Goal: Task Accomplishment & Management: Manage account settings

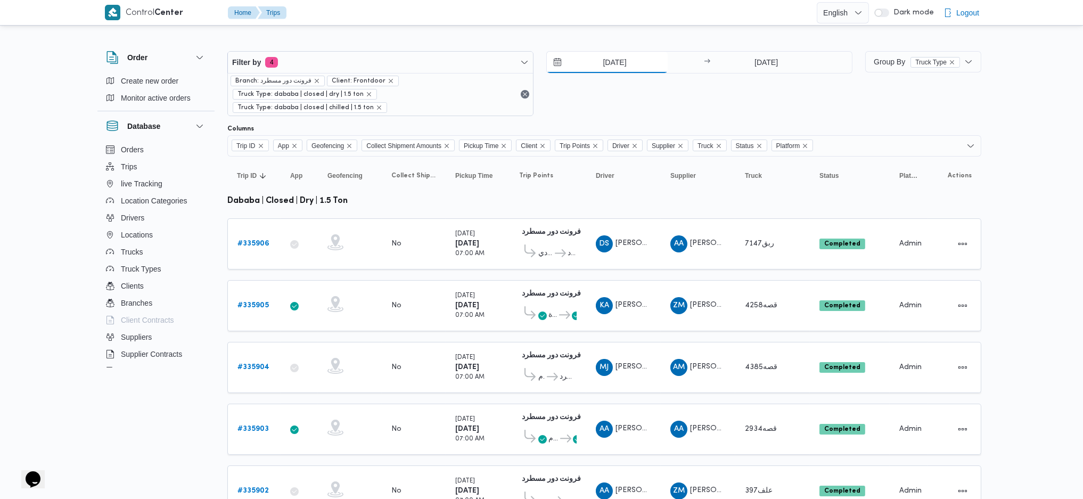
click at [613, 54] on input "[DATE]" at bounding box center [607, 62] width 121 height 21
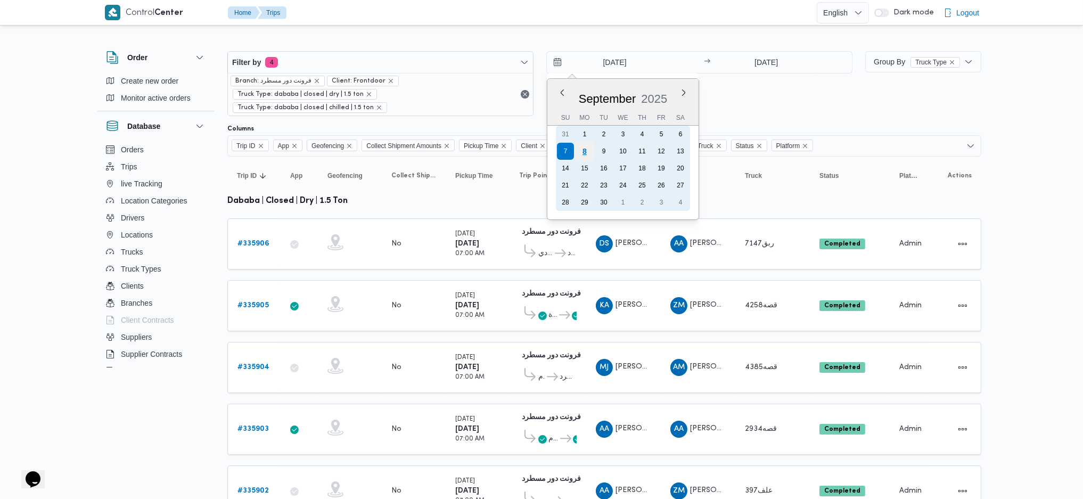
click at [586, 156] on div "8" at bounding box center [584, 151] width 20 height 20
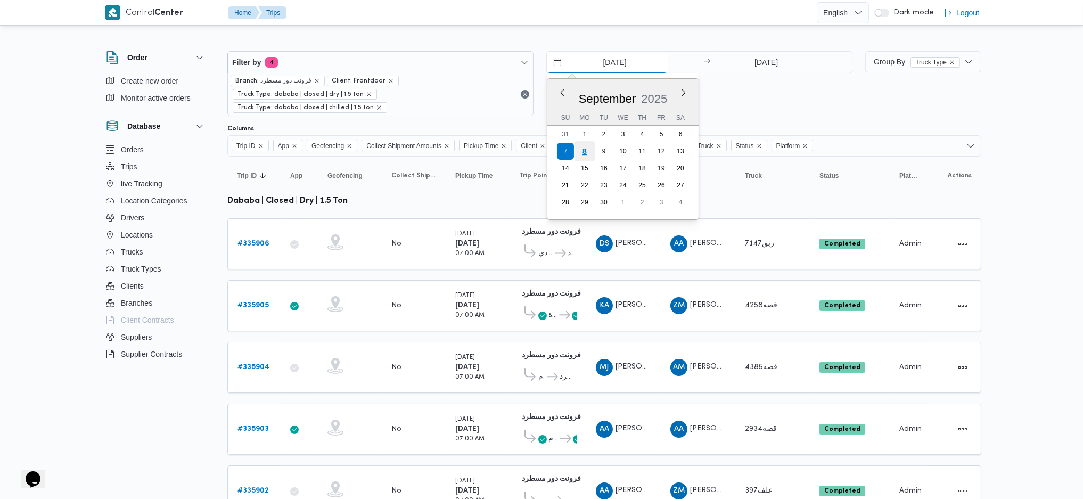
type input "[DATE]"
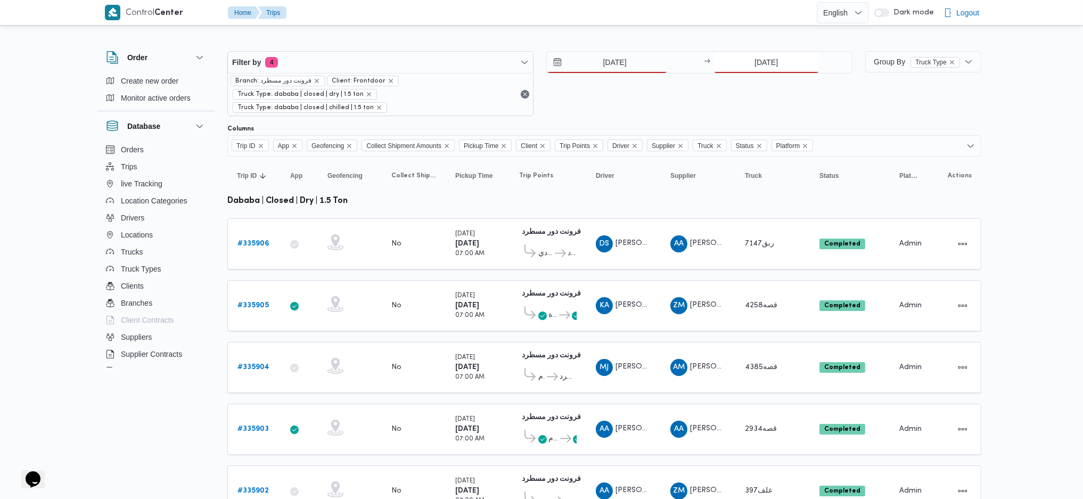
click at [742, 72] on div "[DATE]" at bounding box center [782, 62] width 139 height 21
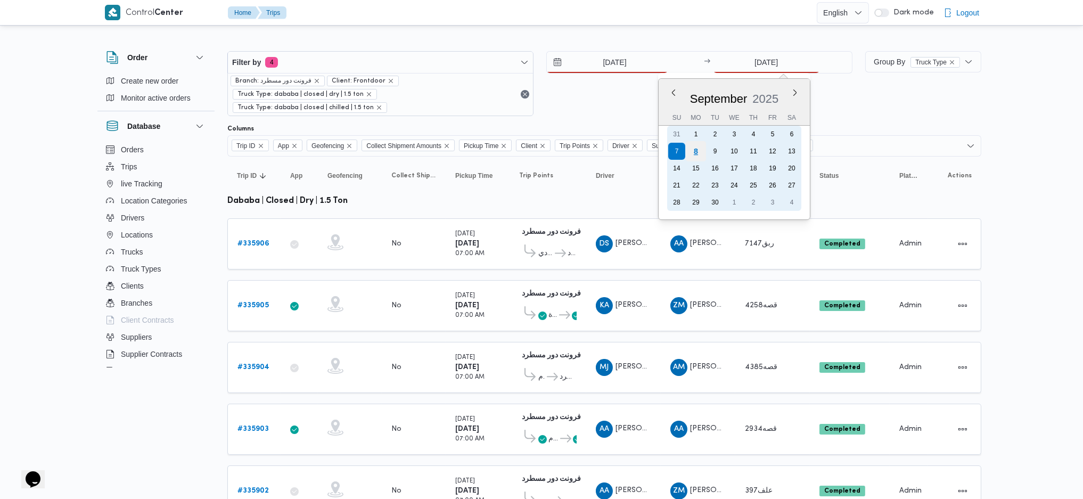
click at [700, 154] on div "8" at bounding box center [695, 151] width 20 height 20
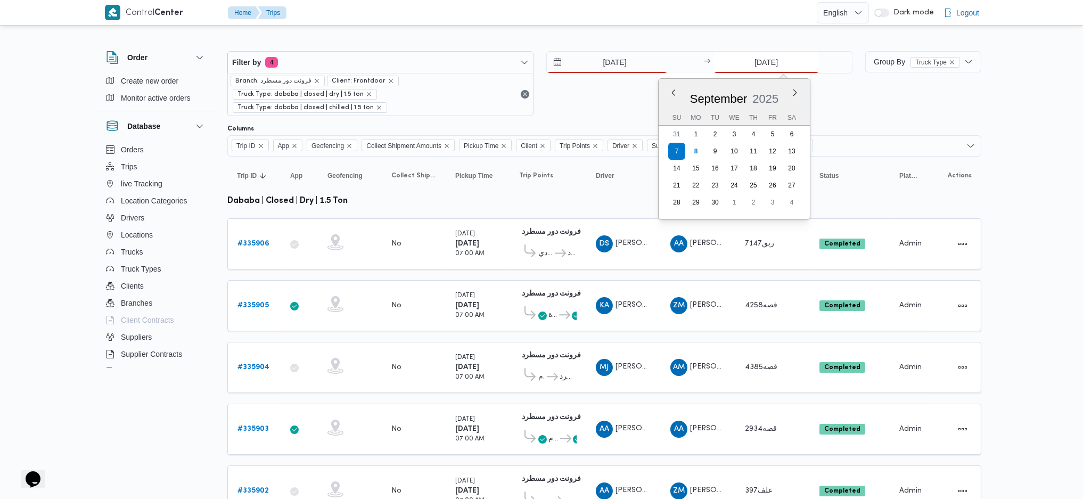
type input "[DATE]"
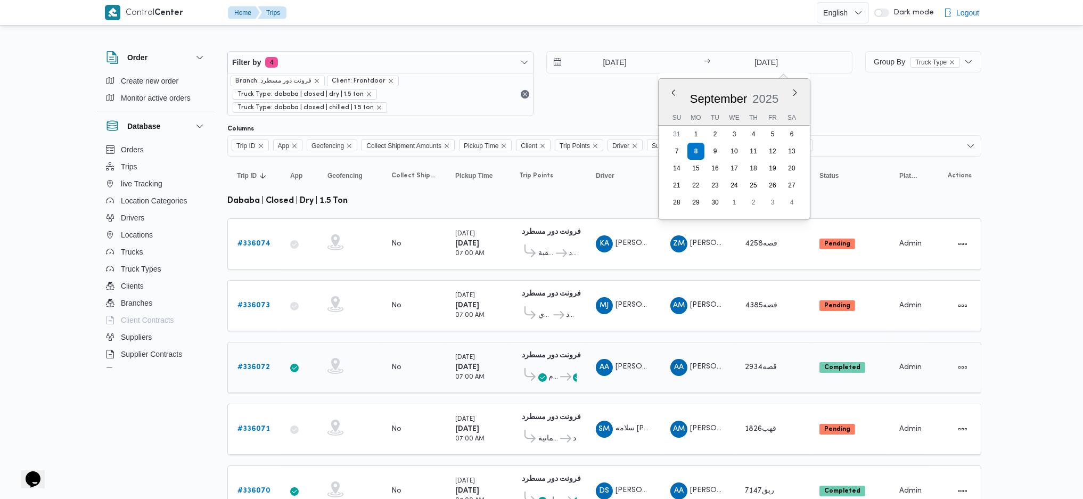
click at [475, 348] on div "Monday 8/9/2025 07:00 AM" at bounding box center [477, 367] width 53 height 38
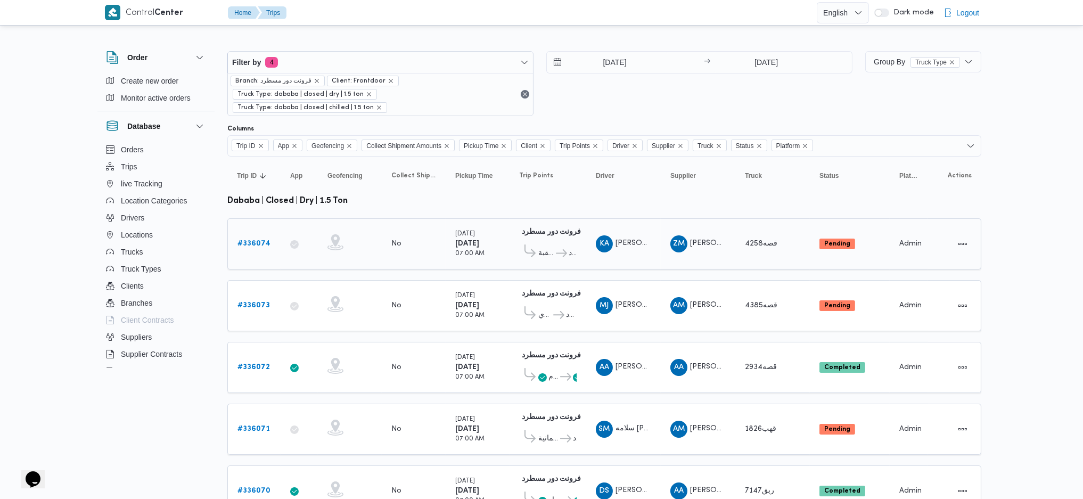
click at [254, 240] on b "# 336074" at bounding box center [253, 243] width 33 height 7
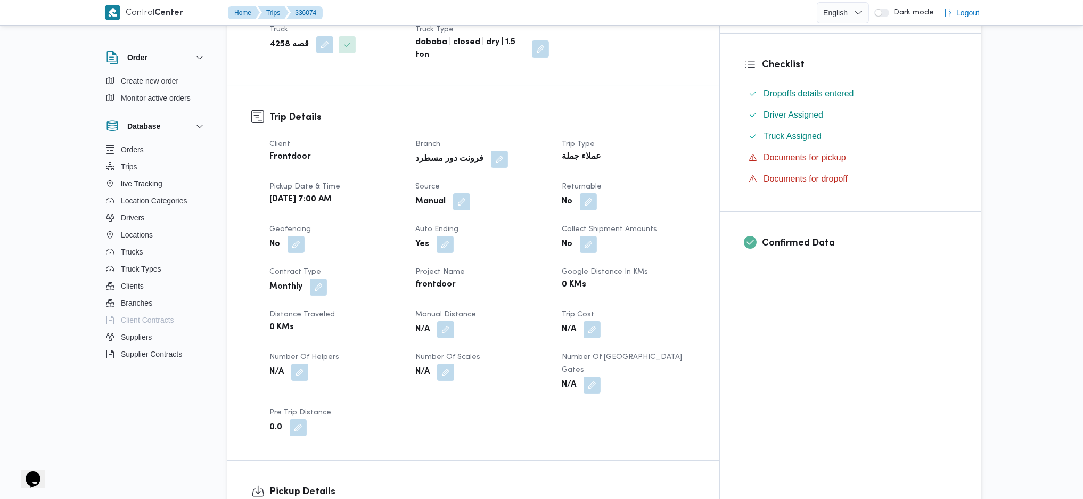
scroll to position [354, 0]
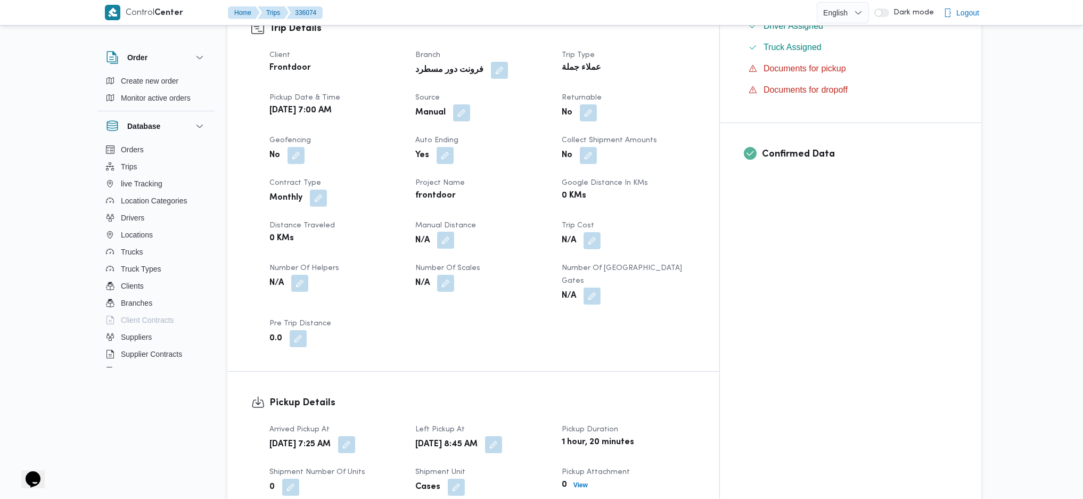
click at [454, 236] on button "button" at bounding box center [445, 240] width 17 height 17
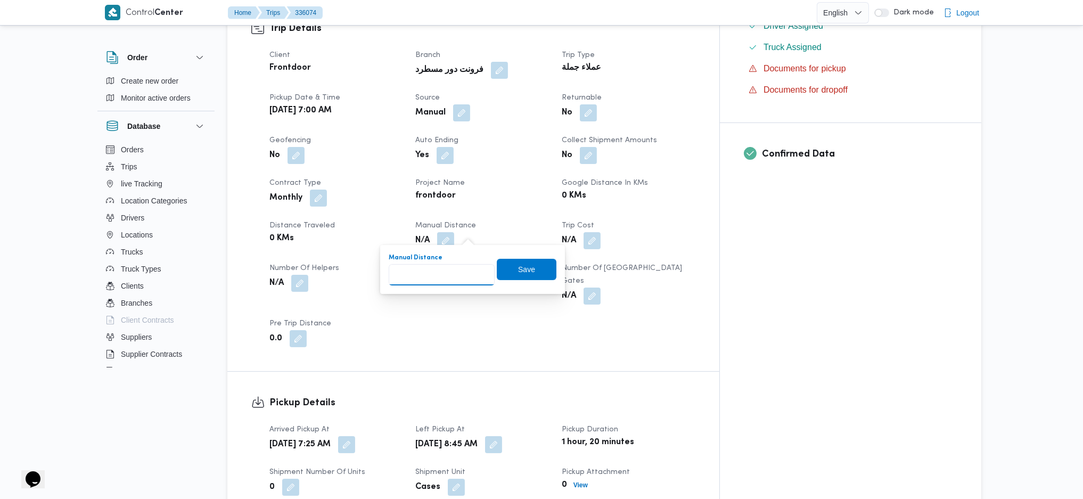
click at [449, 278] on input "Manual Distance" at bounding box center [442, 274] width 106 height 21
type input "90"
click button "Save" at bounding box center [527, 269] width 60 height 21
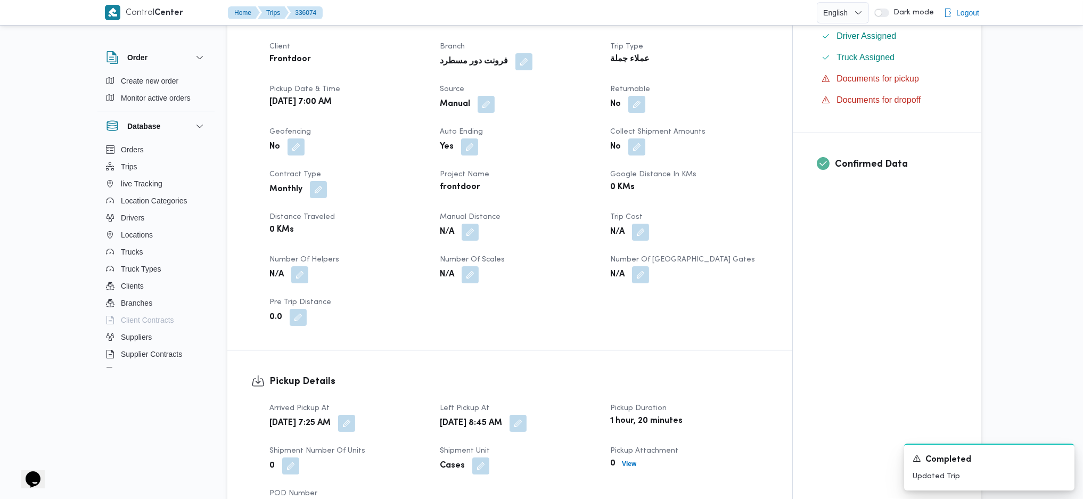
scroll to position [710, 0]
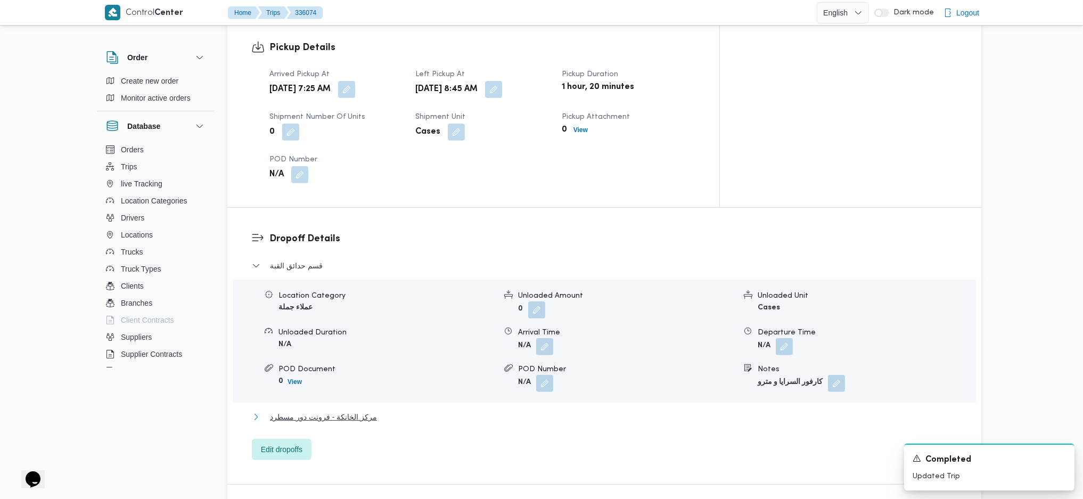
click at [358, 410] on span "مركز الخانكة - فرونت دور مسطرد" at bounding box center [323, 416] width 107 height 13
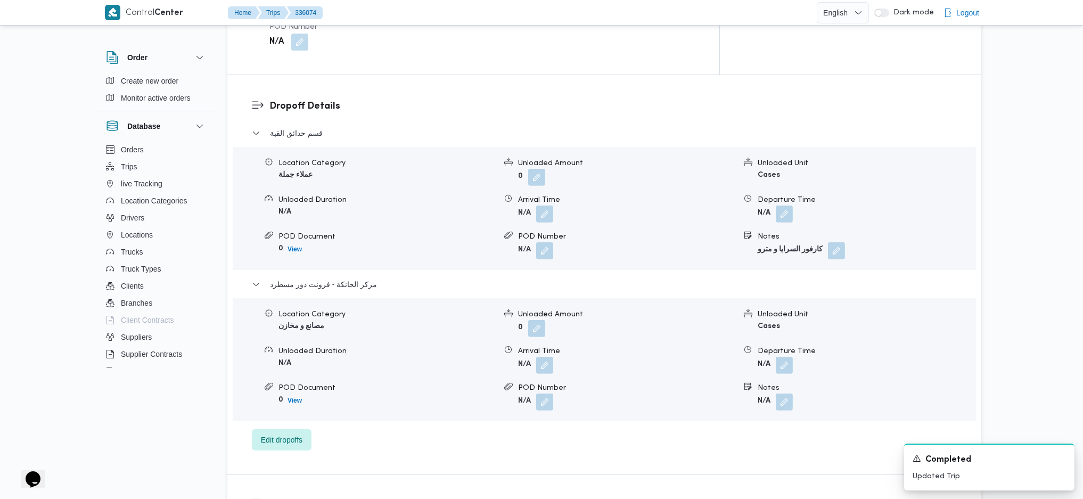
scroll to position [852, 0]
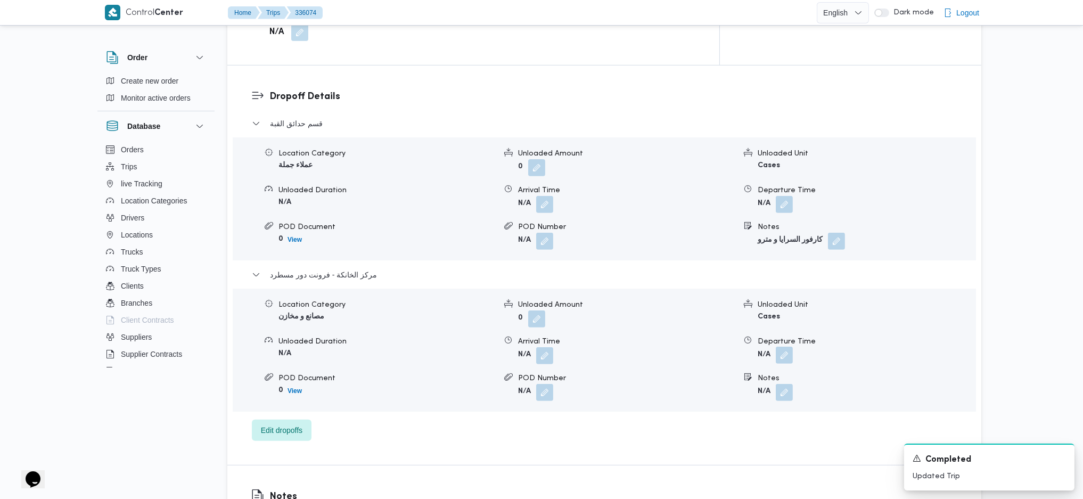
click at [784, 347] on button "button" at bounding box center [784, 355] width 17 height 17
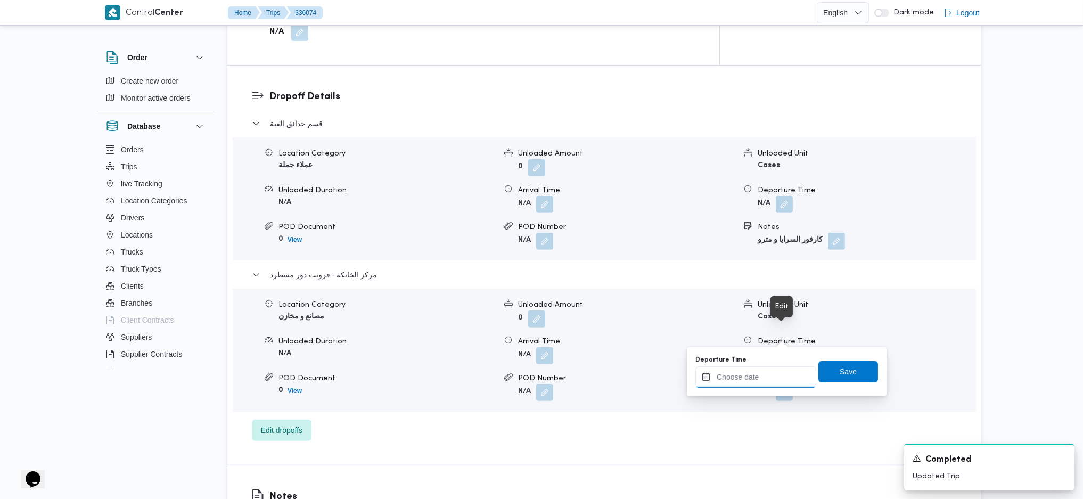
drag, startPoint x: 742, startPoint y: 376, endPoint x: 782, endPoint y: 405, distance: 49.2
click at [742, 376] on input "Departure Time" at bounding box center [755, 376] width 121 height 21
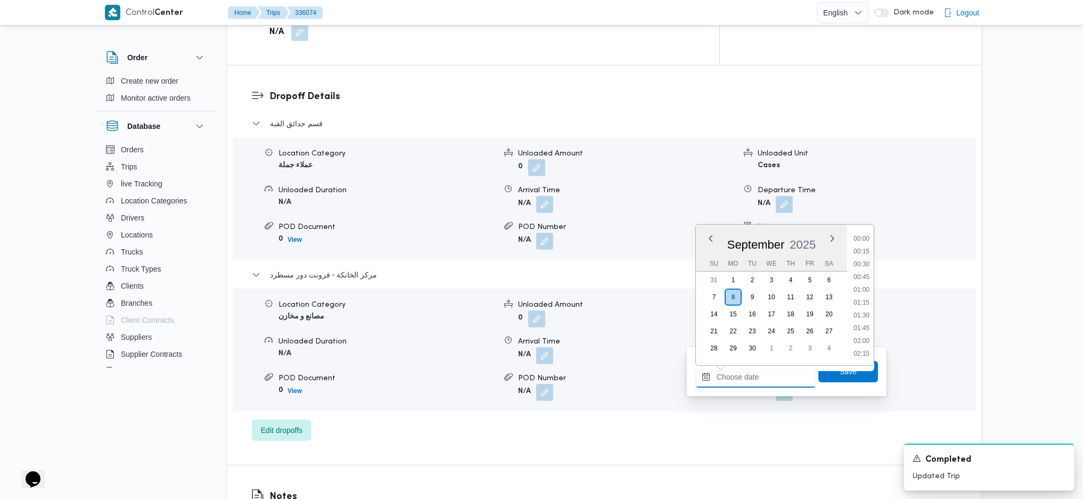
scroll to position [882, 0]
click at [859, 269] on ul "00:00 00:15 00:30 00:45 01:00 01:15 01:30 01:45 02:00 02:15 02:30 02:45 03:00 0…" at bounding box center [861, 294] width 24 height 123
click at [863, 259] on li "17:45" at bounding box center [861, 263] width 24 height 11
type input "08/09/2025 17:45"
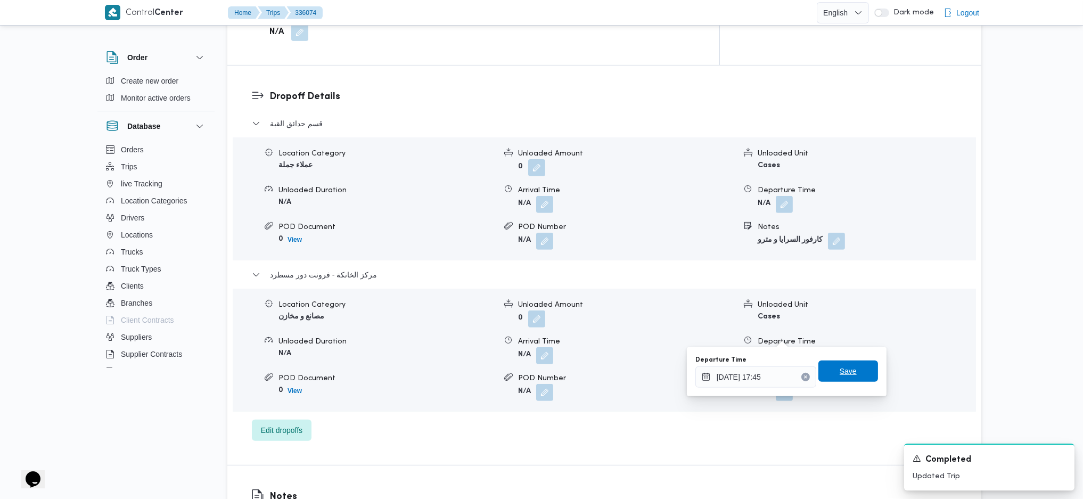
drag, startPoint x: 848, startPoint y: 385, endPoint x: 852, endPoint y: 378, distance: 8.3
click at [849, 380] on div "Departure Time 08/09/2025 17:45 Save" at bounding box center [786, 371] width 185 height 34
click at [852, 375] on span "Save" at bounding box center [848, 371] width 60 height 21
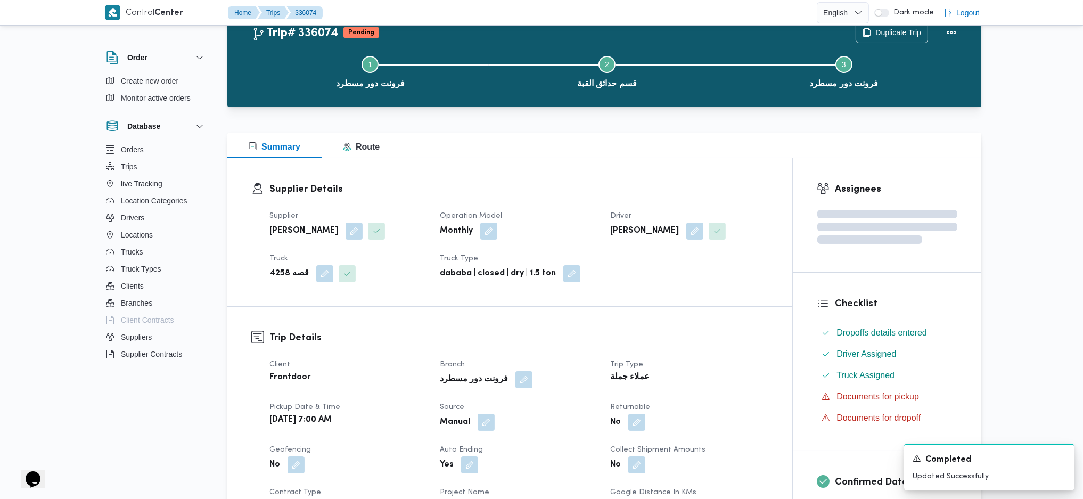
scroll to position [0, 0]
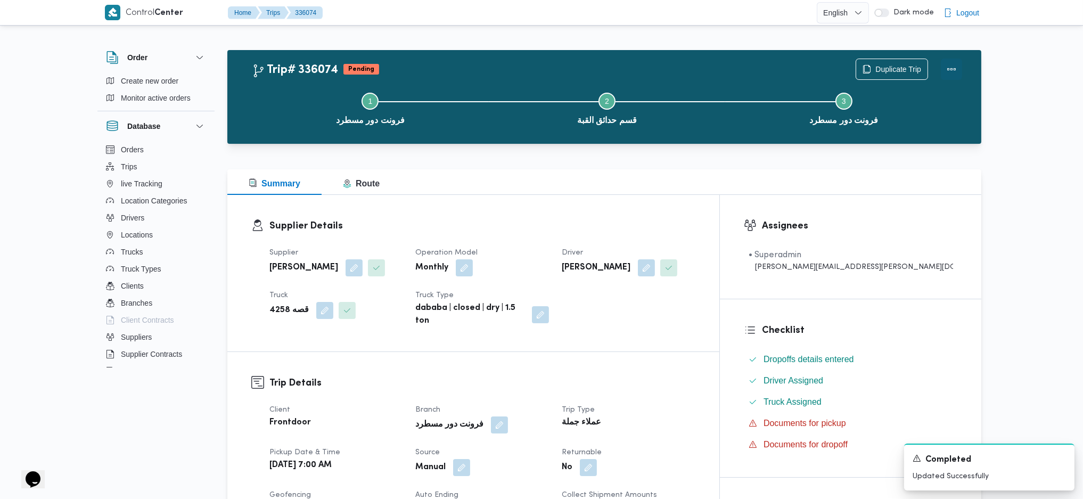
drag, startPoint x: 952, startPoint y: 70, endPoint x: 934, endPoint y: 69, distance: 18.2
click at [951, 69] on button "Actions" at bounding box center [951, 69] width 21 height 21
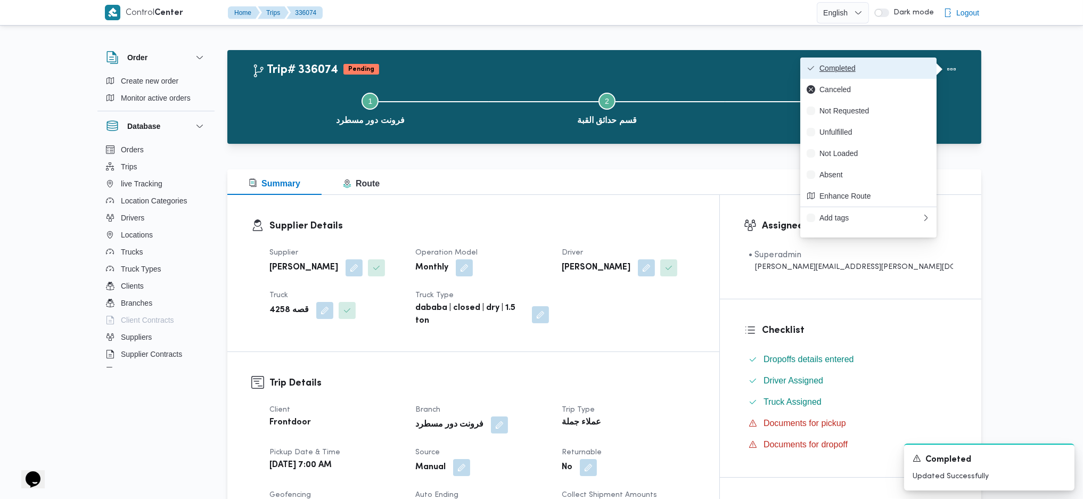
click at [884, 68] on span "Completed" at bounding box center [874, 68] width 111 height 9
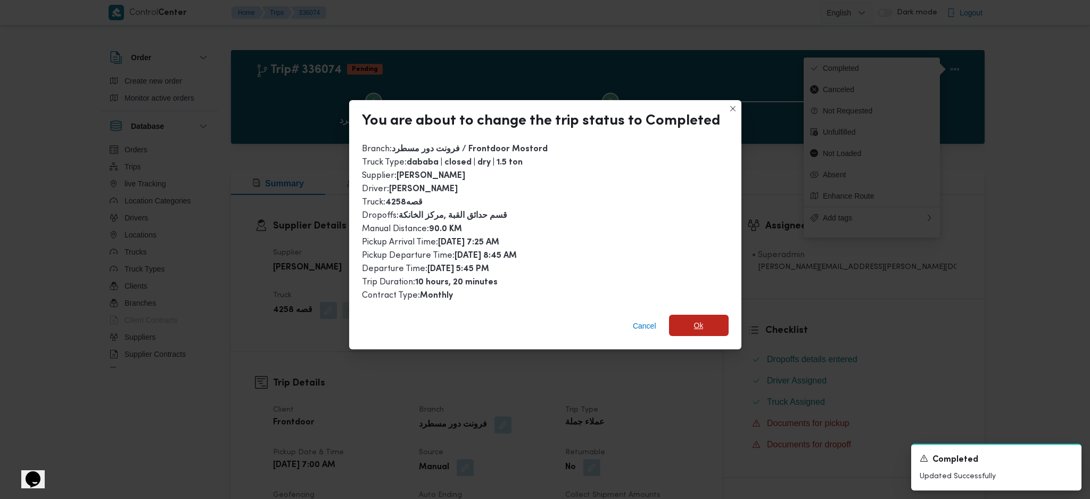
click at [694, 325] on span "Ok" at bounding box center [699, 325] width 10 height 13
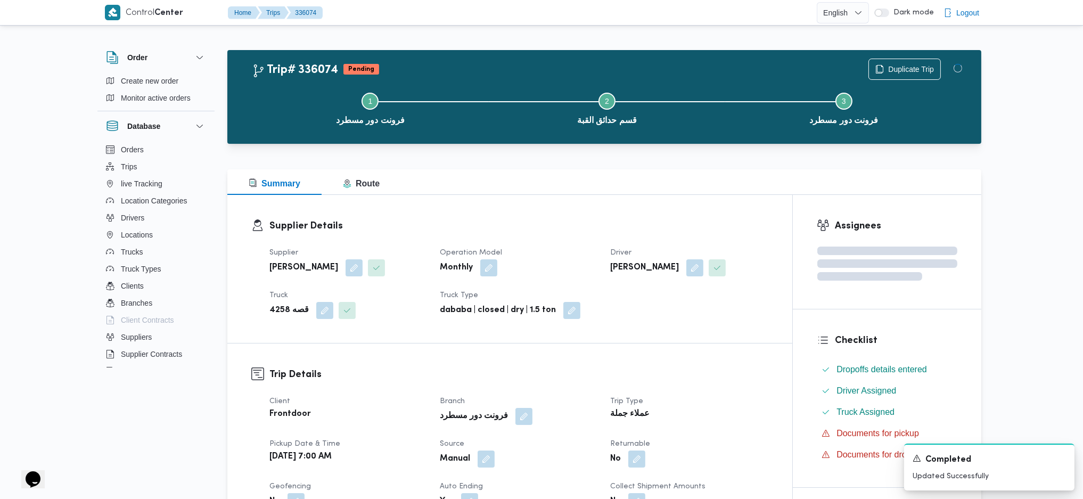
click at [700, 372] on h3 "Trip Details" at bounding box center [518, 374] width 499 height 14
click at [597, 238] on dl "Supplier Details Supplier زياد محمد سيد عتريس Operation Model Monthly Driver خا…" at bounding box center [518, 269] width 499 height 100
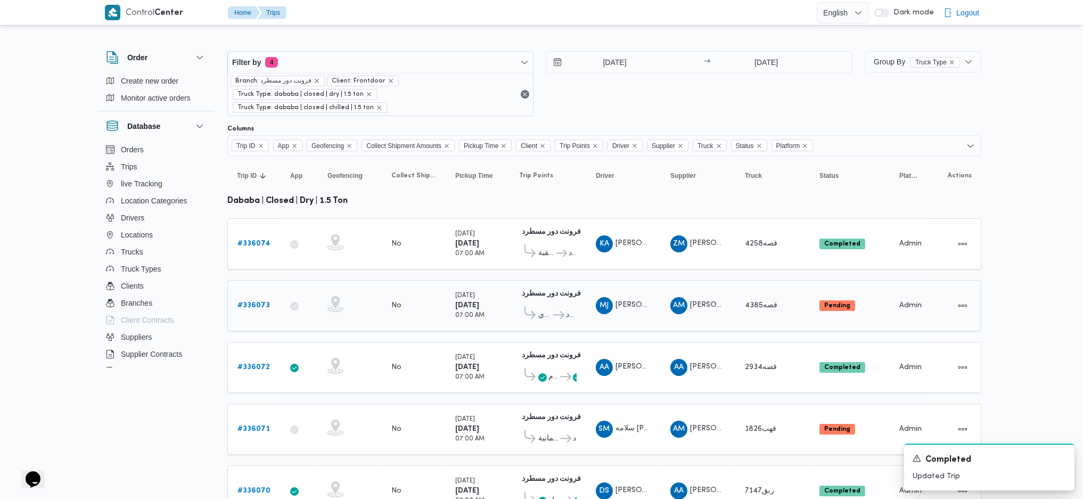
click at [265, 302] on b "# 336073" at bounding box center [253, 305] width 32 height 7
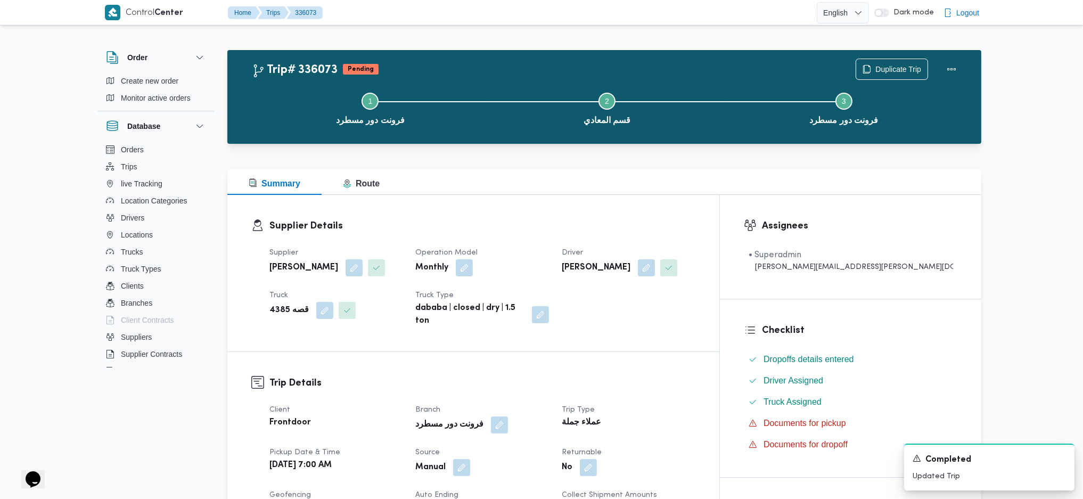
scroll to position [354, 0]
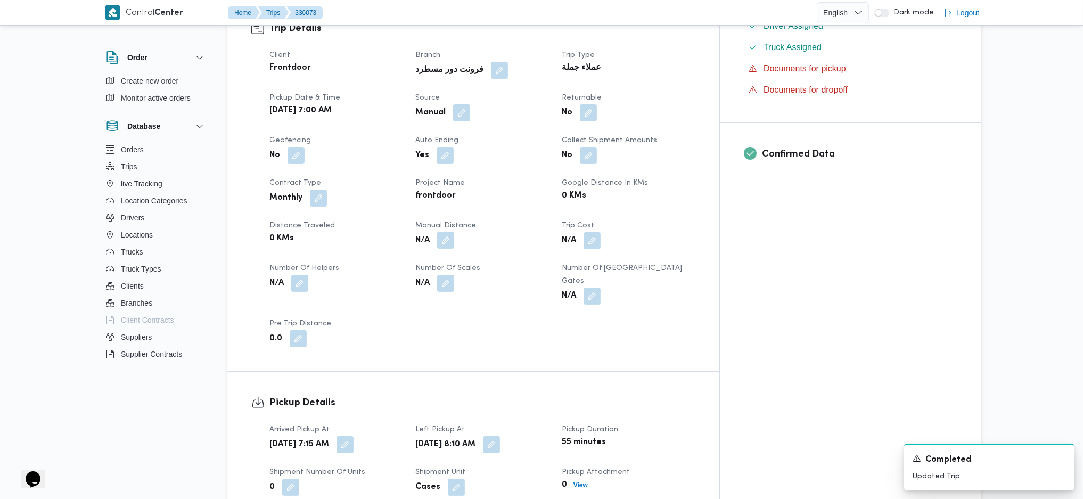
click at [454, 237] on button "button" at bounding box center [445, 240] width 17 height 17
click at [436, 277] on input "Manual Distance" at bounding box center [442, 274] width 106 height 21
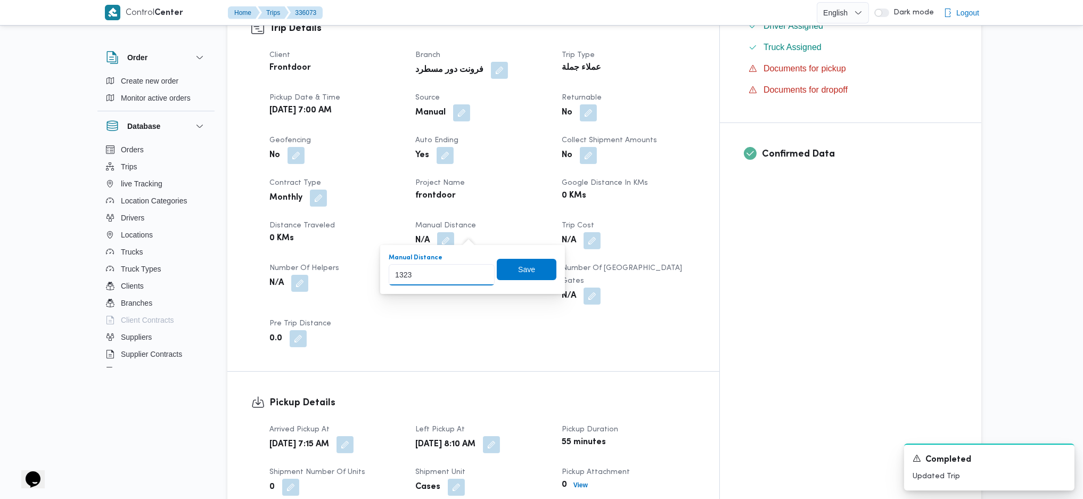
type input "132"
click at [533, 275] on span "Save" at bounding box center [527, 268] width 60 height 21
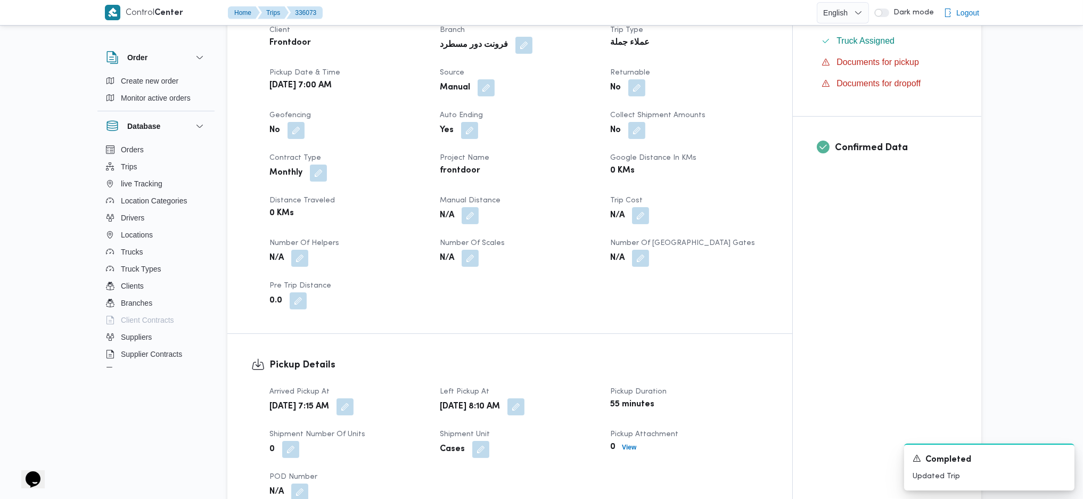
scroll to position [710, 0]
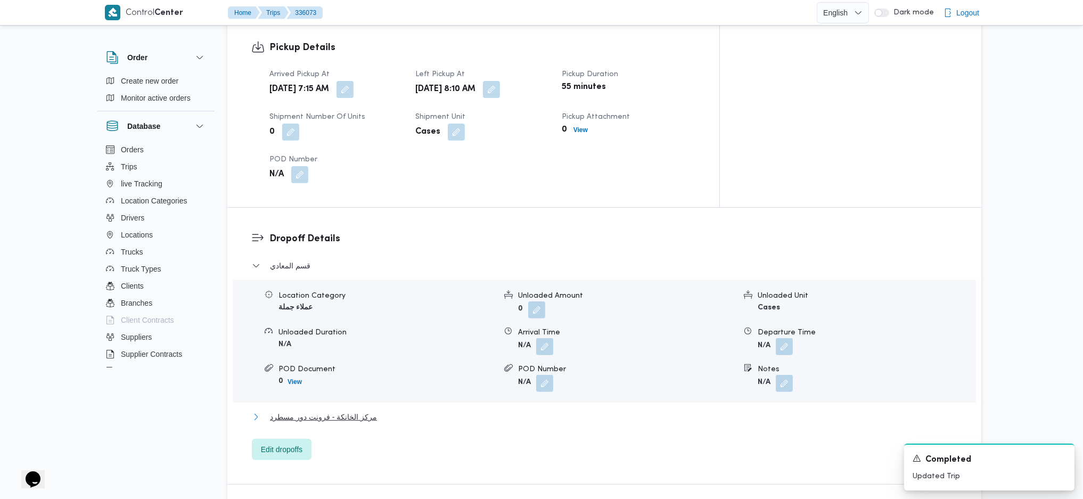
click at [347, 410] on span "مركز الخانكة - فرونت دور مسطرد" at bounding box center [323, 416] width 107 height 13
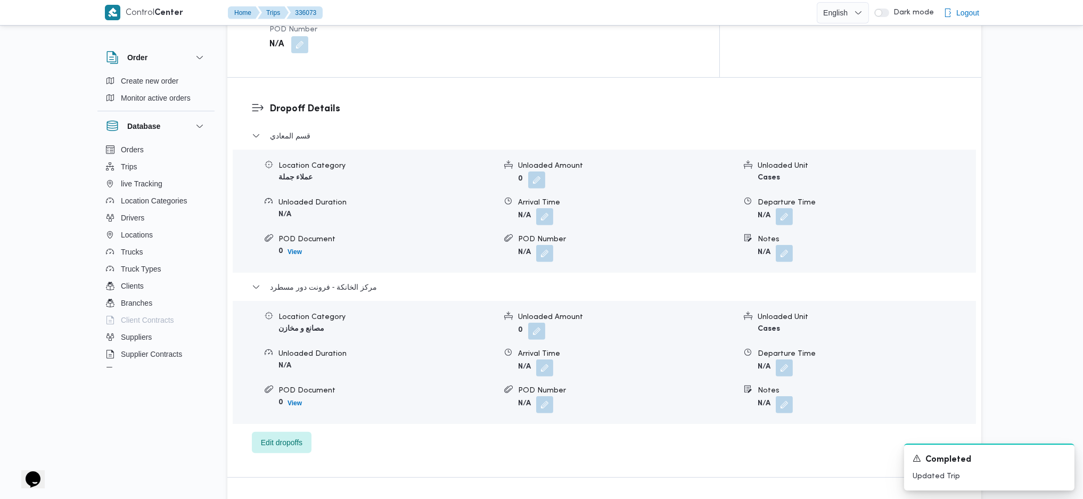
scroll to position [922, 0]
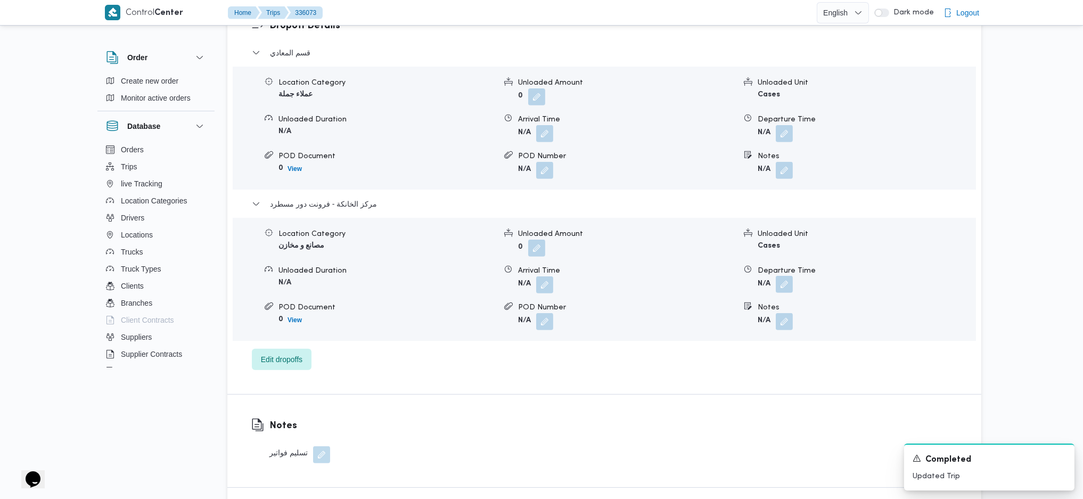
drag, startPoint x: 795, startPoint y: 261, endPoint x: 790, endPoint y: 265, distance: 6.5
click at [795, 276] on form "N/A" at bounding box center [865, 284] width 217 height 17
click at [786, 276] on button "button" at bounding box center [784, 284] width 17 height 17
click at [762, 318] on div "You are in a dialog. To close this dialog, hit escape. Departure Time Save" at bounding box center [787, 300] width 200 height 49
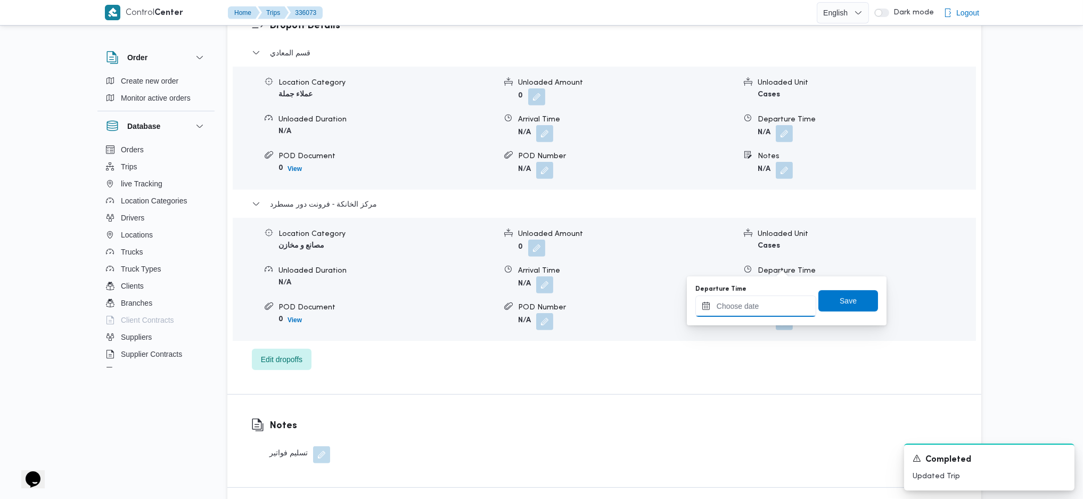
drag, startPoint x: 761, startPoint y: 298, endPoint x: 772, endPoint y: 312, distance: 18.3
click at [761, 298] on input "Departure Time" at bounding box center [755, 305] width 121 height 21
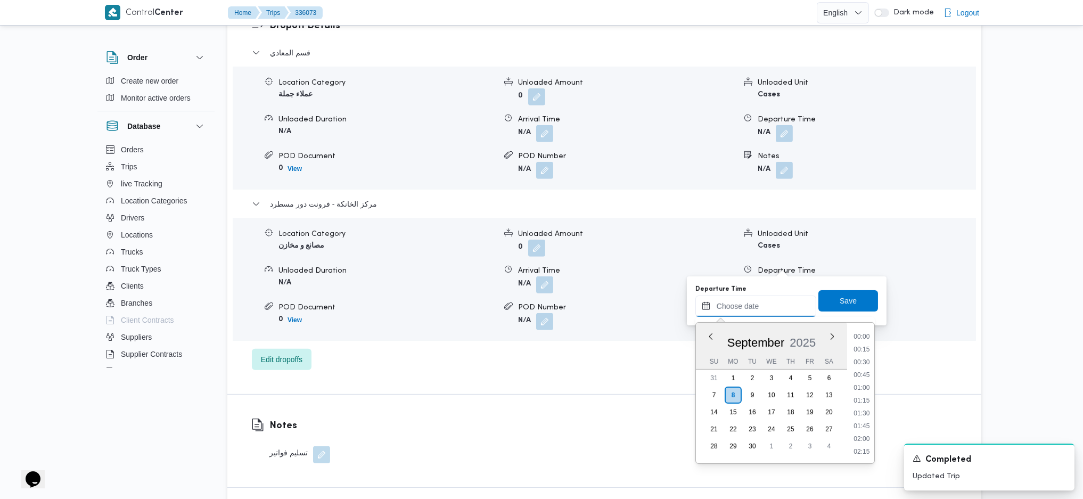
scroll to position [895, 0]
click at [860, 360] on li "18:00" at bounding box center [861, 361] width 24 height 11
type input "[DATE] 18:00"
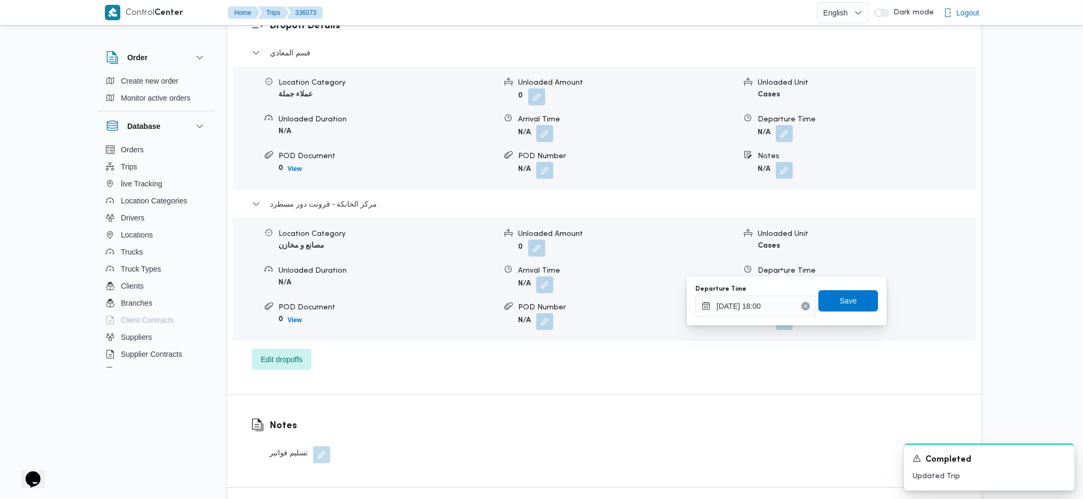
click at [832, 284] on div "You are in a dialog. To close this dialog, hit escape. Departure Time 08/09/202…" at bounding box center [787, 300] width 200 height 49
click at [839, 296] on span "Save" at bounding box center [847, 300] width 17 height 13
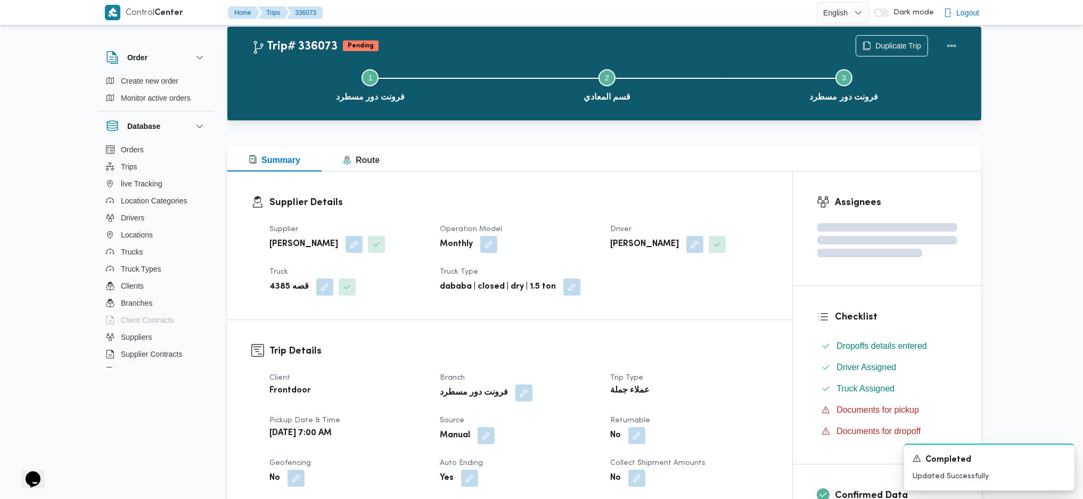
scroll to position [0, 0]
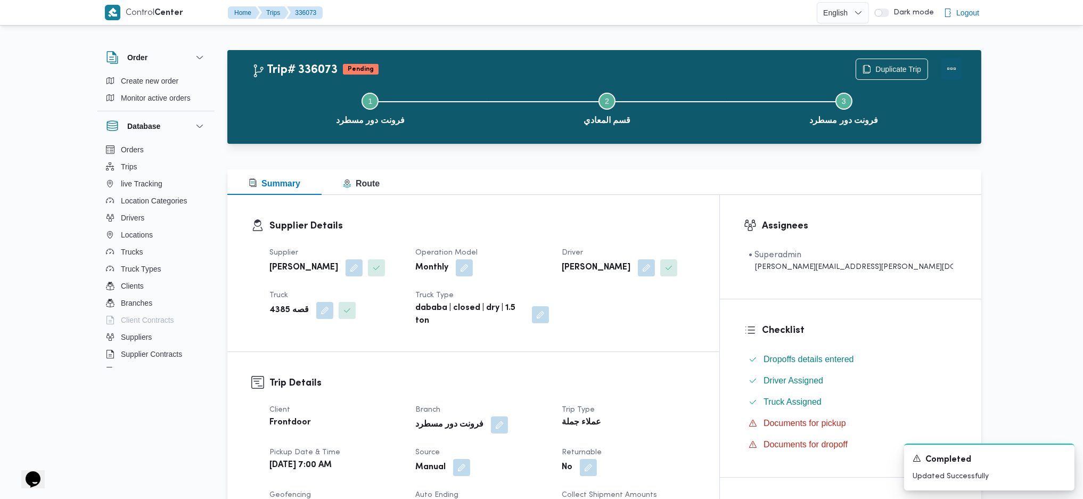
drag, startPoint x: 952, startPoint y: 62, endPoint x: 945, endPoint y: 67, distance: 8.7
click at [952, 63] on button "Actions" at bounding box center [951, 68] width 21 height 21
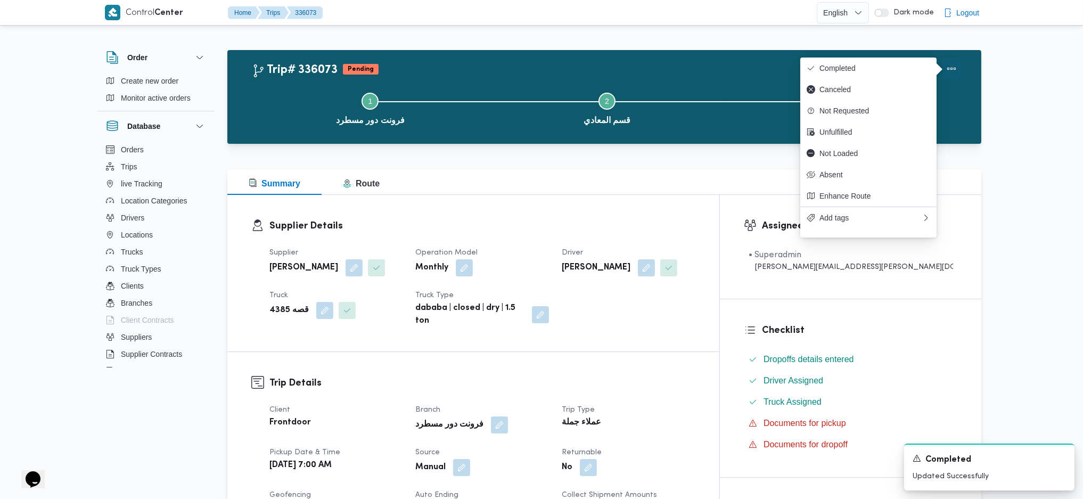
click at [945, 67] on button "Actions" at bounding box center [951, 68] width 21 height 21
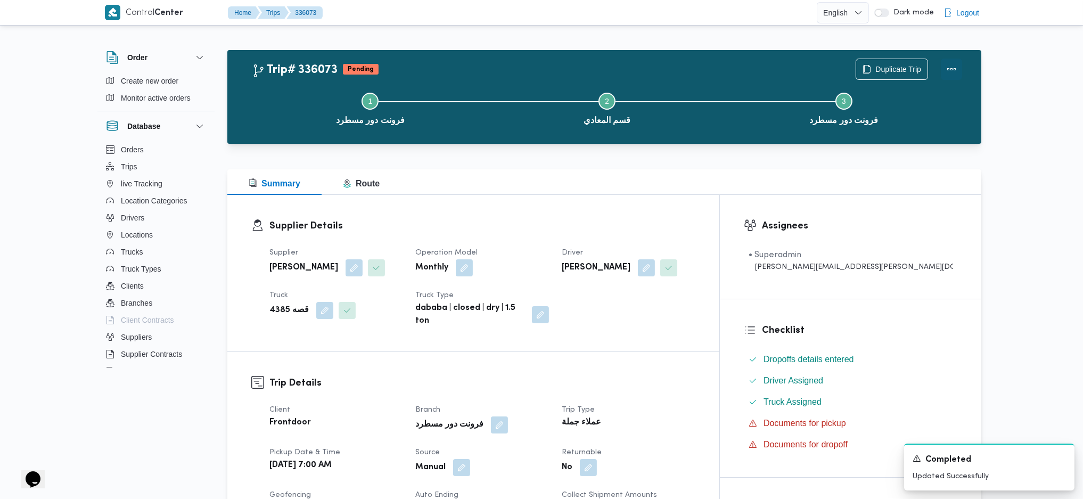
click at [952, 65] on button "Actions" at bounding box center [951, 69] width 21 height 21
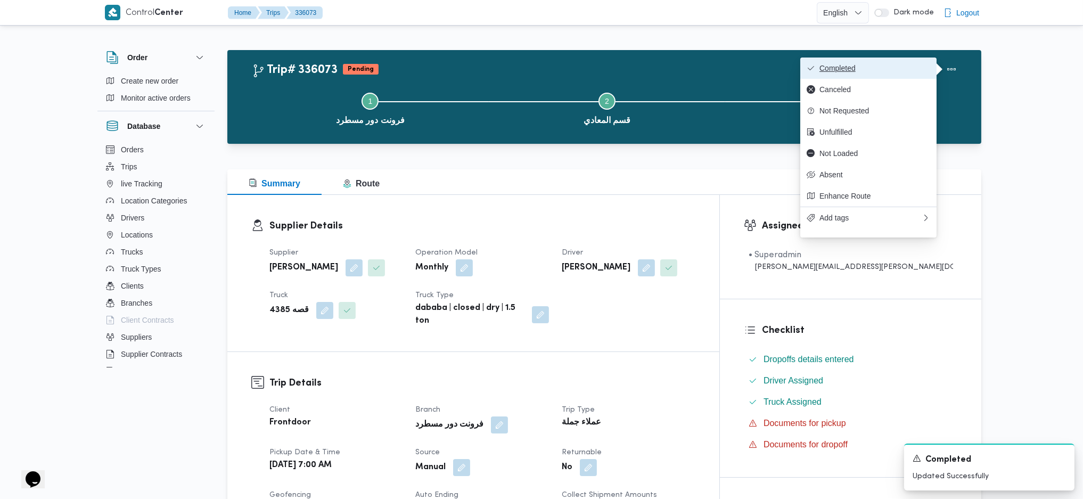
click at [891, 59] on button "Completed" at bounding box center [868, 67] width 136 height 21
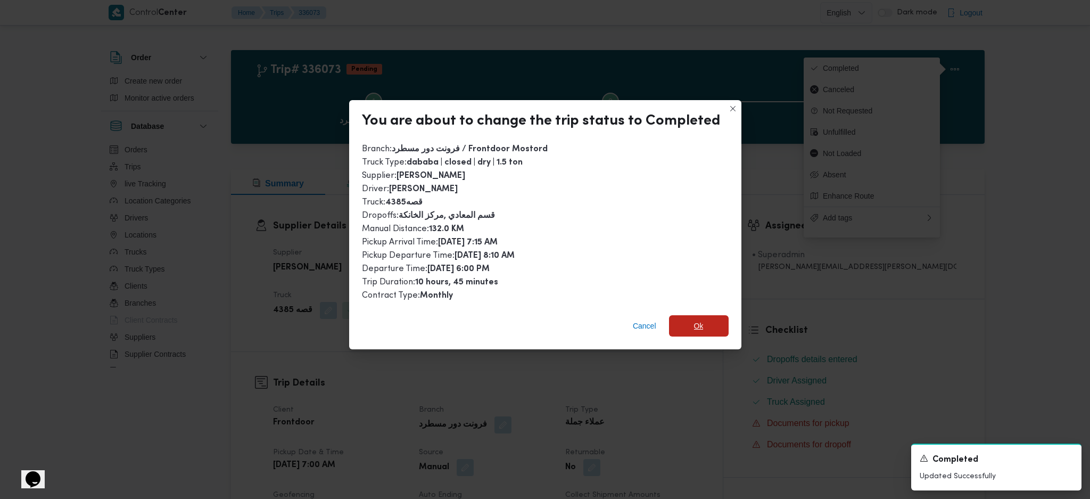
click at [710, 316] on span "Ok" at bounding box center [699, 325] width 60 height 21
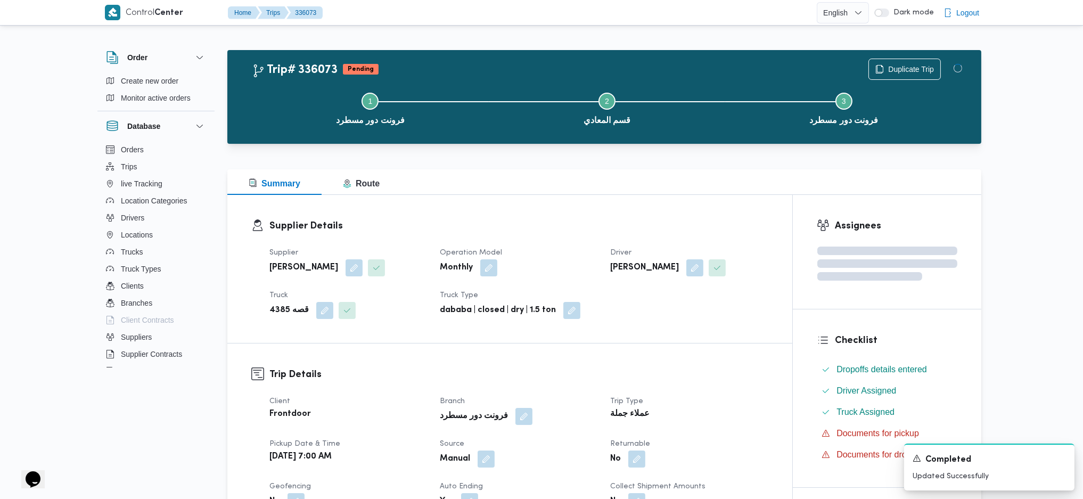
click at [703, 380] on h3 "Trip Details" at bounding box center [518, 374] width 499 height 14
drag, startPoint x: 716, startPoint y: 181, endPoint x: 743, endPoint y: 83, distance: 101.9
click at [717, 177] on div "Summary Route" at bounding box center [604, 182] width 754 height 26
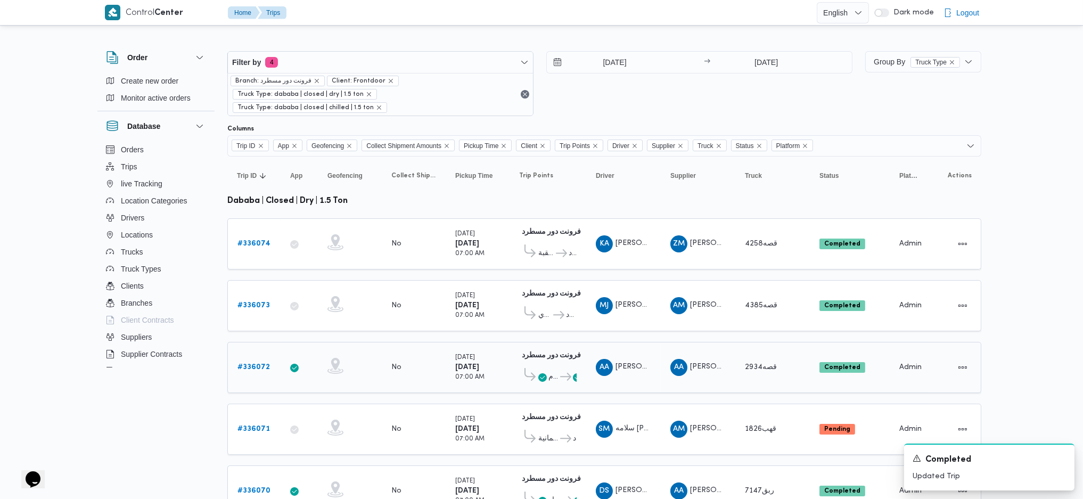
click at [260, 361] on link "# 336072" at bounding box center [253, 367] width 32 height 13
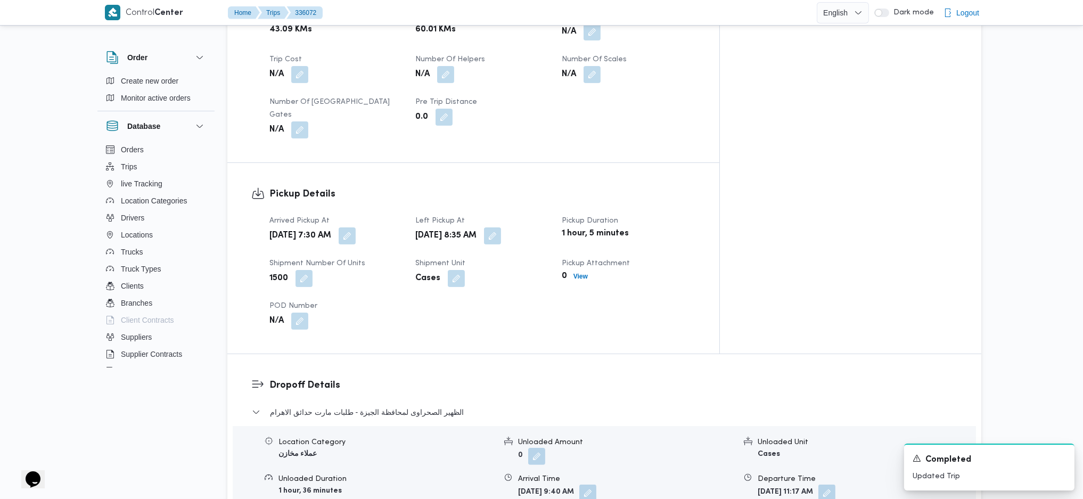
scroll to position [426, 0]
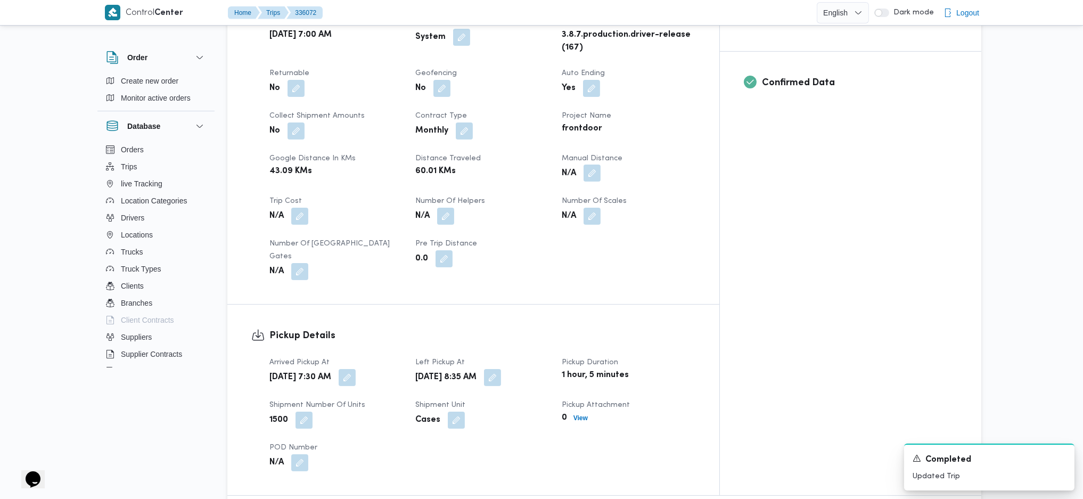
click at [600, 164] on button "button" at bounding box center [591, 172] width 17 height 17
click at [590, 208] on input "Manual Distance" at bounding box center [612, 198] width 106 height 21
type input "121"
click at [705, 200] on span "Save" at bounding box center [697, 193] width 60 height 21
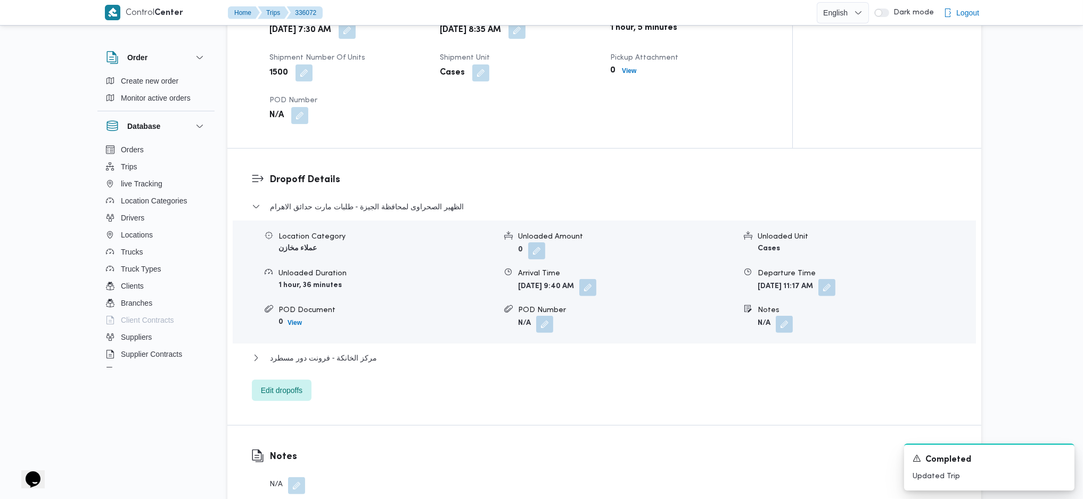
scroll to position [785, 0]
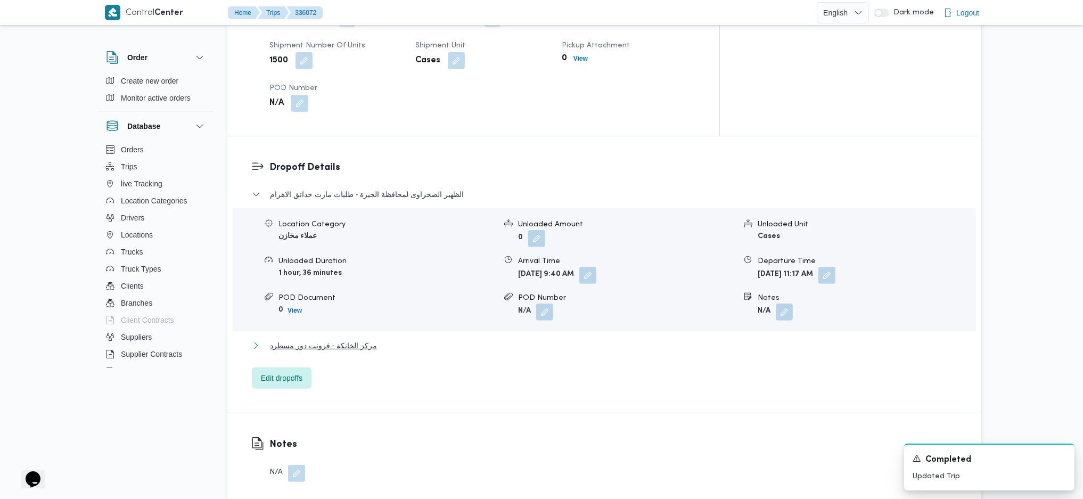
click at [330, 339] on span "مركز الخانكة - فرونت دور مسطرد" at bounding box center [323, 345] width 107 height 13
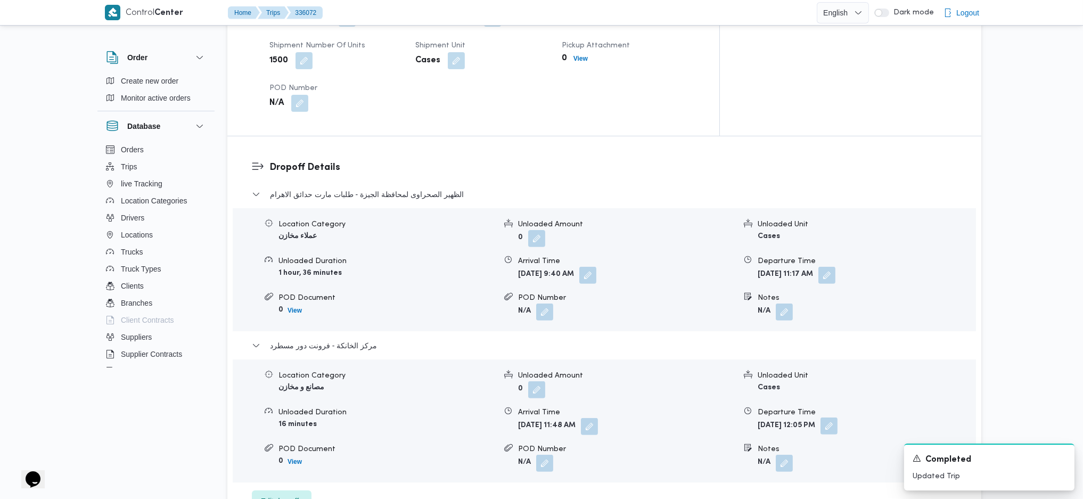
click at [837, 417] on button "button" at bounding box center [828, 425] width 17 height 17
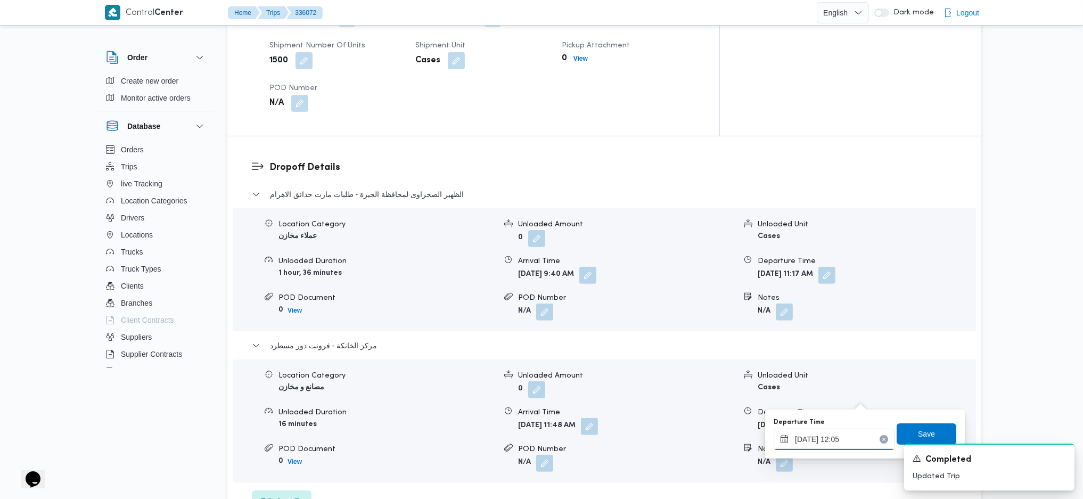
click at [814, 438] on input "08/09/2025 12:05" at bounding box center [833, 438] width 121 height 21
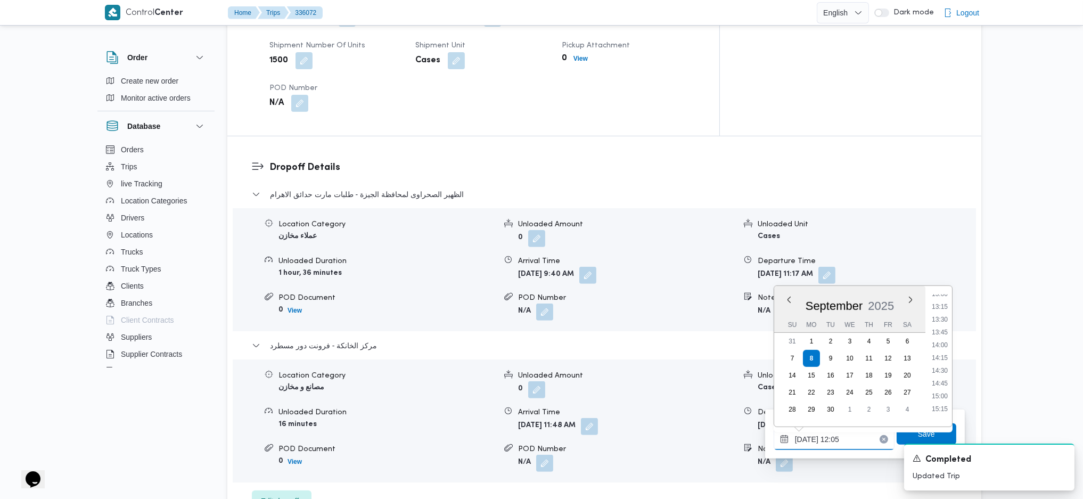
scroll to position [692, 0]
click at [938, 354] on ul "00:00 00:15 00:30 00:45 01:00 01:15 01:30 01:45 02:00 02:15 02:30 02:45 03:00 0…" at bounding box center [939, 355] width 24 height 123
click at [938, 390] on li "15:15" at bounding box center [939, 387] width 24 height 11
type input "08/09/2025 15:15"
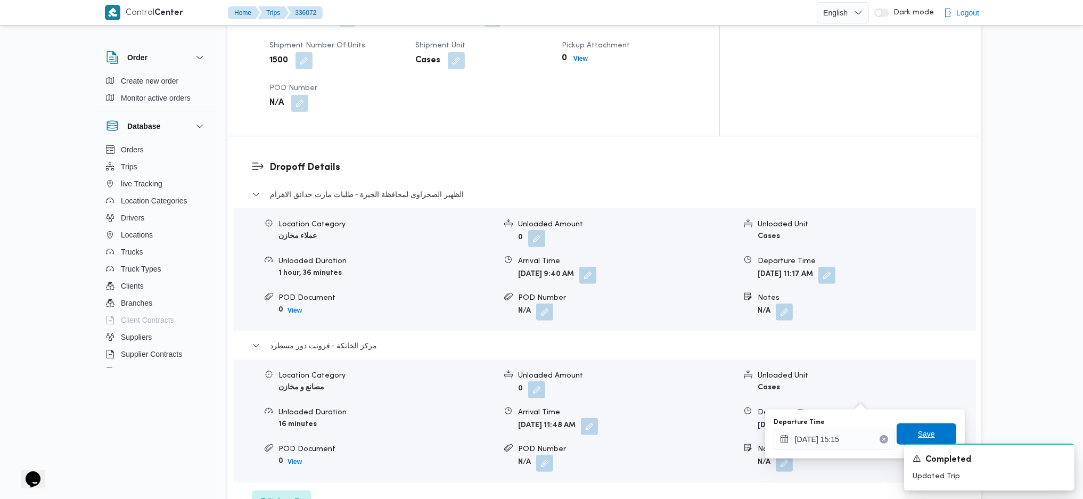
click at [906, 430] on span "Save" at bounding box center [926, 433] width 60 height 21
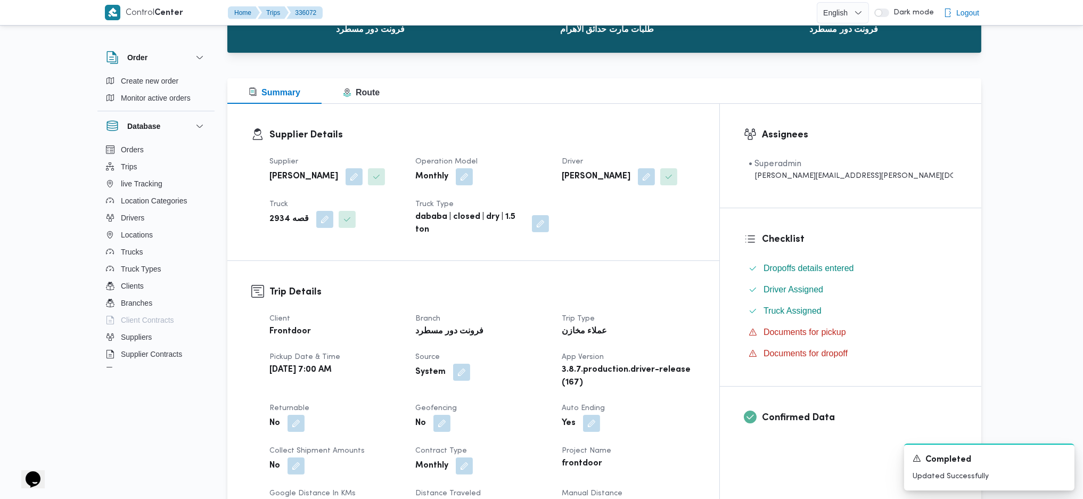
scroll to position [0, 0]
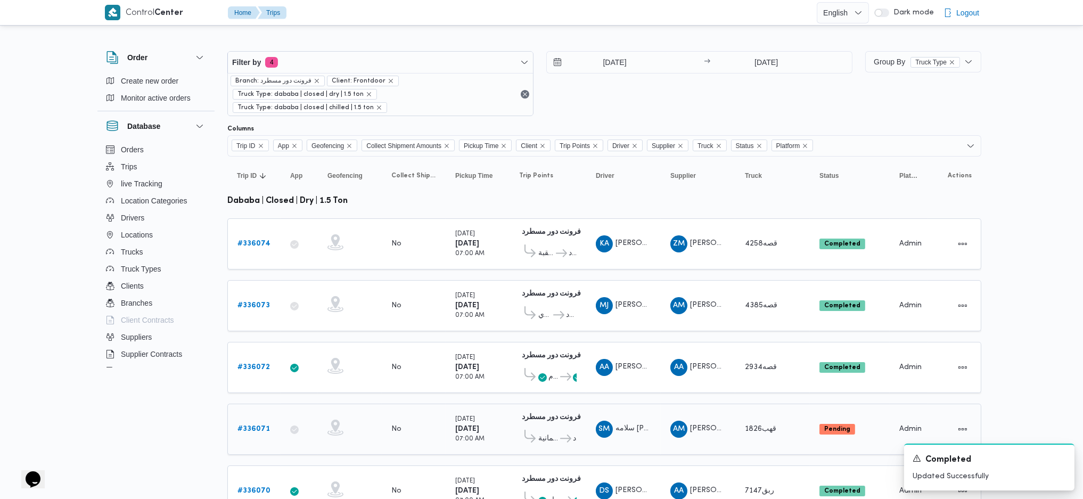
click at [259, 425] on b "# 336071" at bounding box center [253, 428] width 32 height 7
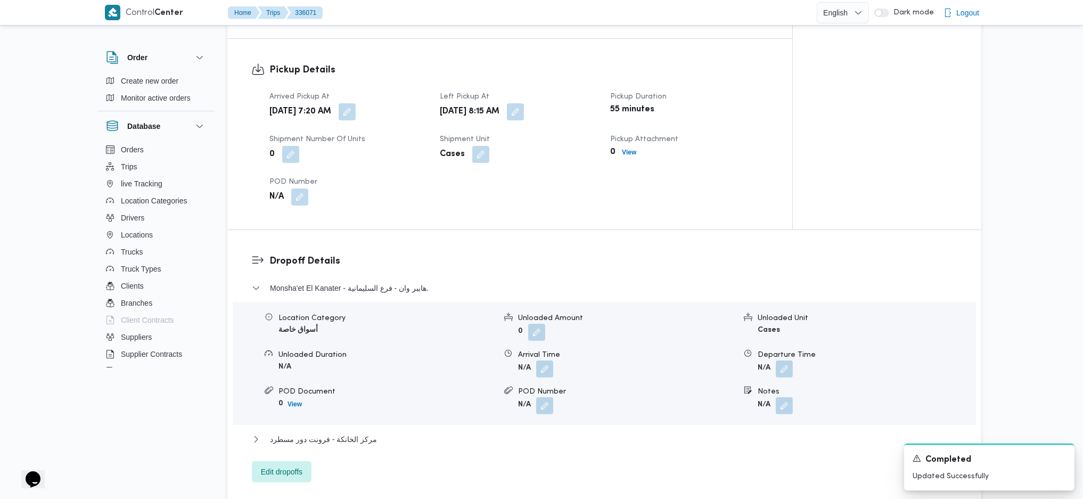
scroll to position [710, 0]
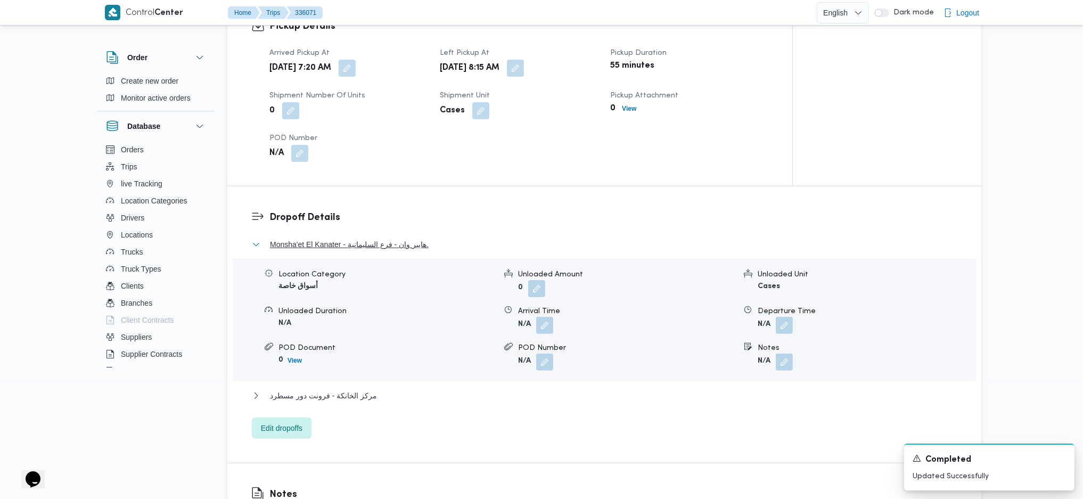
click at [350, 247] on span "Monsha'et El Kanater - هايبر وان - فرع السليمانية." at bounding box center [349, 244] width 159 height 13
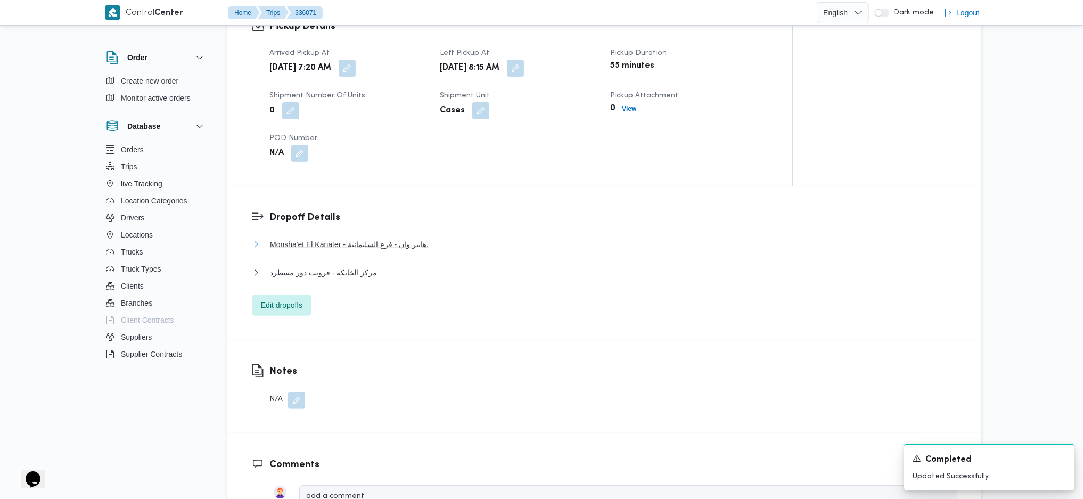
click at [350, 247] on span "Monsha'et El Kanater - هايبر وان - فرع السليمانية." at bounding box center [349, 244] width 159 height 13
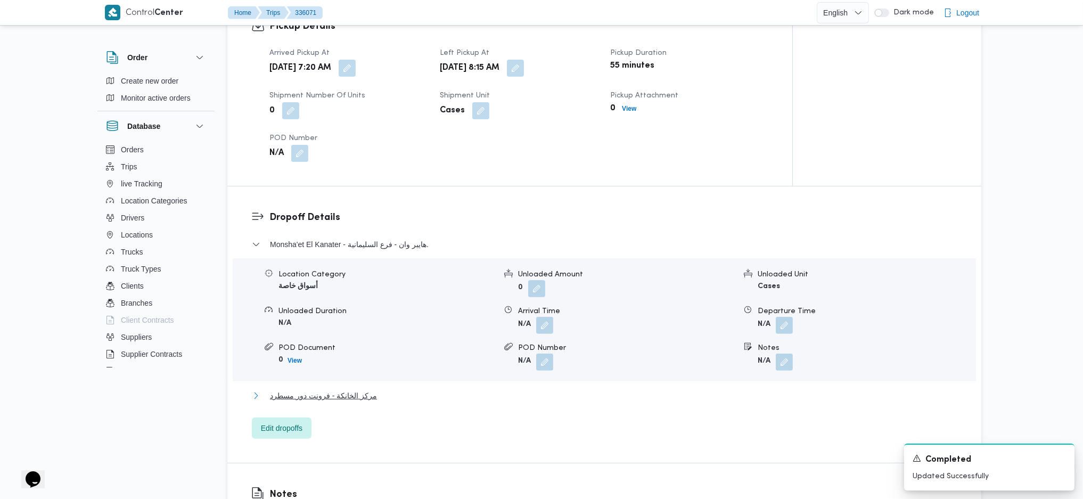
click at [347, 398] on span "مركز الخانكة - فرونت دور مسطرد" at bounding box center [323, 395] width 107 height 13
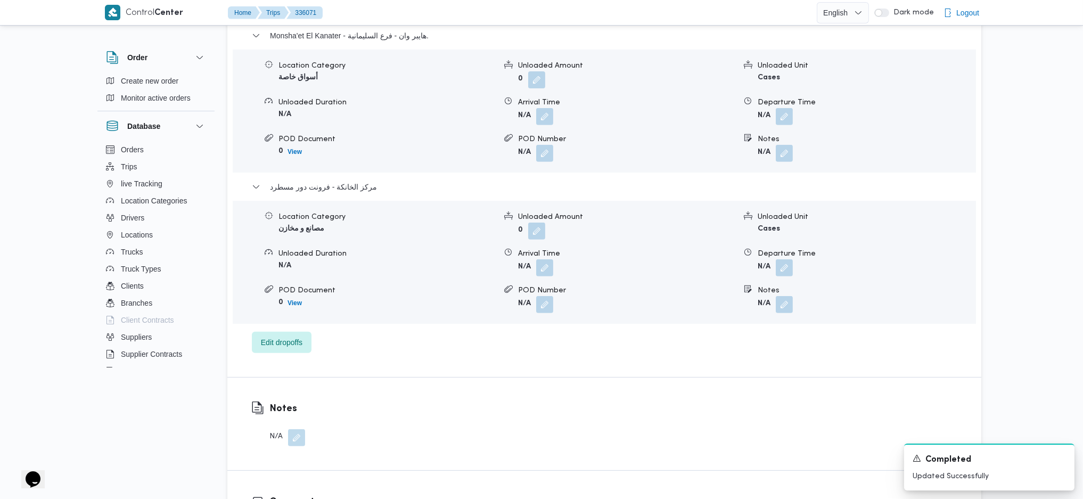
scroll to position [922, 0]
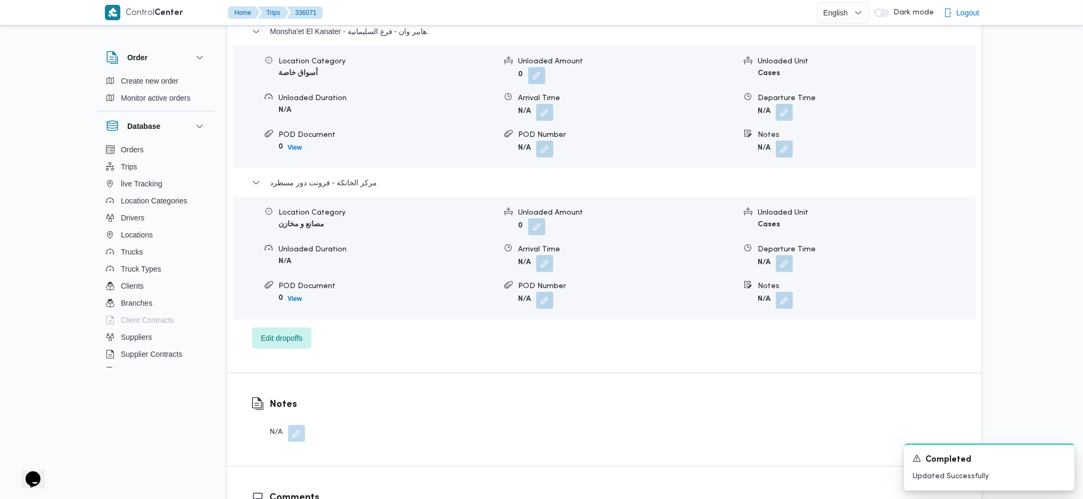
click at [786, 273] on div "Location Category مصانع و مخازن Unloaded Amount 0 Unloaded Unit Cases Unloaded …" at bounding box center [604, 257] width 752 height 121
click at [781, 265] on button "button" at bounding box center [784, 262] width 17 height 17
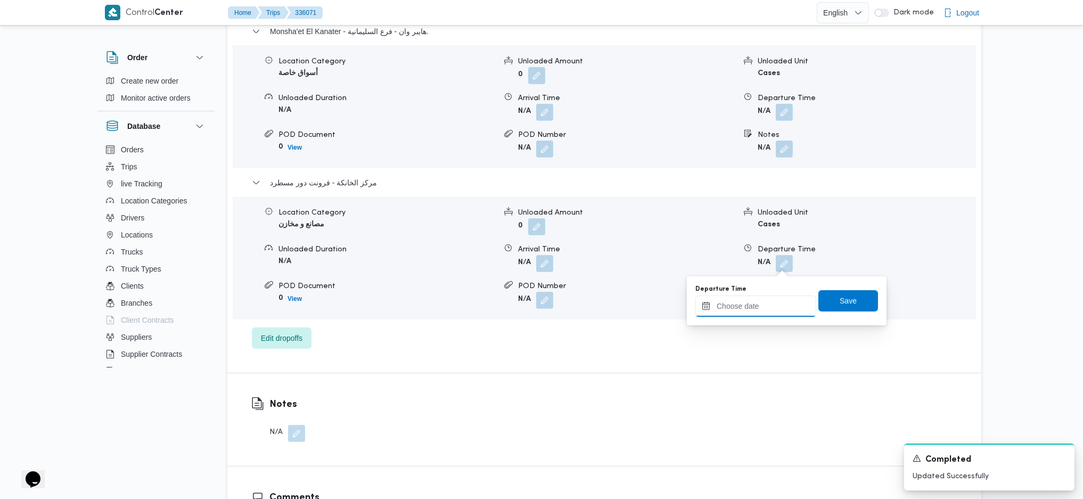
click at [744, 306] on input "Departure Time" at bounding box center [755, 305] width 121 height 21
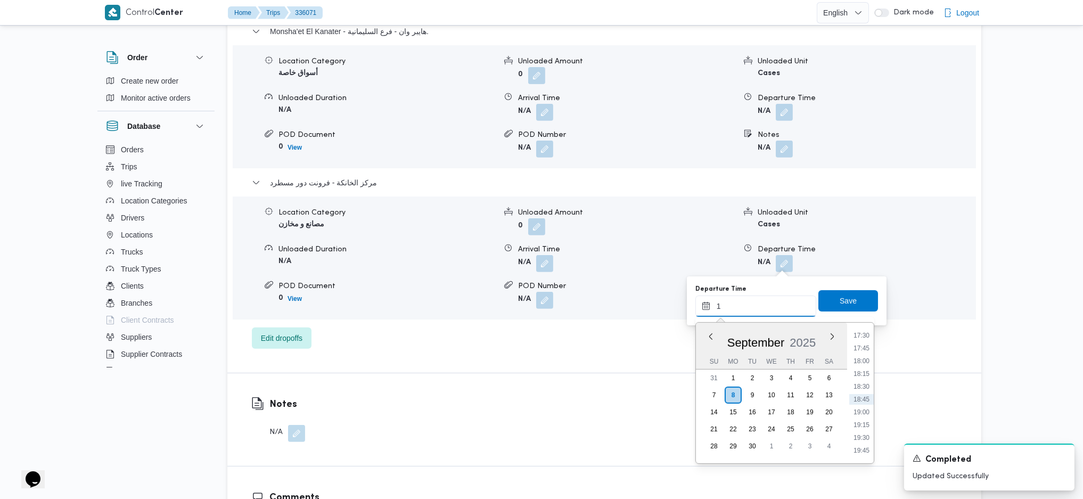
scroll to position [0, 0]
type input "14"
click at [971, 305] on form "N/A" at bounding box center [865, 300] width 217 height 17
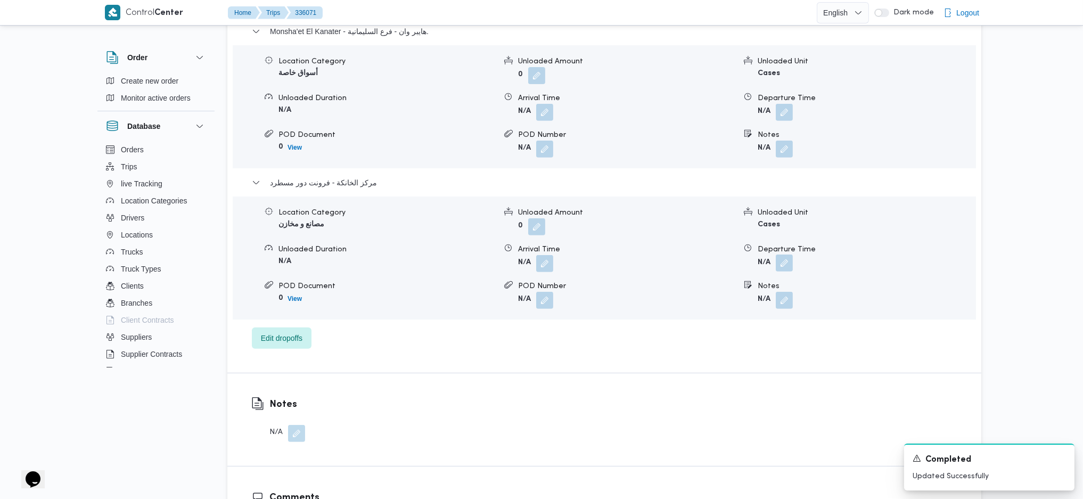
click at [794, 269] on form "N/A" at bounding box center [865, 263] width 217 height 17
drag, startPoint x: 789, startPoint y: 264, endPoint x: 782, endPoint y: 271, distance: 9.8
click at [782, 268] on button "button" at bounding box center [784, 262] width 17 height 17
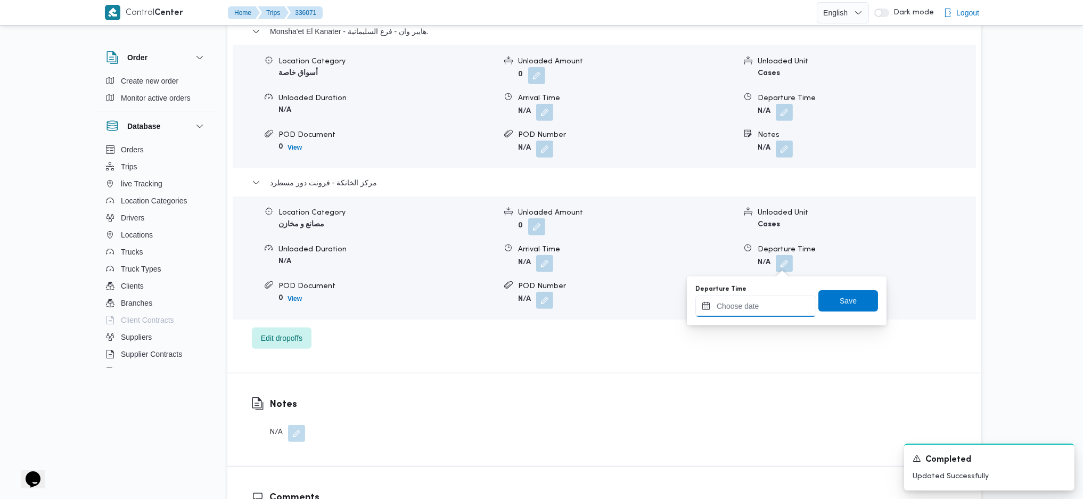
click at [755, 302] on input "Departure Time" at bounding box center [755, 305] width 121 height 21
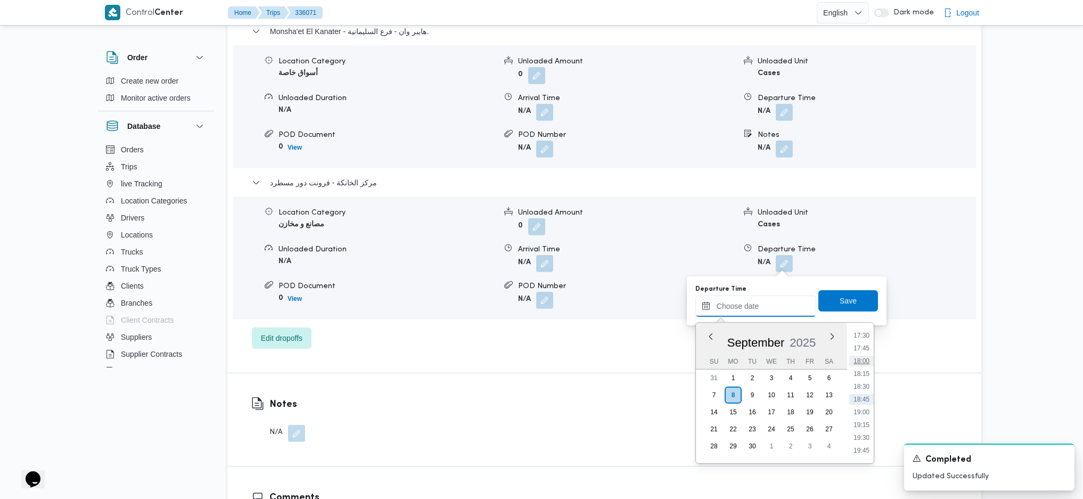
scroll to position [824, 0]
click at [857, 365] on li "16:45" at bounding box center [861, 368] width 24 height 11
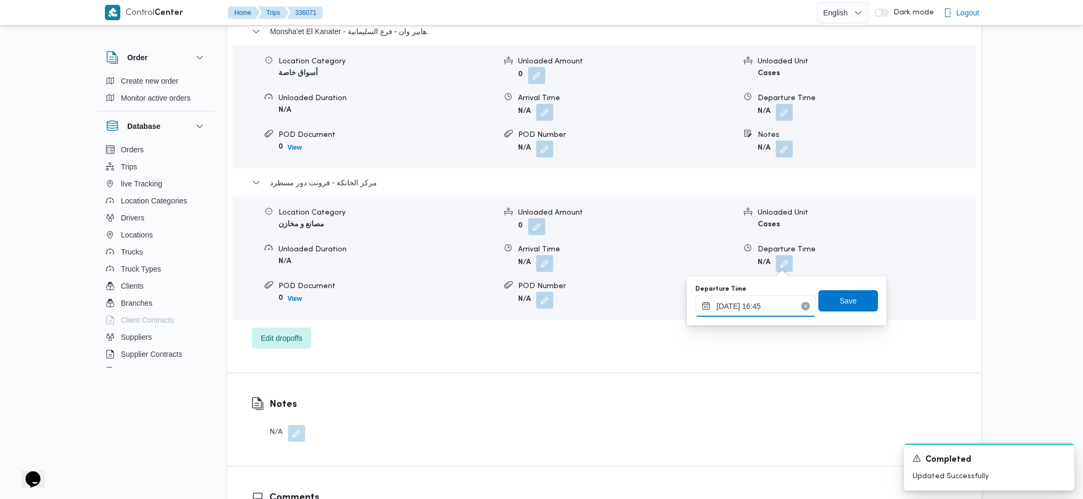
click at [777, 298] on input "08/09/2025 16:45" at bounding box center [755, 305] width 121 height 21
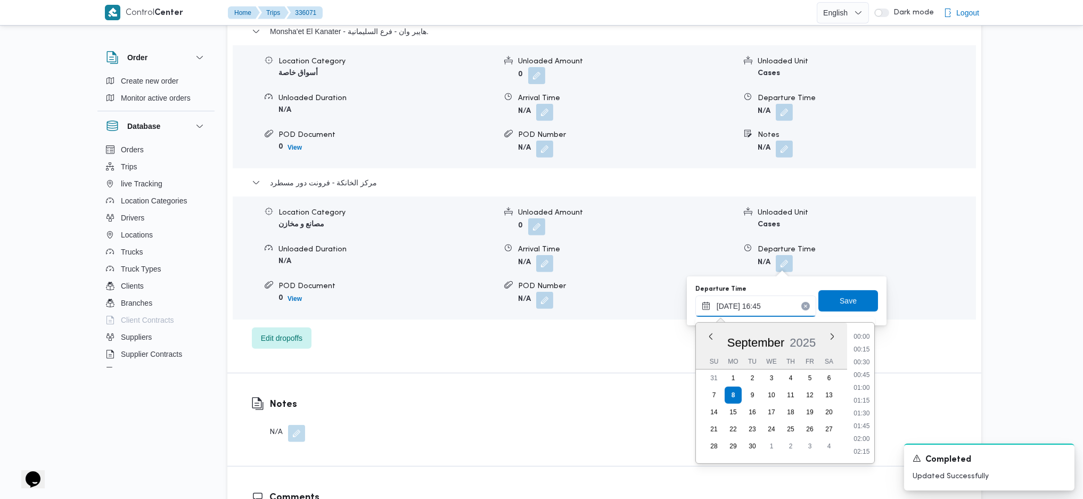
scroll to position [793, 0]
click at [860, 338] on li "15:30" at bounding box center [861, 336] width 24 height 11
type input "08/09/2025 15:30"
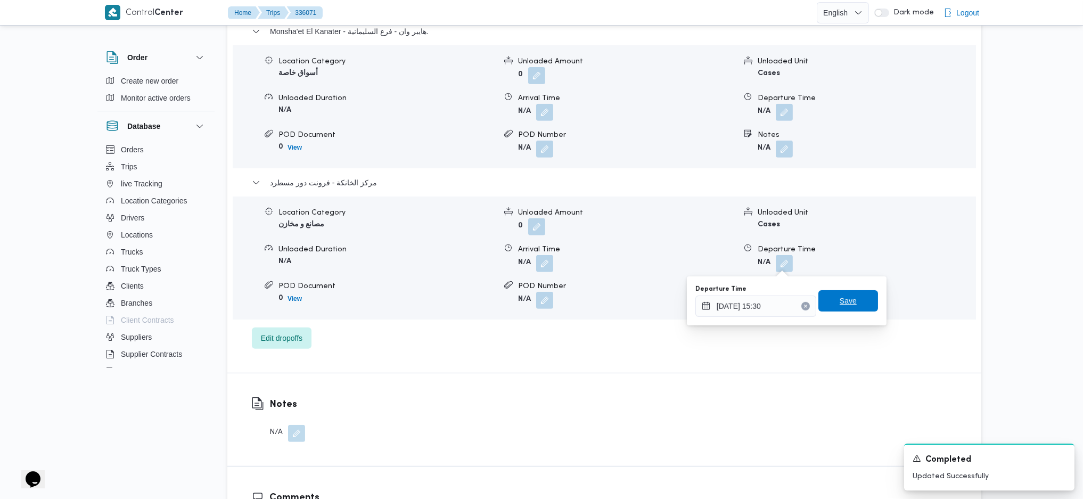
click at [848, 305] on span "Save" at bounding box center [848, 300] width 60 height 21
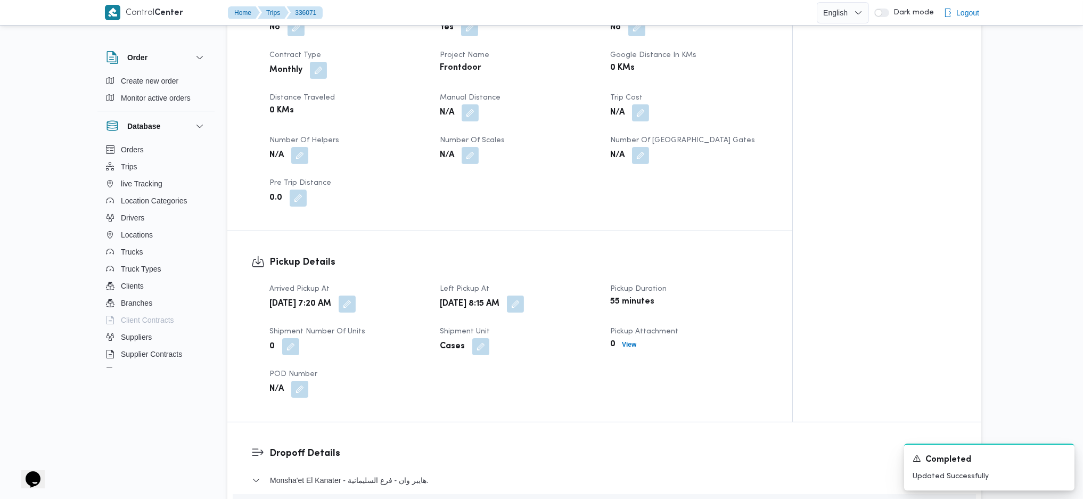
scroll to position [426, 0]
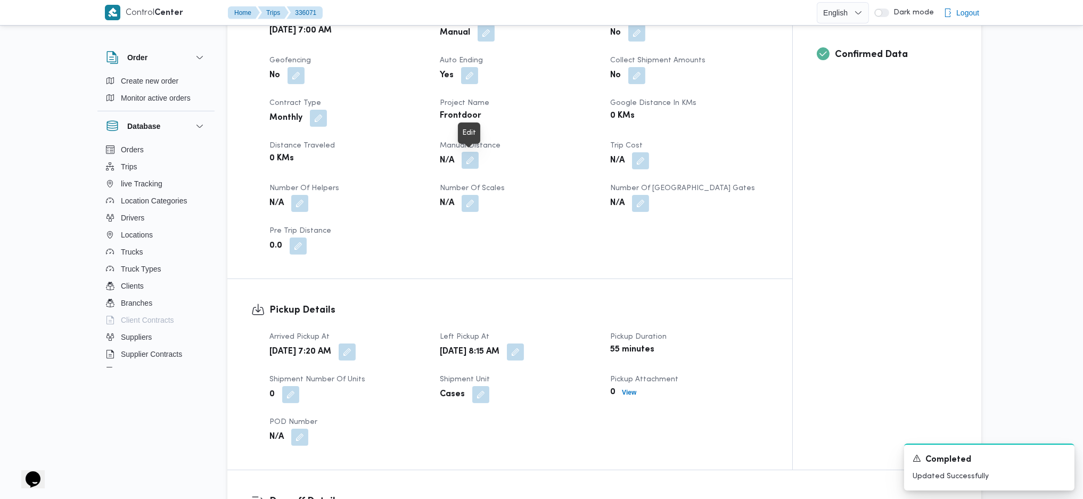
click at [475, 161] on button "button" at bounding box center [469, 160] width 17 height 17
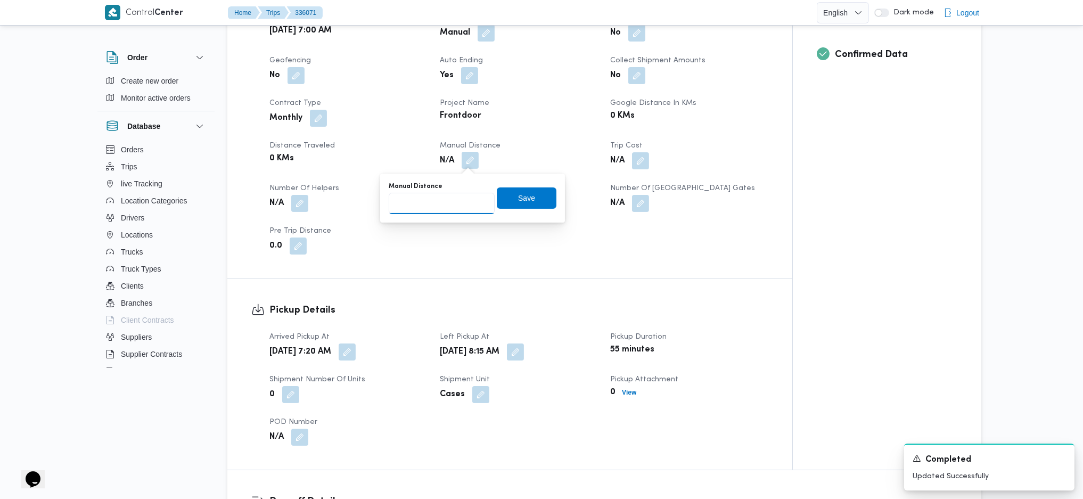
click at [440, 208] on input "Manual Distance" at bounding box center [442, 203] width 106 height 21
type input "131"
click at [518, 199] on span "Save" at bounding box center [526, 197] width 17 height 13
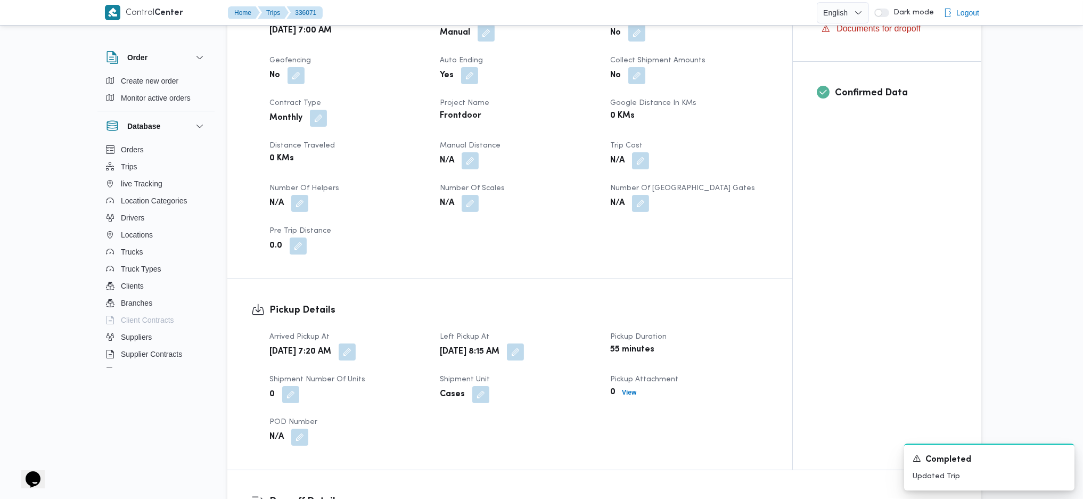
scroll to position [0, 0]
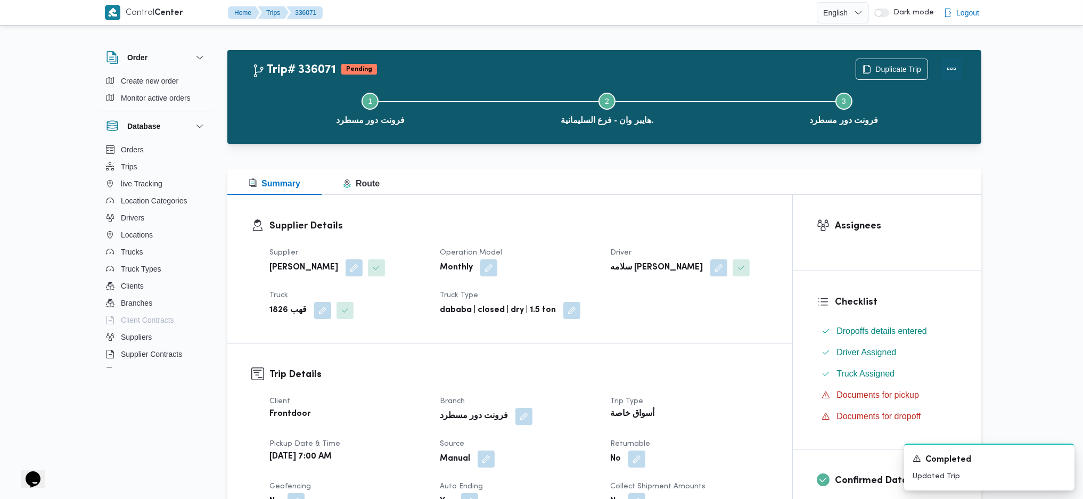
click at [950, 73] on button "Actions" at bounding box center [951, 68] width 21 height 21
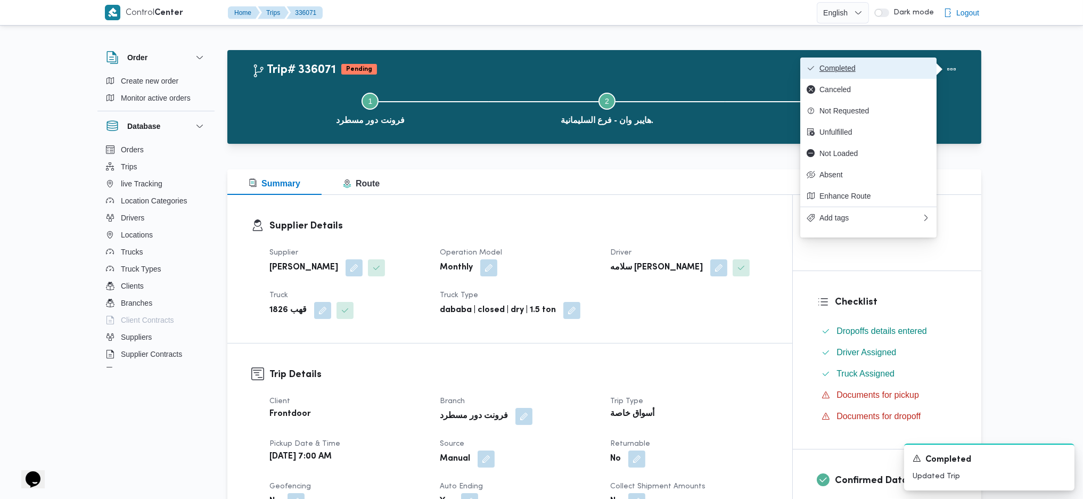
click at [901, 72] on span "Completed" at bounding box center [874, 68] width 111 height 9
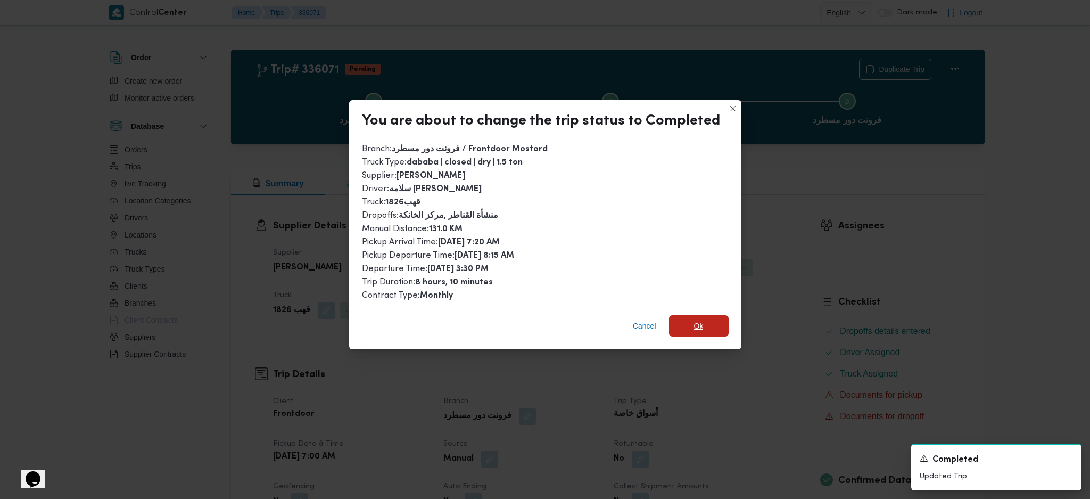
drag, startPoint x: 682, startPoint y: 321, endPoint x: 699, endPoint y: 432, distance: 111.4
click at [684, 321] on span "Ok" at bounding box center [699, 325] width 60 height 21
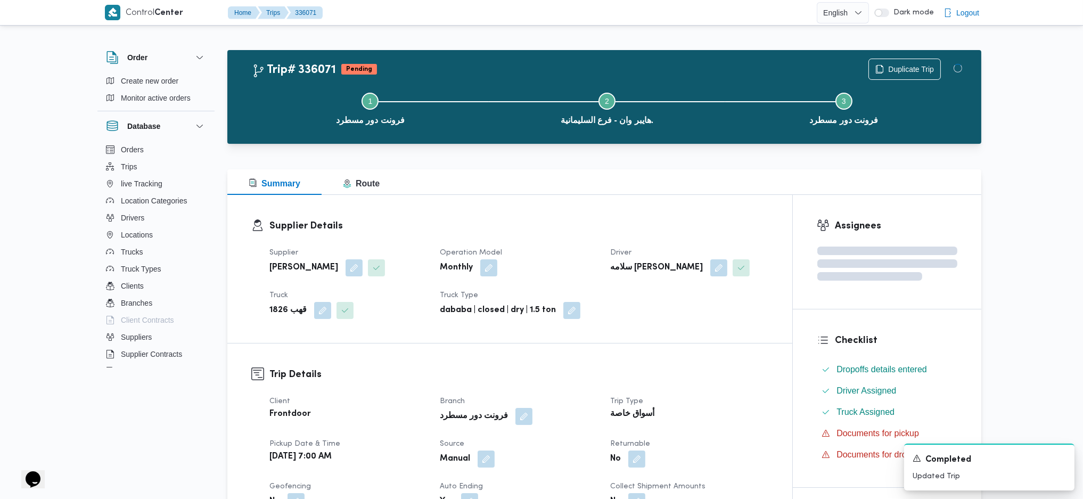
click at [699, 440] on dt "Returnable" at bounding box center [689, 444] width 158 height 13
click at [524, 211] on div "Supplier Details Supplier عبدالواحد محمد احمد مسعد Operation Model Monthly Driv…" at bounding box center [509, 269] width 565 height 148
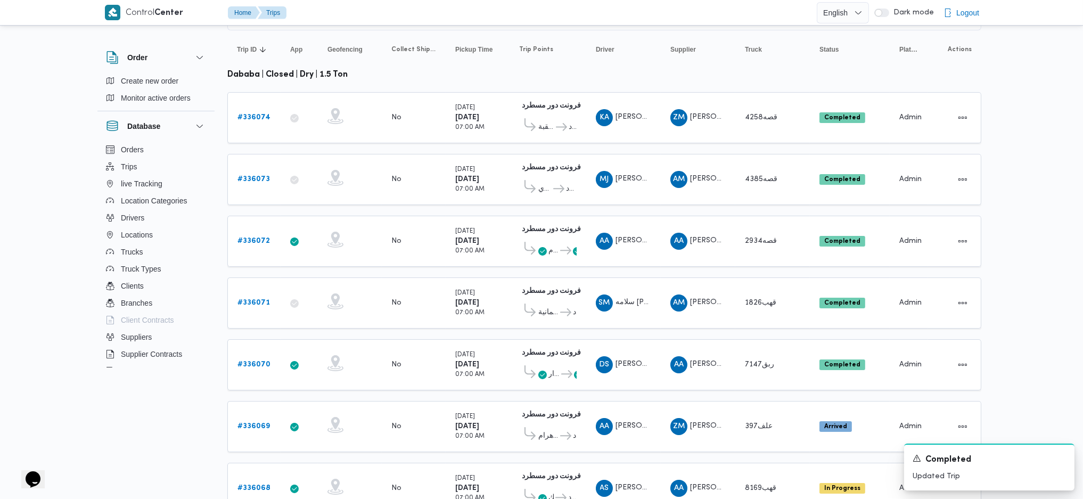
scroll to position [142, 0]
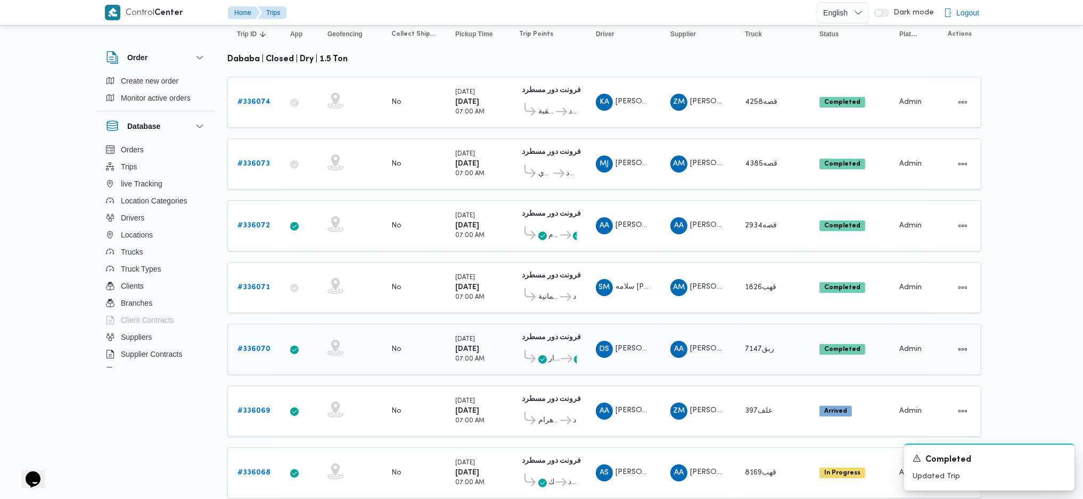
click at [254, 345] on b "# 336070" at bounding box center [253, 348] width 33 height 7
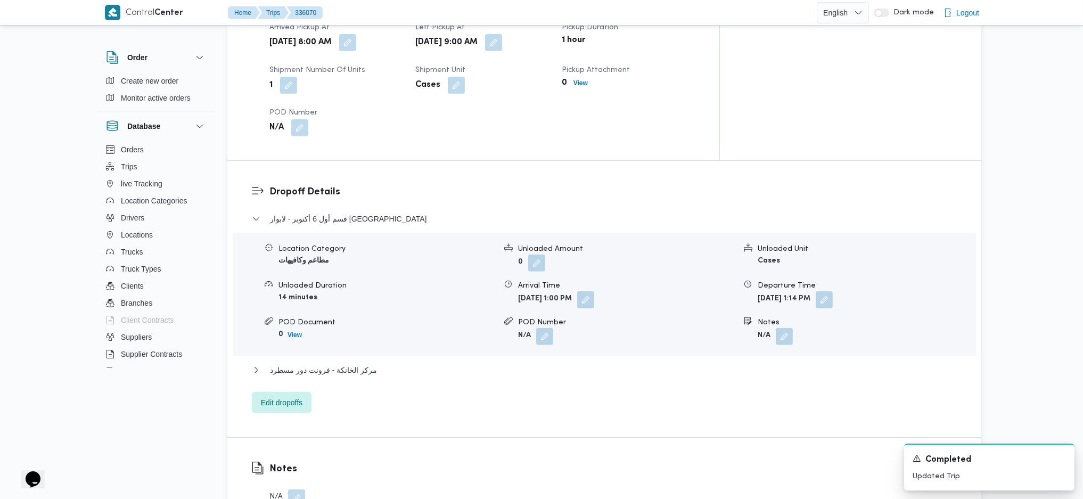
scroll to position [922, 0]
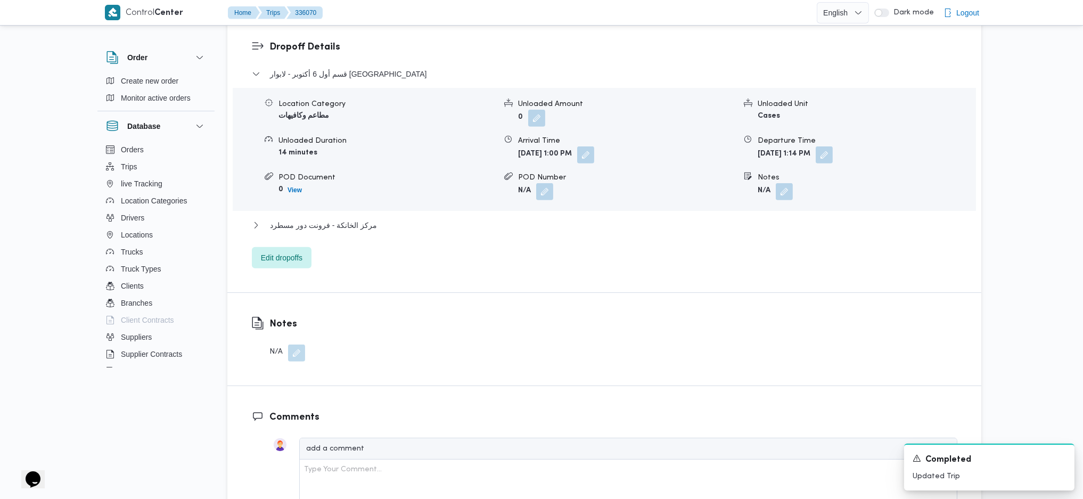
click at [342, 168] on div "قسم أول 6 أكتوبر - لابوار نيو جيزة Location Category مطاعم وكافيهات Unloaded Am…" at bounding box center [604, 168] width 705 height 201
click at [342, 219] on span "مركز الخانكة - فرونت دور مسطرد" at bounding box center [323, 225] width 107 height 13
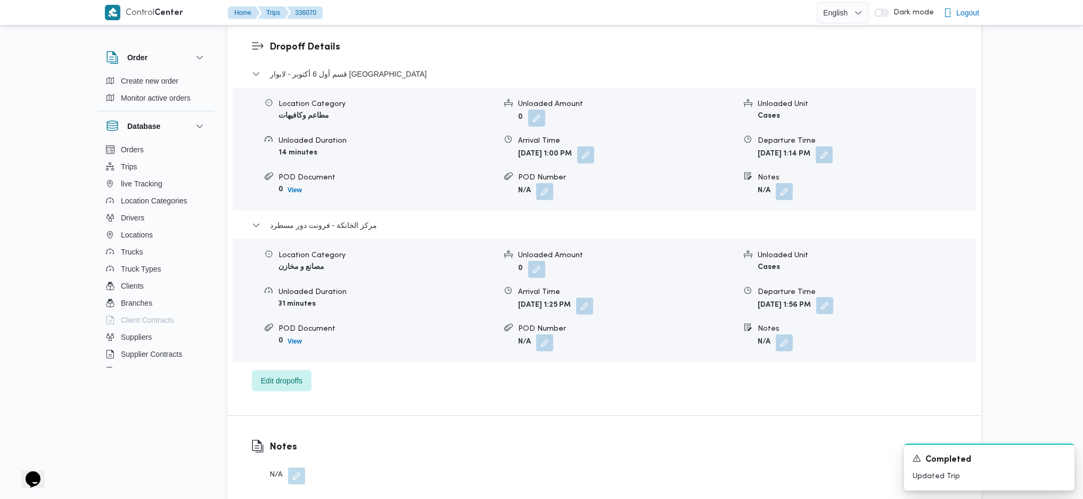
click at [833, 297] on button "button" at bounding box center [824, 305] width 17 height 17
click at [820, 305] on input "08/09/2025 13:56" at bounding box center [829, 301] width 121 height 21
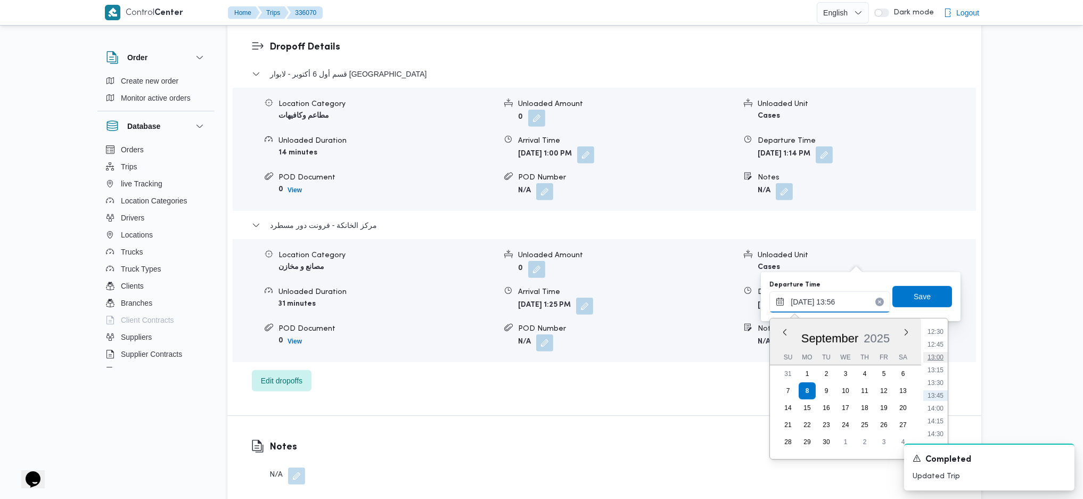
scroll to position [710, 0]
click at [933, 414] on li "15:30" at bounding box center [935, 414] width 24 height 11
type input "08/09/2025 15:30"
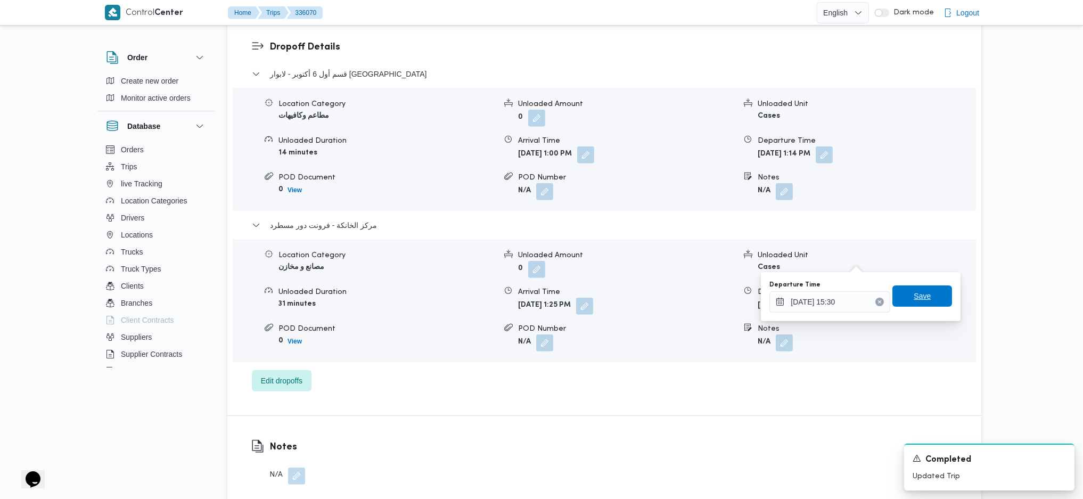
click at [898, 287] on span "Save" at bounding box center [922, 295] width 60 height 21
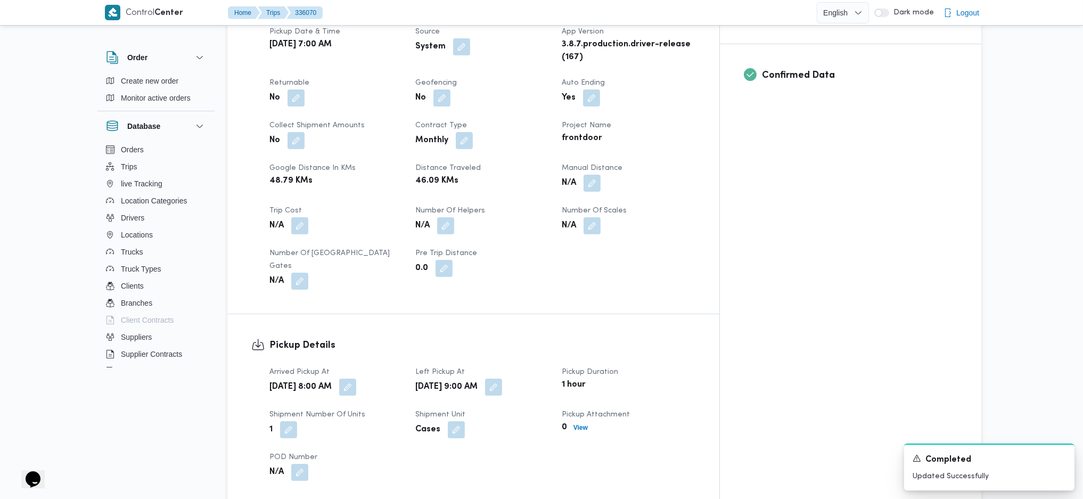
scroll to position [354, 0]
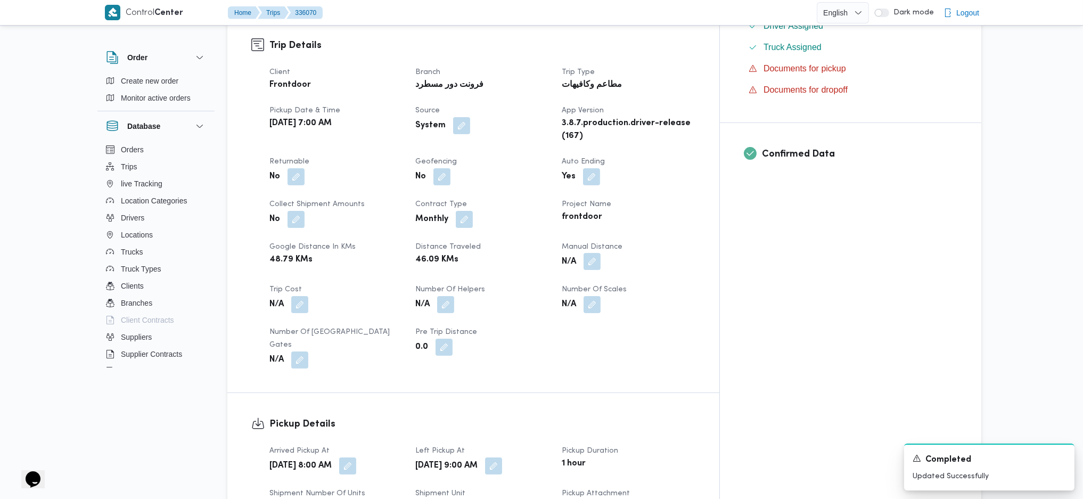
click at [600, 253] on button "button" at bounding box center [591, 261] width 17 height 17
click at [591, 268] on input "Manual Distance" at bounding box center [612, 270] width 106 height 21
type input "144"
click button "Save" at bounding box center [697, 264] width 60 height 21
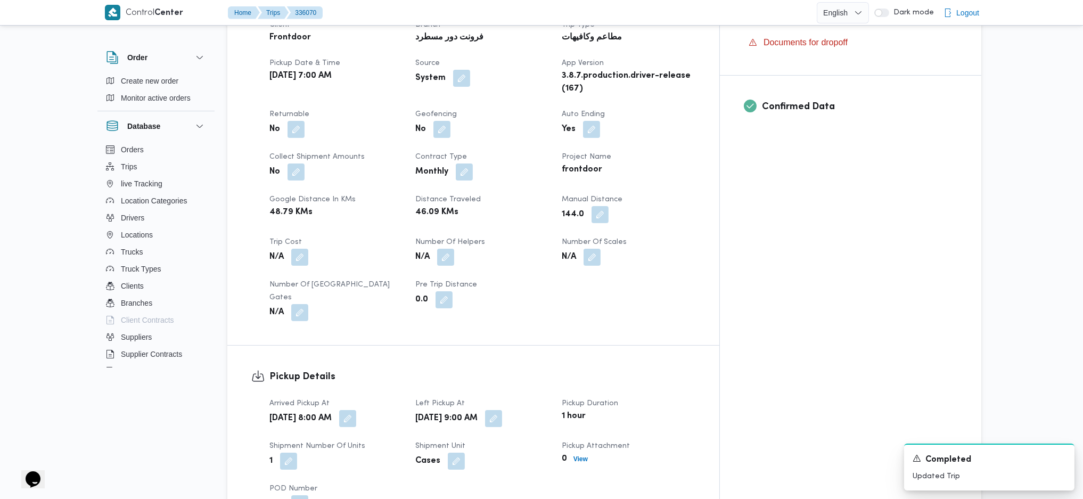
scroll to position [0, 0]
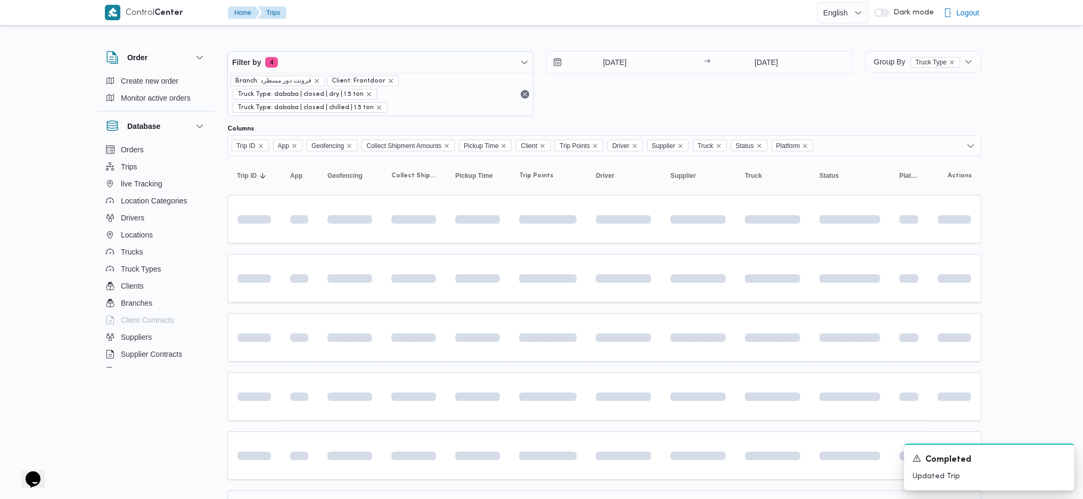
scroll to position [155, 0]
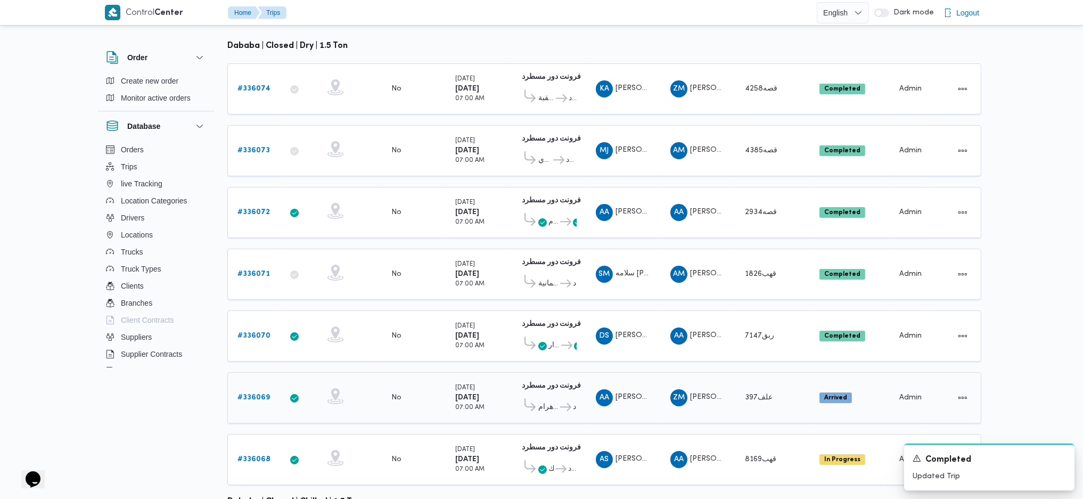
click at [252, 394] on b "# 336069" at bounding box center [253, 397] width 32 height 7
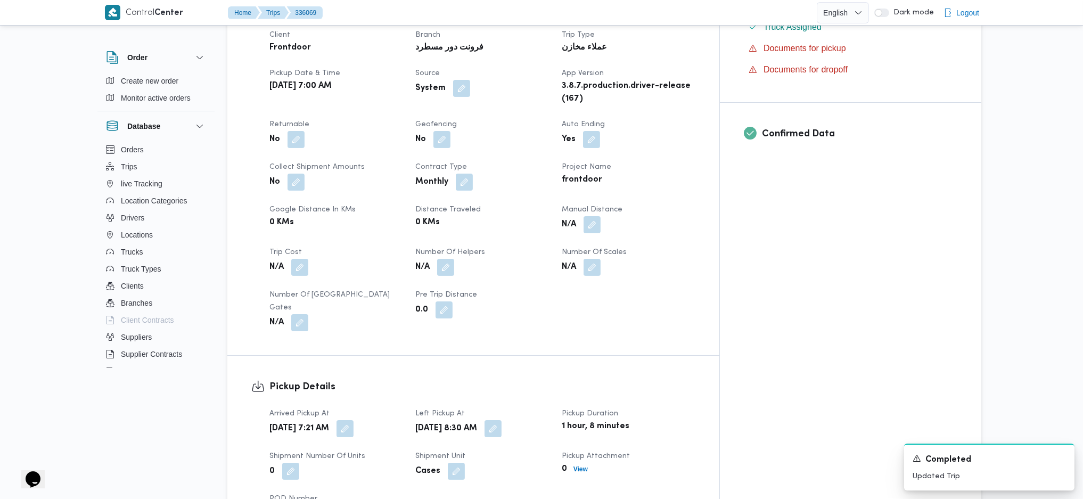
scroll to position [497, 0]
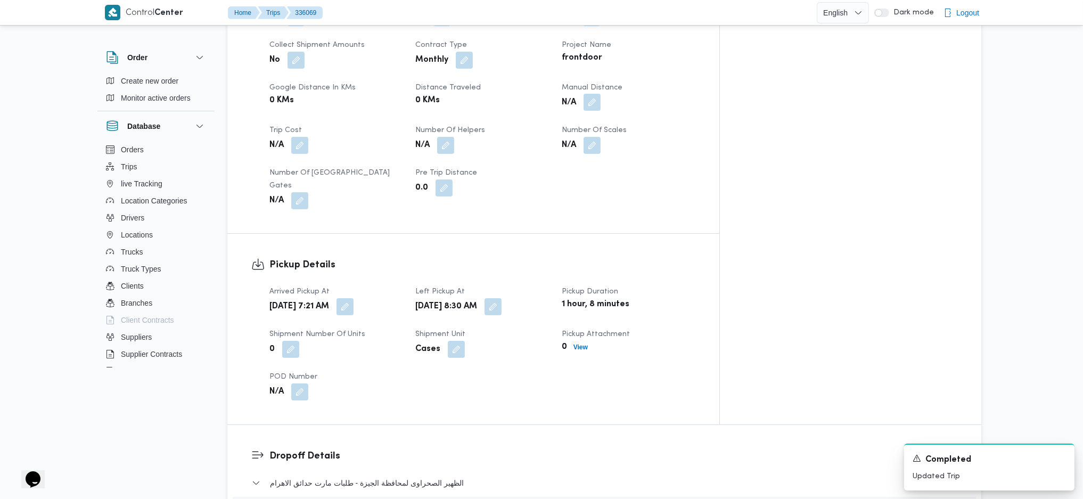
click at [600, 94] on button "button" at bounding box center [591, 102] width 17 height 17
click at [590, 130] on input "Manual Distance" at bounding box center [612, 128] width 106 height 21
type input "121"
click at [694, 131] on span "Save" at bounding box center [697, 122] width 60 height 21
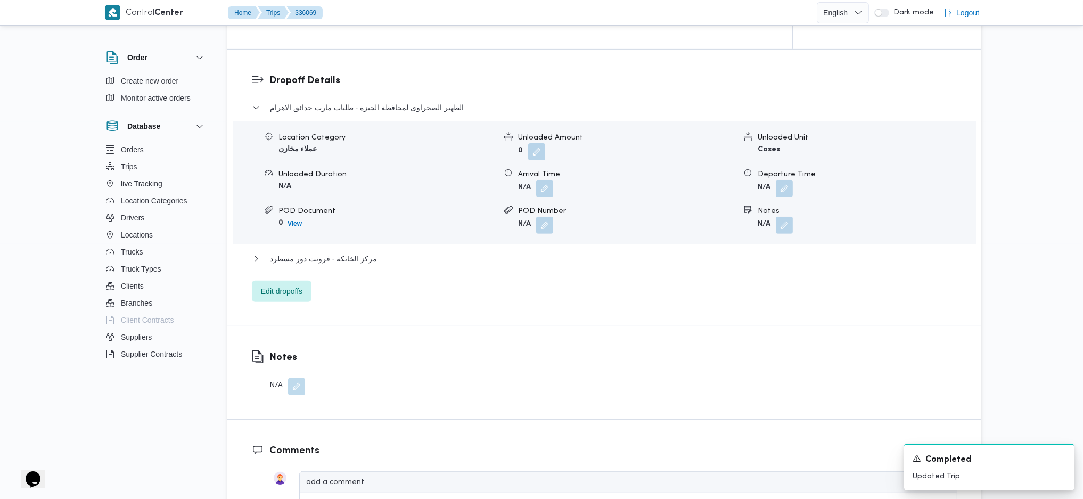
scroll to position [852, 0]
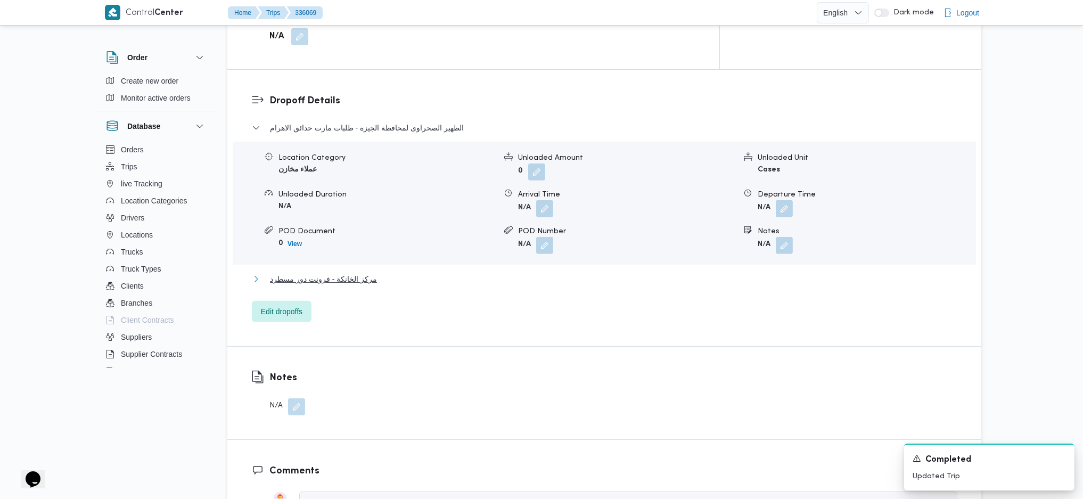
click at [337, 273] on span "مركز الخانكة - فرونت دور مسطرد" at bounding box center [323, 279] width 107 height 13
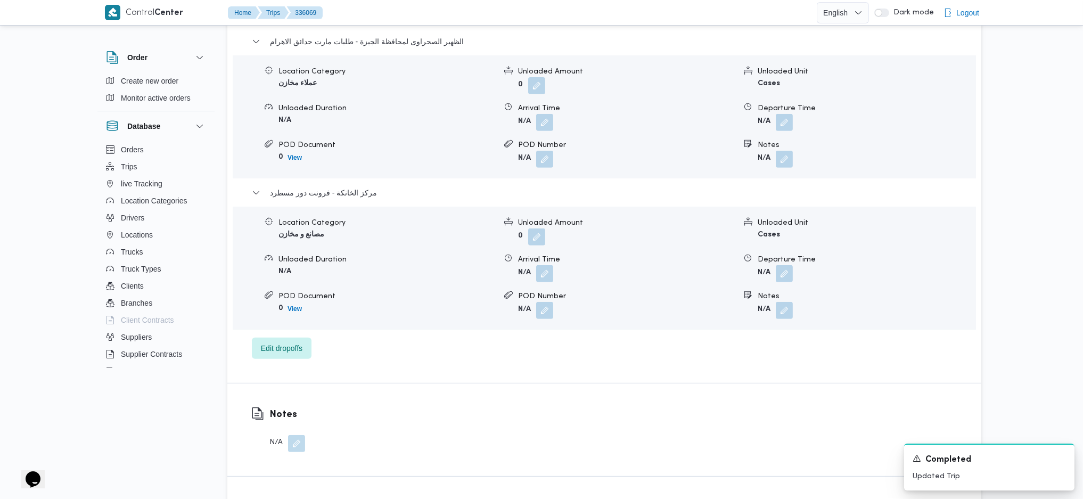
scroll to position [993, 0]
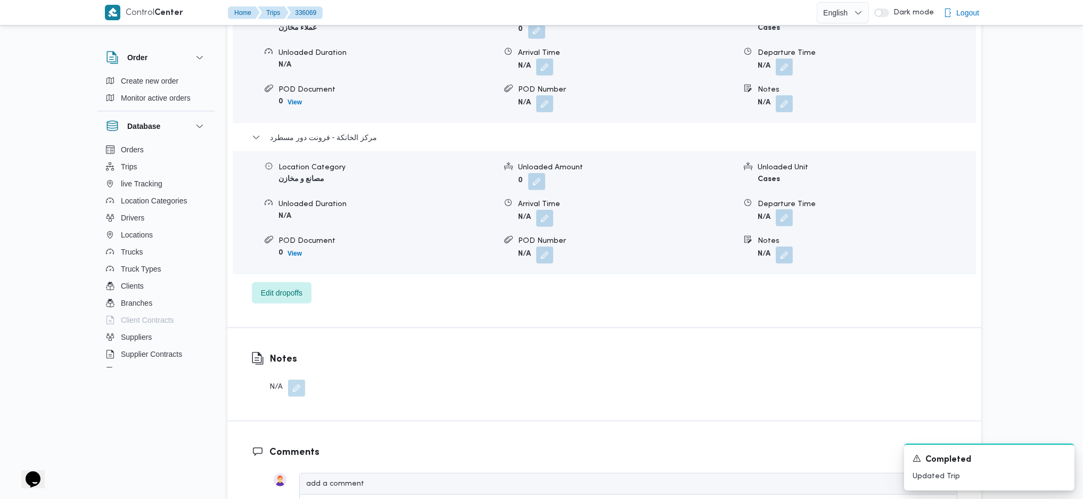
click at [781, 209] on button "button" at bounding box center [784, 217] width 17 height 17
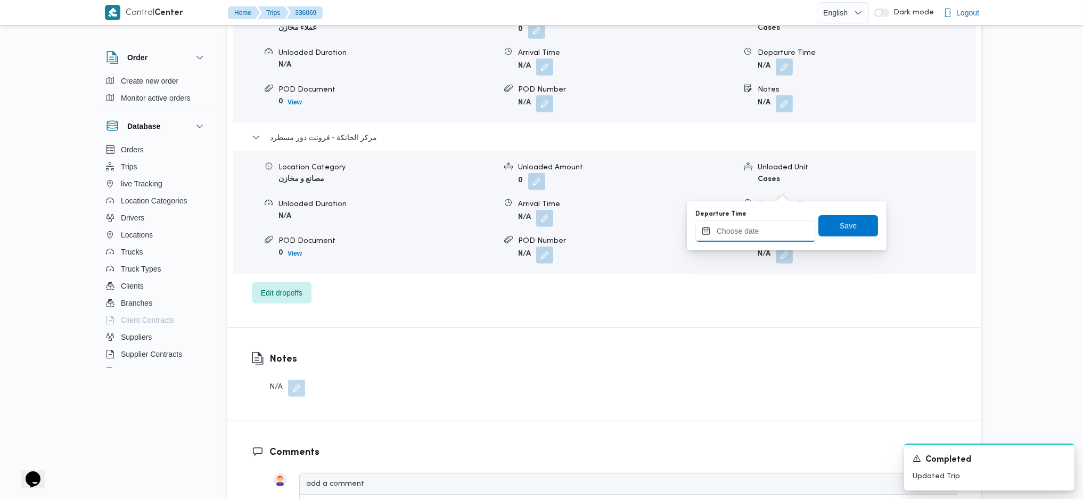
click at [758, 221] on input "Departure Time" at bounding box center [755, 230] width 121 height 21
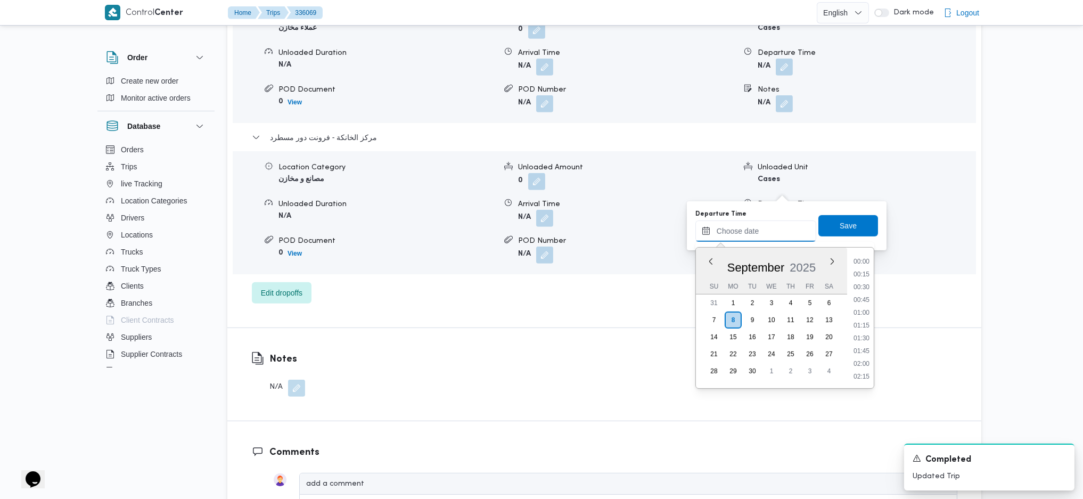
scroll to position [895, 0]
click at [865, 268] on li "17:45" at bounding box center [861, 273] width 24 height 11
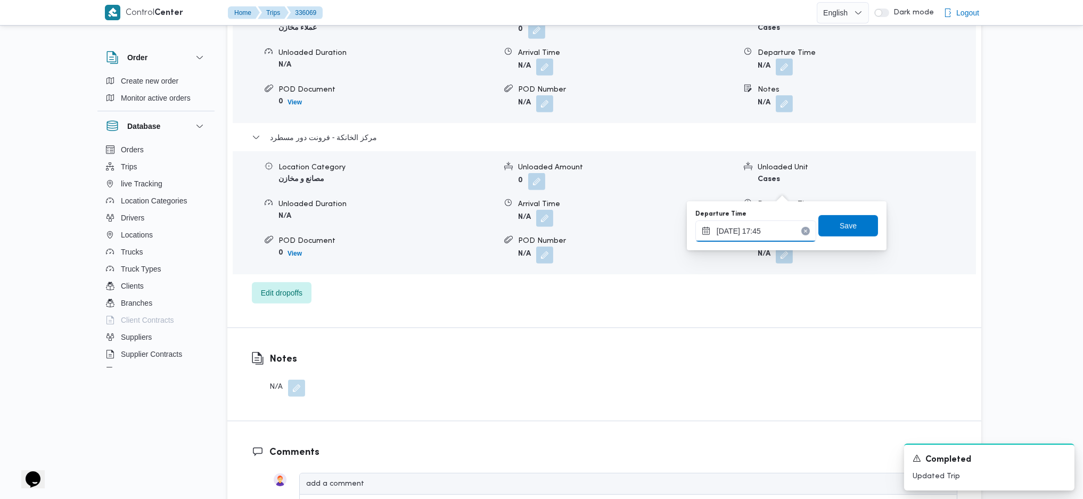
click at [747, 225] on input "08/09/2025 17:45" at bounding box center [755, 230] width 121 height 21
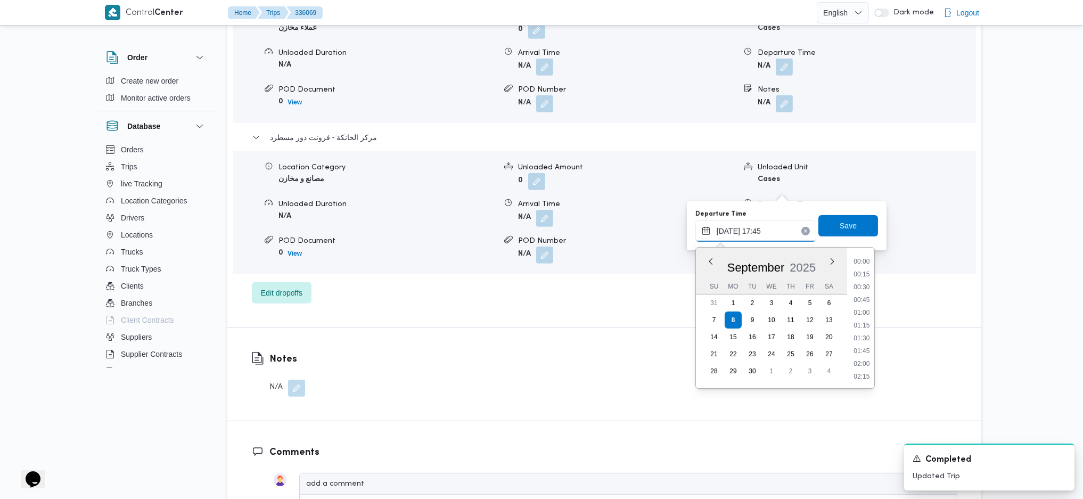
scroll to position [844, 0]
click at [861, 263] on li "16:30" at bounding box center [861, 260] width 24 height 11
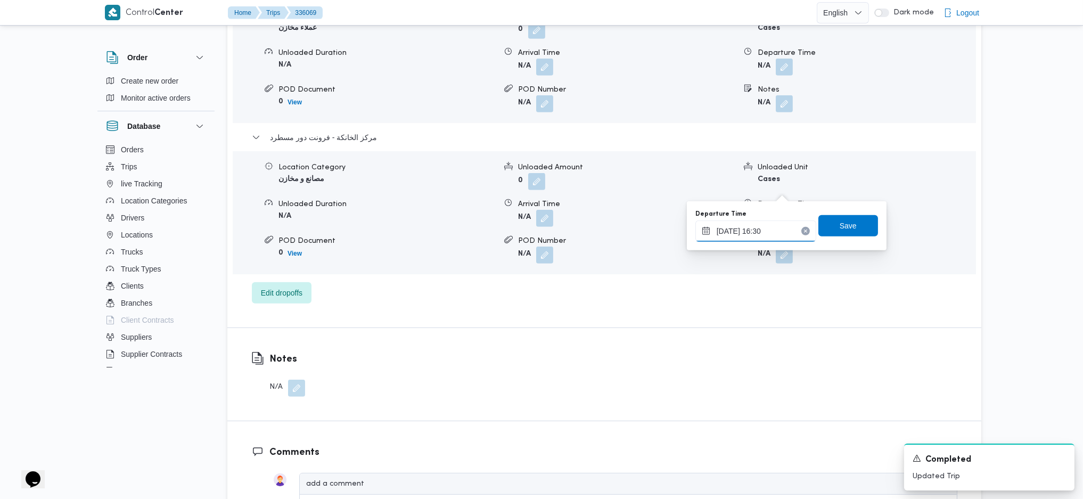
click at [749, 229] on input "08/09/2025 16:30" at bounding box center [755, 230] width 121 height 21
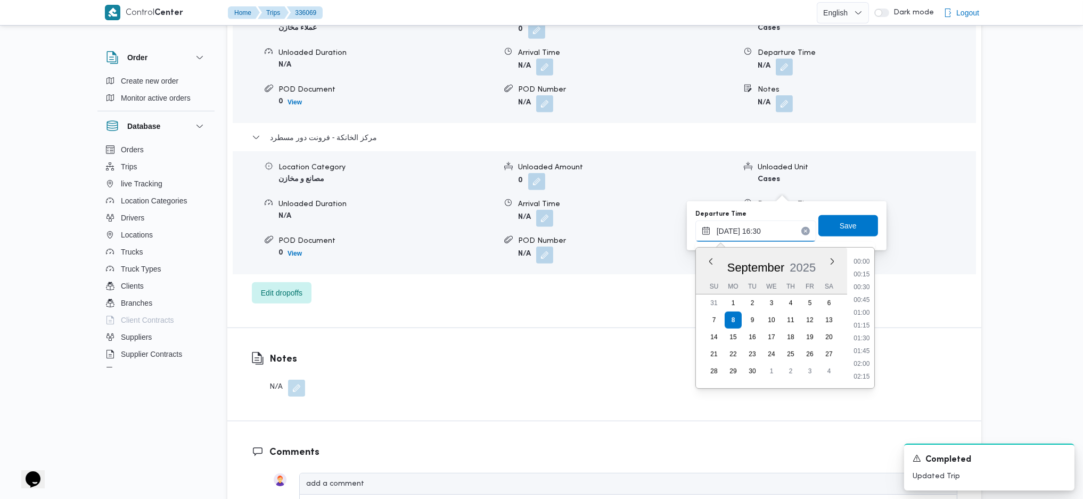
scroll to position [780, 0]
click at [865, 272] on li "15:30" at bounding box center [861, 273] width 24 height 11
type input "08/09/2025 15:30"
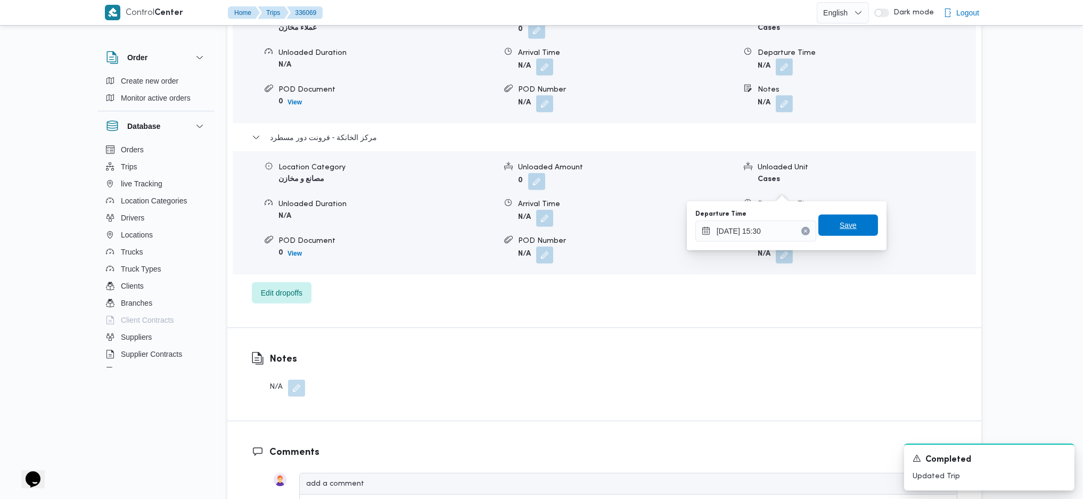
click at [847, 225] on span "Save" at bounding box center [848, 225] width 60 height 21
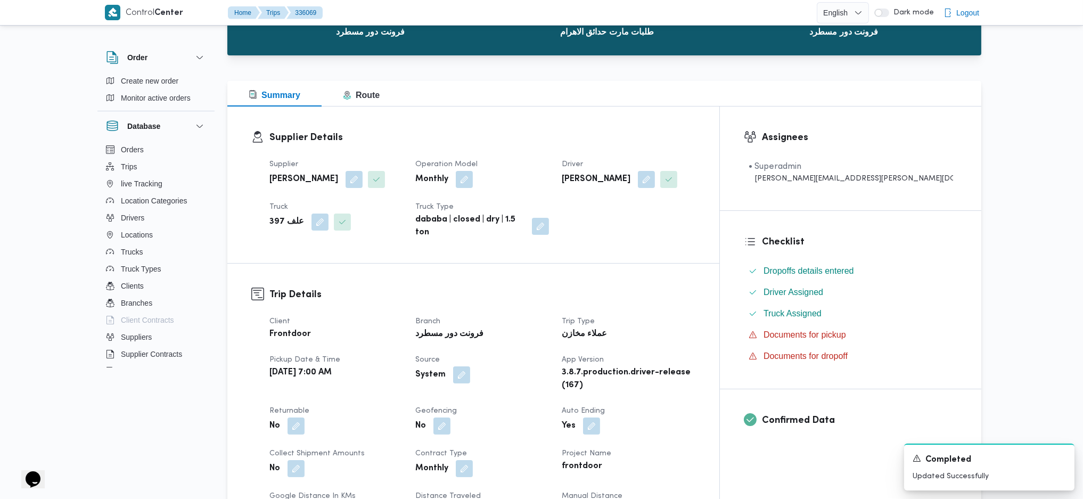
scroll to position [0, 0]
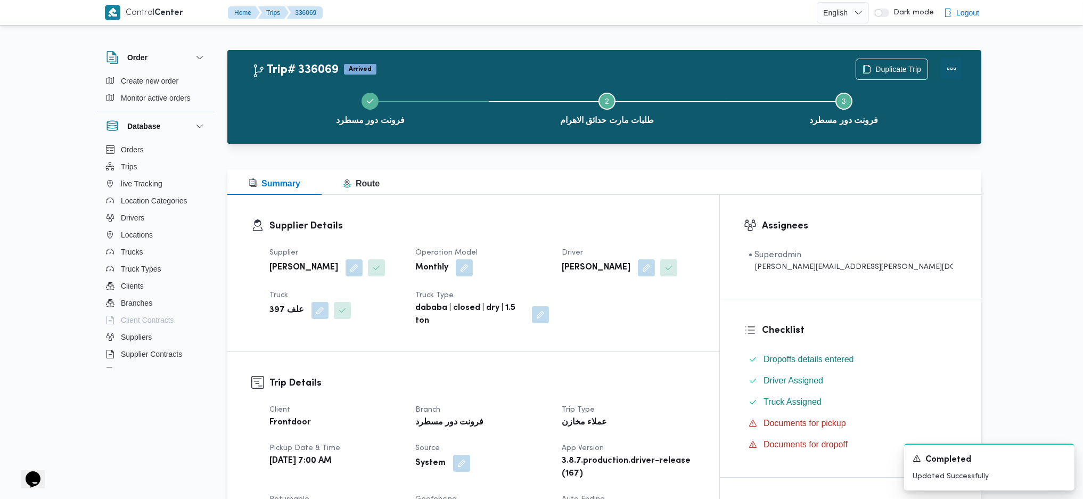
click at [950, 70] on button "Actions" at bounding box center [951, 68] width 21 height 21
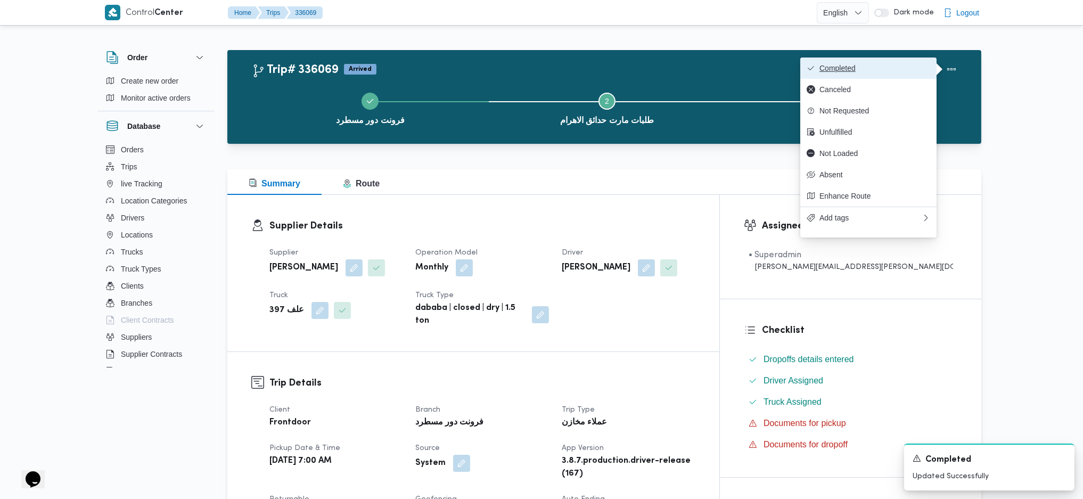
click at [882, 71] on span "Completed" at bounding box center [874, 68] width 111 height 9
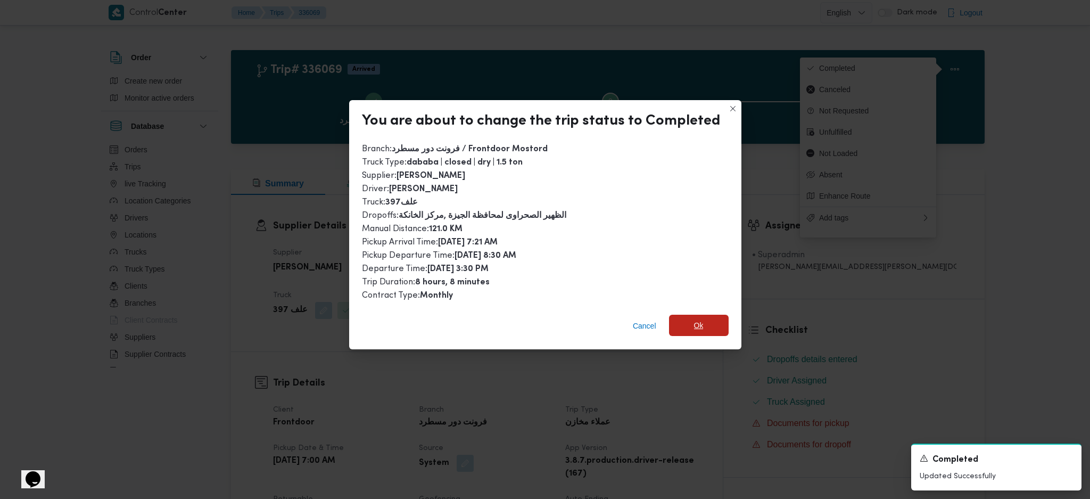
click at [688, 315] on span "Ok" at bounding box center [699, 325] width 60 height 21
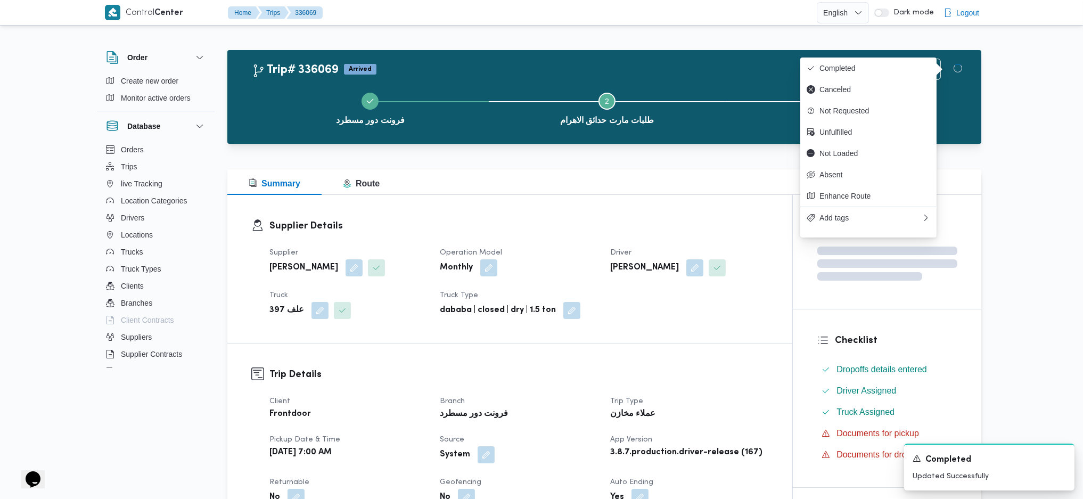
click at [692, 400] on dt "Trip Type" at bounding box center [689, 401] width 158 height 13
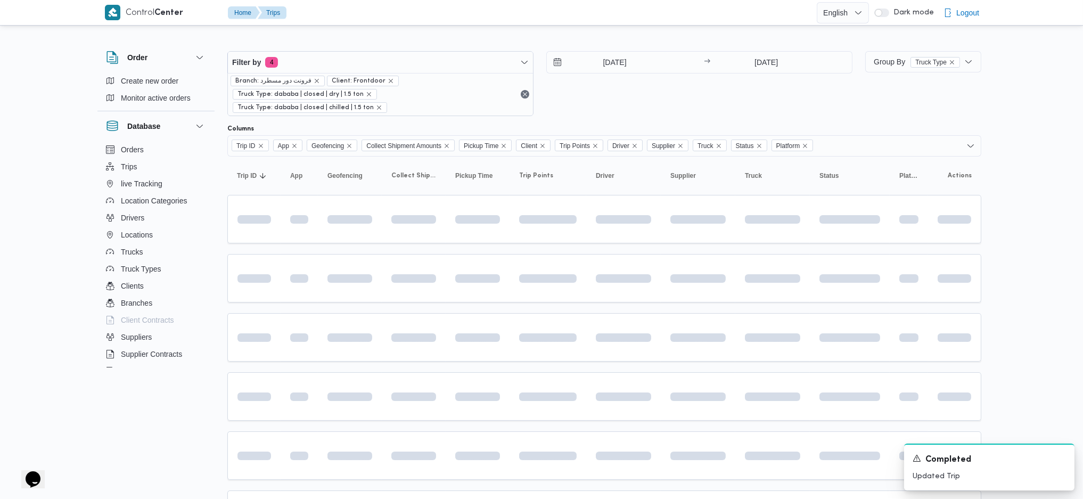
scroll to position [168, 0]
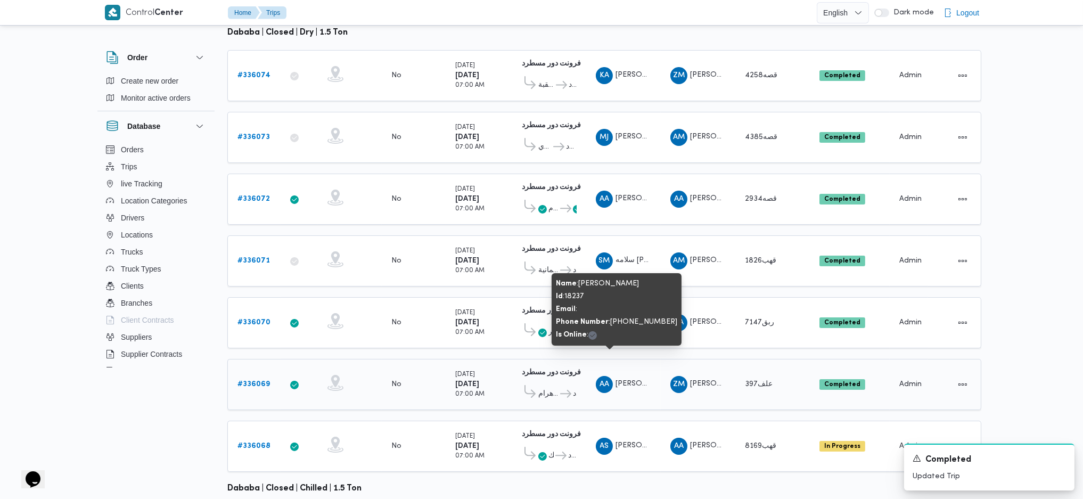
click at [621, 376] on span "AA عبدالرحمن عماد غريب خليل" at bounding box center [623, 384] width 55 height 17
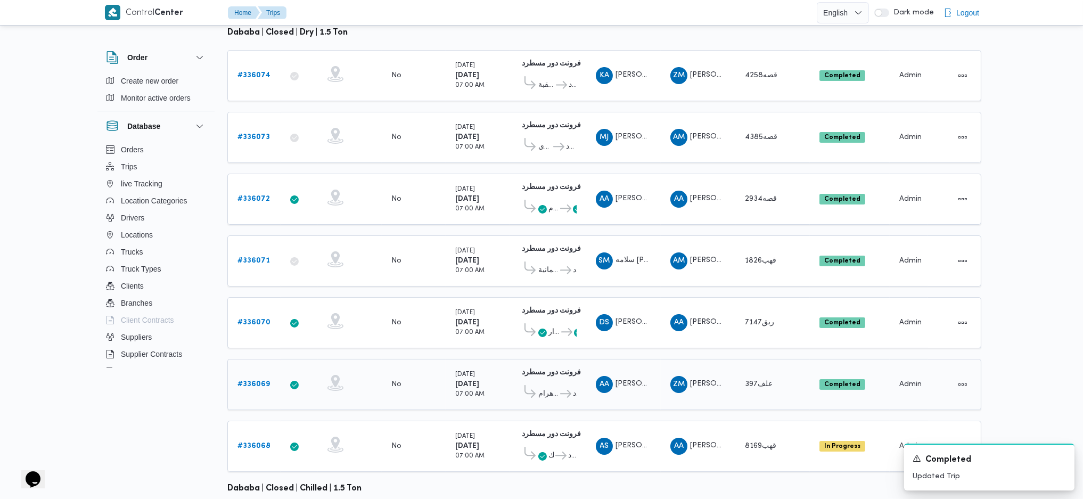
click at [555, 387] on span "طلبات مارت حدائق الاهرام" at bounding box center [548, 393] width 20 height 13
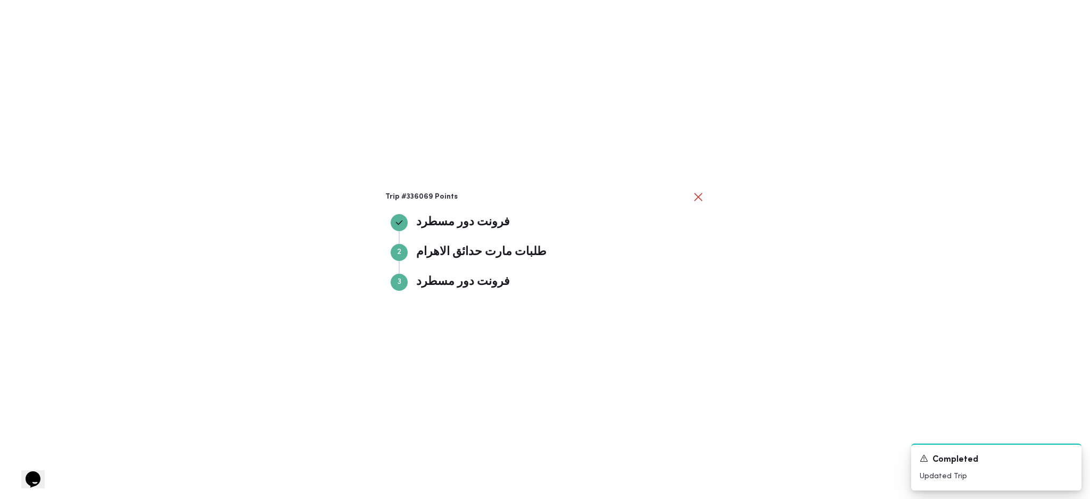
click at [853, 329] on div "Trip #336069 Points فرونت دور مسطرد فرونت دور مسطرد Step 2 2 طلبات مارت حدائق ا…" at bounding box center [545, 249] width 1090 height 499
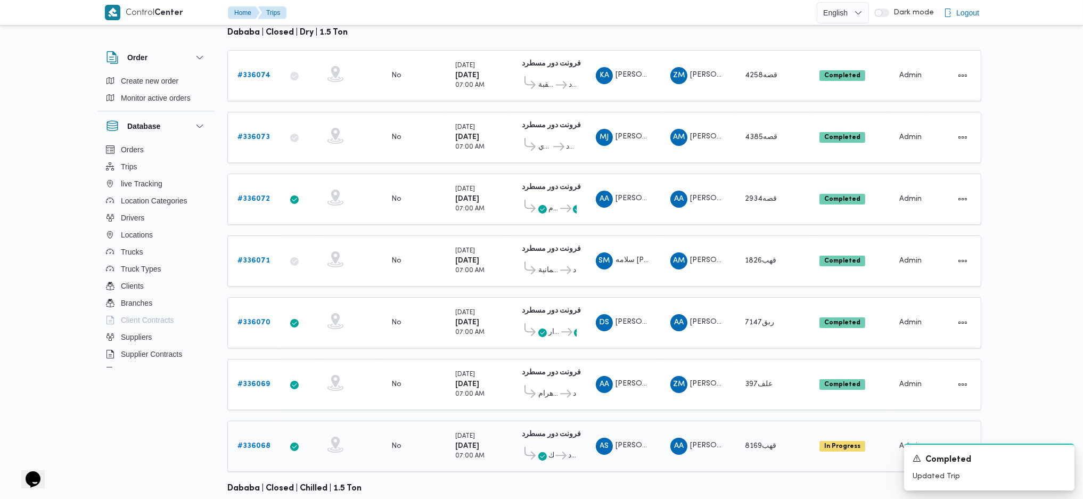
click at [263, 442] on b "# 336068" at bounding box center [253, 445] width 33 height 7
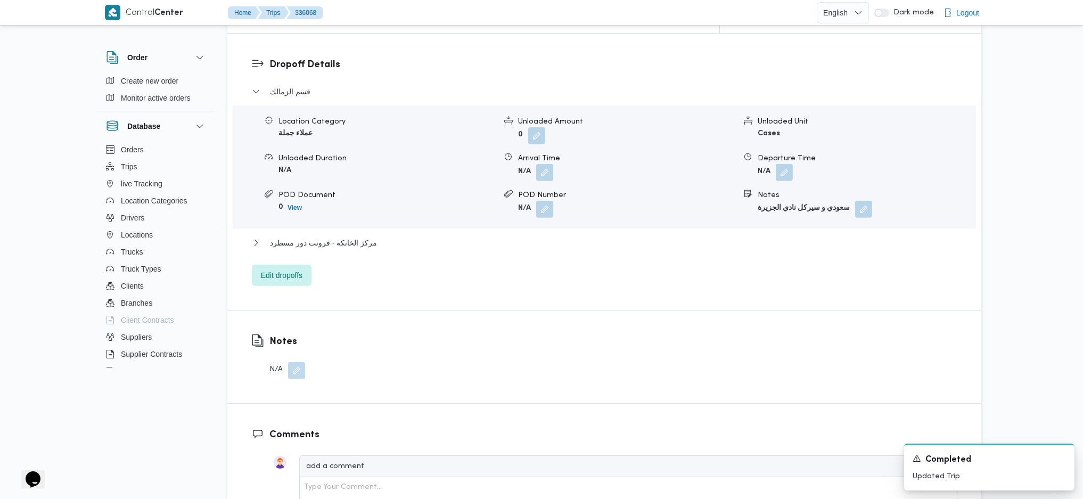
scroll to position [922, 0]
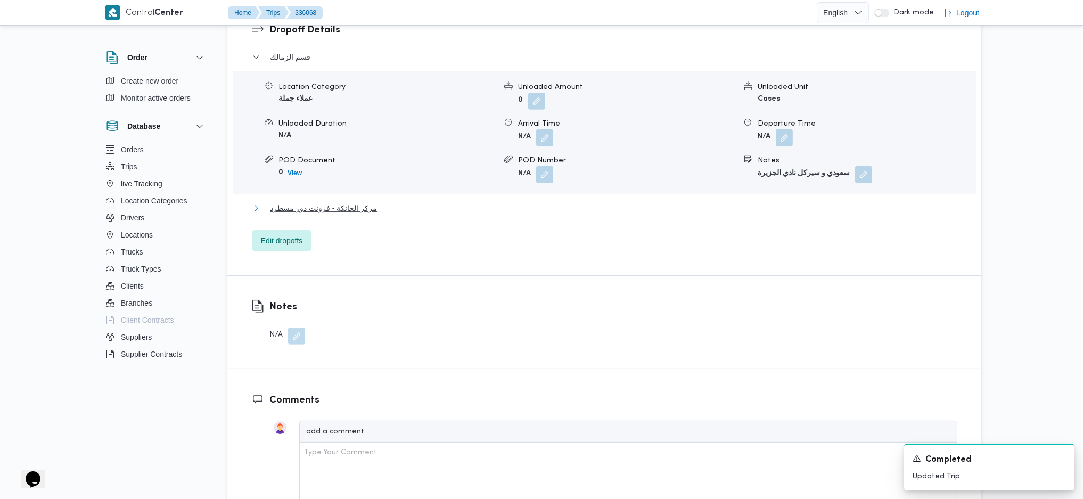
click at [367, 202] on span "مركز الخانكة - فرونت دور مسطرد" at bounding box center [323, 208] width 107 height 13
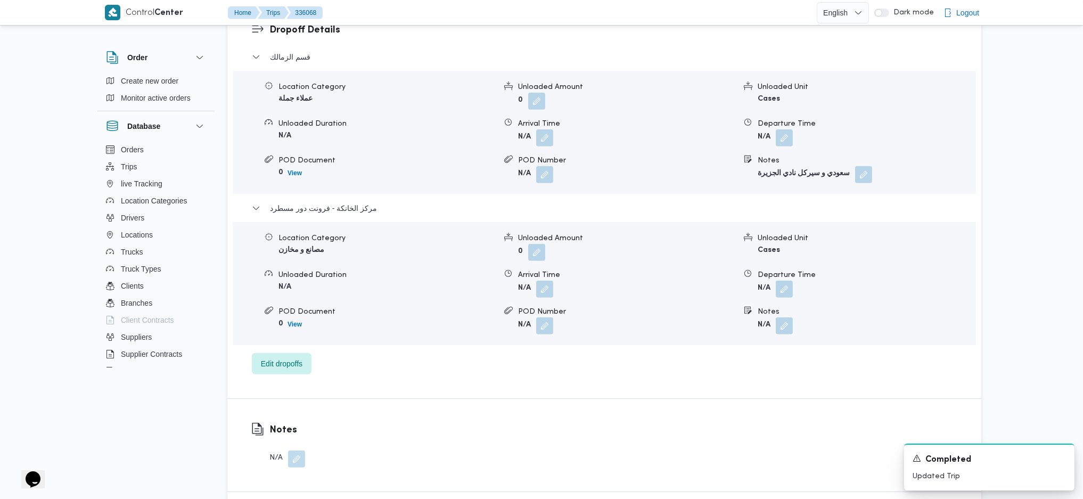
click at [798, 281] on form "N/A" at bounding box center [865, 289] width 217 height 17
click at [781, 280] on button "button" at bounding box center [784, 288] width 17 height 17
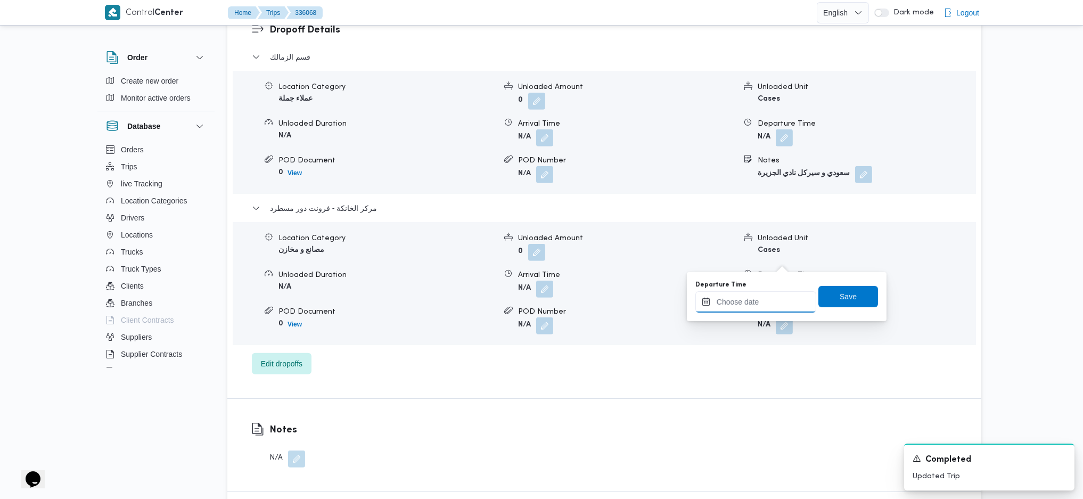
click at [728, 310] on input "Departure Time" at bounding box center [755, 301] width 121 height 21
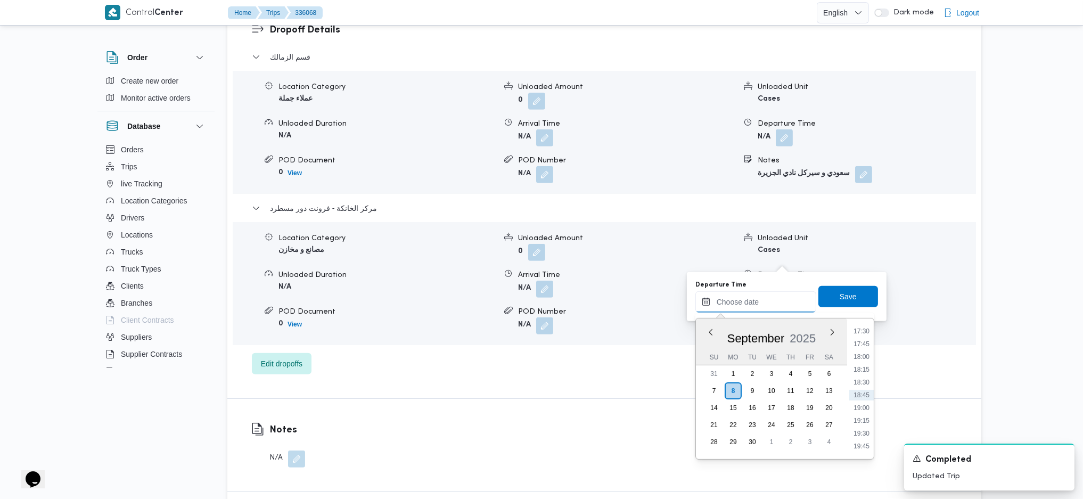
scroll to position [824, 0]
click at [859, 328] on li "16:00" at bounding box center [861, 325] width 24 height 11
type input "[DATE] 16:00"
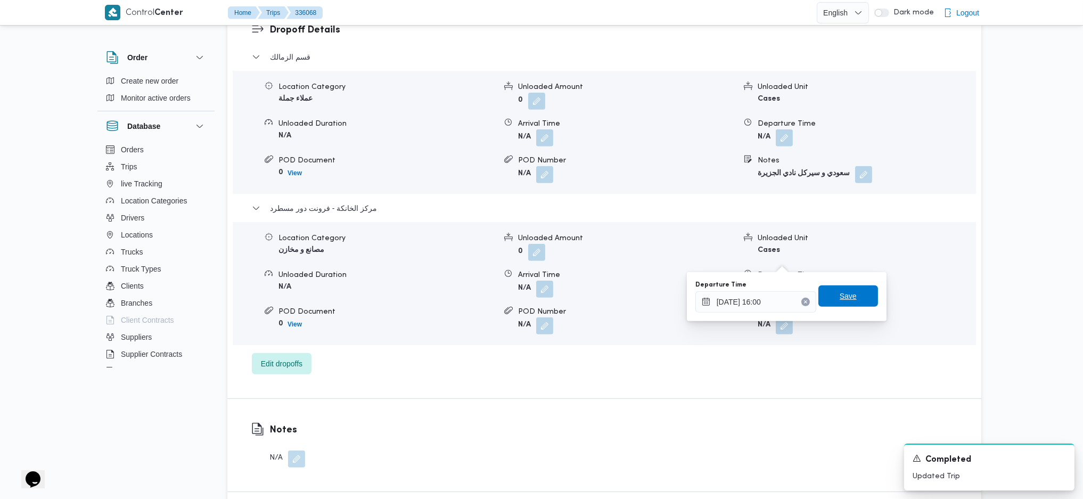
click at [846, 298] on span "Save" at bounding box center [847, 296] width 17 height 13
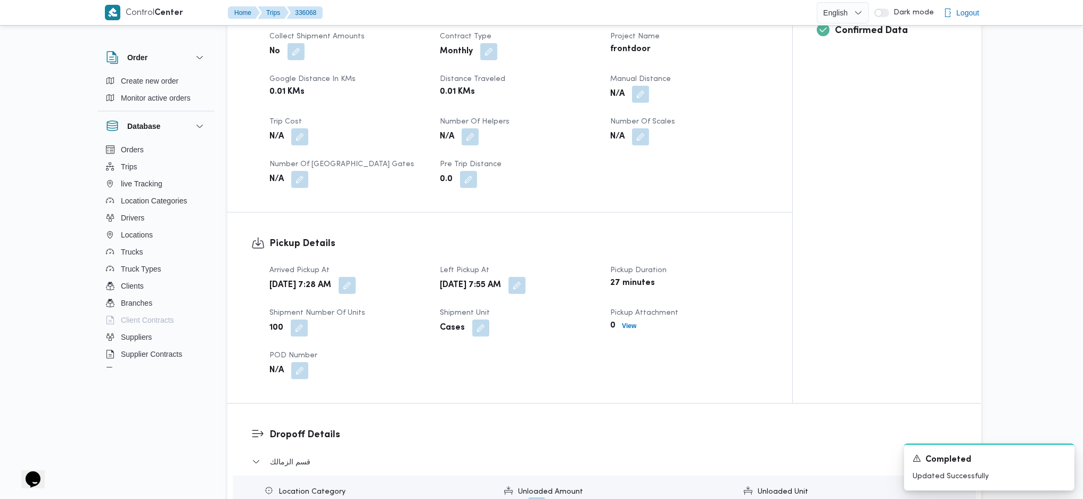
scroll to position [354, 0]
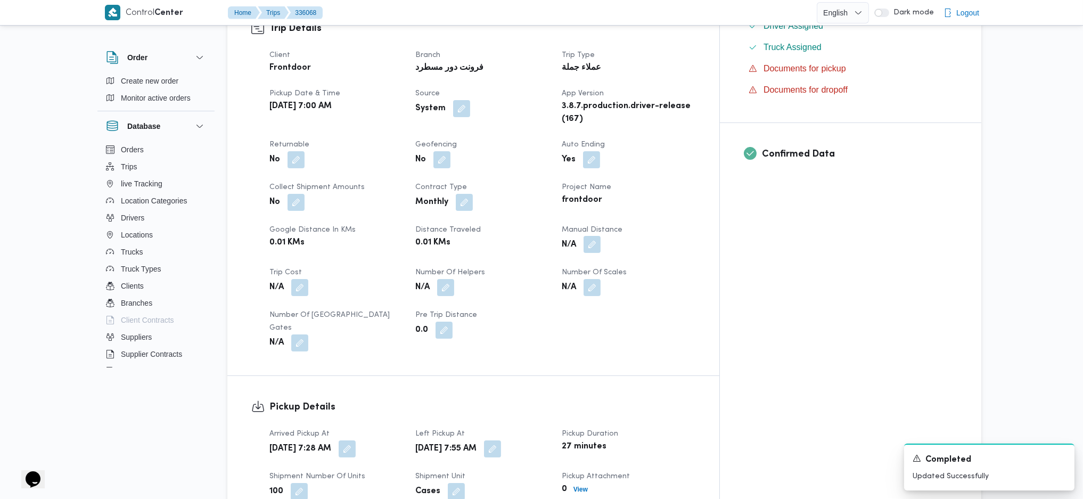
click at [600, 236] on button "button" at bounding box center [591, 244] width 17 height 17
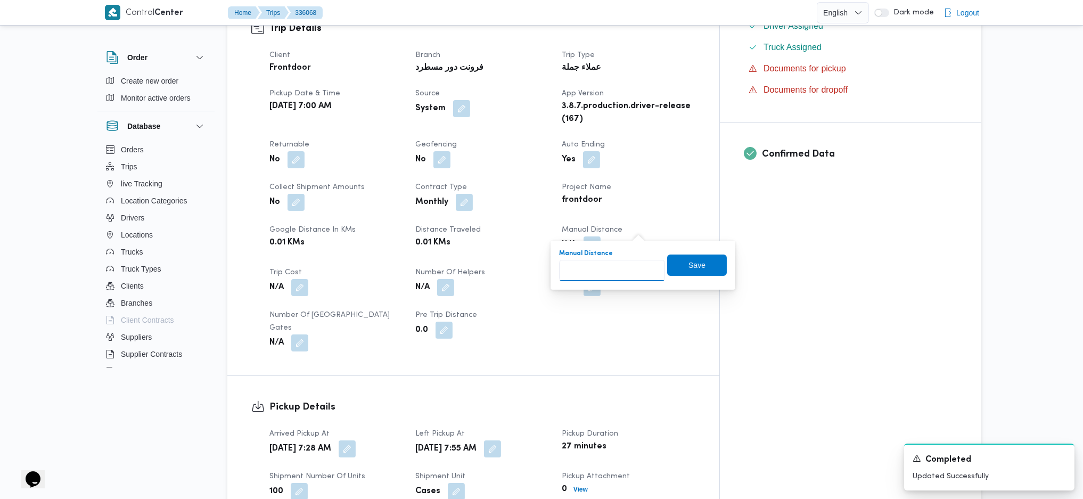
click at [598, 272] on input "Manual Distance" at bounding box center [612, 270] width 106 height 21
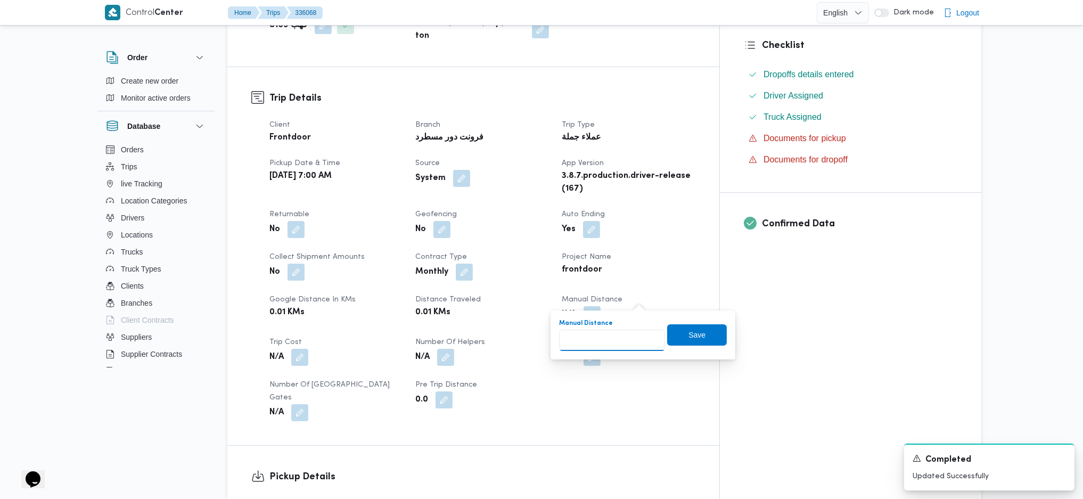
scroll to position [284, 0]
drag, startPoint x: 602, startPoint y: 353, endPoint x: 607, endPoint y: 345, distance: 9.2
click at [606, 352] on div "You are in a dialog. To close this dialog, hit escape. Manual Distance Save" at bounding box center [642, 335] width 185 height 49
click at [610, 343] on input "Manual Distance" at bounding box center [612, 341] width 106 height 21
type input "130"
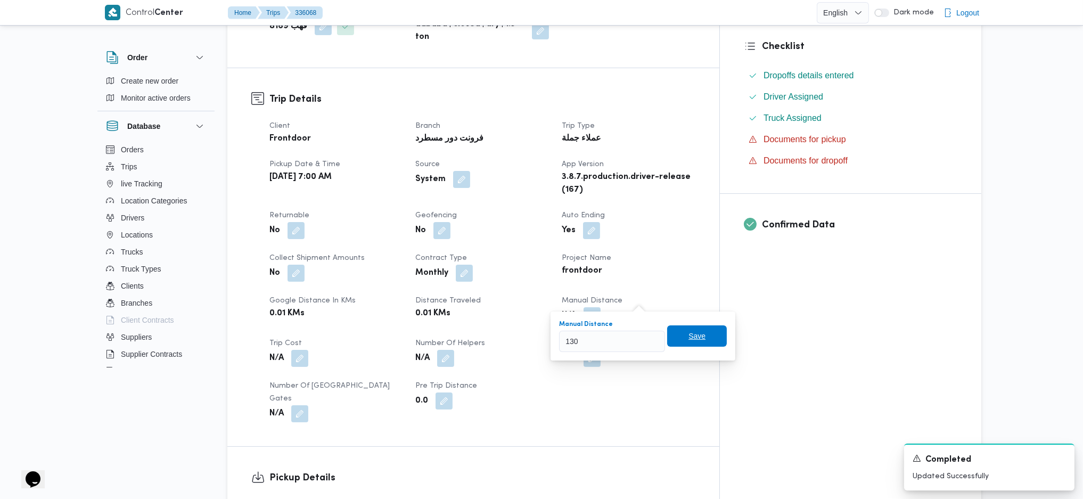
click button "Save" at bounding box center [697, 335] width 60 height 21
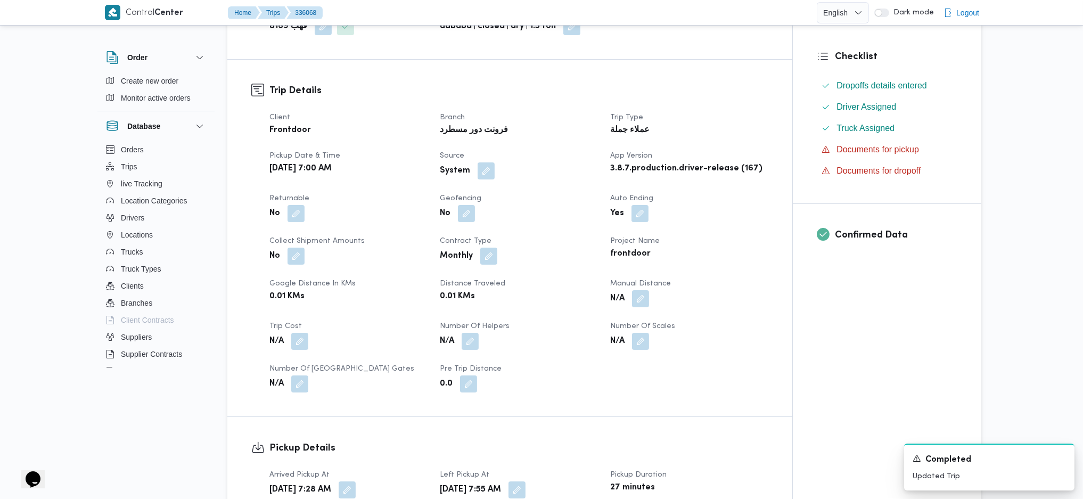
scroll to position [0, 0]
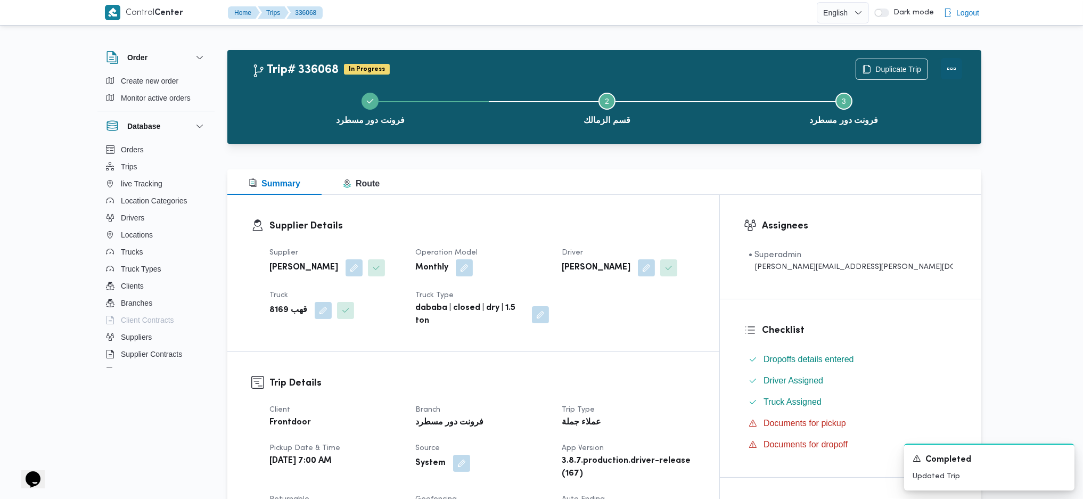
click at [946, 73] on button "Actions" at bounding box center [951, 68] width 21 height 21
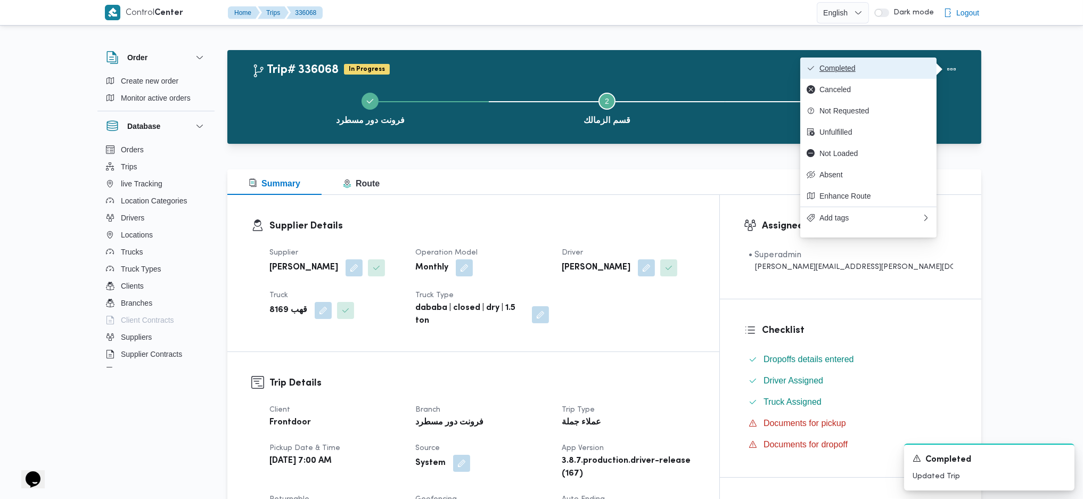
click at [813, 74] on button "Completed" at bounding box center [868, 67] width 136 height 21
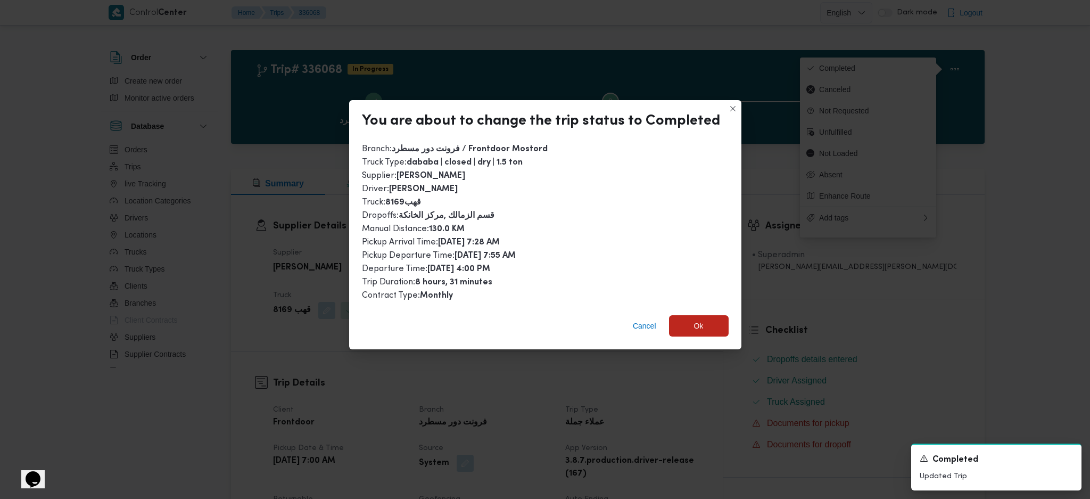
click at [707, 335] on div "Cancel Ok" at bounding box center [545, 328] width 392 height 43
click at [703, 325] on span "Ok" at bounding box center [699, 325] width 60 height 21
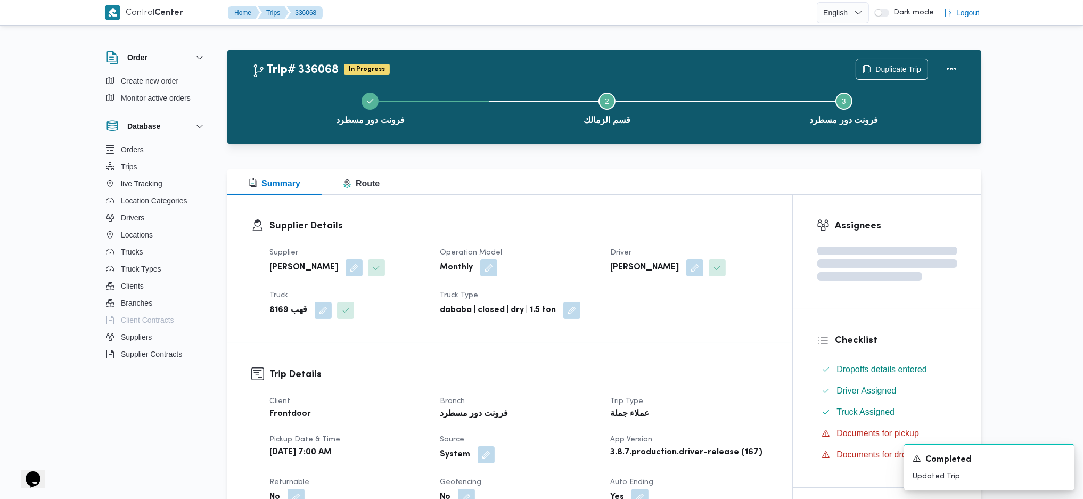
click at [573, 224] on h3 "Supplier Details" at bounding box center [518, 226] width 499 height 14
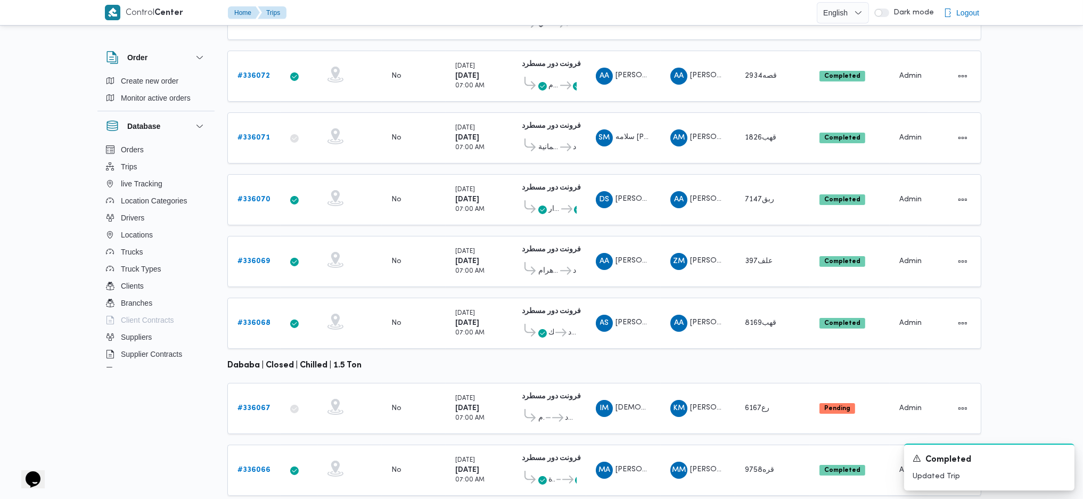
scroll to position [296, 0]
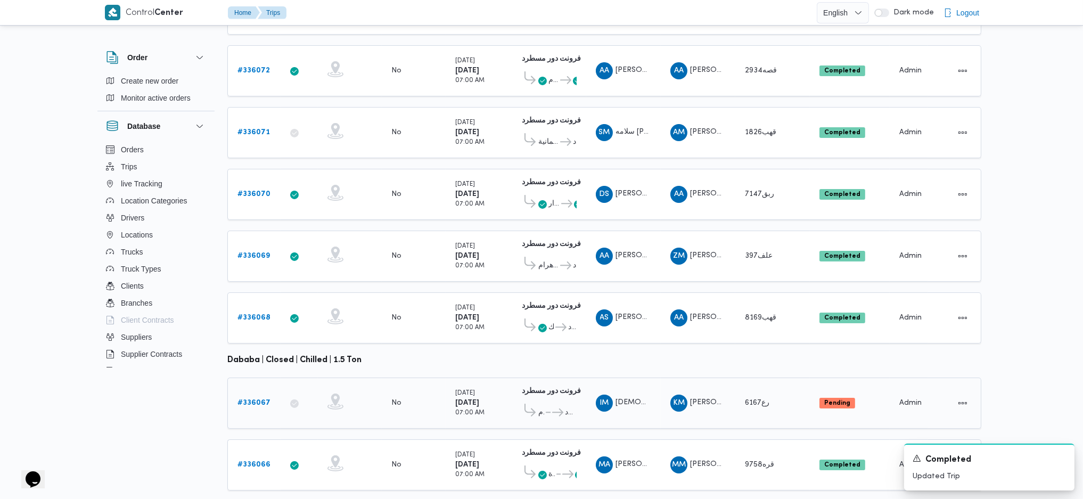
click at [250, 399] on b "# 336067" at bounding box center [253, 402] width 33 height 7
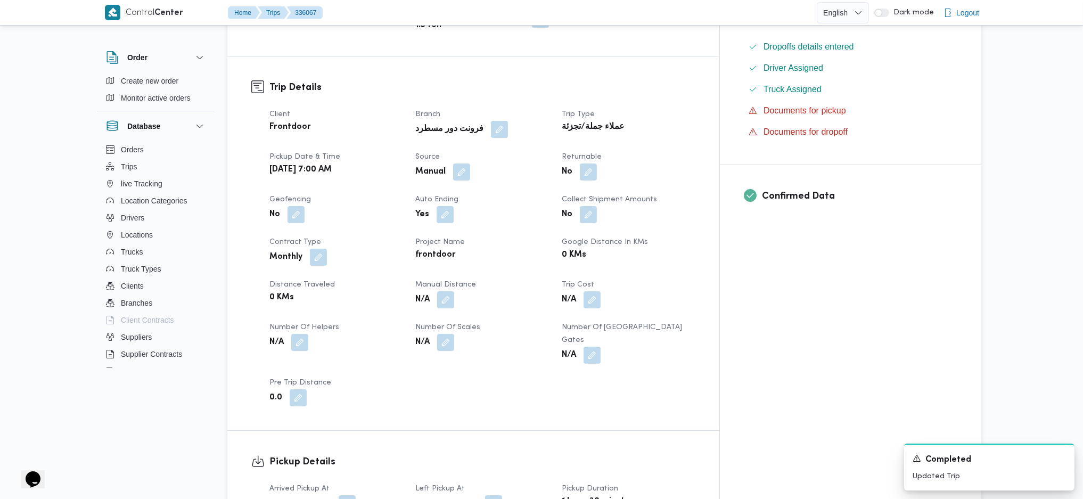
scroll to position [426, 0]
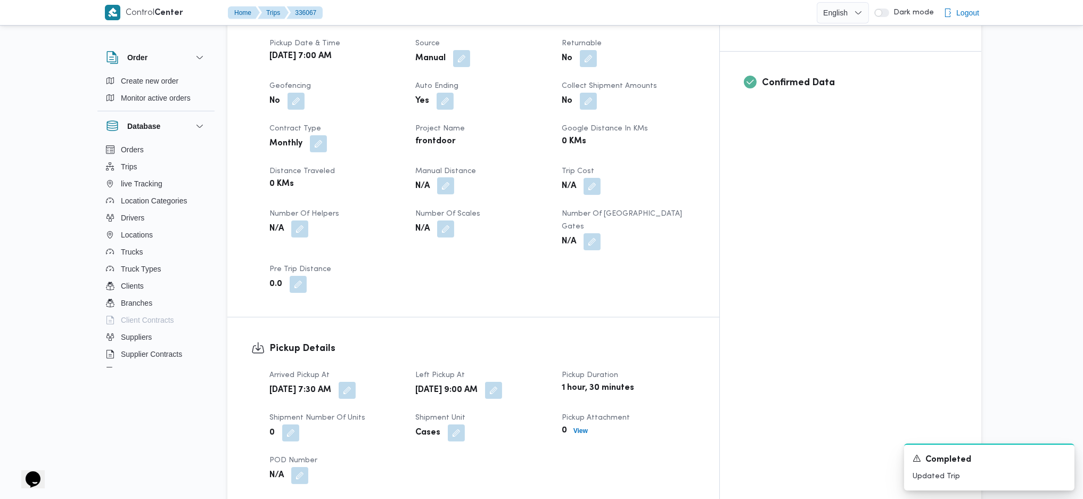
click at [454, 177] on button "button" at bounding box center [445, 185] width 17 height 17
click at [446, 196] on input "Manual Distance" at bounding box center [442, 203] width 106 height 21
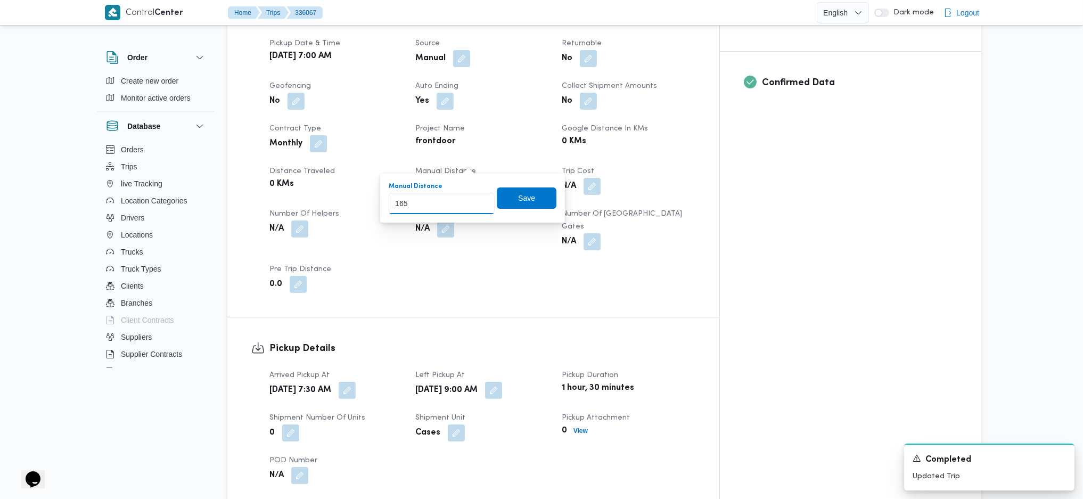
type input "165"
click button "Save" at bounding box center [527, 197] width 60 height 21
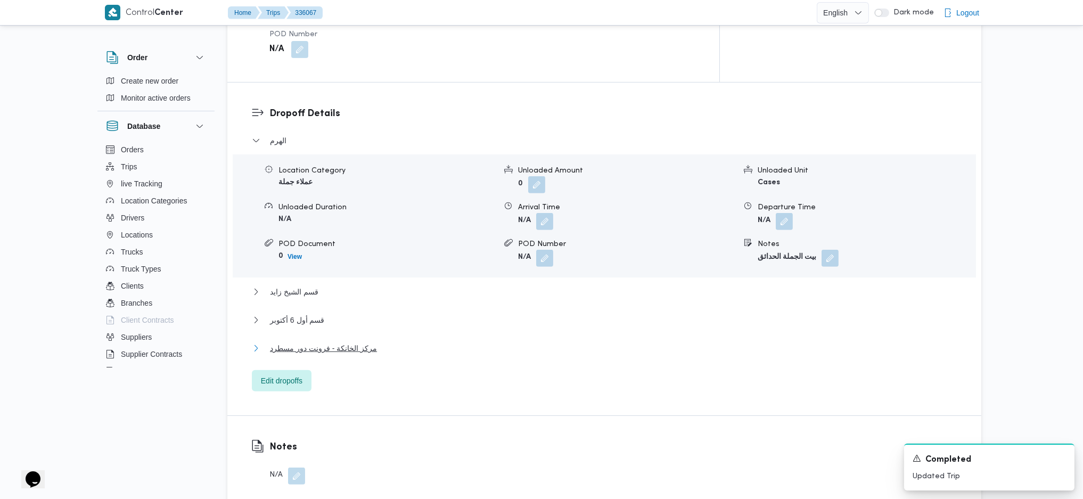
click at [334, 342] on span "مركز الخانكة - فرونت دور مسطرد" at bounding box center [323, 348] width 107 height 13
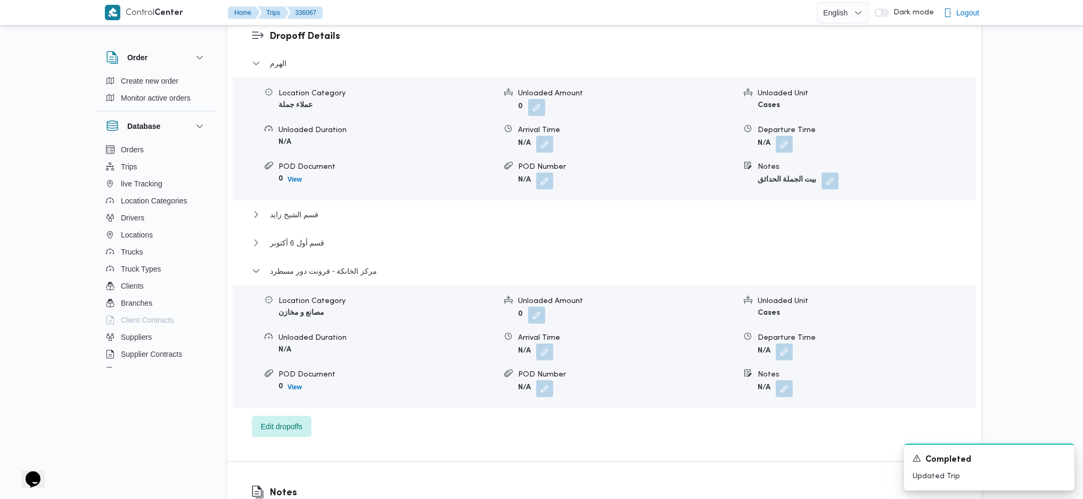
scroll to position [993, 0]
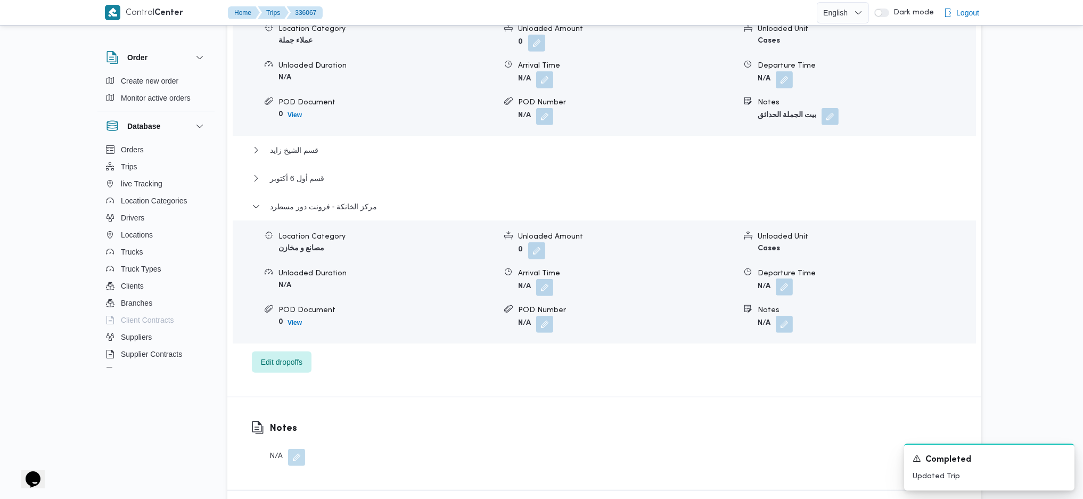
click at [784, 278] on button "button" at bounding box center [784, 286] width 17 height 17
click at [769, 293] on input "Departure Time" at bounding box center [755, 291] width 121 height 21
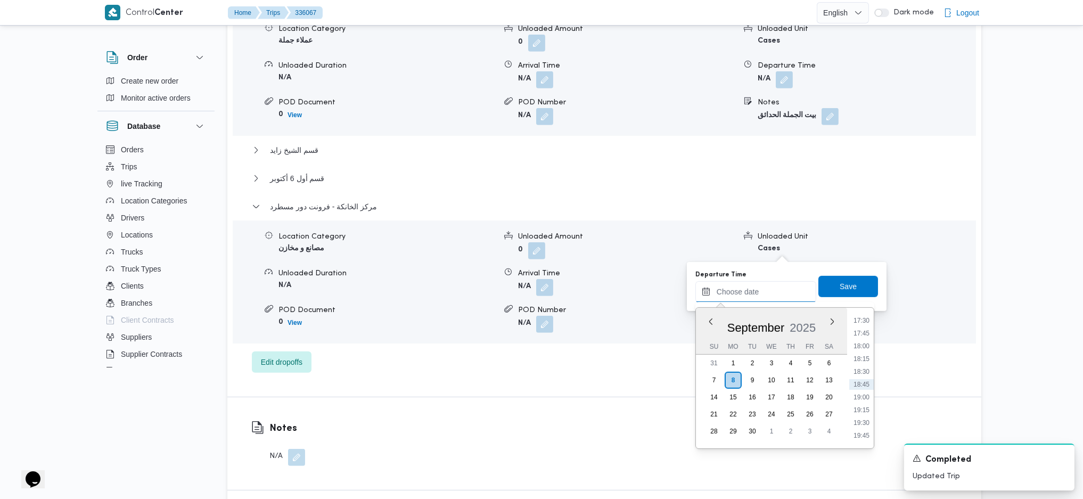
scroll to position [824, 0]
click at [864, 354] on li "16:45" at bounding box center [861, 353] width 24 height 11
type input "08/09/2025 16:45"
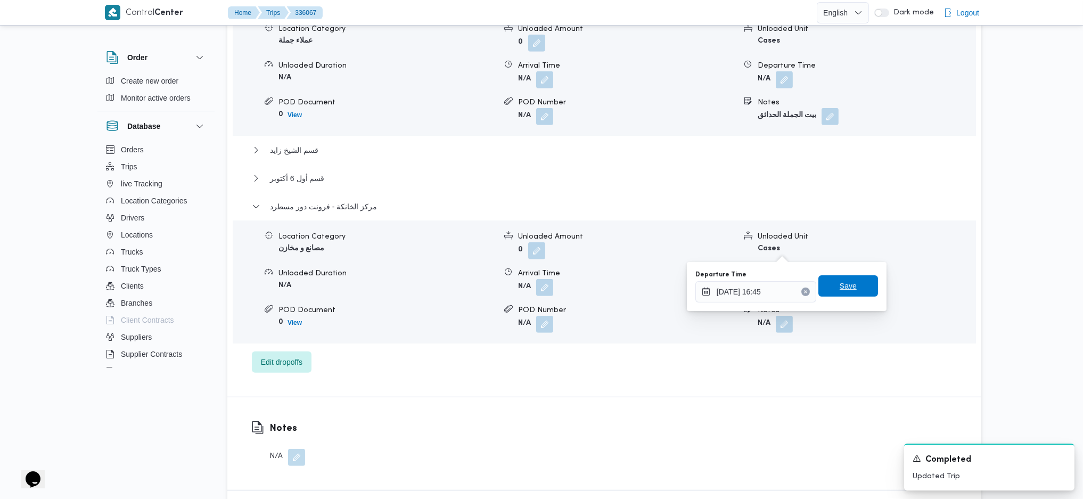
click at [845, 287] on span "Save" at bounding box center [847, 285] width 17 height 13
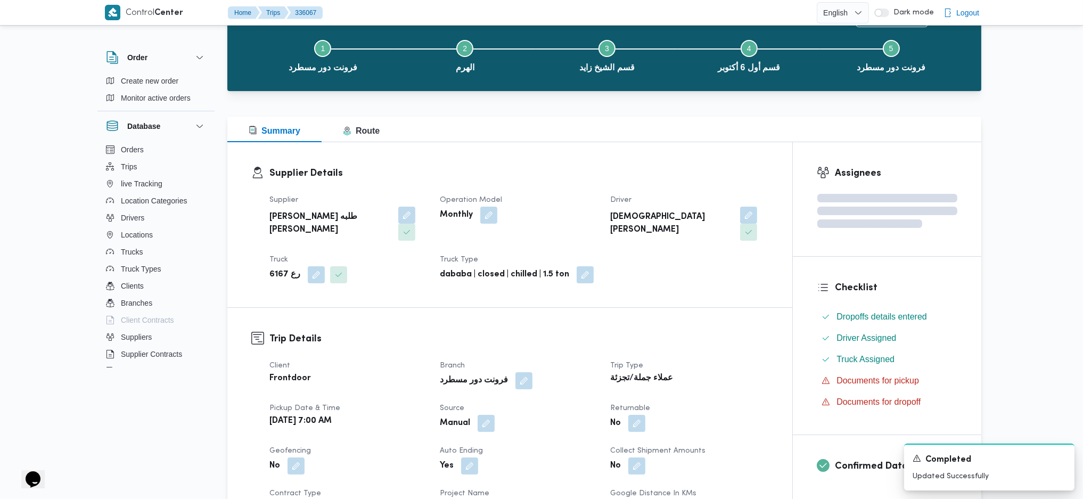
scroll to position [0, 0]
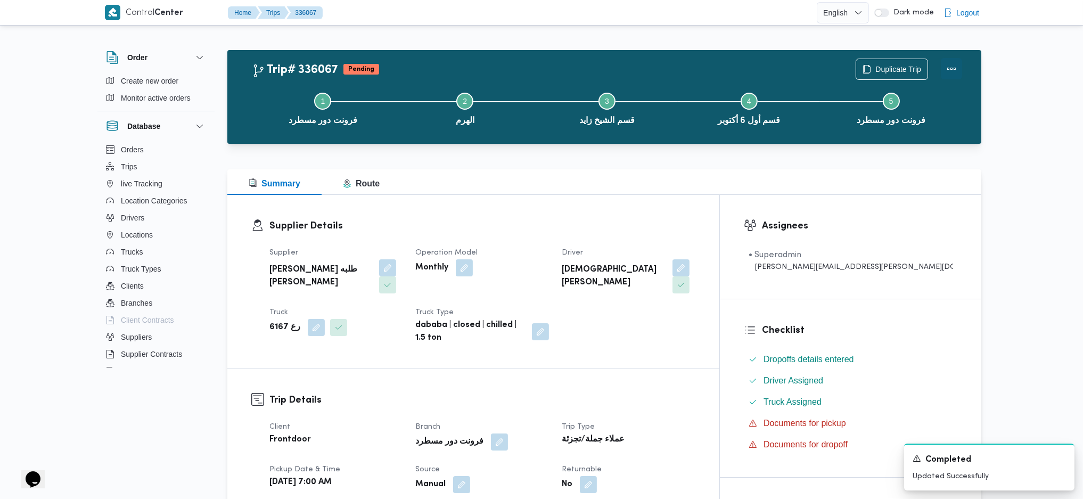
click at [961, 63] on button "Actions" at bounding box center [951, 68] width 21 height 21
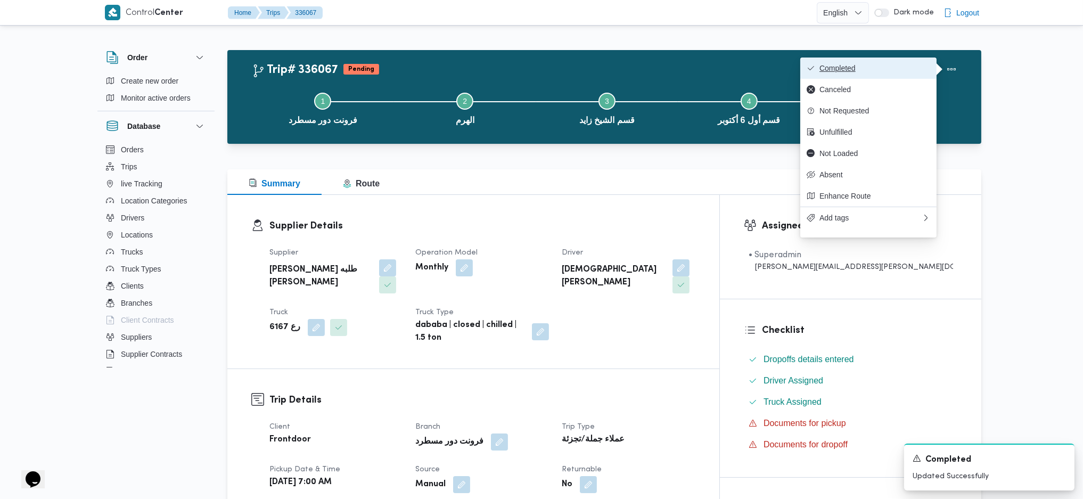
click at [827, 59] on button "Completed" at bounding box center [868, 67] width 136 height 21
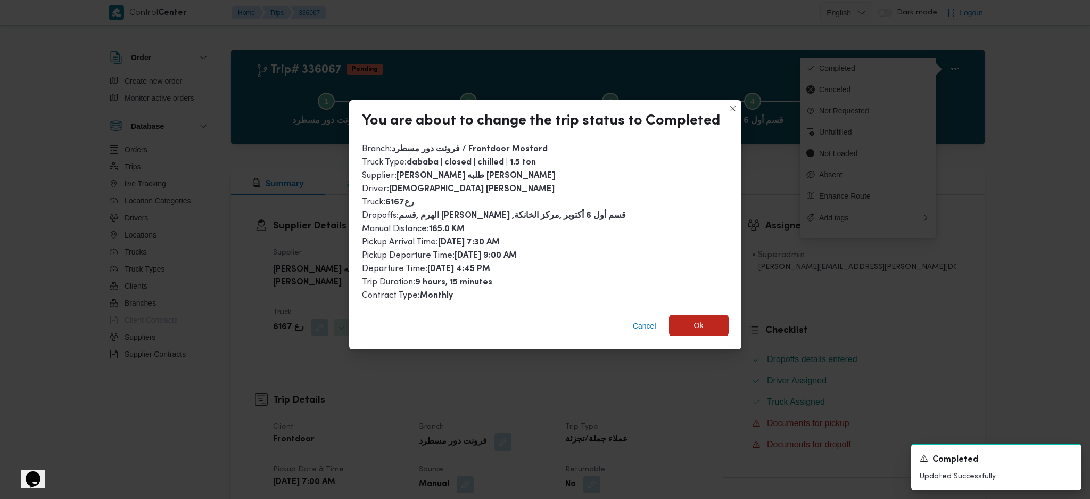
click at [679, 318] on span "Ok" at bounding box center [699, 325] width 60 height 21
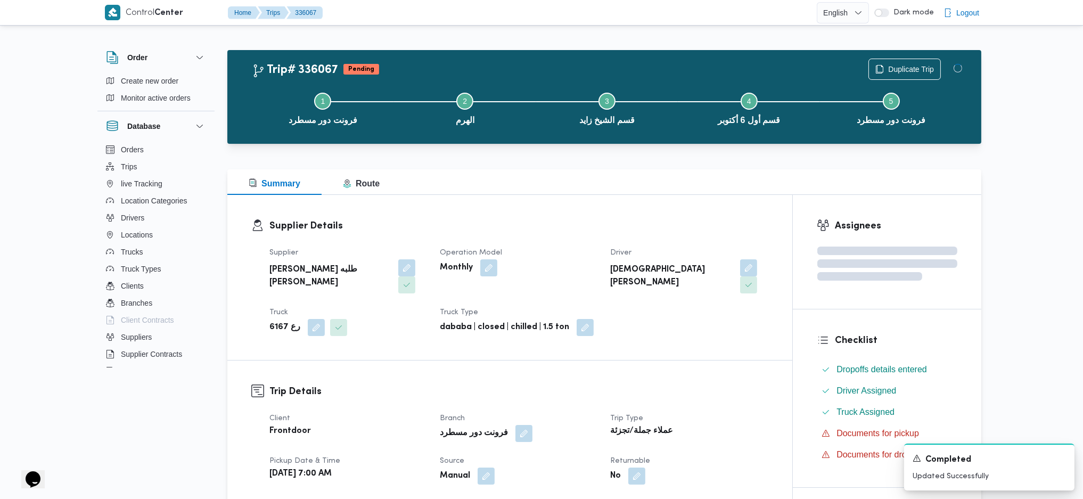
click at [716, 384] on h3 "Trip Details" at bounding box center [518, 391] width 499 height 14
click at [467, 201] on div "Supplier Details Supplier خضر محمد طلبه حامد Operation Model Monthly Driver اسل…" at bounding box center [509, 277] width 565 height 165
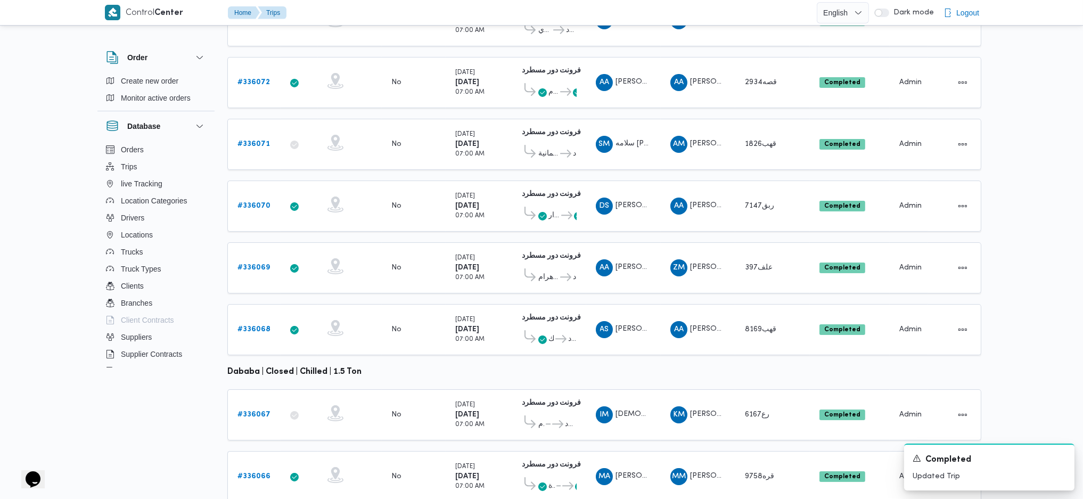
scroll to position [296, 0]
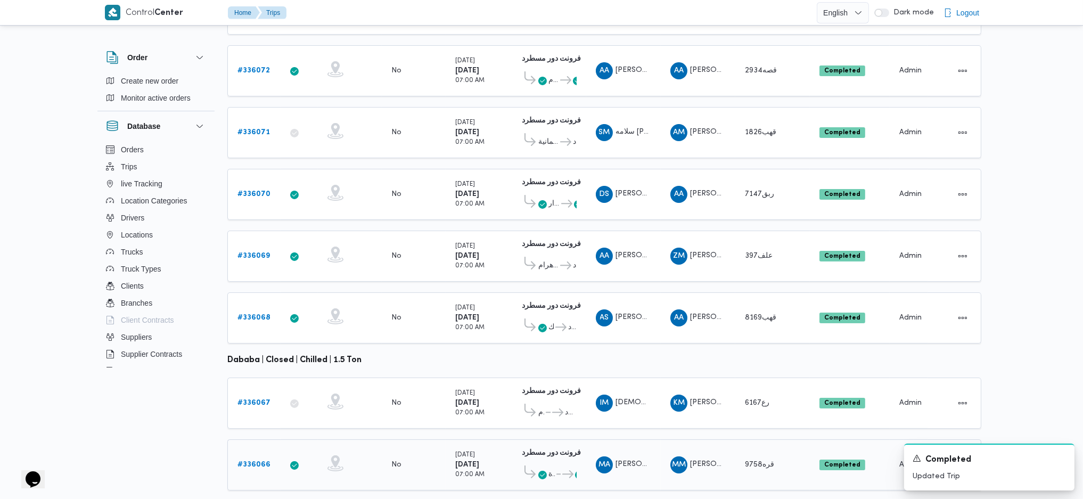
click at [250, 461] on b "# 336066" at bounding box center [253, 464] width 33 height 7
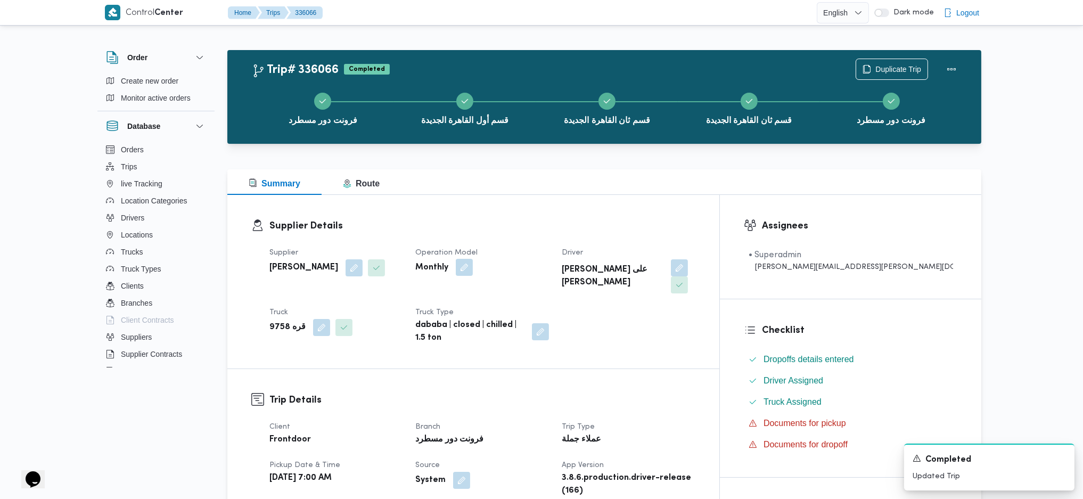
scroll to position [497, 0]
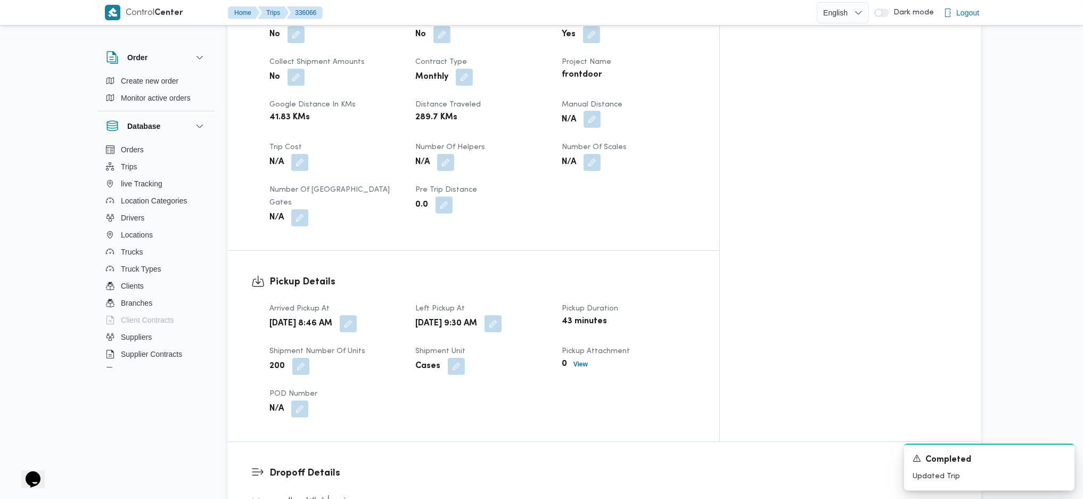
click at [600, 111] on button "button" at bounding box center [591, 119] width 17 height 17
click at [605, 130] on input "Manual Distance" at bounding box center [612, 128] width 106 height 21
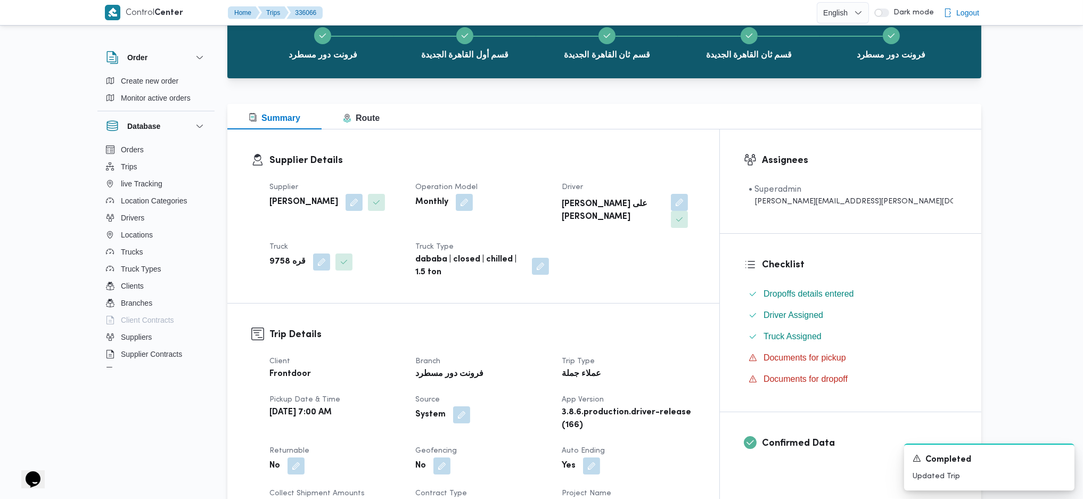
scroll to position [142, 0]
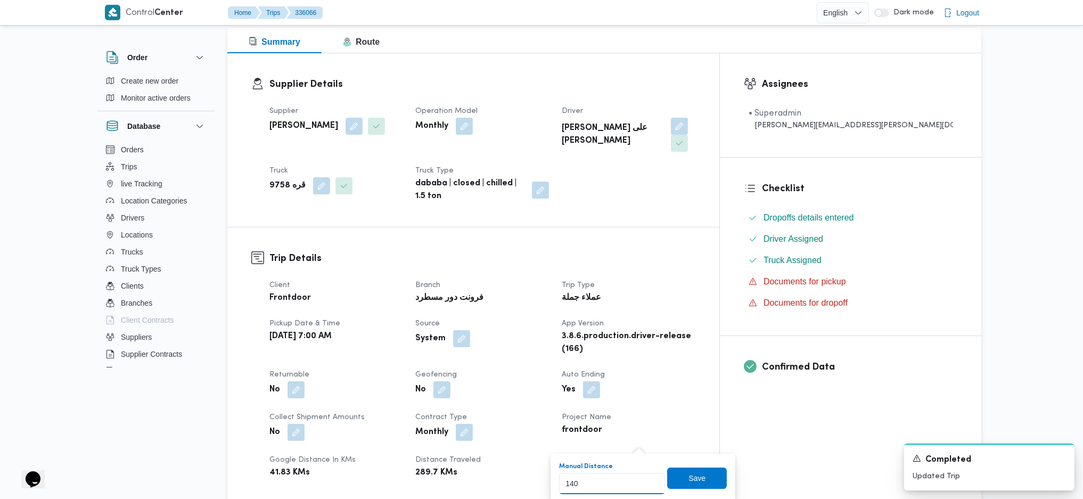
type input "140"
click button "Save" at bounding box center [697, 477] width 60 height 21
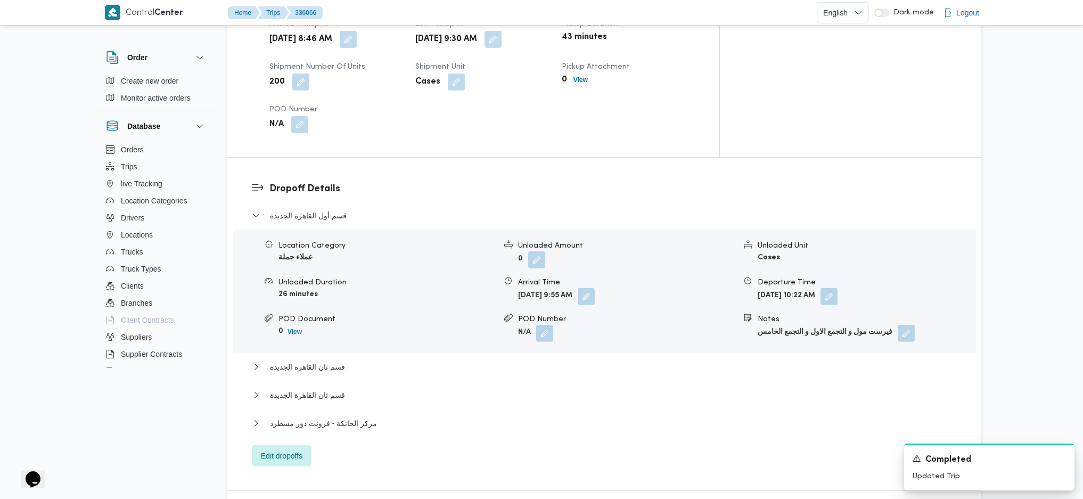
scroll to position [922, 0]
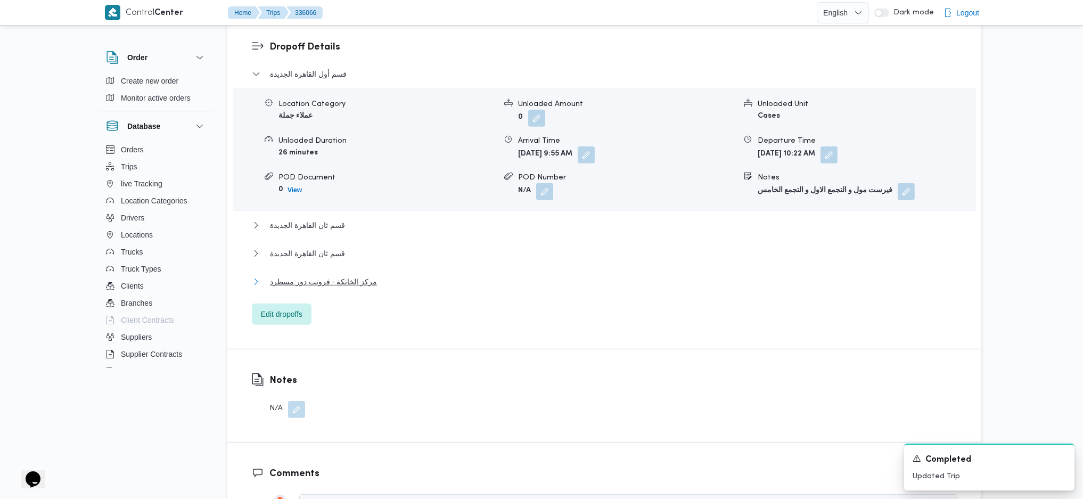
click at [322, 275] on span "مركز الخانكة - فرونت دور مسطرد" at bounding box center [323, 281] width 107 height 13
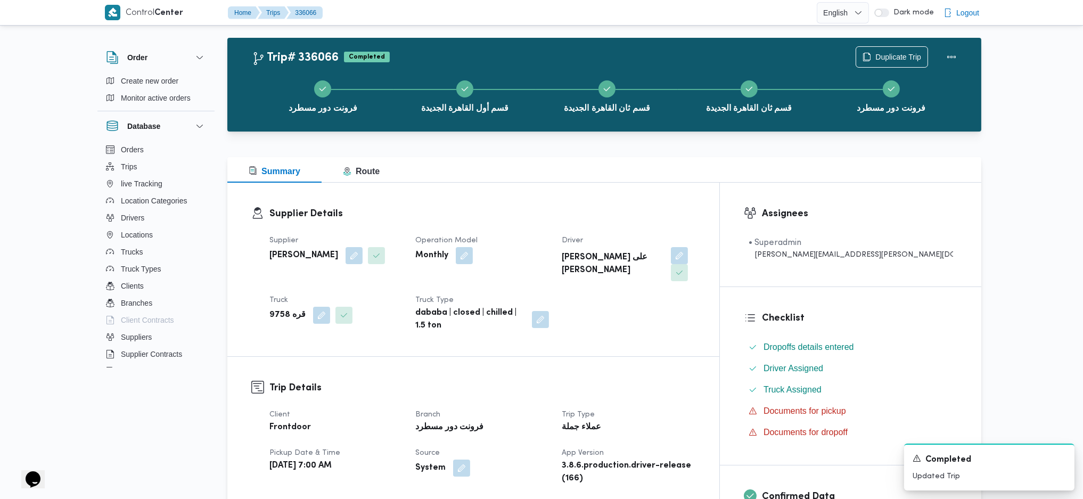
scroll to position [0, 0]
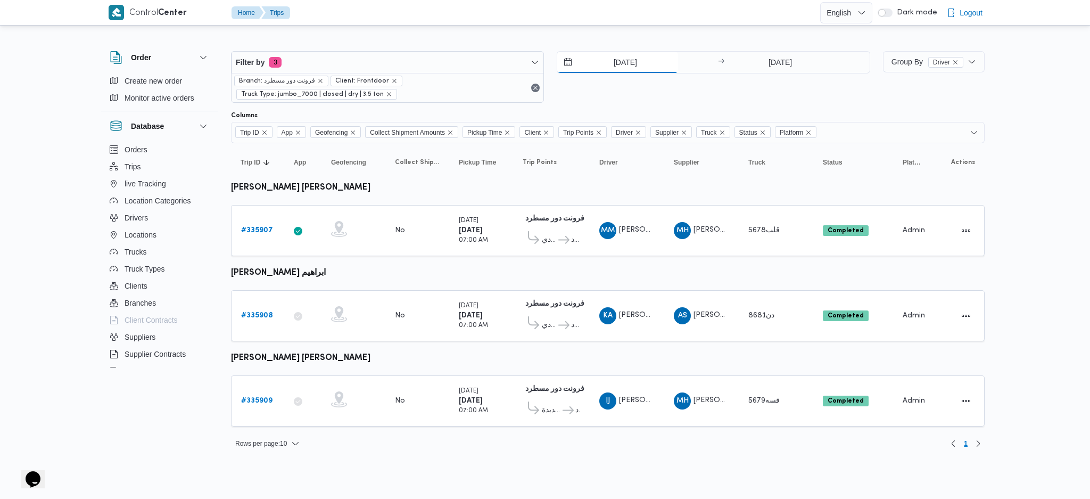
click at [625, 61] on input "[DATE]" at bounding box center [617, 62] width 121 height 21
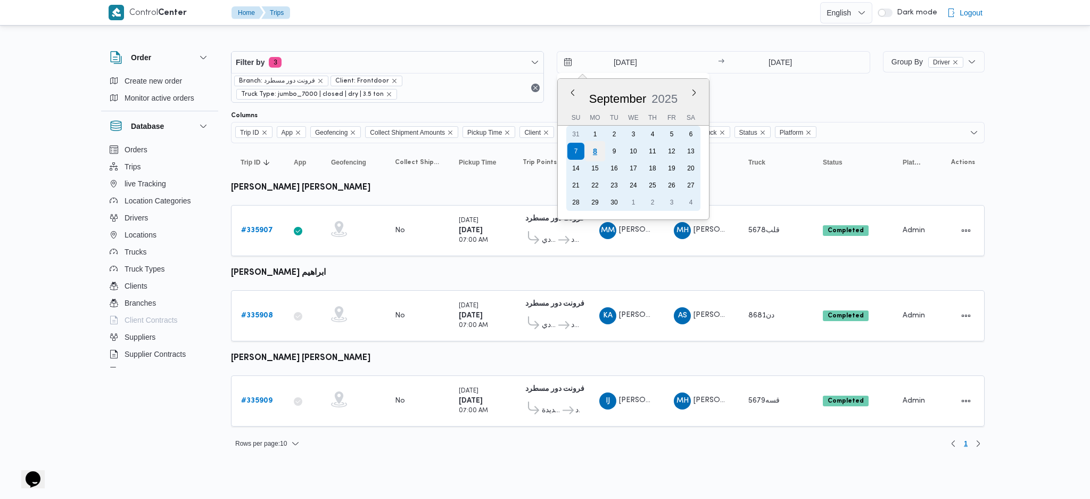
click at [597, 151] on div "8" at bounding box center [595, 151] width 20 height 20
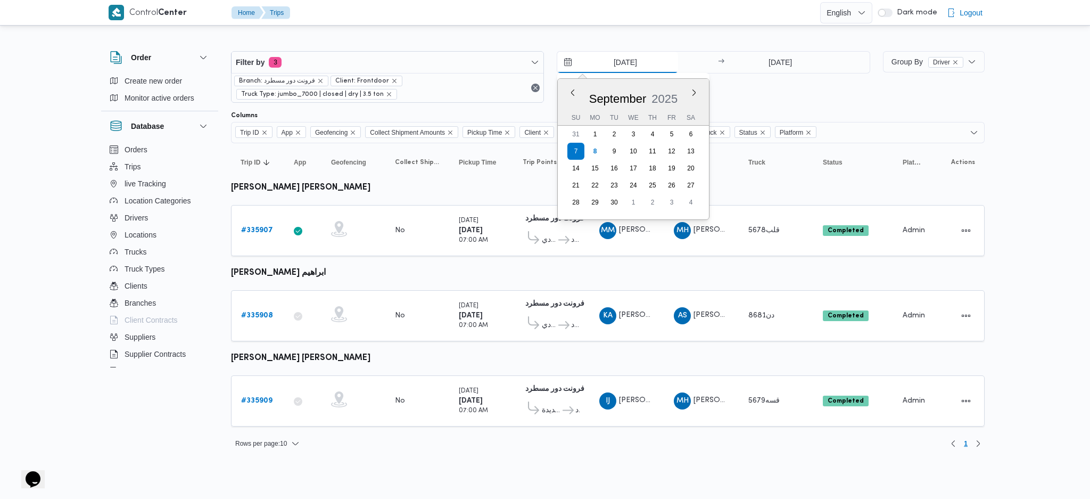
type input "[DATE]"
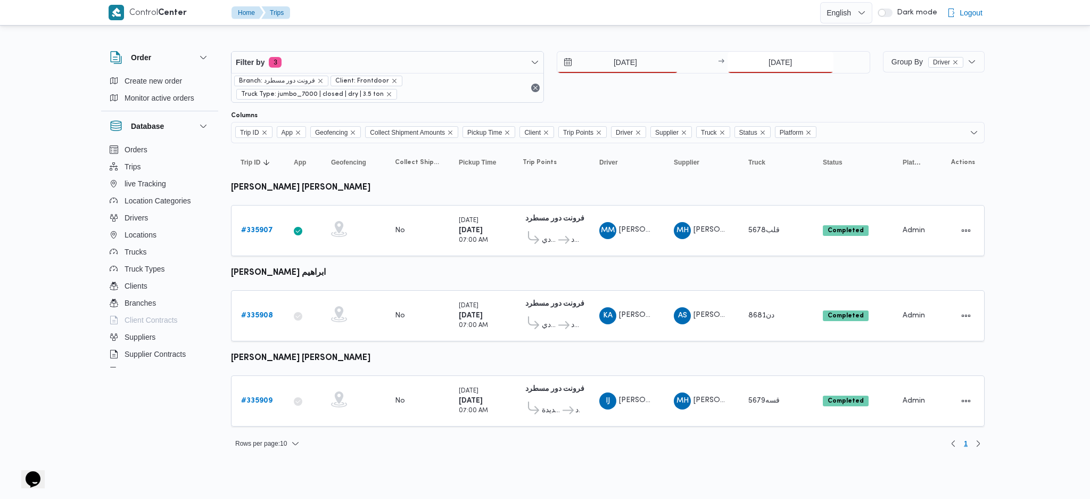
click at [798, 62] on input "[DATE]" at bounding box center [781, 62] width 106 height 21
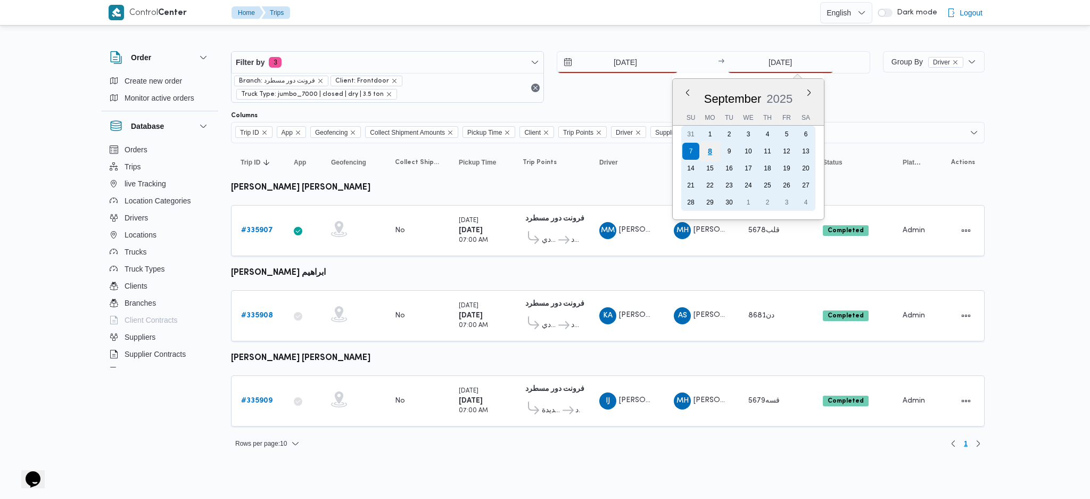
click at [706, 149] on div "8" at bounding box center [709, 151] width 20 height 20
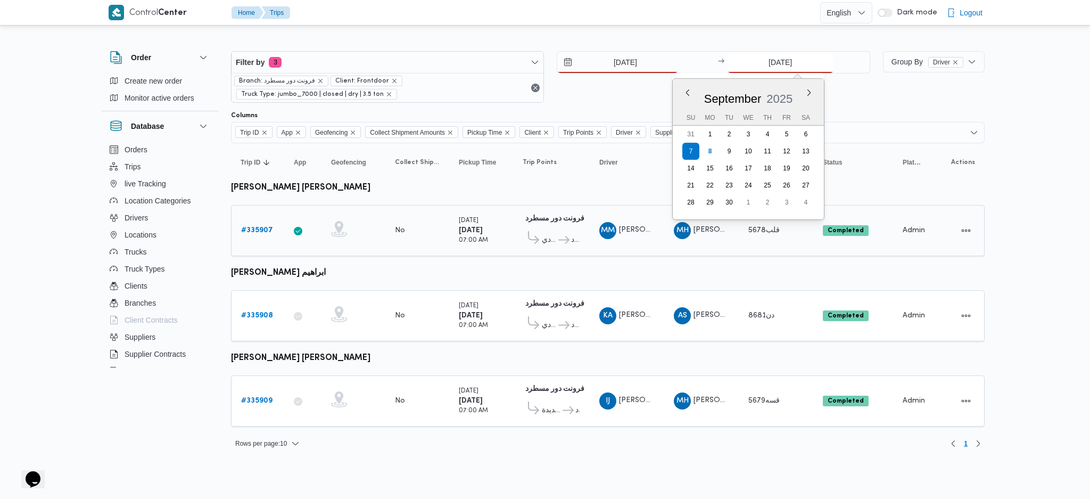
type input "[DATE]"
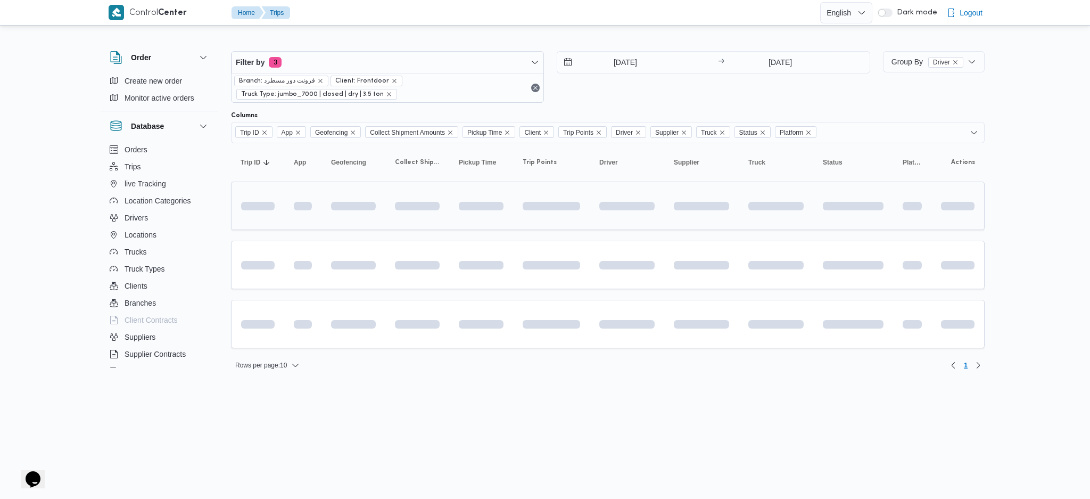
click at [560, 219] on span at bounding box center [551, 206] width 57 height 34
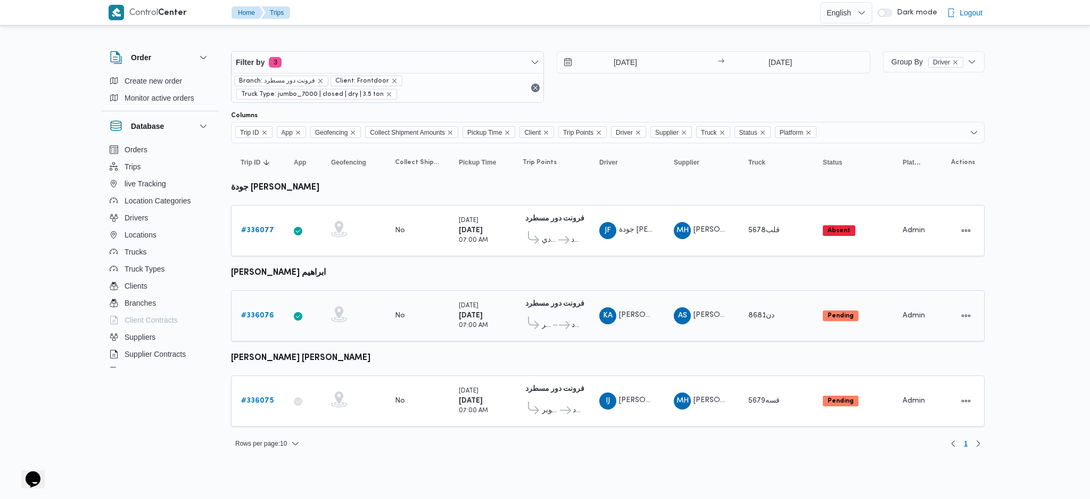
click at [260, 312] on b "# 336076" at bounding box center [257, 315] width 33 height 7
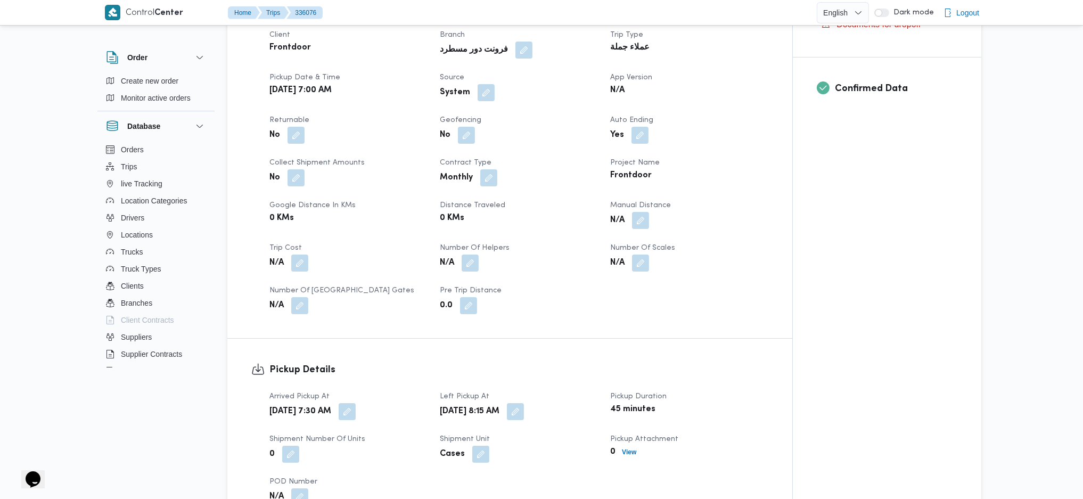
scroll to position [354, 0]
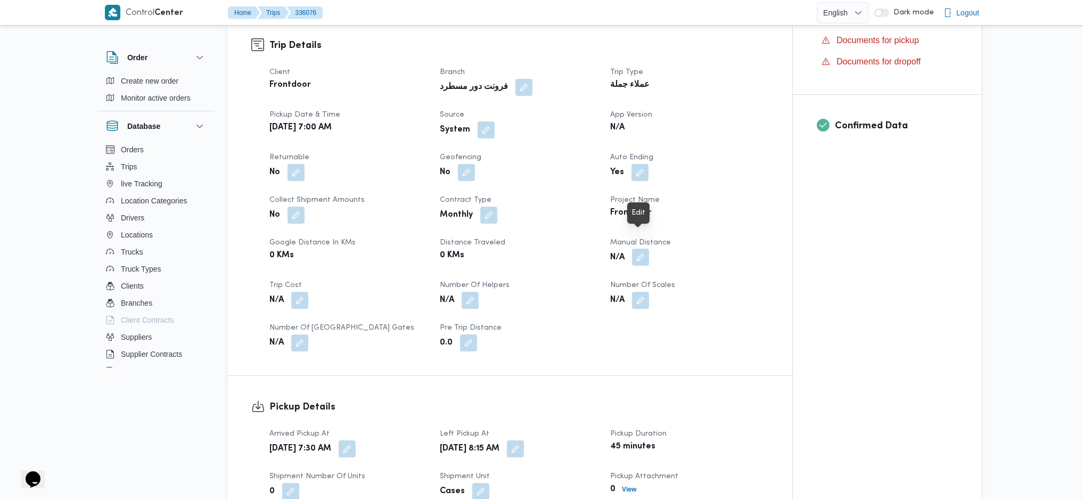
click at [645, 249] on button "button" at bounding box center [640, 257] width 17 height 17
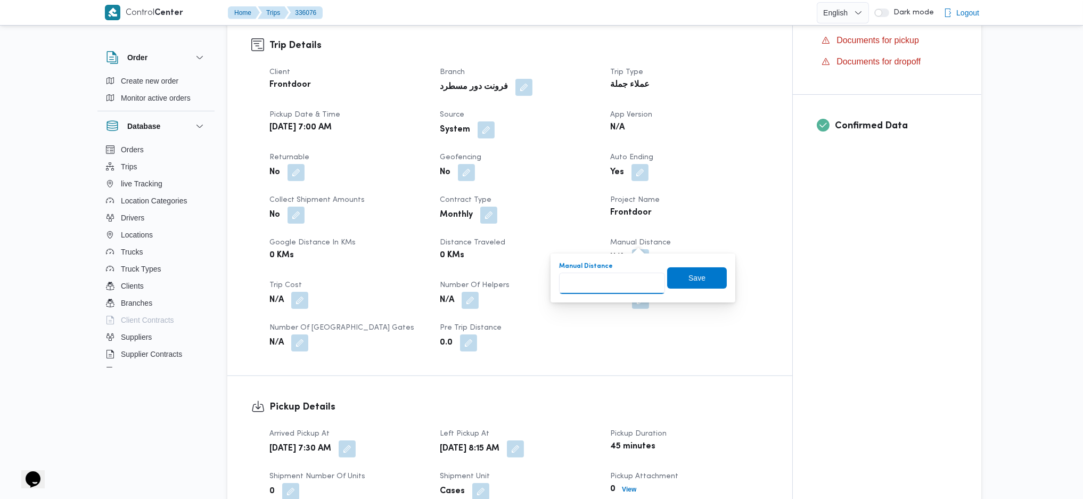
click at [623, 279] on input "Manual Distance" at bounding box center [612, 283] width 106 height 21
type input "95"
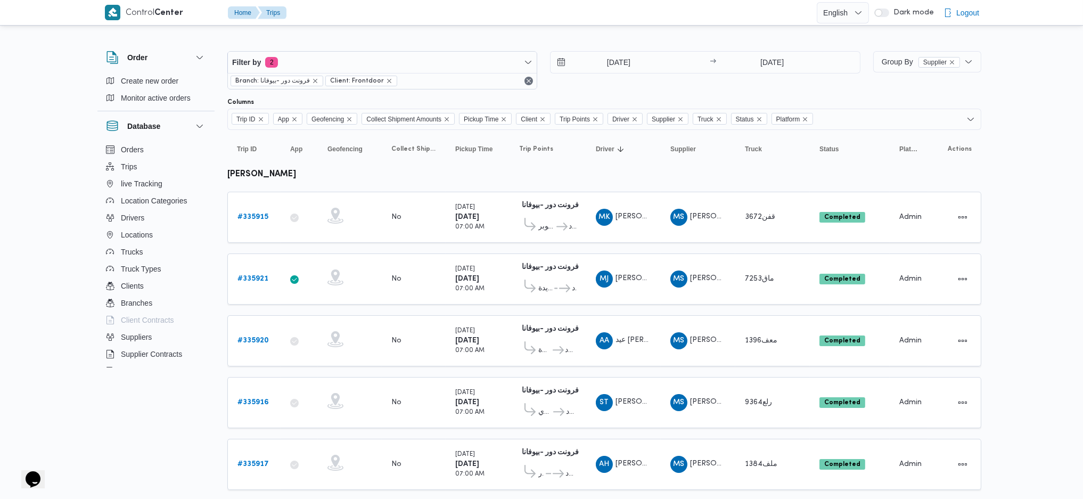
click at [615, 51] on div "7/9/2025 → 7/9/2025" at bounding box center [705, 62] width 310 height 22
click at [609, 68] on input "[DATE]" at bounding box center [610, 62] width 121 height 21
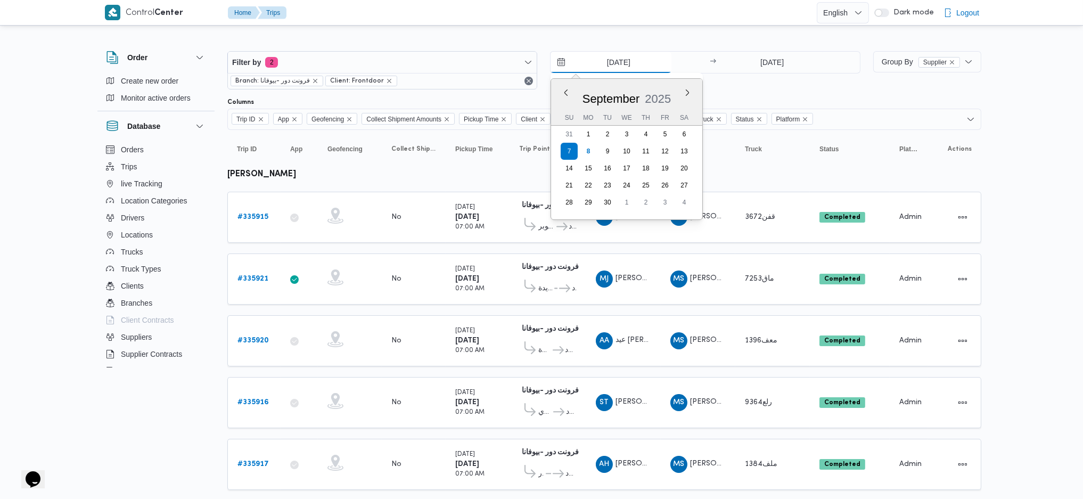
click at [628, 64] on input "[DATE]" at bounding box center [610, 62] width 121 height 21
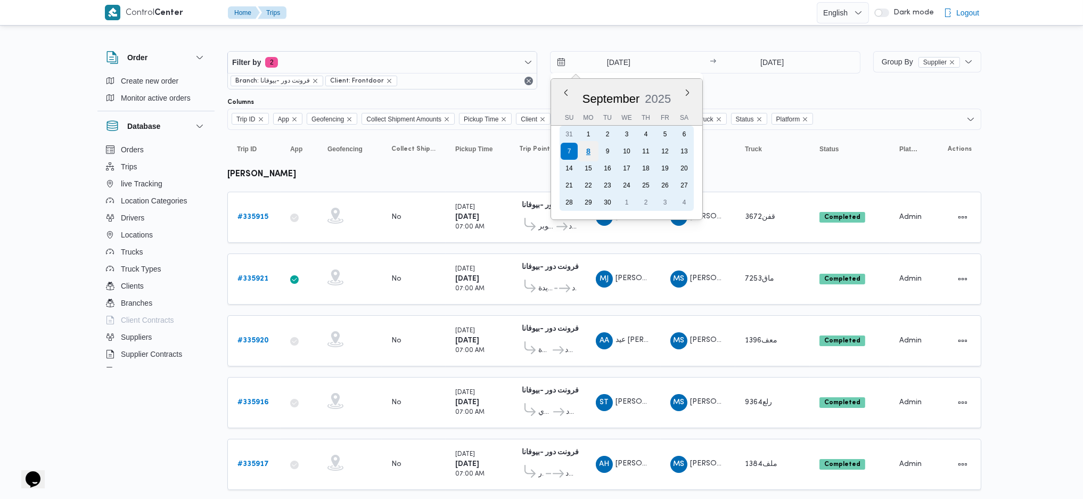
click at [585, 147] on div "8" at bounding box center [588, 151] width 20 height 20
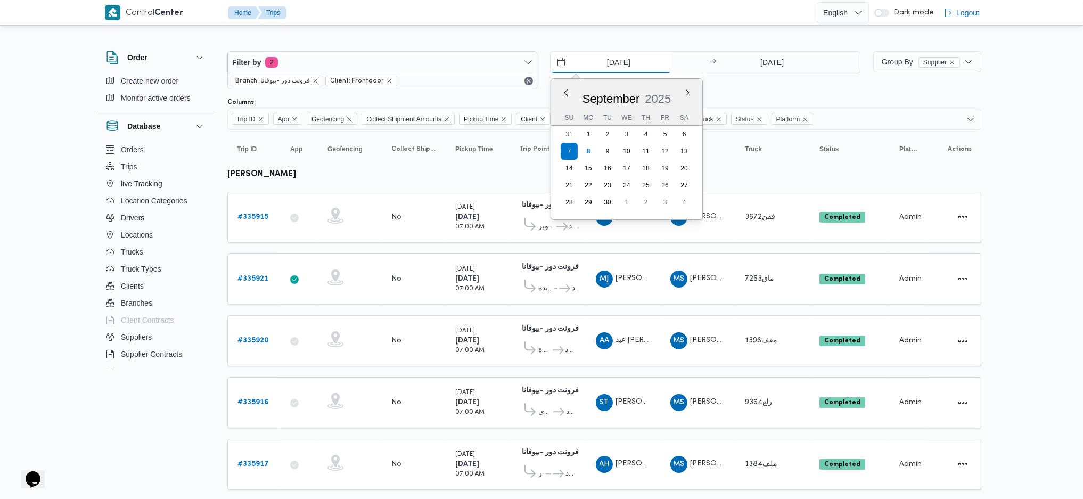
type input "[DATE]"
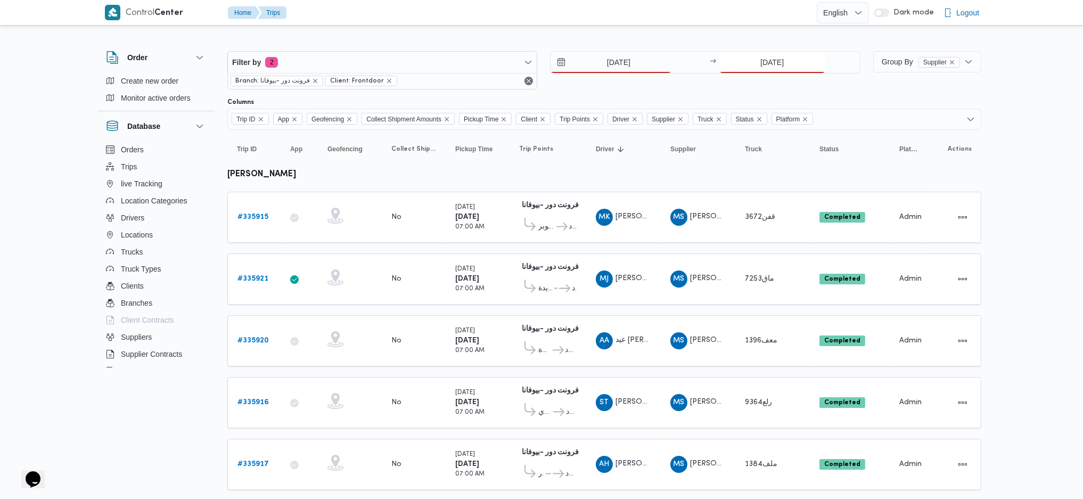
click at [756, 69] on input "[DATE]" at bounding box center [772, 62] width 106 height 21
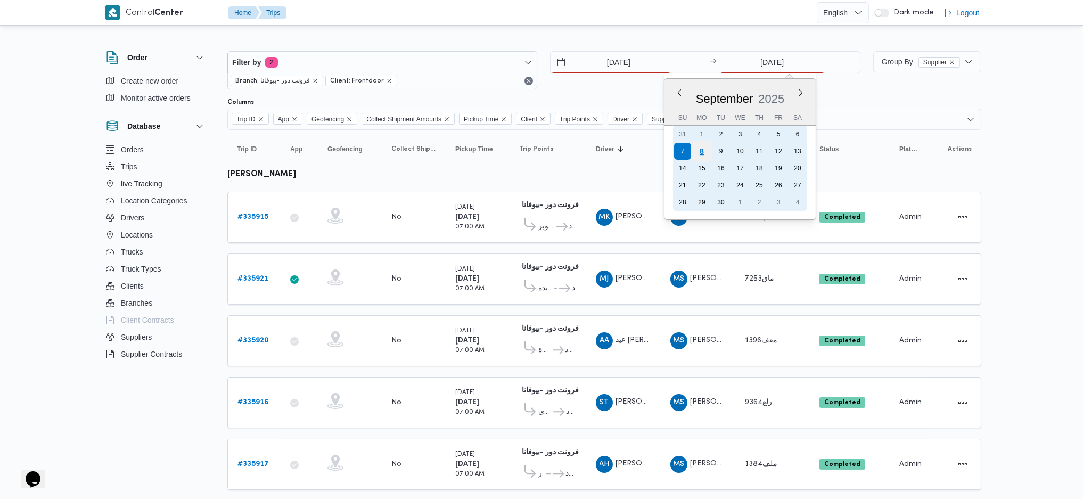
click at [704, 143] on div "8" at bounding box center [701, 151] width 20 height 20
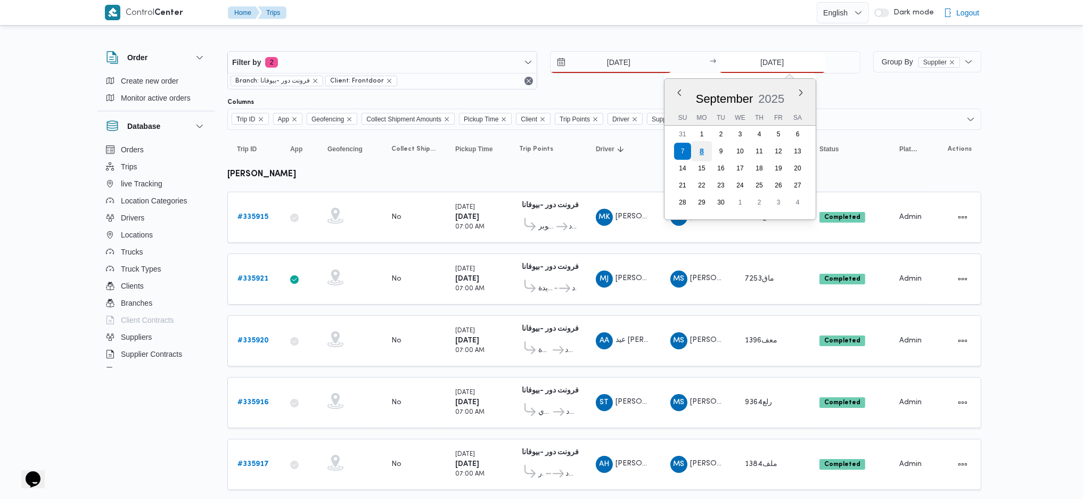
type input "[DATE]"
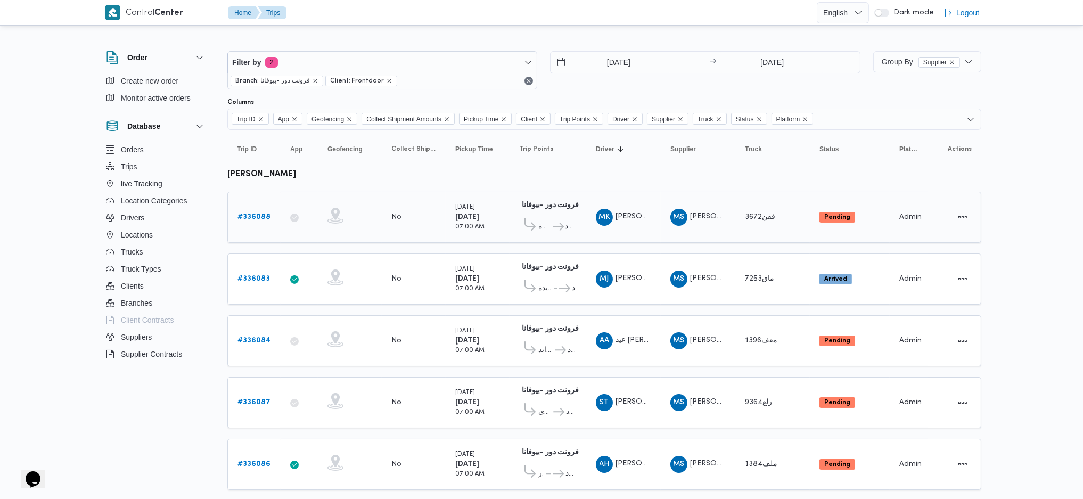
click at [557, 229] on span "فرونت دور مسطرد" at bounding box center [564, 226] width 26 height 13
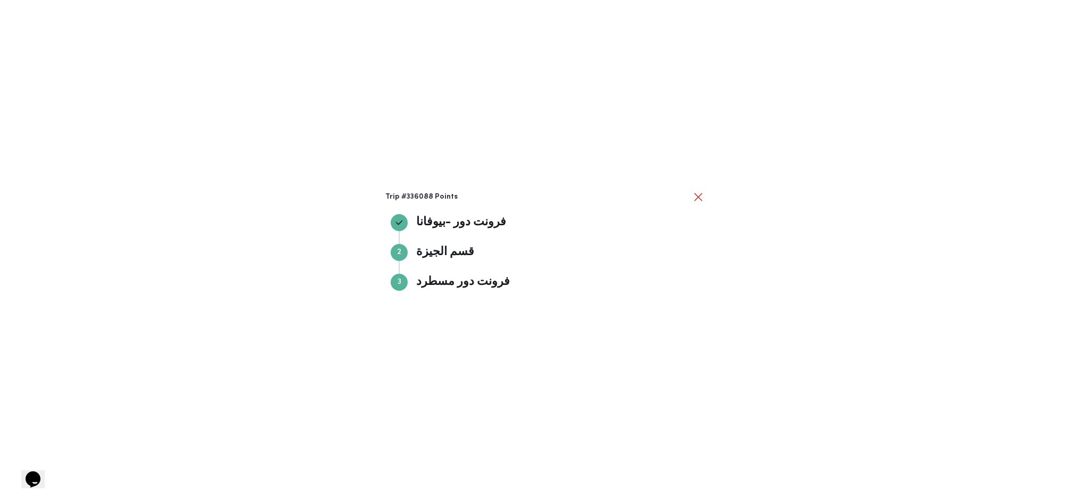
click at [807, 265] on div "Trip #336088 Points فرونت دور -بيوفانا فرونت دور -بيوفانا Step 2 2 قسم الجيزة ق…" at bounding box center [545, 249] width 1090 height 499
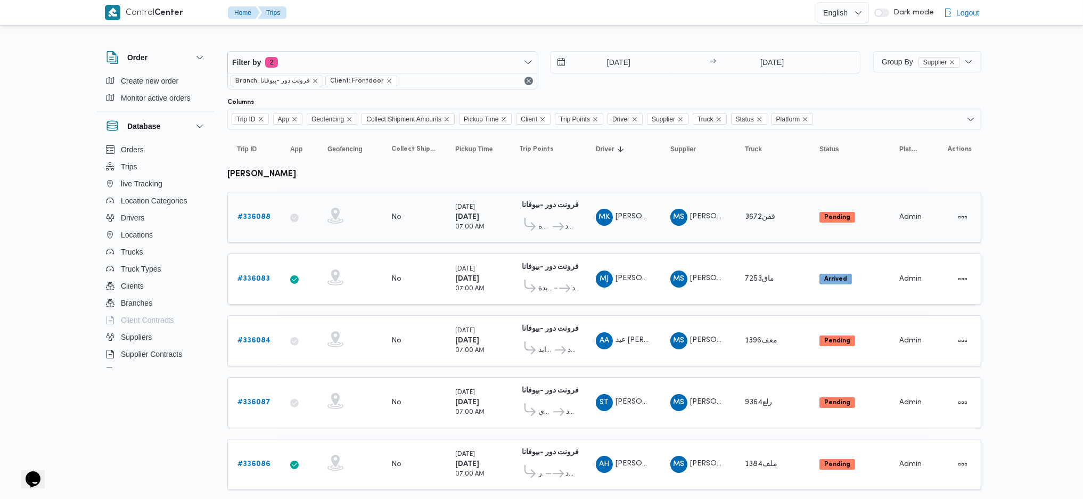
click at [258, 219] on b "# 336088" at bounding box center [253, 216] width 33 height 7
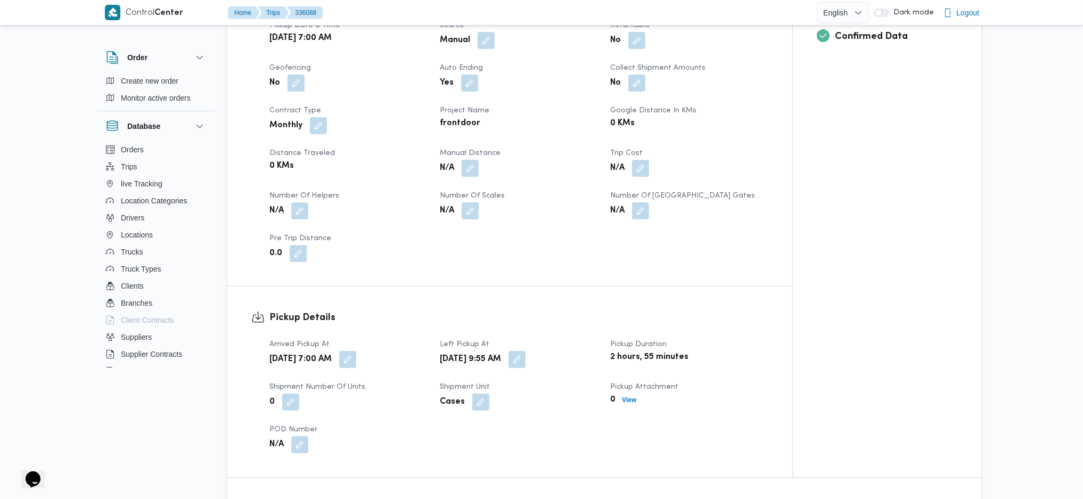
scroll to position [426, 0]
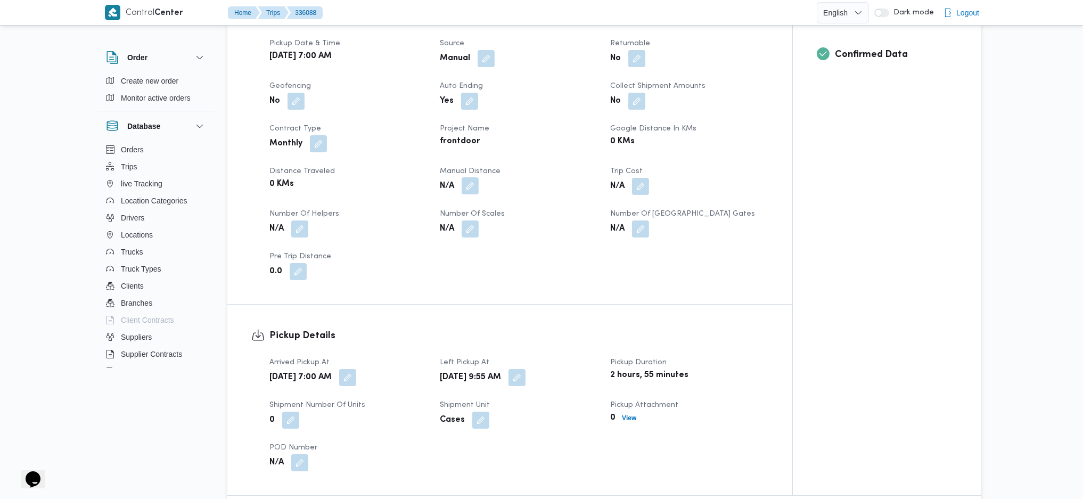
click at [472, 177] on button "button" at bounding box center [469, 185] width 17 height 17
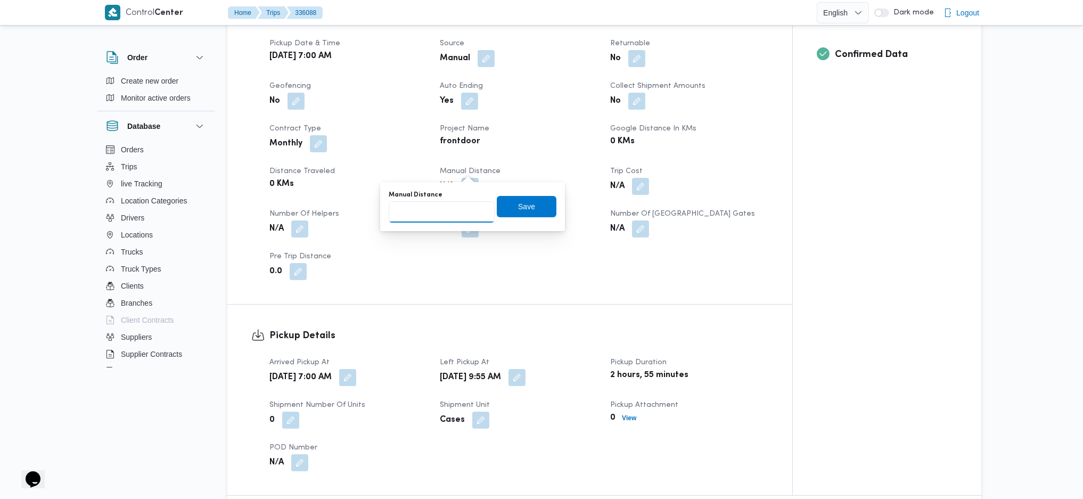
click at [453, 211] on input "Manual Distance" at bounding box center [442, 211] width 106 height 21
type input "120"
click button "Save" at bounding box center [527, 206] width 60 height 21
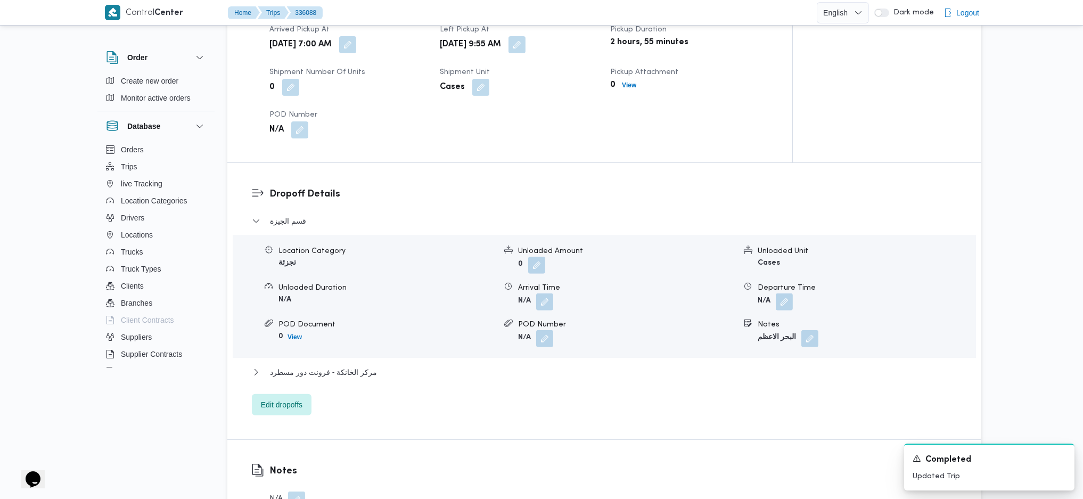
scroll to position [780, 0]
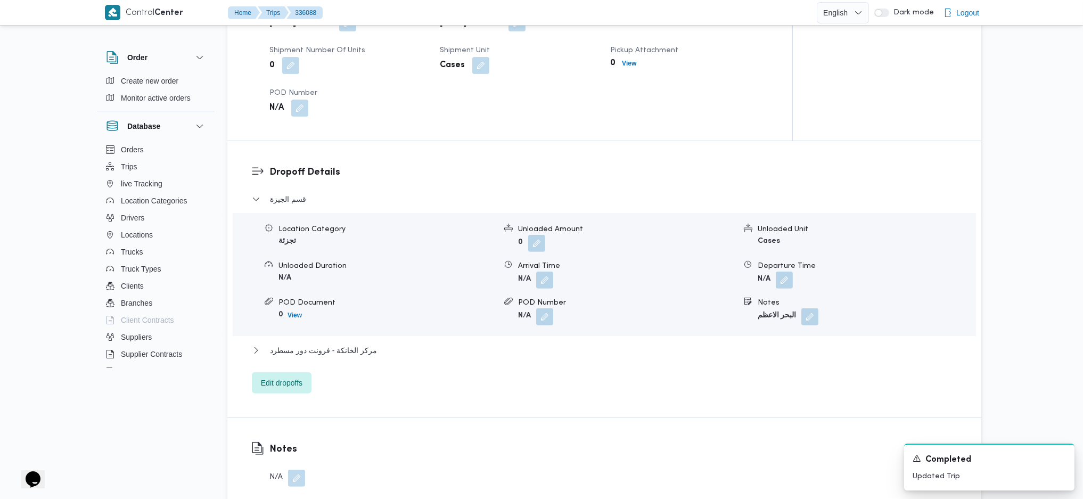
click at [340, 344] on div "مركز الخانكة - فرونت دور مسطرد" at bounding box center [604, 354] width 705 height 20
click at [351, 344] on span "مركز الخانكة - فرونت دور مسطرد" at bounding box center [323, 350] width 107 height 13
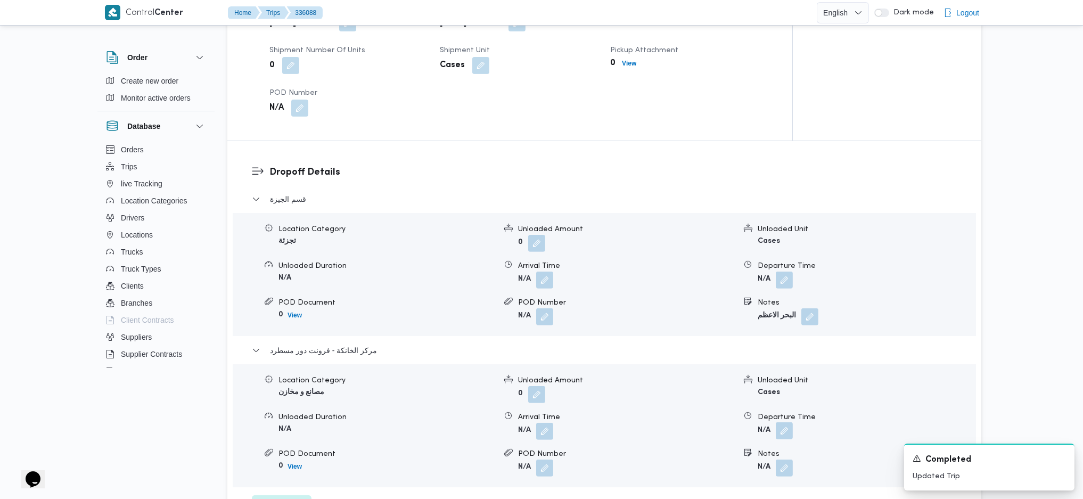
drag, startPoint x: 787, startPoint y: 410, endPoint x: 789, endPoint y: 416, distance: 6.7
click at [788, 422] on button "button" at bounding box center [784, 430] width 17 height 17
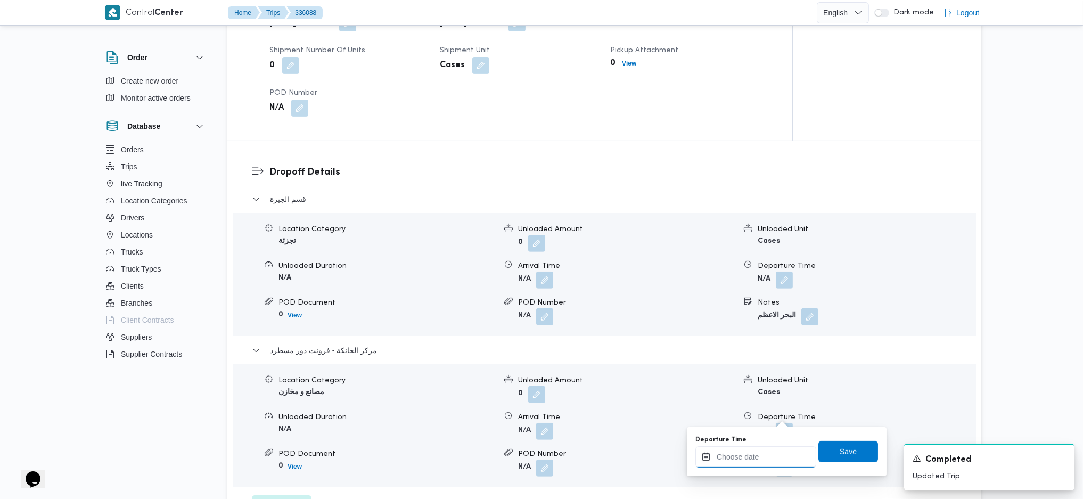
click at [747, 452] on input "Departure Time" at bounding box center [755, 456] width 121 height 21
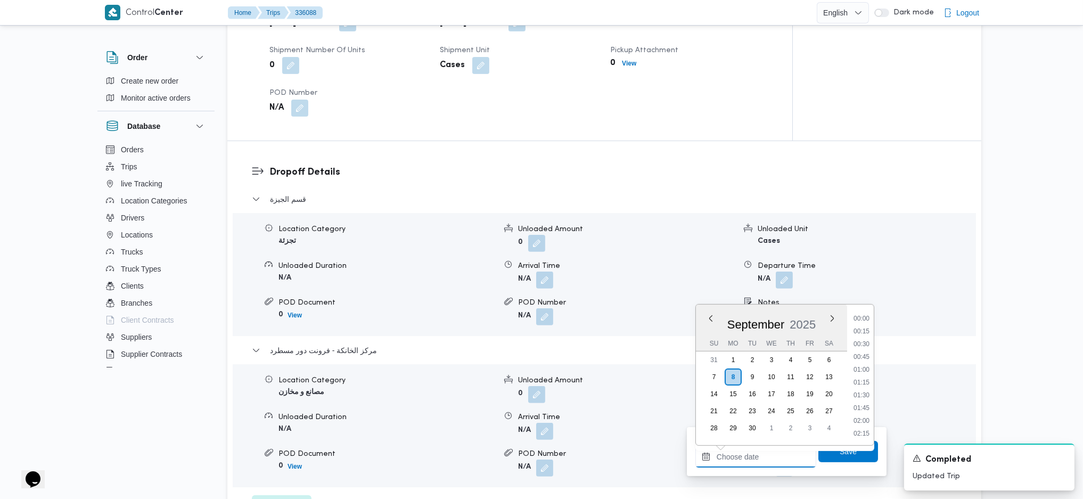
scroll to position [870, 0]
click at [863, 342] on li "17:30" at bounding box center [861, 342] width 24 height 11
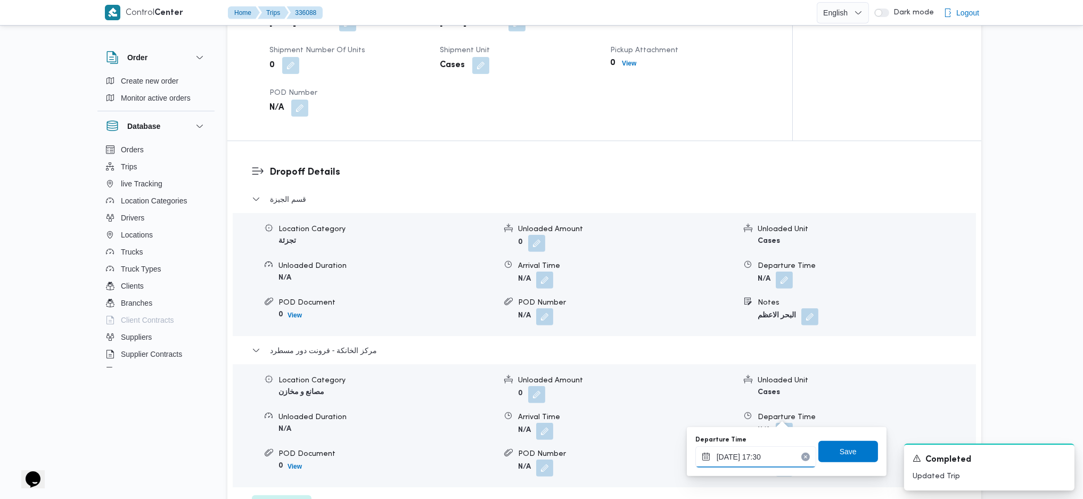
type input "[DATE] 17:30"
click at [839, 448] on span "Save" at bounding box center [847, 451] width 17 height 13
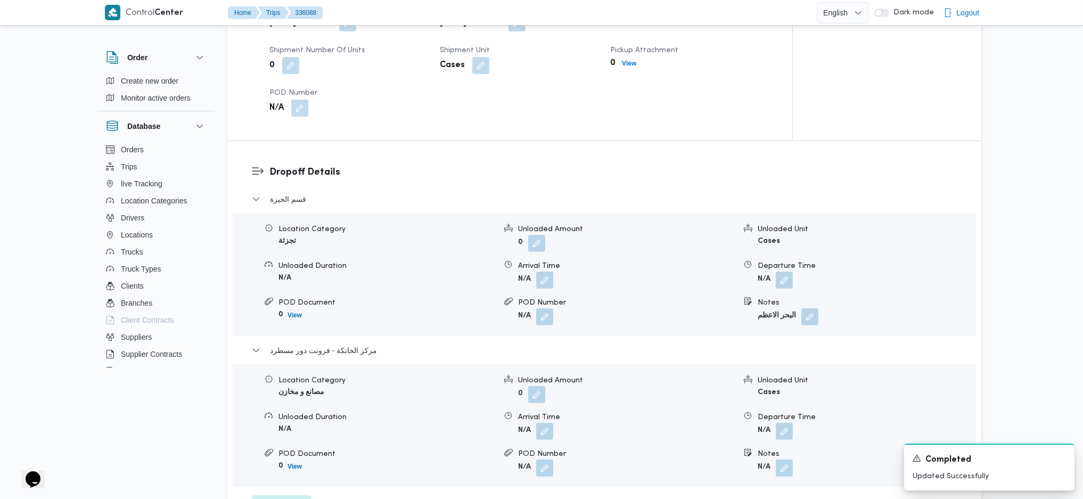
scroll to position [0, 0]
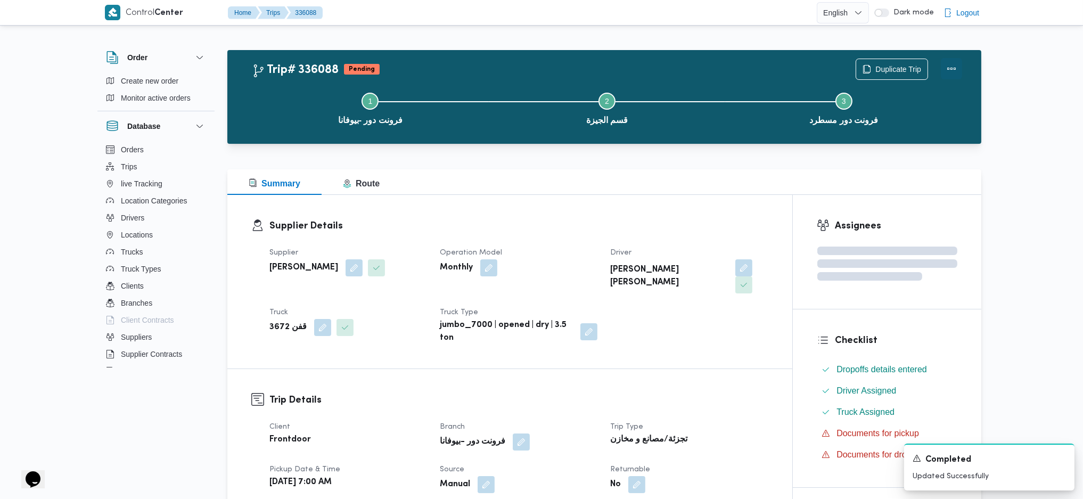
click at [950, 70] on button "Actions" at bounding box center [951, 68] width 21 height 21
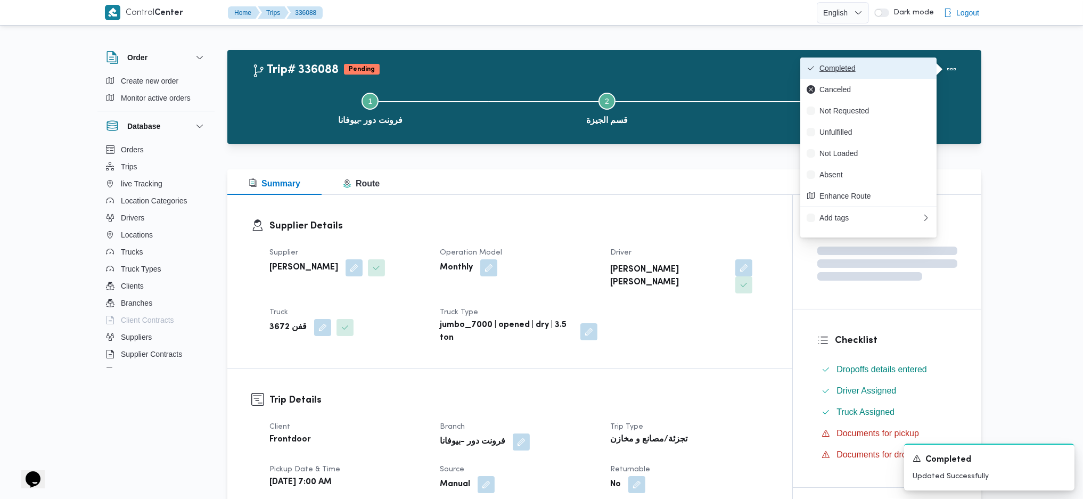
click at [856, 68] on span "Completed" at bounding box center [874, 68] width 111 height 9
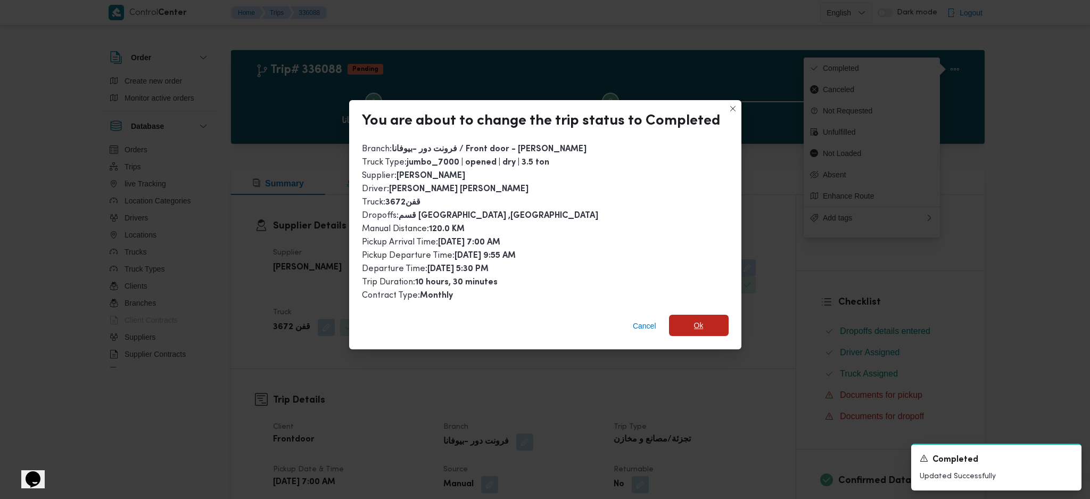
click at [699, 327] on span "Ok" at bounding box center [699, 325] width 10 height 13
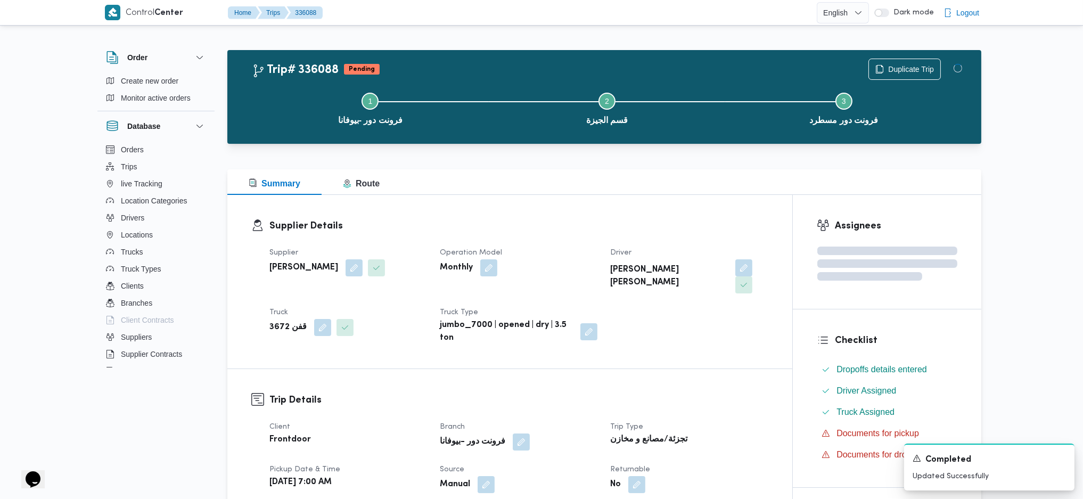
click at [655, 187] on div "Summary Route" at bounding box center [604, 182] width 754 height 26
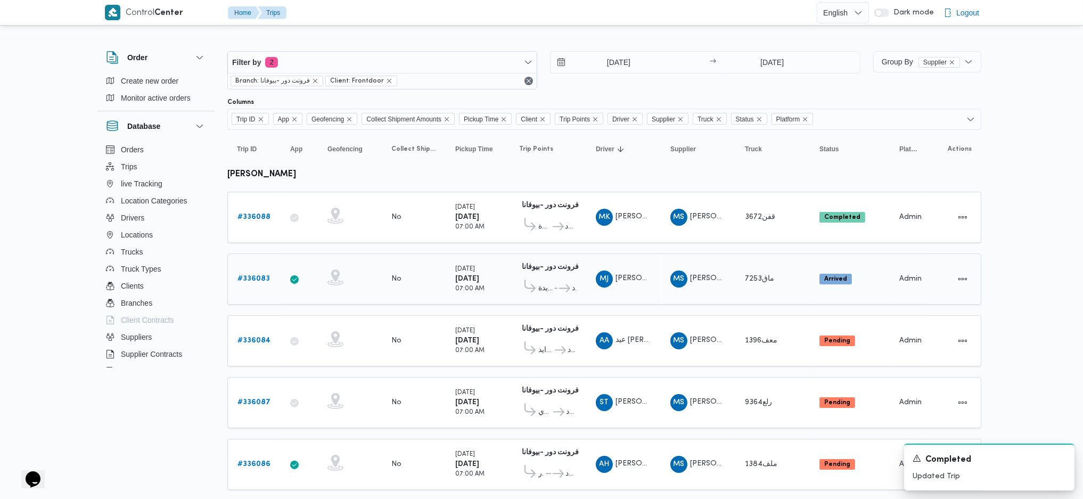
click at [252, 275] on b "# 336083" at bounding box center [253, 278] width 32 height 7
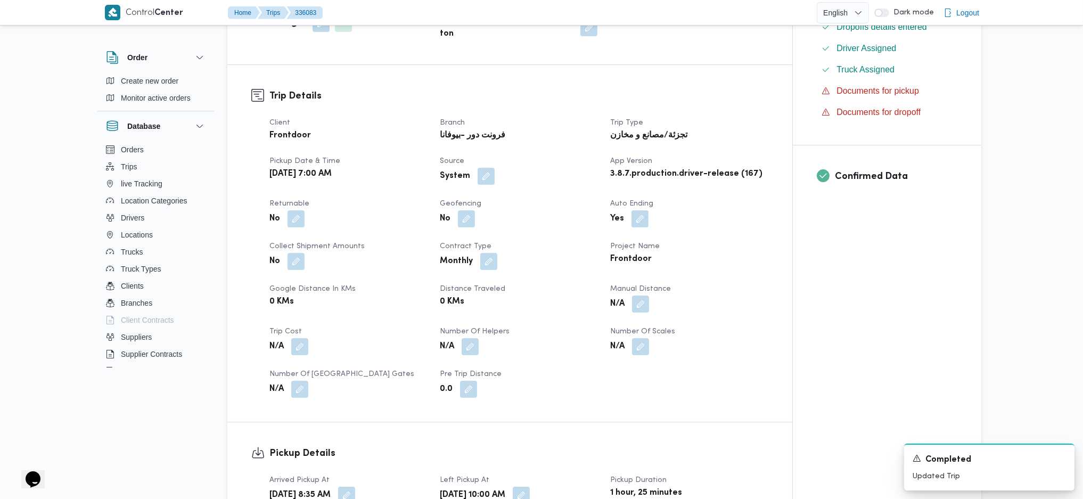
scroll to position [426, 0]
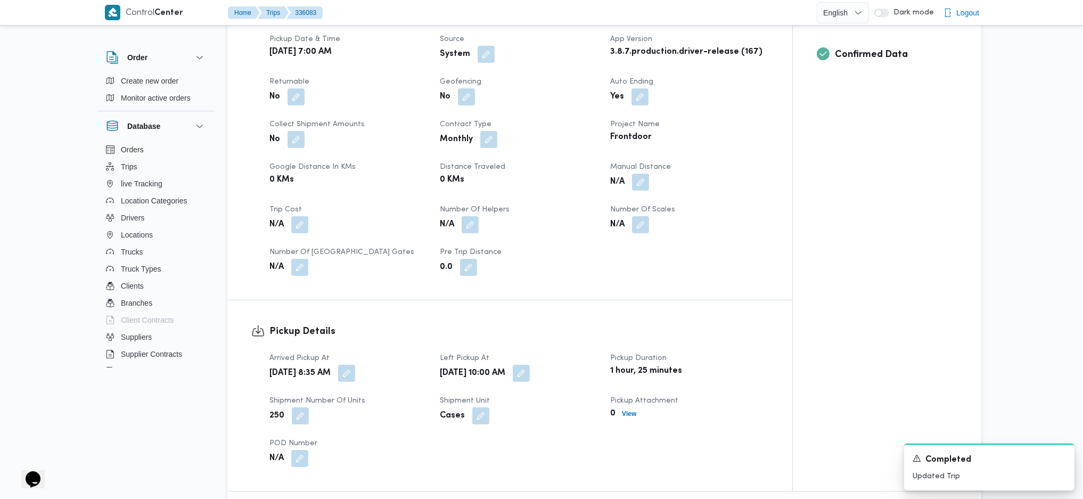
click at [650, 172] on div "N/A" at bounding box center [689, 181] width 160 height 19
click at [645, 173] on button "button" at bounding box center [640, 181] width 17 height 17
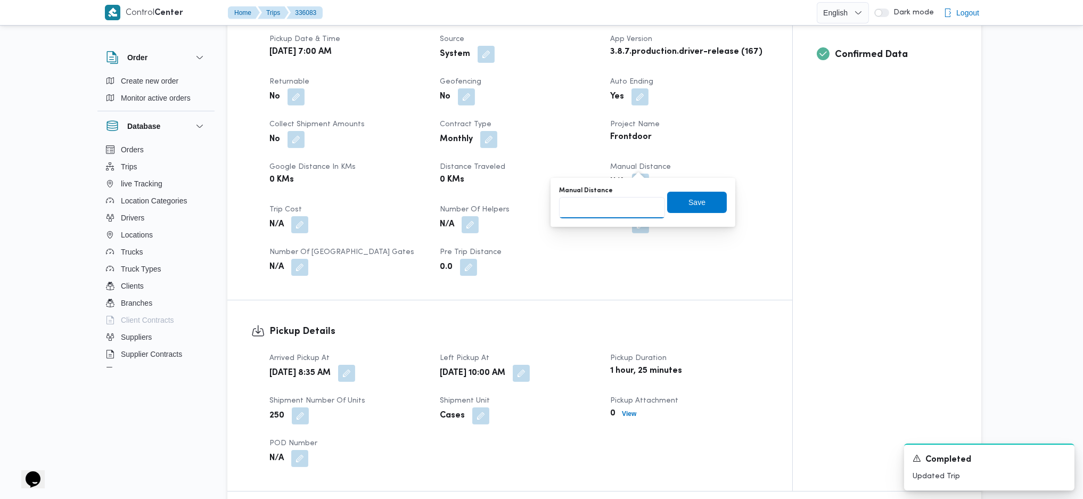
click at [613, 203] on input "Manual Distance" at bounding box center [612, 207] width 106 height 21
type input "95"
click at [697, 215] on div "Manual Distance 95 Save" at bounding box center [643, 202] width 170 height 34
click at [699, 199] on span "Save" at bounding box center [697, 201] width 60 height 21
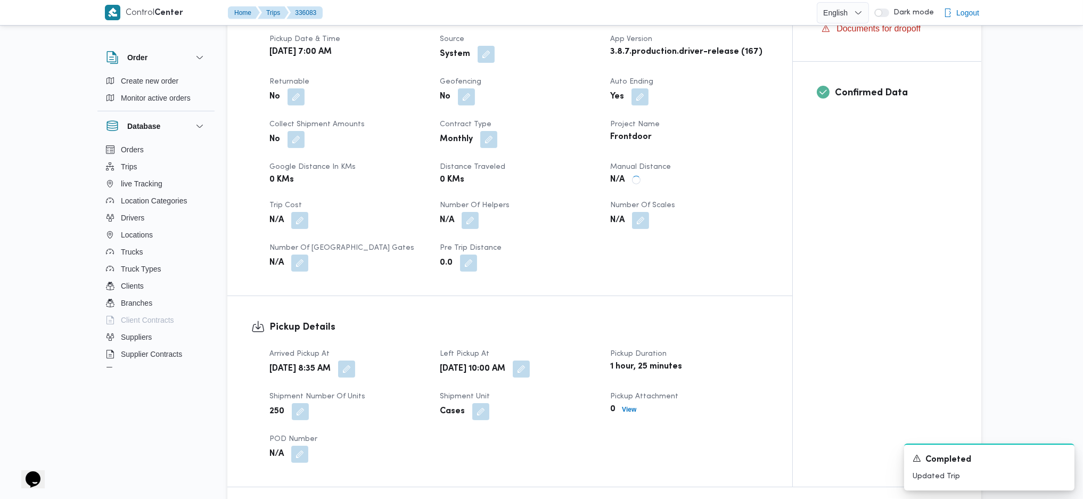
scroll to position [780, 0]
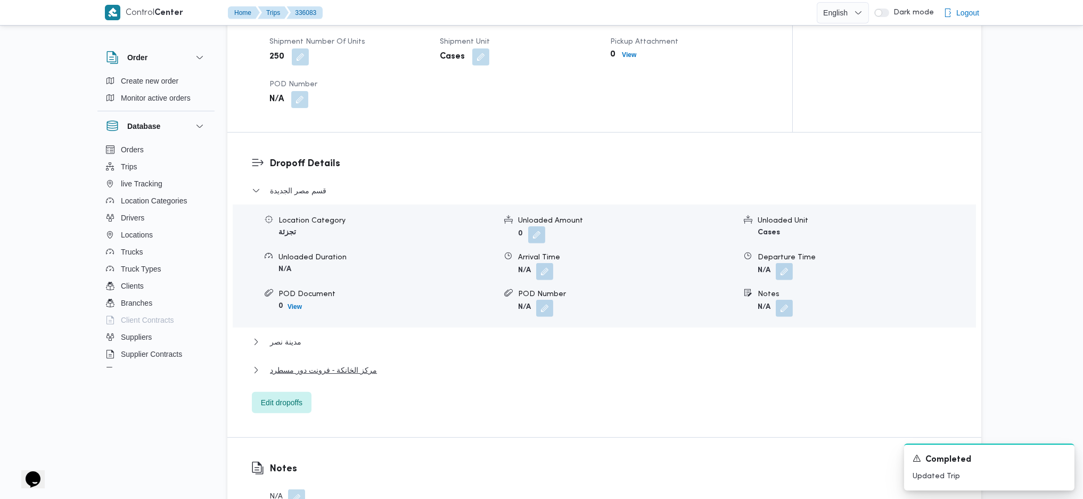
click at [326, 364] on div "مركز الخانكة - فرونت دور مسطرد" at bounding box center [604, 374] width 705 height 20
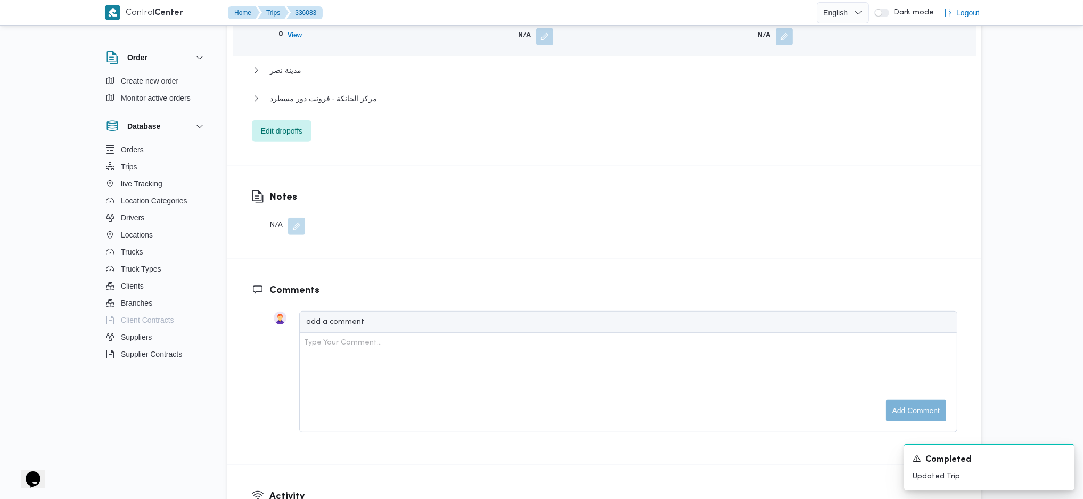
scroll to position [785, 0]
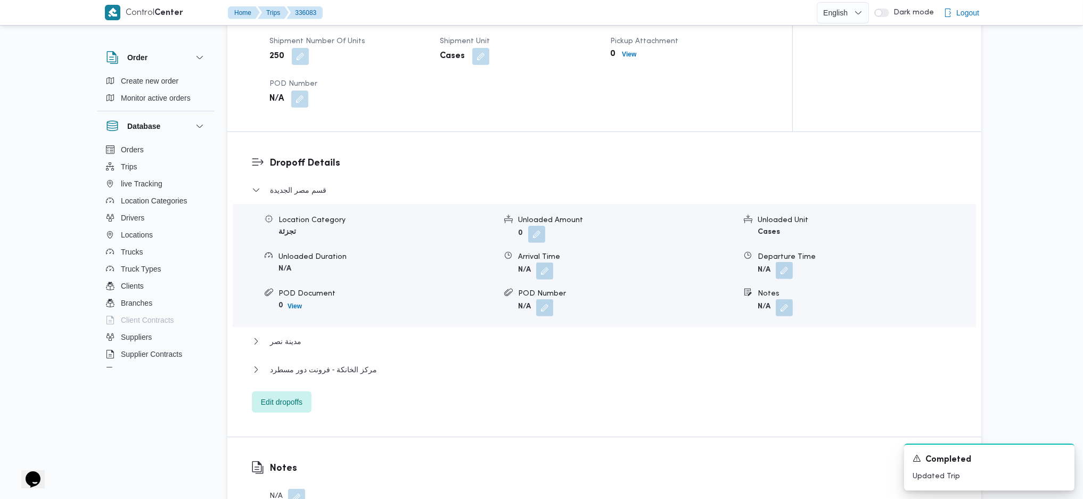
click at [781, 262] on button "button" at bounding box center [784, 270] width 17 height 17
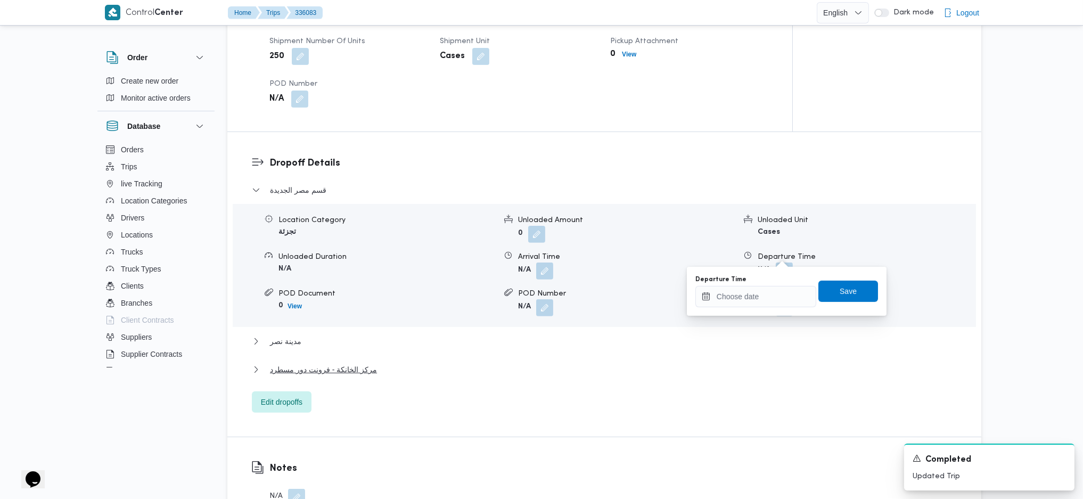
click at [399, 363] on div "مركز الخانكة - فرونت دور مسطرد" at bounding box center [604, 373] width 705 height 20
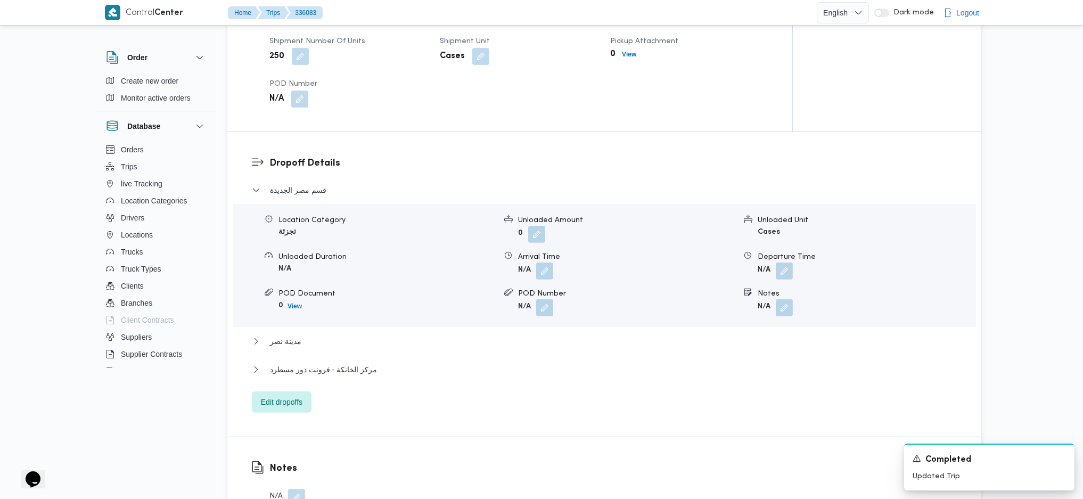
click at [381, 363] on div "مركز الخانكة - فرونت دور مسطرد" at bounding box center [604, 373] width 705 height 20
click at [377, 363] on button "مركز الخانكة - فرونت دور مسطرد" at bounding box center [604, 369] width 705 height 13
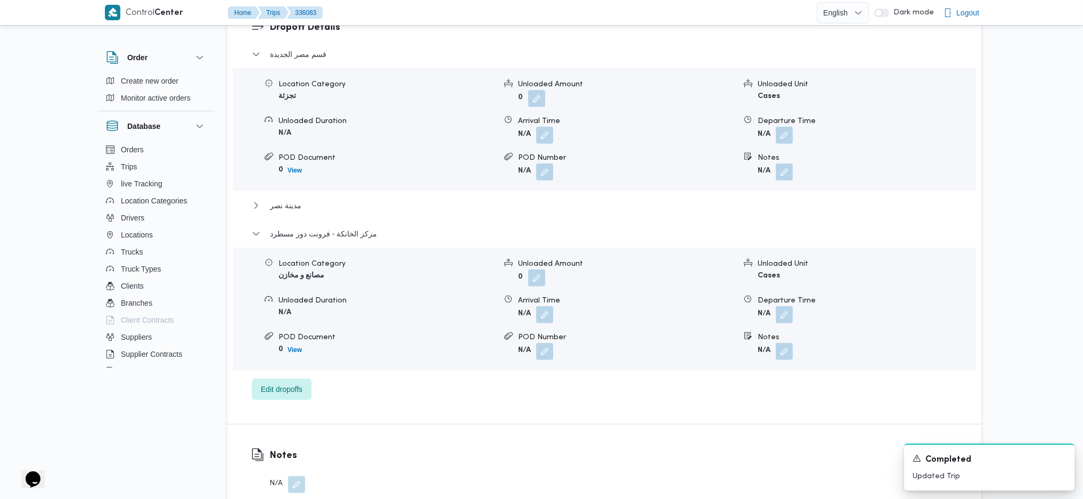
scroll to position [998, 0]
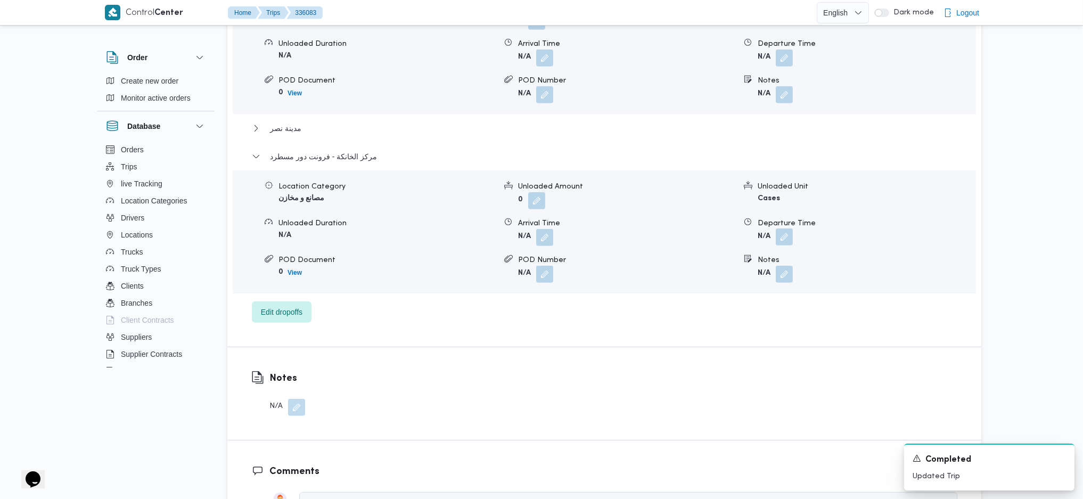
click at [781, 228] on button "button" at bounding box center [784, 236] width 17 height 17
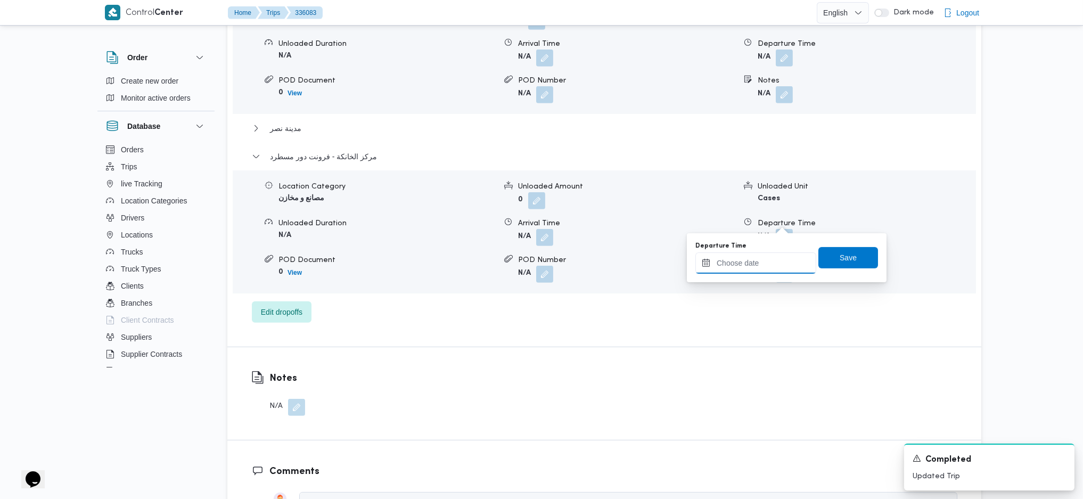
click at [741, 268] on input "Departure Time" at bounding box center [755, 262] width 121 height 21
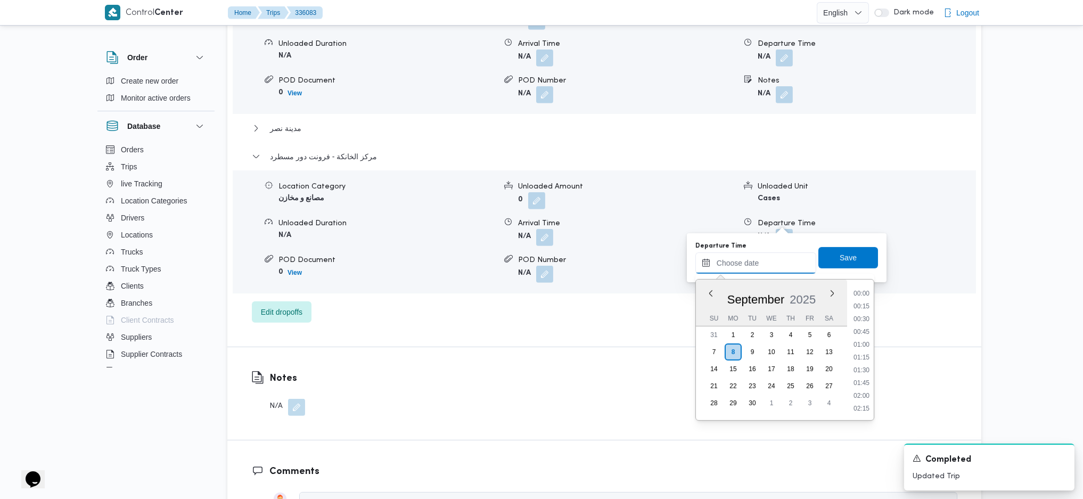
scroll to position [870, 0]
click at [862, 295] on li "17:00" at bounding box center [861, 292] width 24 height 11
type input "[DATE] 17:00"
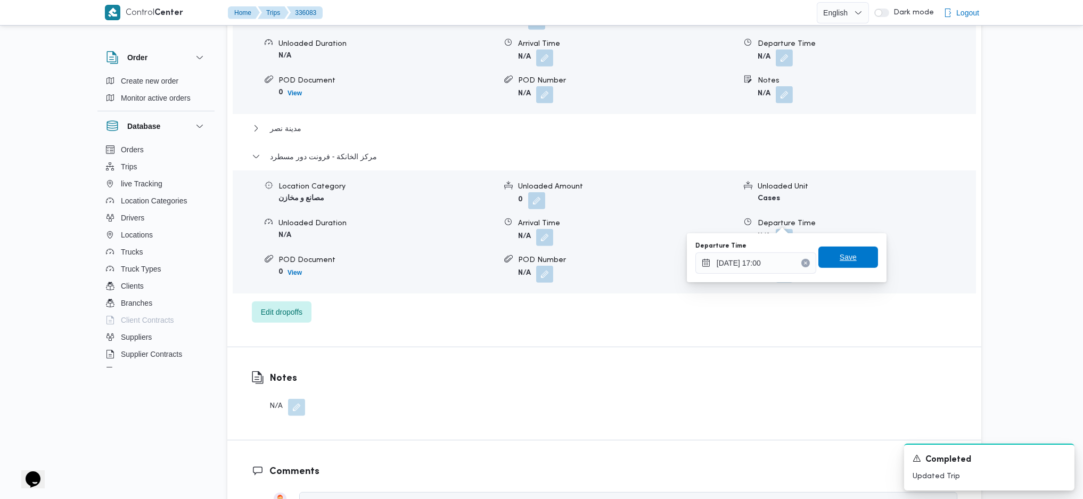
click at [839, 257] on span "Save" at bounding box center [847, 257] width 17 height 13
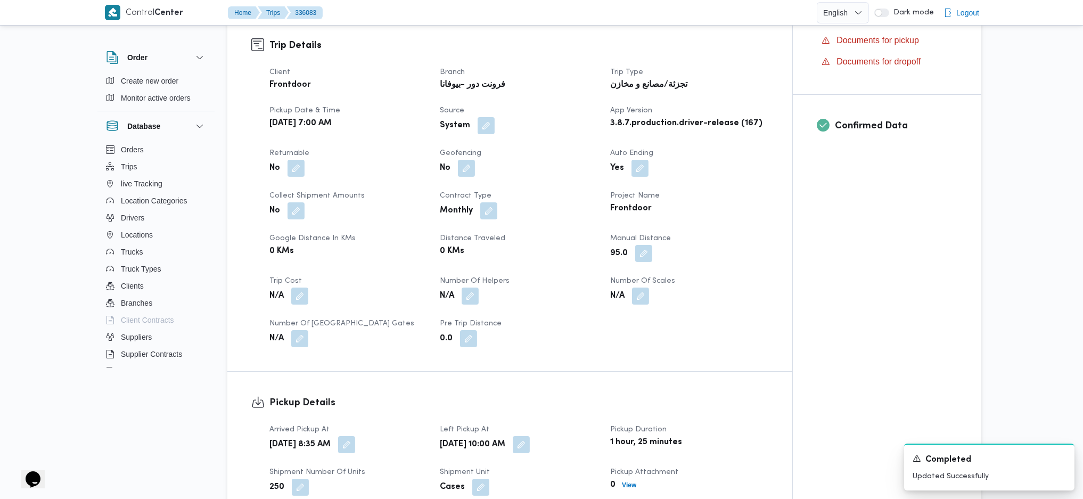
scroll to position [0, 0]
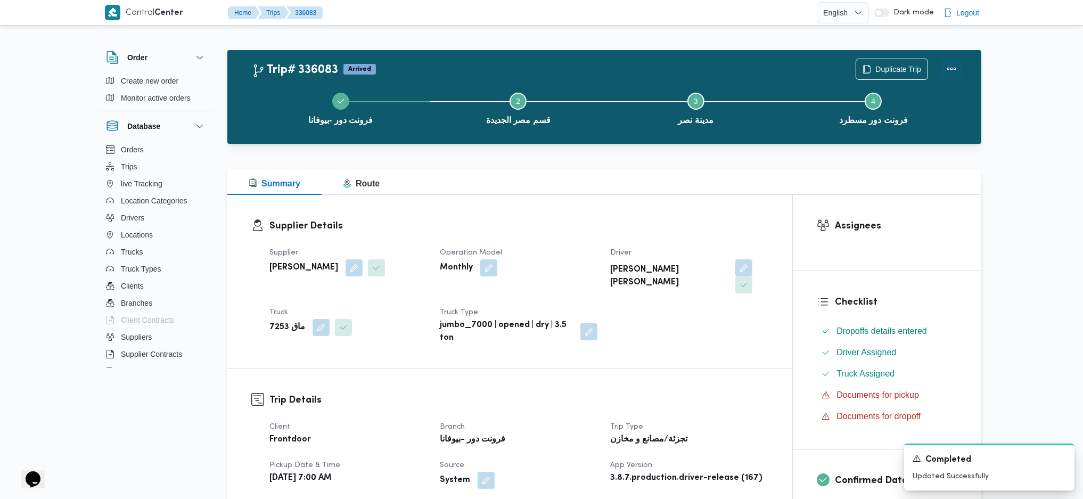
click at [945, 73] on button "Actions" at bounding box center [951, 68] width 21 height 21
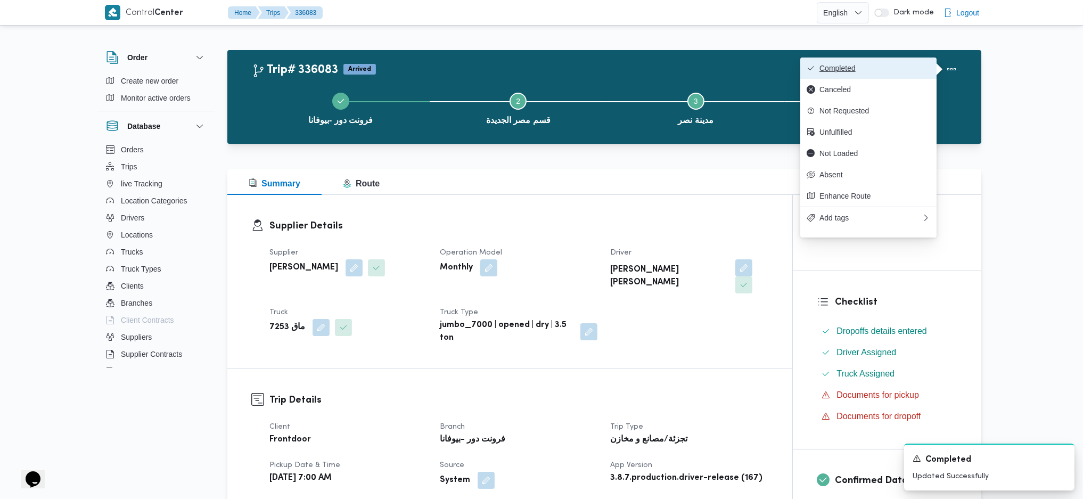
click at [839, 71] on span "Completed" at bounding box center [874, 68] width 111 height 9
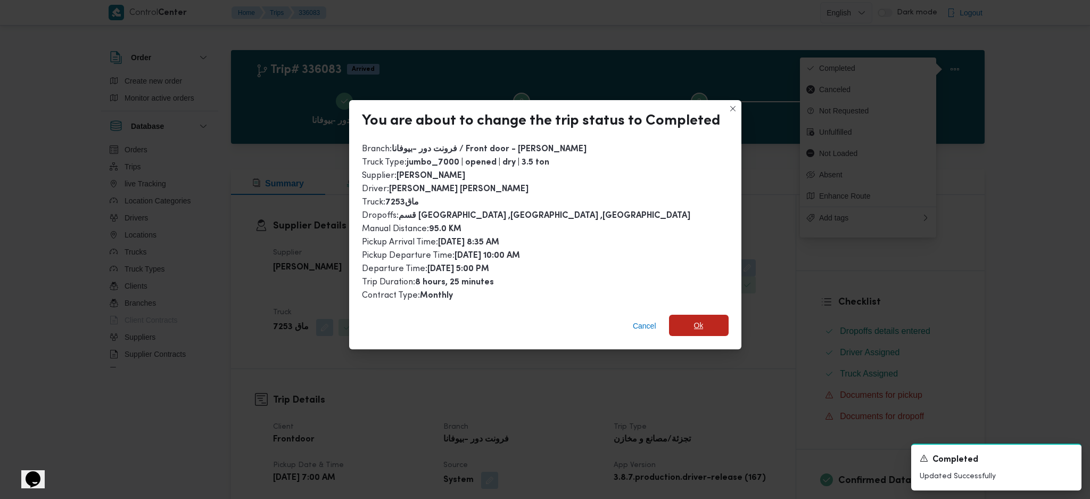
click at [693, 332] on span "Ok" at bounding box center [699, 325] width 60 height 21
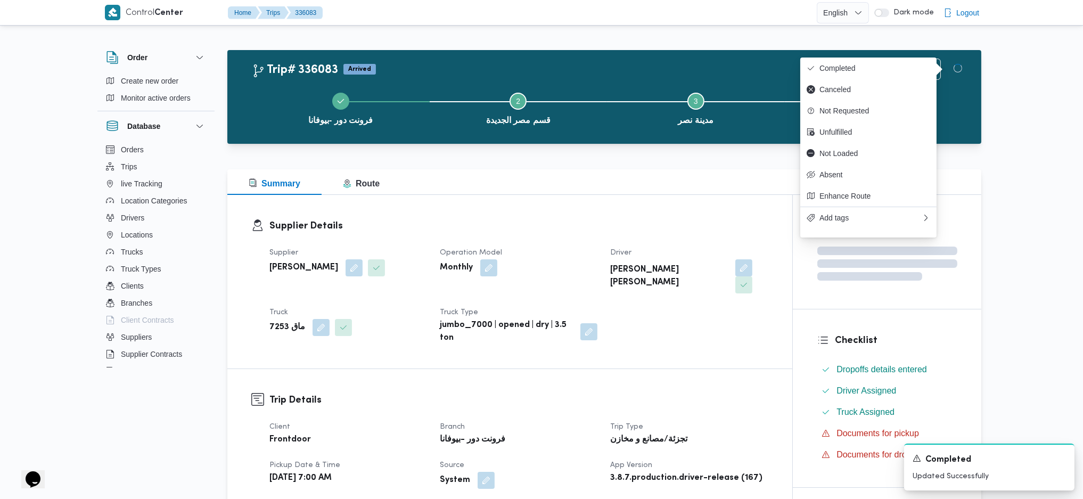
click at [693, 333] on div "Supplier محمد صلاح عبداللطيف الشريف Operation Model Monthly Driver محمود جمال ح…" at bounding box center [519, 295] width 512 height 111
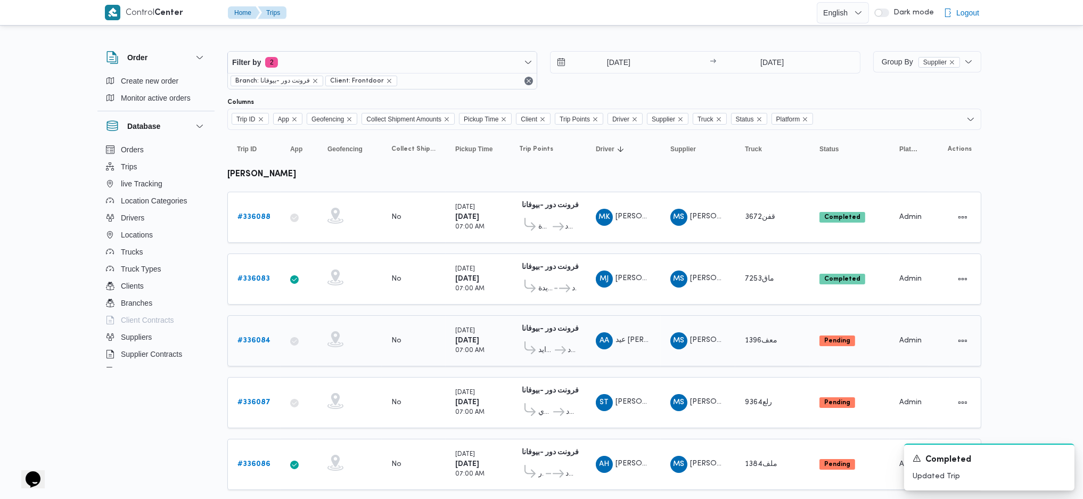
click at [251, 337] on b "# 336084" at bounding box center [253, 340] width 33 height 7
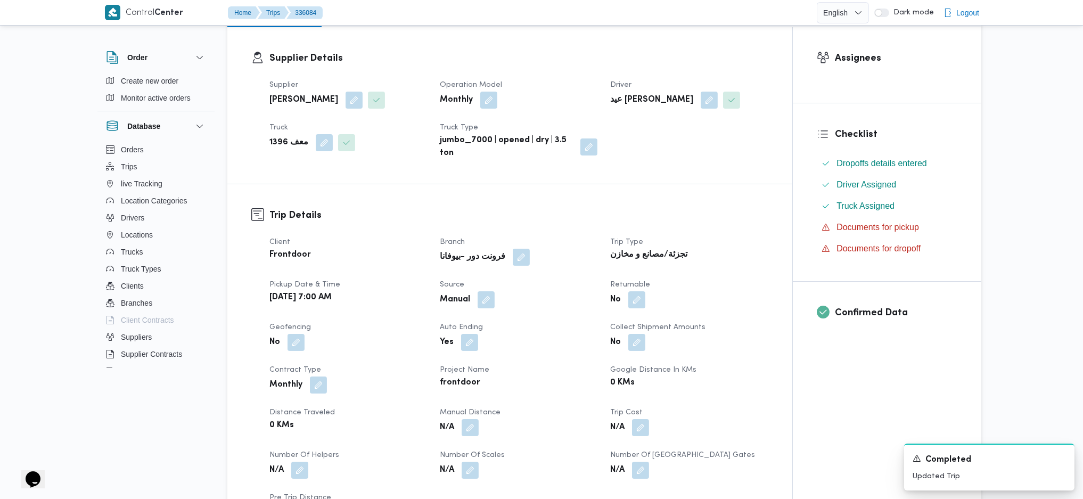
scroll to position [354, 0]
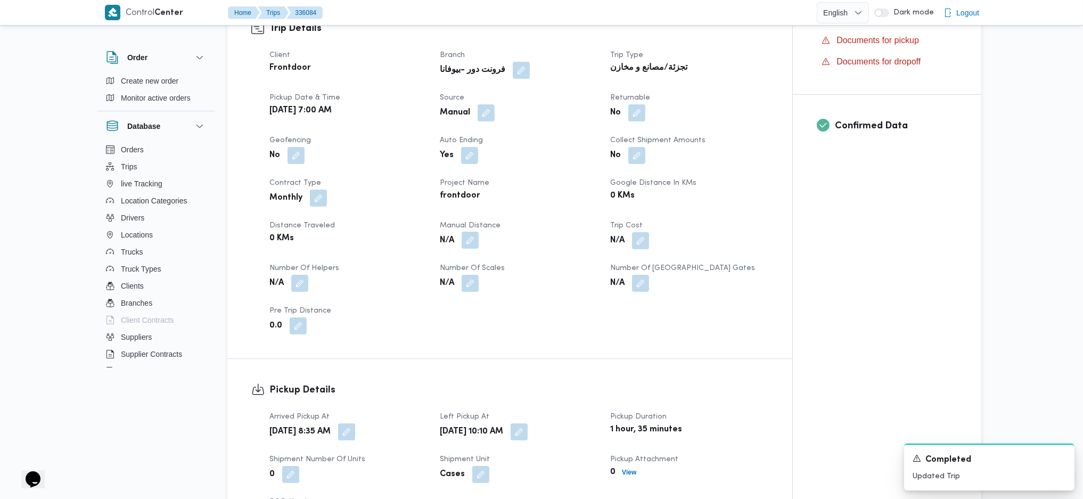
click at [472, 242] on button "button" at bounding box center [469, 240] width 17 height 17
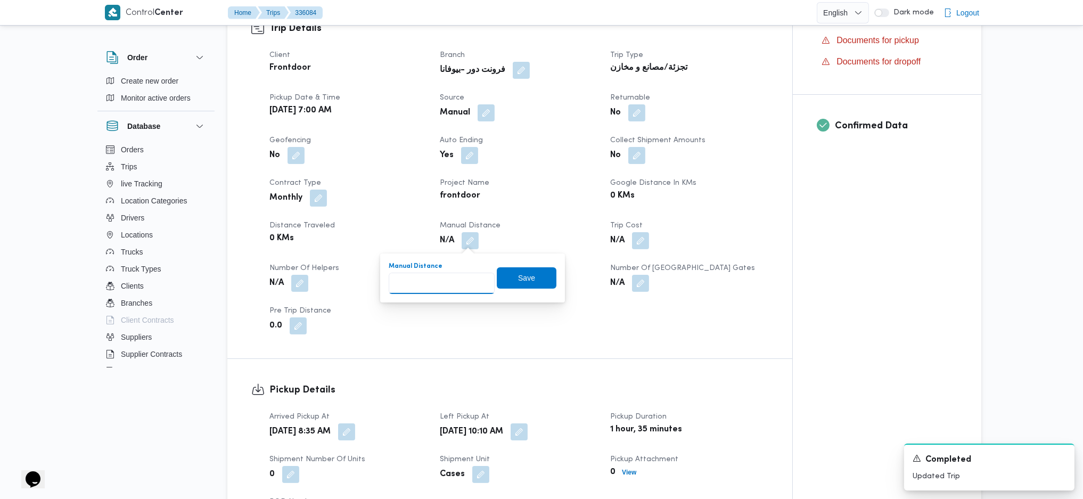
click at [436, 282] on input "Manual Distance" at bounding box center [442, 283] width 106 height 21
type input "135"
drag, startPoint x: 515, startPoint y: 268, endPoint x: 544, endPoint y: 280, distance: 31.0
click at [515, 268] on span "Save" at bounding box center [527, 277] width 60 height 21
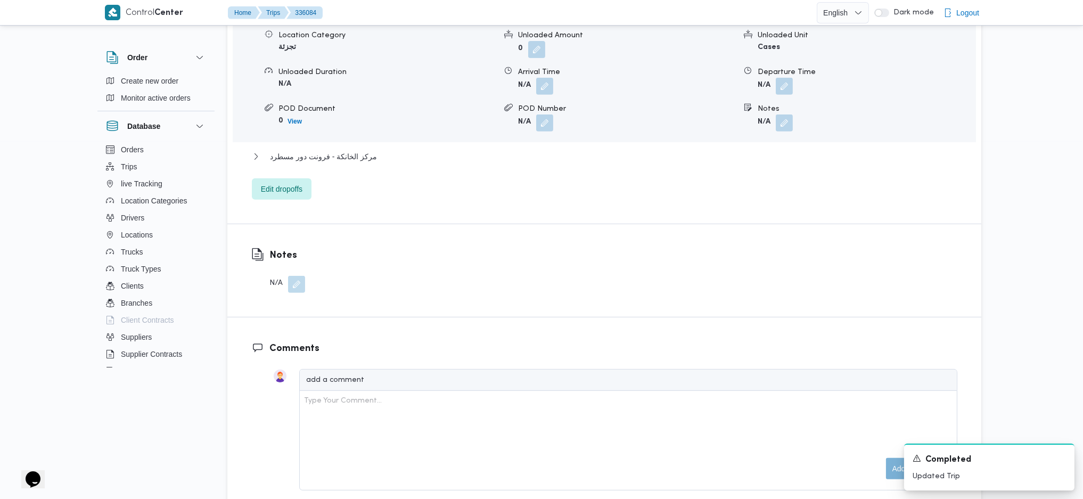
scroll to position [866, 0]
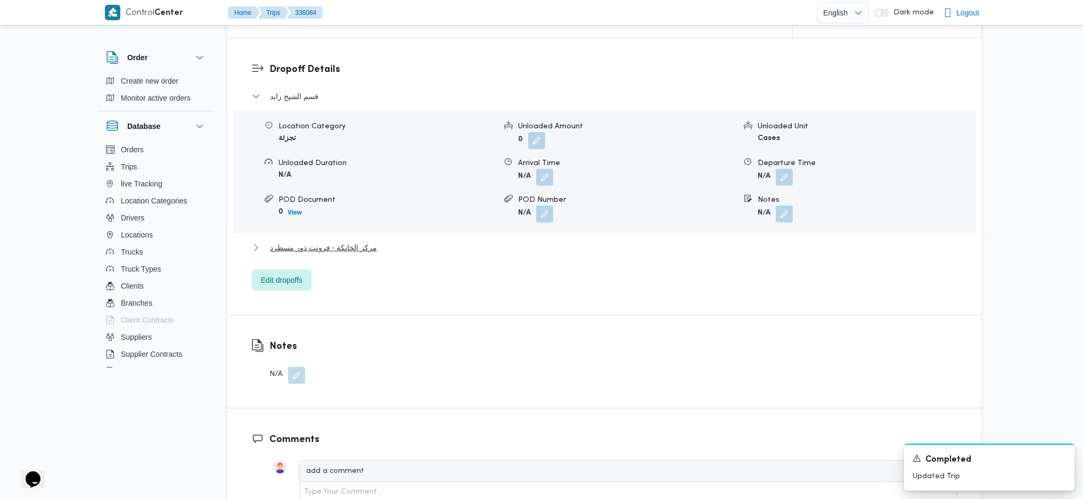
click at [331, 245] on span "مركز الخانكة - فرونت دور مسطرد" at bounding box center [323, 247] width 107 height 13
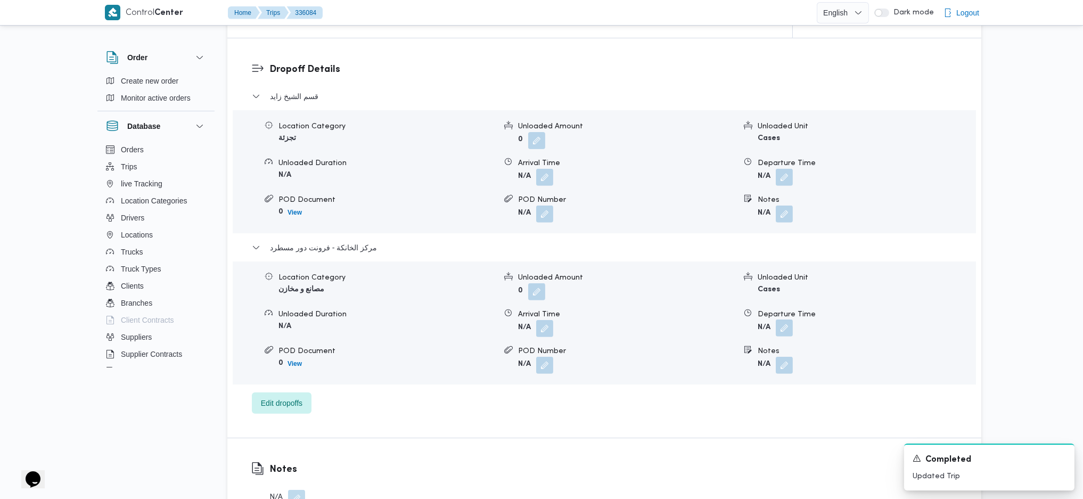
click at [785, 329] on button "button" at bounding box center [784, 327] width 17 height 17
click at [706, 383] on div "You are in a dialog. To close this dialog, hit escape. Departure Time Save" at bounding box center [787, 365] width 200 height 49
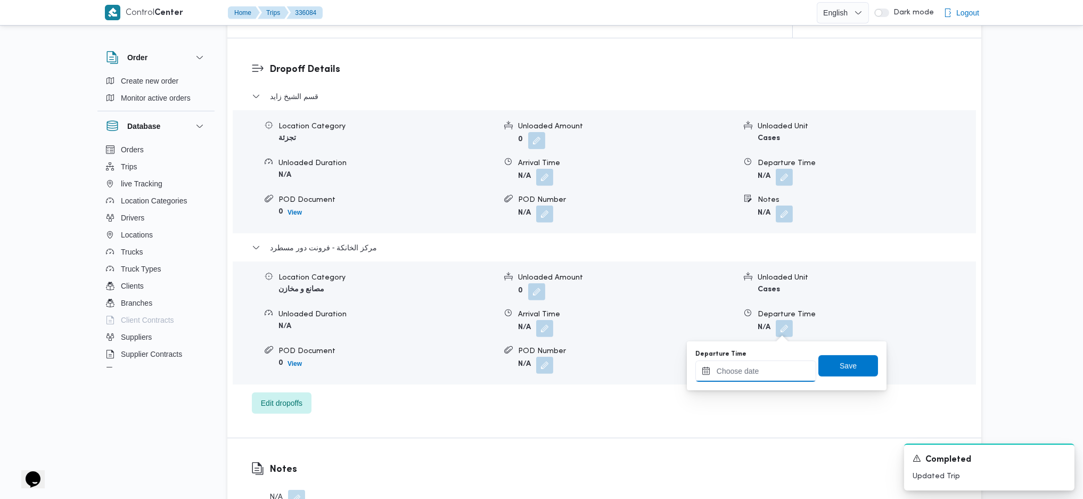
click at [744, 369] on input "Departure Time" at bounding box center [755, 370] width 121 height 21
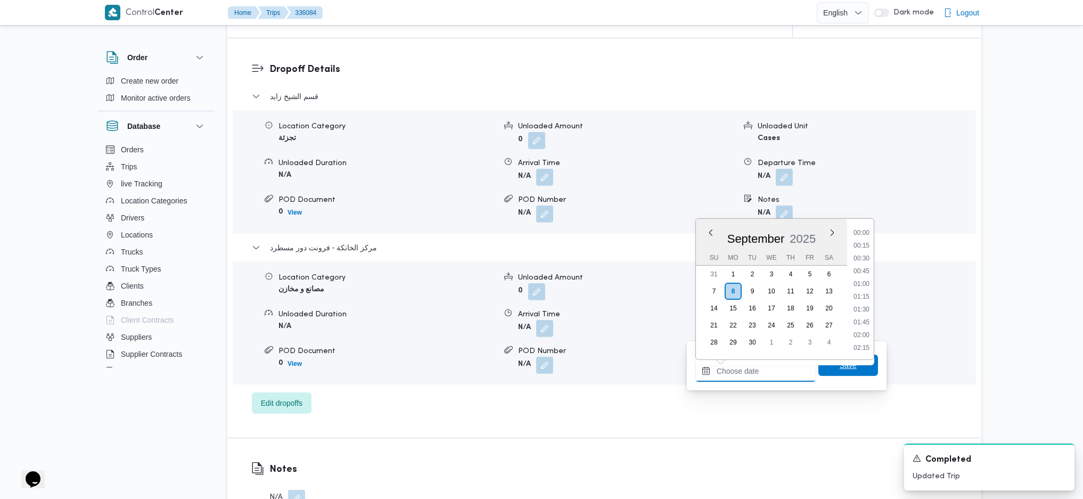
scroll to position [870, 0]
click at [857, 231] on li "17:00" at bounding box center [861, 231] width 24 height 11
type input "[DATE] 17:00"
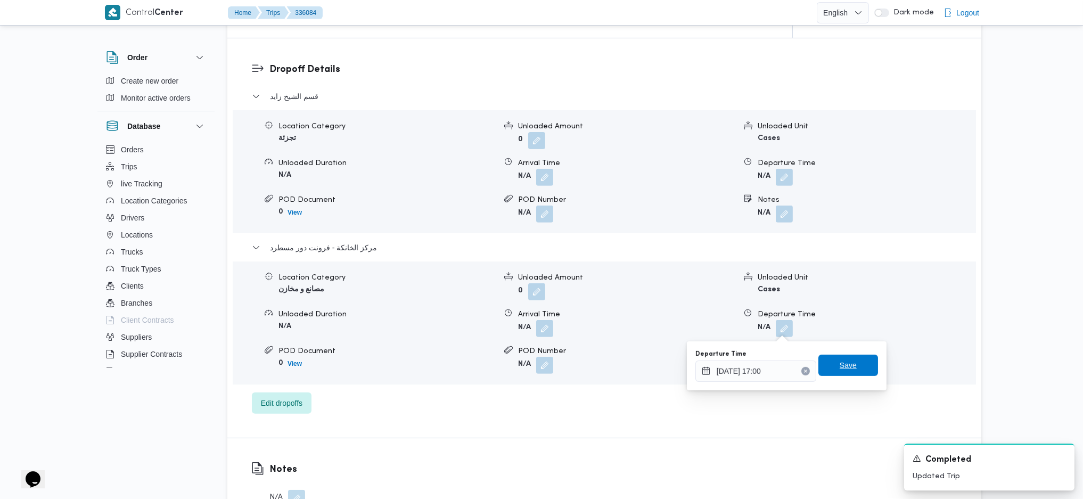
click at [830, 383] on div "You are in a dialog. To close this dialog, hit escape. Departure Time 08/09/202…" at bounding box center [787, 365] width 200 height 49
click at [838, 372] on span "Save" at bounding box center [848, 364] width 60 height 21
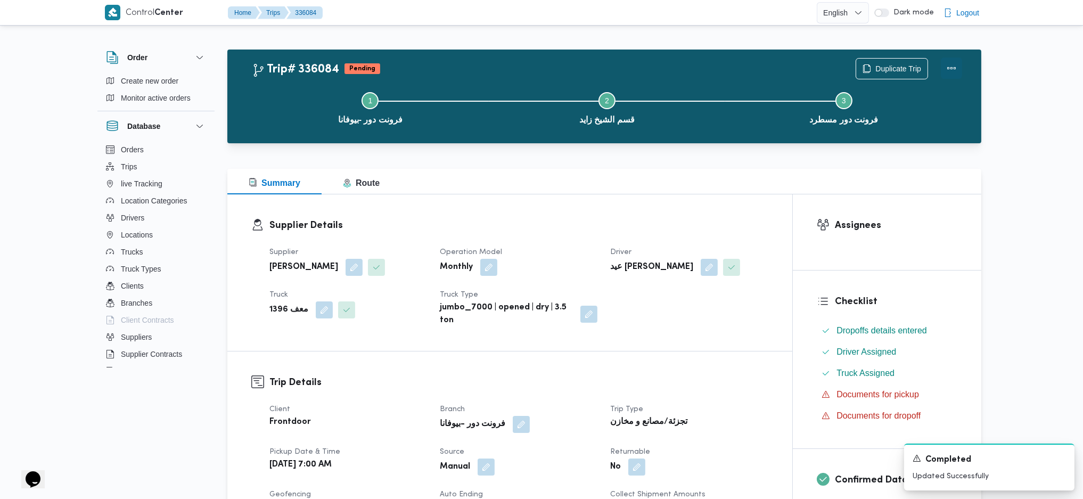
scroll to position [0, 0]
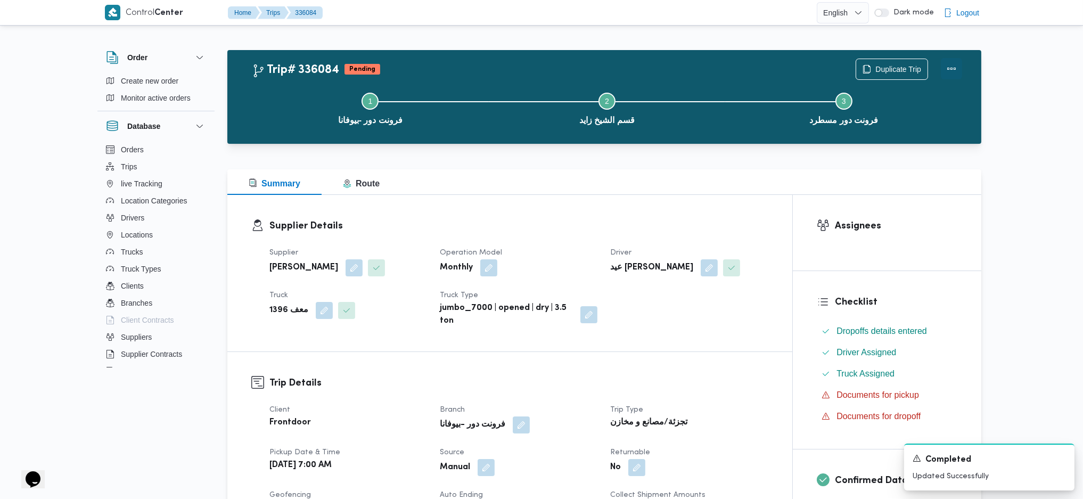
click at [950, 60] on button "Actions" at bounding box center [951, 68] width 21 height 21
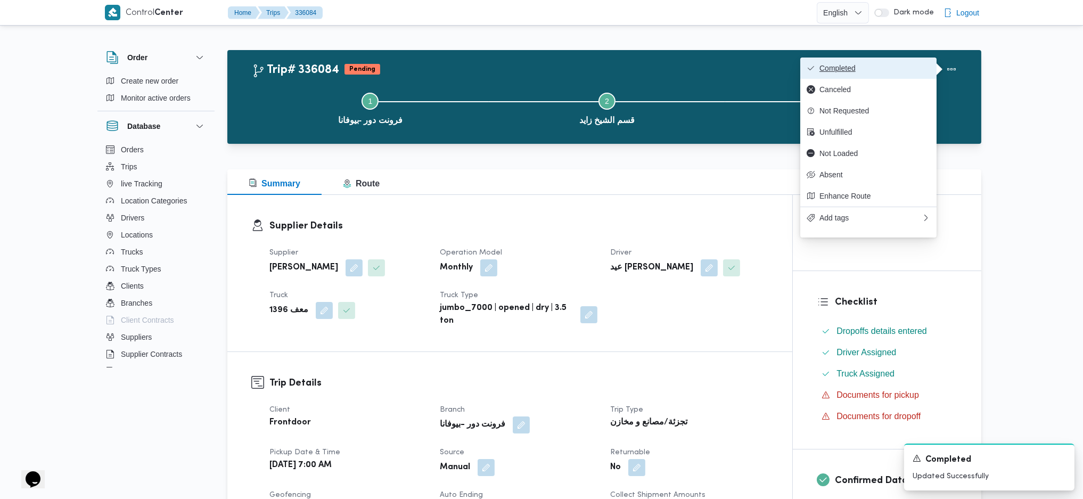
click at [892, 64] on span "Completed" at bounding box center [874, 68] width 111 height 9
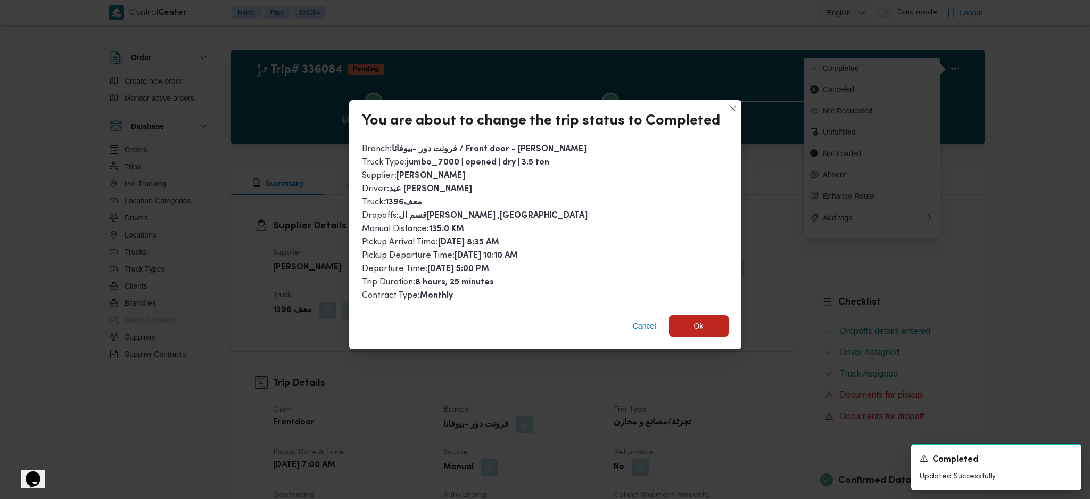
click at [678, 333] on div "Cancel Ok" at bounding box center [545, 328] width 392 height 43
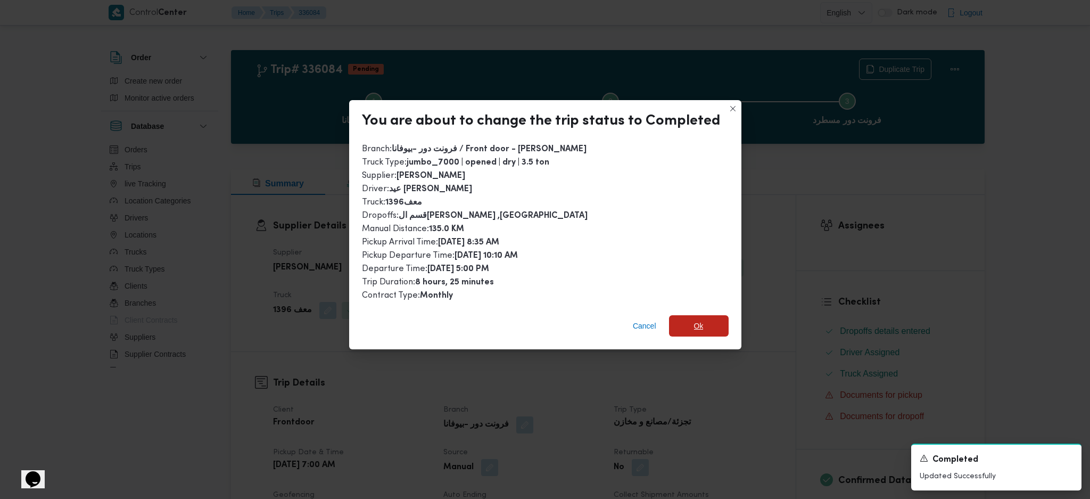
click at [701, 327] on span "Ok" at bounding box center [699, 325] width 60 height 21
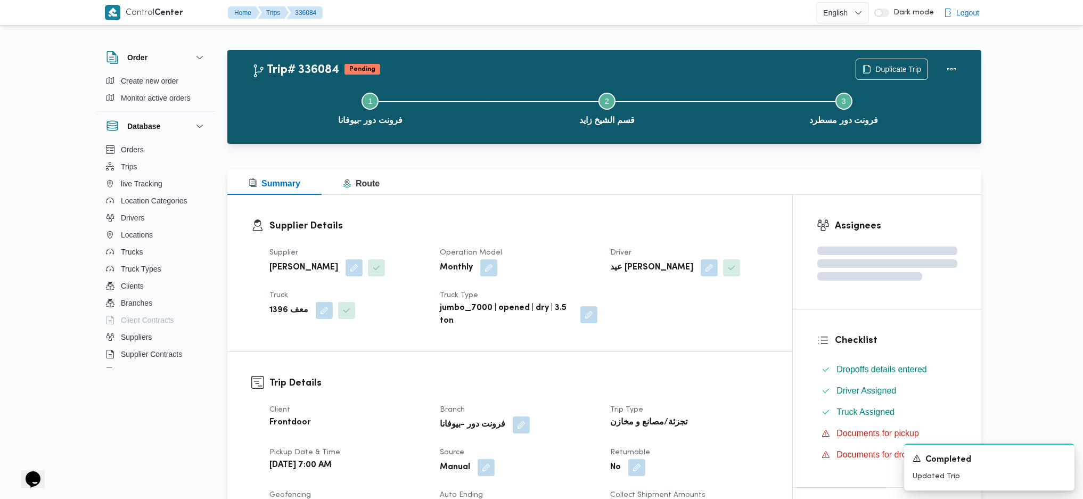
click at [686, 329] on div "Supplier محمد صلاح عبداللطيف الشريف Operation Model Monthly Driver عيد ابوالعلا…" at bounding box center [519, 287] width 512 height 94
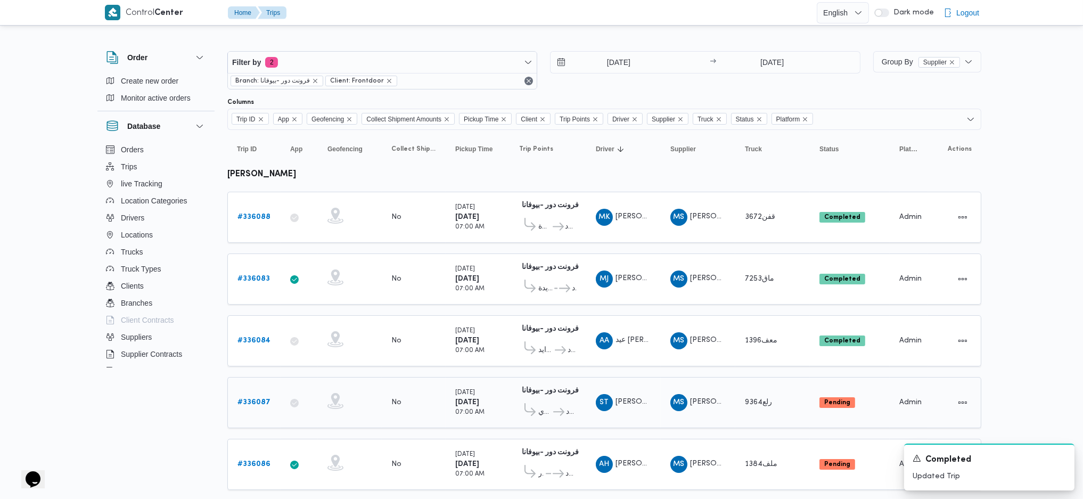
click at [246, 399] on b "# 336087" at bounding box center [253, 402] width 33 height 7
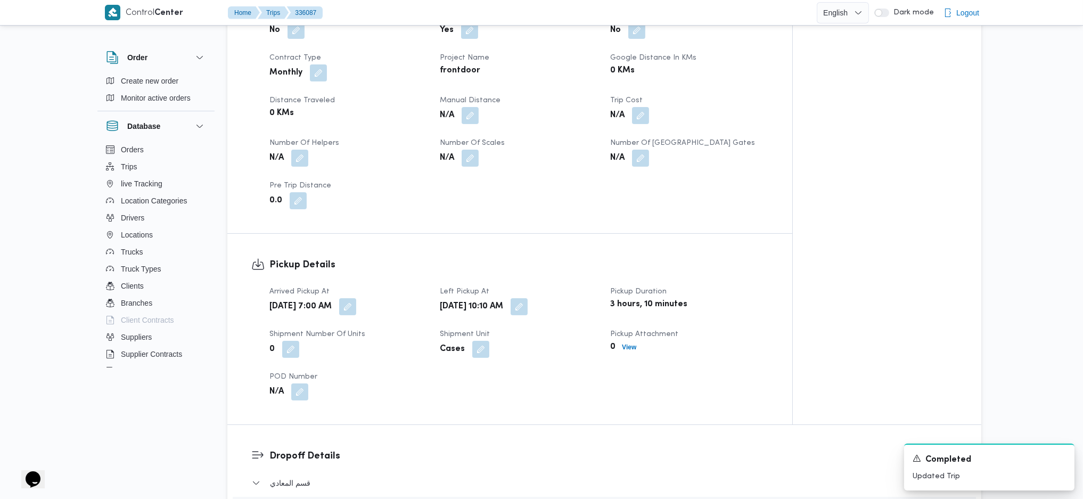
scroll to position [354, 0]
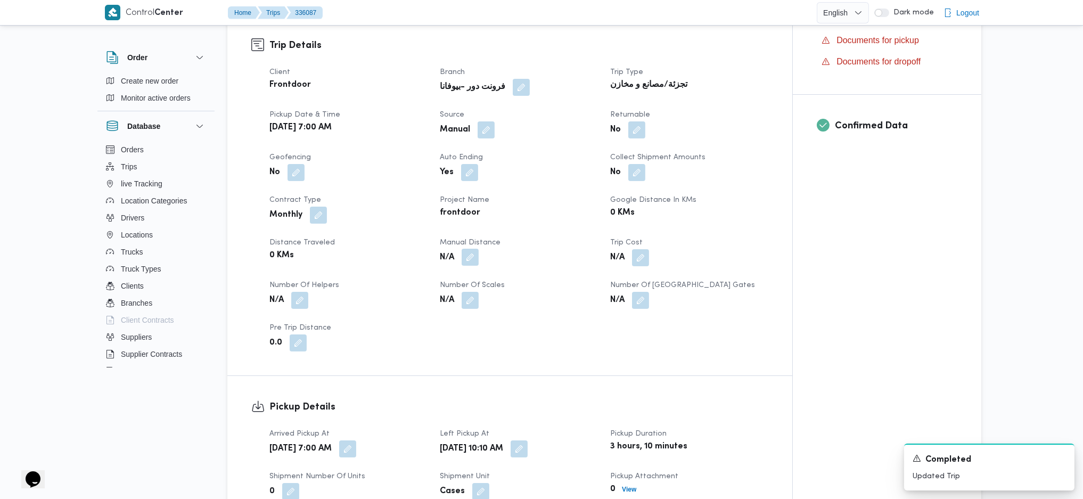
click at [469, 249] on button "button" at bounding box center [469, 257] width 17 height 17
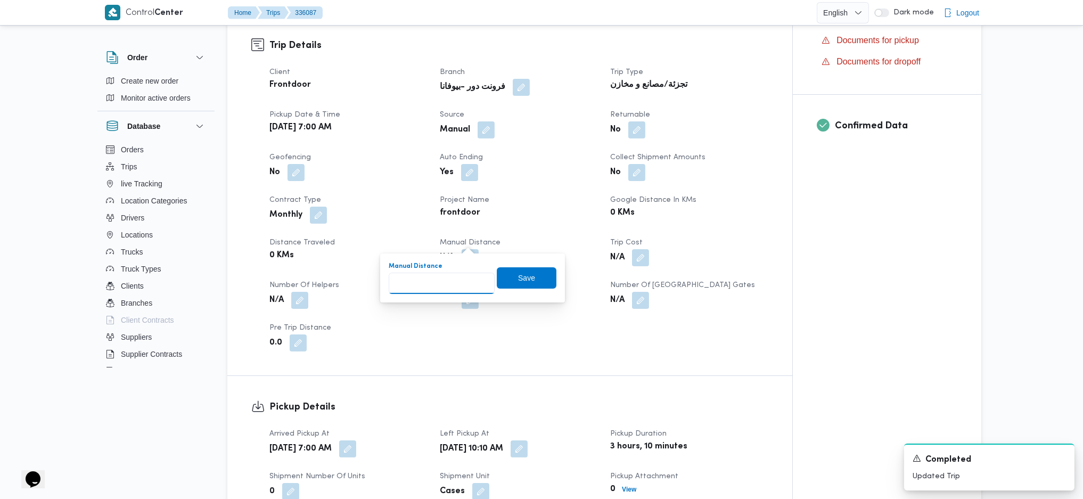
click at [443, 283] on input "Manual Distance" at bounding box center [442, 283] width 106 height 21
type input "132"
click at [508, 277] on span "Save" at bounding box center [527, 277] width 60 height 21
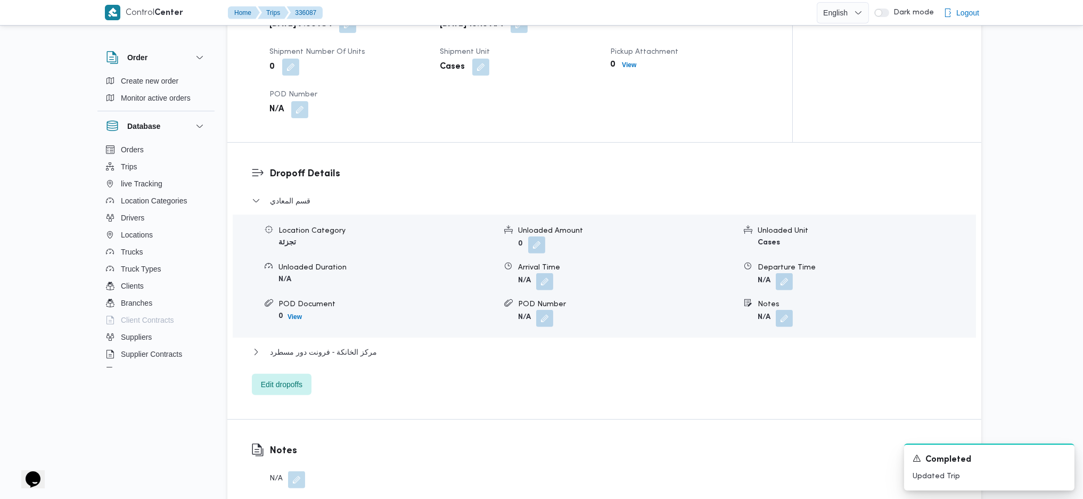
scroll to position [780, 0]
click at [355, 344] on span "مركز الخانكة - فرونت دور مسطرد" at bounding box center [323, 350] width 107 height 13
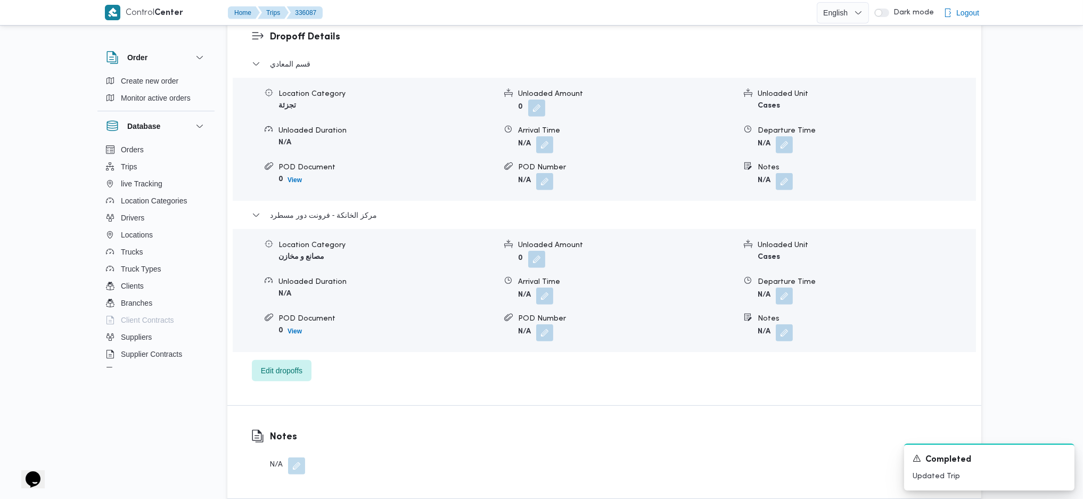
scroll to position [922, 0]
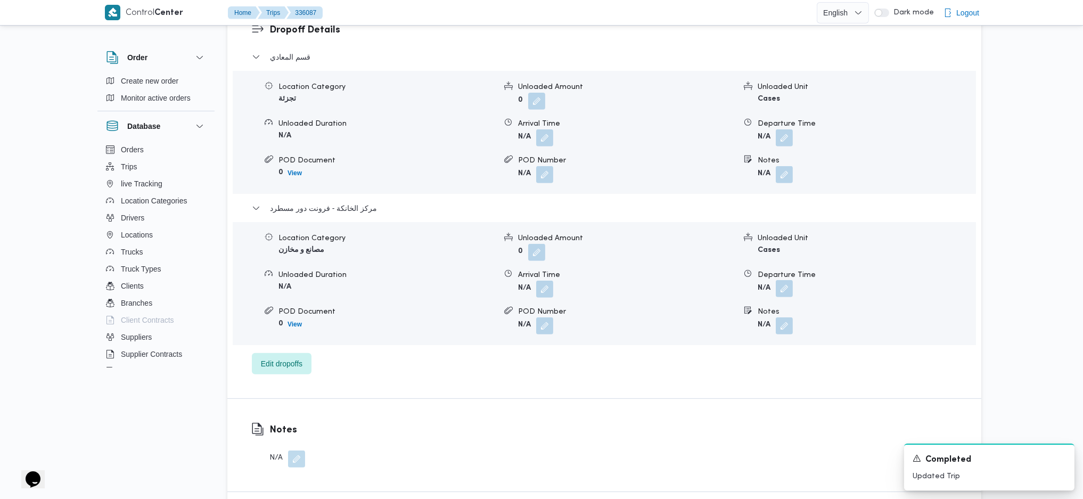
drag, startPoint x: 786, startPoint y: 269, endPoint x: 781, endPoint y: 278, distance: 10.5
click at [786, 280] on button "button" at bounding box center [784, 288] width 17 height 17
click at [751, 310] on input "Departure Time" at bounding box center [755, 314] width 121 height 21
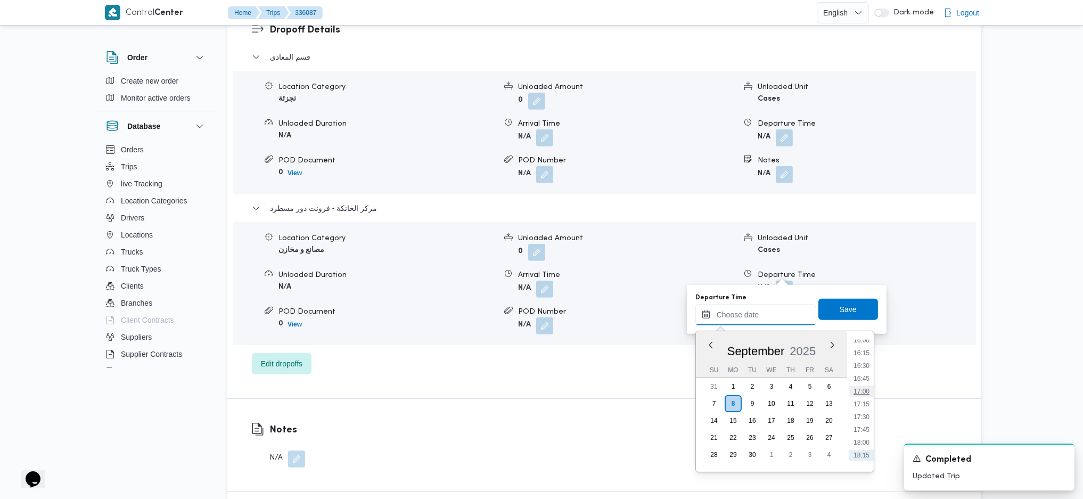
scroll to position [798, 0]
click at [866, 394] on li "16:30" at bounding box center [861, 389] width 24 height 11
type input "08/09/2025 16:30"
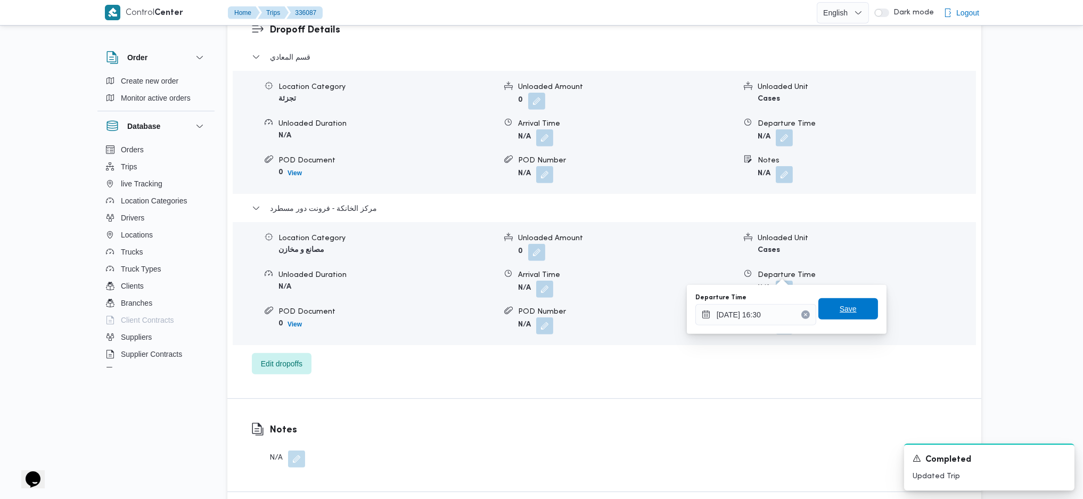
click at [835, 299] on span "Save" at bounding box center [848, 308] width 60 height 21
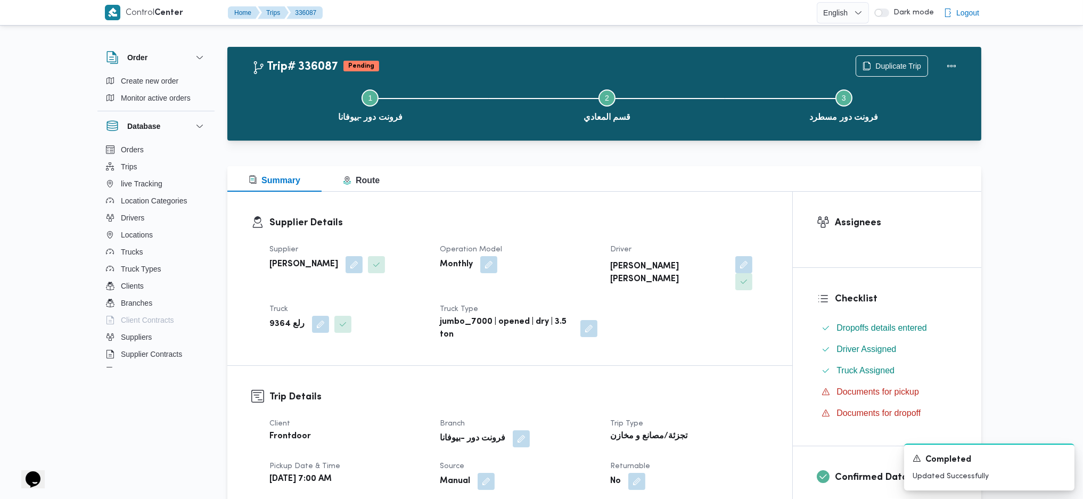
scroll to position [0, 0]
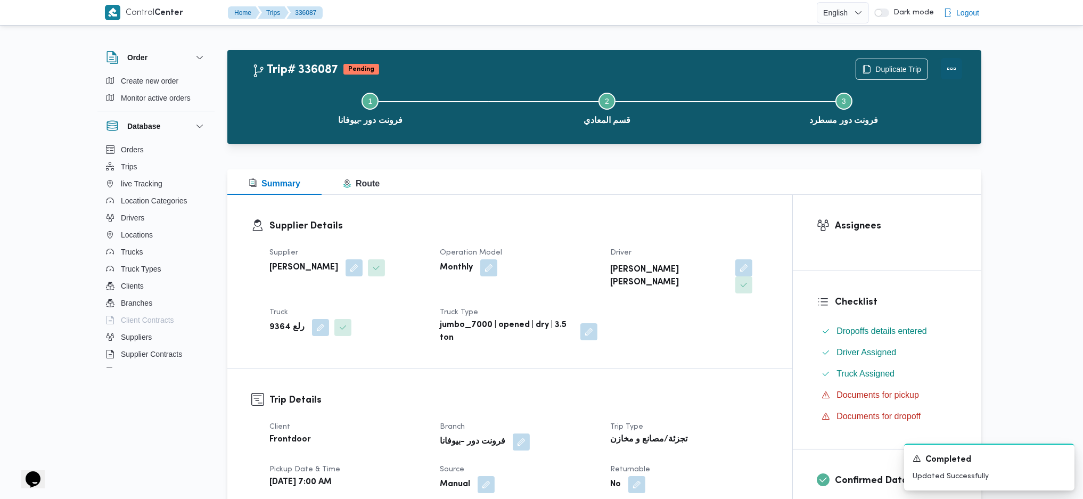
click at [960, 71] on button "Actions" at bounding box center [951, 68] width 21 height 21
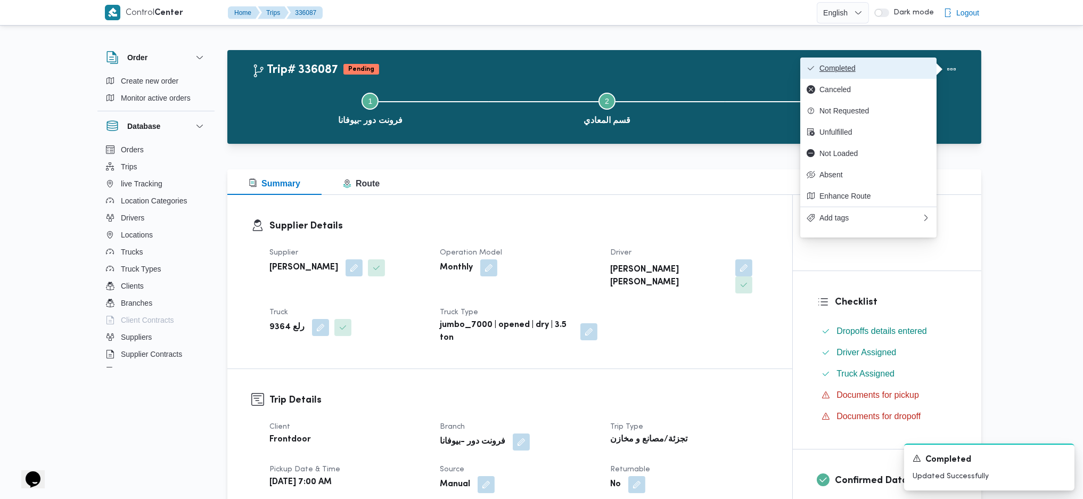
click at [904, 65] on span "Completed" at bounding box center [874, 68] width 111 height 9
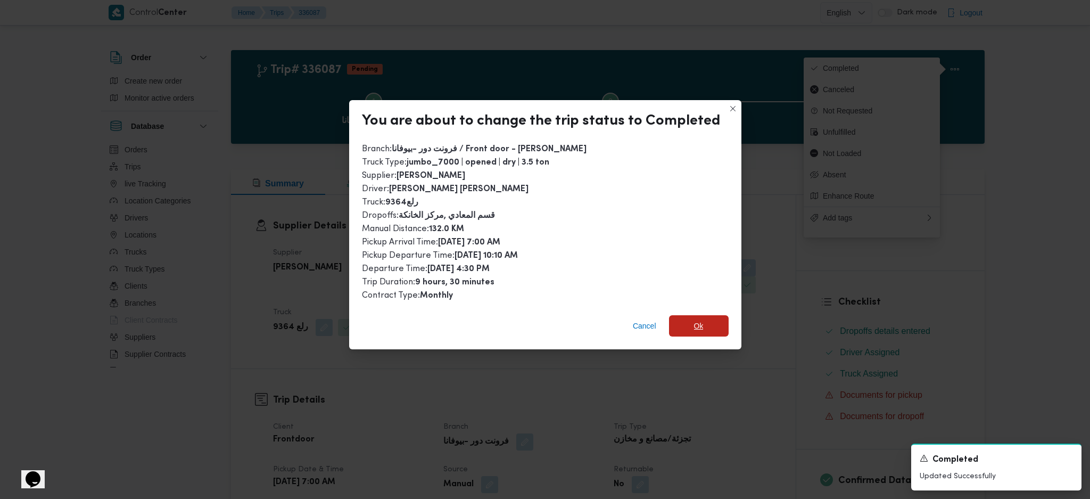
drag, startPoint x: 692, startPoint y: 319, endPoint x: 626, endPoint y: 422, distance: 122.4
click at [694, 320] on span "Ok" at bounding box center [699, 325] width 10 height 13
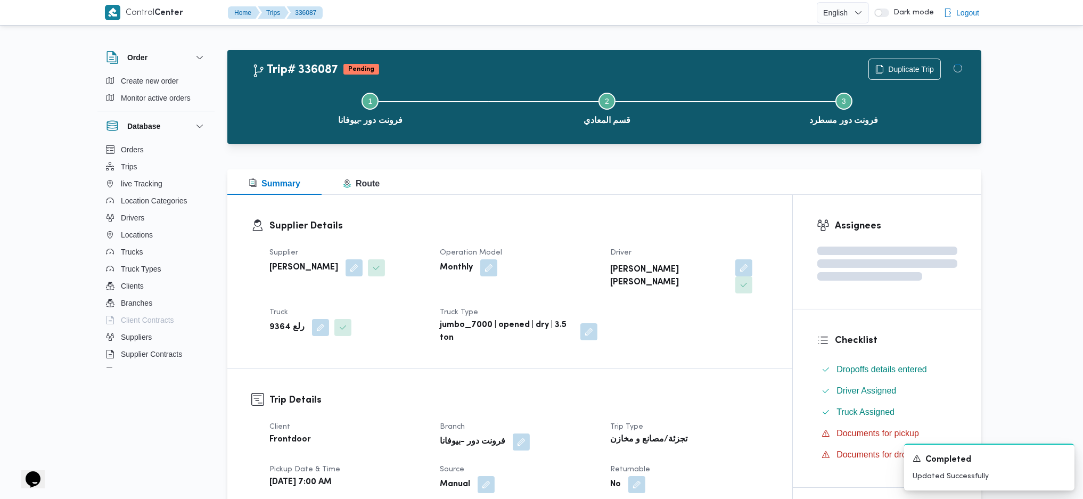
click at [626, 433] on b "تجزئة/مصانع و مخازن" at bounding box center [648, 439] width 77 height 13
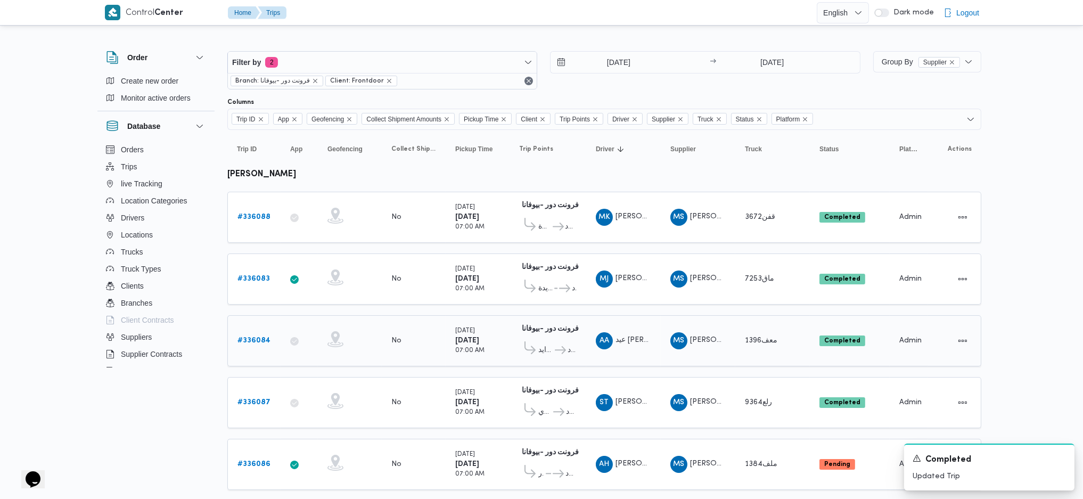
click at [254, 337] on b "# 336084" at bounding box center [253, 340] width 33 height 7
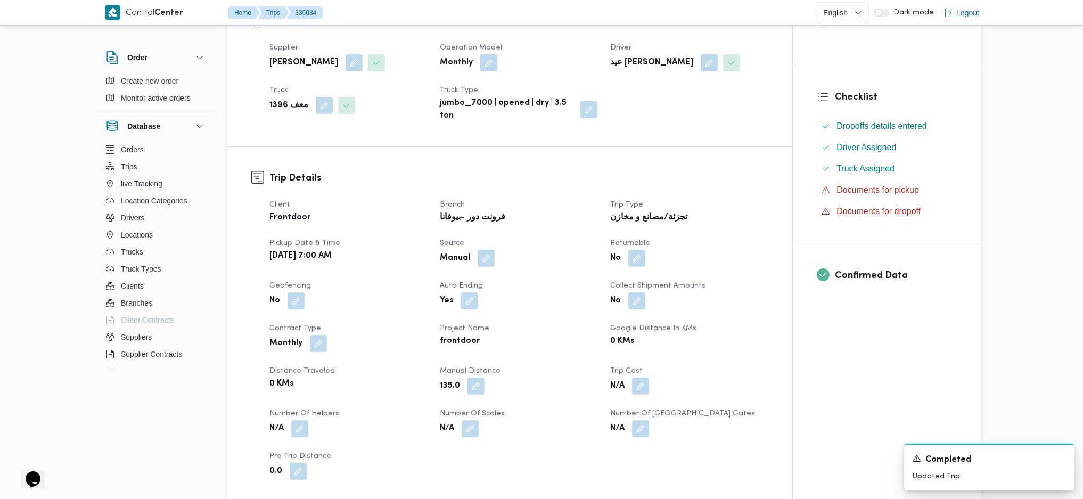
scroll to position [284, 0]
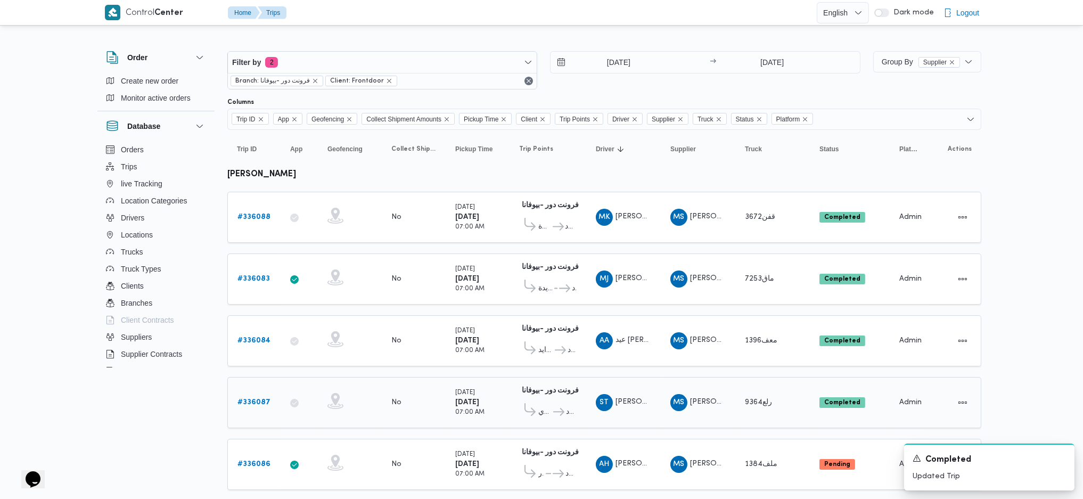
click at [558, 408] on icon at bounding box center [558, 412] width 11 height 8
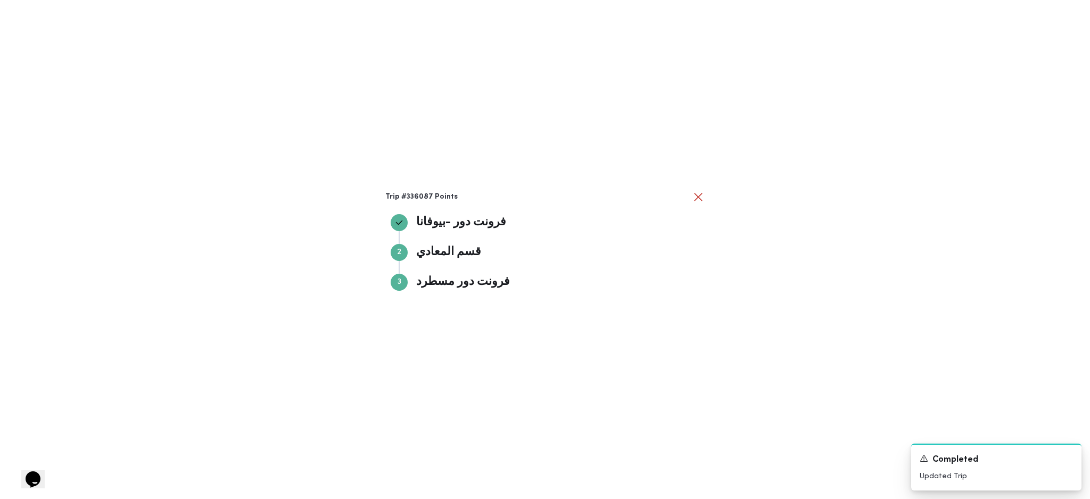
click at [804, 311] on div "Trip #336087 Points فرونت دور -بيوفانا فرونت دور -بيوفانا Step 2 2 قسم المعادي …" at bounding box center [545, 249] width 1090 height 499
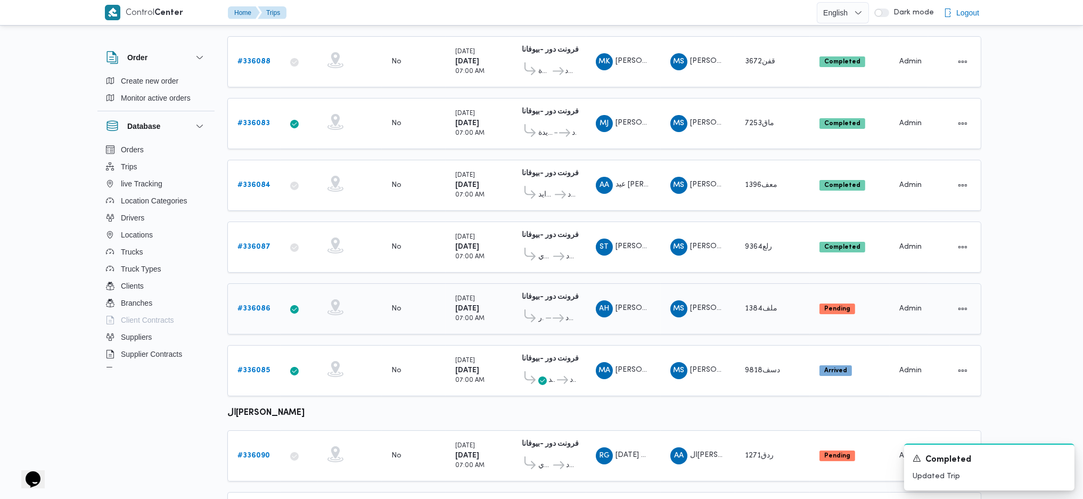
scroll to position [213, 0]
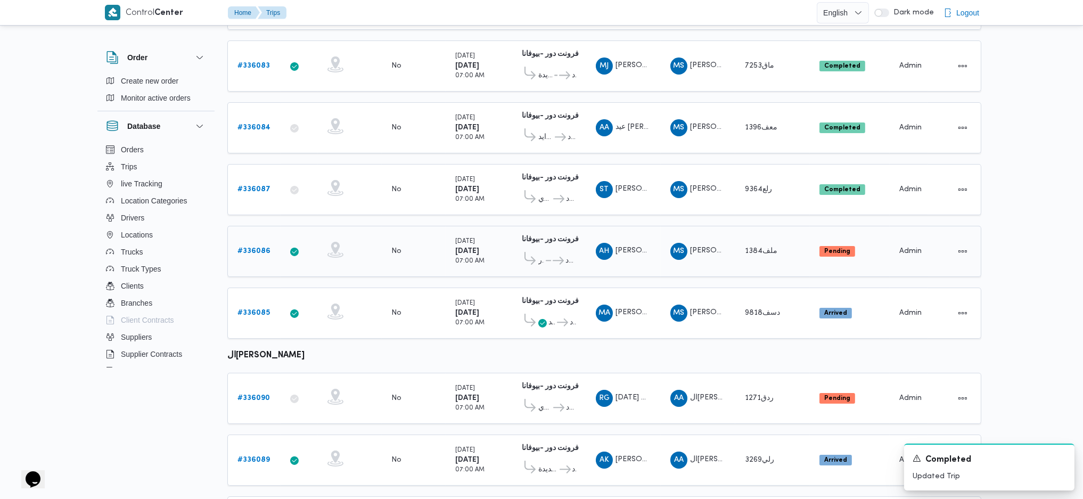
click at [263, 248] on b "# 336086" at bounding box center [253, 251] width 33 height 7
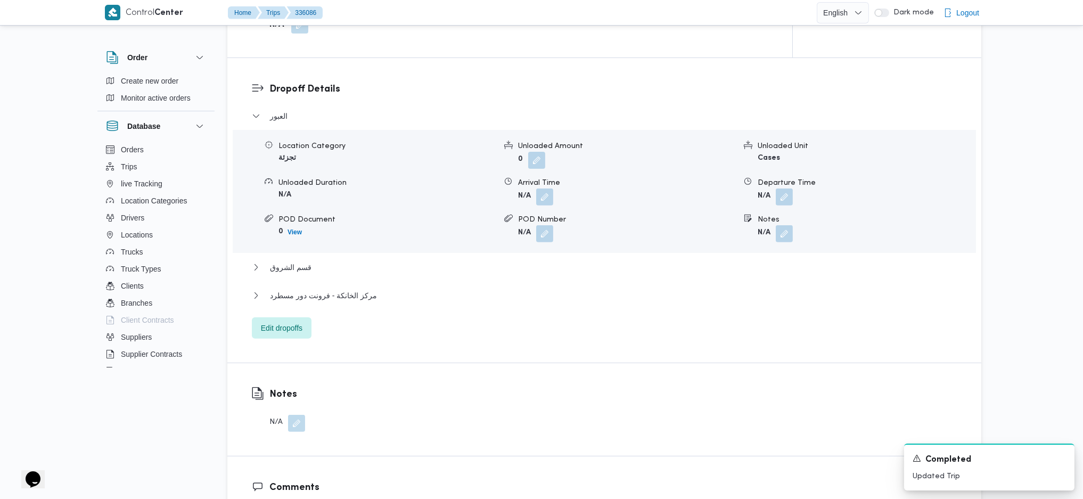
scroll to position [852, 0]
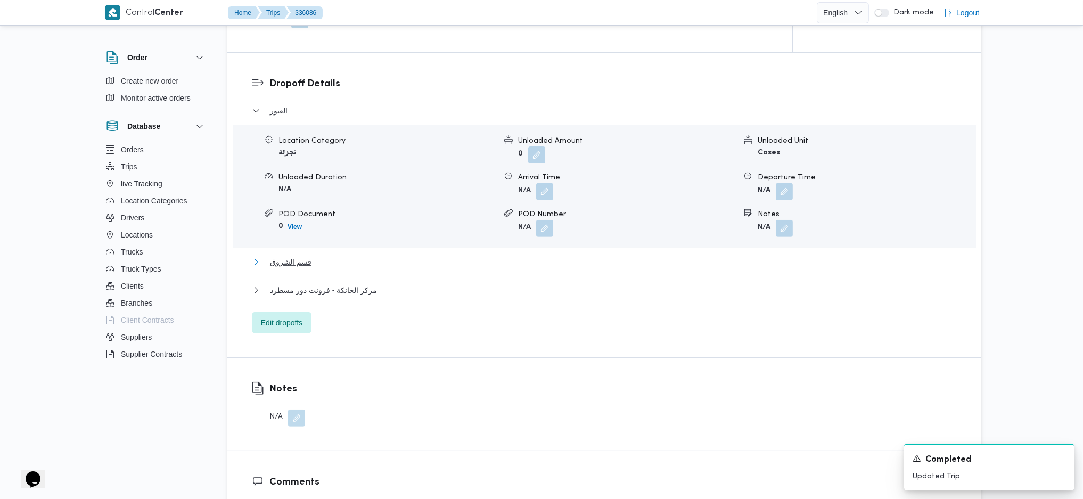
click at [300, 259] on span "قسم الشروق" at bounding box center [291, 261] width 42 height 13
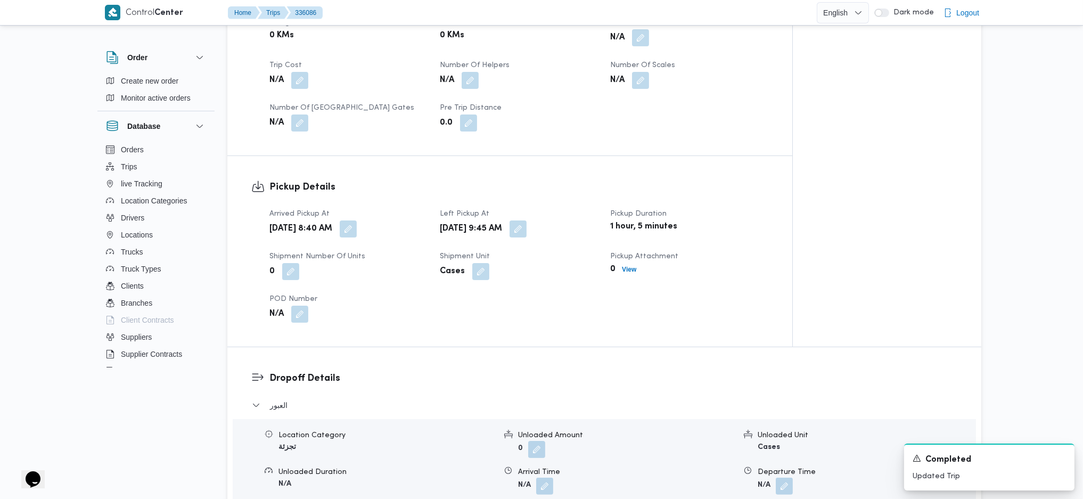
scroll to position [426, 0]
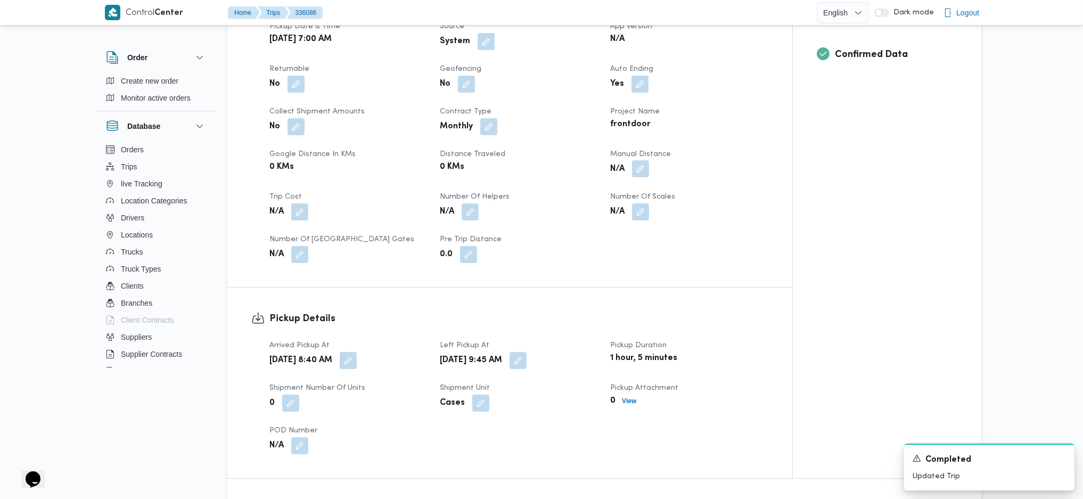
click at [642, 169] on button "button" at bounding box center [640, 168] width 17 height 17
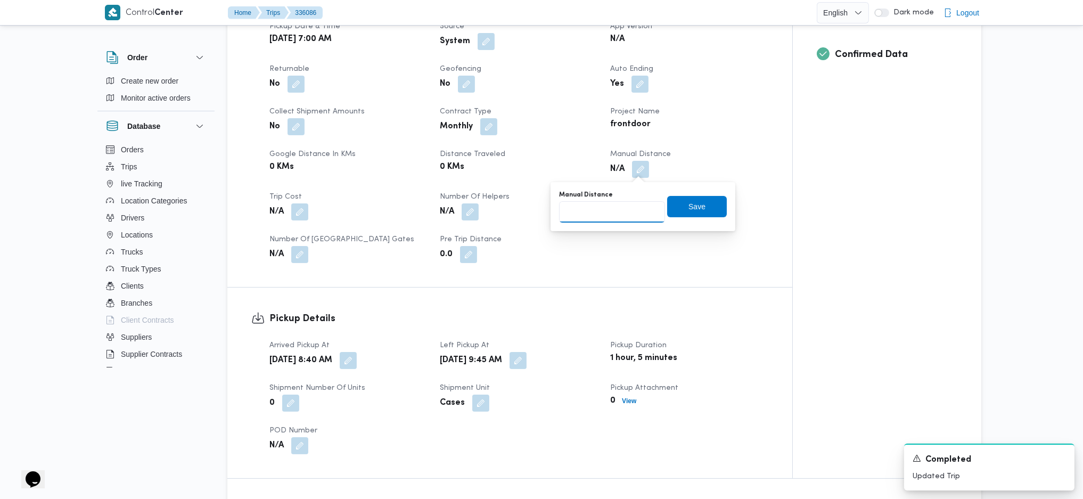
click at [620, 212] on input "Manual Distance" at bounding box center [612, 211] width 106 height 21
type input "130"
click at [688, 210] on span "Save" at bounding box center [696, 206] width 17 height 13
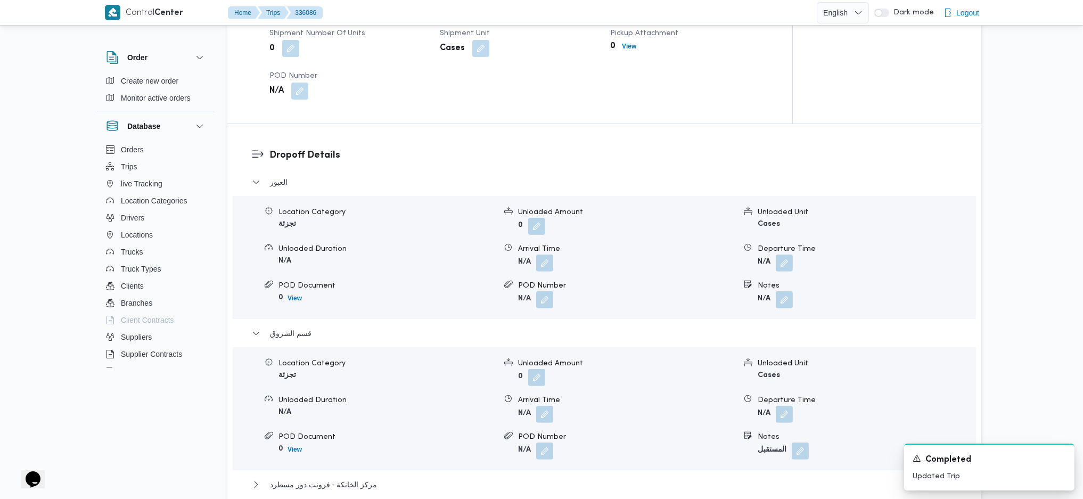
scroll to position [852, 0]
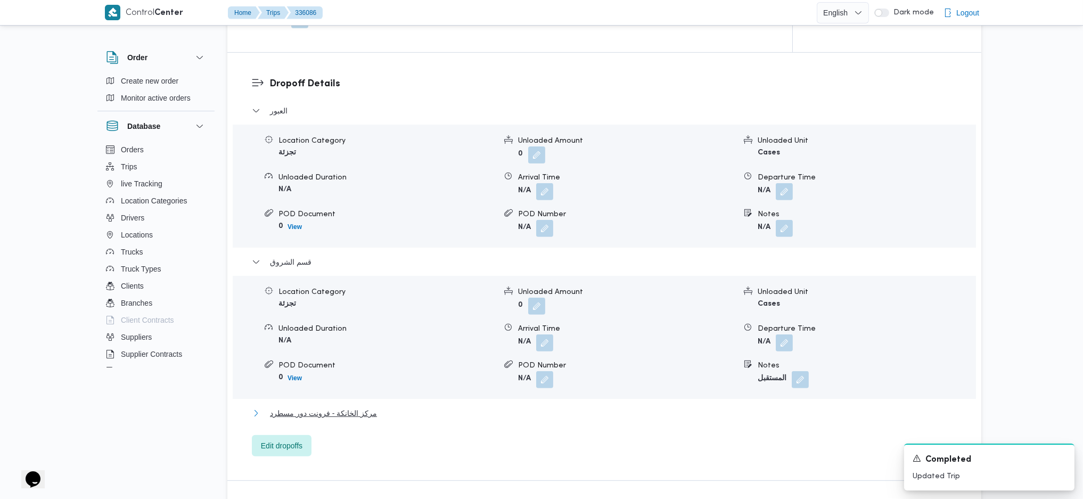
click at [326, 412] on span "مركز الخانكة - فرونت دور مسطرد" at bounding box center [323, 413] width 107 height 13
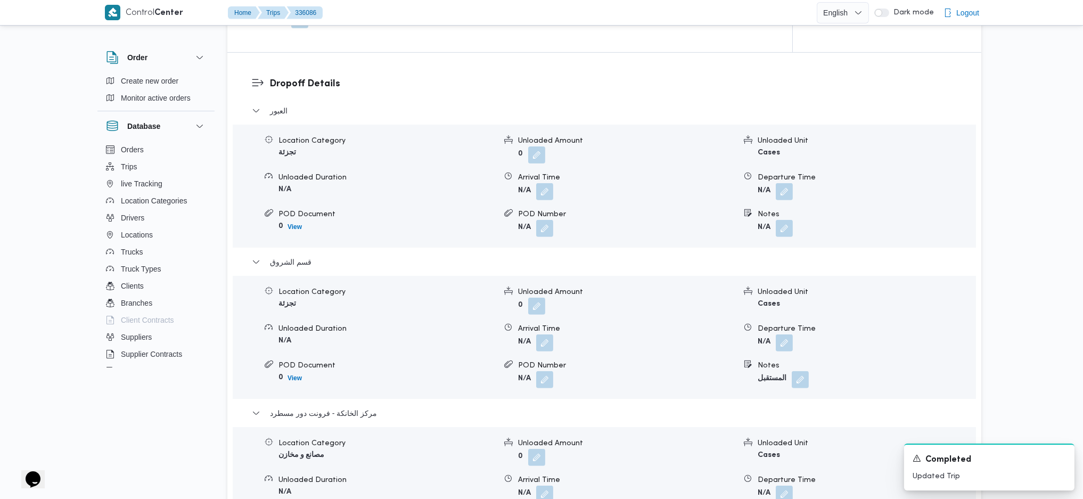
scroll to position [1135, 0]
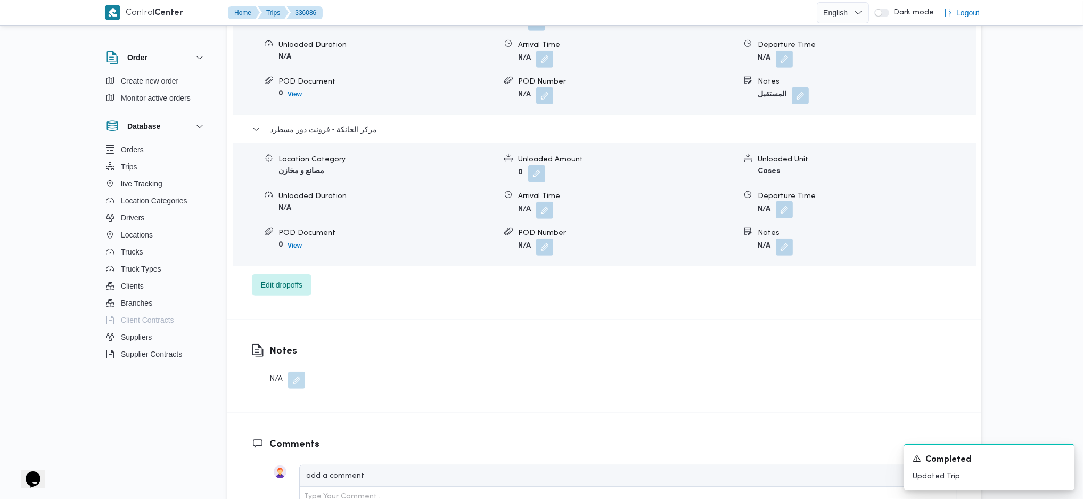
click at [788, 212] on button "button" at bounding box center [784, 209] width 17 height 17
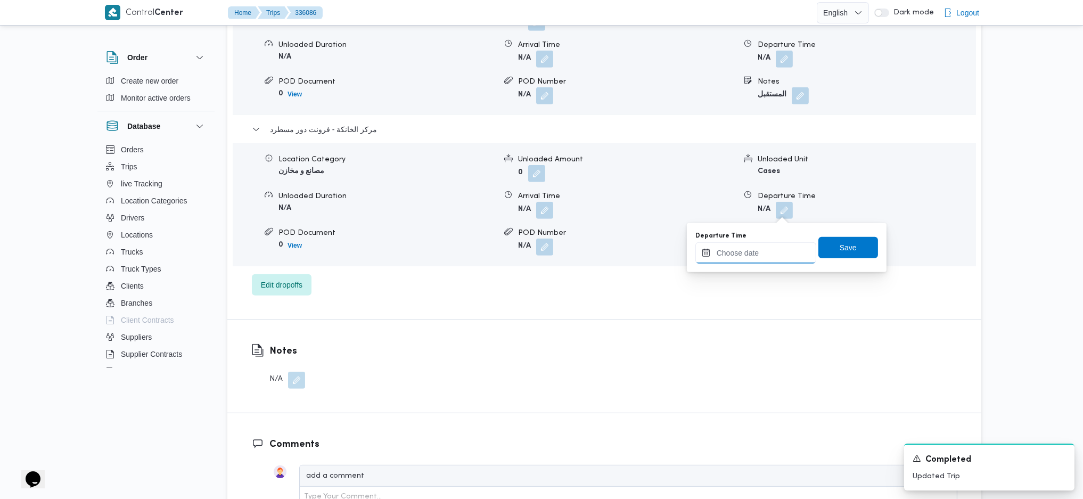
click at [757, 250] on input "Departure Time" at bounding box center [755, 252] width 121 height 21
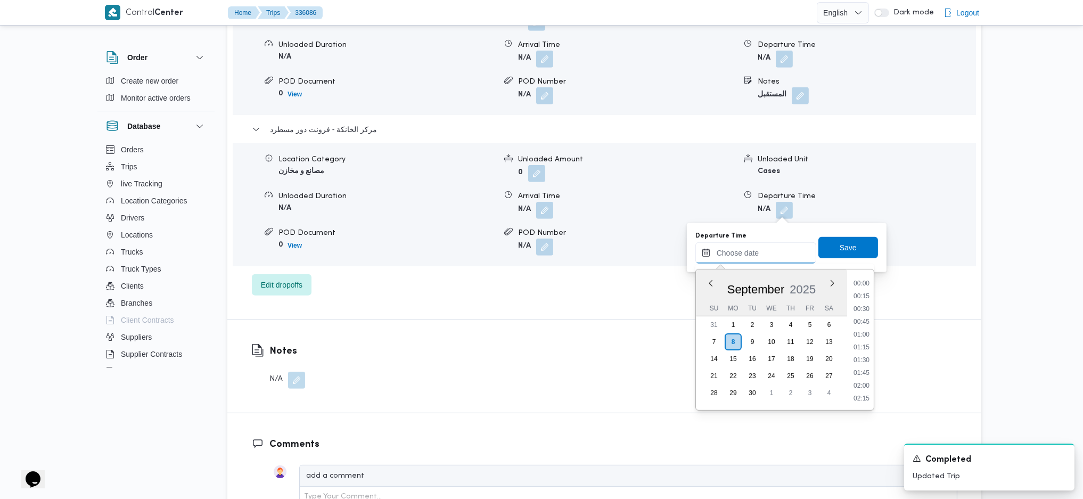
scroll to position [870, 0]
click at [861, 304] on li "17:30" at bounding box center [861, 307] width 24 height 11
type input "08/09/2025 17:30"
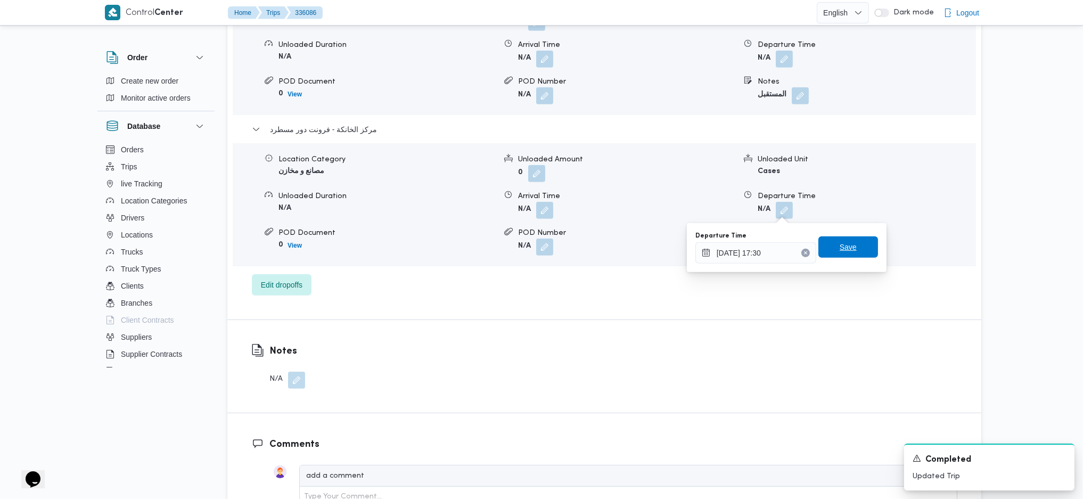
click at [846, 244] on span "Save" at bounding box center [847, 247] width 17 height 13
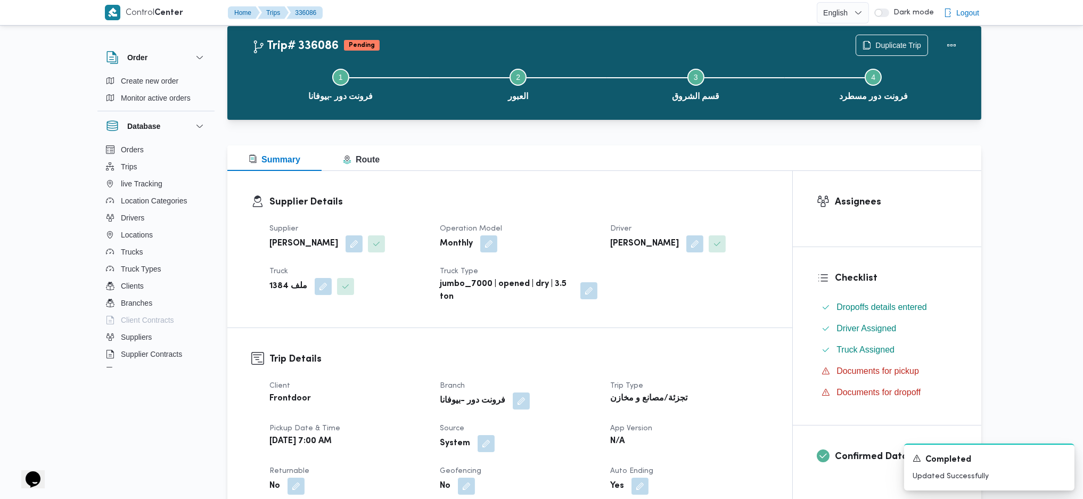
scroll to position [0, 0]
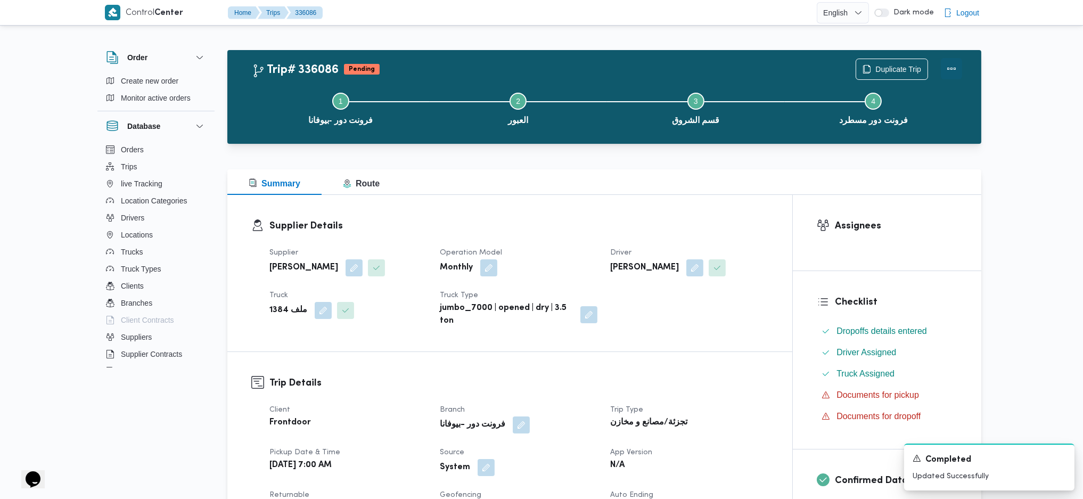
click at [944, 71] on button "Actions" at bounding box center [951, 68] width 21 height 21
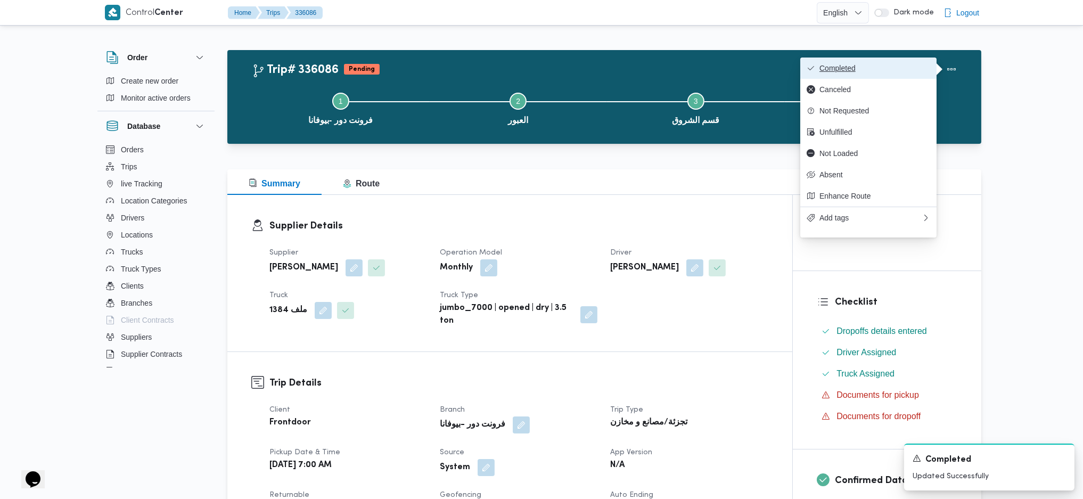
click at [906, 72] on span "Completed" at bounding box center [874, 68] width 111 height 9
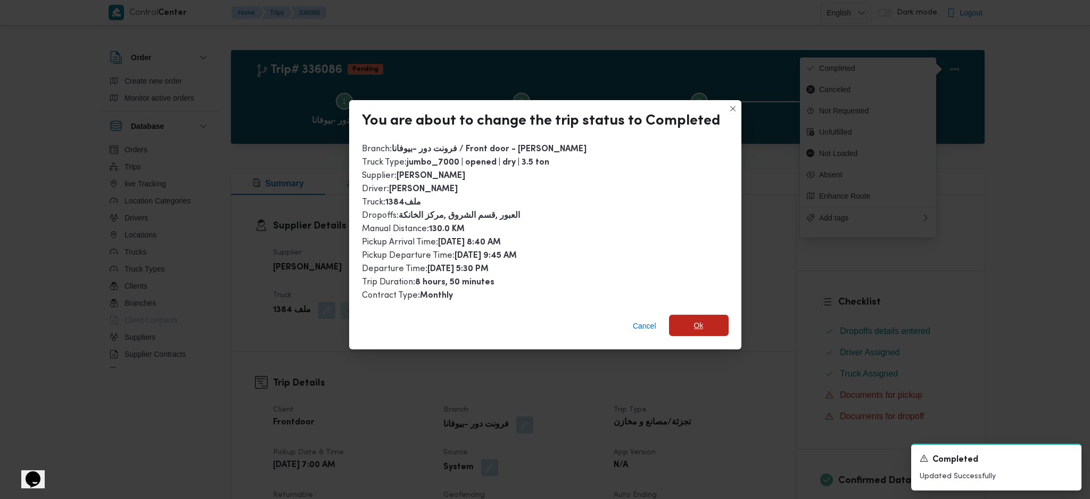
click at [694, 322] on span "Ok" at bounding box center [699, 325] width 10 height 13
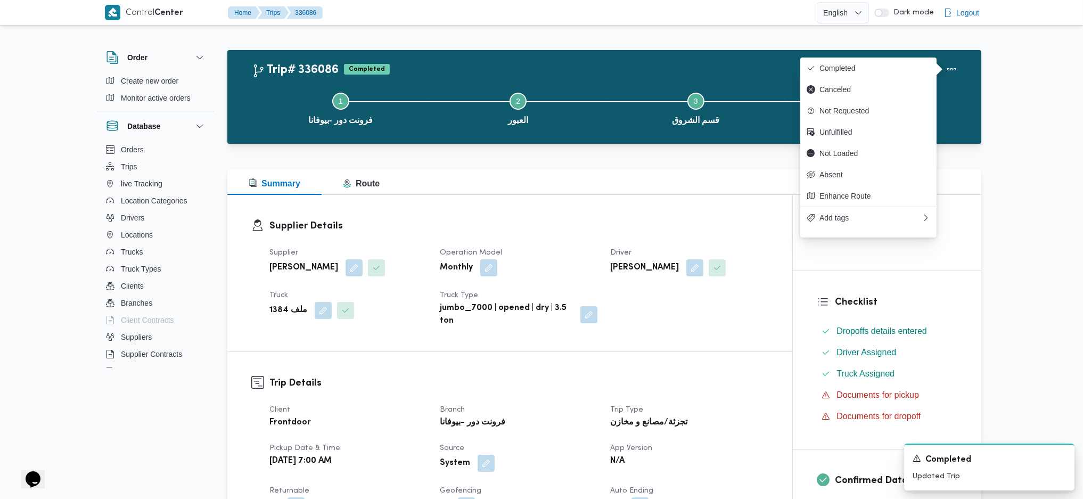
click at [692, 322] on div "Supplier محمد صلاح عبداللطيف الشريف Operation Model Monthly Driver عماد حمدي مح…" at bounding box center [519, 287] width 512 height 94
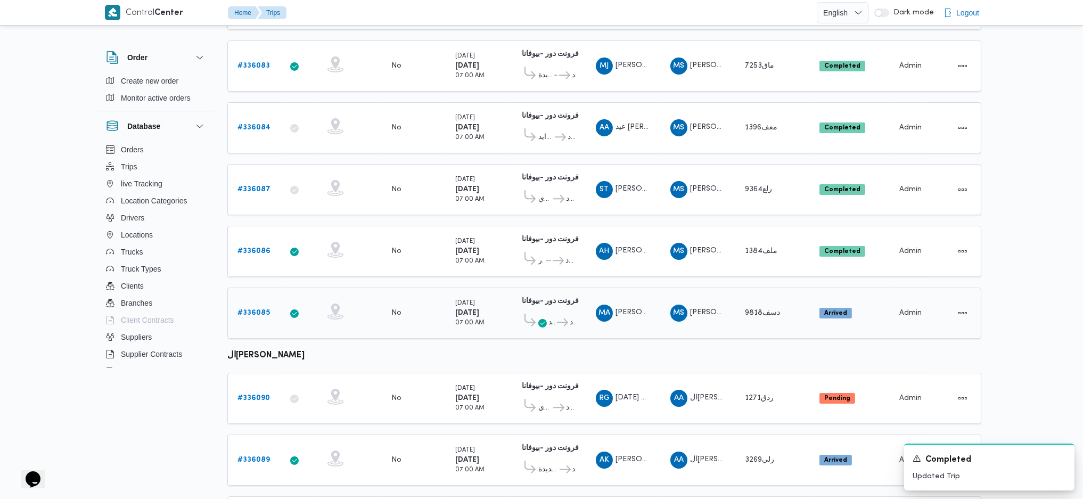
scroll to position [236, 0]
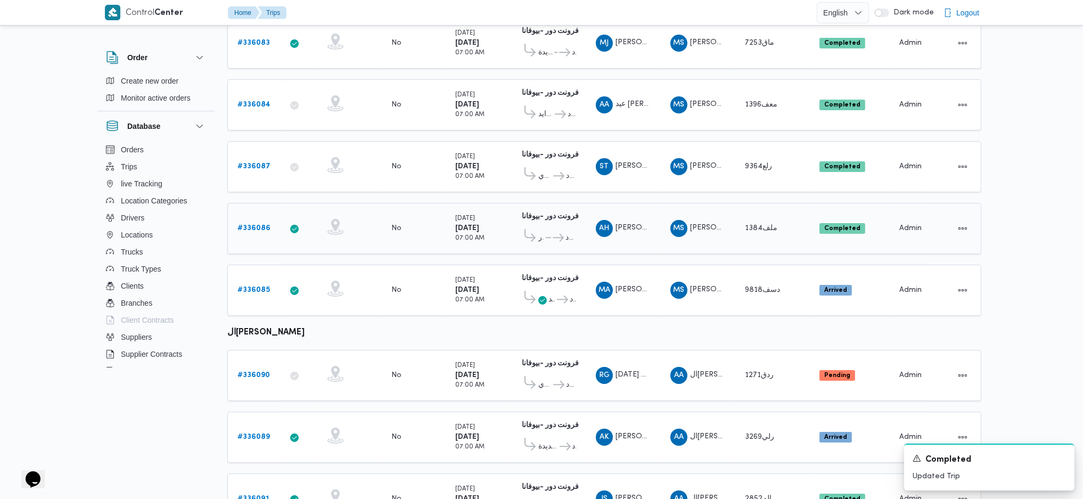
click at [543, 232] on span "العبور" at bounding box center [541, 238] width 6 height 13
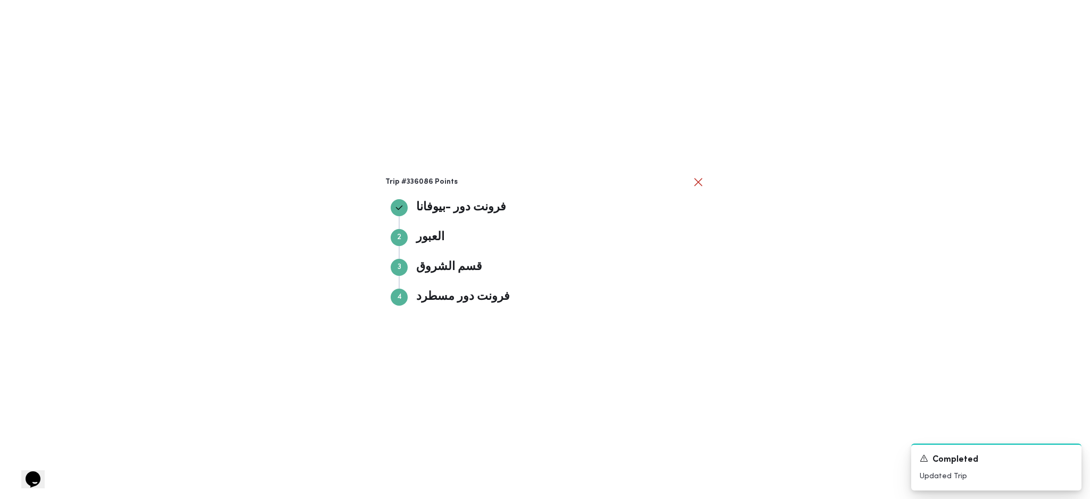
click at [903, 288] on div "Trip #336086 Points فرونت دور -بيوفانا فرونت دور -بيوفانا Step 2 2 العبور العبو…" at bounding box center [545, 249] width 1090 height 499
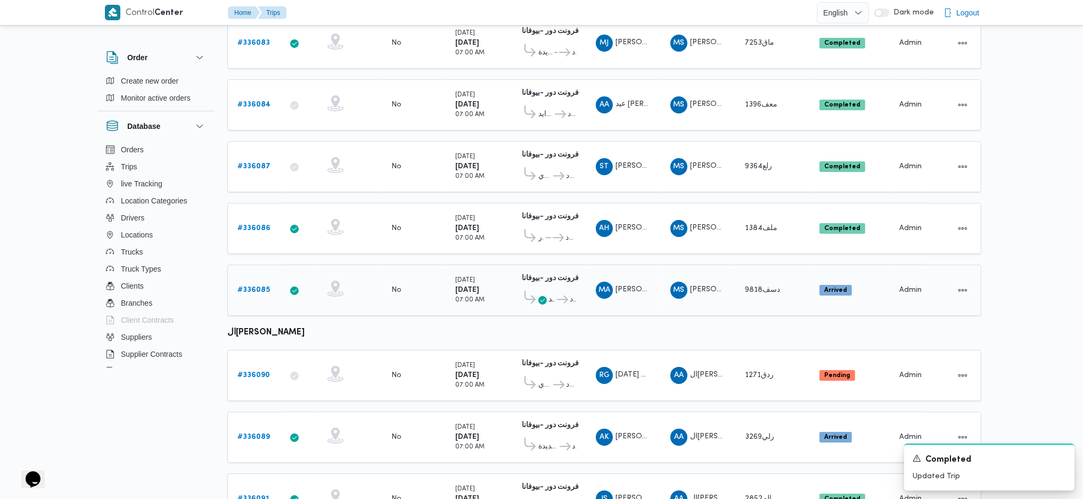
click at [271, 279] on div "# 336085" at bounding box center [254, 289] width 42 height 21
click at [254, 286] on b "# 336085" at bounding box center [253, 289] width 32 height 7
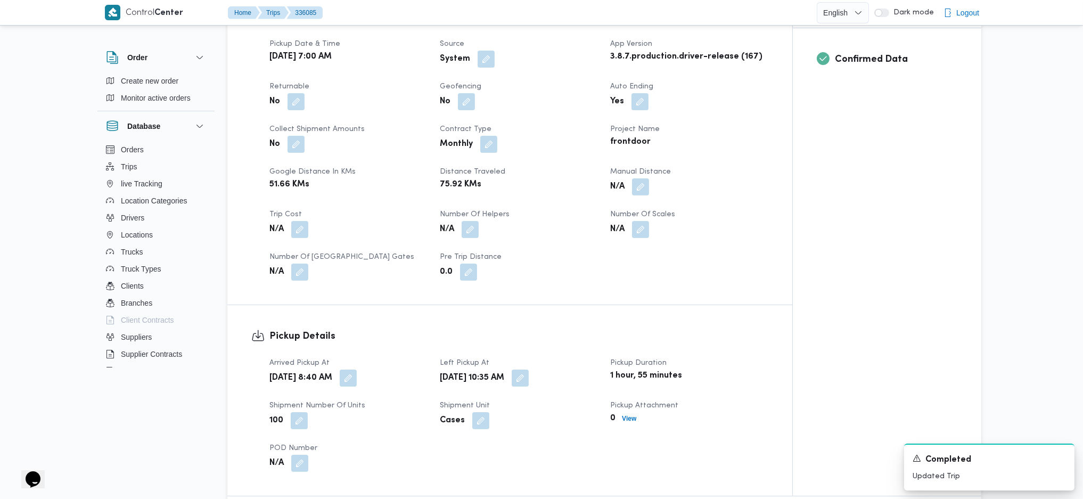
scroll to position [733, 0]
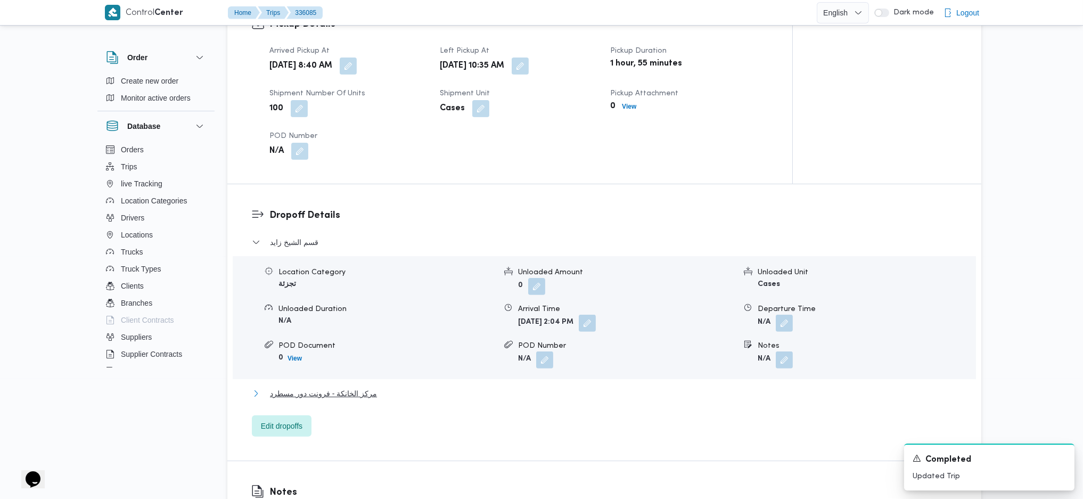
click at [341, 387] on span "مركز الخانكة - فرونت دور مسطرد" at bounding box center [323, 393] width 107 height 13
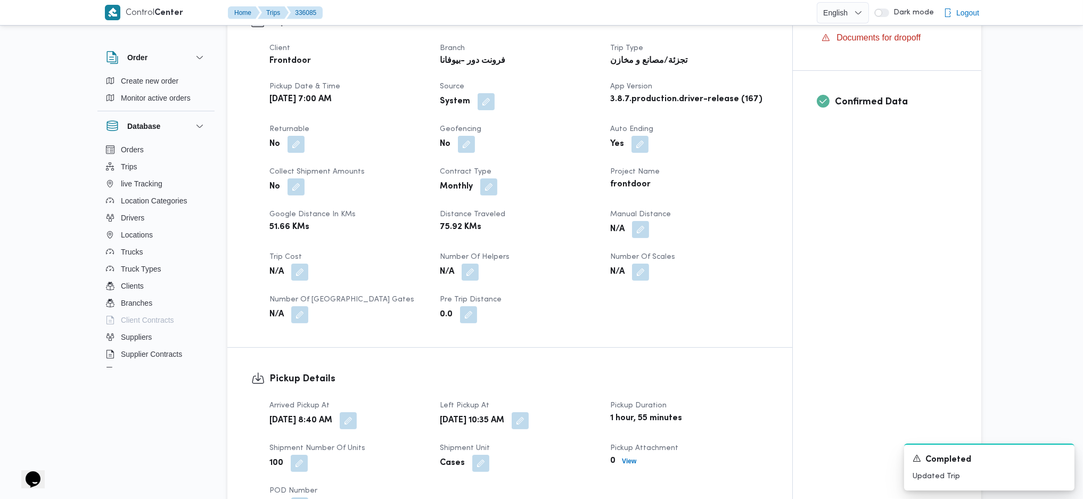
scroll to position [378, 0]
click at [642, 224] on div "Client Frontdoor Branch فرونت دور -بيوفانا Trip Type تجزئة/مصانع و مخازن Pickup…" at bounding box center [519, 183] width 512 height 294
click at [641, 221] on button "button" at bounding box center [640, 229] width 17 height 17
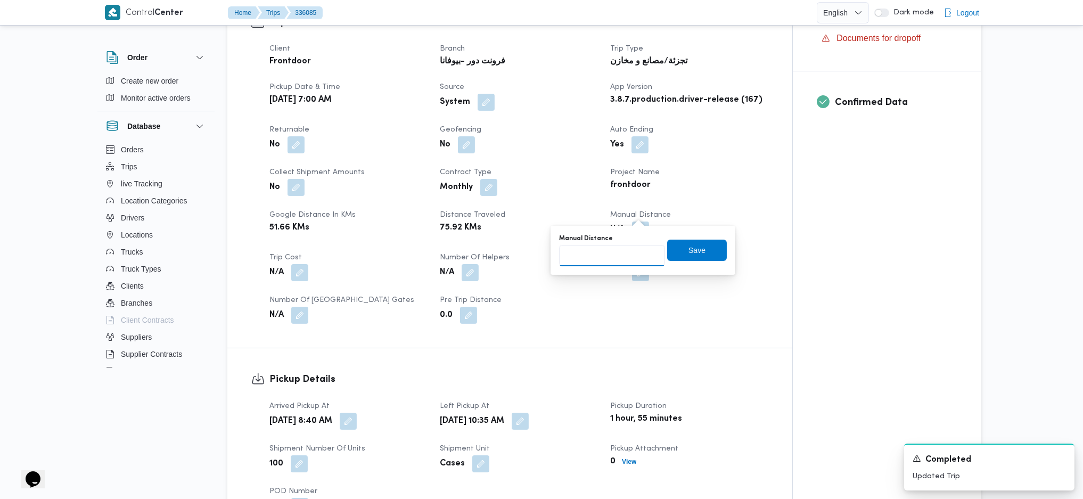
click at [597, 262] on input "Manual Distance" at bounding box center [612, 255] width 106 height 21
type input "135"
click at [688, 245] on span "Save" at bounding box center [696, 249] width 17 height 13
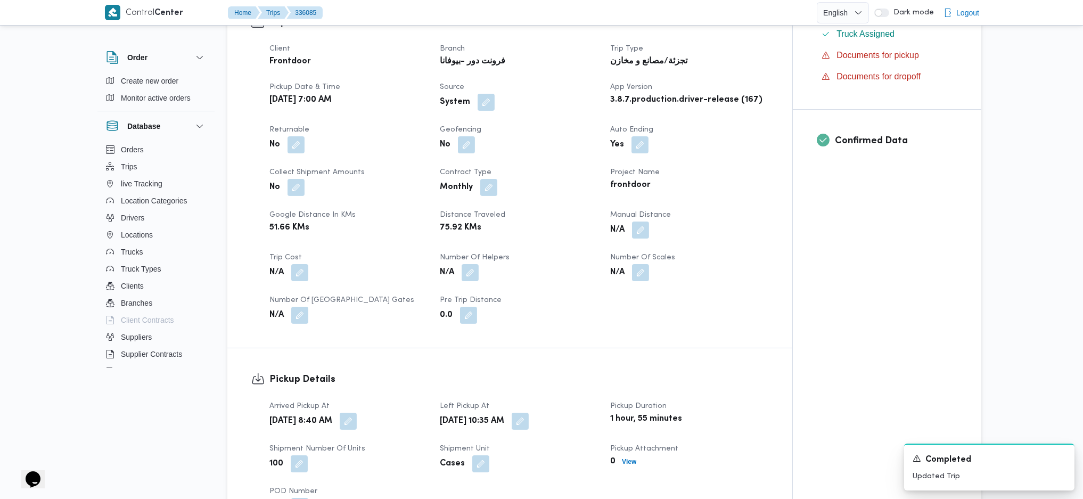
scroll to position [804, 0]
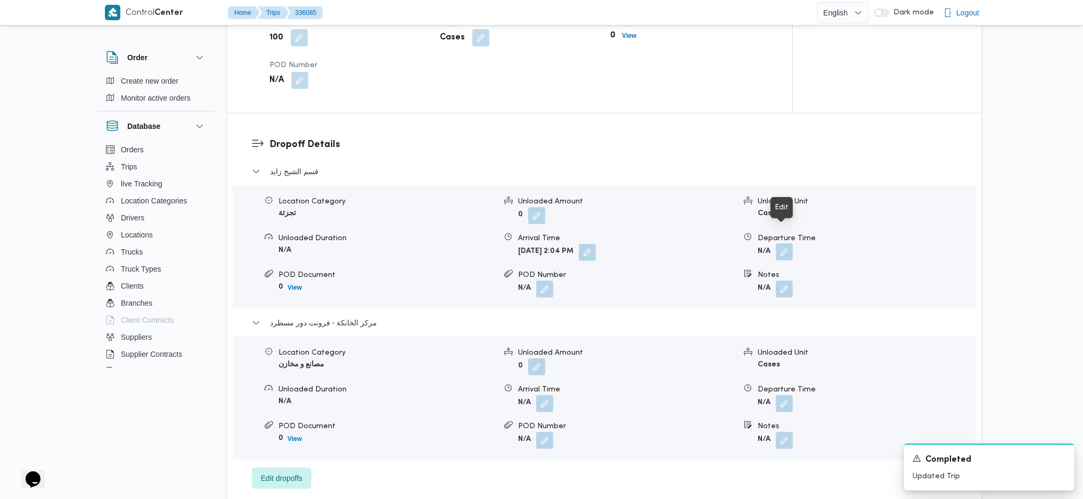
click at [777, 243] on button "button" at bounding box center [784, 251] width 17 height 17
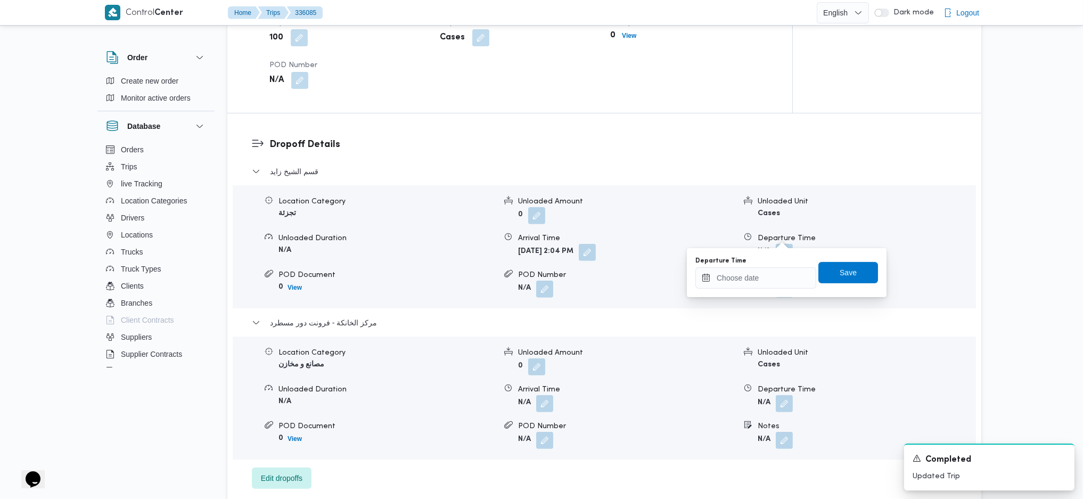
click at [757, 261] on div "Departure Time" at bounding box center [755, 261] width 121 height 9
click at [758, 276] on input "Departure Time" at bounding box center [755, 277] width 121 height 21
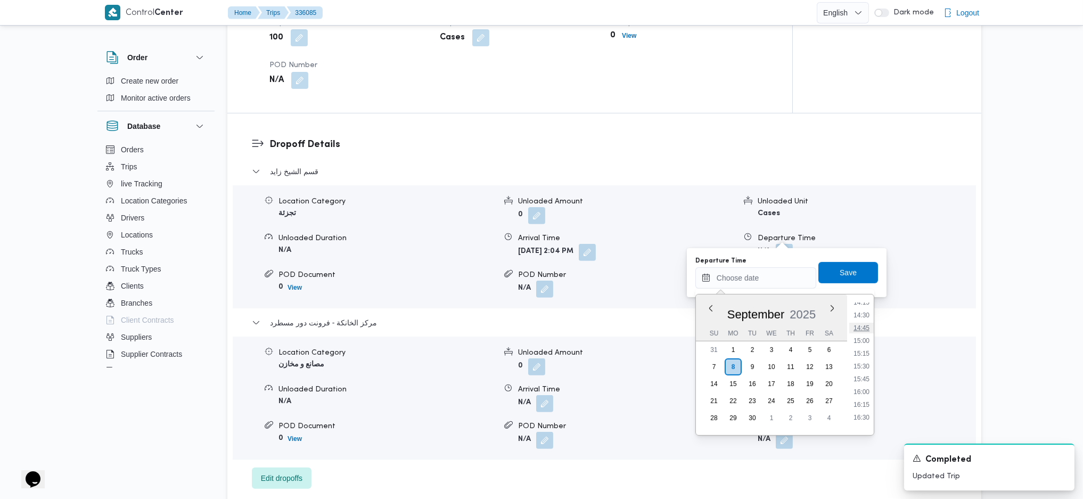
scroll to position [728, 0]
click at [867, 332] on li "14:45" at bounding box center [861, 334] width 24 height 11
type input "08/09/2025 14:45"
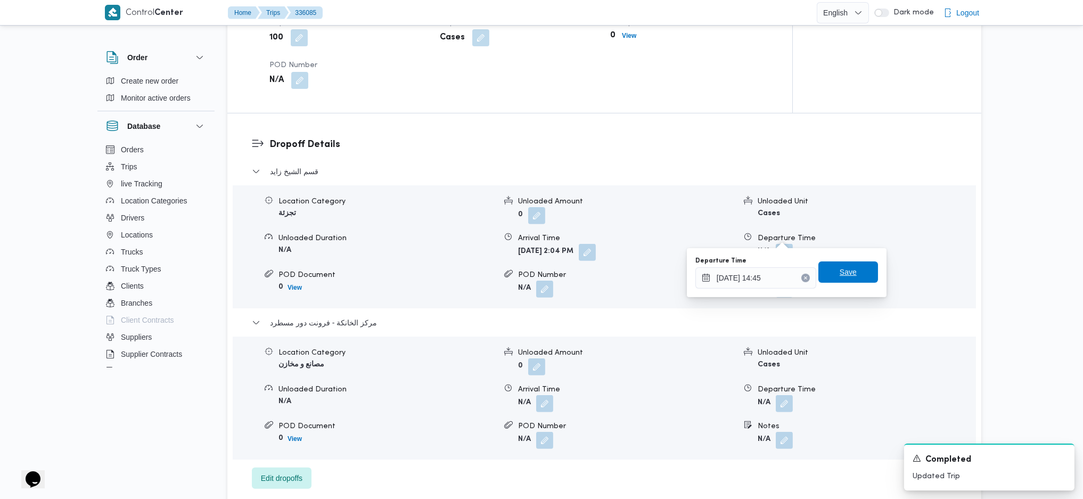
click at [836, 265] on span "Save" at bounding box center [848, 271] width 60 height 21
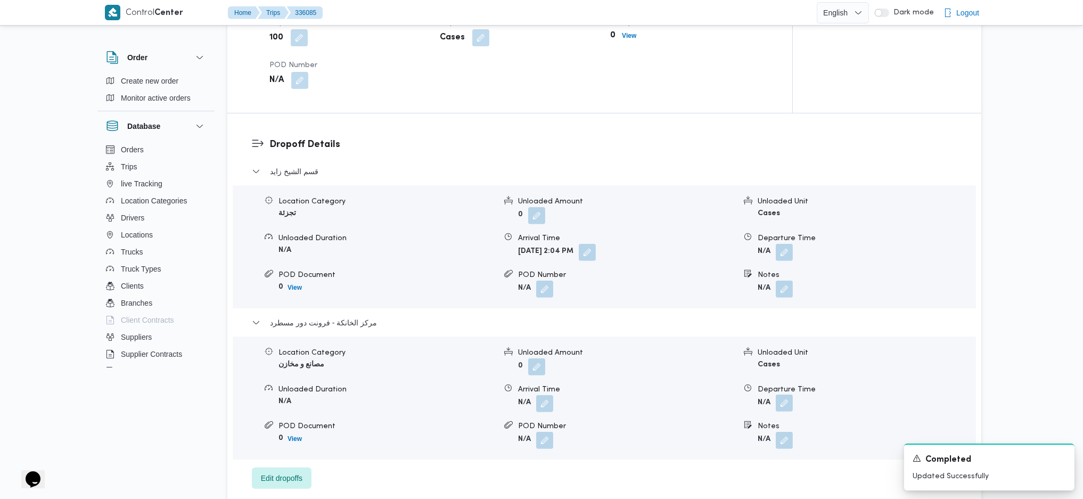
drag, startPoint x: 782, startPoint y: 383, endPoint x: 781, endPoint y: 391, distance: 8.0
click at [782, 394] on button "button" at bounding box center [784, 402] width 17 height 17
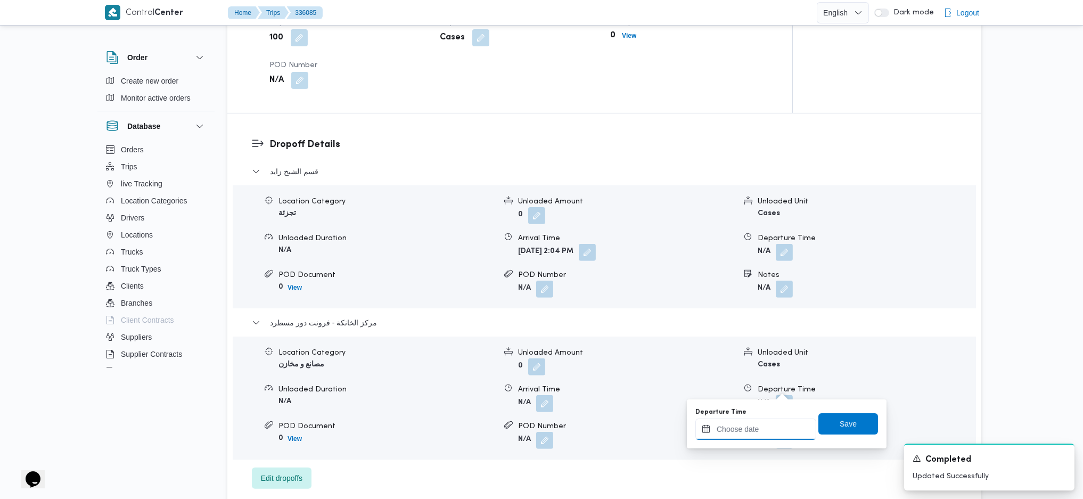
click at [739, 432] on input "Departure Time" at bounding box center [755, 428] width 121 height 21
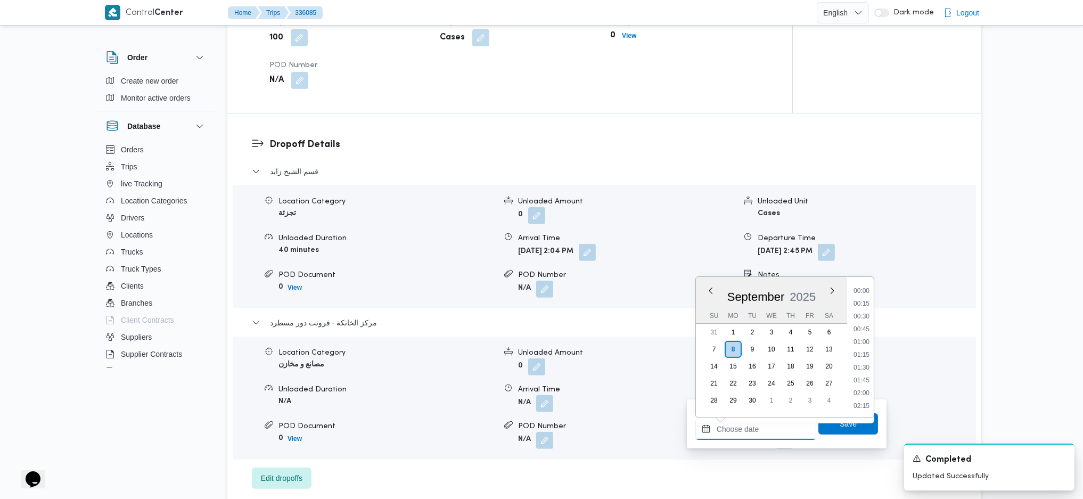
scroll to position [870, 0]
click at [855, 336] on li "18:00" at bounding box center [861, 340] width 24 height 11
type input "[DATE] 18:00"
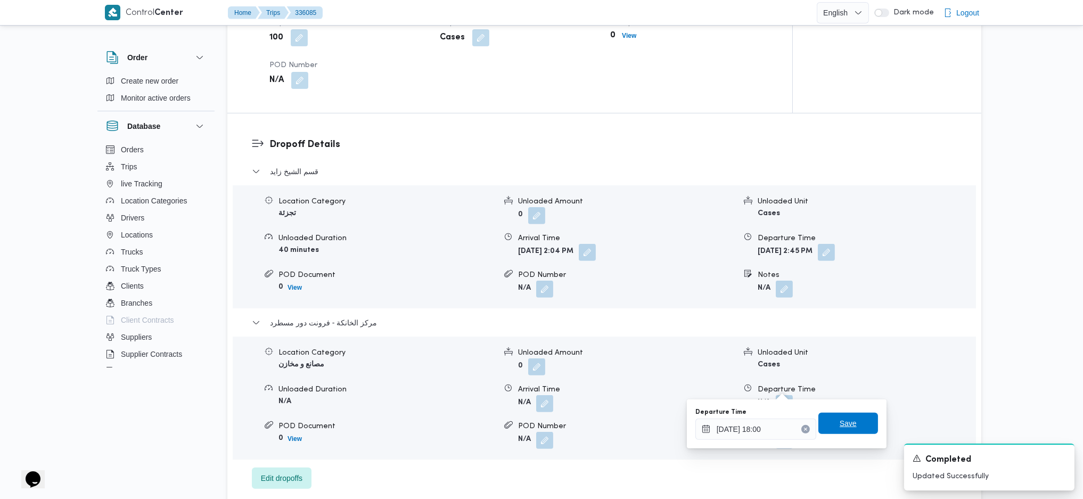
click at [839, 430] on span "Save" at bounding box center [848, 423] width 60 height 21
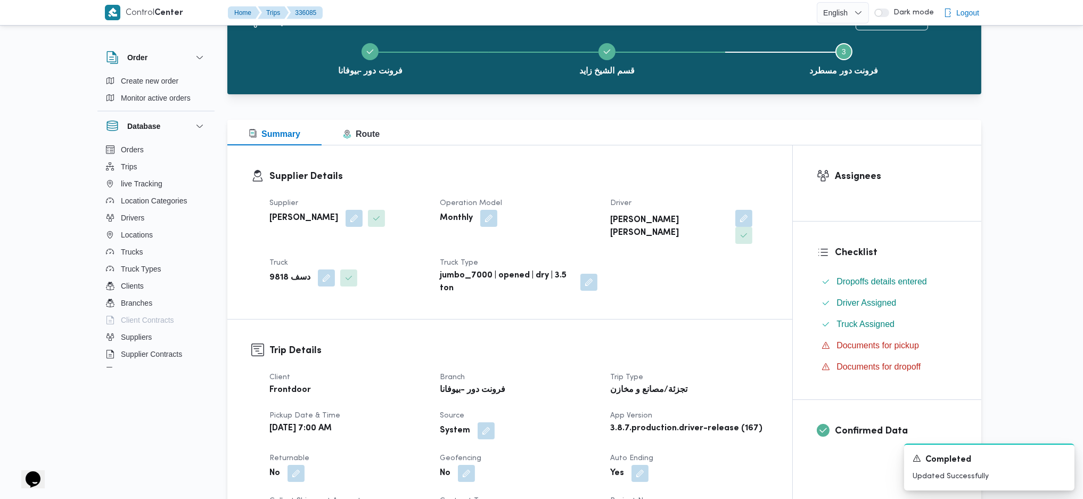
scroll to position [0, 0]
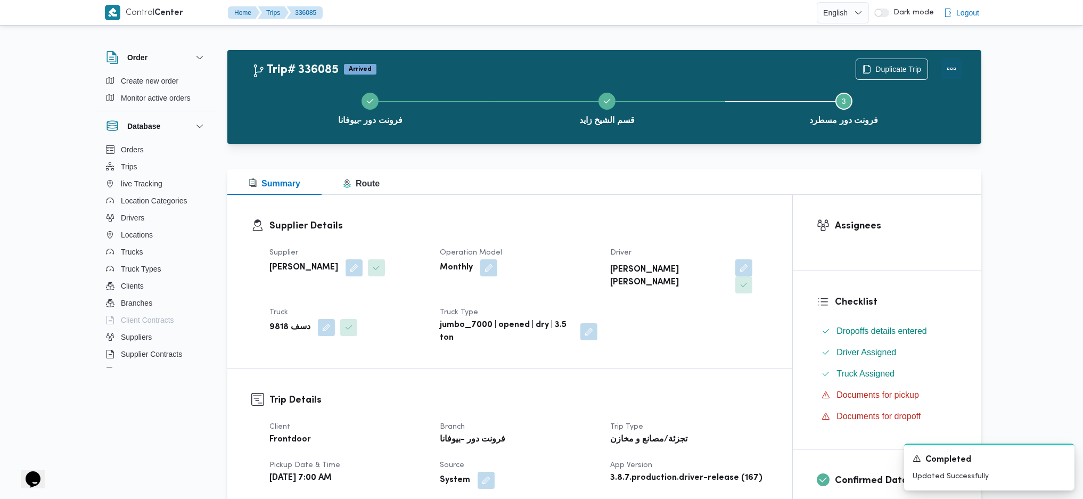
click at [952, 67] on button "Actions" at bounding box center [951, 68] width 21 height 21
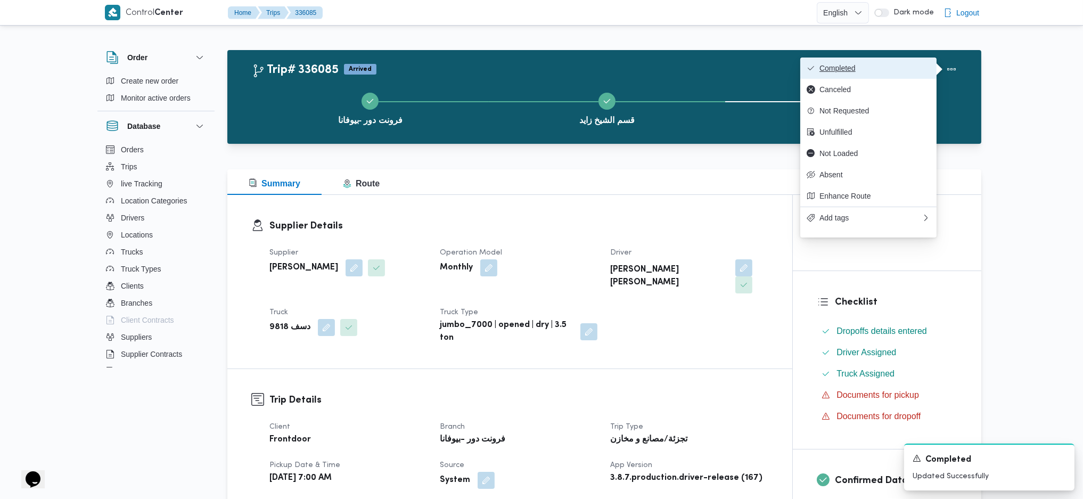
click at [828, 76] on button "Completed" at bounding box center [868, 67] width 136 height 21
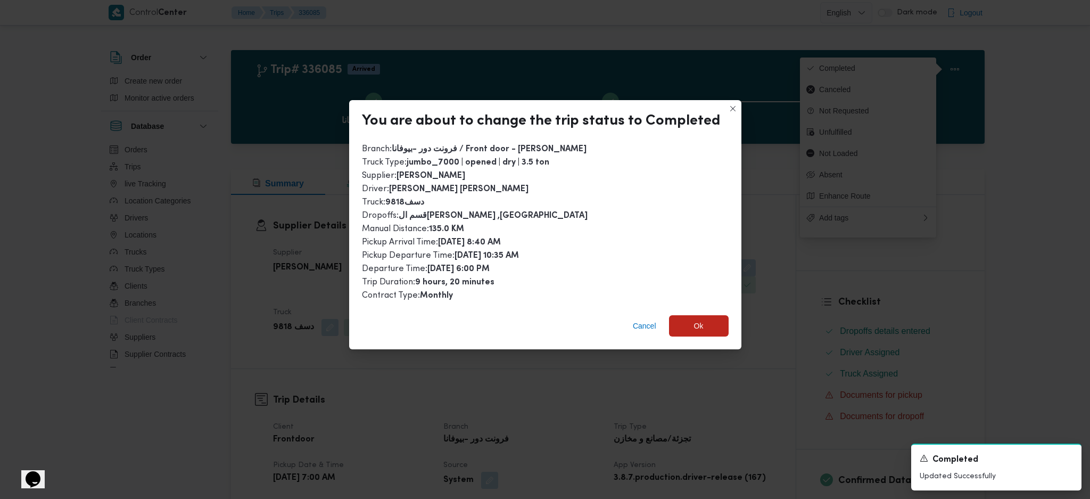
click at [691, 341] on div "Cancel Ok" at bounding box center [545, 328] width 392 height 43
click at [699, 322] on span "Ok" at bounding box center [699, 325] width 10 height 13
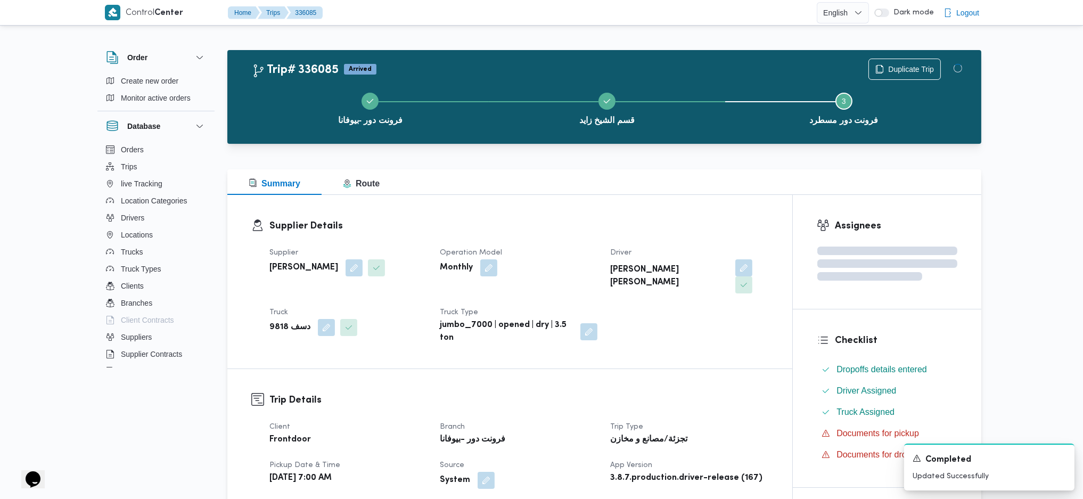
click at [615, 211] on div "Supplier Details Supplier محمد صلاح عبداللطيف الشريف Operation Model Monthly Dr…" at bounding box center [509, 282] width 565 height 174
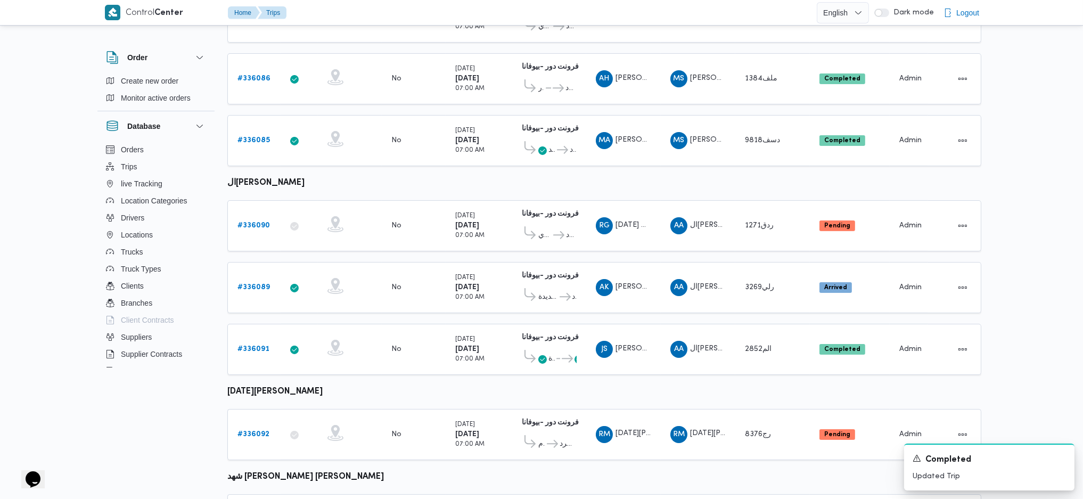
scroll to position [472, 0]
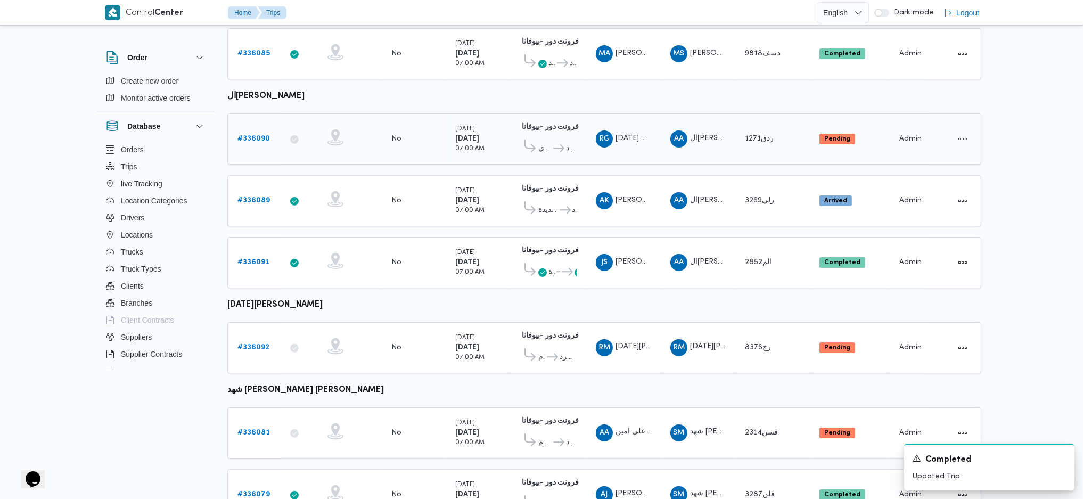
click at [242, 135] on b "# 336090" at bounding box center [253, 138] width 32 height 7
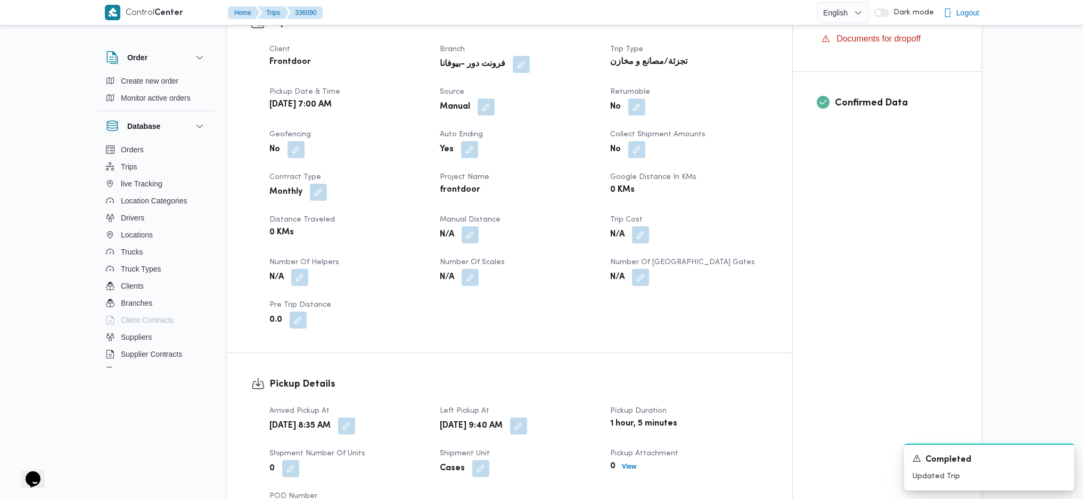
scroll to position [426, 0]
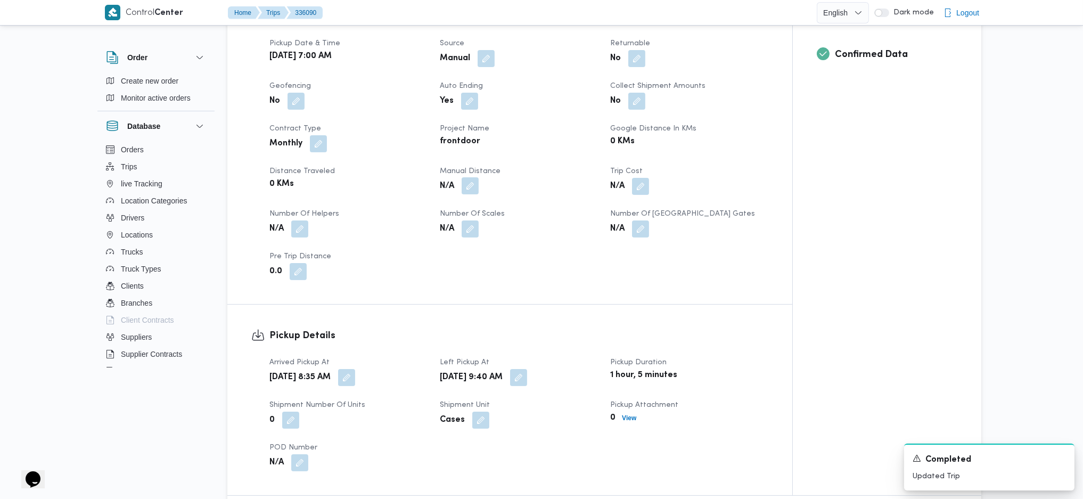
click at [473, 177] on button "button" at bounding box center [469, 185] width 17 height 17
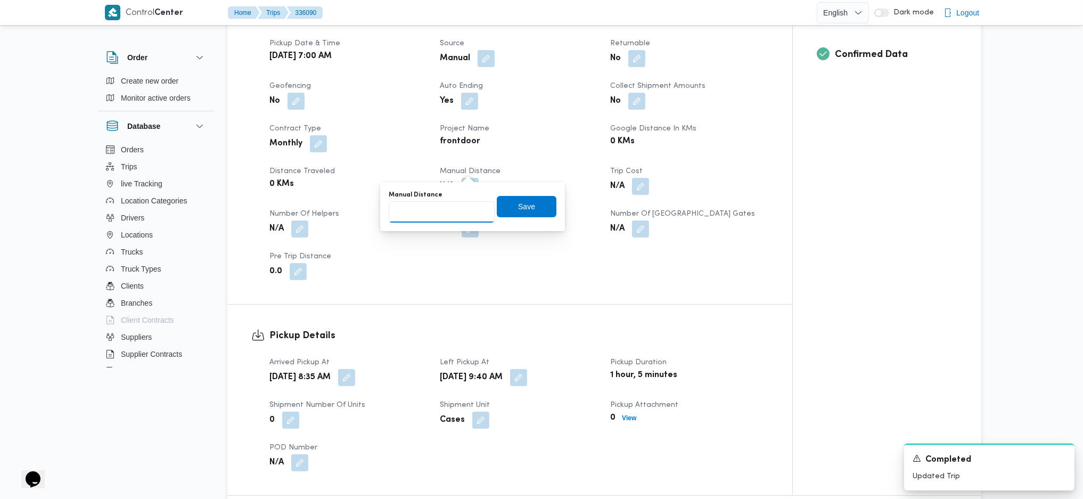
click at [444, 204] on input "Manual Distance" at bounding box center [442, 211] width 106 height 21
type input "132"
click at [519, 220] on div "Manual Distance 132 Save" at bounding box center [472, 206] width 170 height 34
click at [519, 205] on span "Save" at bounding box center [526, 206] width 17 height 13
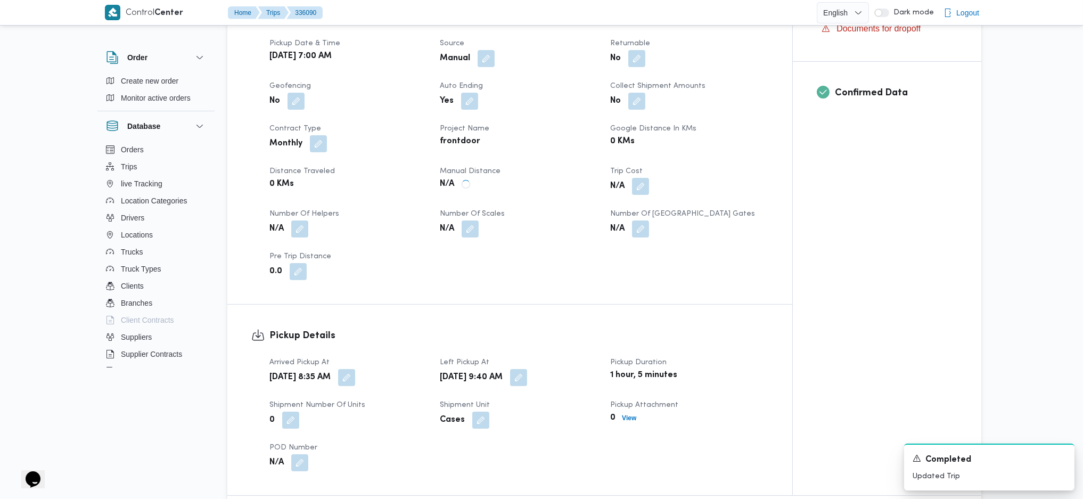
scroll to position [780, 0]
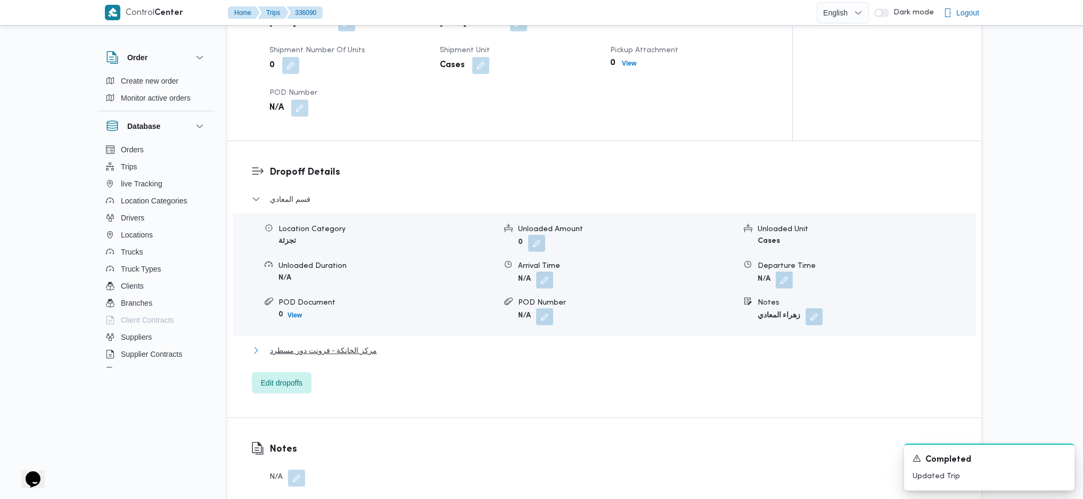
click at [326, 344] on span "مركز الخانكة - فرونت دور مسطرد" at bounding box center [323, 350] width 107 height 13
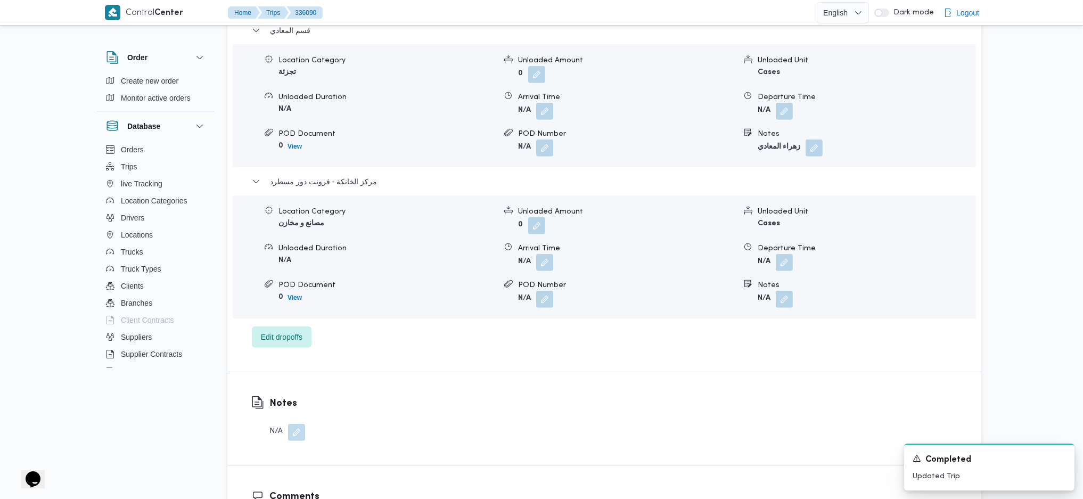
scroll to position [993, 0]
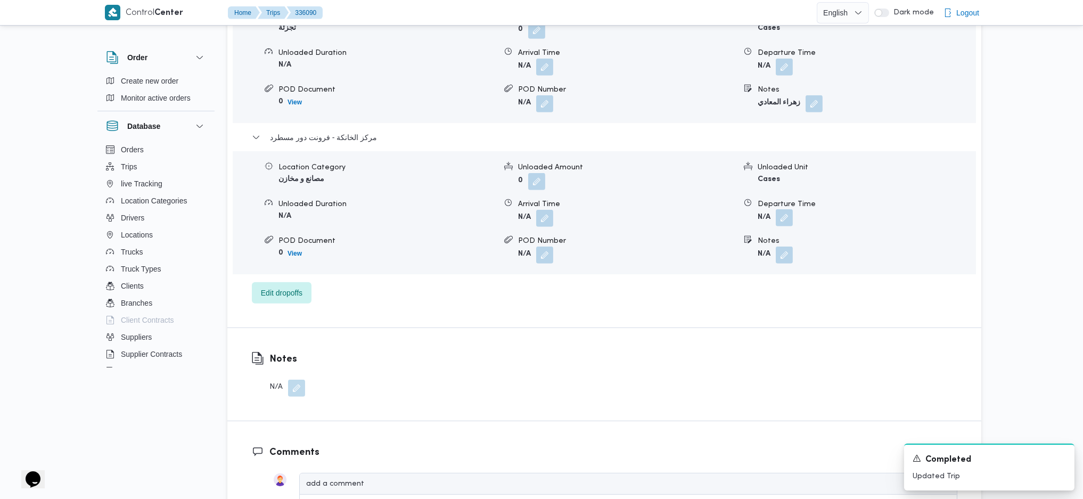
click at [790, 209] on button "button" at bounding box center [784, 217] width 17 height 17
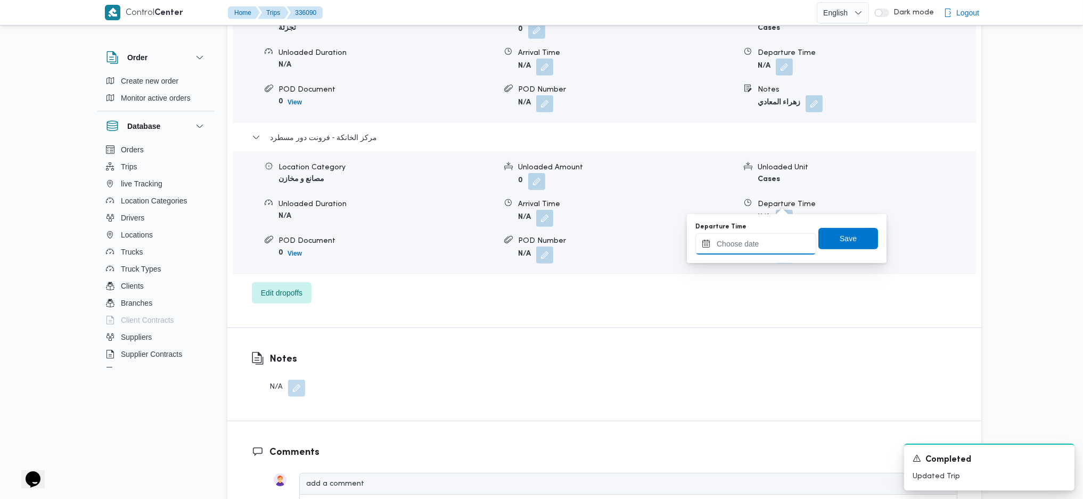
drag, startPoint x: 787, startPoint y: 204, endPoint x: 769, endPoint y: 251, distance: 50.2
click at [744, 242] on input "Departure Time" at bounding box center [755, 243] width 121 height 21
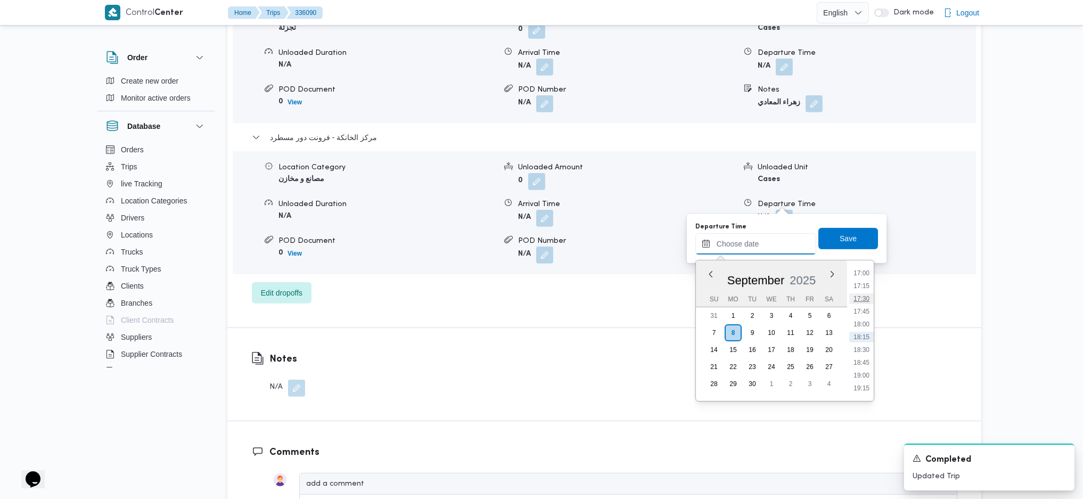
scroll to position [798, 0]
click at [859, 320] on li "16:30" at bounding box center [861, 319] width 24 height 11
type input "08/09/2025 16:30"
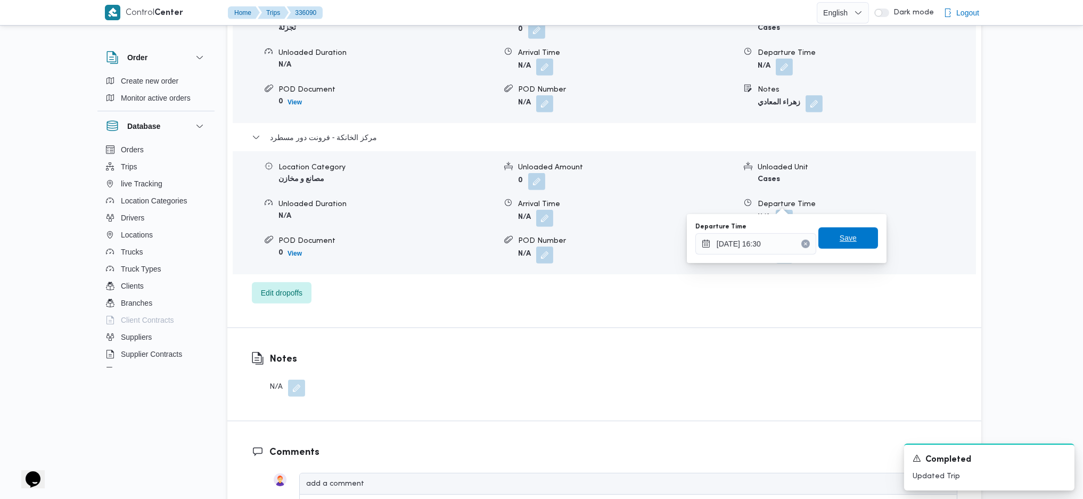
click at [839, 238] on span "Save" at bounding box center [847, 238] width 17 height 13
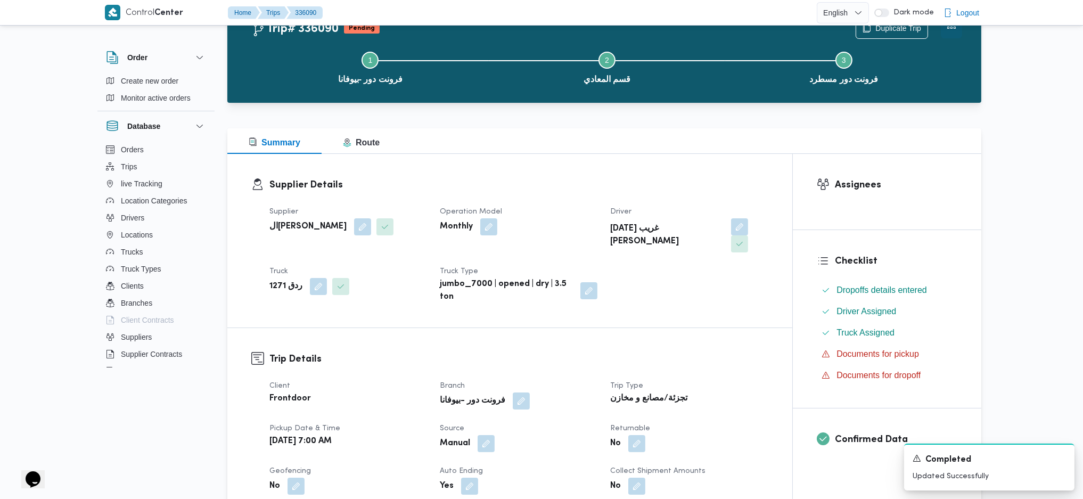
scroll to position [0, 0]
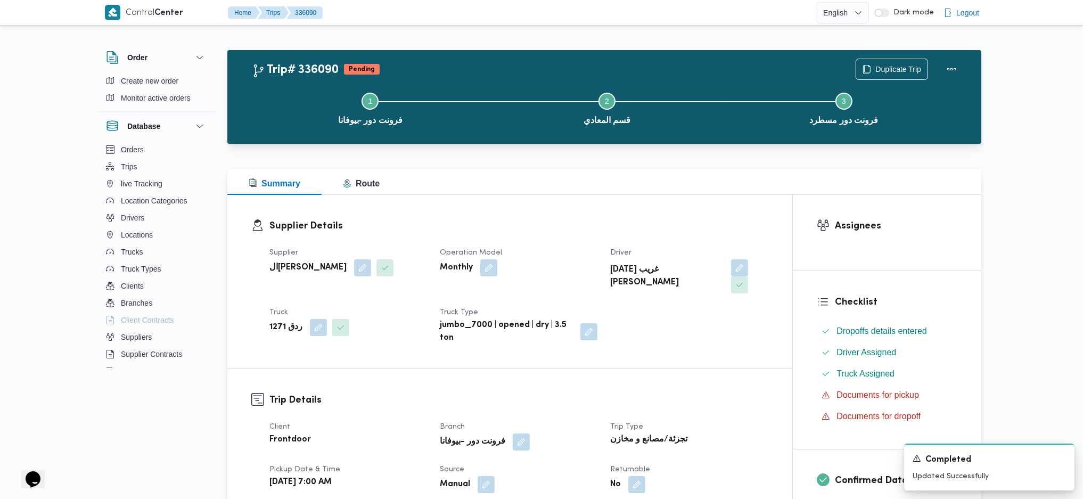
click at [966, 55] on div "Duplicate Trip" at bounding box center [908, 69] width 119 height 34
click at [948, 67] on button "Actions" at bounding box center [951, 68] width 21 height 21
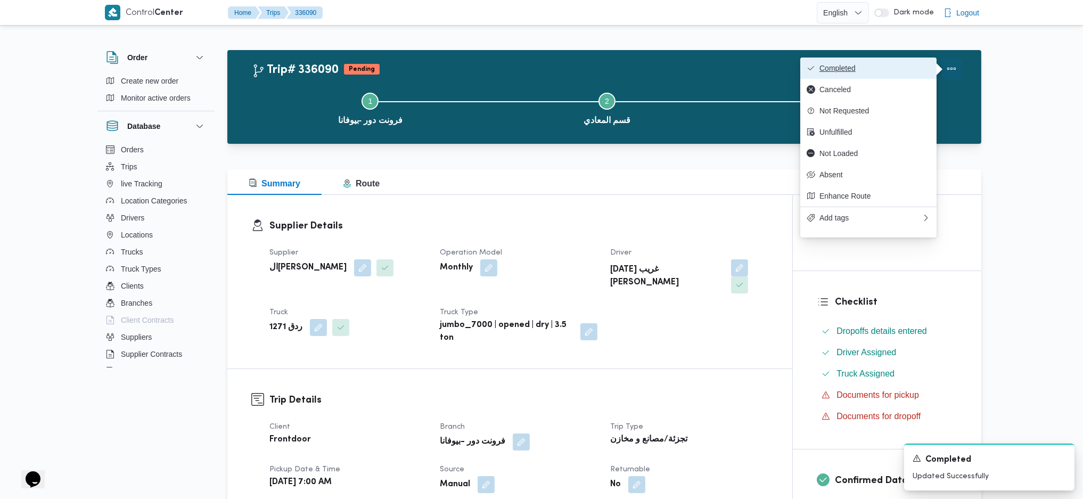
click at [893, 64] on span "Completed" at bounding box center [874, 68] width 111 height 9
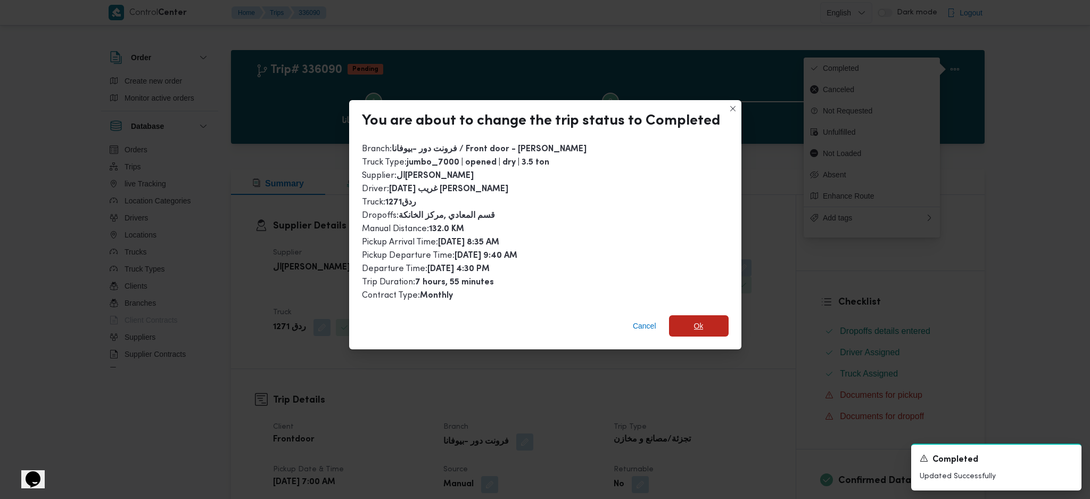
click at [699, 321] on span "Ok" at bounding box center [699, 325] width 10 height 13
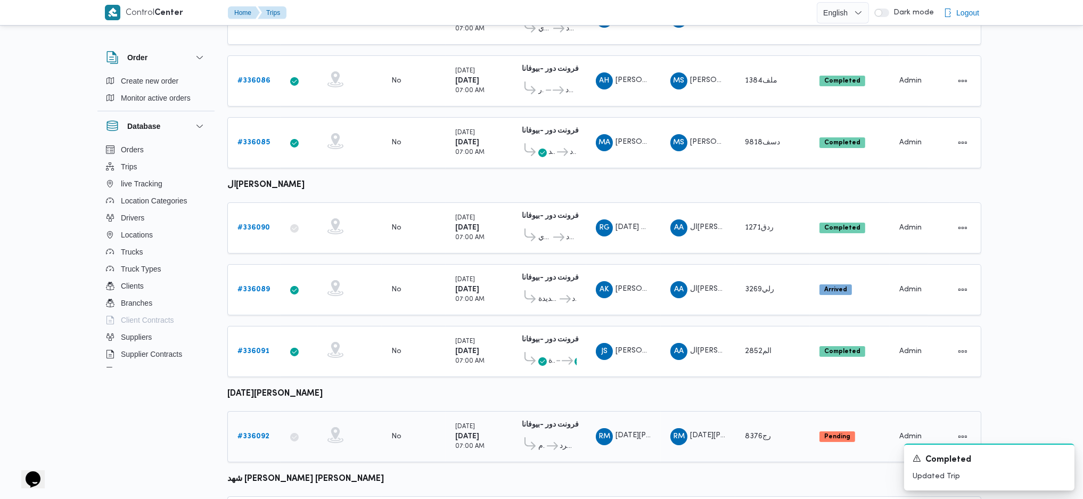
scroll to position [360, 0]
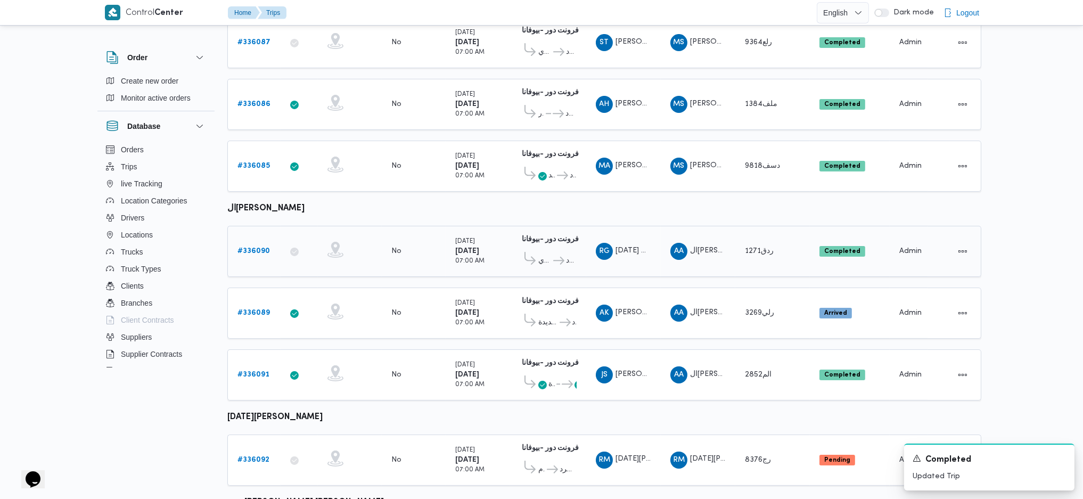
click at [541, 255] on span "قسم المعادي" at bounding box center [544, 260] width 13 height 13
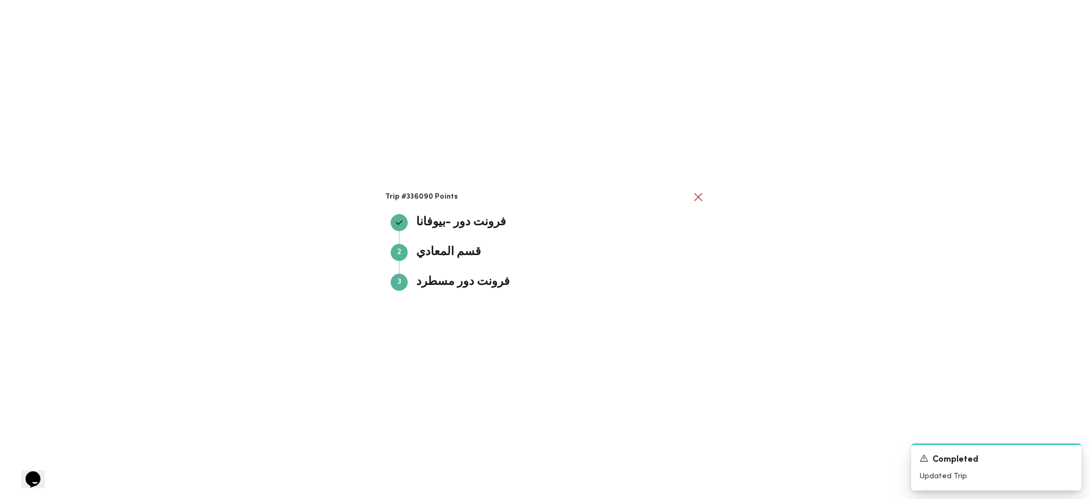
drag, startPoint x: 787, startPoint y: 241, endPoint x: 736, endPoint y: 246, distance: 51.4
click at [787, 242] on div "Trip #336090 Points فرونت دور -بيوفانا فرونت دور -بيوفانا Step 2 2 قسم المعادي …" at bounding box center [545, 249] width 1090 height 499
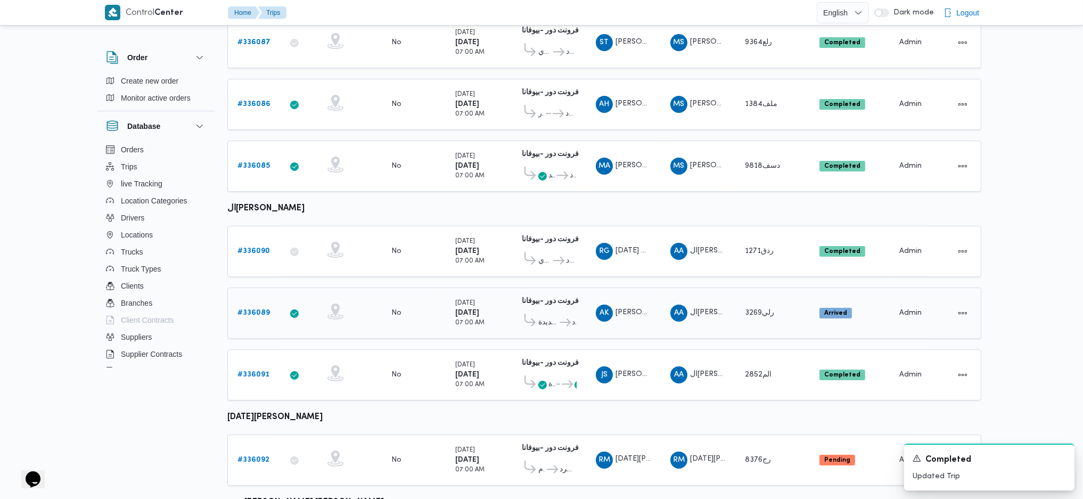
click at [257, 307] on link "# 336089" at bounding box center [253, 313] width 32 height 13
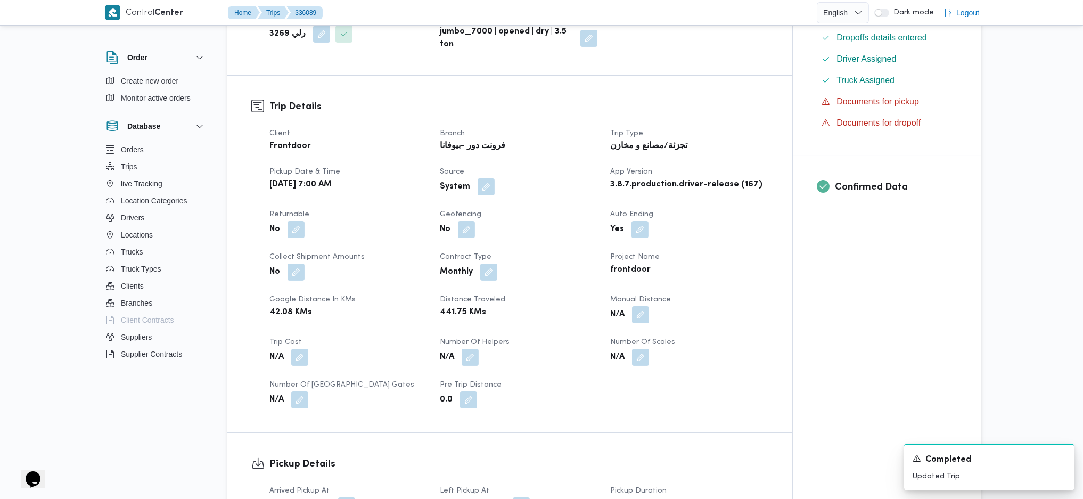
scroll to position [426, 0]
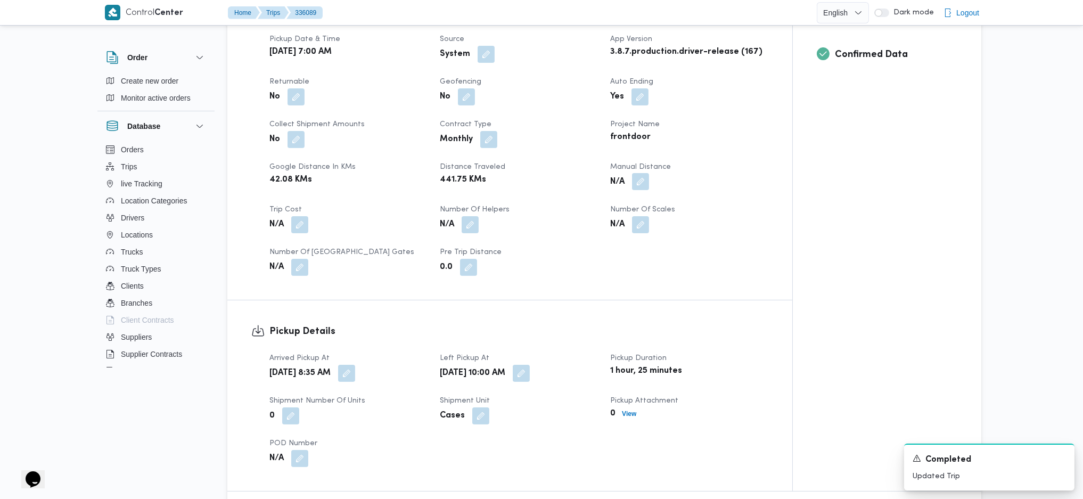
click at [633, 173] on button "button" at bounding box center [640, 181] width 17 height 17
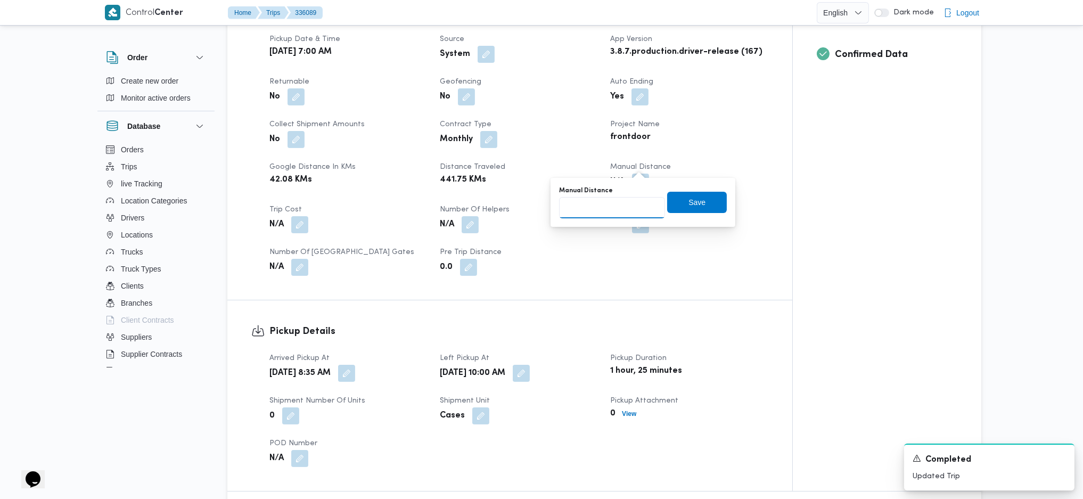
click at [596, 209] on input "Manual Distance" at bounding box center [612, 207] width 106 height 21
type input "114"
click at [690, 205] on span "Save" at bounding box center [696, 201] width 17 height 13
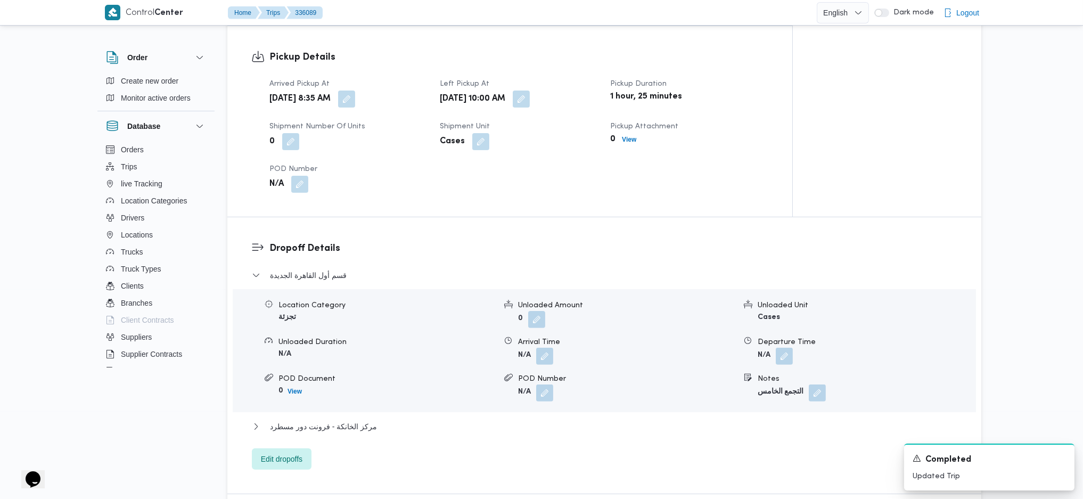
scroll to position [785, 0]
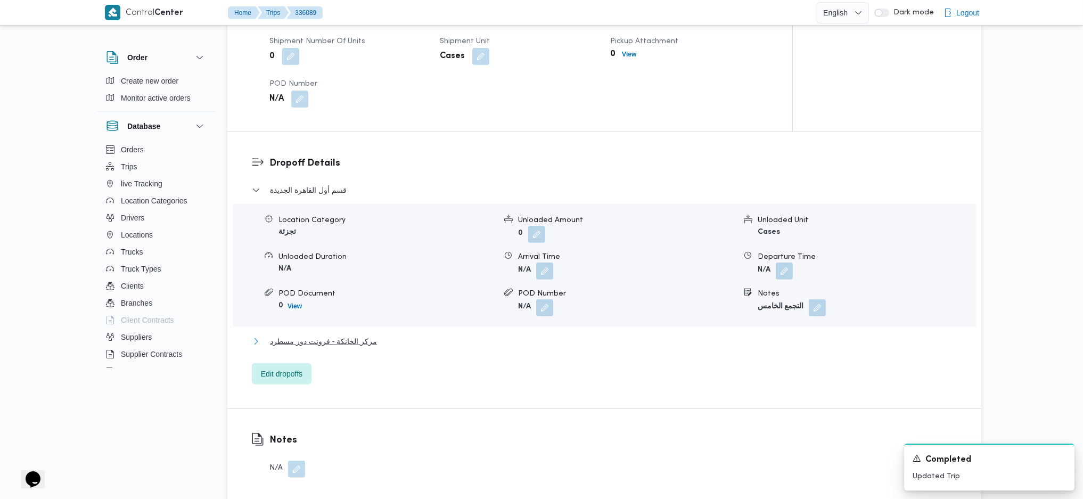
click at [327, 335] on span "مركز الخانكة - فرونت دور مسطرد" at bounding box center [323, 341] width 107 height 13
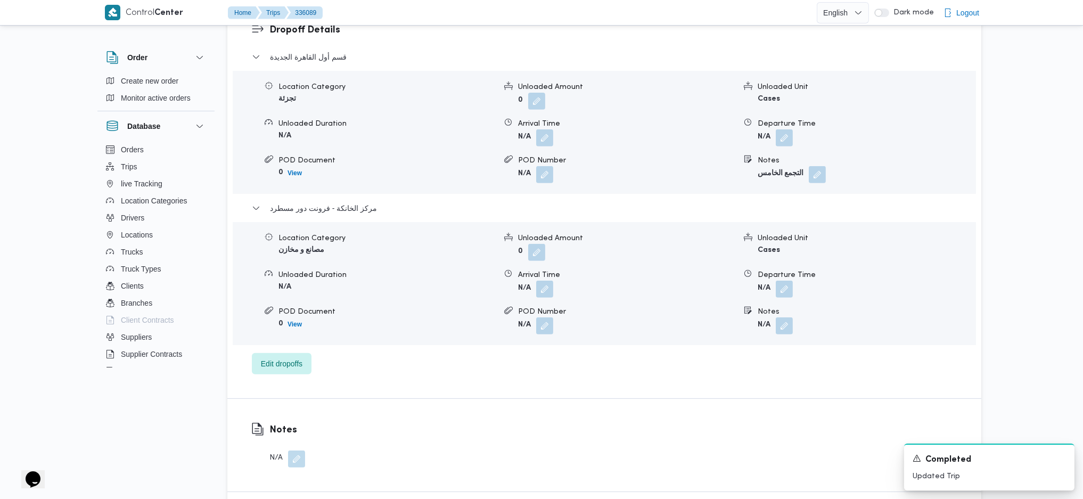
scroll to position [927, 0]
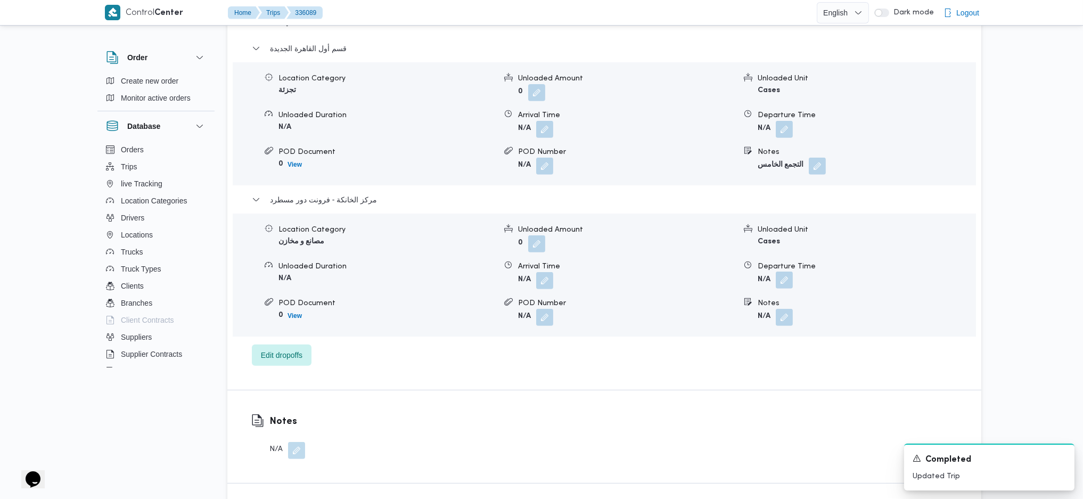
click at [786, 271] on button "button" at bounding box center [784, 279] width 17 height 17
click at [743, 333] on div "قسم أول القاهرة الجديدة Location Category تجزئة Unloaded Amount 0 Unloaded Unit…" at bounding box center [604, 204] width 705 height 324
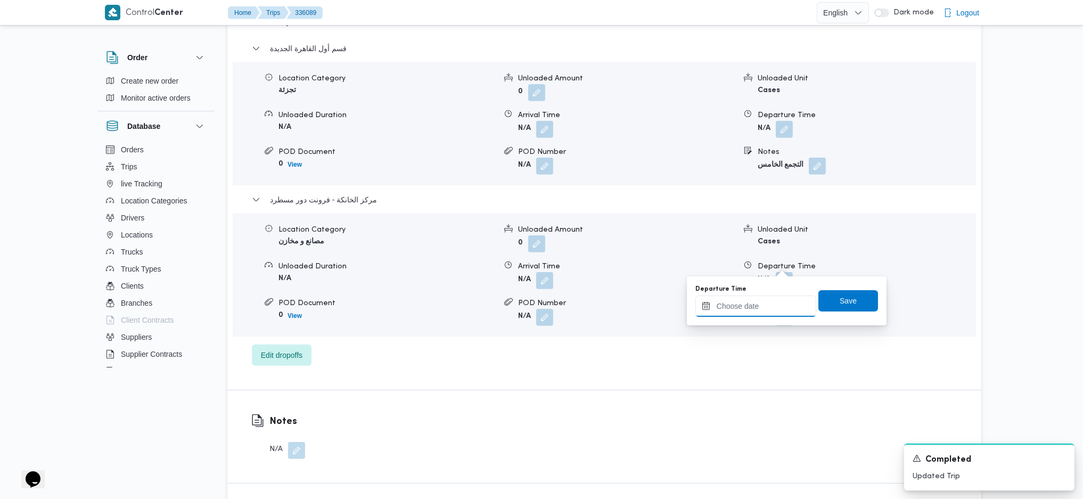
click at [765, 301] on input "Departure Time" at bounding box center [755, 305] width 121 height 21
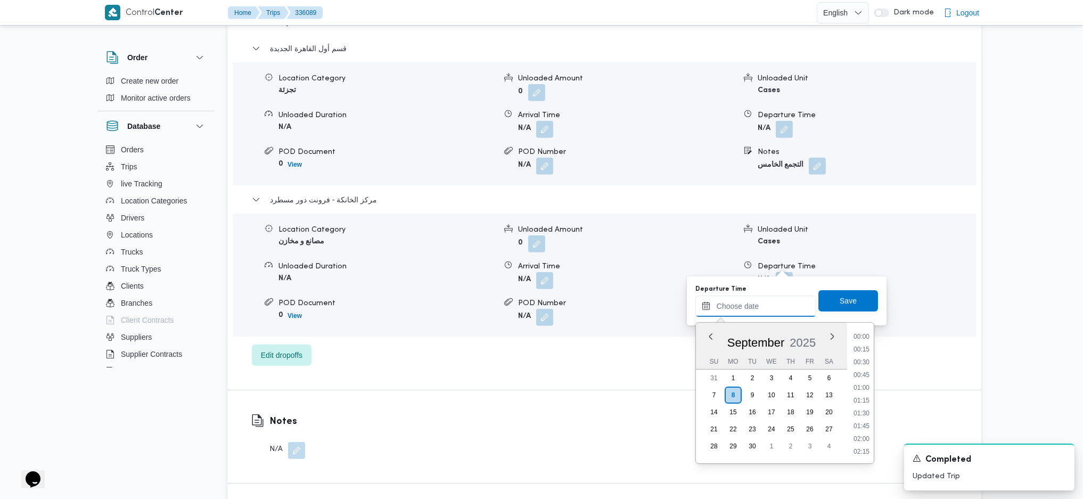
scroll to position [870, 0]
click at [862, 343] on li "17:15" at bounding box center [861, 348] width 24 height 11
type input "[DATE] 17:15"
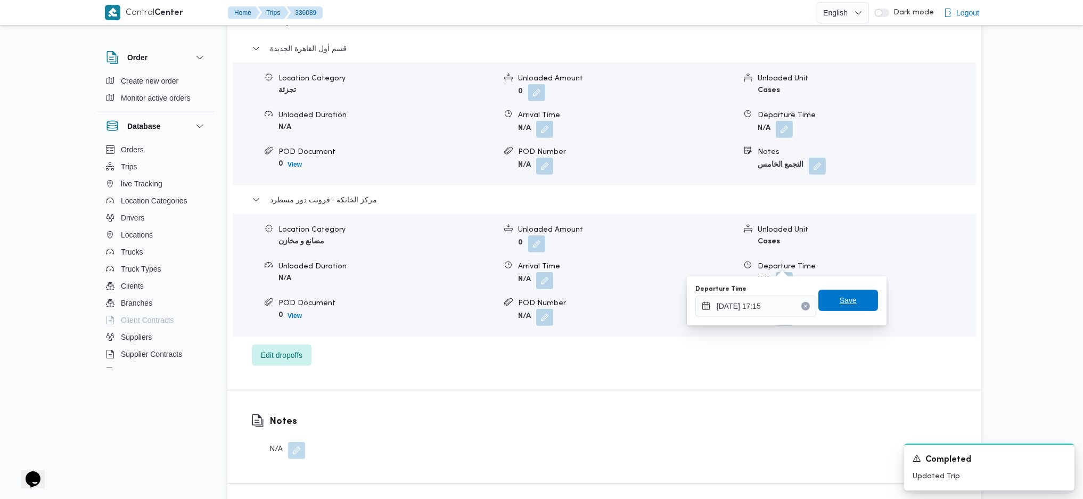
click at [851, 306] on span "Save" at bounding box center [848, 300] width 60 height 21
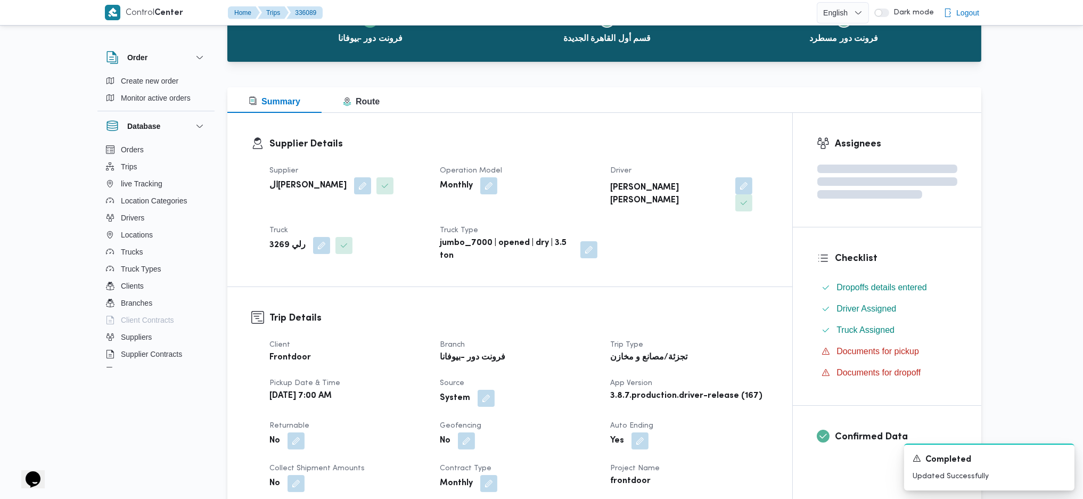
scroll to position [0, 0]
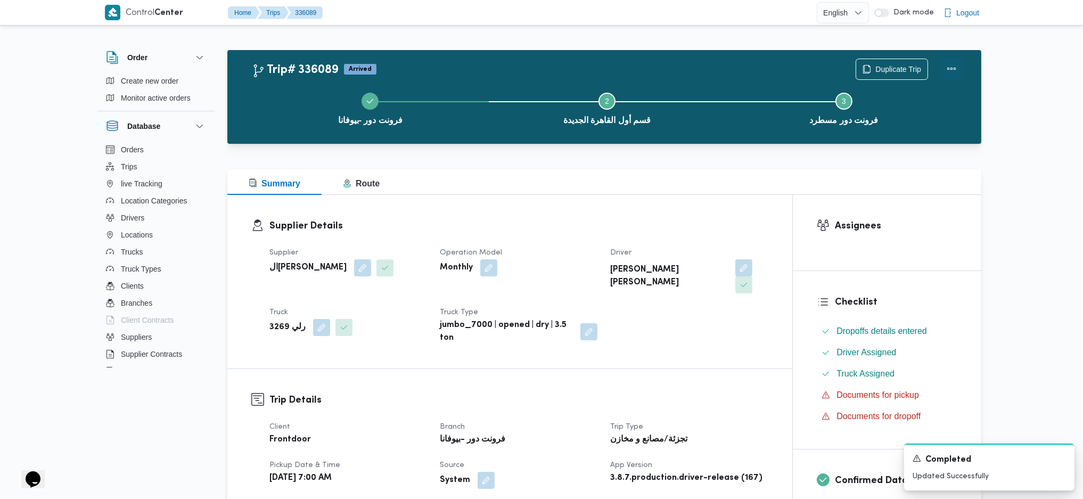
click at [949, 71] on button "Actions" at bounding box center [951, 68] width 21 height 21
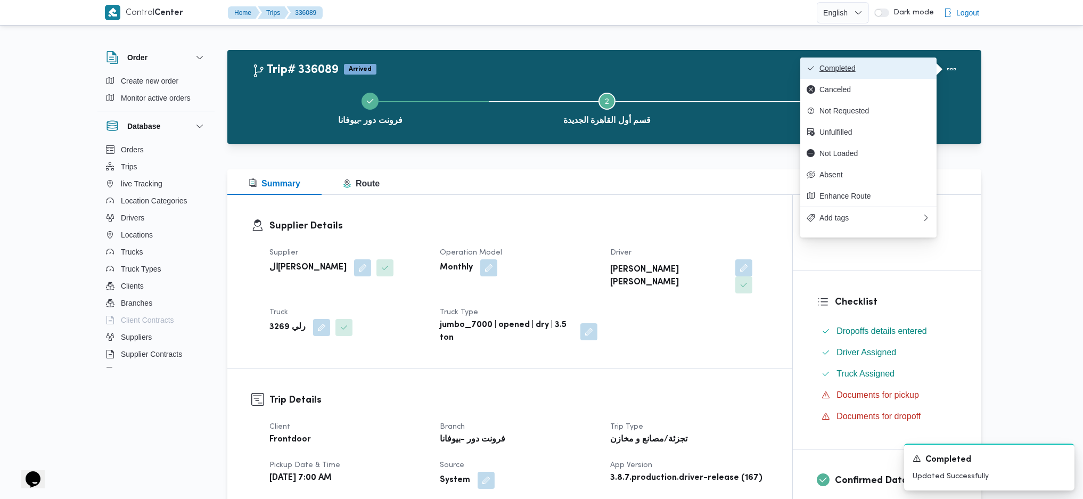
click at [816, 64] on span "Completed" at bounding box center [867, 68] width 123 height 9
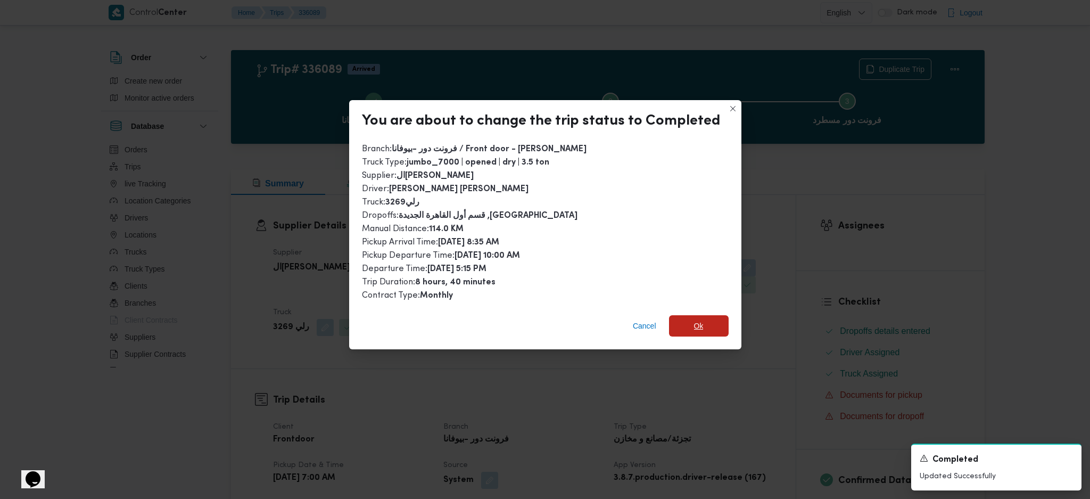
click at [682, 321] on span "Ok" at bounding box center [699, 325] width 60 height 21
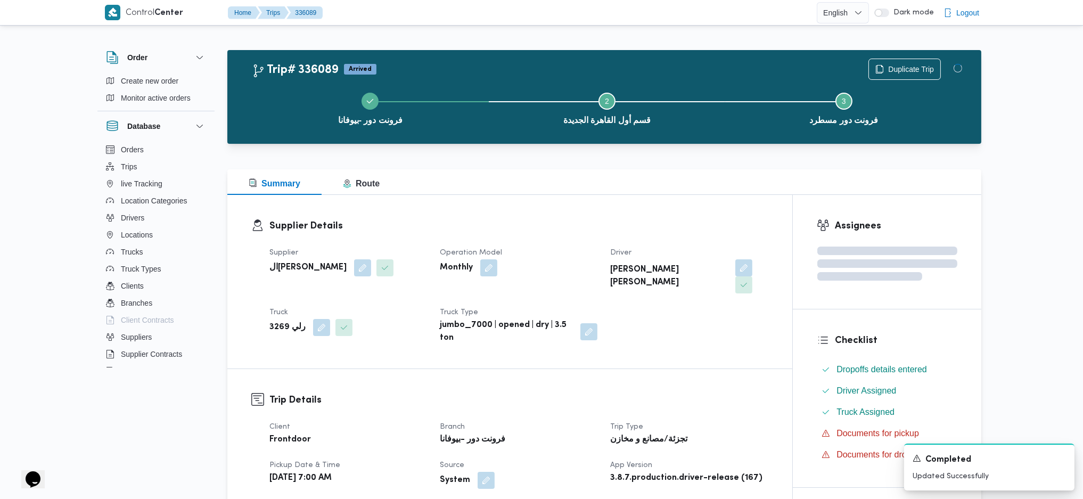
click at [619, 225] on h3 "Supplier Details" at bounding box center [518, 226] width 499 height 14
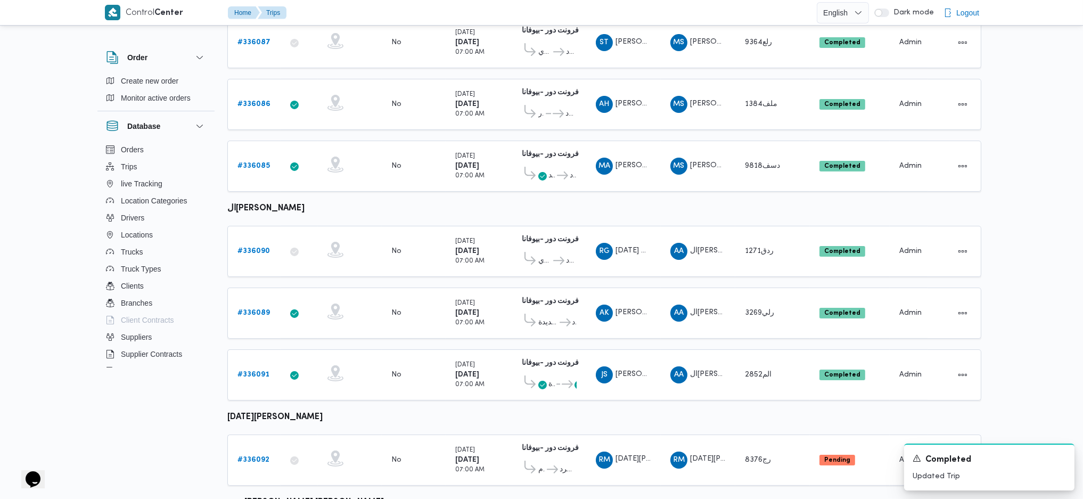
scroll to position [386, 0]
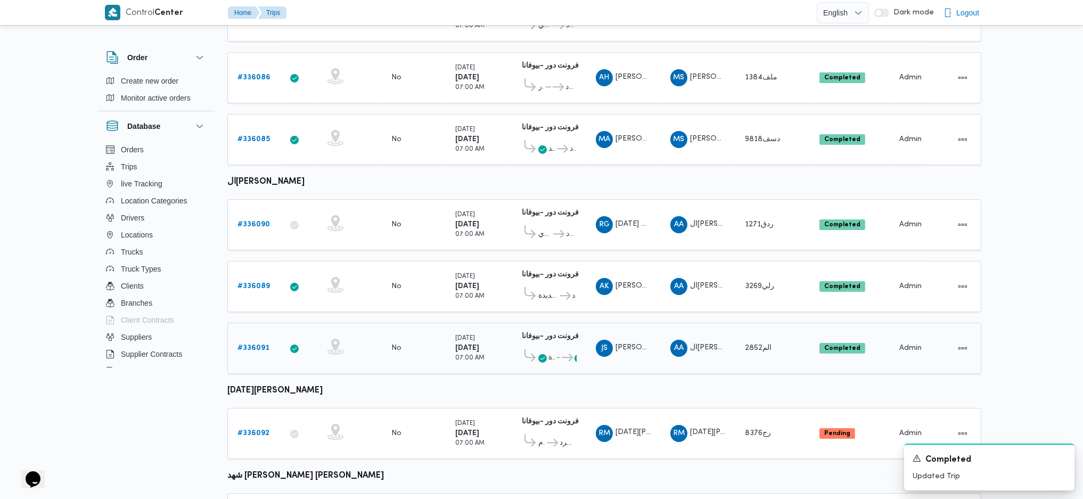
click at [252, 344] on b "# 336091" at bounding box center [253, 347] width 32 height 7
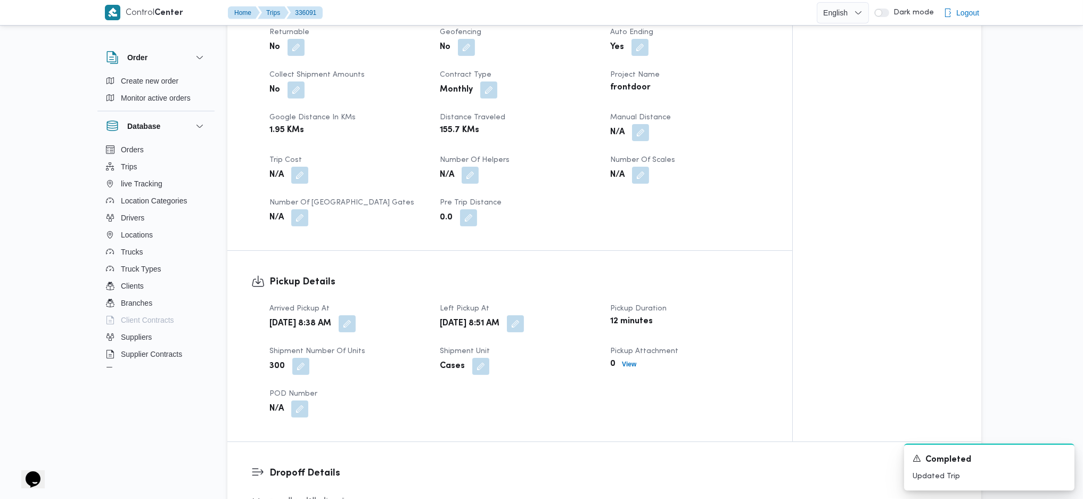
scroll to position [426, 0]
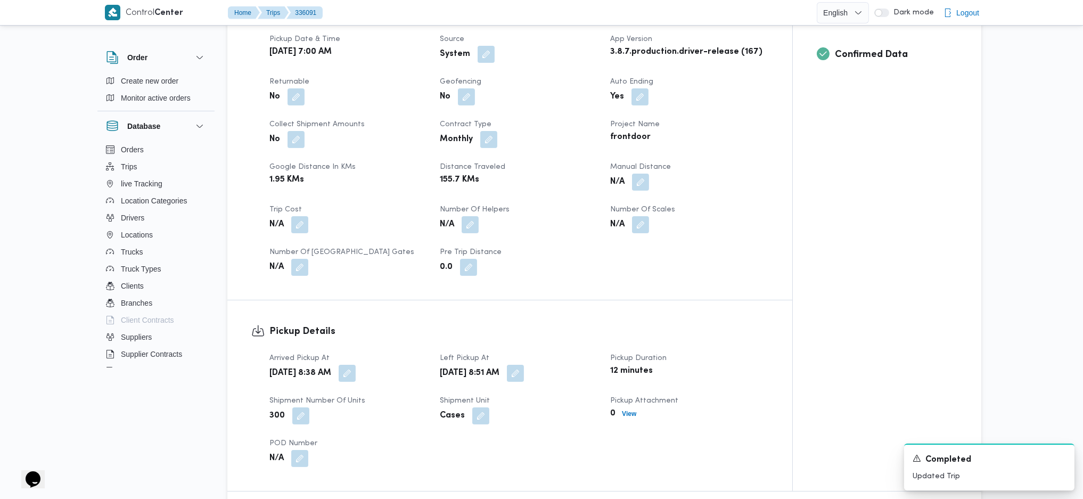
click at [641, 174] on button "button" at bounding box center [640, 182] width 17 height 17
click at [617, 215] on div "N/A" at bounding box center [689, 224] width 160 height 19
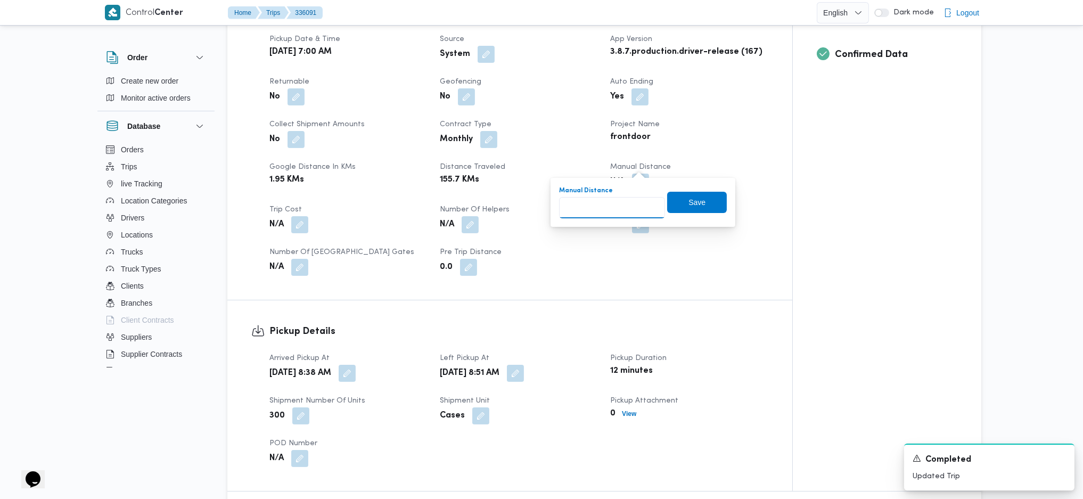
click at [604, 213] on input "Manual Distance" at bounding box center [612, 207] width 106 height 21
type input "130"
click at [678, 211] on span "Save" at bounding box center [697, 202] width 60 height 21
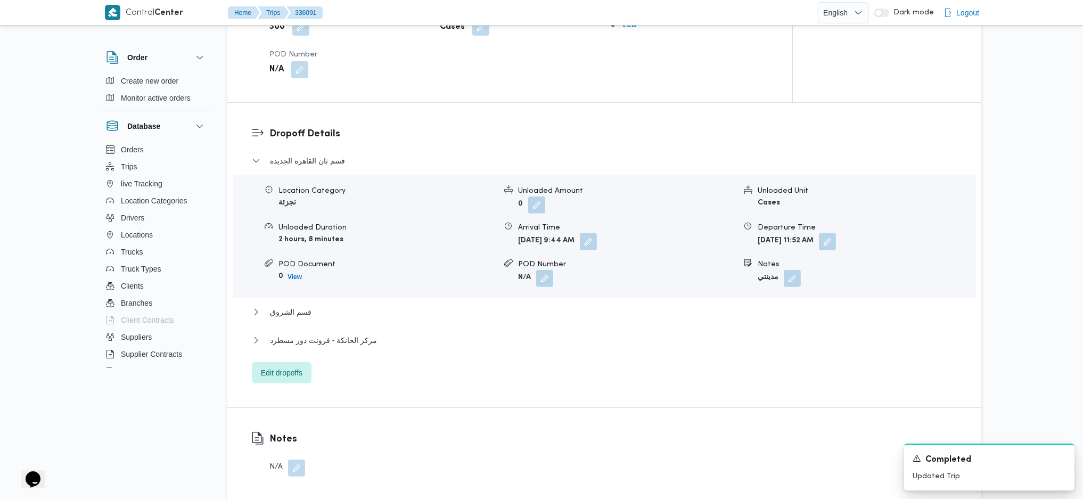
scroll to position [922, 0]
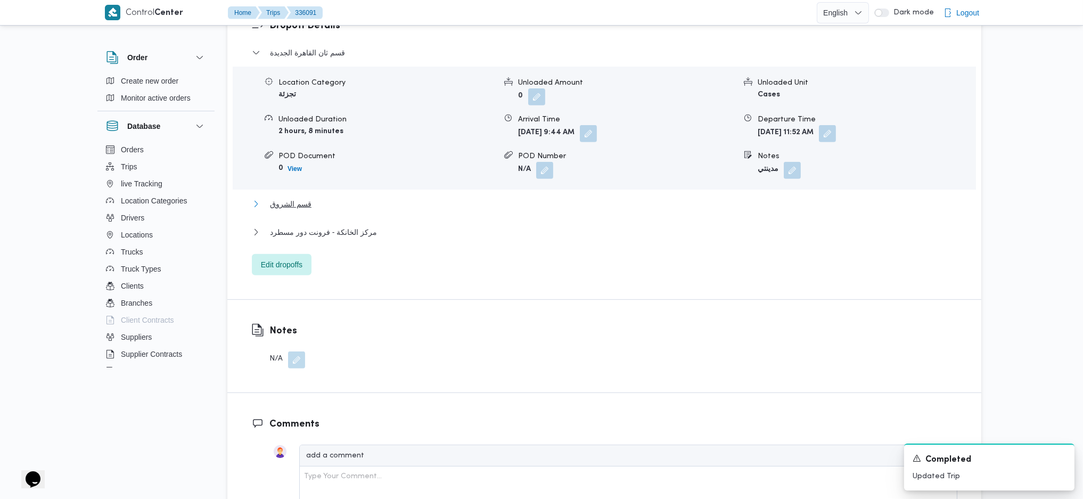
click at [307, 197] on span "قسم الشروق" at bounding box center [291, 203] width 42 height 13
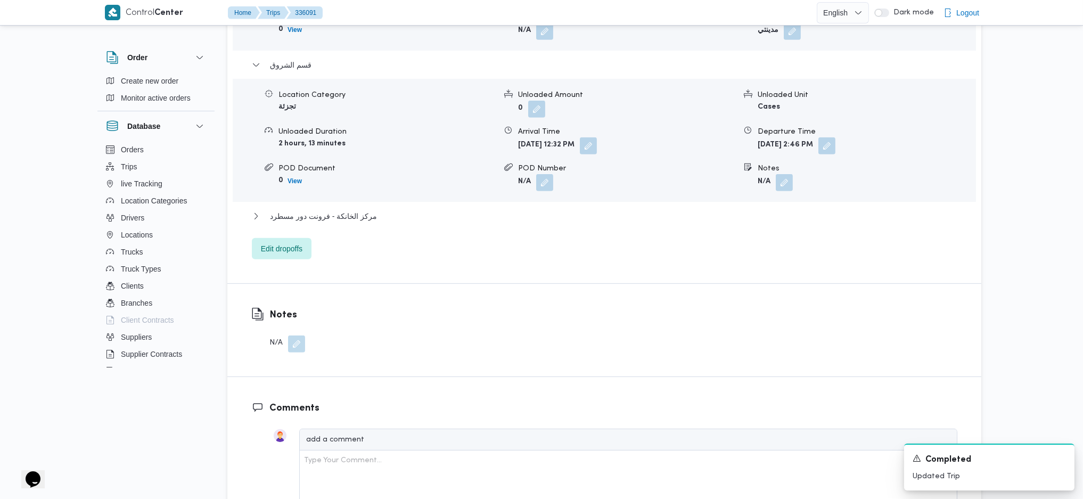
scroll to position [1065, 0]
click at [334, 207] on div "مركز الخانكة - فرونت دور مسطرد" at bounding box center [604, 217] width 705 height 20
click at [355, 207] on span "مركز الخانكة - فرونت دور مسطرد" at bounding box center [323, 213] width 107 height 13
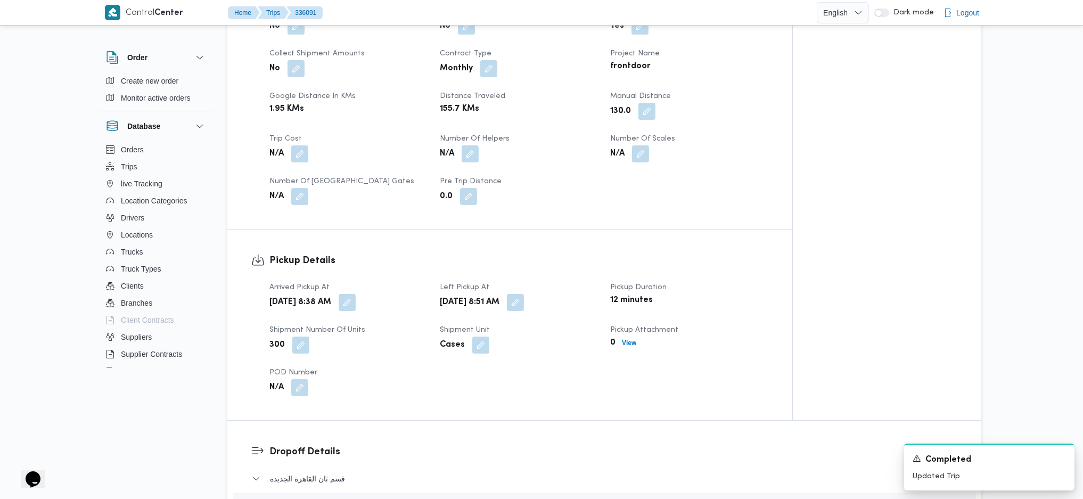
scroll to position [0, 0]
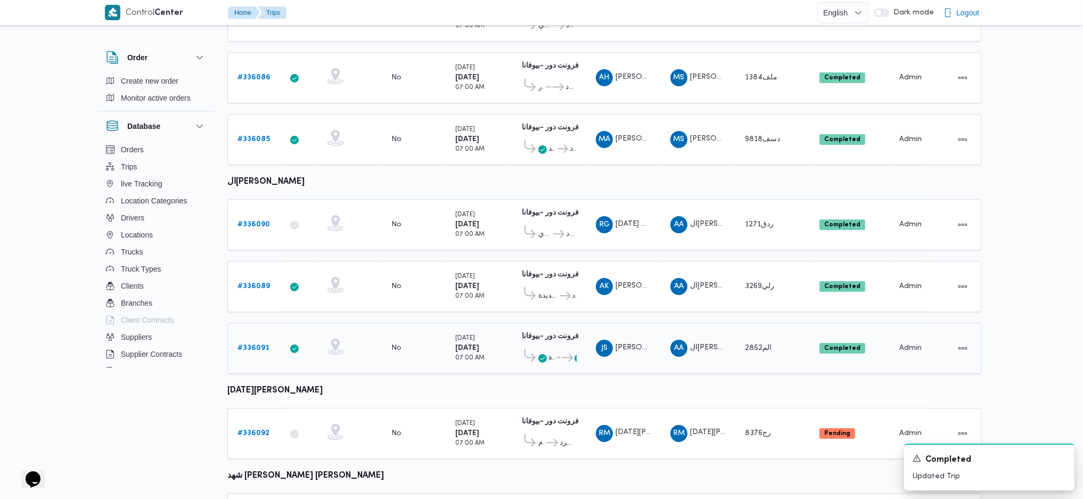
scroll to position [414, 0]
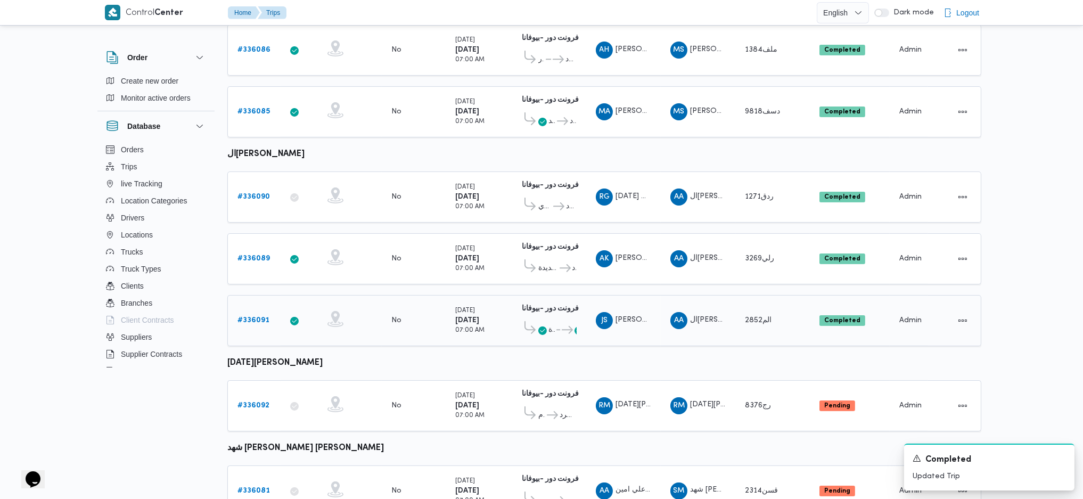
click at [551, 324] on span "قسم ثان القاهرة الجديدة" at bounding box center [551, 330] width 6 height 13
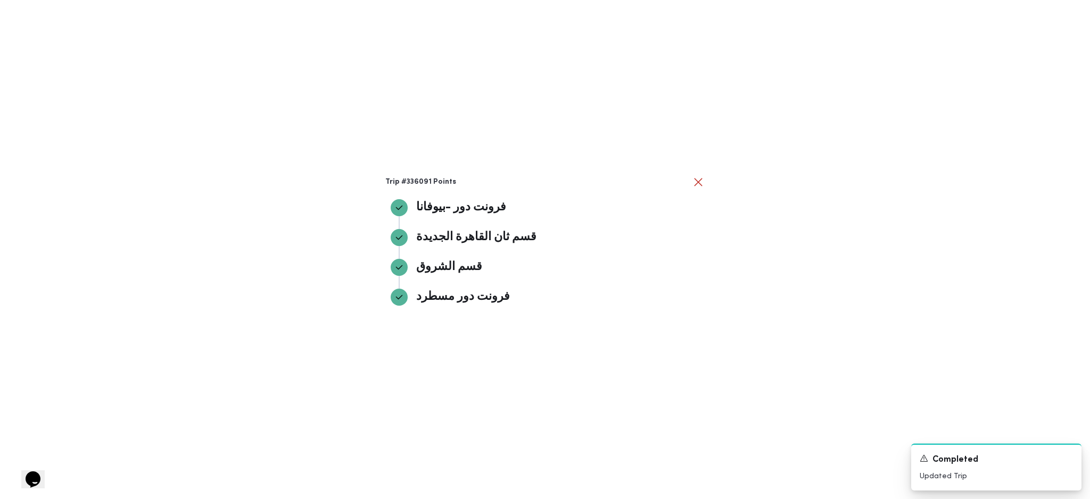
click at [870, 277] on div "Trip #336091 Points فرونت دور -بيوفانا فرونت دور -بيوفانا قسم ثان القاهرة الجدي…" at bounding box center [545, 249] width 1090 height 499
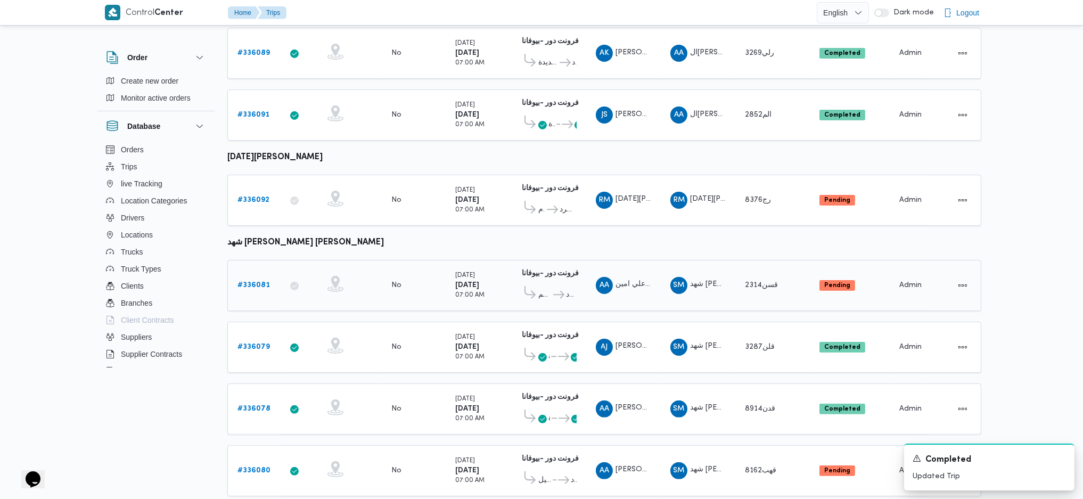
scroll to position [627, 0]
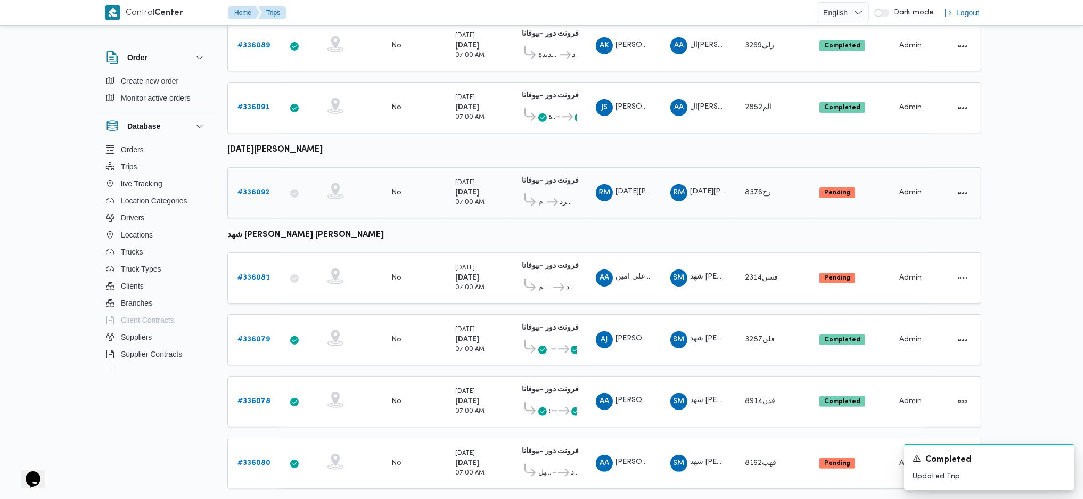
click at [244, 189] on b "# 336092" at bounding box center [253, 192] width 32 height 7
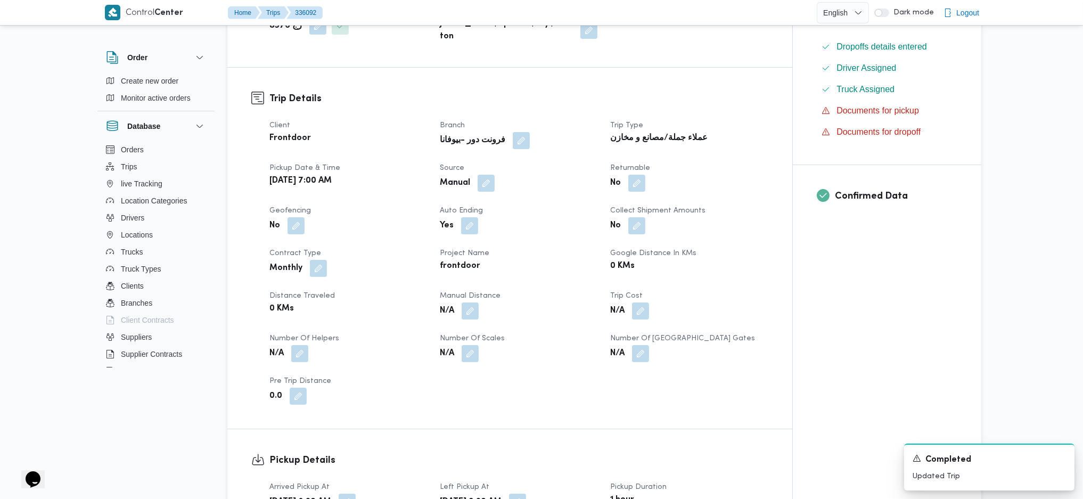
scroll to position [426, 0]
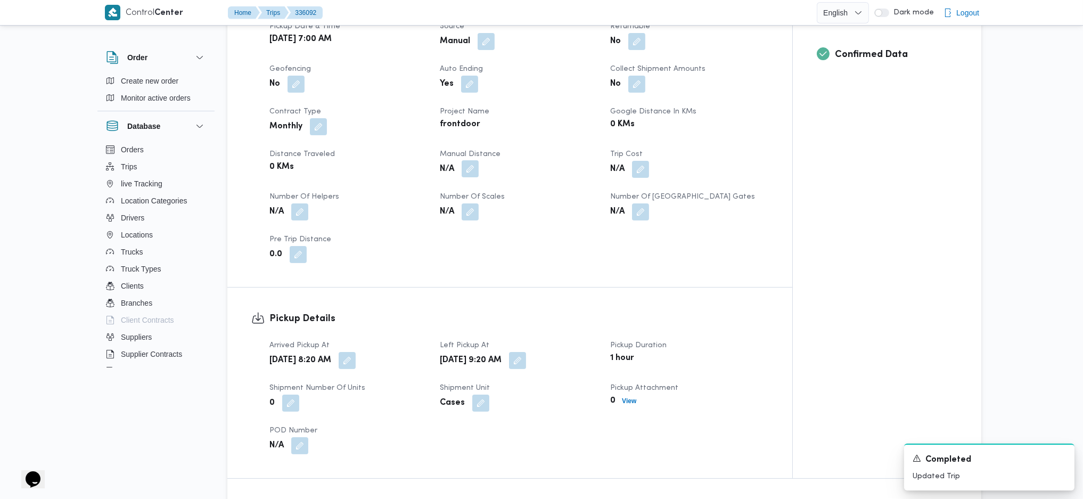
click at [464, 174] on button "button" at bounding box center [469, 168] width 17 height 17
click at [431, 221] on div at bounding box center [442, 211] width 106 height 21
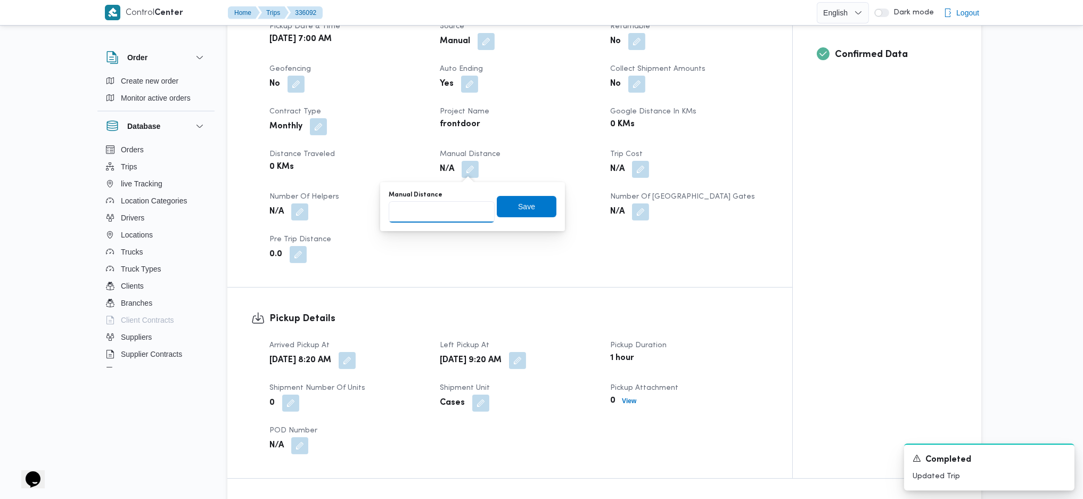
click at [432, 214] on input "Manual Distance" at bounding box center [442, 211] width 106 height 21
type input "121"
click at [510, 194] on div "Manual Distance 121 Save" at bounding box center [472, 206] width 170 height 34
click at [516, 217] on div "Save" at bounding box center [527, 206] width 60 height 21
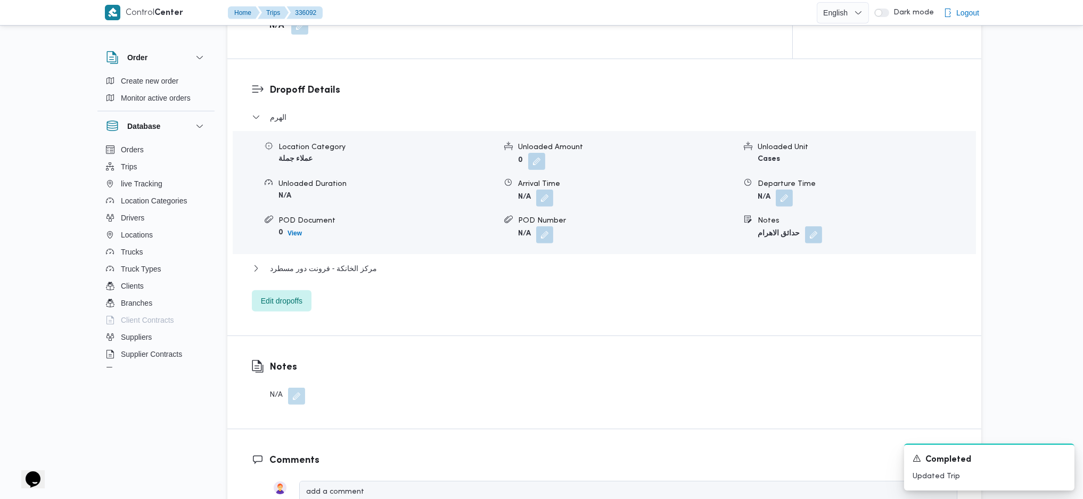
scroll to position [277, 0]
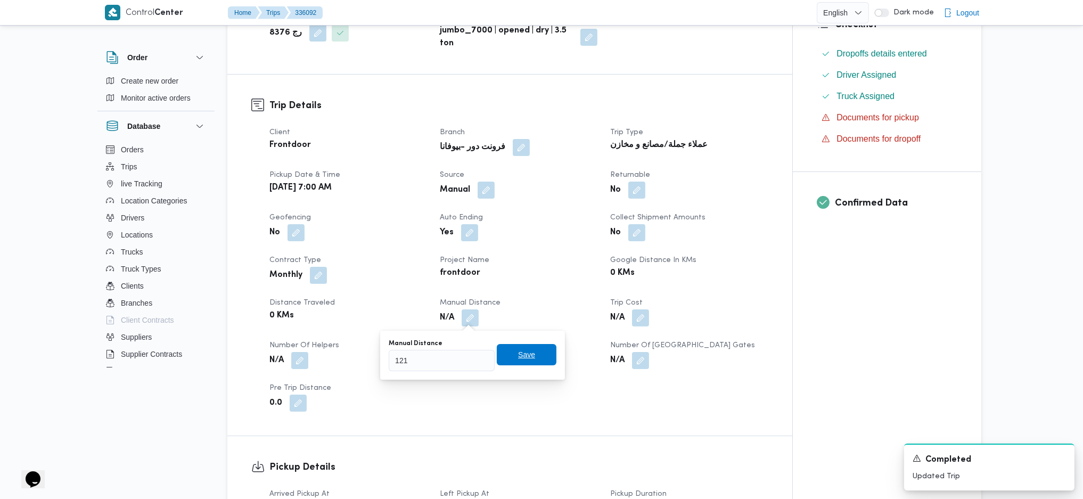
click at [522, 345] on span "Save" at bounding box center [527, 354] width 60 height 21
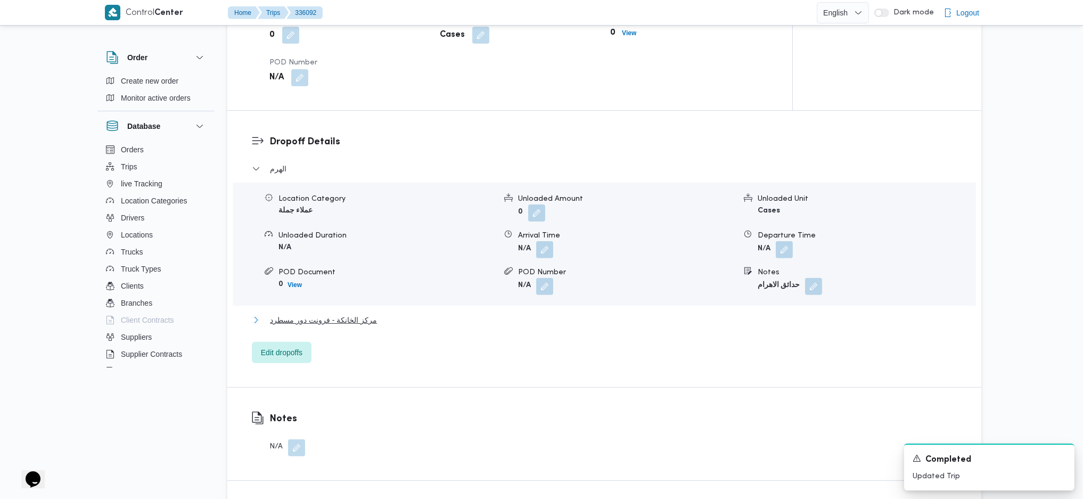
click at [366, 315] on span "مركز الخانكة - فرونت دور مسطرد" at bounding box center [323, 320] width 107 height 13
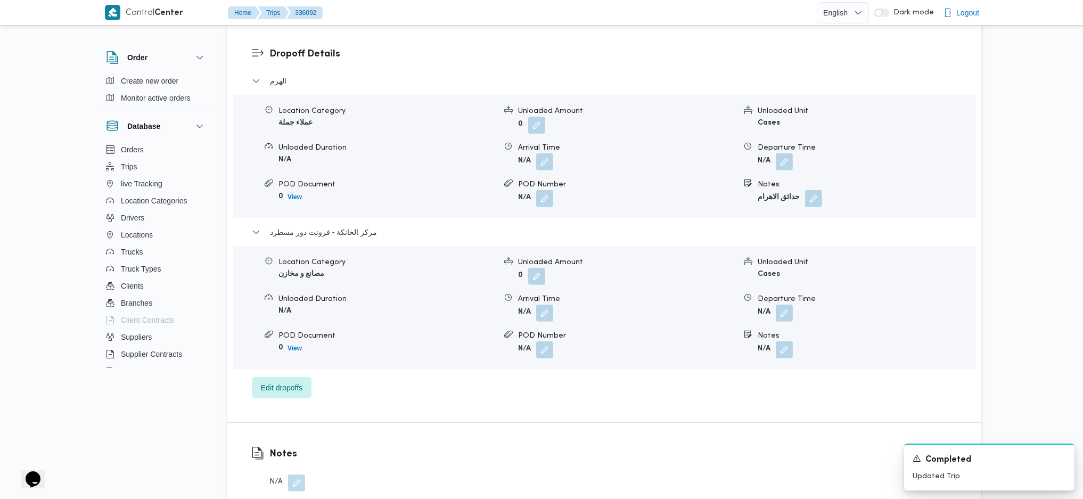
scroll to position [935, 0]
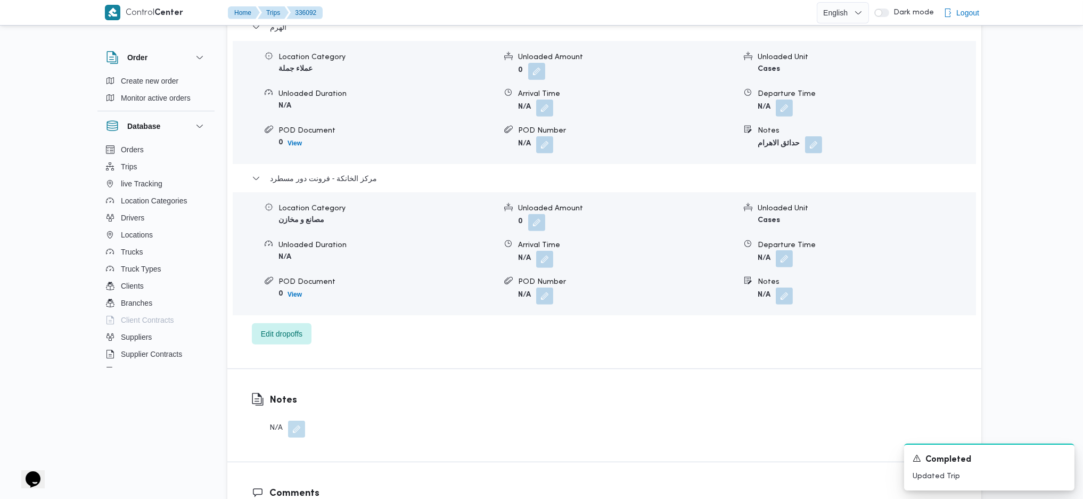
click at [783, 255] on button "button" at bounding box center [784, 258] width 17 height 17
click at [747, 316] on div "You are in a dialog. To close this dialog, hit escape. Departure Time Save" at bounding box center [787, 296] width 200 height 49
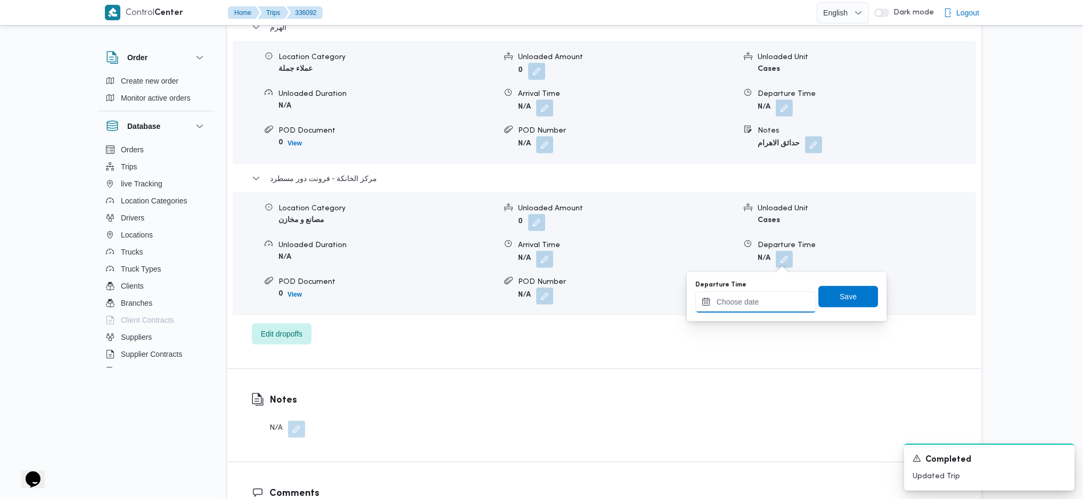
click at [758, 306] on input "Departure Time" at bounding box center [755, 301] width 121 height 21
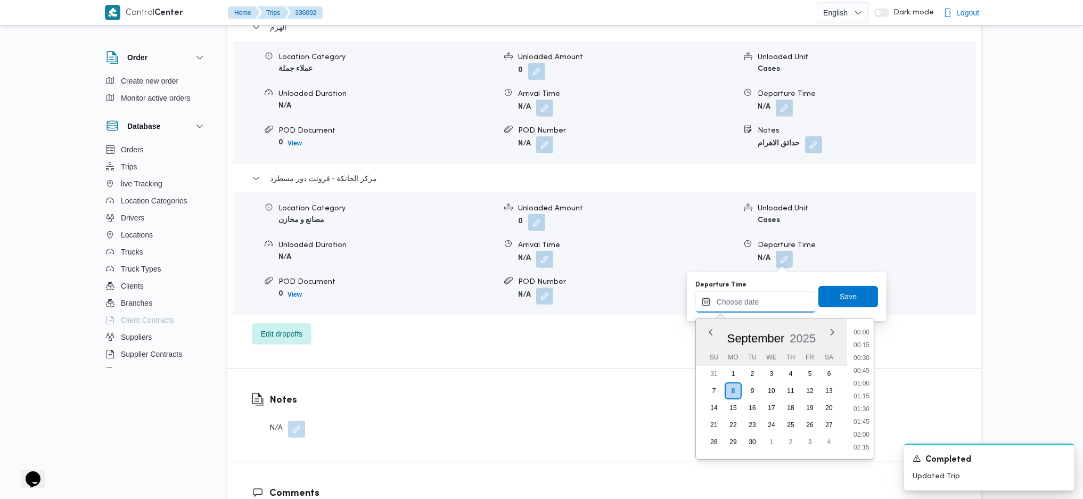
scroll to position [870, 0]
click at [859, 343] on li "17:15" at bounding box center [861, 344] width 24 height 11
type input "[DATE] 17:15"
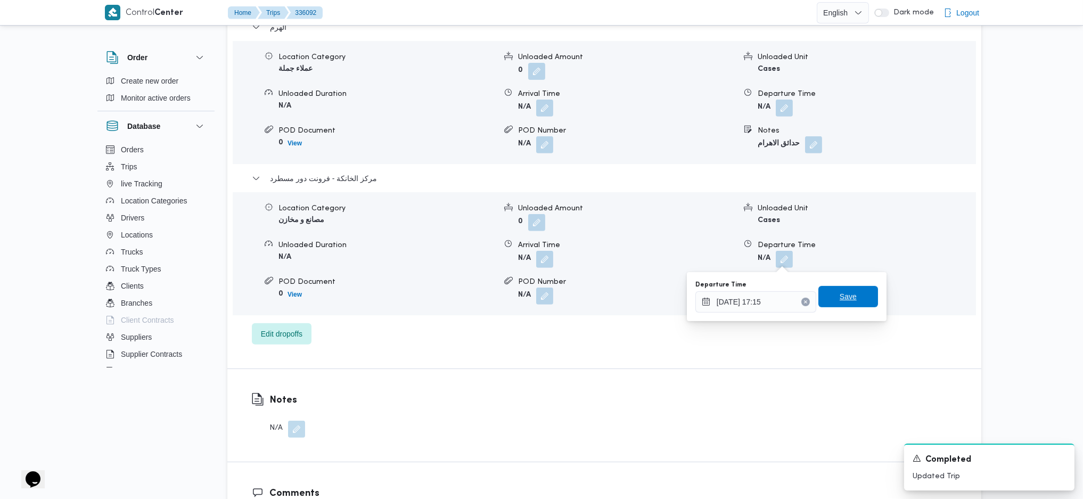
click at [844, 299] on span "Save" at bounding box center [847, 296] width 17 height 13
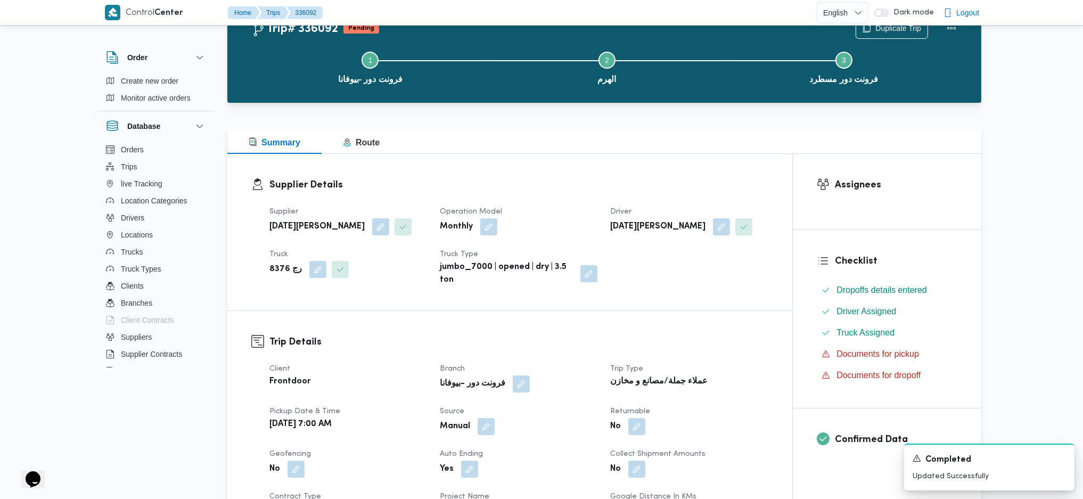
scroll to position [0, 0]
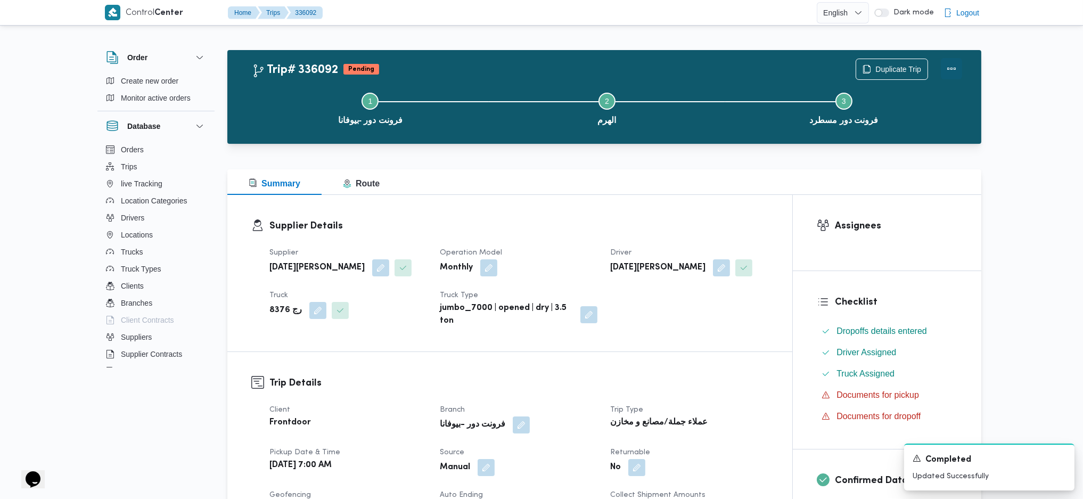
click at [954, 63] on button "Actions" at bounding box center [951, 68] width 21 height 21
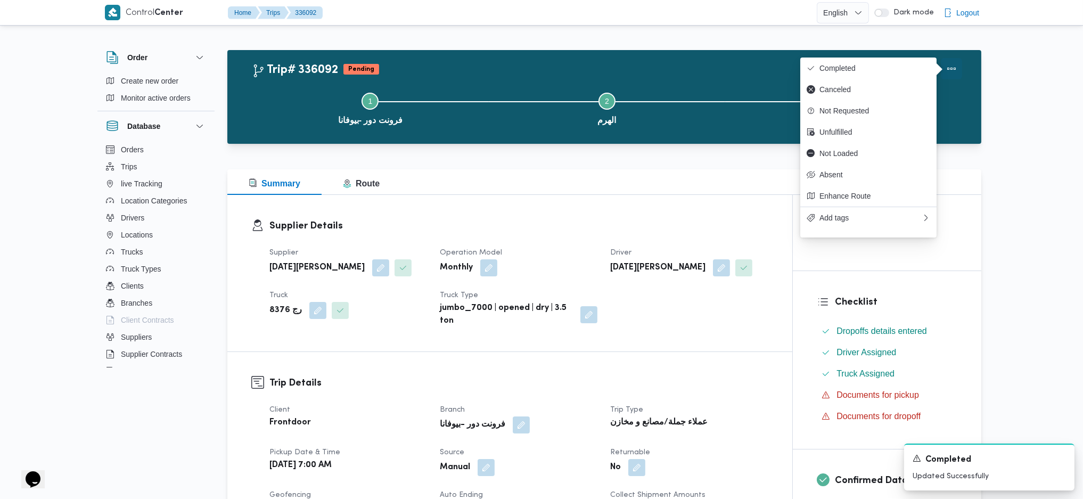
click at [893, 66] on span "Completed" at bounding box center [874, 68] width 111 height 9
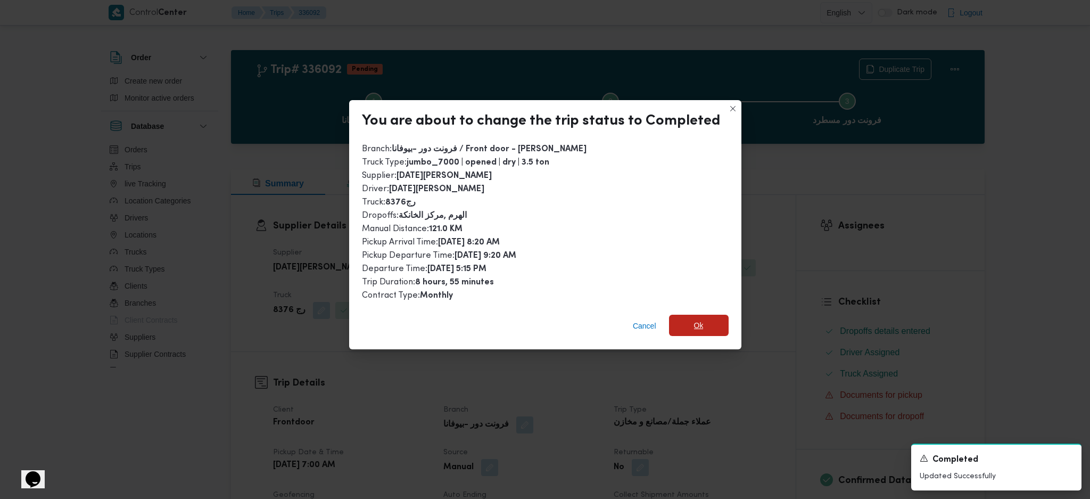
click at [704, 327] on span "Ok" at bounding box center [699, 325] width 60 height 21
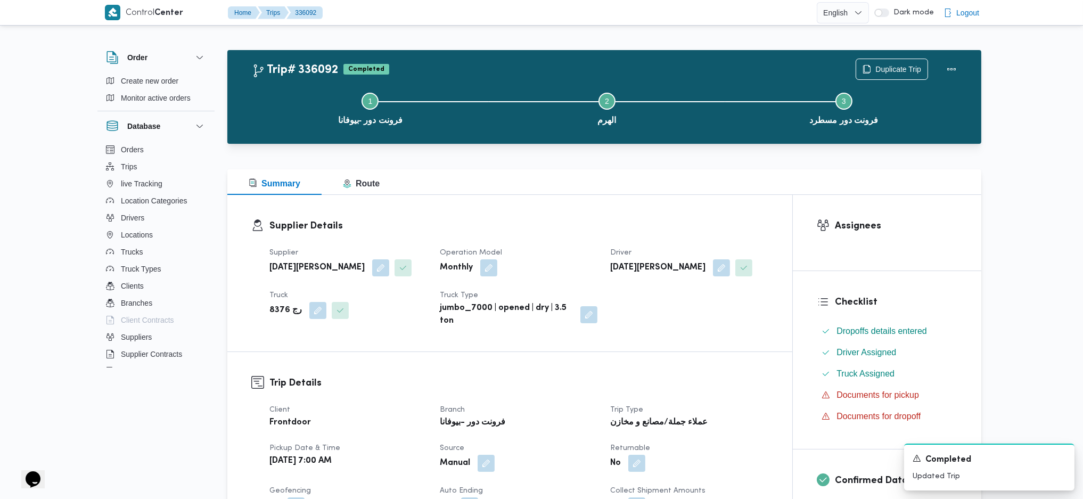
click at [587, 143] on div "Trip# 336092 Completed Duplicate Trip Step 1 is incomplete 1 فرونت دور -بيوفانا…" at bounding box center [604, 97] width 754 height 94
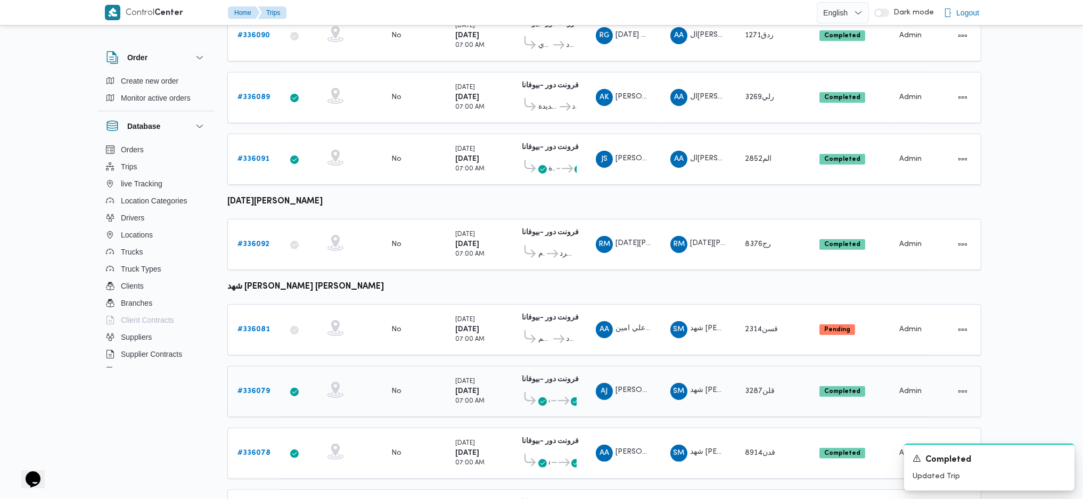
scroll to position [633, 0]
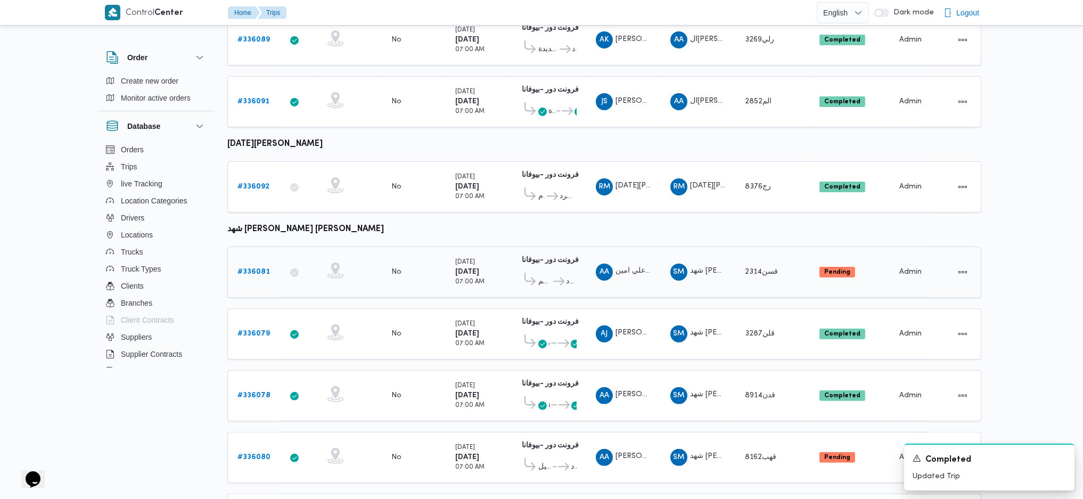
click at [257, 268] on b "# 336081" at bounding box center [253, 271] width 32 height 7
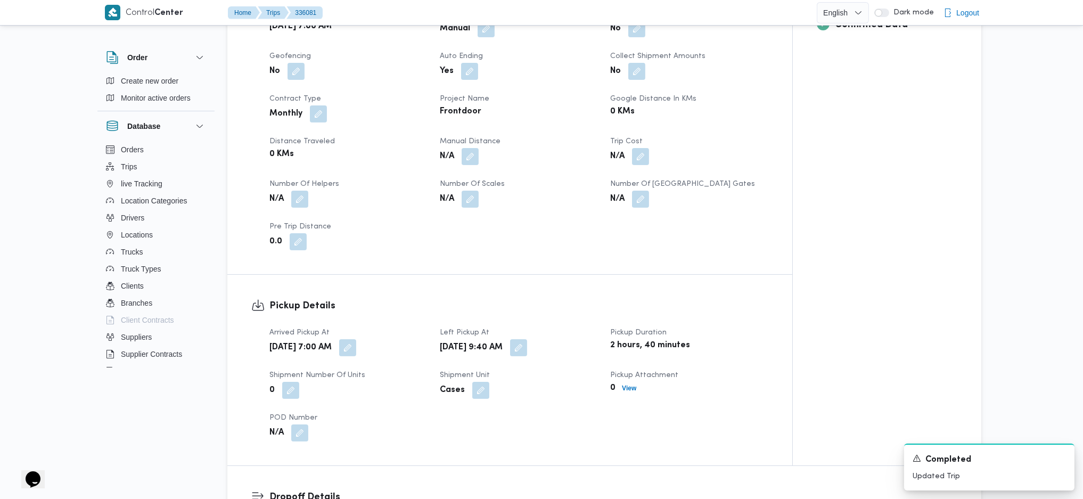
scroll to position [354, 0]
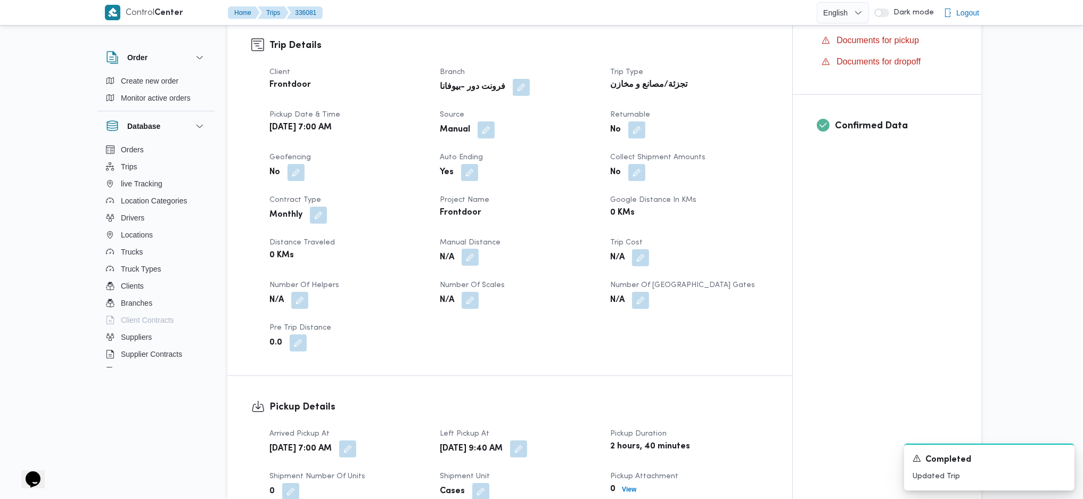
click at [475, 249] on button "button" at bounding box center [469, 257] width 17 height 17
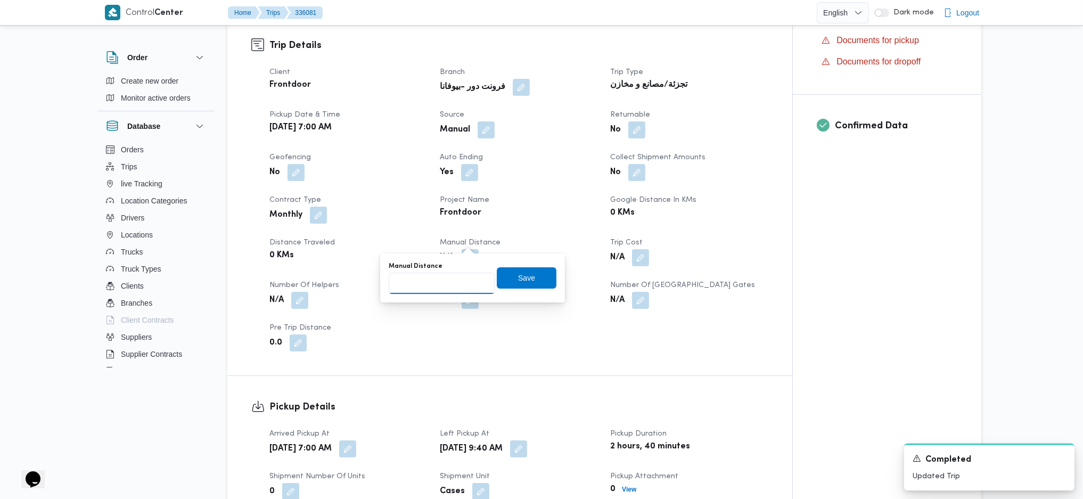
click at [436, 283] on input "Manual Distance" at bounding box center [442, 283] width 106 height 21
type input "127"
click at [534, 278] on span "Save" at bounding box center [527, 277] width 60 height 21
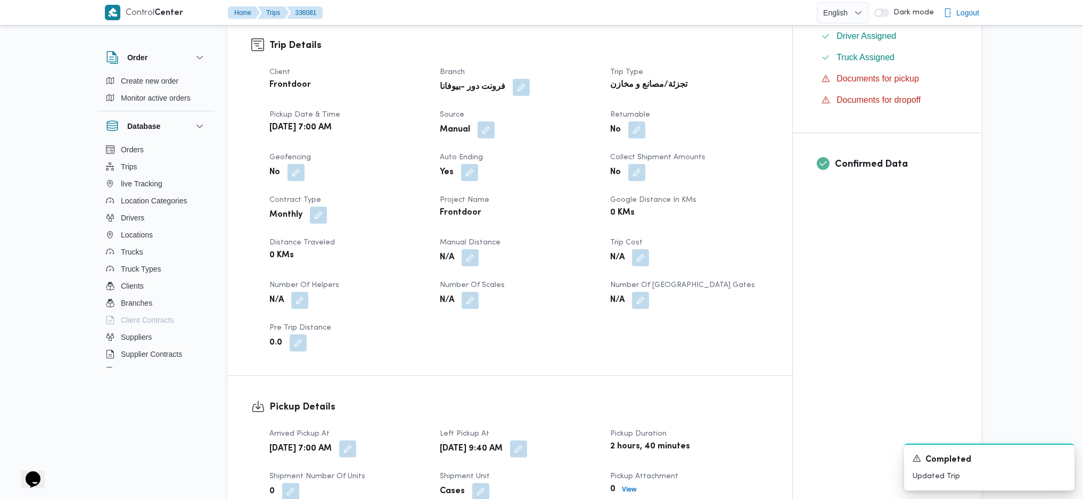
scroll to position [780, 0]
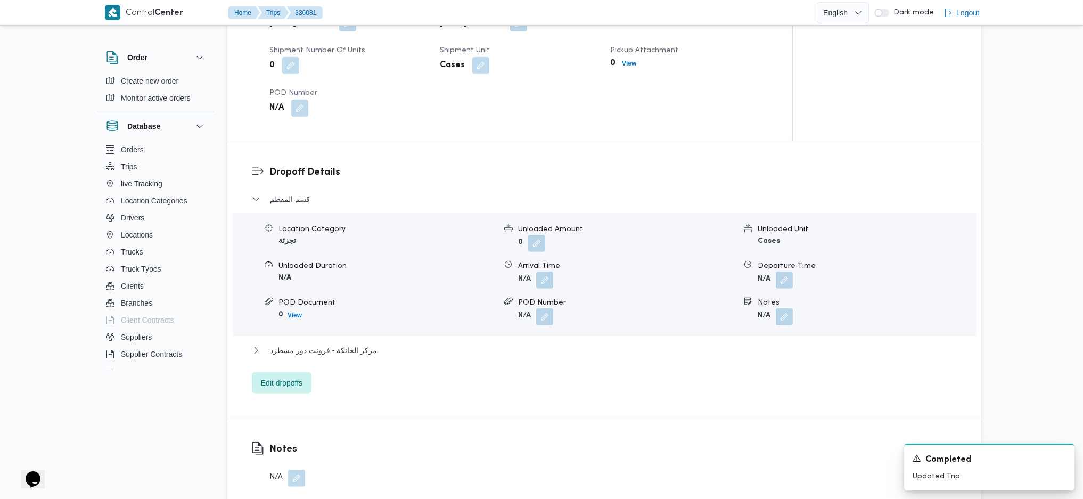
click at [316, 347] on div "قسم المقطم Location Category تجزئة Unloaded Amount 0 Unloaded Unit Cases Unload…" at bounding box center [604, 293] width 705 height 201
click at [345, 344] on span "مركز الخانكة - فرونت دور مسطرد" at bounding box center [323, 350] width 107 height 13
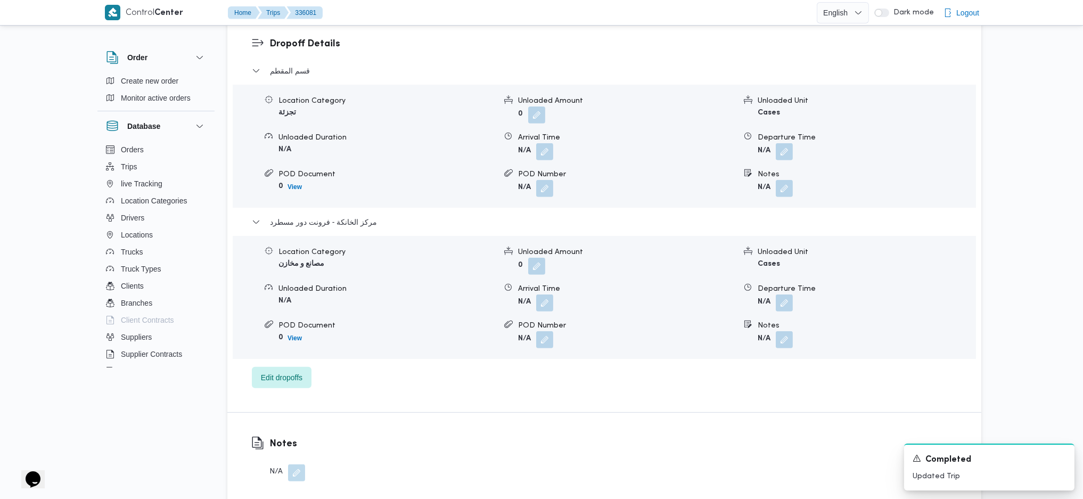
scroll to position [993, 0]
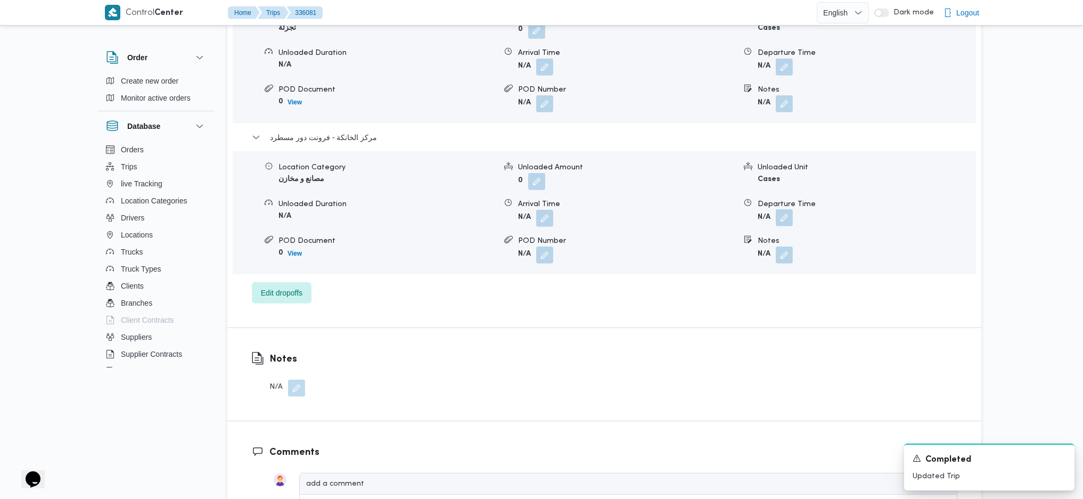
click at [780, 209] on button "button" at bounding box center [784, 217] width 17 height 17
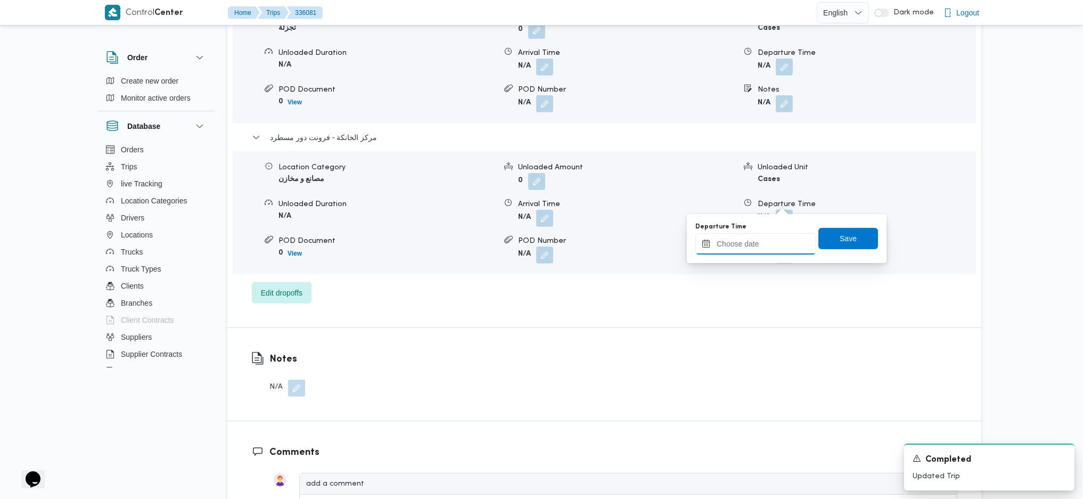
click at [761, 236] on input "Departure Time" at bounding box center [755, 243] width 121 height 21
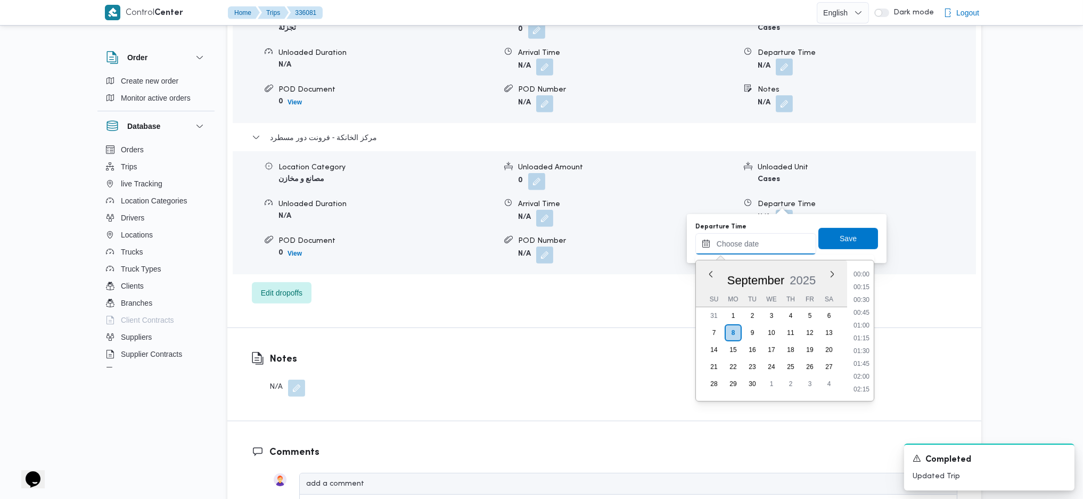
scroll to position [870, 0]
click at [867, 325] on li "18:00" at bounding box center [861, 324] width 24 height 11
type input "[DATE] 18:00"
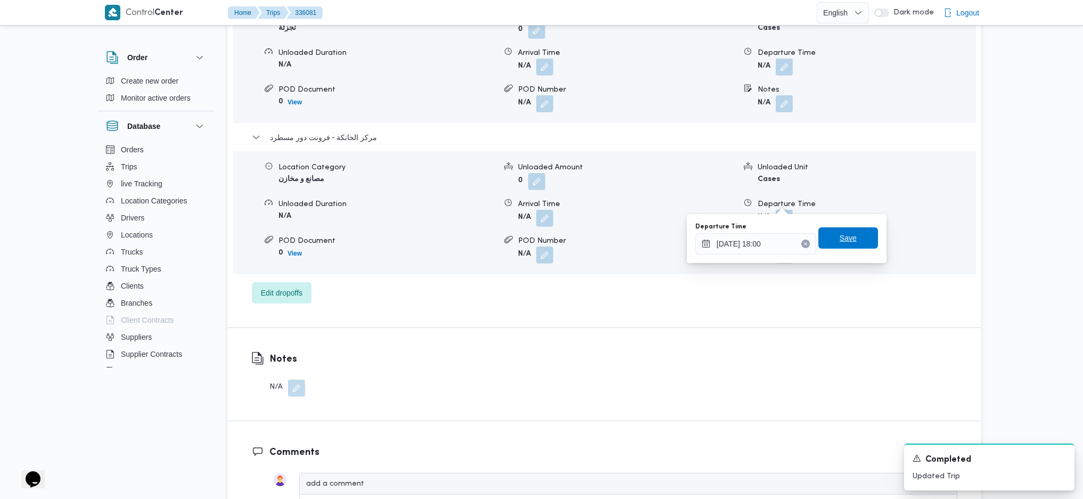
click at [840, 238] on span "Save" at bounding box center [847, 238] width 17 height 13
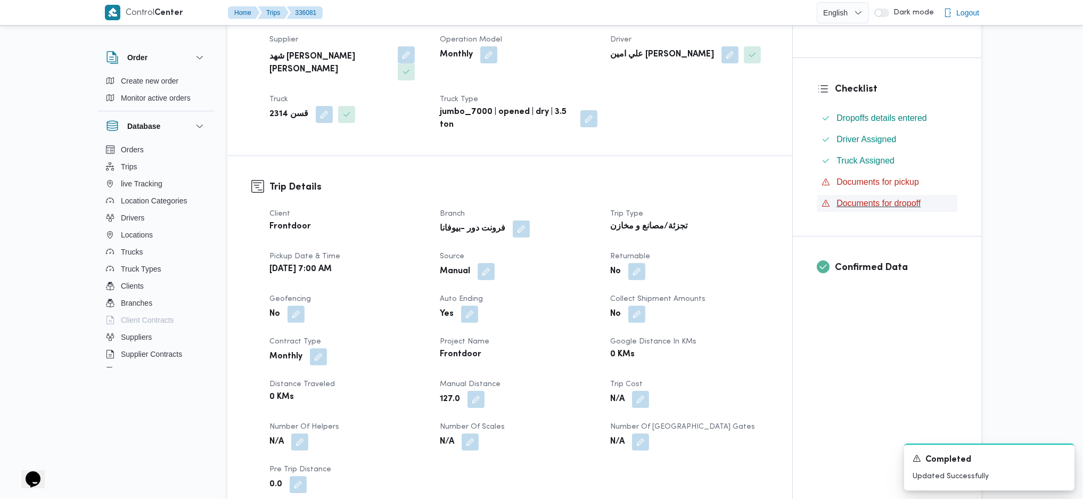
scroll to position [0, 0]
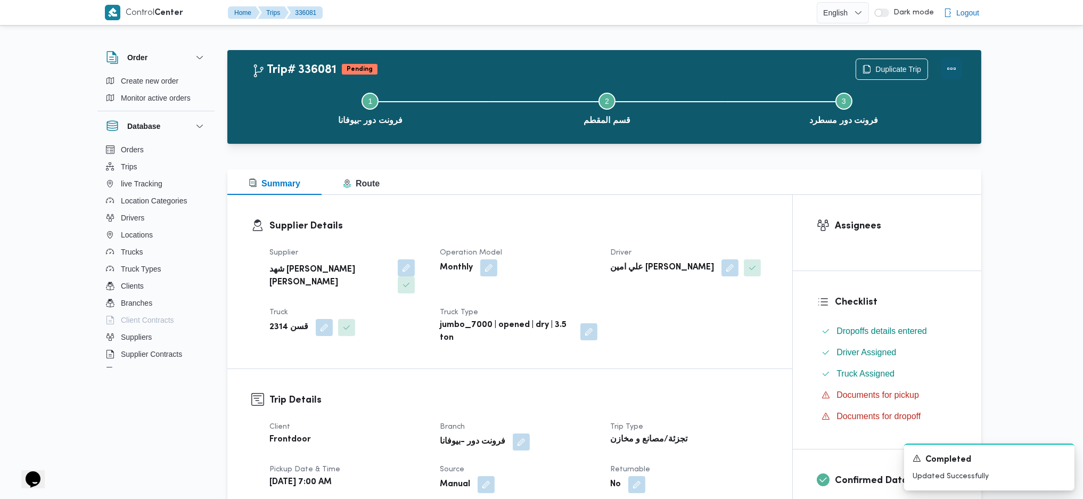
click at [948, 74] on button "Actions" at bounding box center [951, 68] width 21 height 21
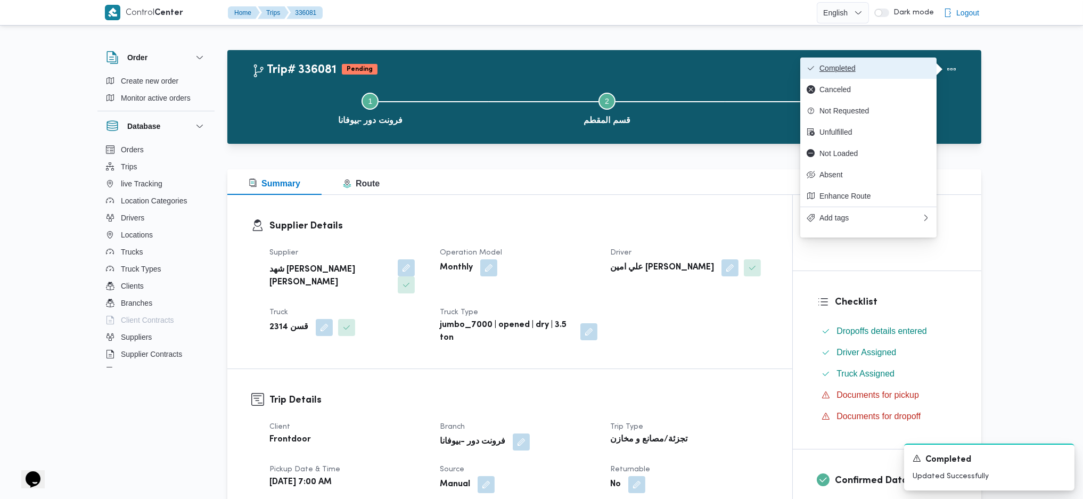
click at [883, 63] on button "Completed" at bounding box center [868, 67] width 136 height 21
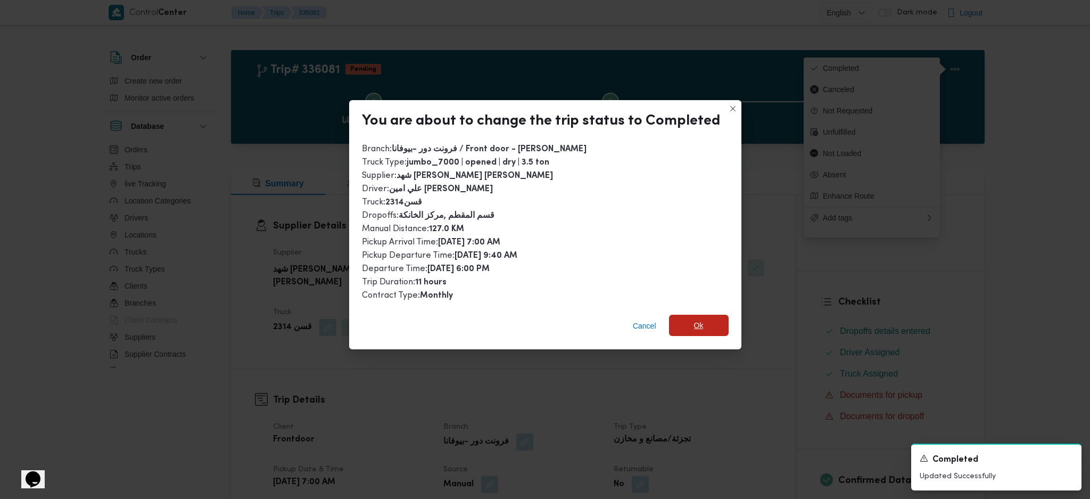
click at [703, 320] on span "Ok" at bounding box center [699, 325] width 60 height 21
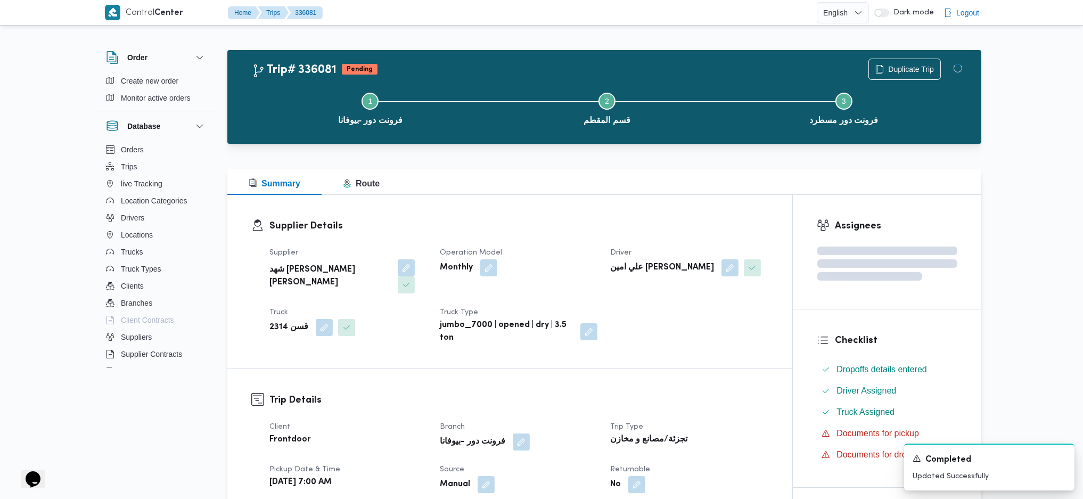
click at [599, 241] on div "Supplier شهد مصطفي احمد عبدة عباس حمودة Operation Model Monthly Driver علي امين…" at bounding box center [519, 295] width 512 height 111
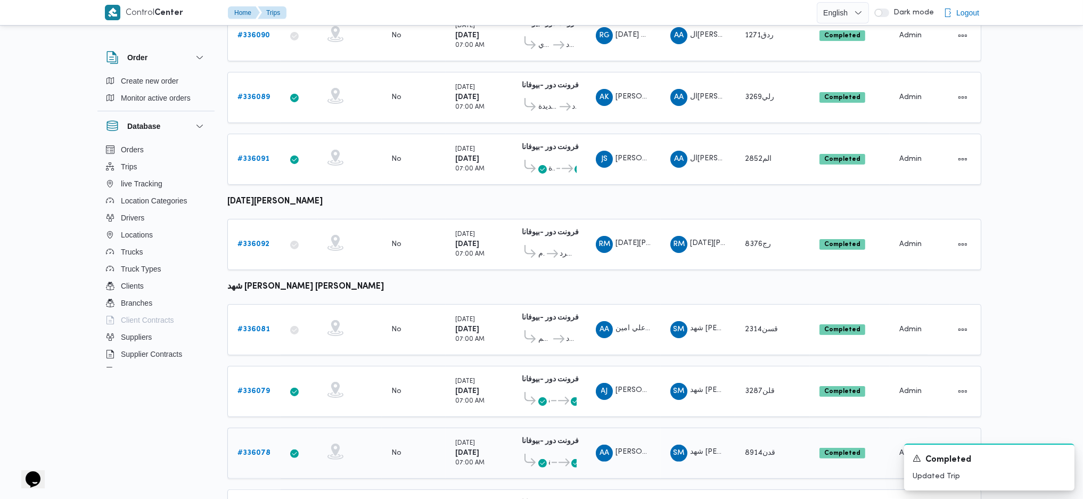
scroll to position [633, 0]
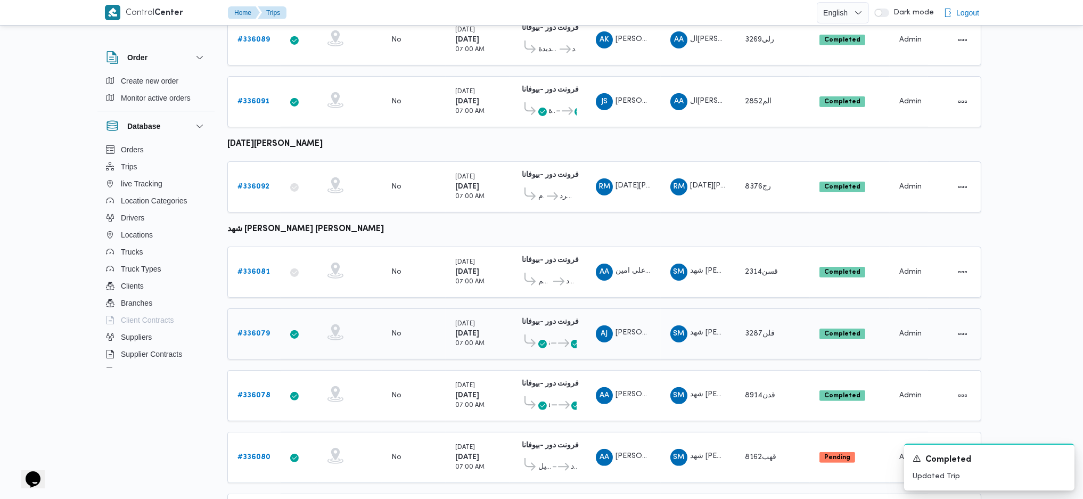
click at [249, 327] on link "# 336079" at bounding box center [253, 333] width 32 height 13
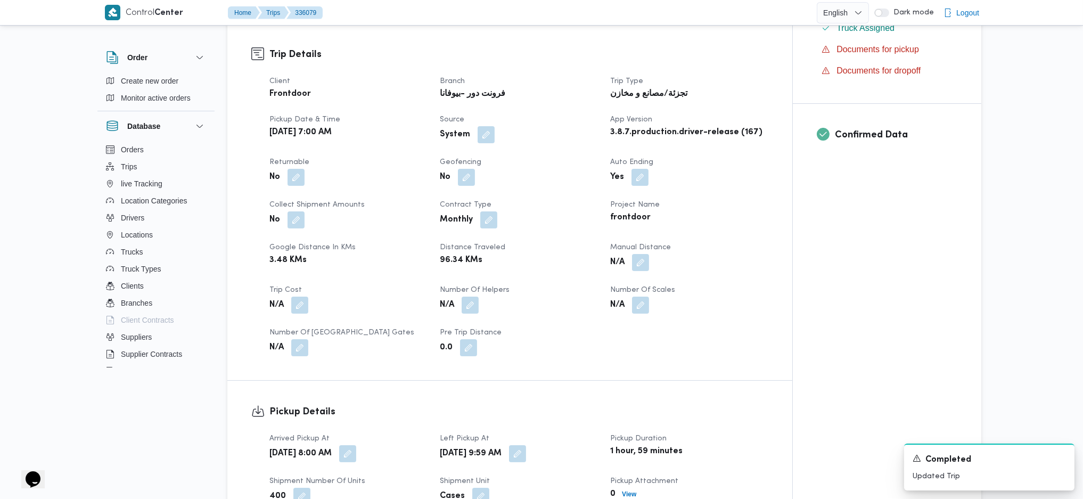
scroll to position [349, 0]
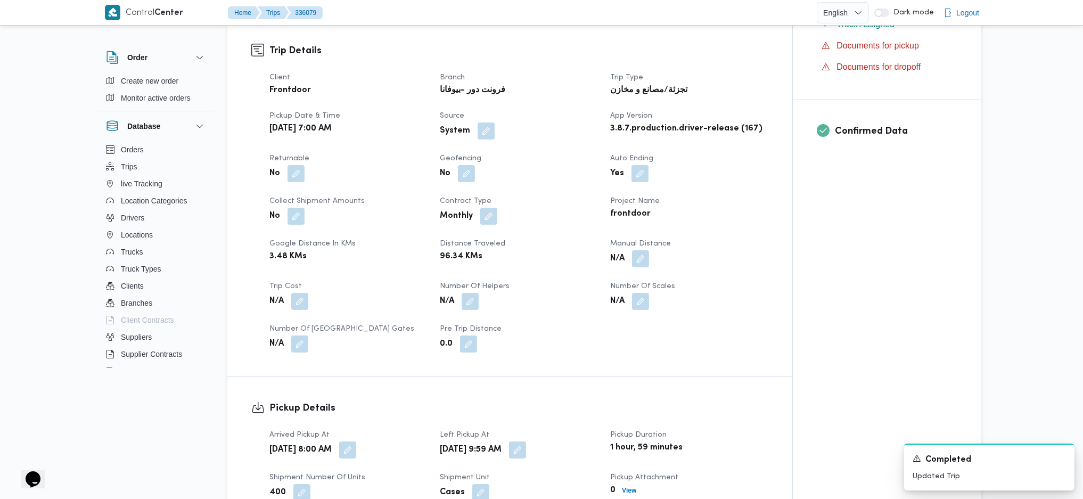
click at [650, 249] on div "N/A" at bounding box center [689, 258] width 160 height 19
click at [642, 250] on button "button" at bounding box center [640, 258] width 17 height 17
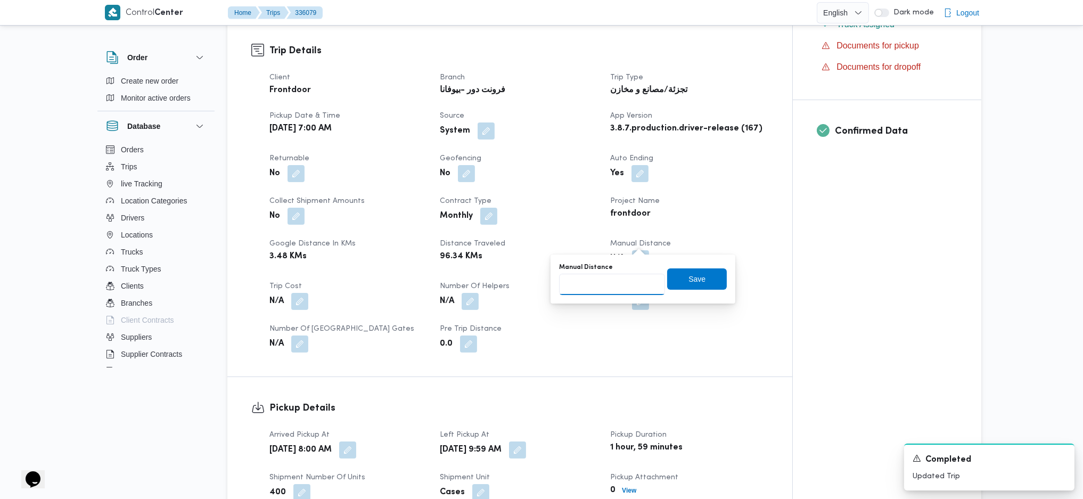
click at [590, 288] on input "Manual Distance" at bounding box center [612, 284] width 106 height 21
type input "120"
click at [695, 284] on span "Save" at bounding box center [696, 278] width 17 height 13
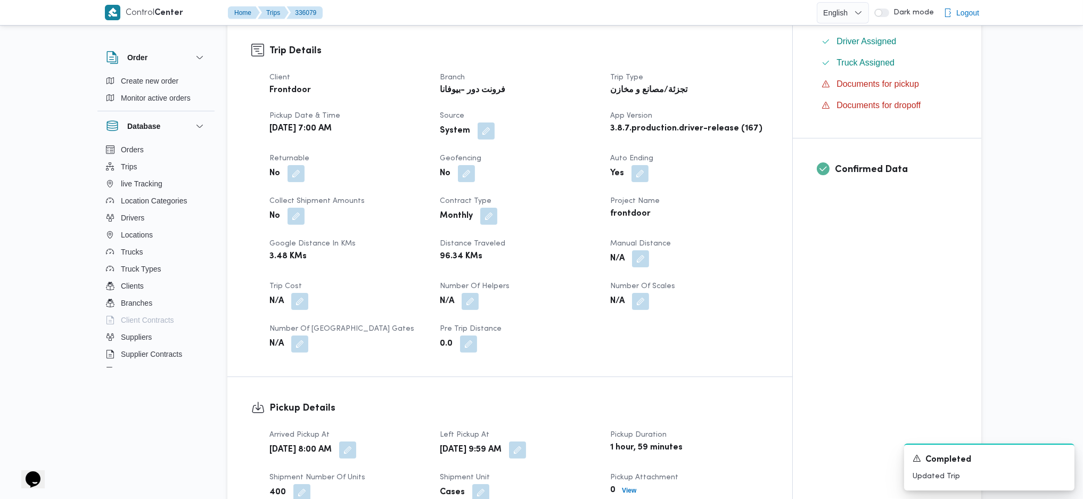
scroll to position [704, 0]
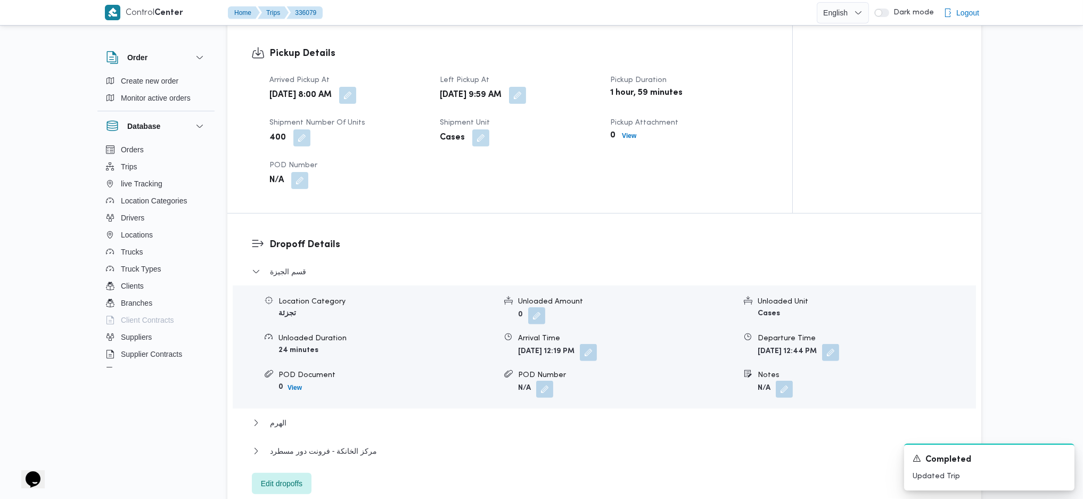
click at [333, 444] on div "مركز الخانكة - فرونت دور مسطرد" at bounding box center [604, 454] width 705 height 20
click at [318, 444] on div "مركز الخانكة - فرونت دور مسطرد" at bounding box center [604, 454] width 705 height 20
click at [333, 444] on span "مركز الخانكة - فرونت دور مسطرد" at bounding box center [323, 450] width 107 height 13
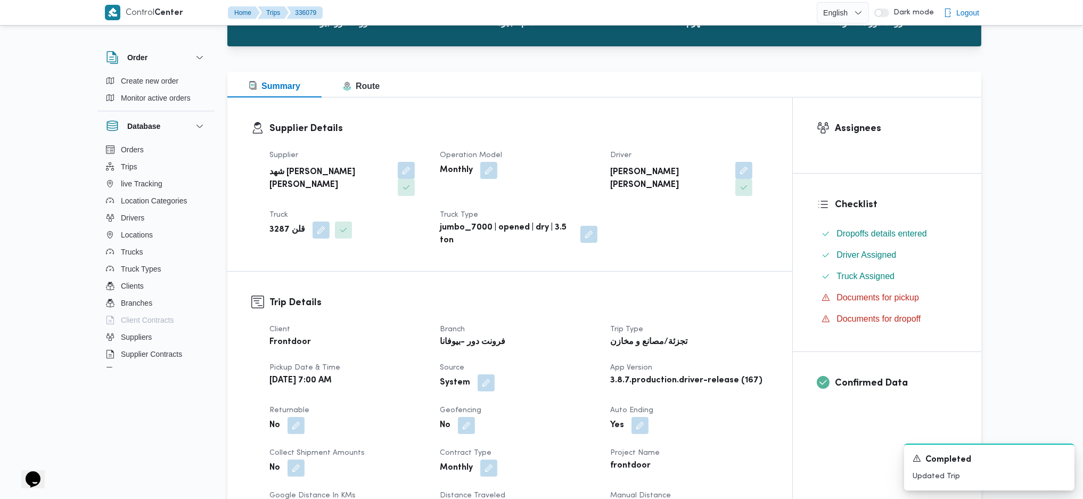
scroll to position [0, 0]
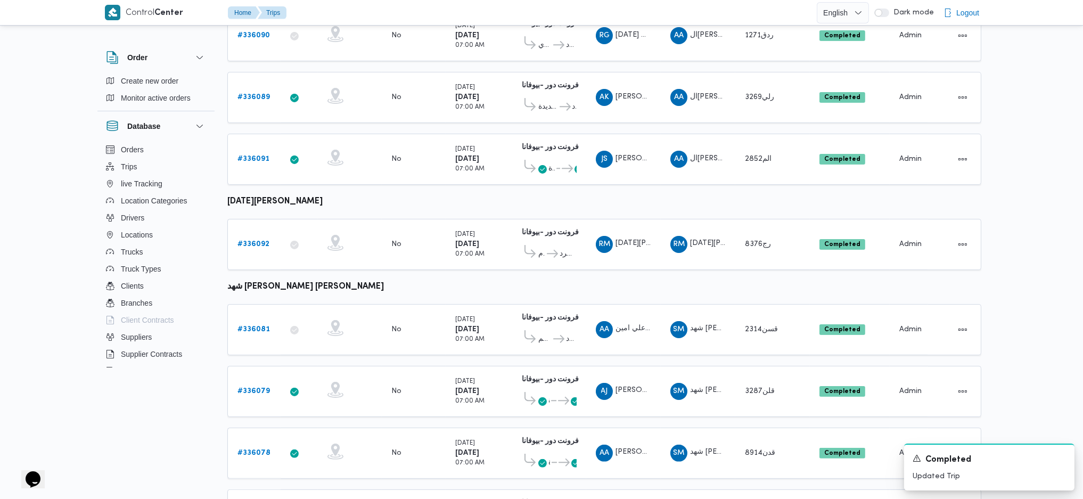
scroll to position [633, 0]
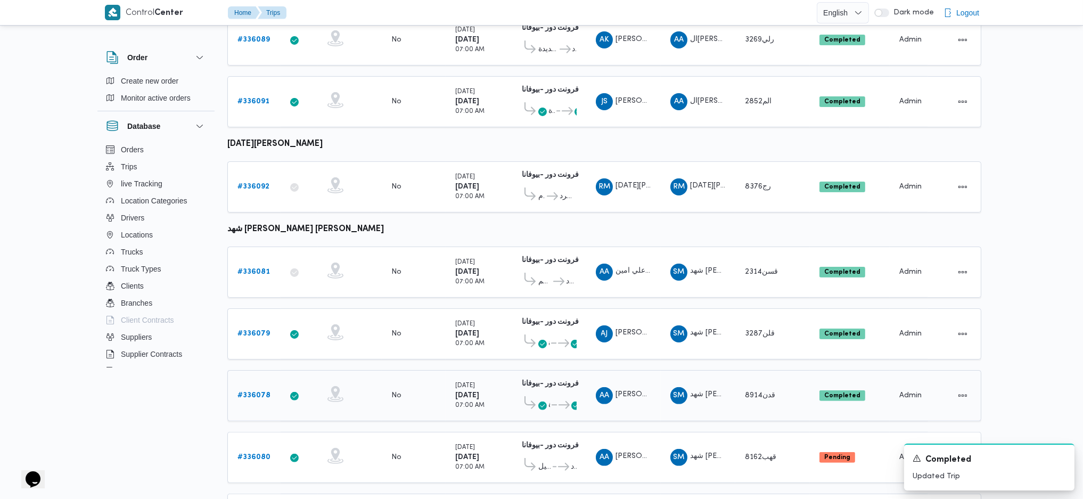
click at [264, 392] on b "# 336078" at bounding box center [253, 395] width 33 height 7
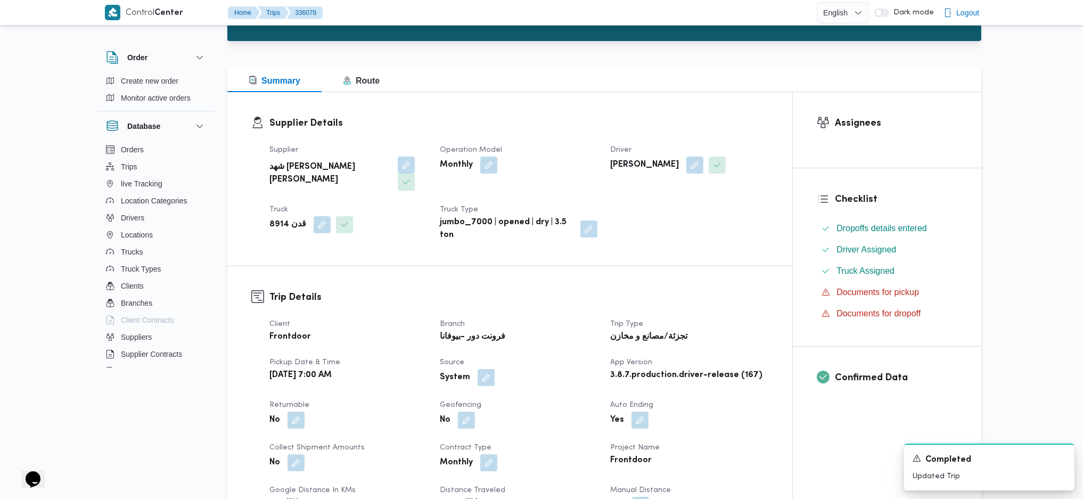
scroll to position [497, 0]
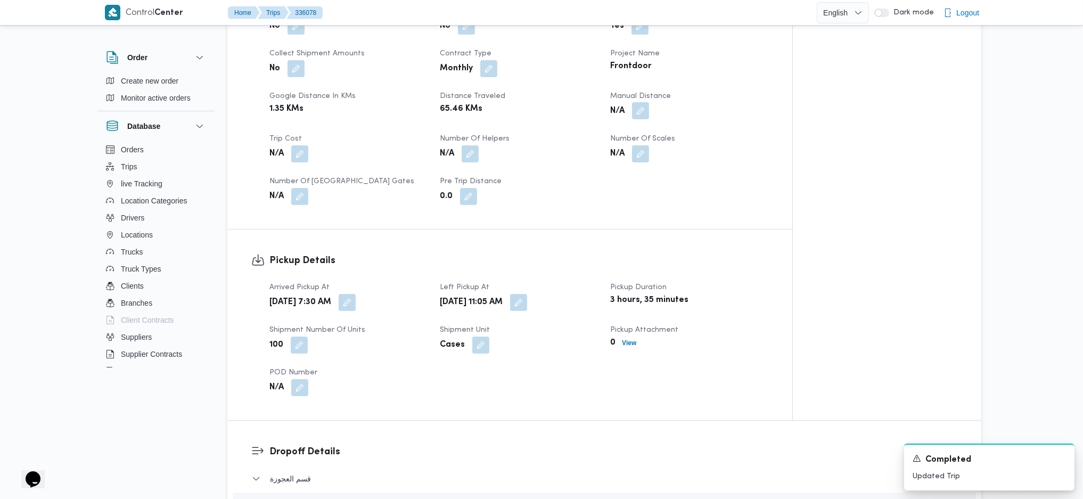
click at [641, 102] on button "button" at bounding box center [640, 110] width 17 height 17
click at [620, 139] on input "Manual Distance" at bounding box center [612, 136] width 106 height 21
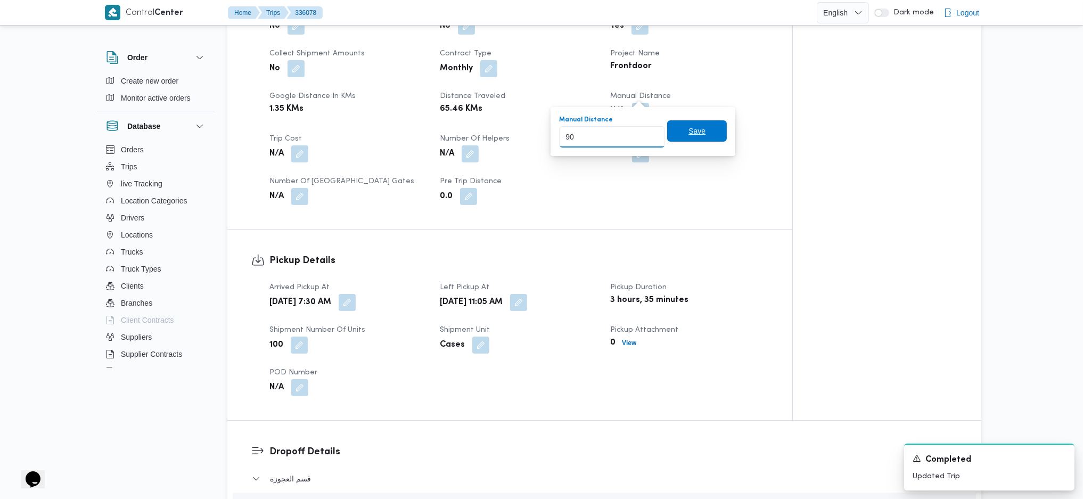
type input "90"
click at [700, 135] on span "Save" at bounding box center [697, 130] width 60 height 21
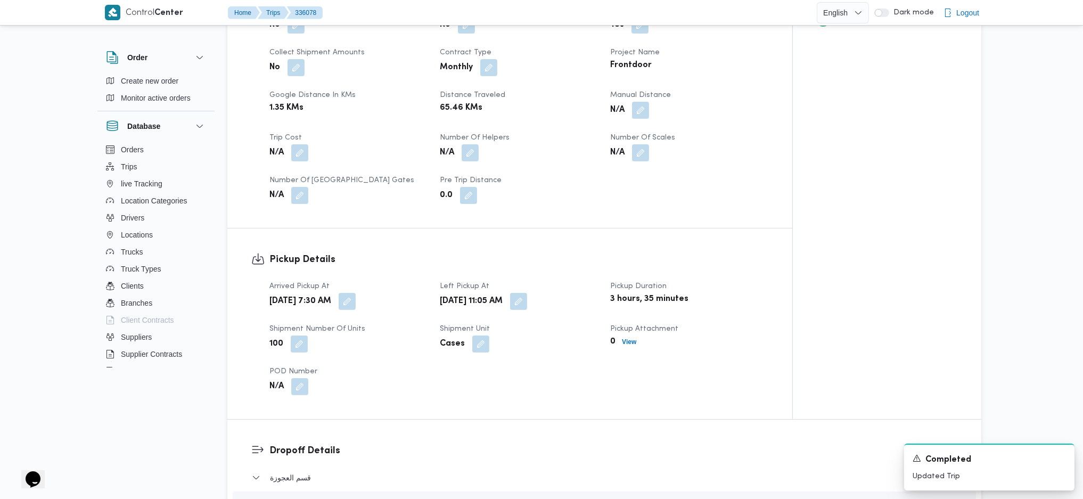
scroll to position [852, 0]
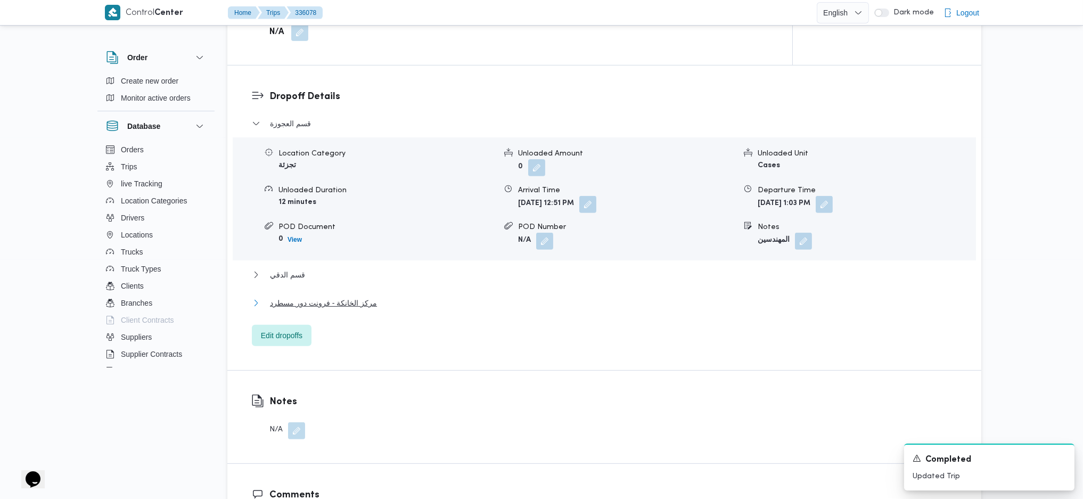
click at [352, 296] on span "مركز الخانكة - فرونت دور مسطرد" at bounding box center [323, 302] width 107 height 13
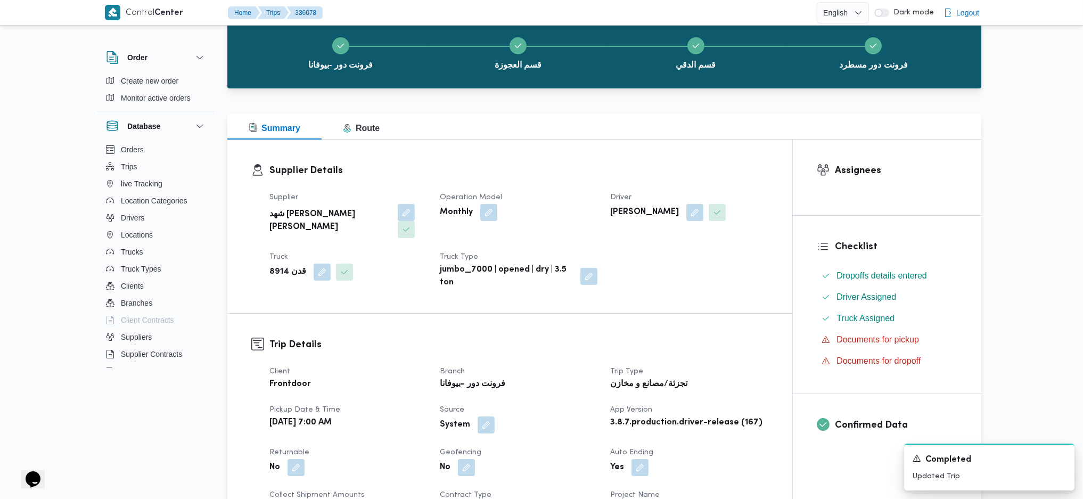
scroll to position [0, 0]
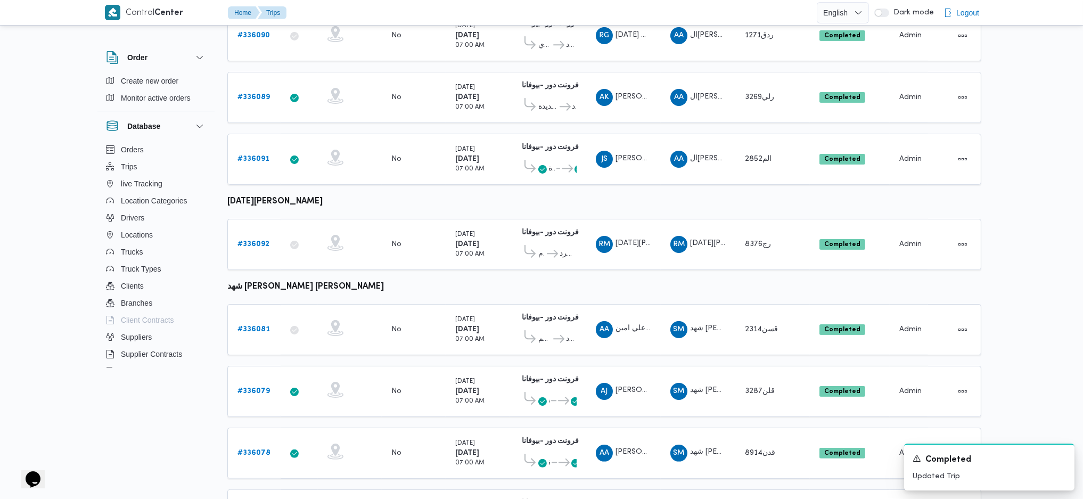
scroll to position [633, 0]
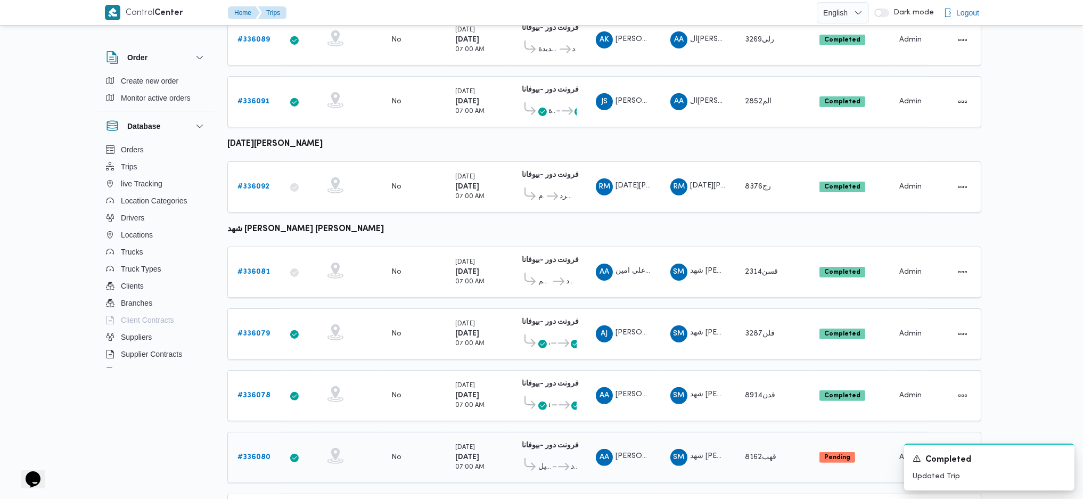
click at [244, 453] on b "# 336080" at bounding box center [253, 456] width 33 height 7
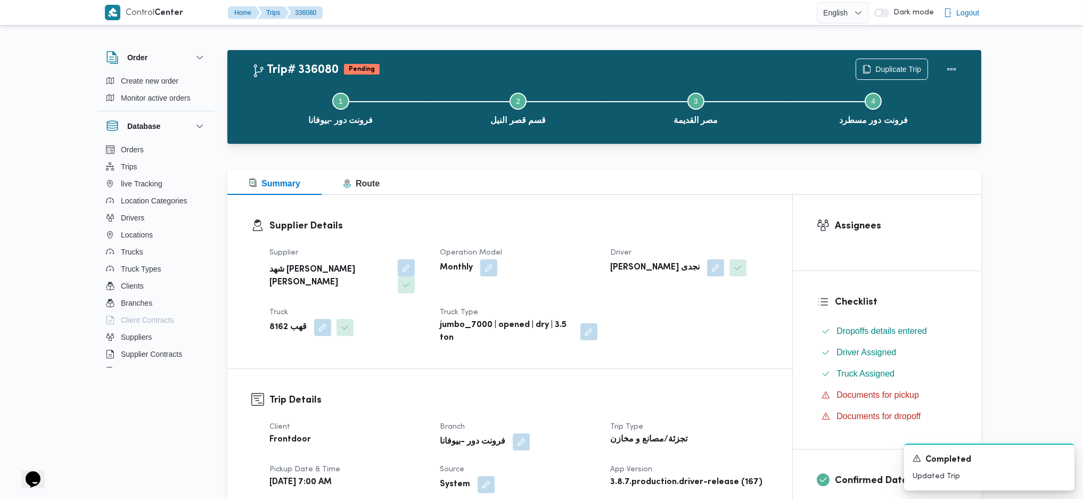
scroll to position [354, 0]
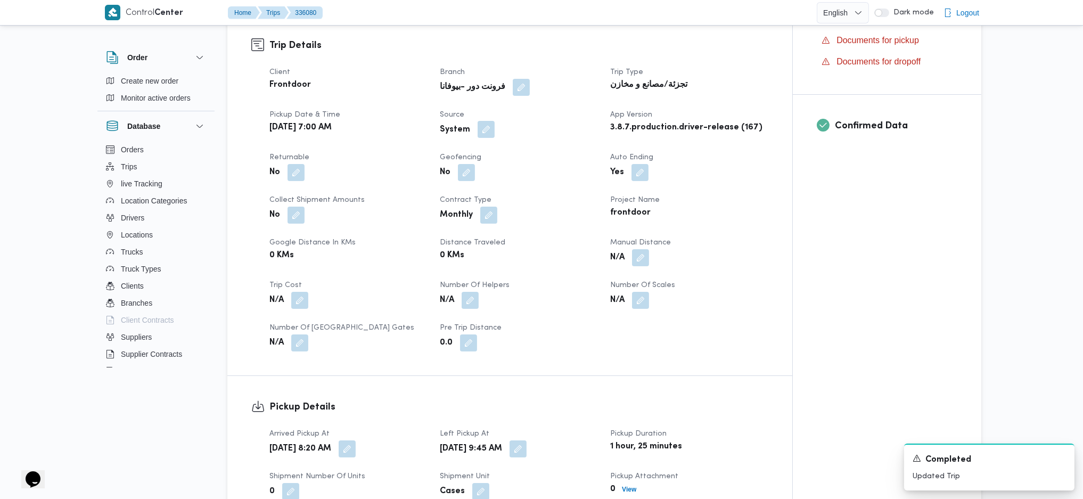
click at [489, 121] on button "button" at bounding box center [485, 129] width 17 height 17
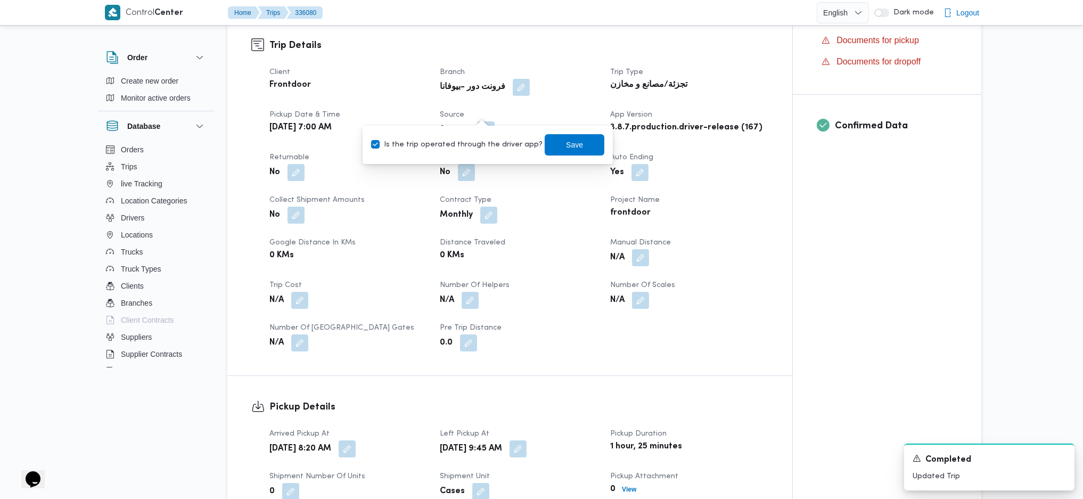
click at [467, 143] on label "Is the trip operated through the driver app?" at bounding box center [456, 144] width 171 height 13
checkbox input "false"
drag, startPoint x: 582, startPoint y: 156, endPoint x: 575, endPoint y: 150, distance: 9.8
click at [582, 156] on div "You are in a dialog. To close this dialog, hit escape. Is the trip operated thr…" at bounding box center [487, 145] width 250 height 38
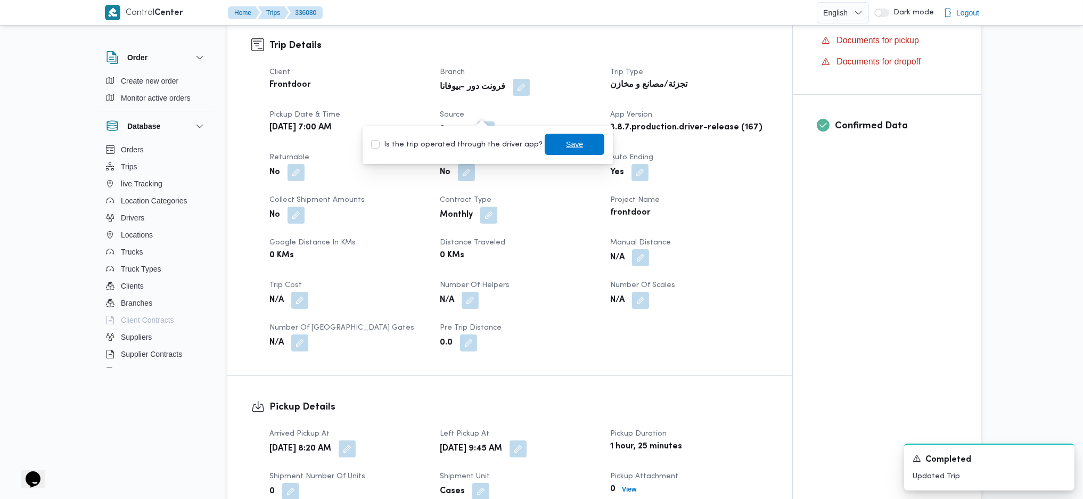
click at [573, 149] on span "Save" at bounding box center [575, 144] width 60 height 21
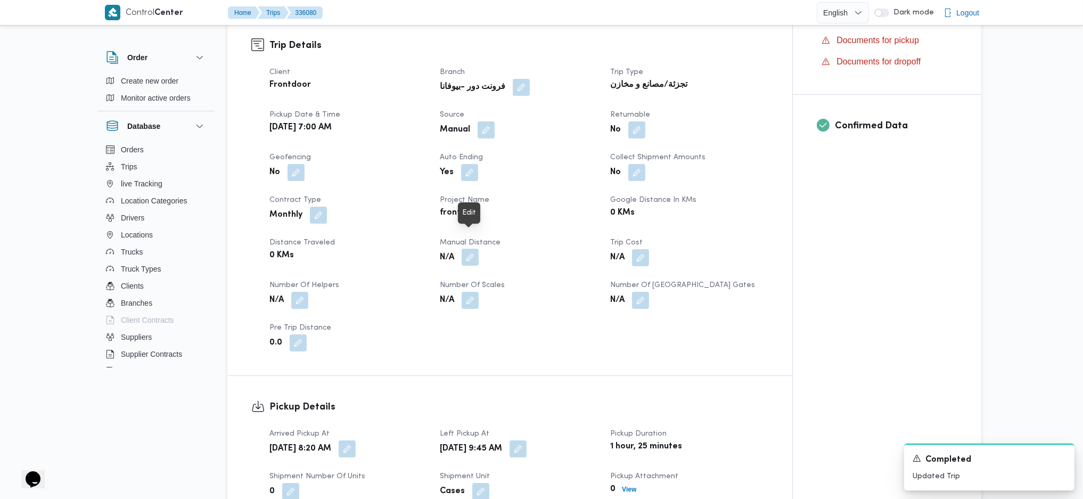
click at [463, 249] on button "button" at bounding box center [469, 257] width 17 height 17
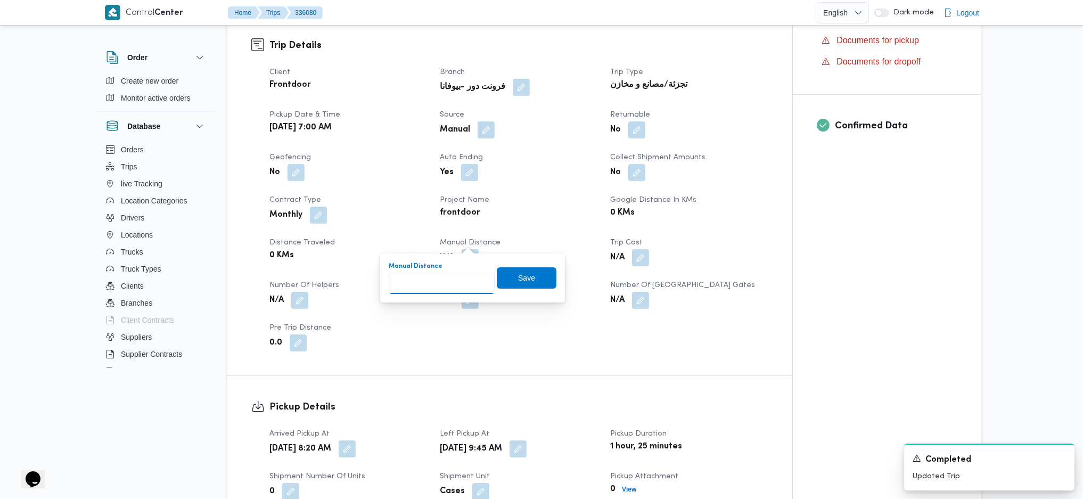
click at [453, 278] on input "Manual Distance" at bounding box center [442, 283] width 106 height 21
type input "89"
click at [516, 268] on span "Save" at bounding box center [527, 277] width 60 height 21
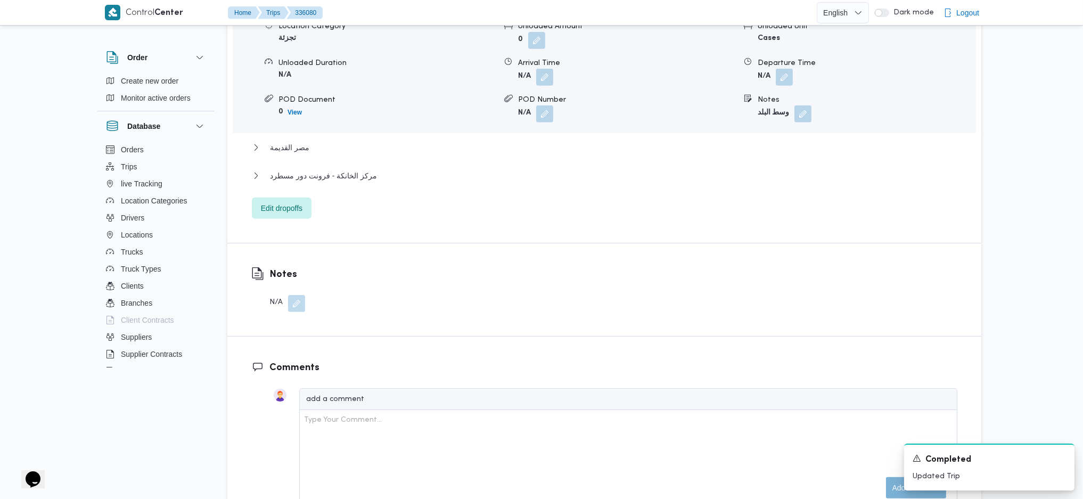
scroll to position [1065, 0]
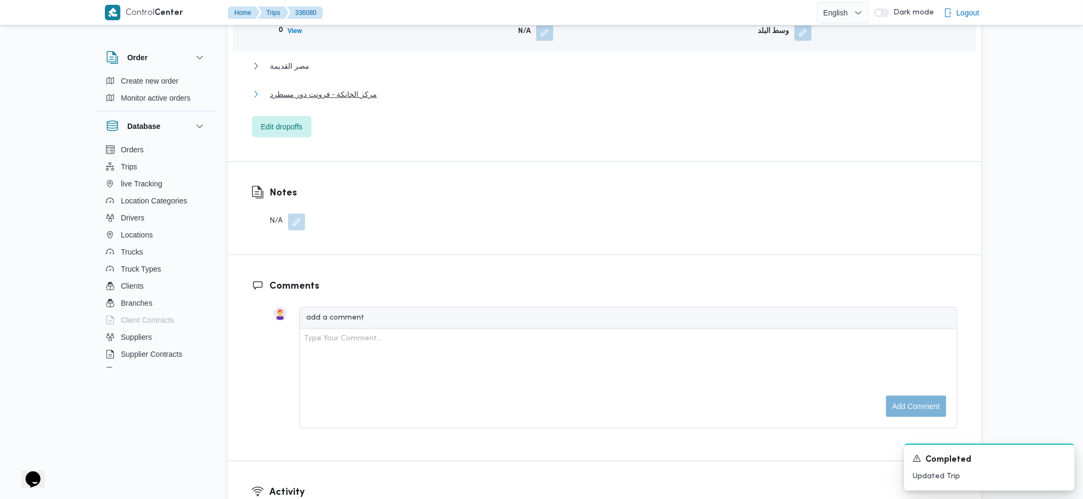
click at [310, 88] on span "مركز الخانكة - فرونت دور مسطرد" at bounding box center [323, 94] width 107 height 13
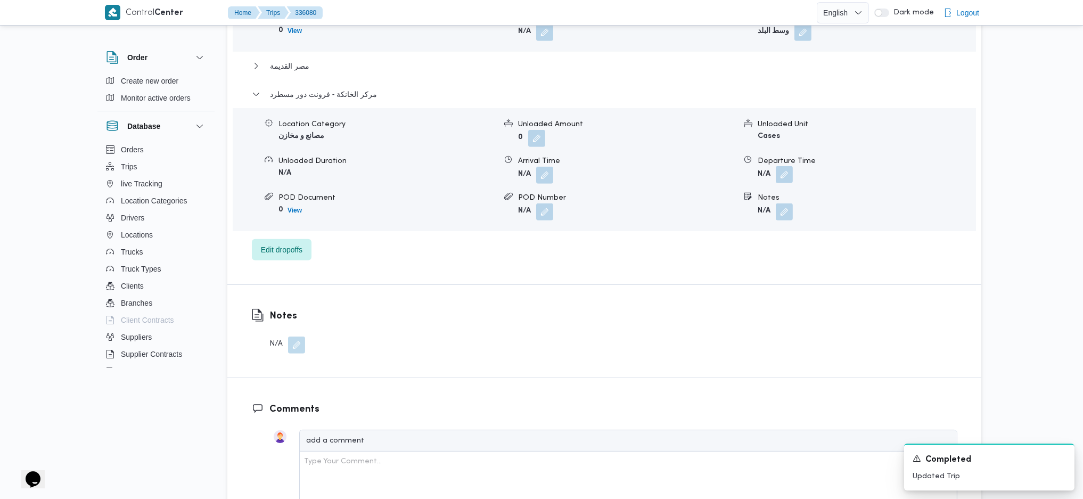
click at [778, 166] on button "button" at bounding box center [784, 174] width 17 height 17
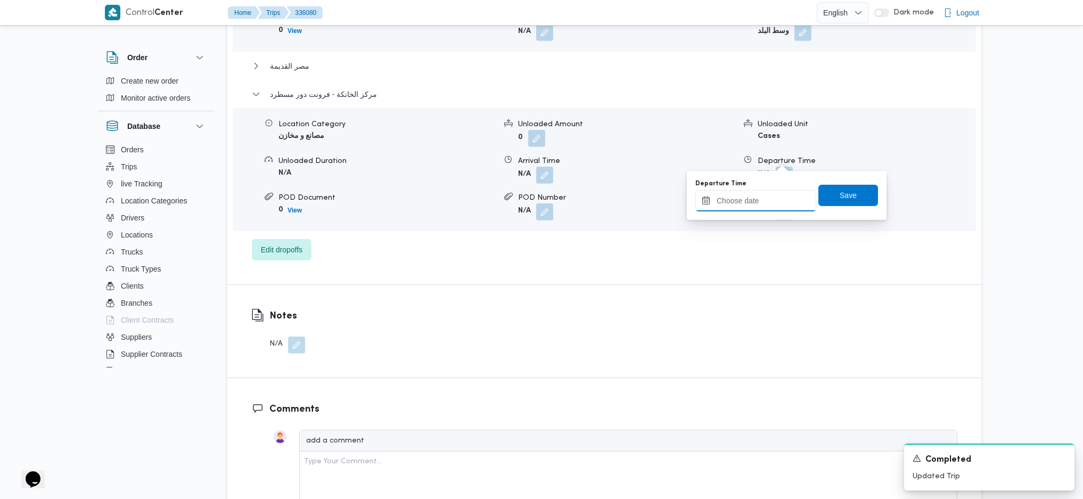
click at [756, 197] on input "Departure Time" at bounding box center [755, 200] width 121 height 21
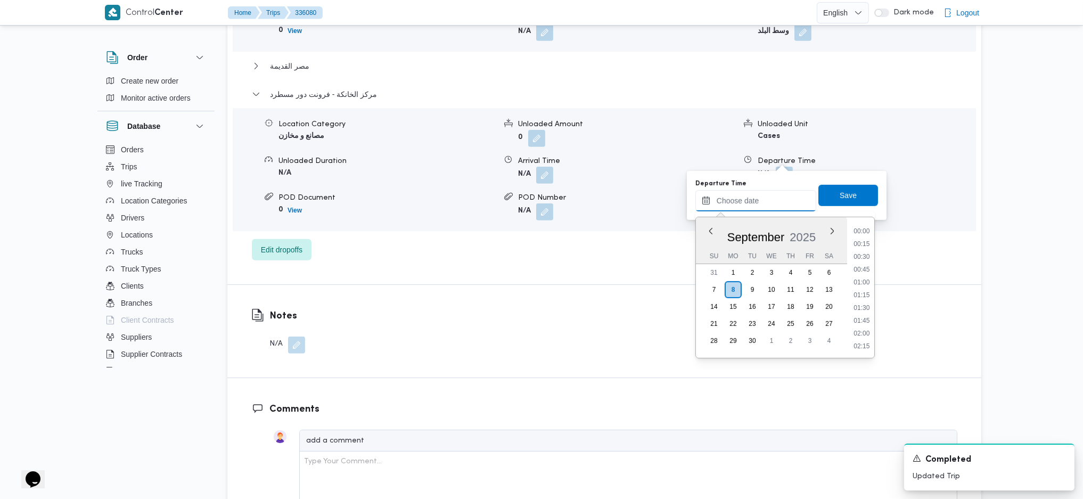
scroll to position [882, 0]
click at [859, 251] on li "17:45" at bounding box center [861, 255] width 24 height 11
type input "08/09/2025 17:45"
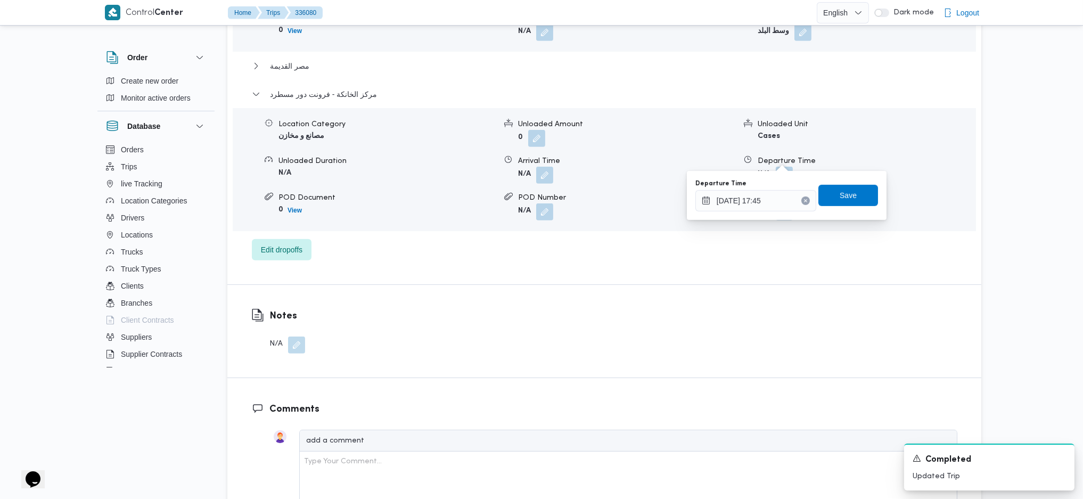
click at [831, 184] on div "Departure Time 08/09/2025 17:45 Save" at bounding box center [786, 195] width 185 height 34
click at [835, 201] on span "Save" at bounding box center [848, 194] width 60 height 21
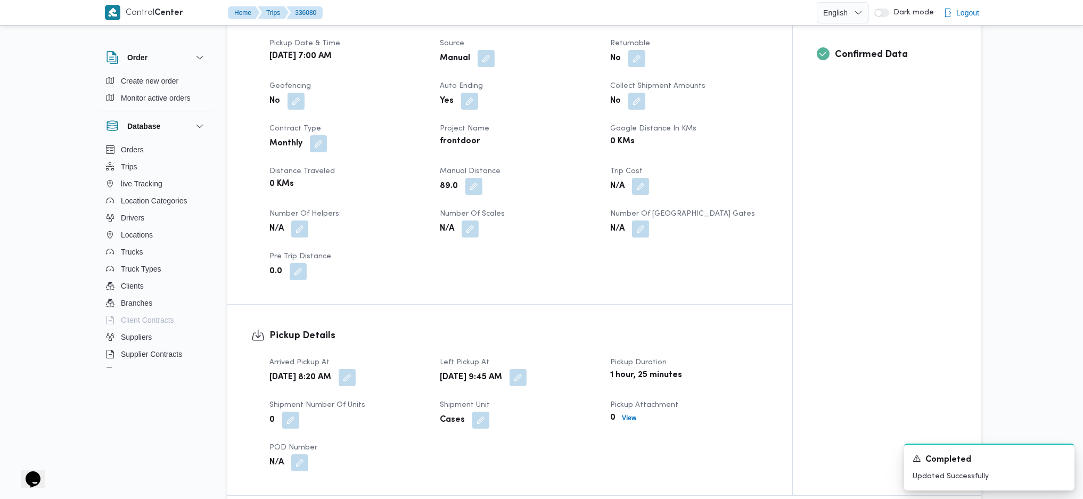
scroll to position [0, 0]
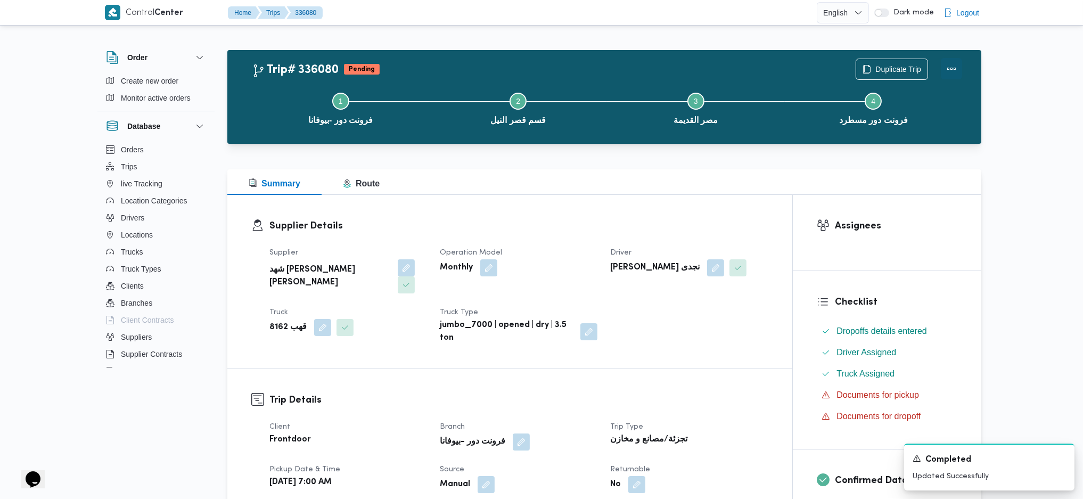
click at [955, 71] on button "Actions" at bounding box center [951, 68] width 21 height 21
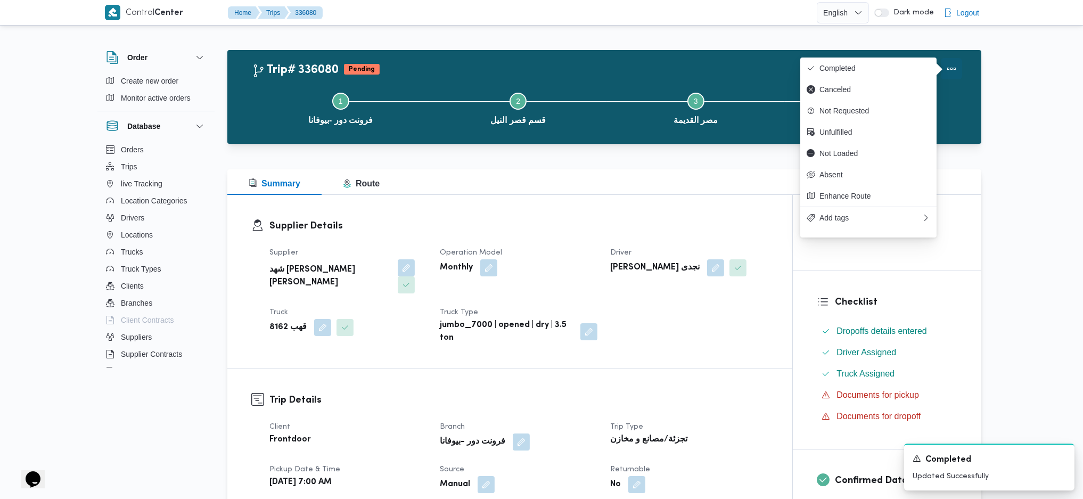
click at [891, 57] on button "Completed" at bounding box center [868, 67] width 136 height 21
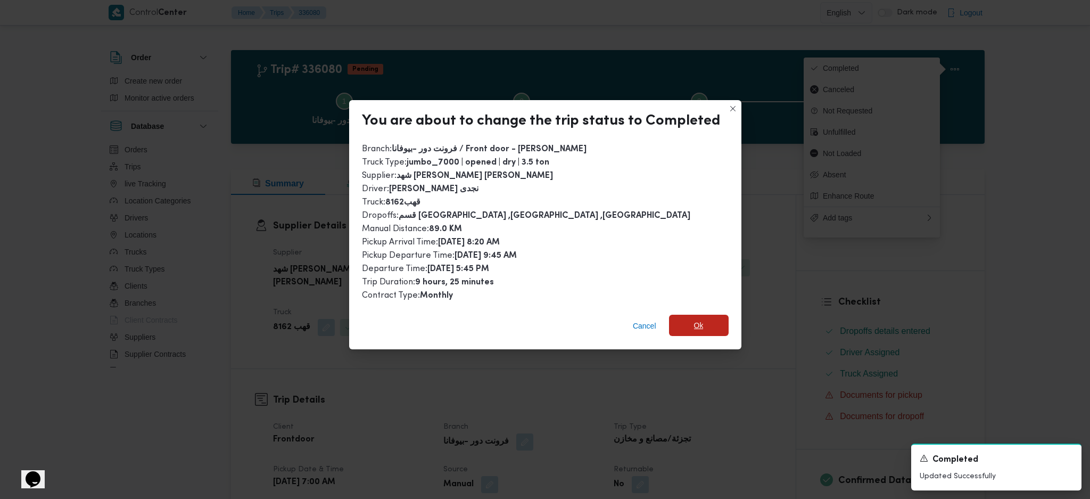
click at [708, 319] on span "Ok" at bounding box center [699, 325] width 60 height 21
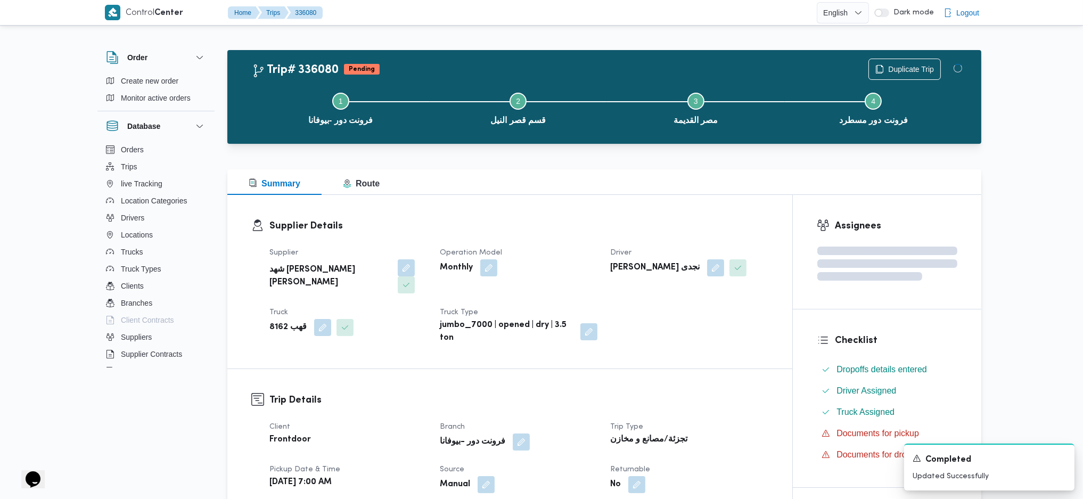
drag, startPoint x: 700, startPoint y: 381, endPoint x: 438, endPoint y: 174, distance: 334.7
click at [700, 393] on h3 "Trip Details" at bounding box center [518, 400] width 499 height 14
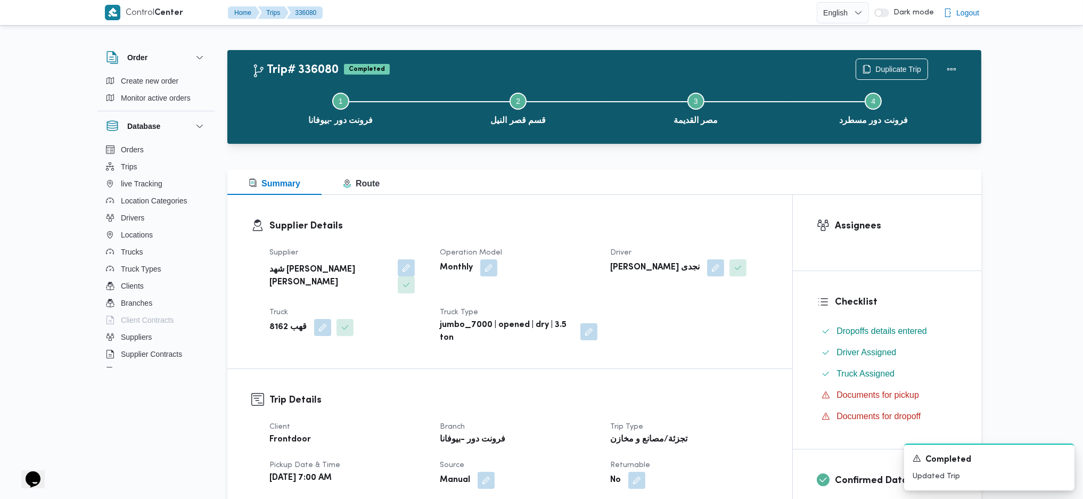
click at [453, 172] on div "Summary Route" at bounding box center [604, 182] width 754 height 26
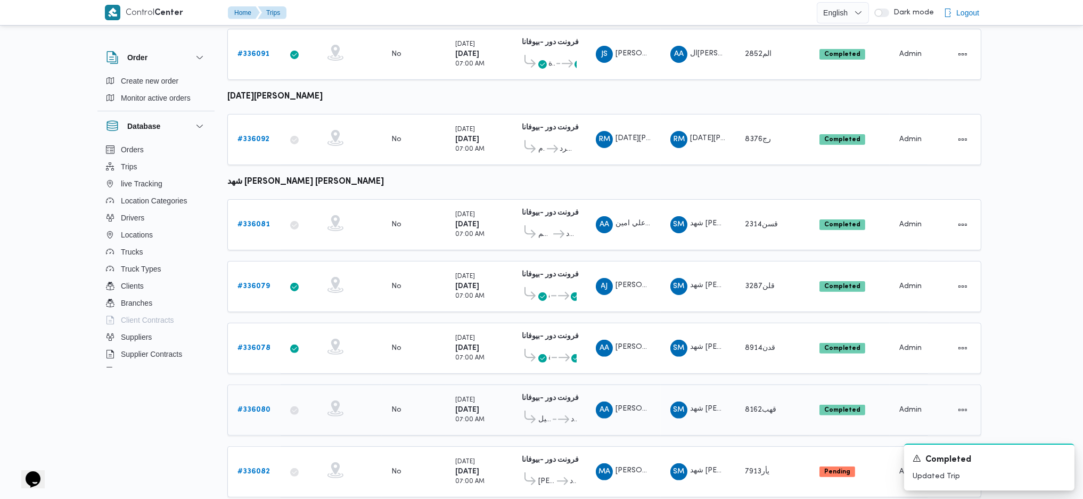
scroll to position [691, 0]
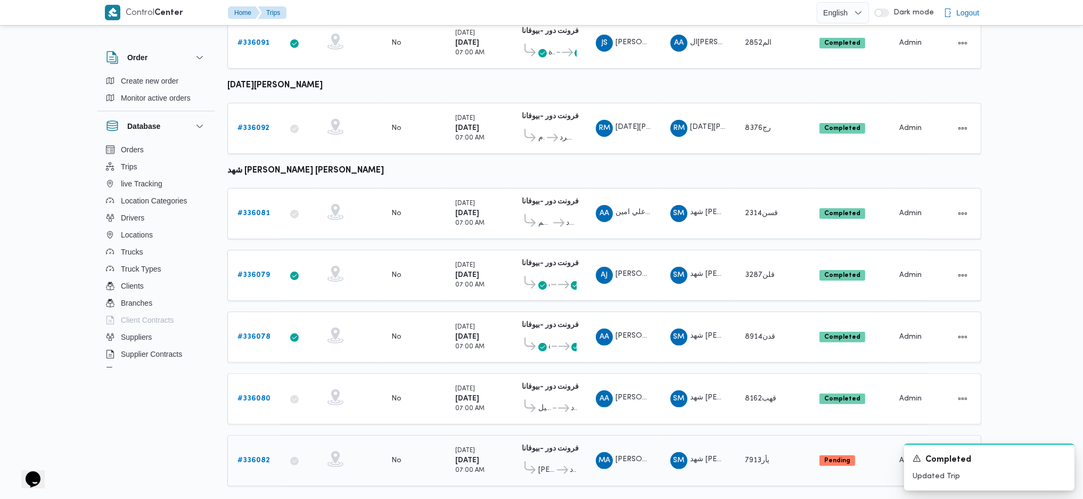
click at [257, 457] on b "# 336082" at bounding box center [253, 460] width 32 height 7
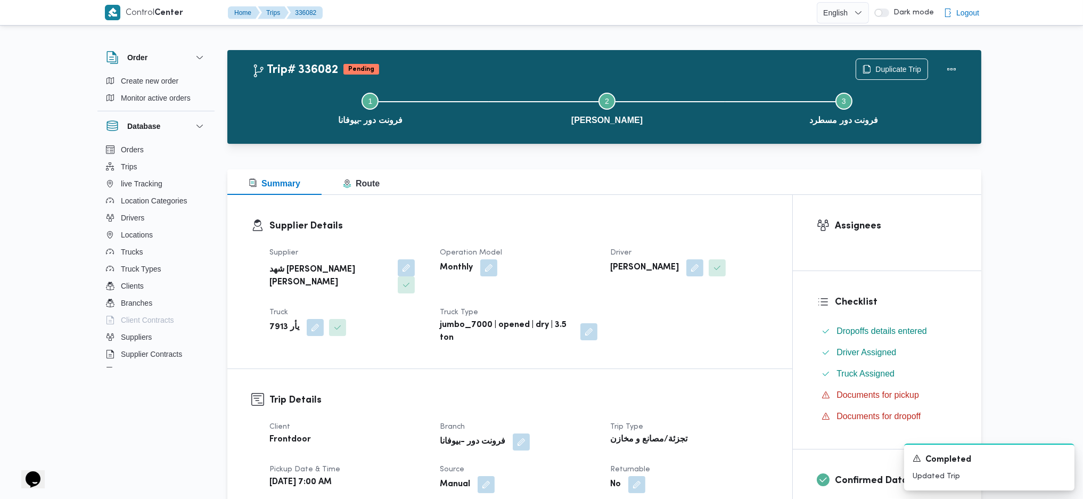
scroll to position [284, 0]
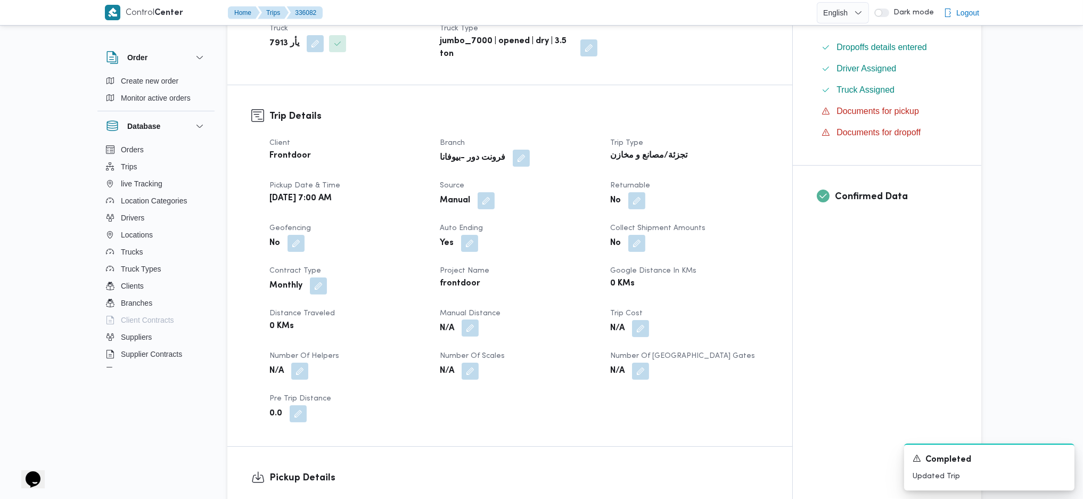
click at [473, 319] on button "button" at bounding box center [469, 327] width 17 height 17
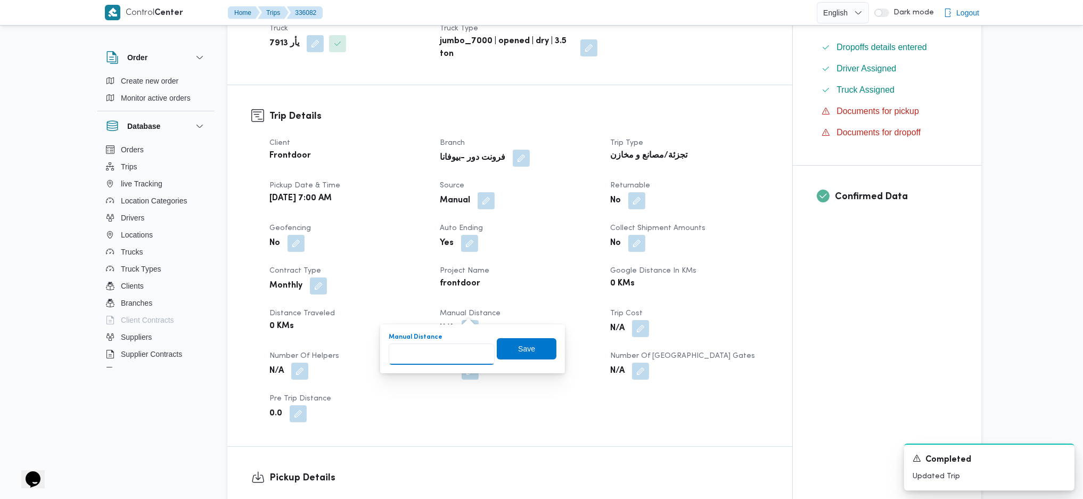
click at [454, 352] on input "Manual Distance" at bounding box center [442, 353] width 106 height 21
type input "120"
click at [497, 349] on span "Save" at bounding box center [527, 347] width 60 height 21
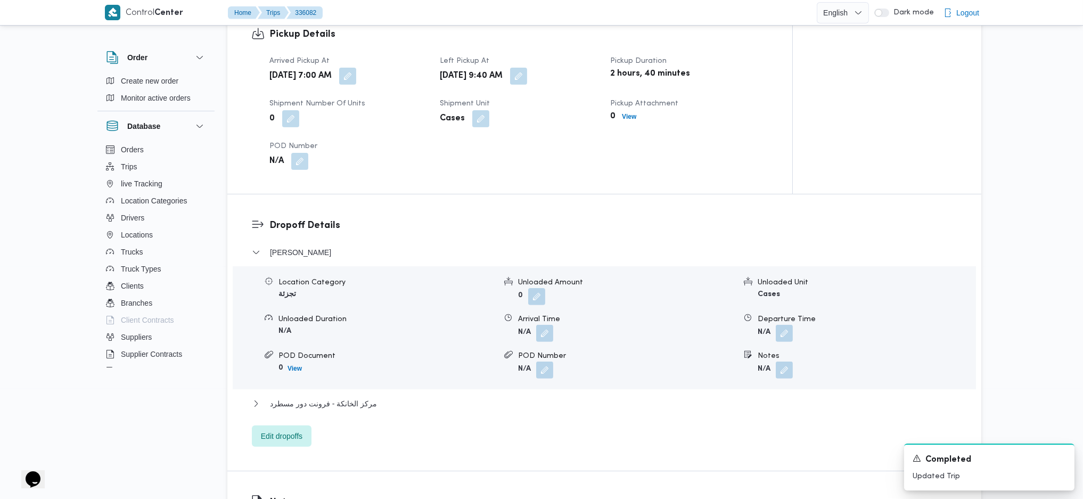
scroll to position [922, 0]
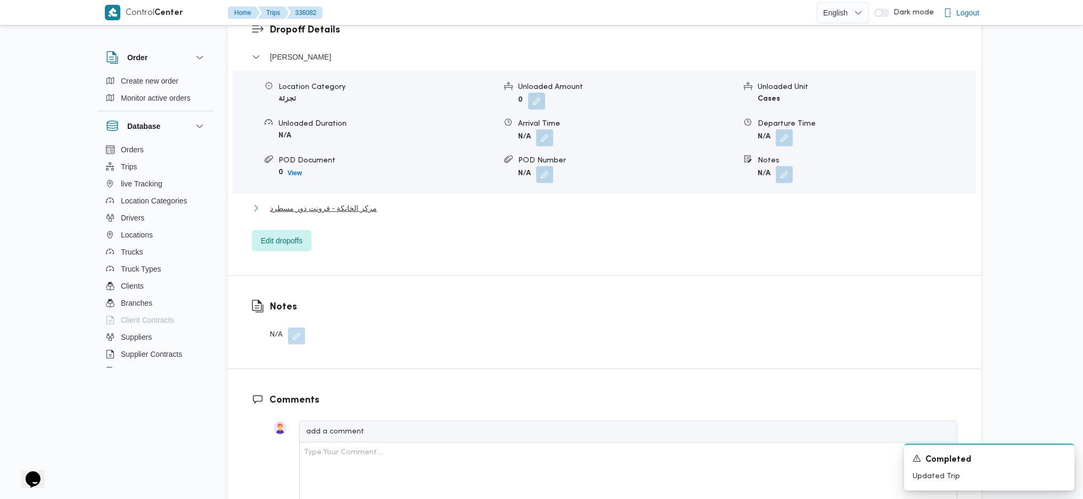
click at [365, 202] on span "مركز الخانكة - فرونت دور مسطرد" at bounding box center [323, 208] width 107 height 13
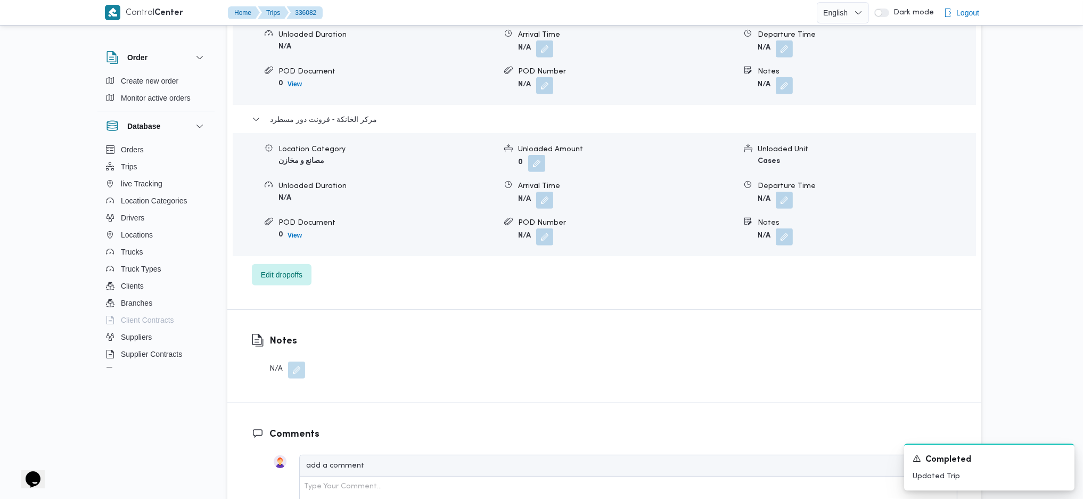
scroll to position [1065, 0]
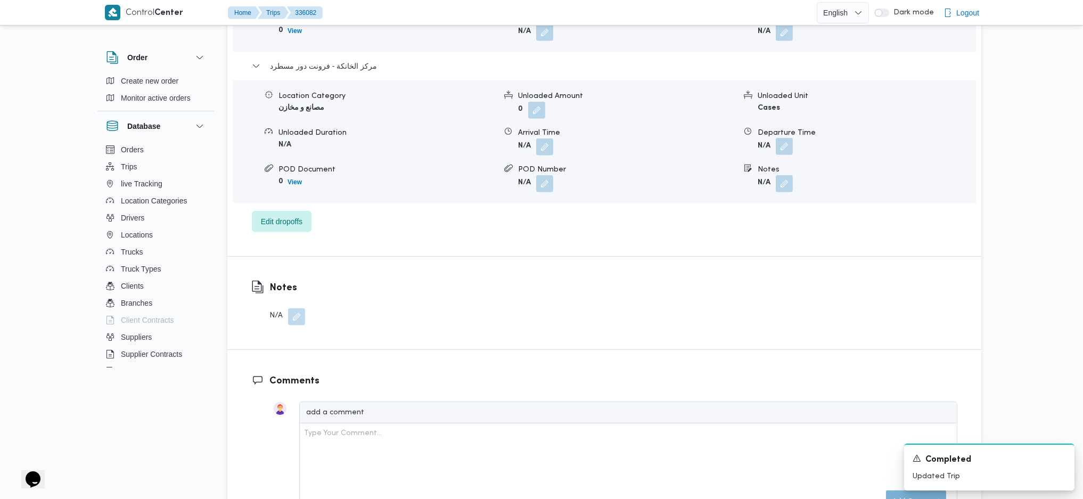
drag, startPoint x: 787, startPoint y: 116, endPoint x: 785, endPoint y: 134, distance: 18.8
click at [787, 127] on div "Departure Time" at bounding box center [865, 132] width 217 height 11
click at [785, 138] on button "button" at bounding box center [784, 146] width 17 height 17
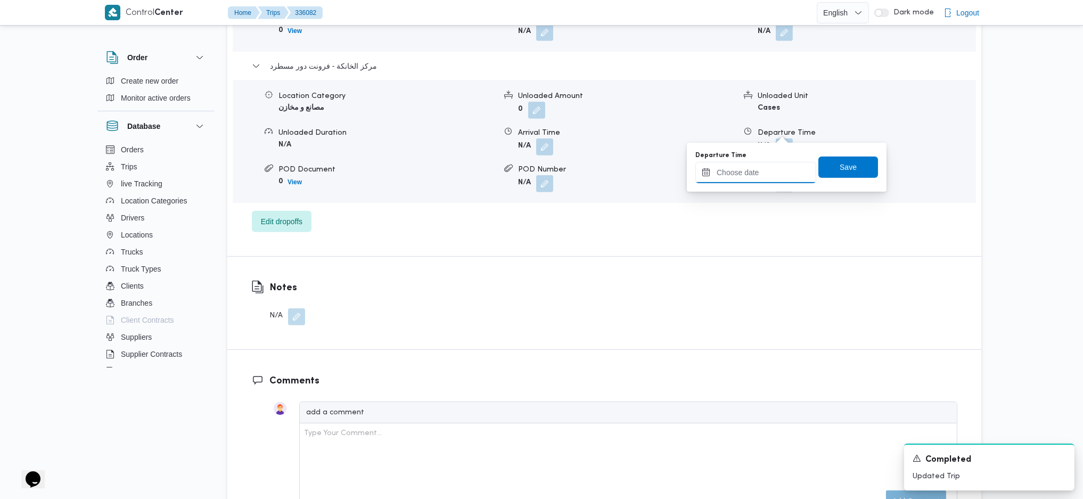
drag, startPoint x: 782, startPoint y: 136, endPoint x: 746, endPoint y: 181, distance: 57.5
click at [746, 181] on input "Departure Time" at bounding box center [755, 172] width 121 height 21
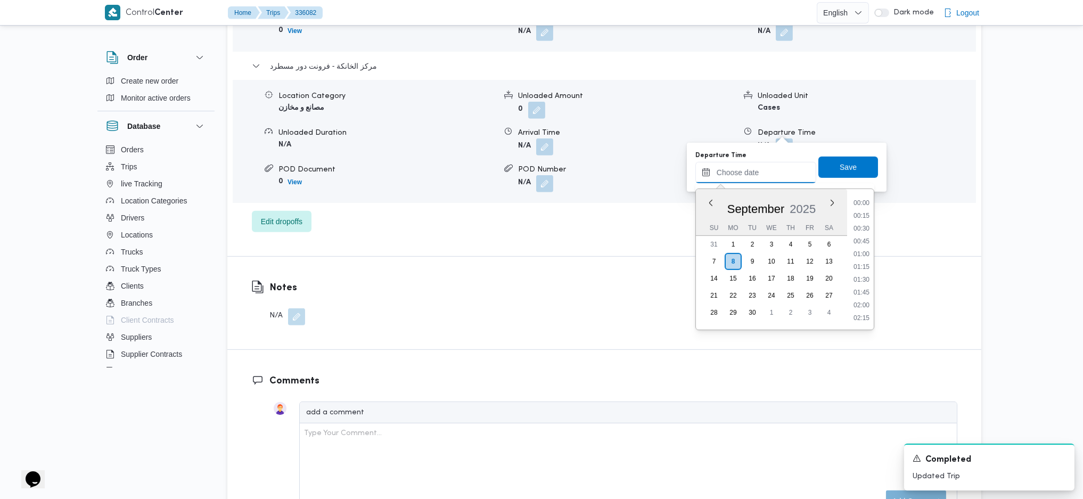
scroll to position [882, 0]
click at [863, 228] on li "17:45" at bounding box center [861, 227] width 24 height 11
type input "08/09/2025 17:45"
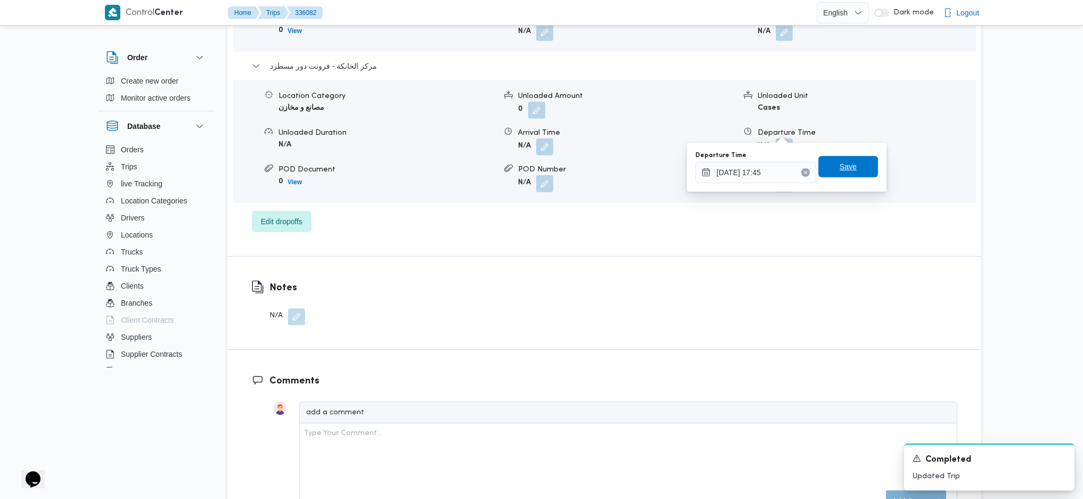
click at [842, 176] on span "Save" at bounding box center [848, 166] width 60 height 21
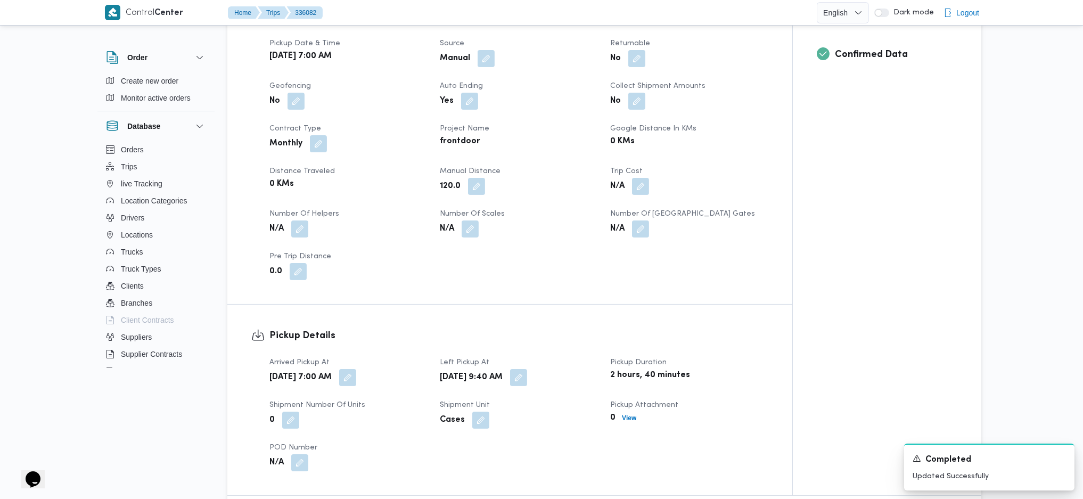
scroll to position [0, 0]
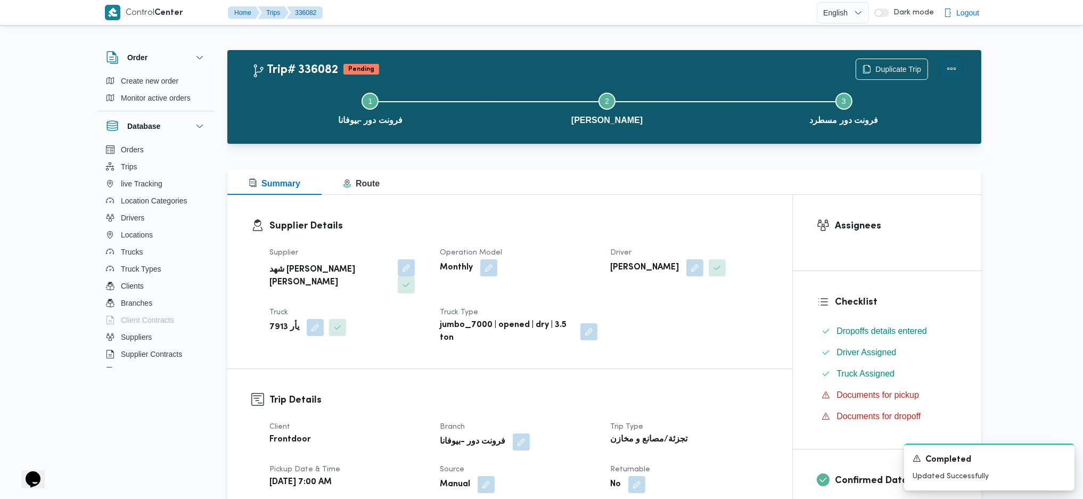
click at [956, 64] on button "Actions" at bounding box center [951, 68] width 21 height 21
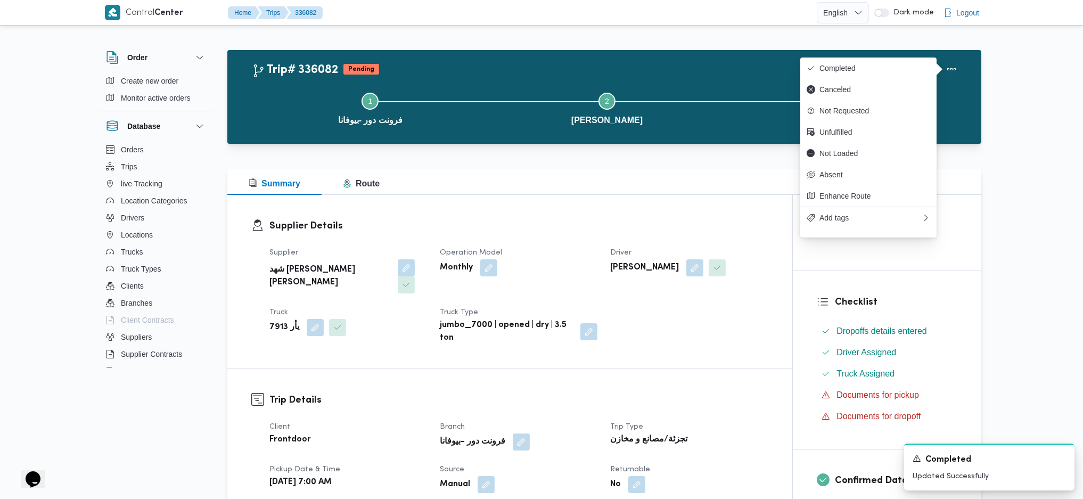
click at [869, 54] on div "Duplicate Trip" at bounding box center [908, 69] width 119 height 34
click at [859, 64] on span "Completed" at bounding box center [874, 68] width 111 height 9
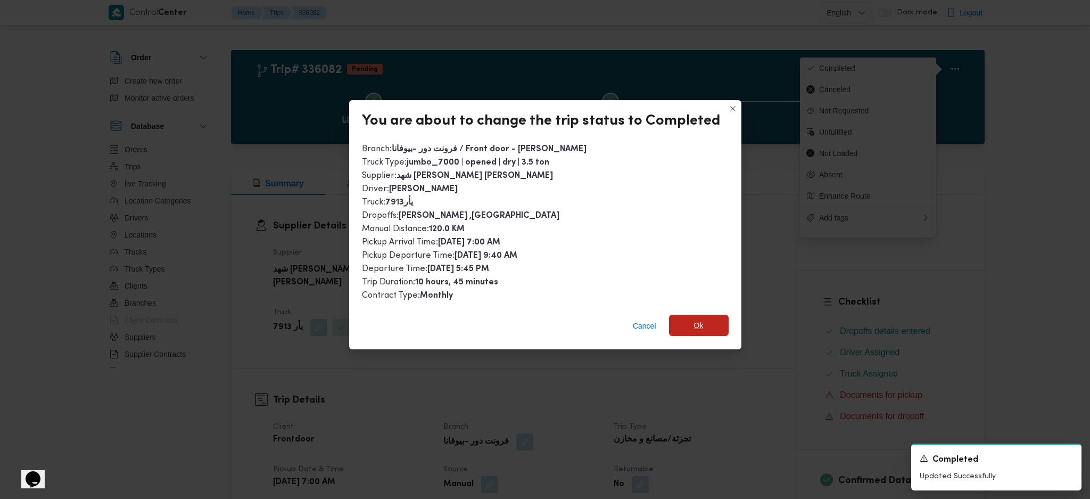
click at [703, 315] on span "Ok" at bounding box center [699, 325] width 60 height 21
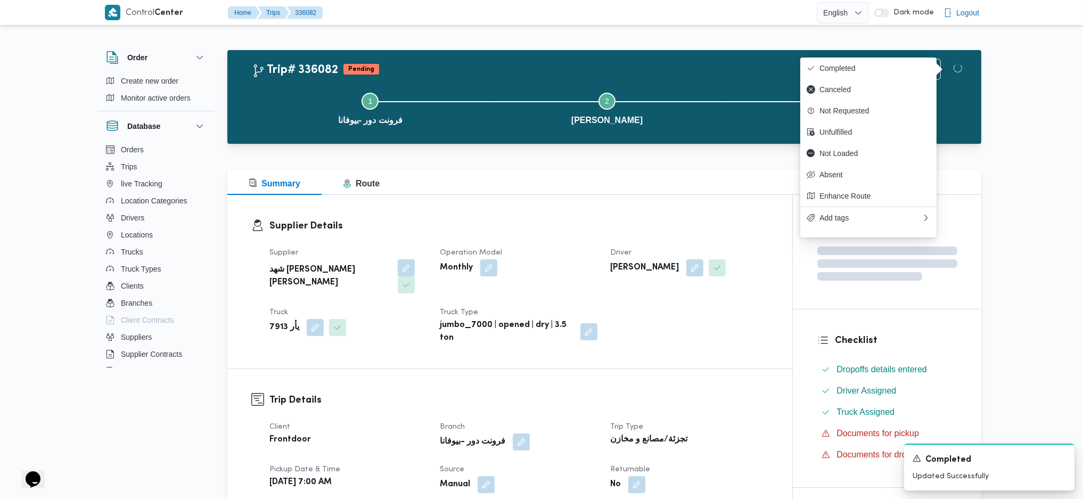
click at [704, 341] on div "Supplier Details Supplier شهد مصطفي احمد عبدة عباس حمودة Operation Model Monthl…" at bounding box center [509, 282] width 565 height 174
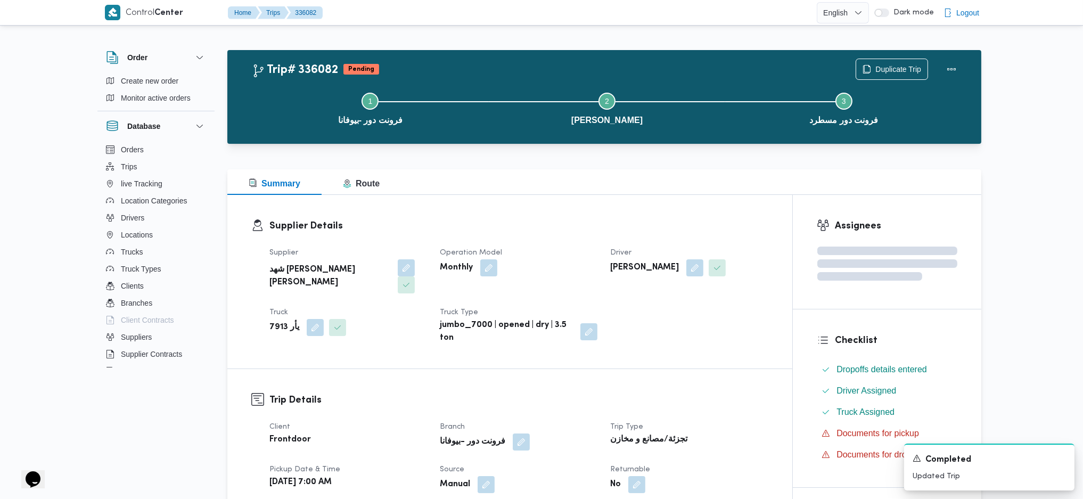
click at [637, 192] on div "Summary Route" at bounding box center [604, 182] width 754 height 26
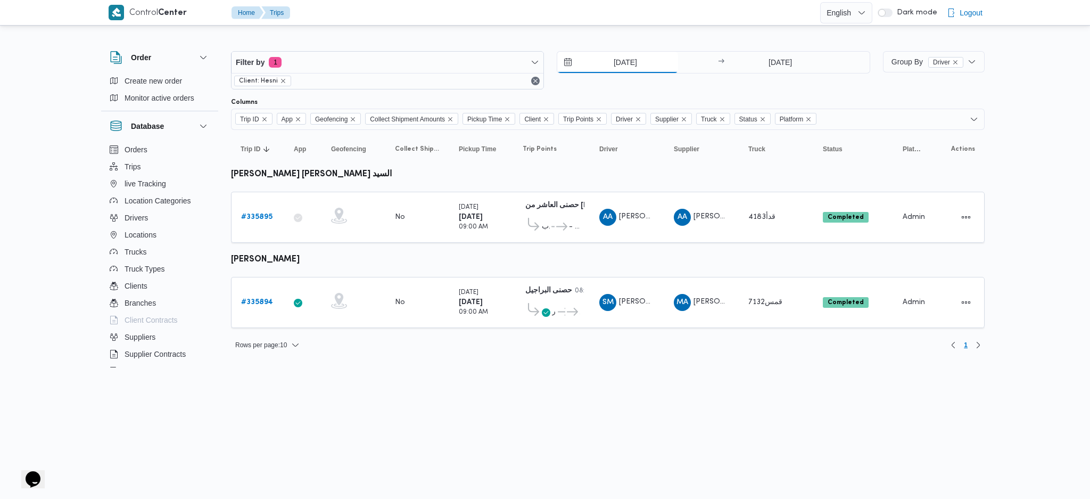
click at [620, 55] on input "[DATE]" at bounding box center [617, 62] width 121 height 21
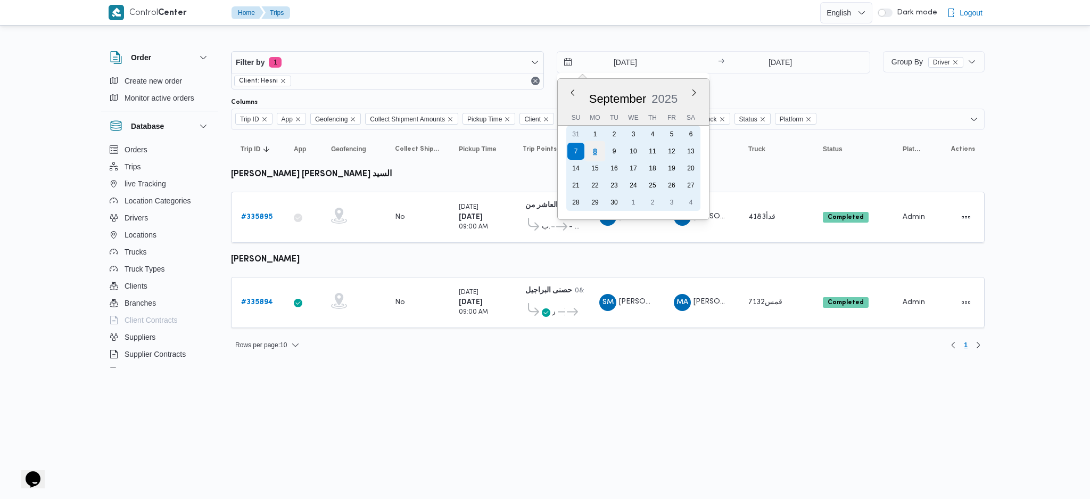
click at [593, 154] on div "8" at bounding box center [595, 151] width 20 height 20
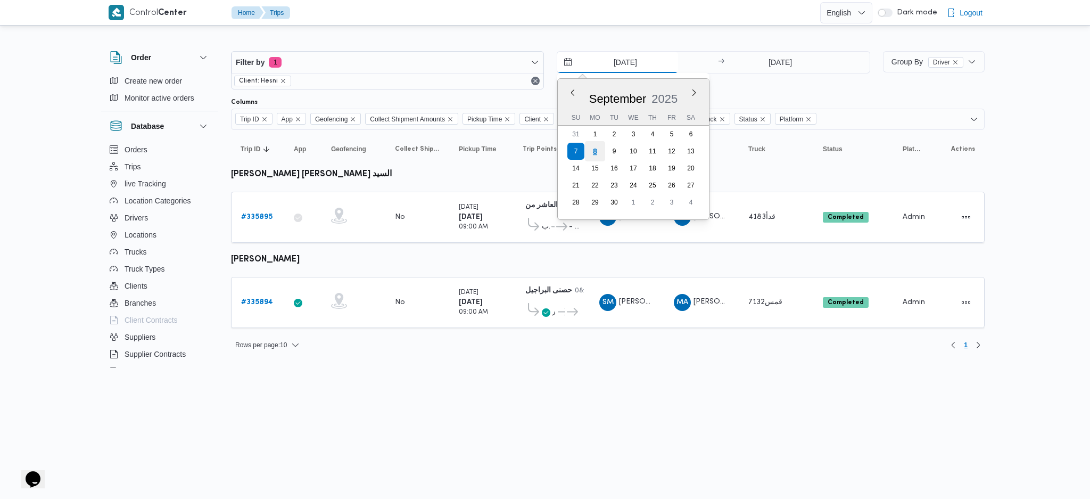
type input "[DATE]"
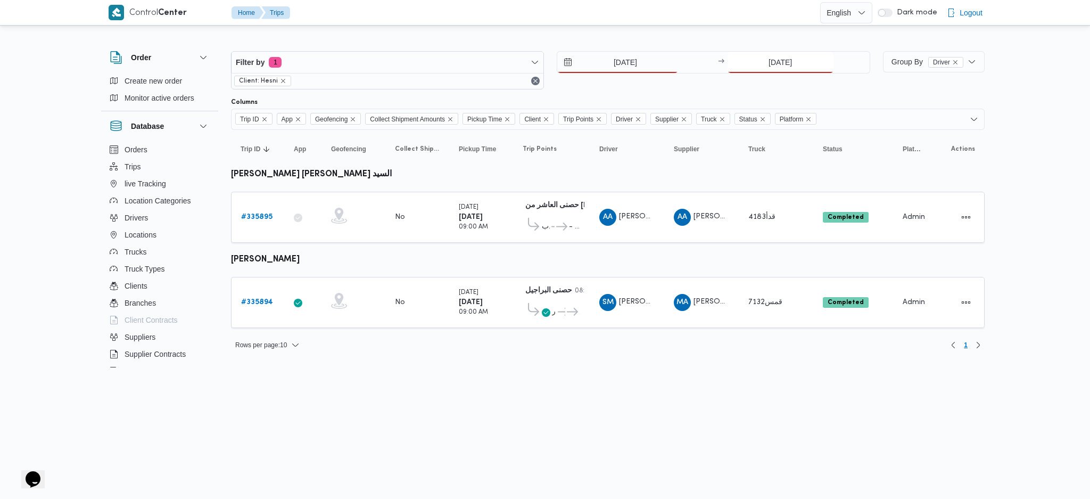
click at [788, 64] on input "[DATE]" at bounding box center [781, 62] width 106 height 21
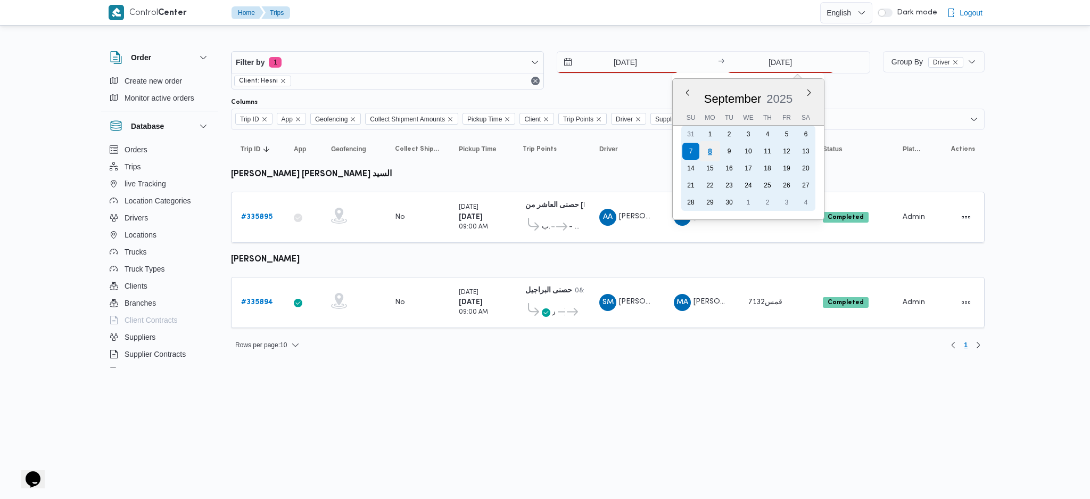
click at [711, 151] on div "8" at bounding box center [709, 151] width 20 height 20
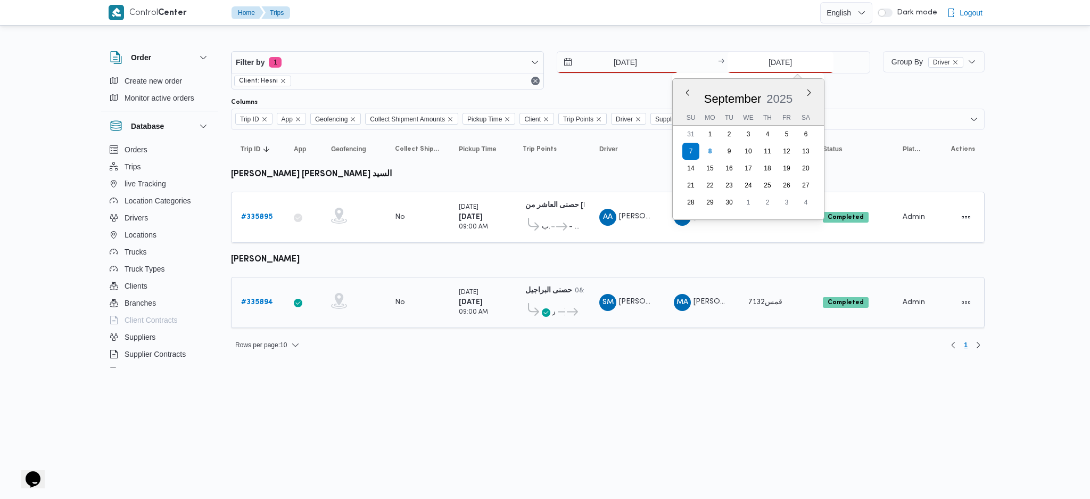
type input "[DATE]"
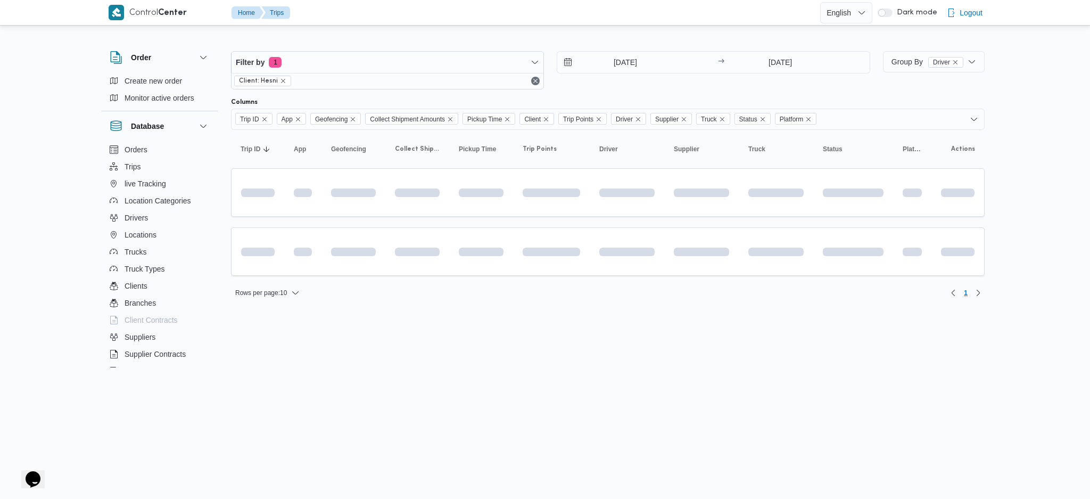
click at [475, 354] on html "Control Center Home Trips English عربي Dark mode Logout Order Create new order …" at bounding box center [545, 249] width 1090 height 499
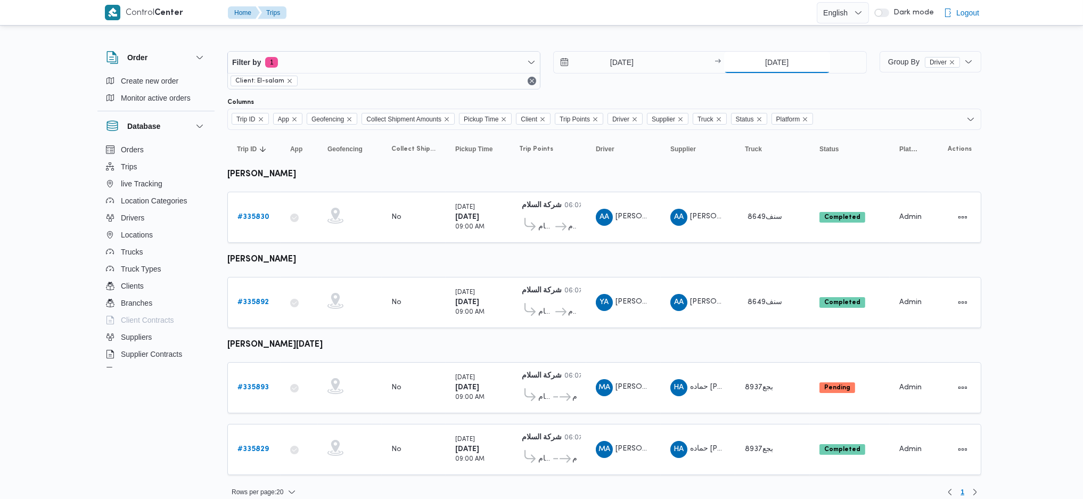
click at [770, 65] on input "[DATE]" at bounding box center [777, 62] width 106 height 21
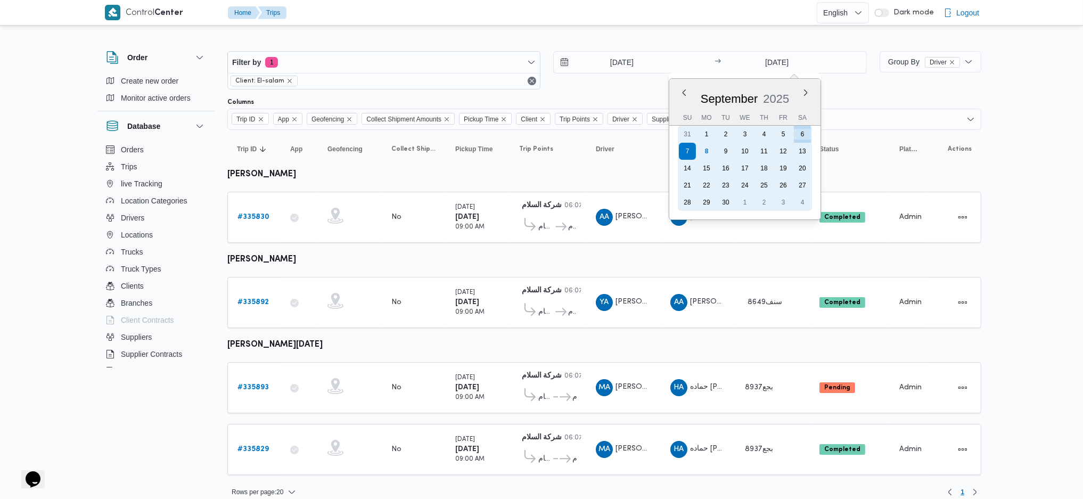
drag, startPoint x: 691, startPoint y: 149, endPoint x: 710, endPoint y: 152, distance: 18.9
click at [692, 150] on div "7" at bounding box center [687, 151] width 17 height 17
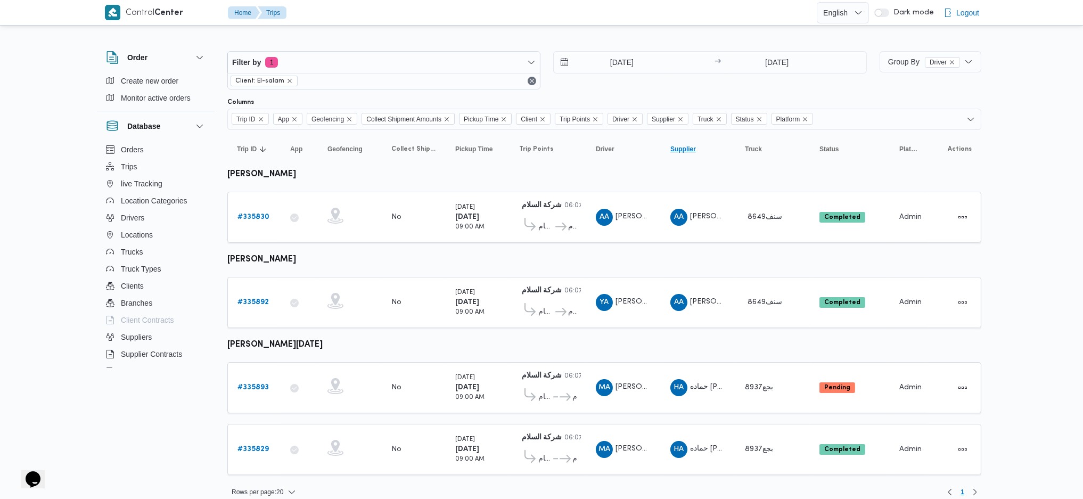
click at [710, 152] on span "Supplier Click to sort in ascending order" at bounding box center [698, 149] width 64 height 17
click at [612, 68] on input "6/9/2025" at bounding box center [614, 62] width 121 height 21
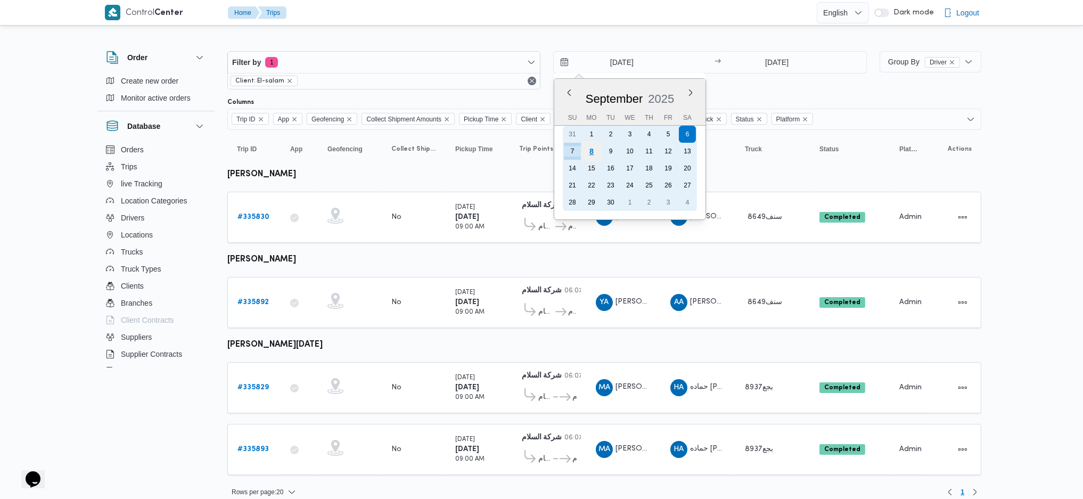
click at [585, 153] on div "8" at bounding box center [591, 151] width 20 height 20
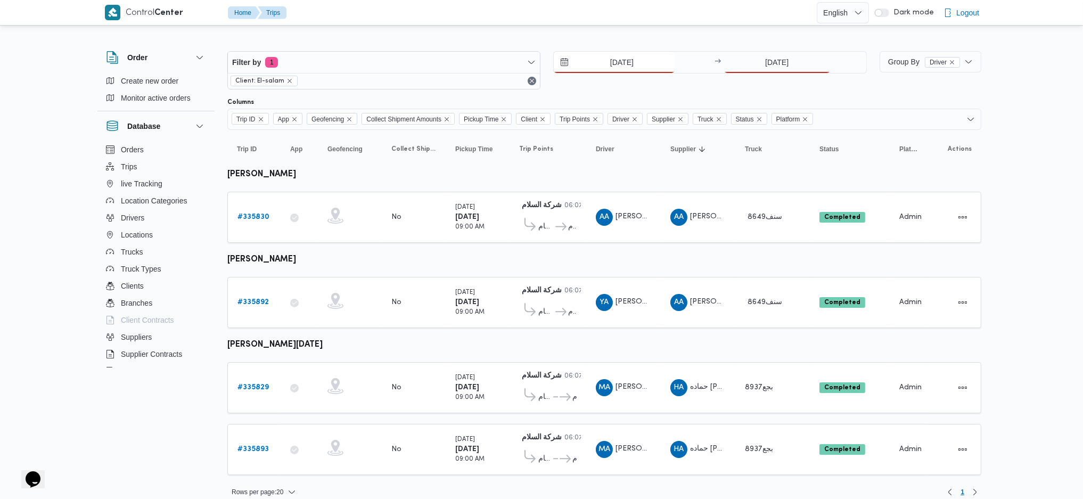
type input "[DATE]"
drag, startPoint x: 761, startPoint y: 72, endPoint x: 775, endPoint y: 60, distance: 18.8
click at [765, 69] on div "8/9/2025 → 7/9/2025" at bounding box center [709, 70] width 313 height 38
click at [775, 60] on input "[DATE]" at bounding box center [777, 62] width 106 height 21
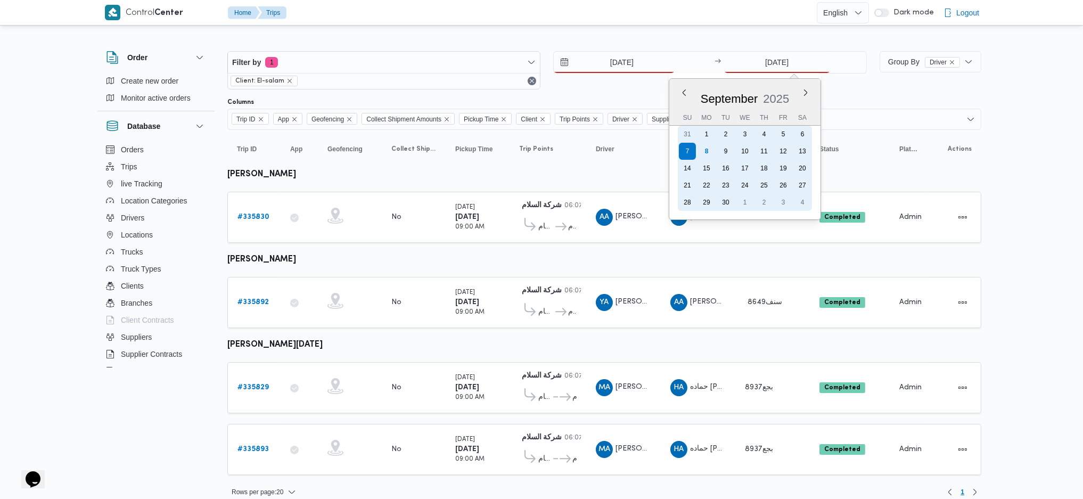
drag, startPoint x: 705, startPoint y: 158, endPoint x: 687, endPoint y: 164, distance: 18.7
click at [707, 157] on div "8" at bounding box center [706, 151] width 17 height 17
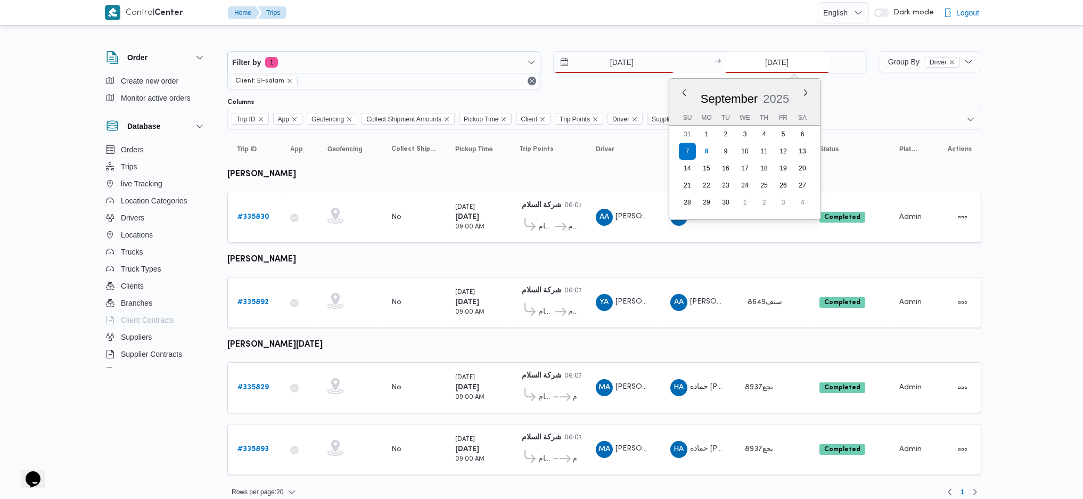
type input "[DATE]"
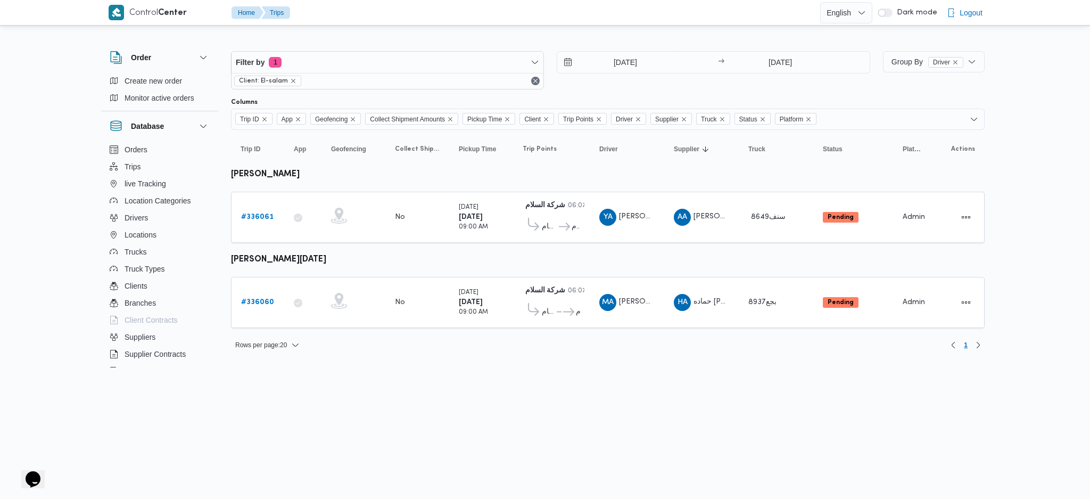
click at [498, 283] on div "Monday 8/9/2025 09:00 AM" at bounding box center [481, 302] width 53 height 38
click at [512, 277] on td "Pickup Time Monday 8/9/2025 09:00 AM" at bounding box center [481, 302] width 64 height 51
drag, startPoint x: 239, startPoint y: 203, endPoint x: 265, endPoint y: 219, distance: 30.6
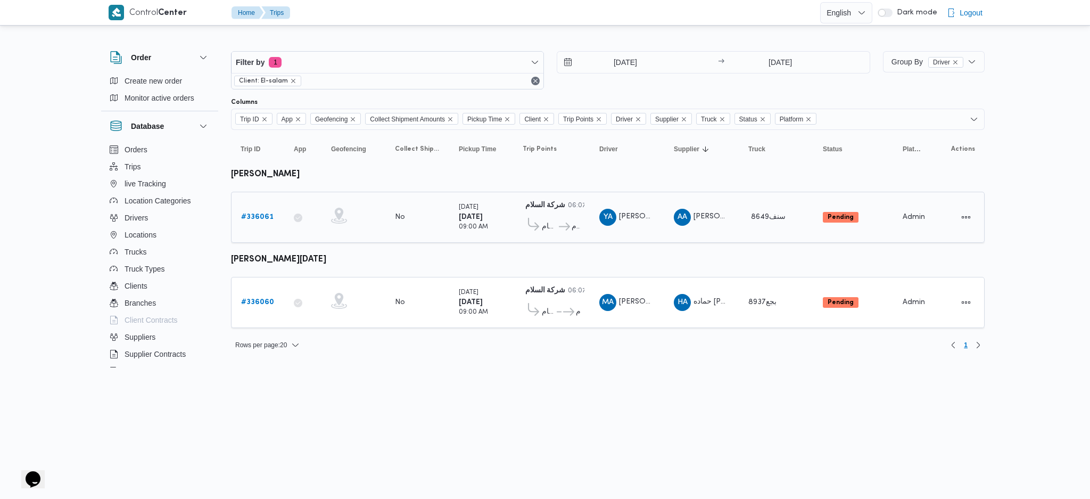
click at [242, 205] on td "Trip ID # 336061" at bounding box center [257, 217] width 53 height 51
click at [268, 216] on b "# 336061" at bounding box center [257, 216] width 32 height 7
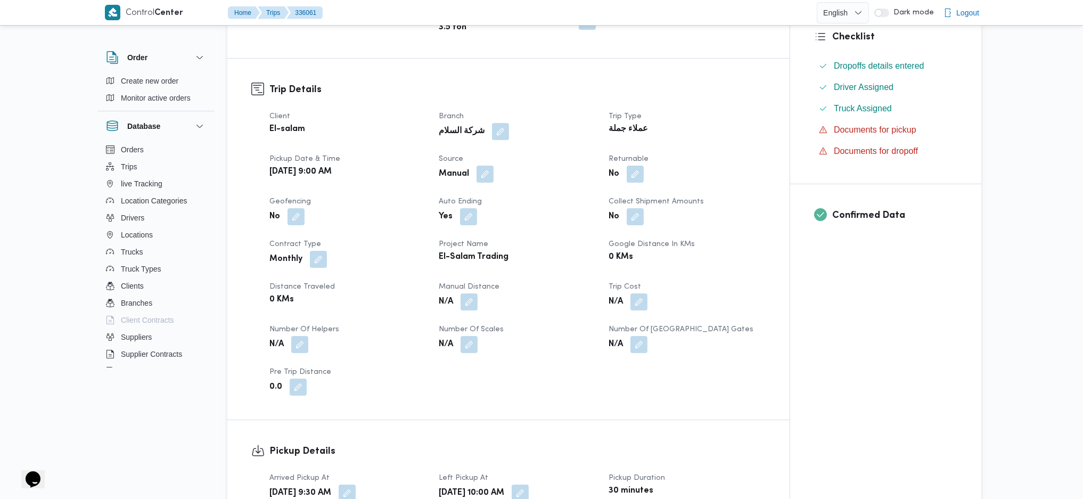
scroll to position [354, 0]
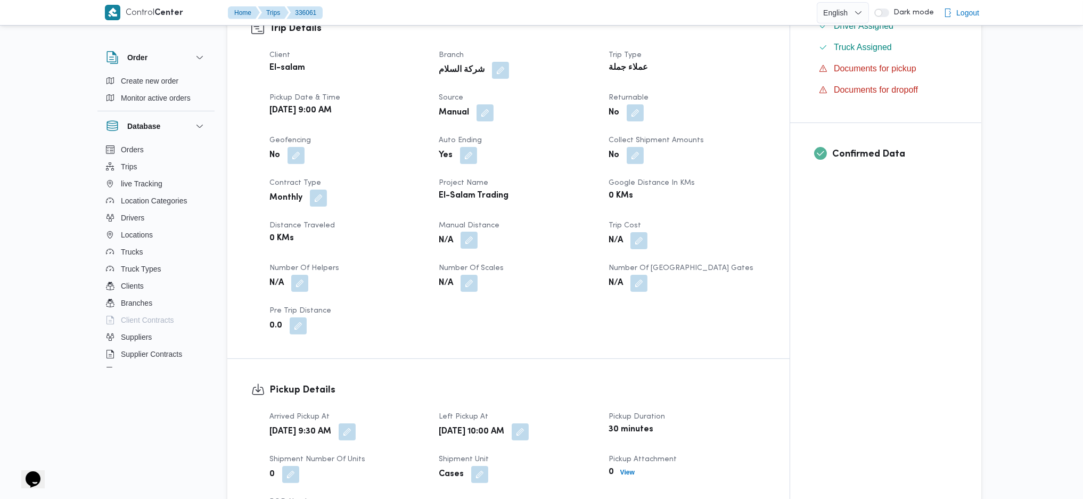
click at [472, 244] on button "button" at bounding box center [468, 240] width 17 height 17
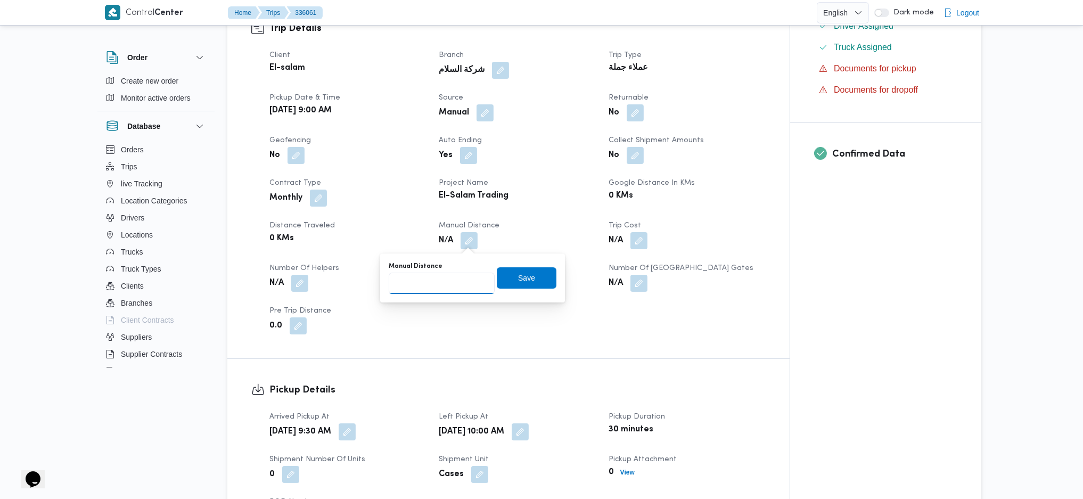
click at [441, 277] on input "Manual Distance" at bounding box center [442, 283] width 106 height 21
type input "89"
click button "Save" at bounding box center [527, 277] width 60 height 21
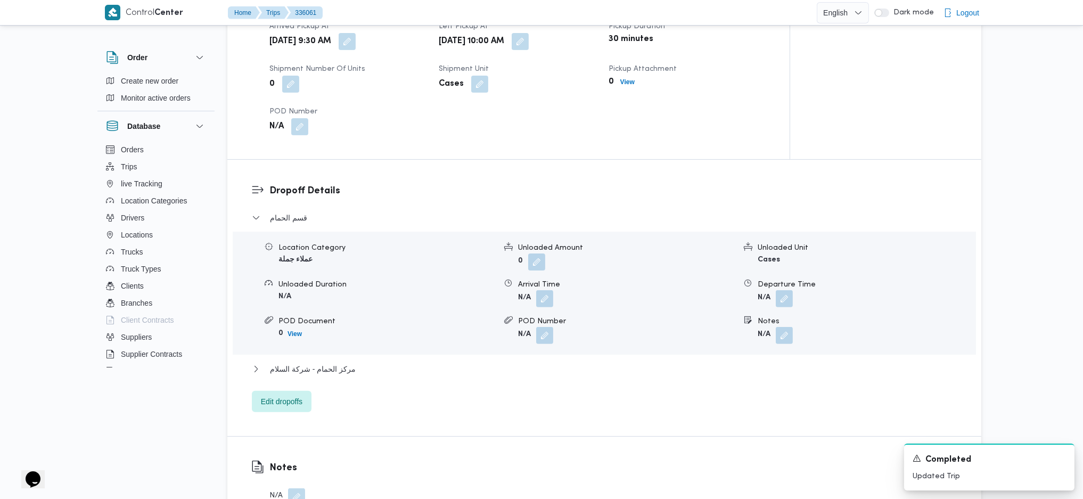
scroll to position [780, 0]
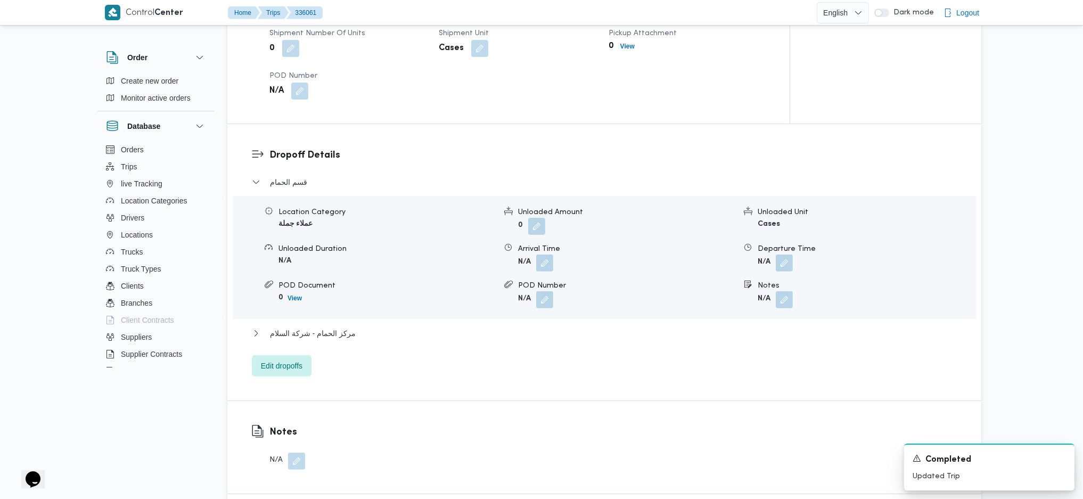
click at [299, 343] on div "مركز الحمام - شركة السلام" at bounding box center [604, 337] width 705 height 20
click at [344, 322] on div "قسم الحمام Location Category عملاء جملة Unloaded Amount 0 Unloaded Unit Cases U…" at bounding box center [604, 276] width 705 height 201
click at [349, 333] on button "مركز الحمام - شركة السلام" at bounding box center [604, 333] width 705 height 13
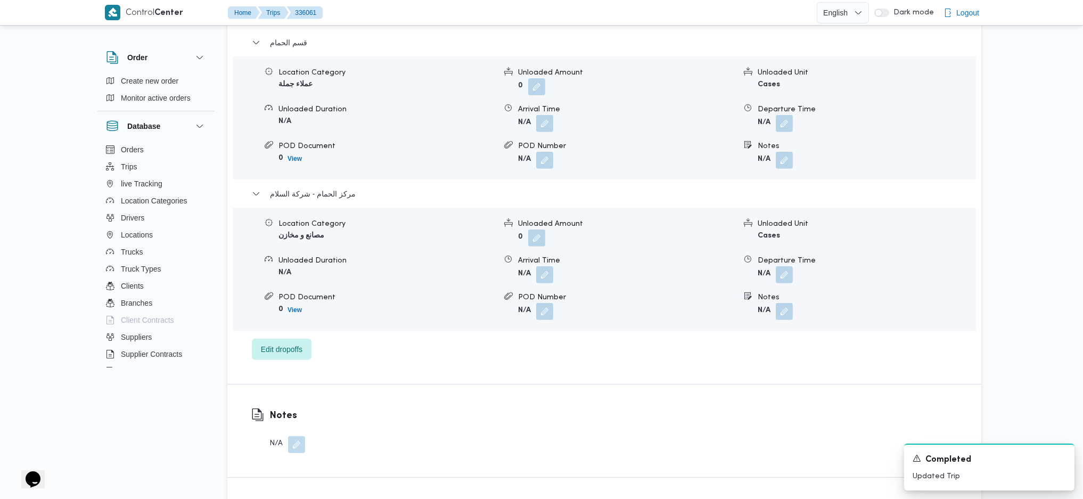
scroll to position [922, 0]
drag, startPoint x: 783, startPoint y: 271, endPoint x: 779, endPoint y: 277, distance: 6.8
click at [781, 274] on button "button" at bounding box center [784, 271] width 17 height 17
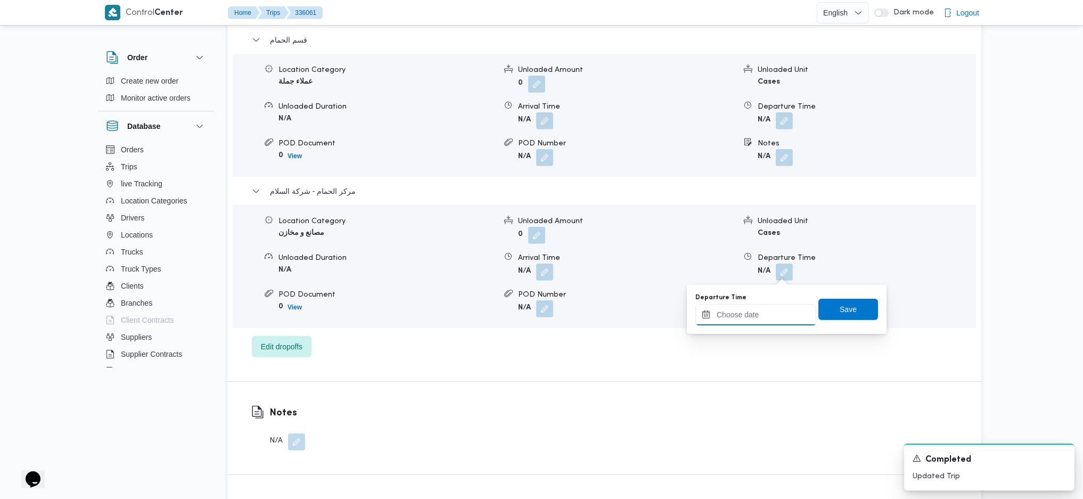
click at [741, 322] on input "Departure Time" at bounding box center [755, 314] width 121 height 21
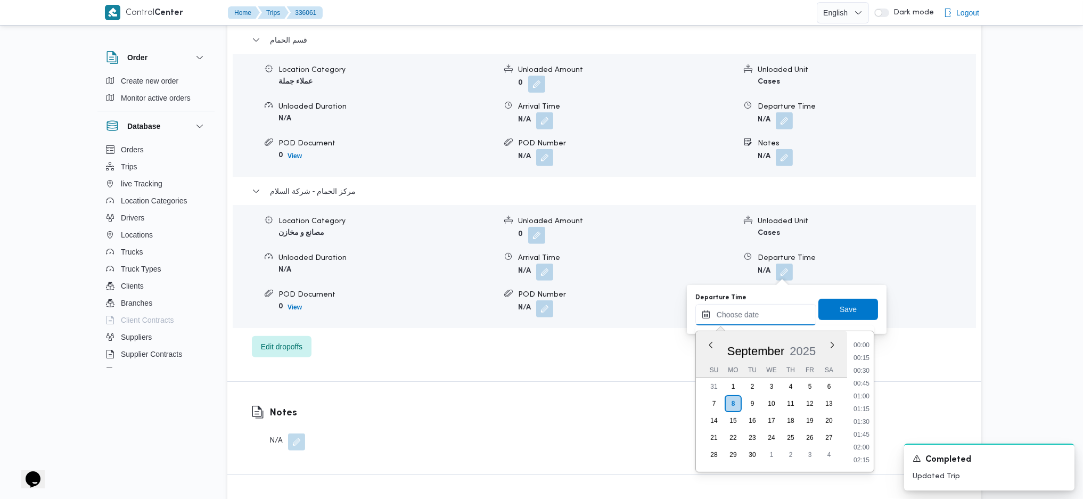
scroll to position [895, 0]
click at [851, 358] on li "17:45" at bounding box center [861, 356] width 24 height 11
type input "08/09/2025 17:45"
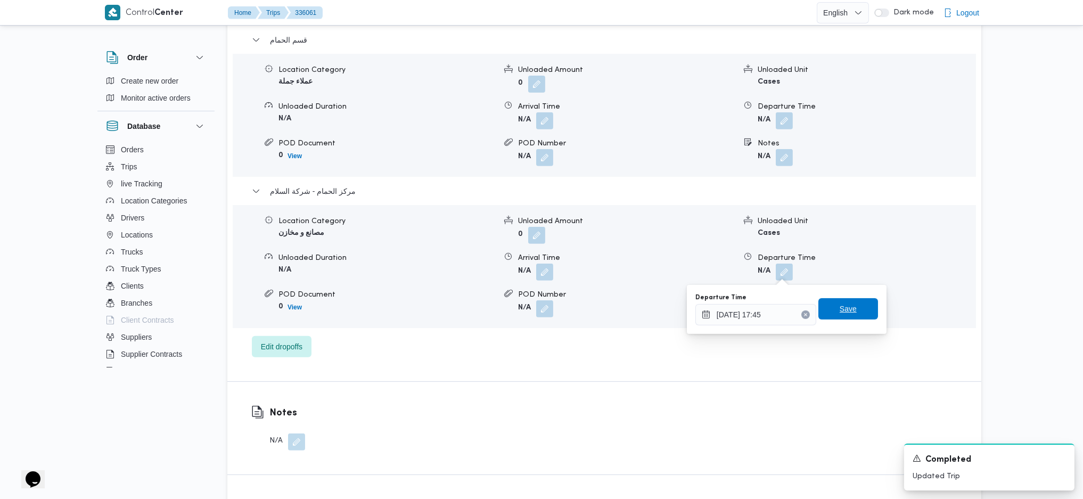
click at [829, 317] on span "Save" at bounding box center [848, 308] width 60 height 21
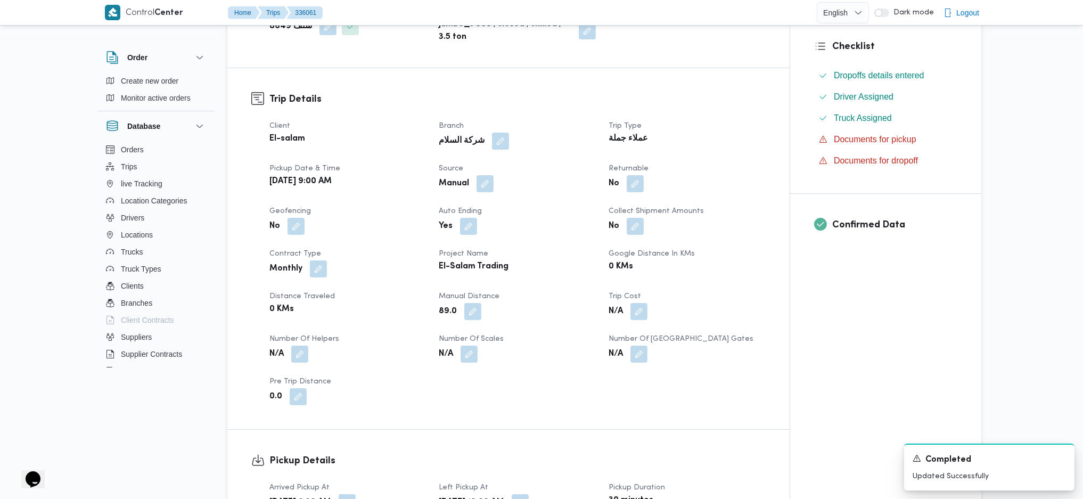
scroll to position [0, 0]
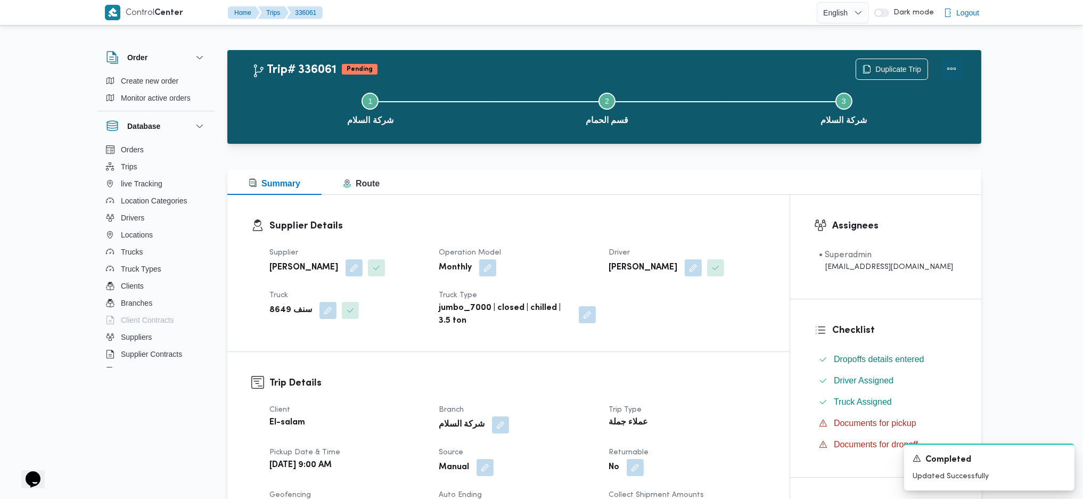
click at [949, 59] on button "Actions" at bounding box center [951, 68] width 21 height 21
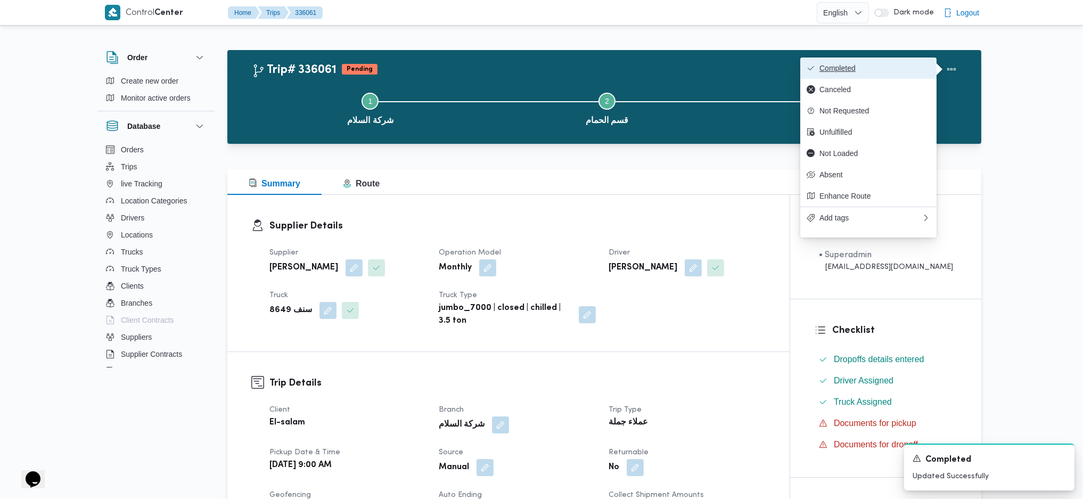
click at [913, 66] on span "Completed" at bounding box center [874, 68] width 111 height 9
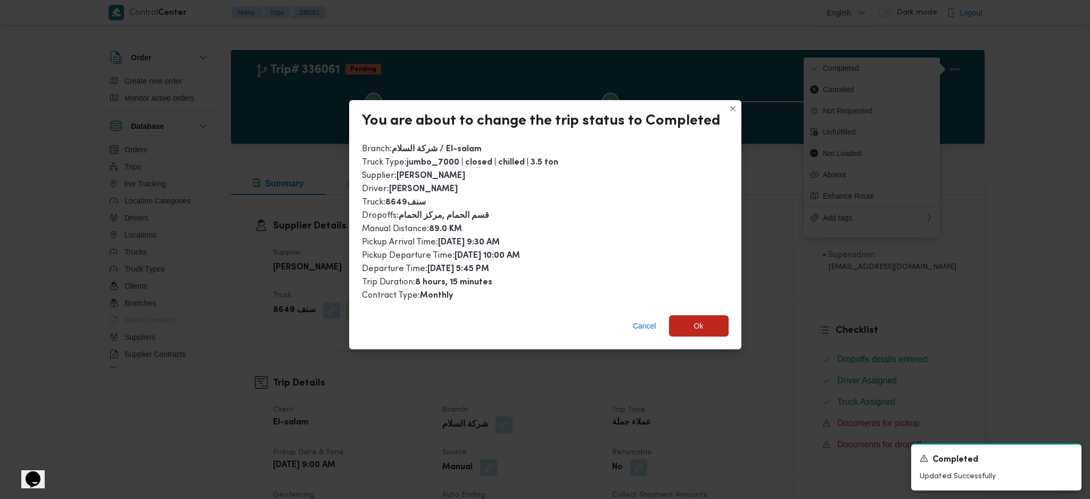
click at [704, 335] on div "Cancel Ok" at bounding box center [545, 328] width 392 height 43
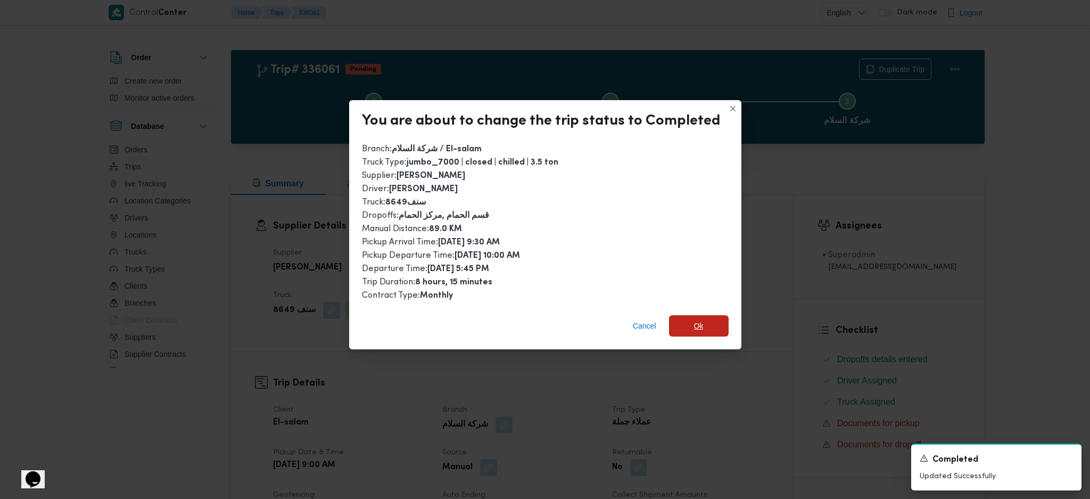
drag, startPoint x: 705, startPoint y: 329, endPoint x: 709, endPoint y: 352, distance: 22.8
click at [705, 329] on span "Ok" at bounding box center [699, 325] width 60 height 21
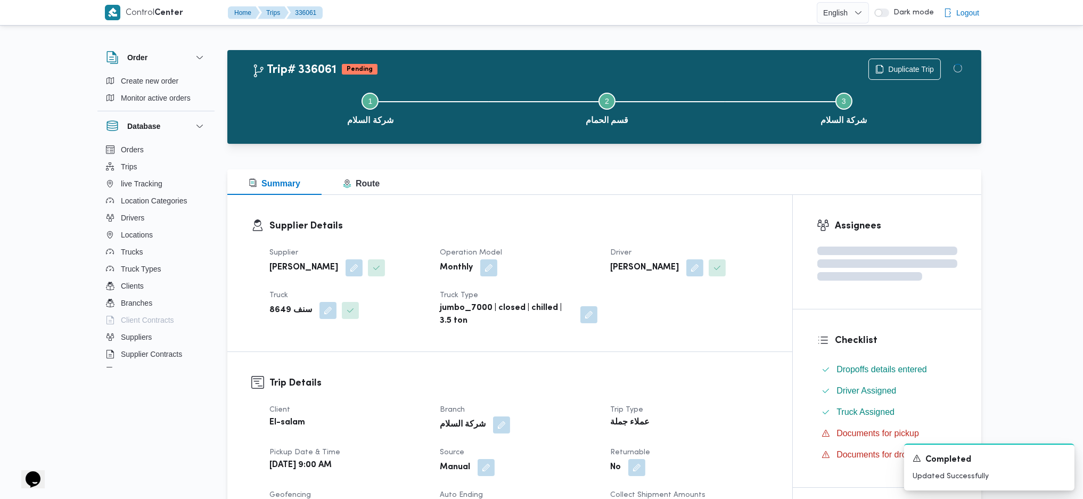
click at [636, 238] on dl "Supplier Details Supplier احمد ابو السعودعبدالحكيم عبدالوهاب Operation Model Mo…" at bounding box center [518, 273] width 499 height 109
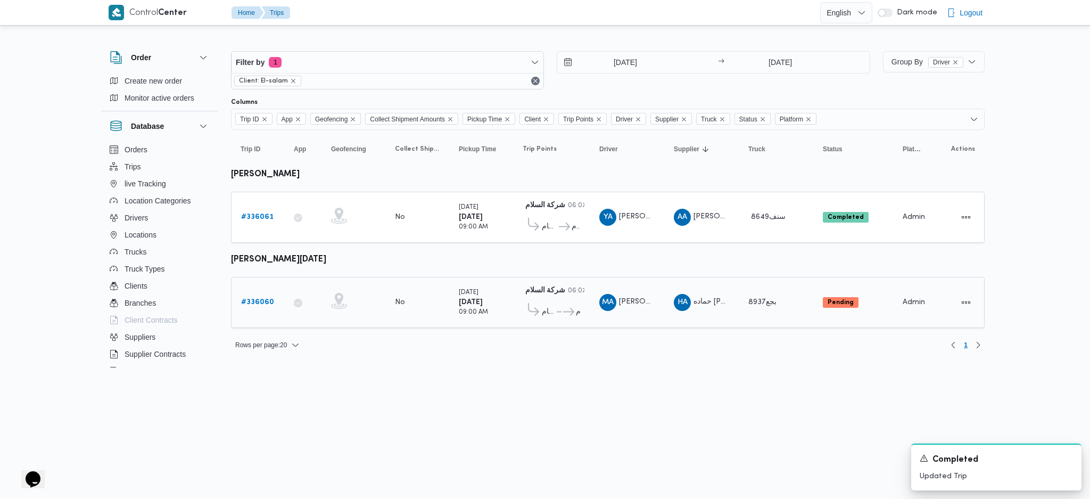
click at [251, 299] on b "# 336060" at bounding box center [257, 302] width 33 height 7
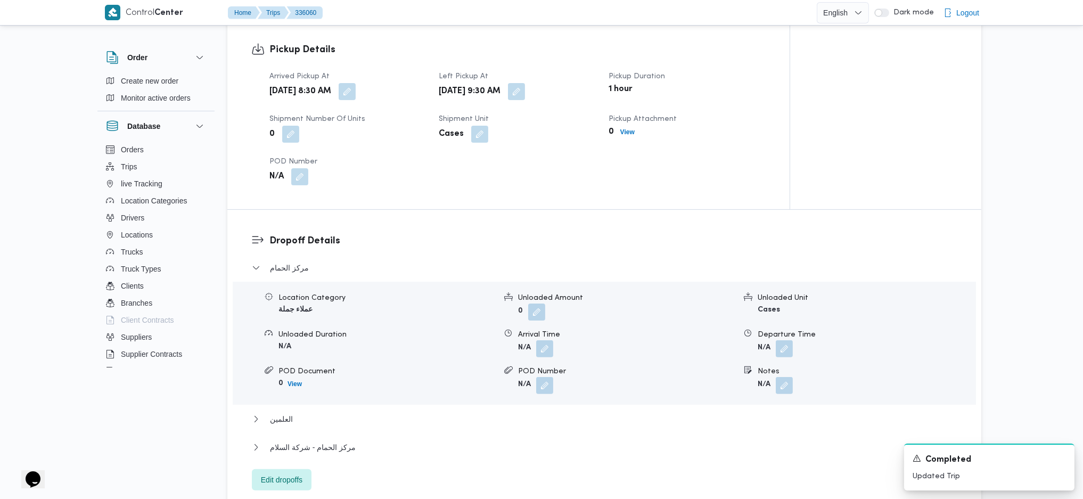
scroll to position [852, 0]
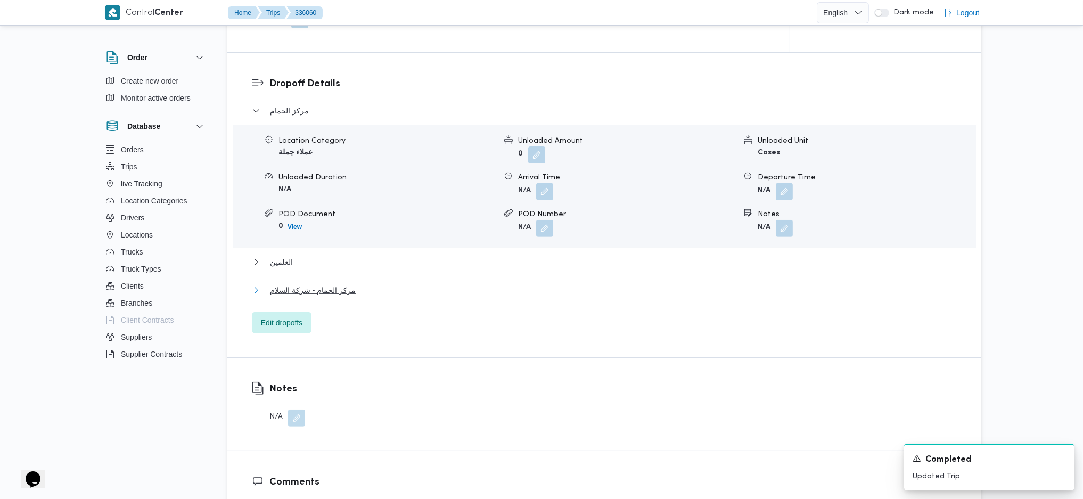
click at [309, 294] on span "مركز الحمام - شركة السلام" at bounding box center [313, 290] width 86 height 13
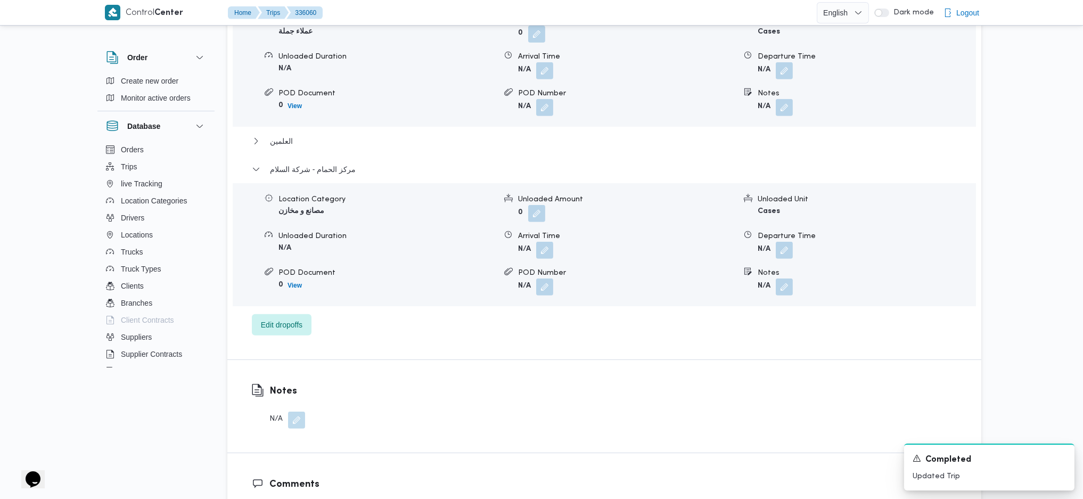
scroll to position [1065, 0]
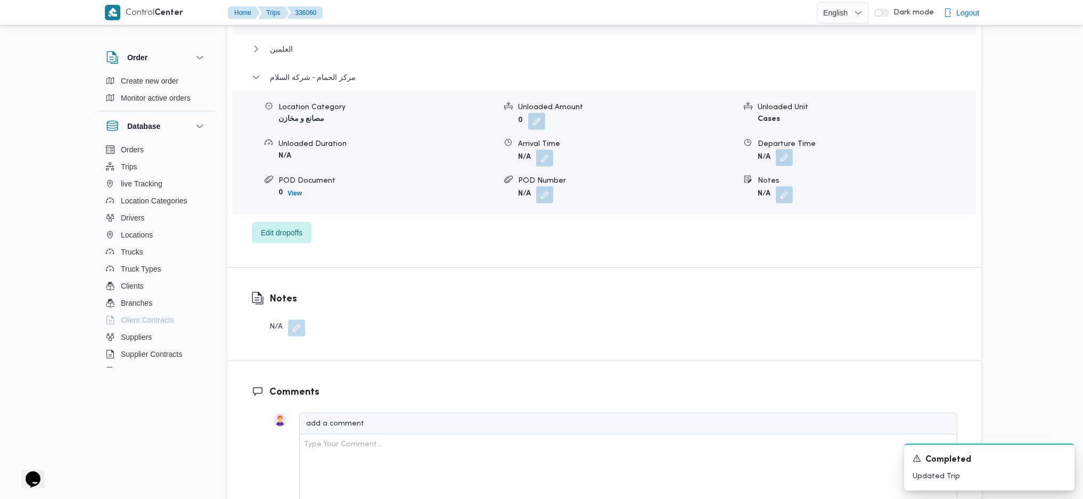
click at [782, 157] on button "button" at bounding box center [784, 157] width 17 height 17
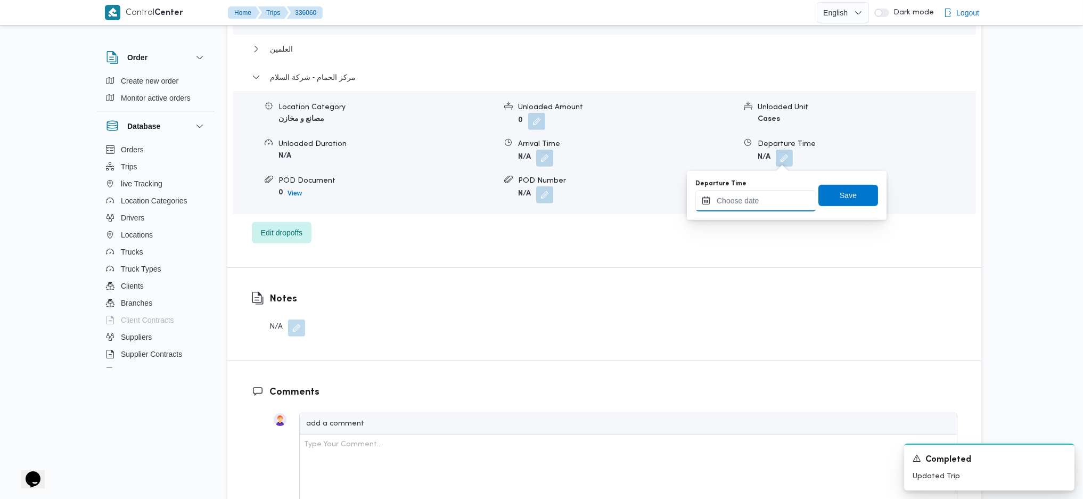
click at [744, 207] on input "Departure Time" at bounding box center [755, 200] width 121 height 21
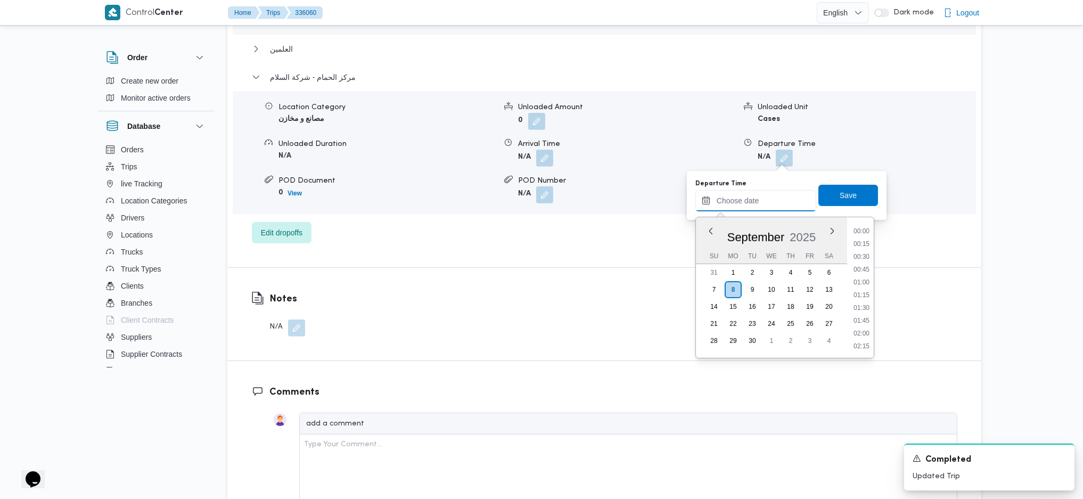
scroll to position [895, 0]
click at [861, 229] on li "17:30" at bounding box center [861, 230] width 24 height 11
type input "08/09/2025 17:30"
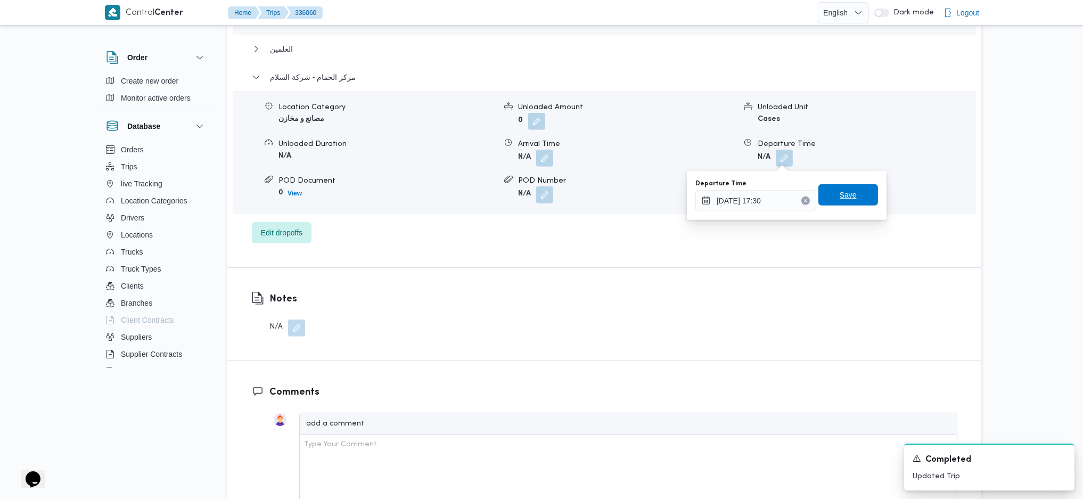
click at [839, 201] on span "Save" at bounding box center [847, 194] width 17 height 13
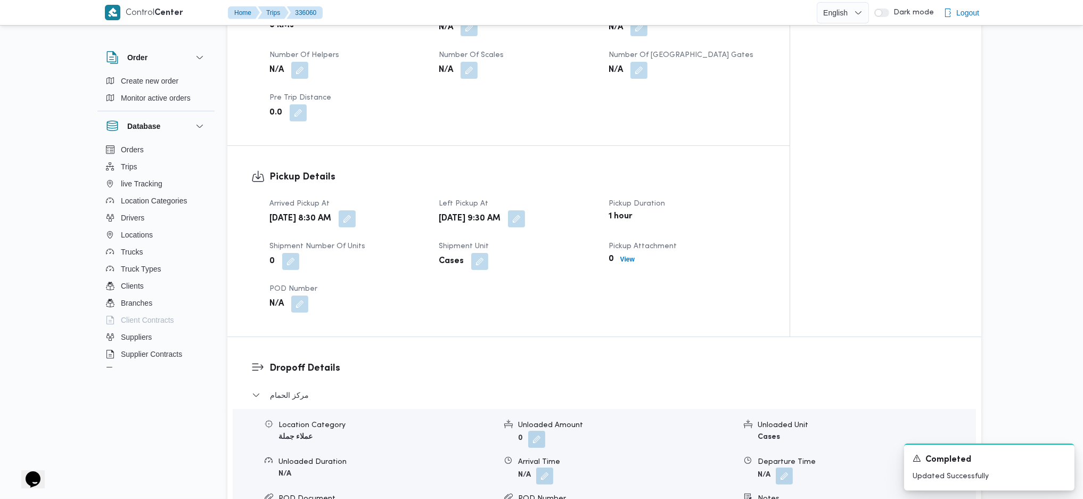
scroll to position [354, 0]
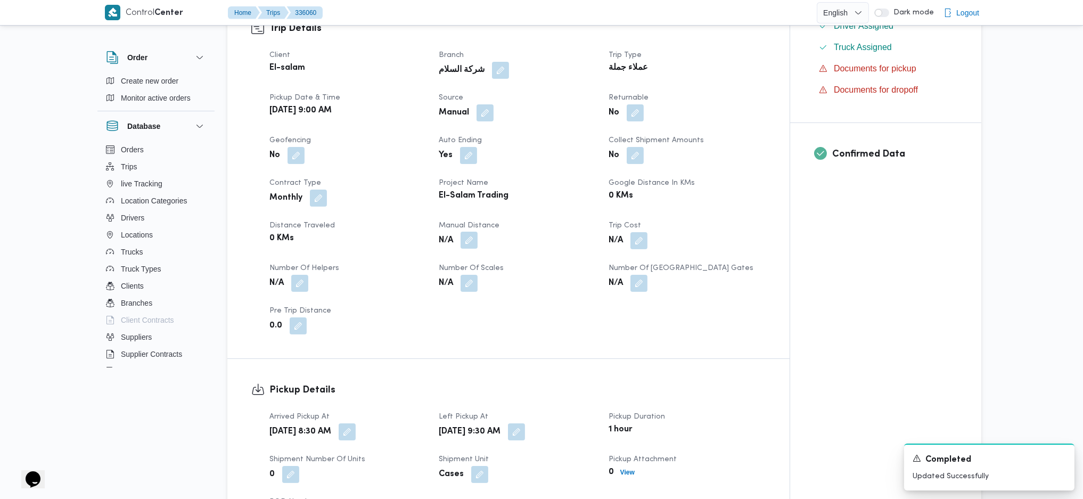
click at [465, 238] on button "button" at bounding box center [468, 240] width 17 height 17
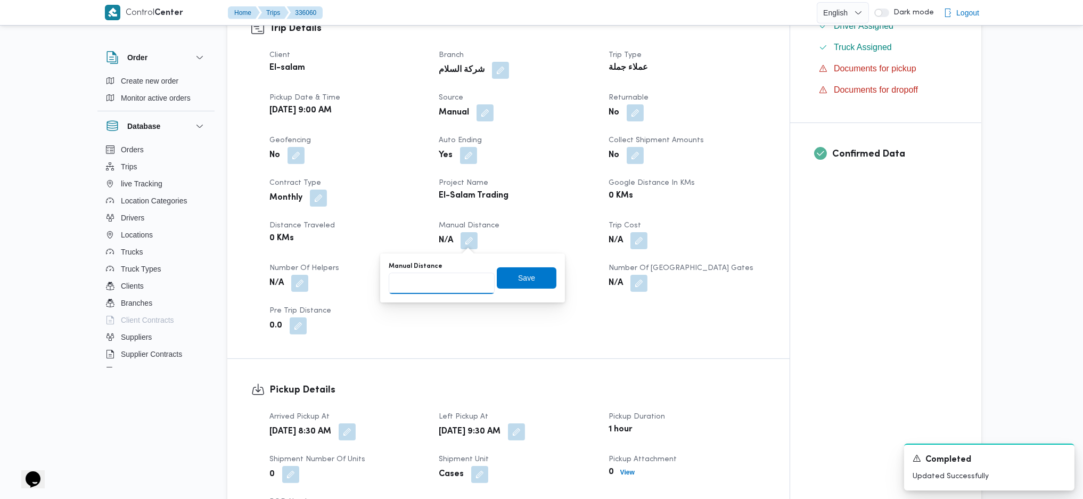
click at [435, 287] on input "Manual Distance" at bounding box center [442, 283] width 106 height 21
type input "203"
click button "Save" at bounding box center [527, 277] width 60 height 21
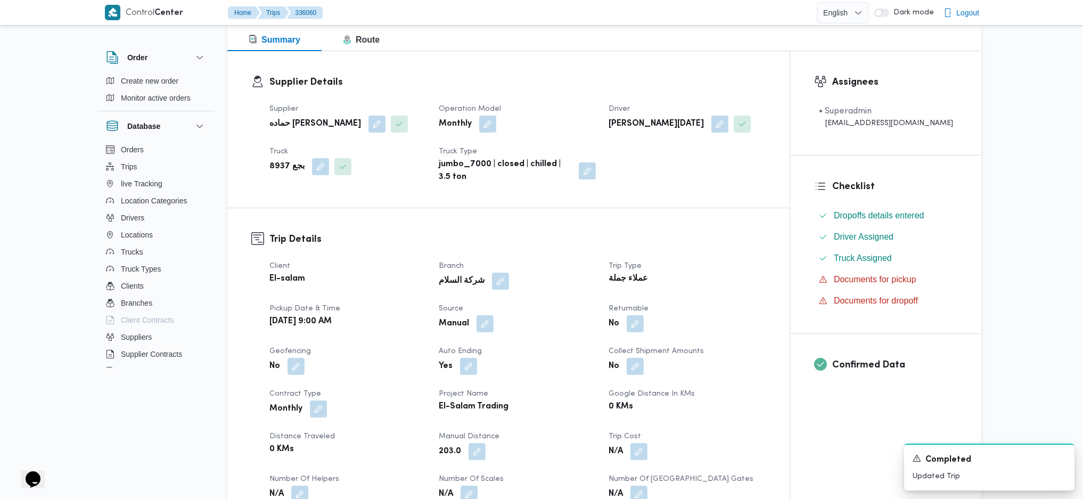
scroll to position [0, 0]
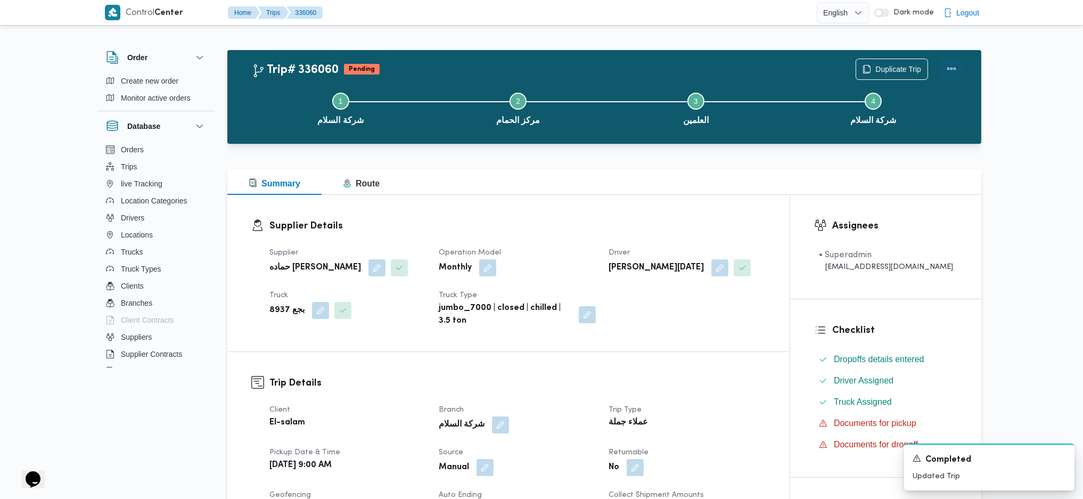
click at [951, 64] on button "Actions" at bounding box center [951, 68] width 21 height 21
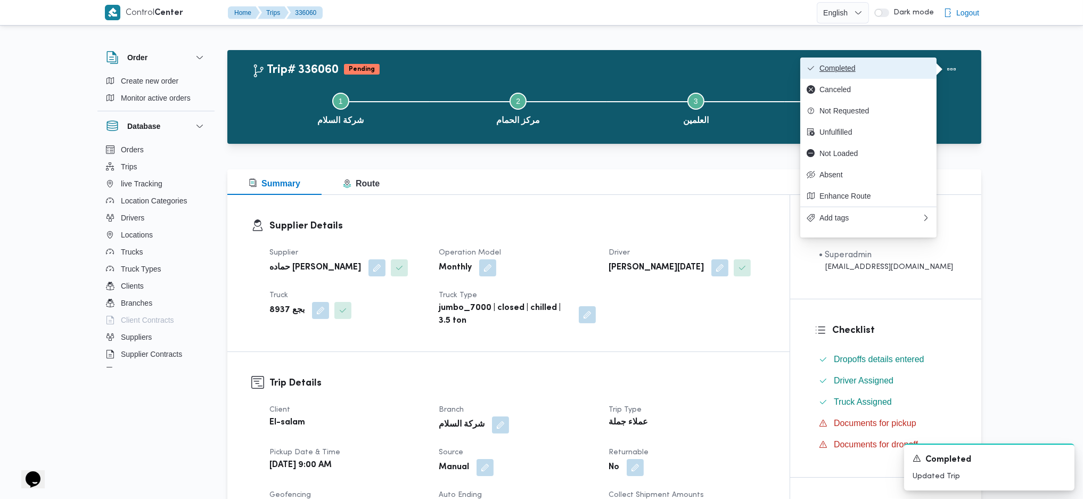
click at [871, 72] on span "Completed" at bounding box center [874, 68] width 111 height 9
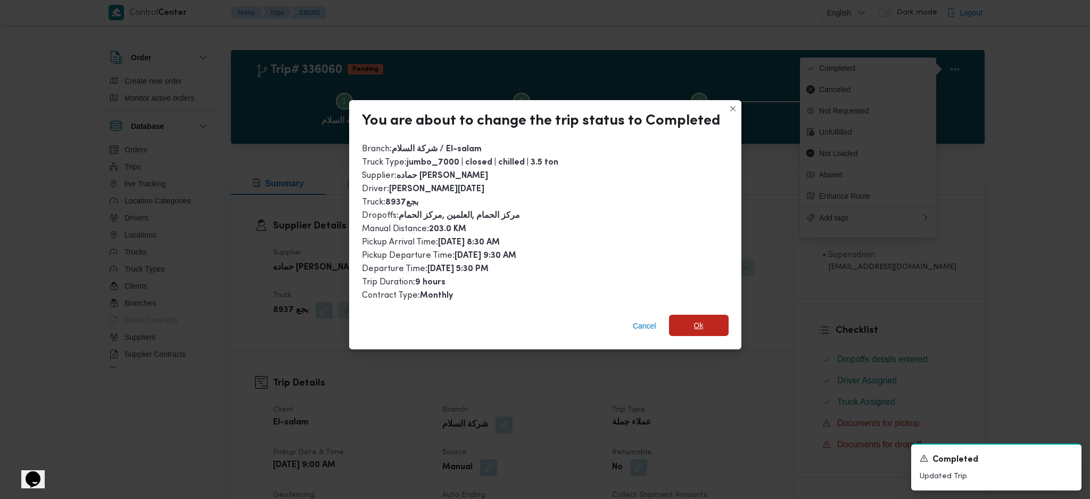
click at [698, 319] on span "Ok" at bounding box center [699, 325] width 10 height 13
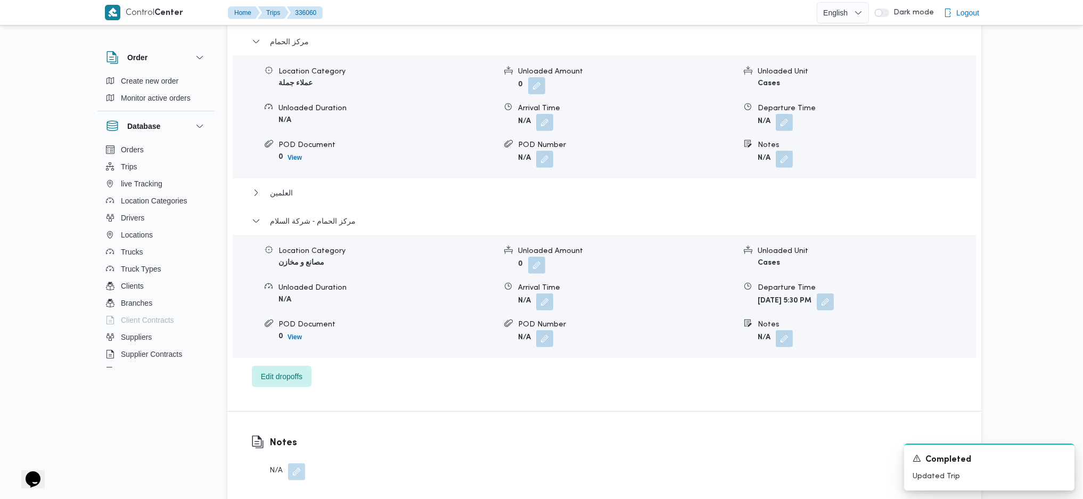
scroll to position [852, 0]
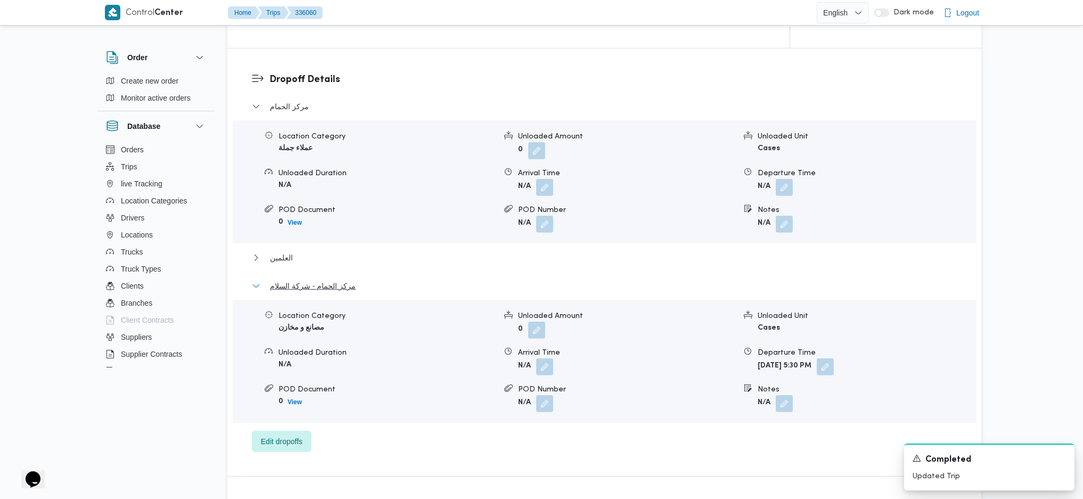
click at [310, 286] on span "مركز الحمام - شركة السلام" at bounding box center [313, 285] width 86 height 13
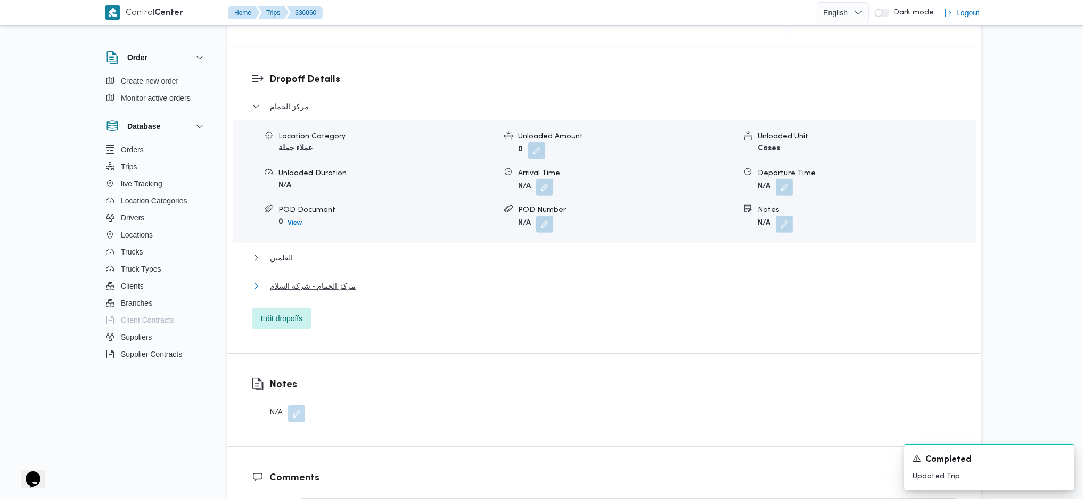
click at [341, 286] on span "مركز الحمام - شركة السلام" at bounding box center [313, 285] width 86 height 13
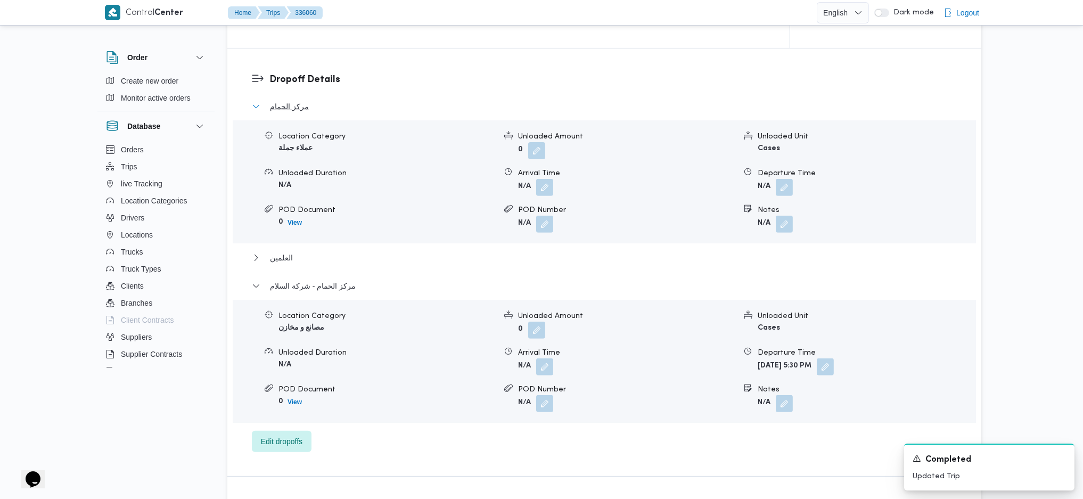
click at [264, 100] on button "مركز الحمام" at bounding box center [604, 106] width 705 height 13
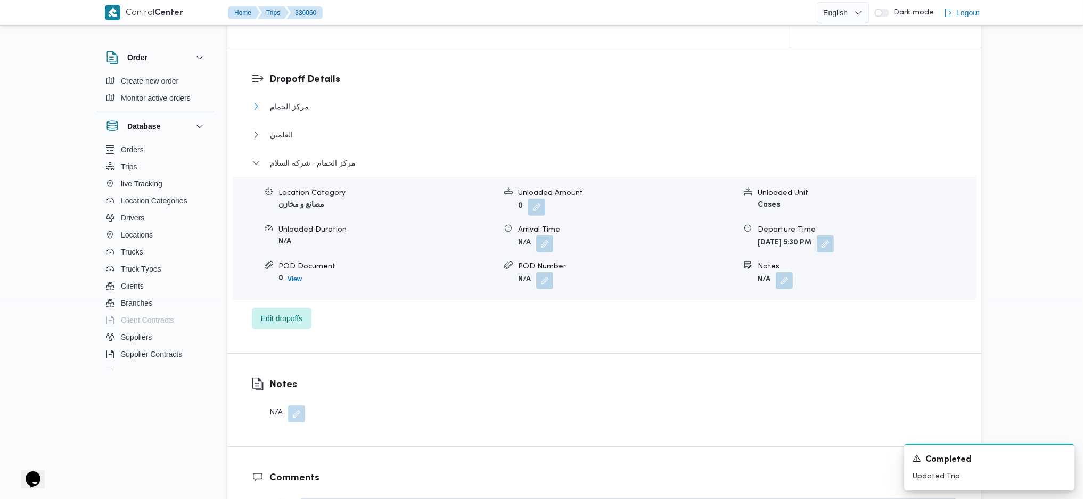
click at [283, 103] on span "مركز الحمام" at bounding box center [289, 106] width 39 height 13
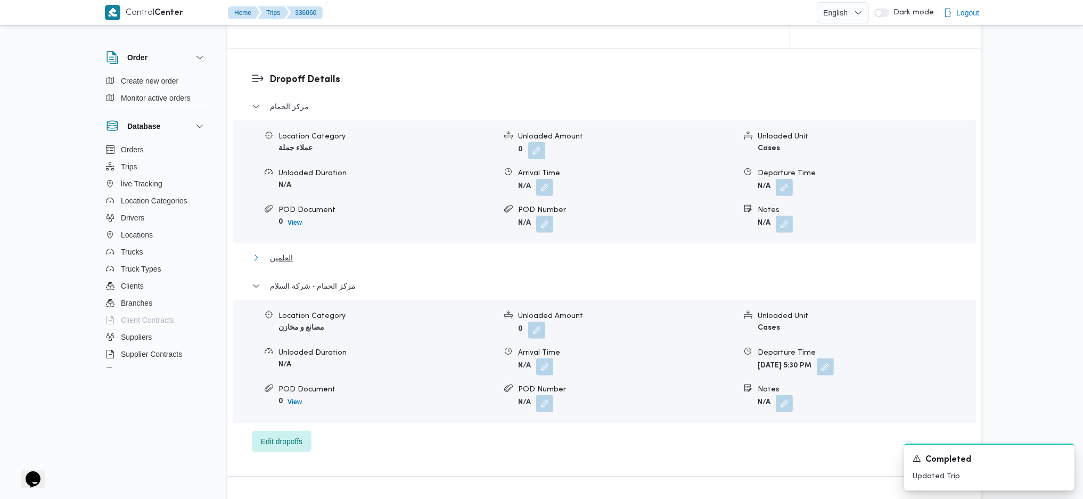
click at [279, 260] on span "العلمين" at bounding box center [281, 257] width 23 height 13
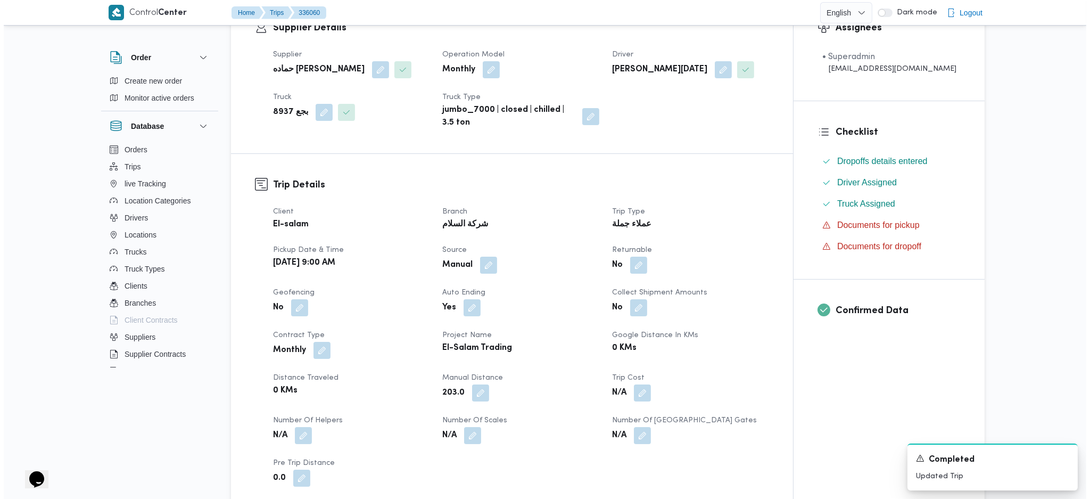
scroll to position [0, 0]
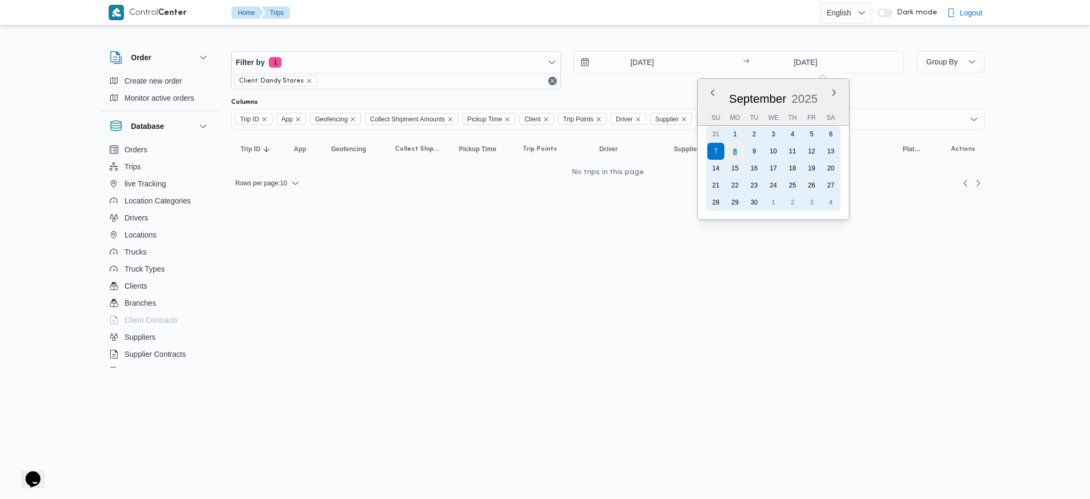
click at [735, 151] on div "8" at bounding box center [735, 151] width 20 height 20
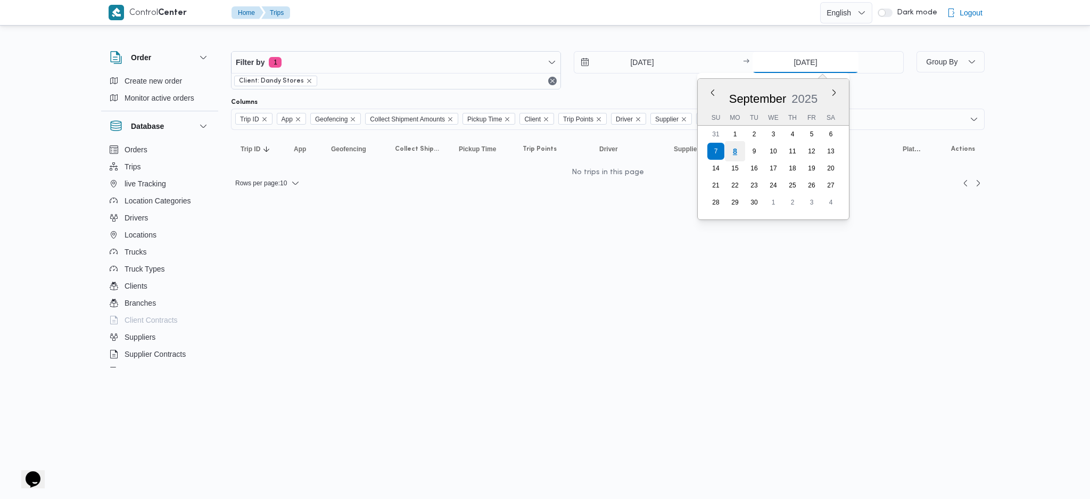
type input "[DATE]"
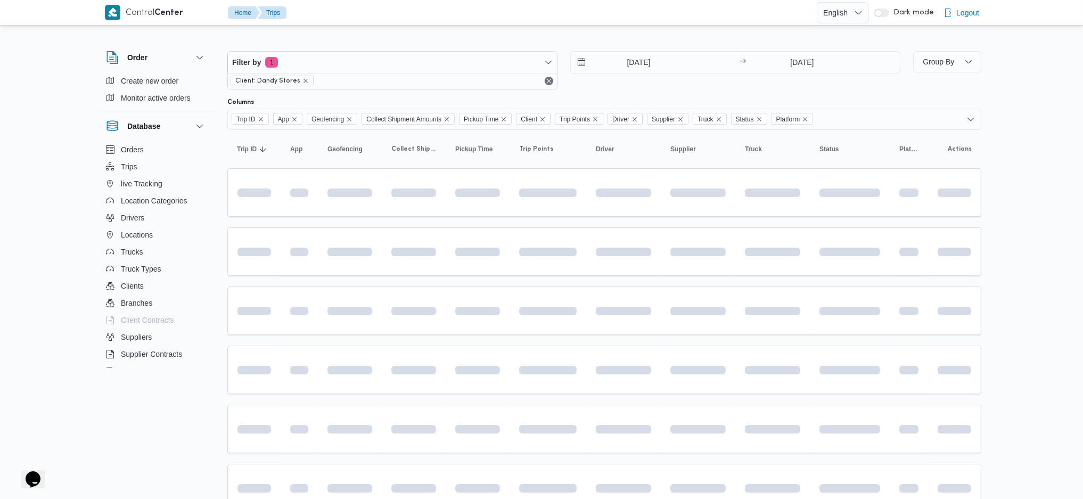
click at [577, 302] on div at bounding box center [548, 311] width 66 height 42
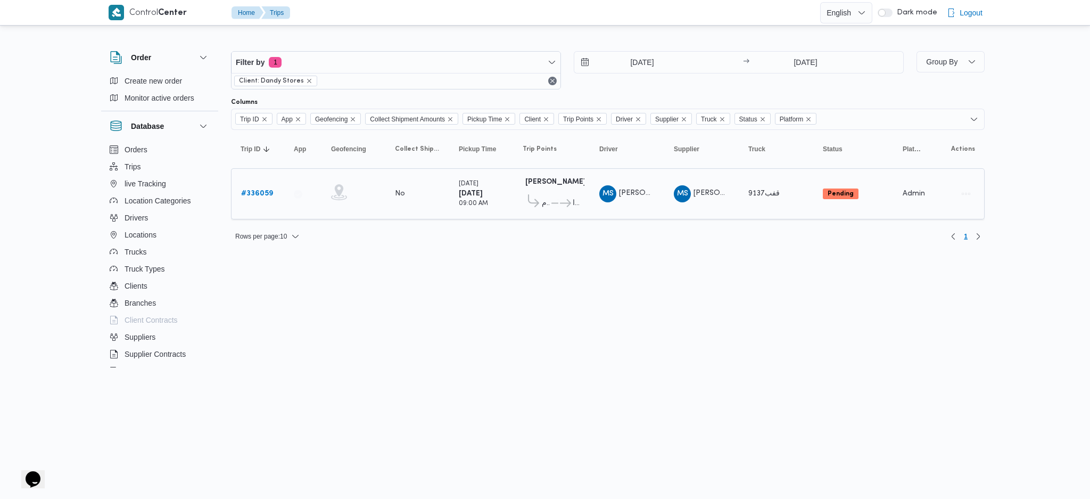
click at [238, 184] on div "# 336059" at bounding box center [258, 193] width 42 height 21
click at [248, 190] on b "# 336059" at bounding box center [257, 193] width 32 height 7
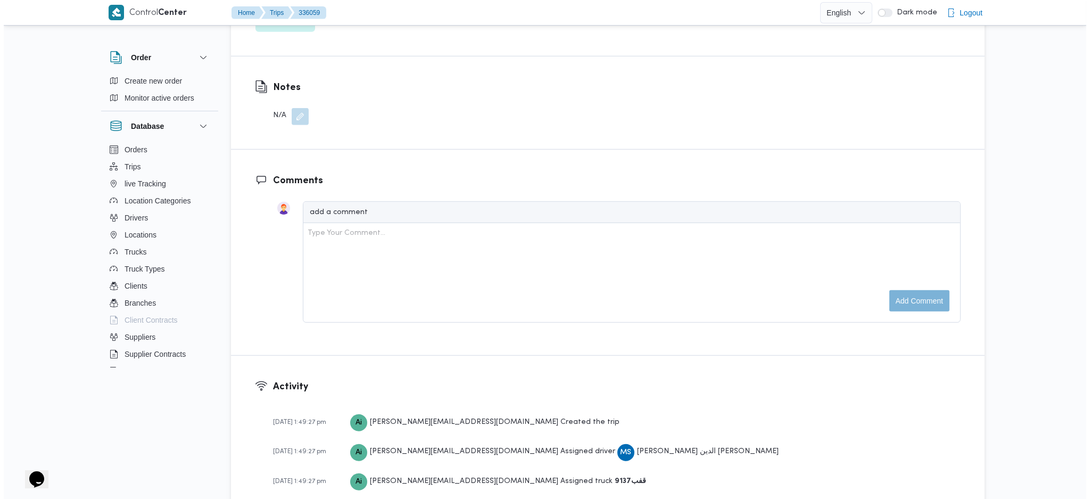
scroll to position [1206, 0]
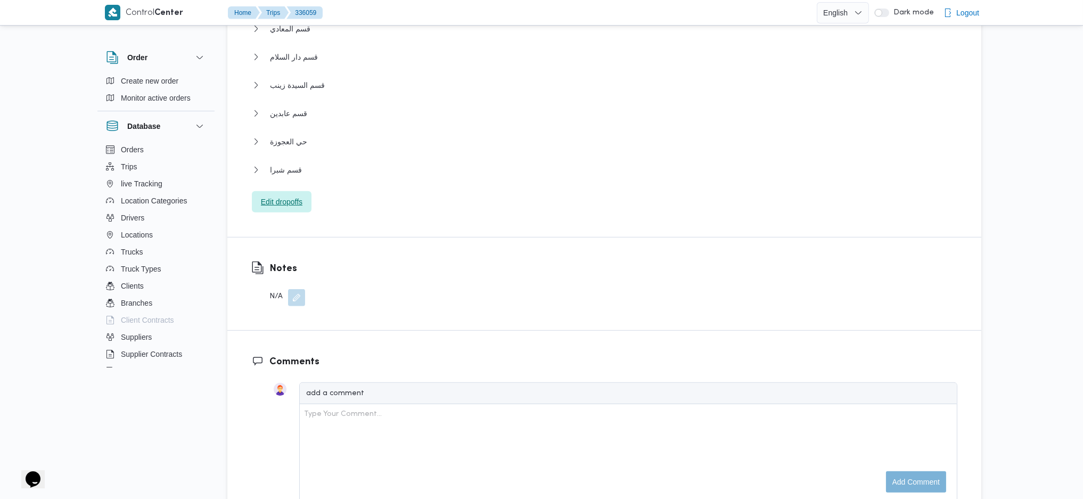
click at [290, 195] on span "Edit dropoffs" at bounding box center [282, 201] width 42 height 13
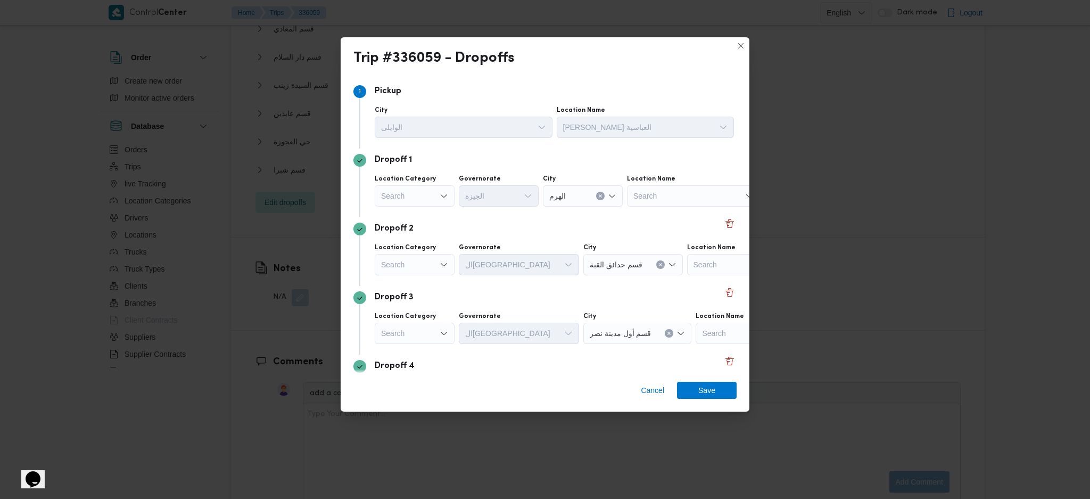
scroll to position [562, 0]
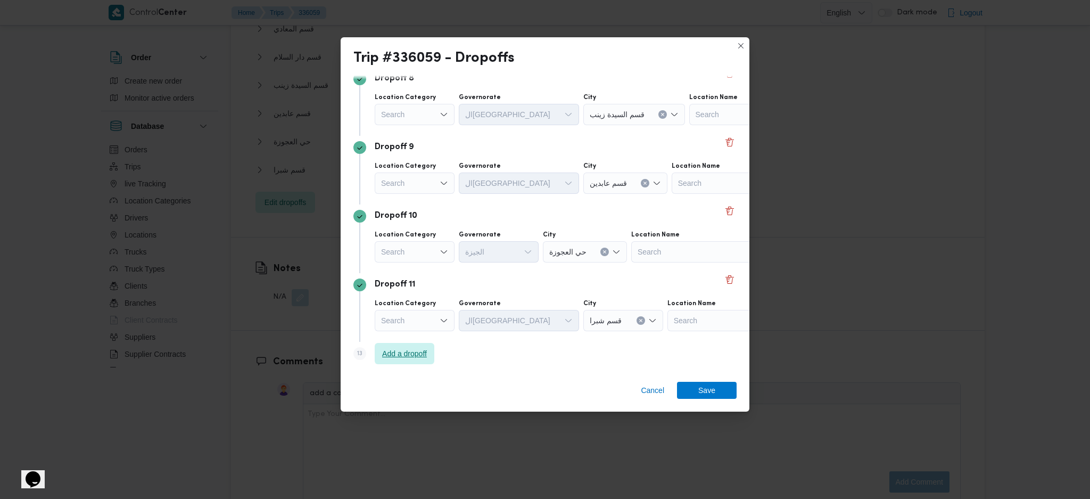
click at [418, 349] on span "Add a dropoff" at bounding box center [404, 353] width 45 height 13
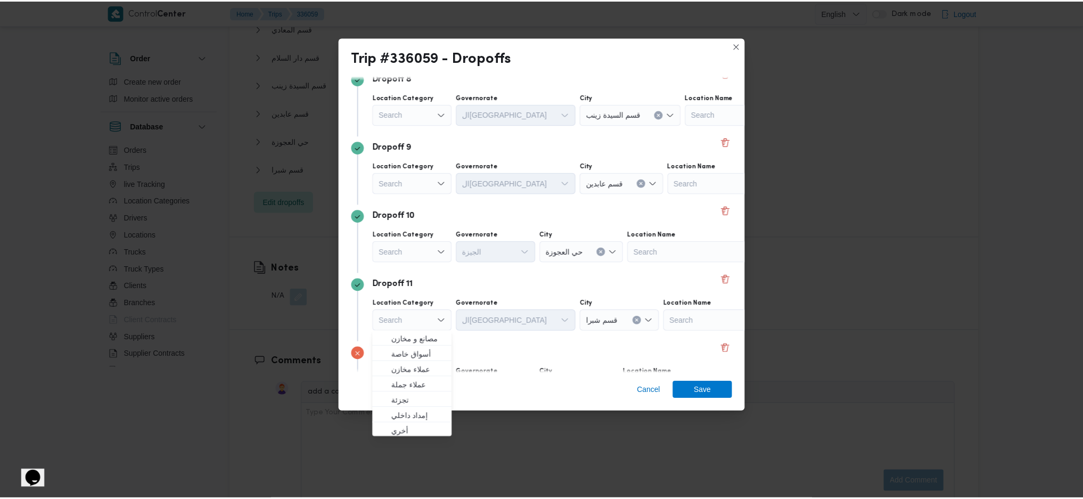
scroll to position [631, 0]
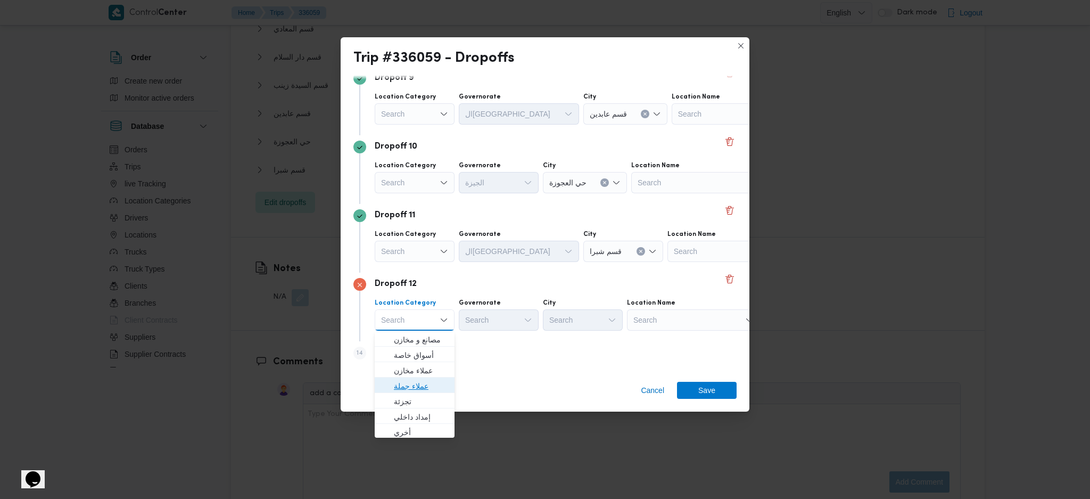
click at [424, 381] on span "عملاء جملة" at bounding box center [421, 386] width 54 height 13
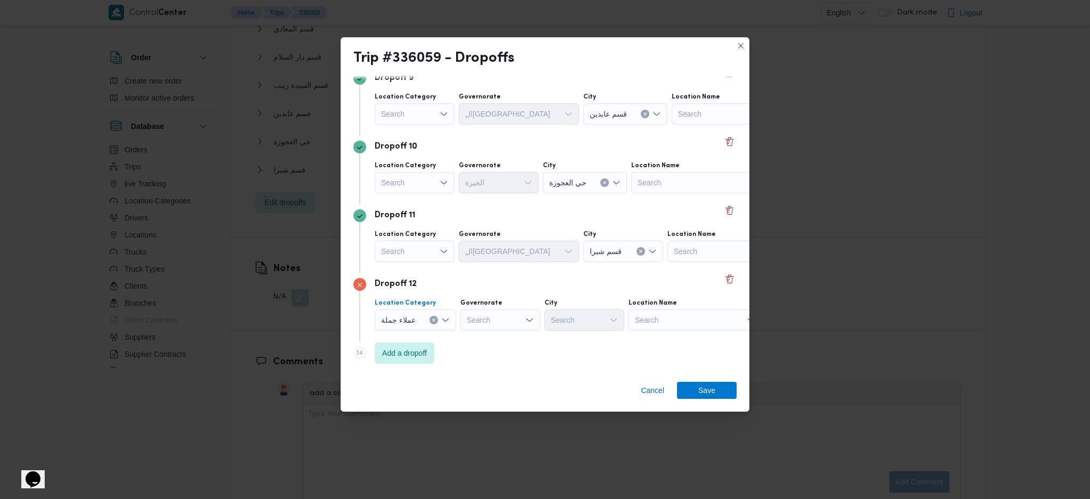
click at [510, 319] on div "Search" at bounding box center [500, 319] width 80 height 21
type input "جيز"
click at [500, 344] on span "ال جيز ة" at bounding box center [505, 339] width 54 height 13
click at [583, 321] on div "Search" at bounding box center [585, 319] width 80 height 21
type input "هرم"
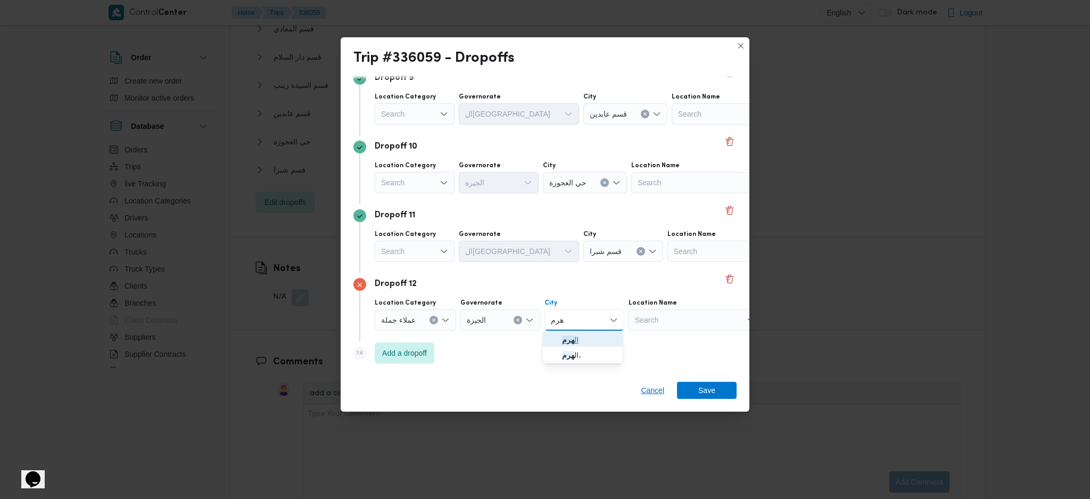
drag, startPoint x: 558, startPoint y: 338, endPoint x: 668, endPoint y: 390, distance: 121.2
click at [558, 338] on span "ال هرم" at bounding box center [582, 339] width 71 height 17
click at [694, 390] on span "Save" at bounding box center [707, 389] width 60 height 17
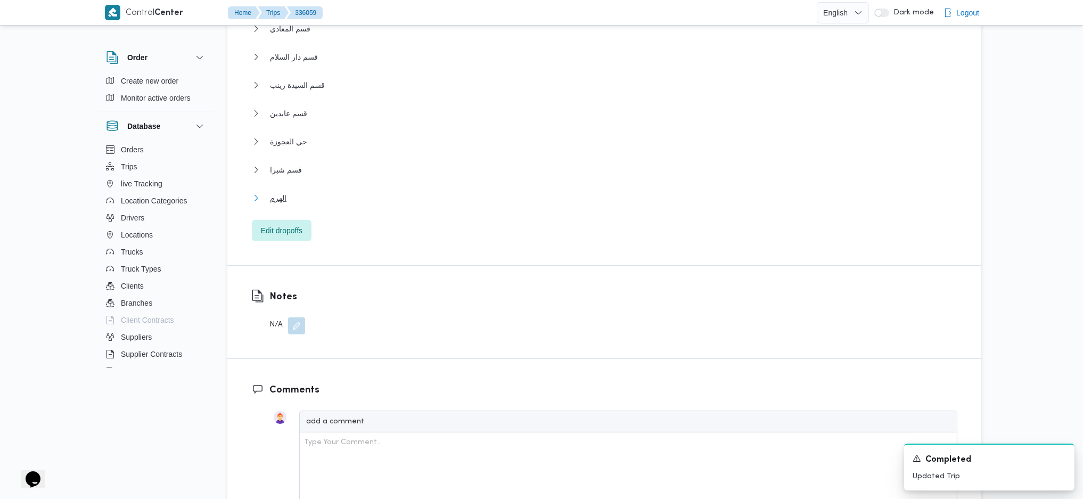
click at [335, 192] on button "الهرم" at bounding box center [604, 198] width 705 height 13
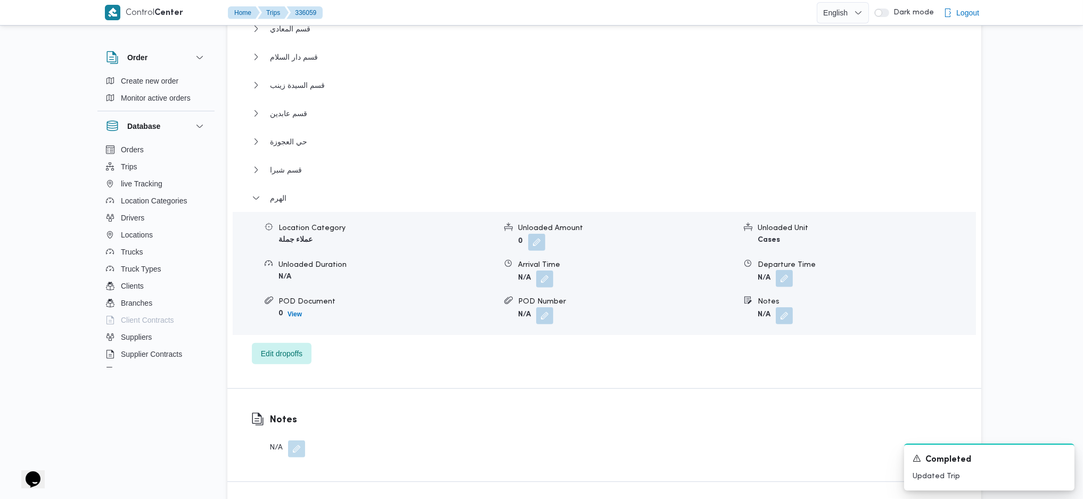
click at [789, 270] on button "button" at bounding box center [784, 278] width 17 height 17
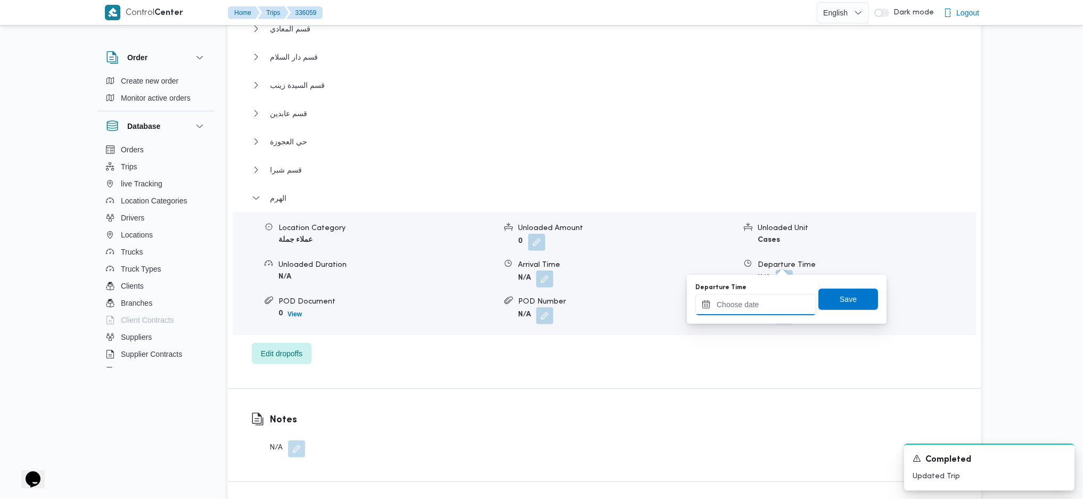
click at [748, 307] on input "Departure Time" at bounding box center [755, 304] width 121 height 21
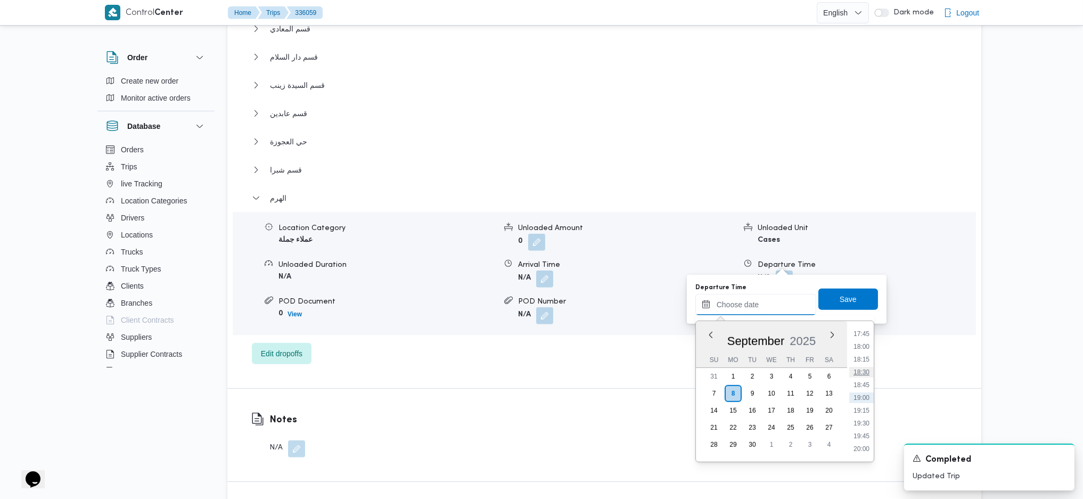
scroll to position [837, 0]
click at [863, 361] on li "17:00" at bounding box center [861, 366] width 24 height 11
type input "[DATE] 17:00"
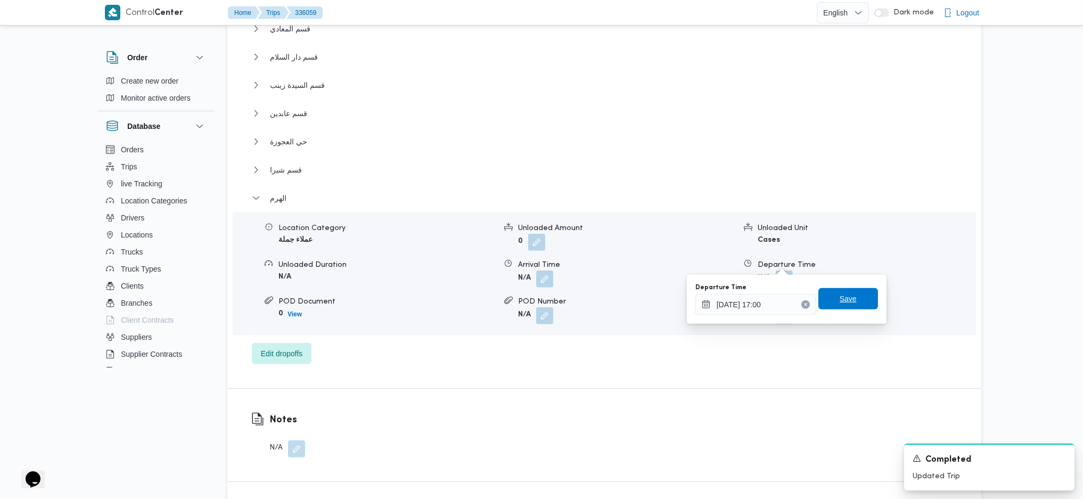
click at [839, 293] on span "Save" at bounding box center [847, 298] width 17 height 13
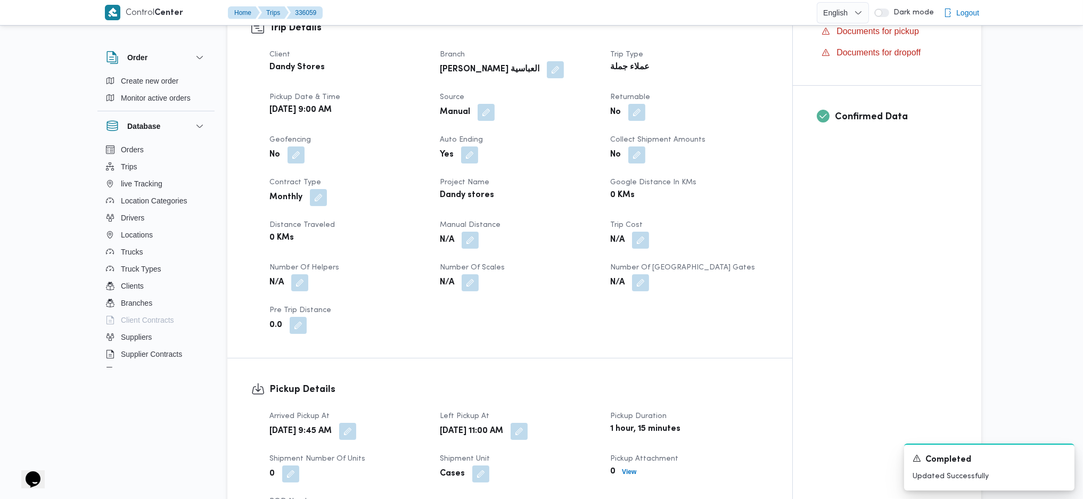
scroll to position [354, 0]
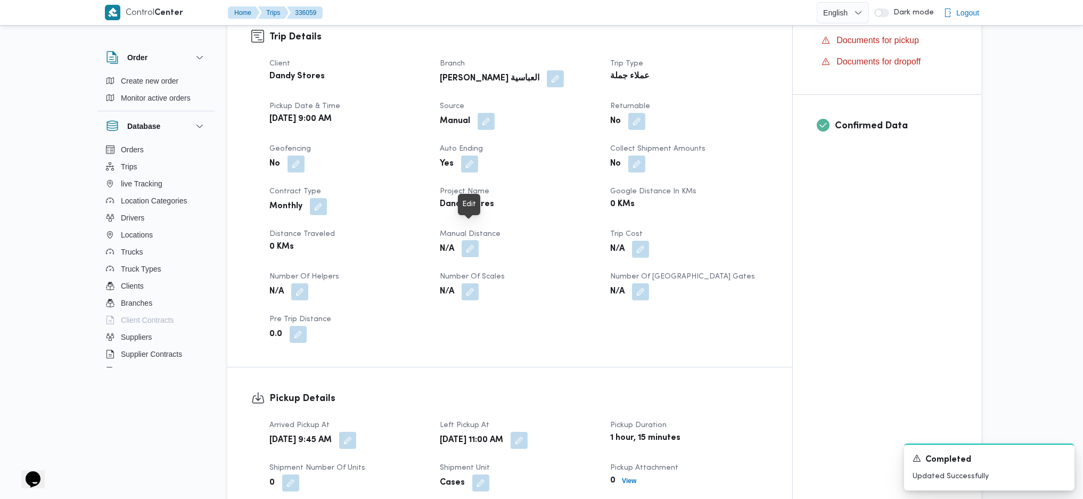
click at [463, 240] on button "button" at bounding box center [469, 248] width 17 height 17
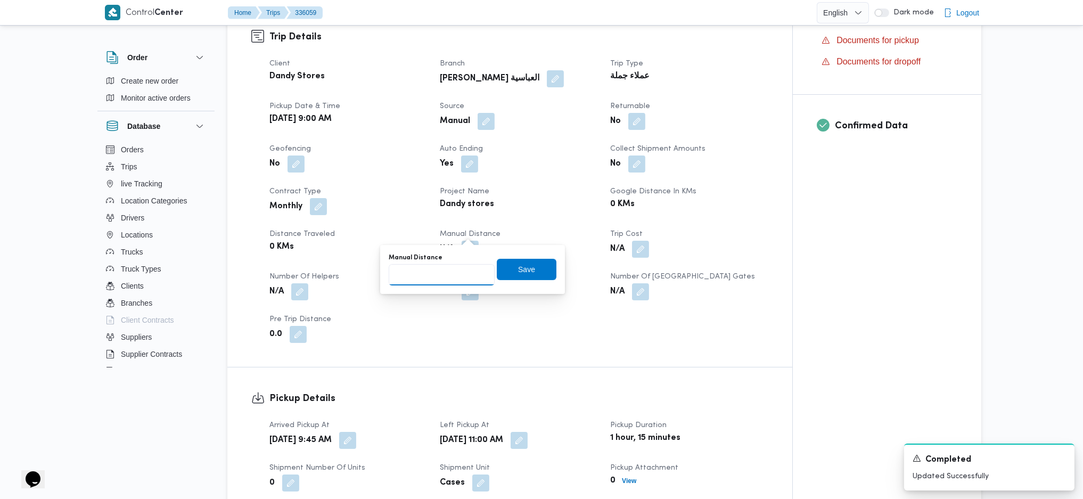
click at [427, 271] on input "Manual Distance" at bounding box center [442, 274] width 106 height 21
type input "170"
click button "Save" at bounding box center [527, 269] width 60 height 21
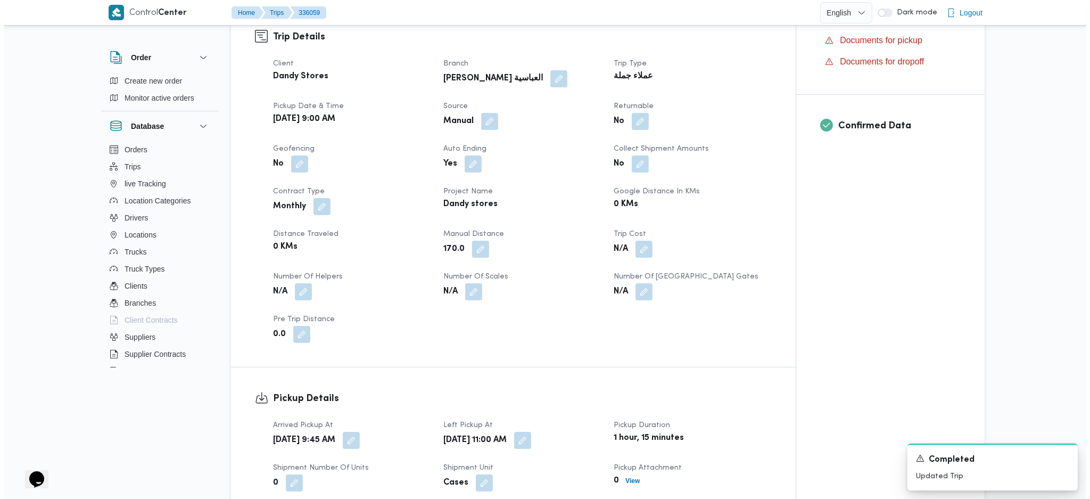
scroll to position [0, 0]
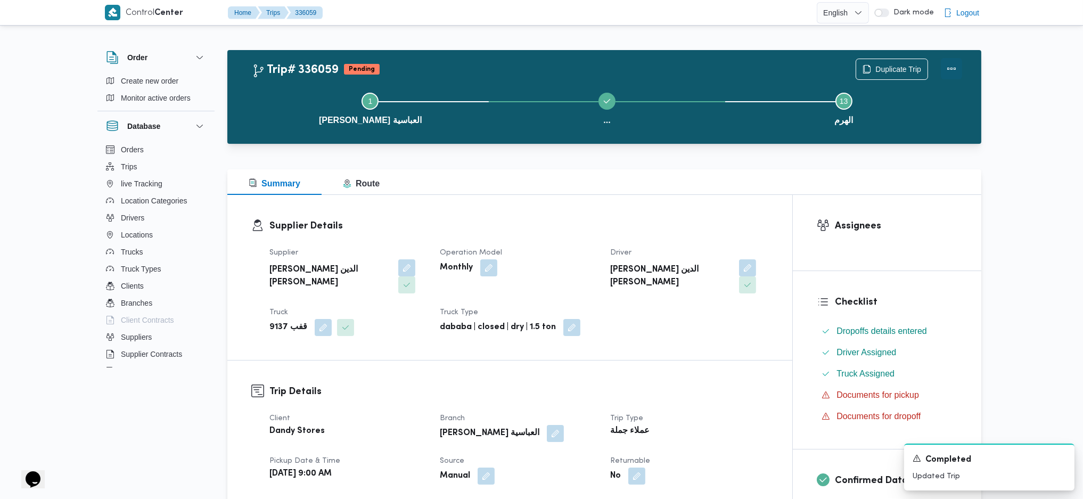
click at [946, 68] on button "Actions" at bounding box center [951, 68] width 21 height 21
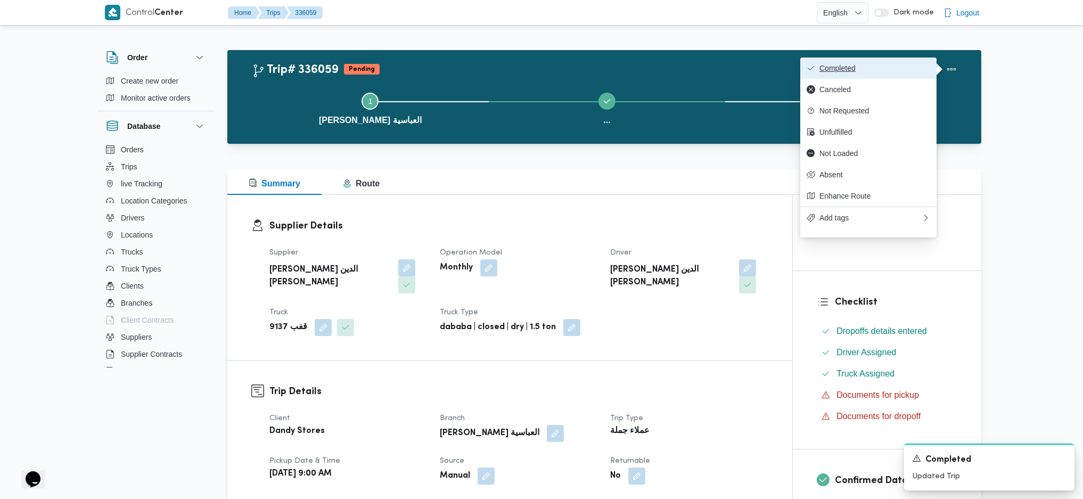
click at [897, 71] on span "Completed" at bounding box center [874, 68] width 111 height 9
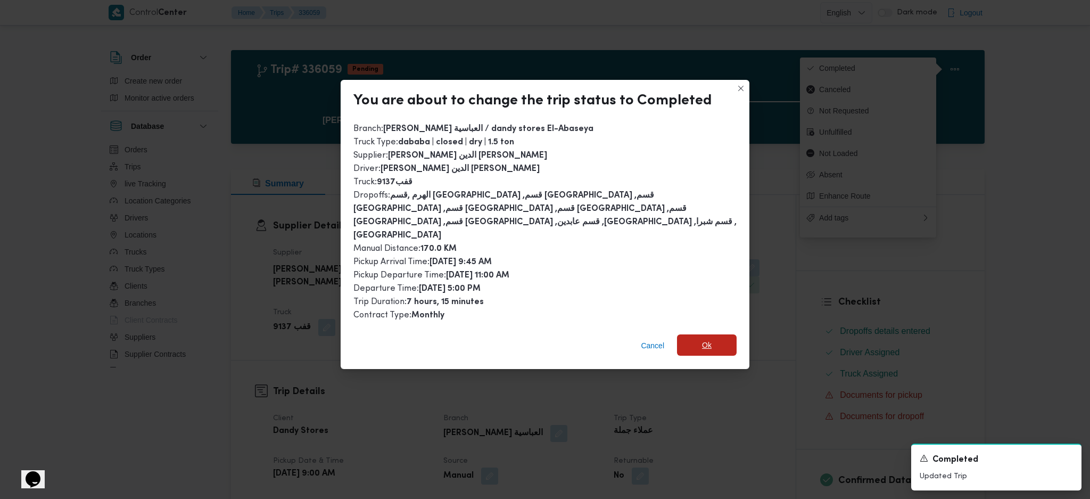
click at [720, 334] on span "Ok" at bounding box center [707, 344] width 60 height 21
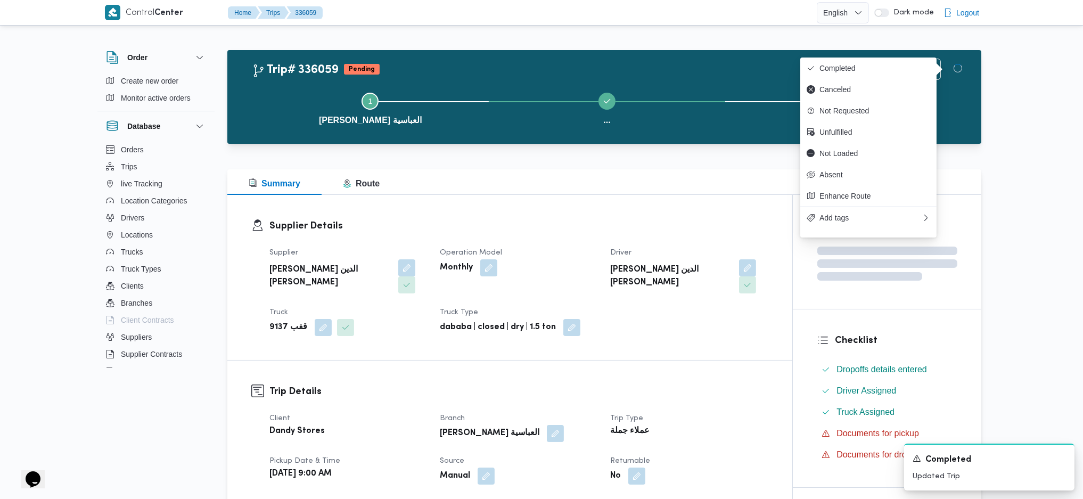
click at [712, 384] on h3 "Trip Details" at bounding box center [518, 391] width 499 height 14
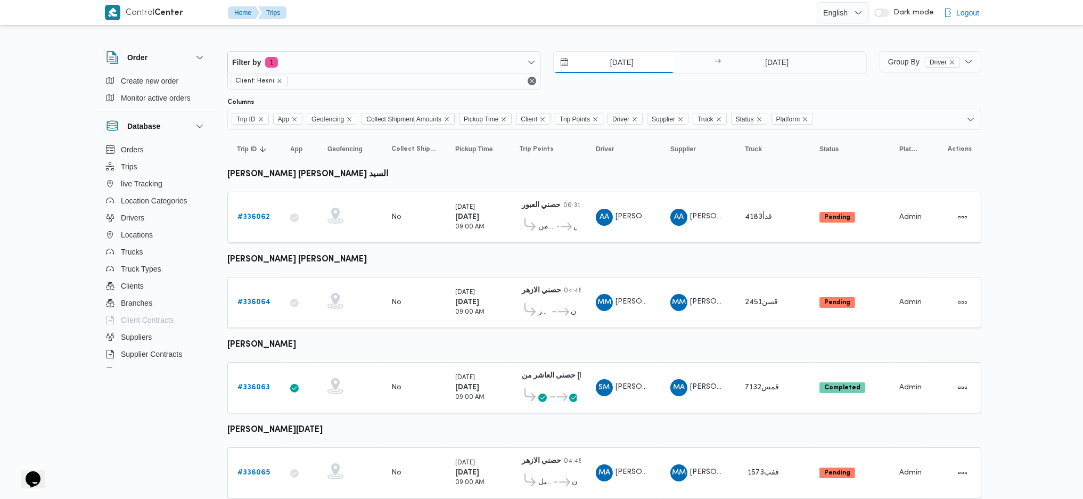
click at [611, 69] on input "[DATE]" at bounding box center [614, 62] width 121 height 21
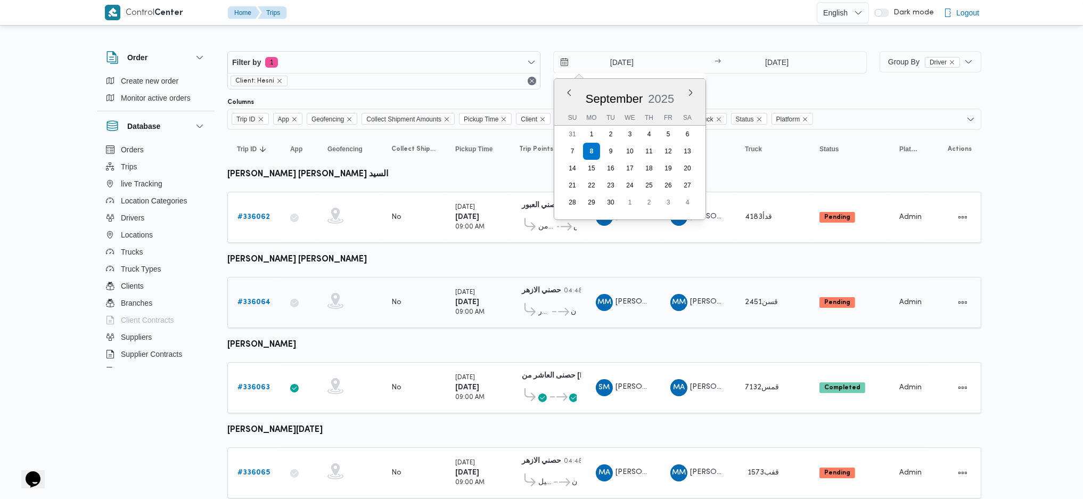
click at [627, 298] on span "[PERSON_NAME] [PERSON_NAME]" at bounding box center [676, 301] width 123 height 7
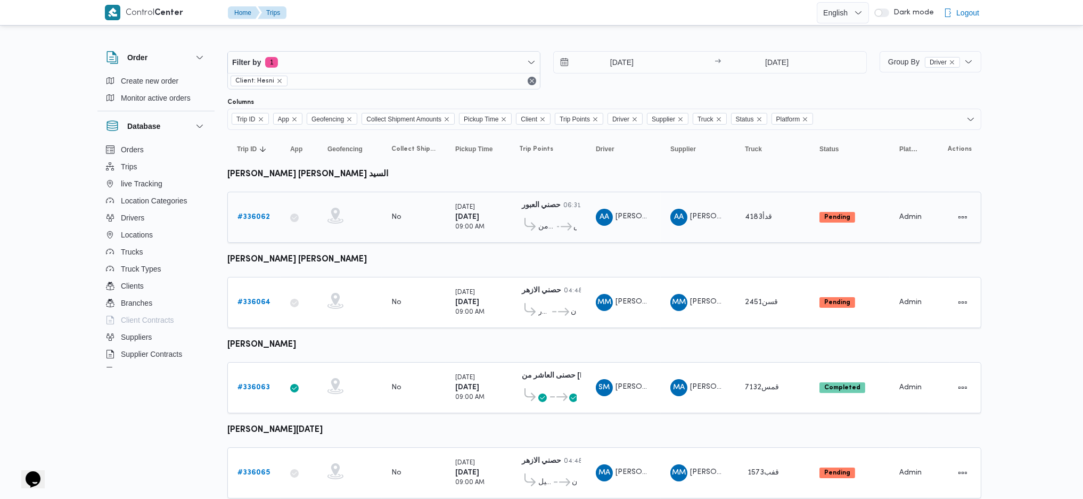
click at [256, 216] on b "# 336062" at bounding box center [253, 216] width 32 height 7
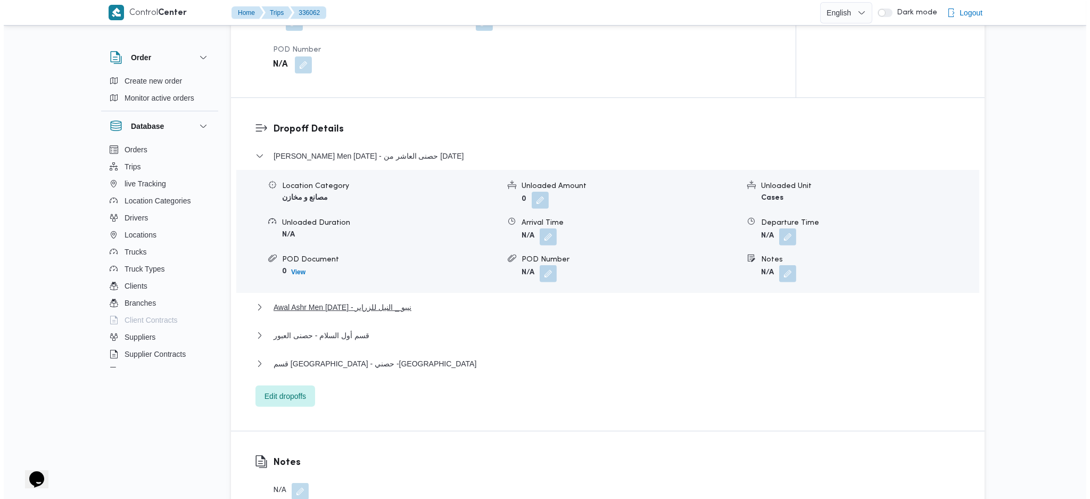
scroll to position [1065, 0]
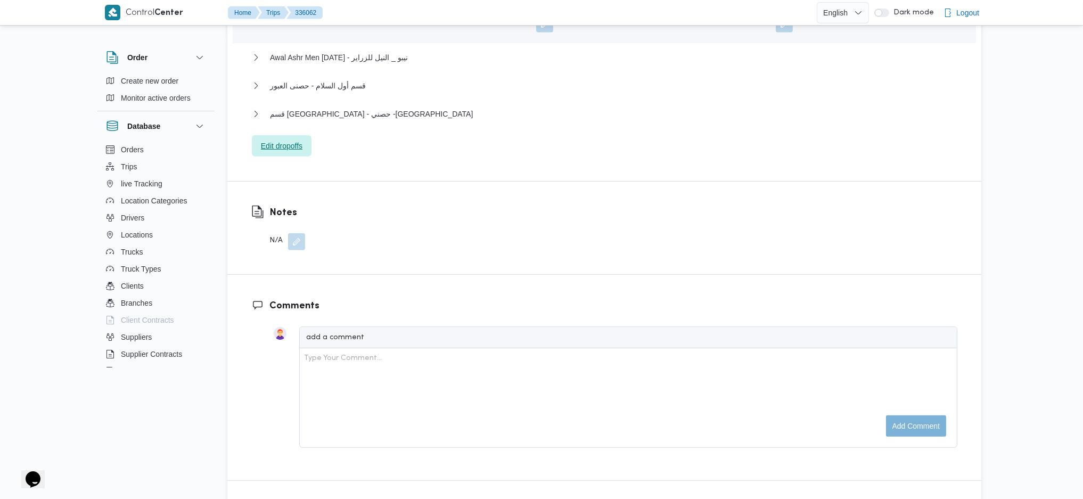
click at [294, 136] on span "Edit dropoffs" at bounding box center [282, 145] width 60 height 21
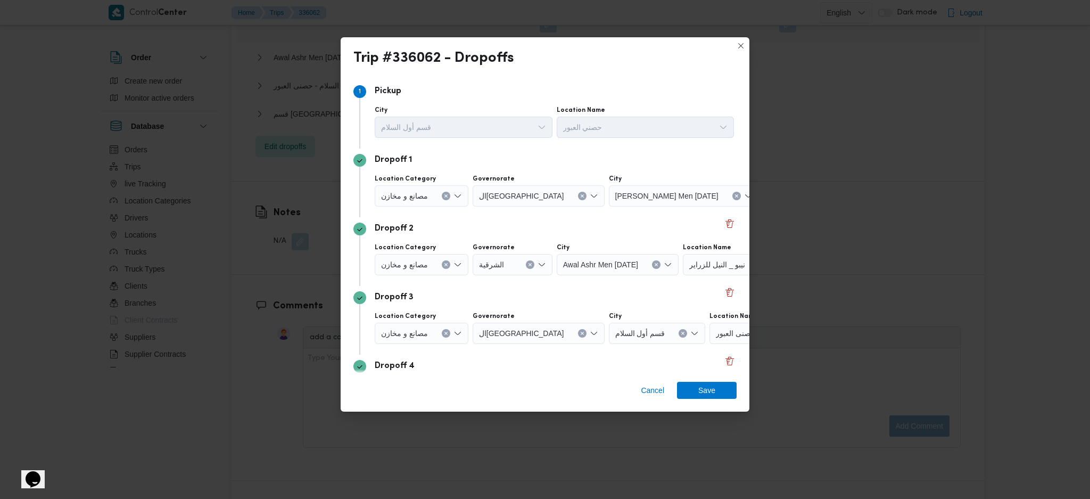
click at [770, 200] on span "حصنى العاشر من [DATE]" at bounding box center [810, 195] width 80 height 12
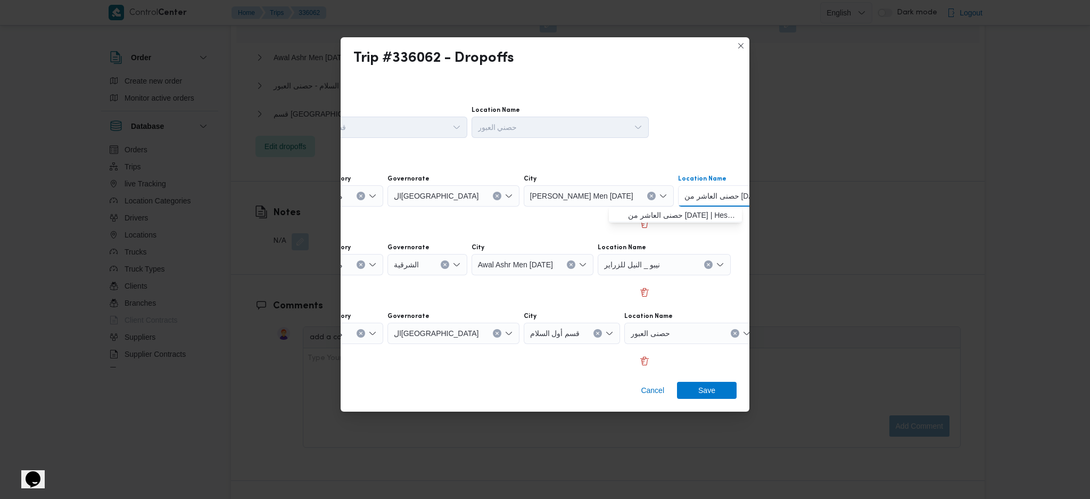
scroll to position [0, 81]
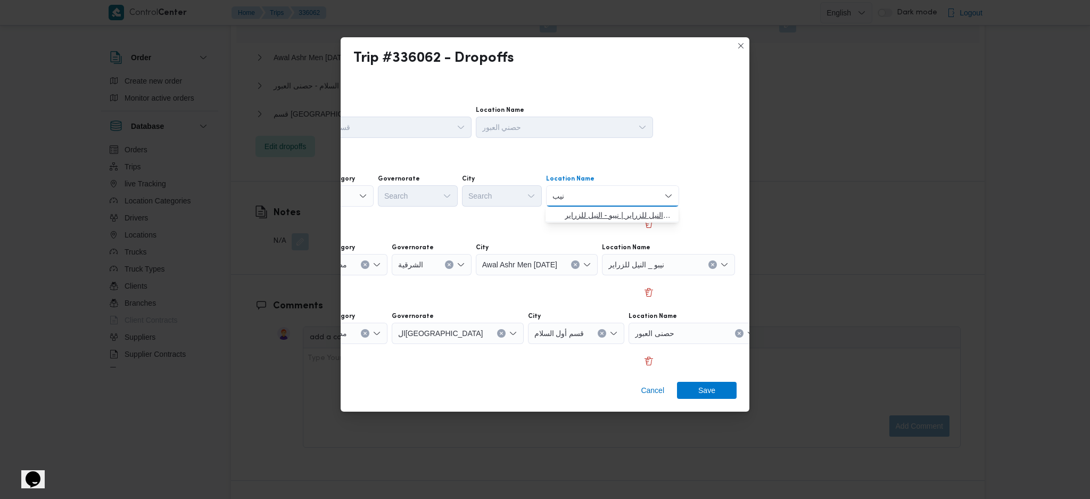
type input "نيب"
click at [618, 211] on span "نيب و _ النيل للزراير | نيبو - النيل للزراير | null" at bounding box center [619, 215] width 108 height 13
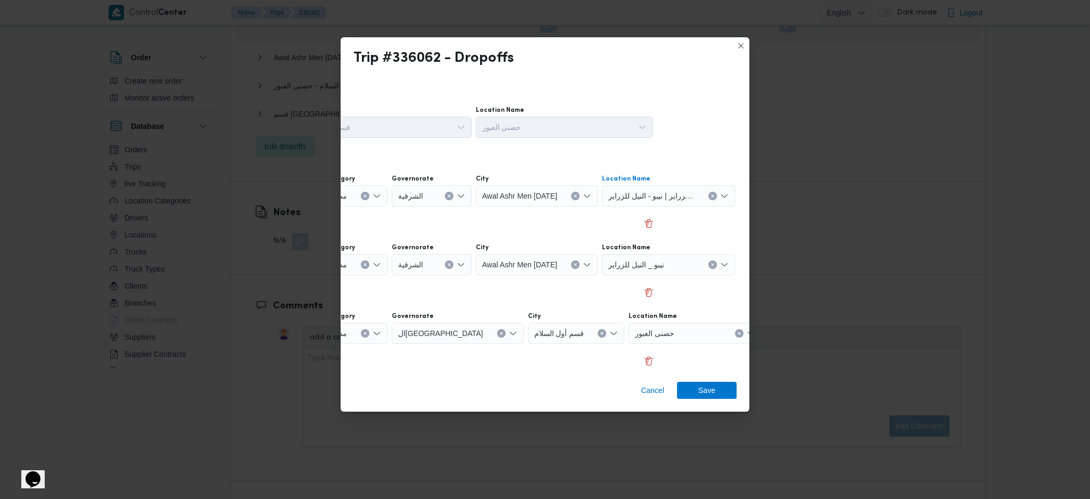
click at [715, 196] on icon "Clear input" at bounding box center [713, 196] width 4 height 4
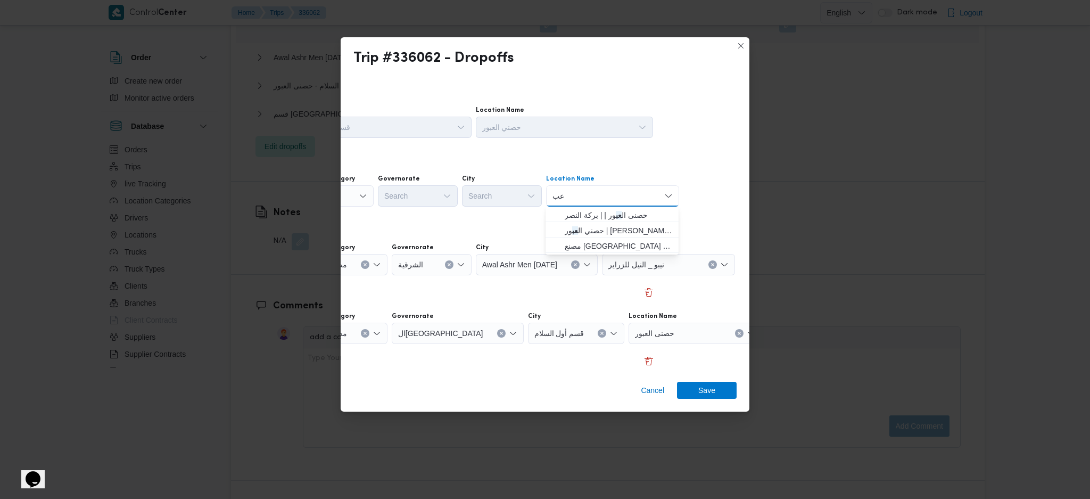
type input "ع"
type input "نيو"
click at [644, 218] on span "مصنع [GEOGRAPHIC_DATA] | مصنع نيوبورن للملابس الجاهزه | null" at bounding box center [619, 215] width 108 height 13
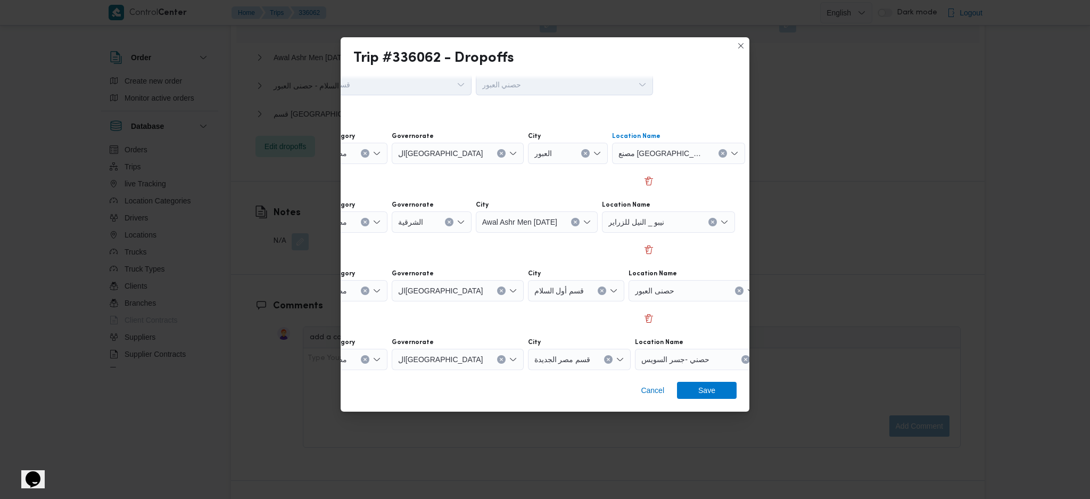
scroll to position [81, 81]
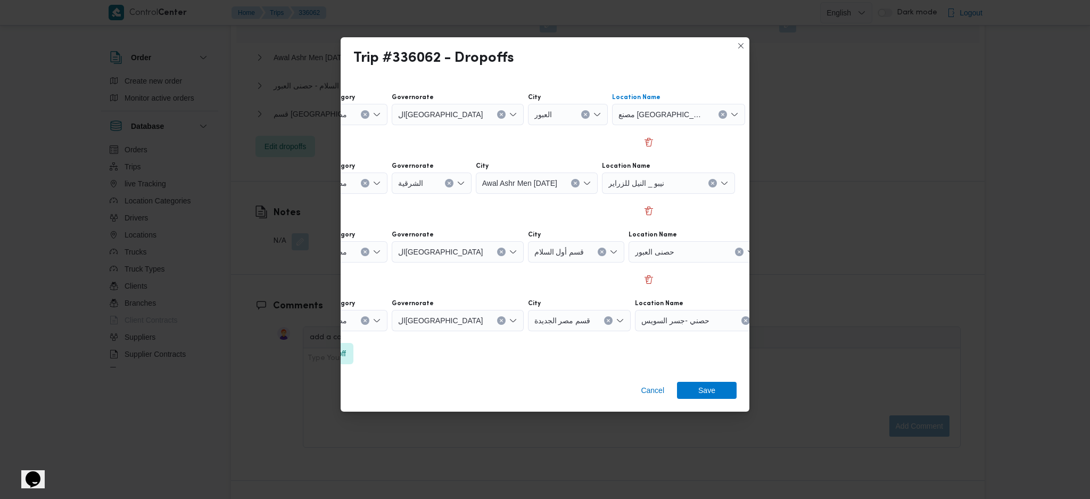
click at [364, 182] on icon "Clear input" at bounding box center [365, 183] width 3 height 3
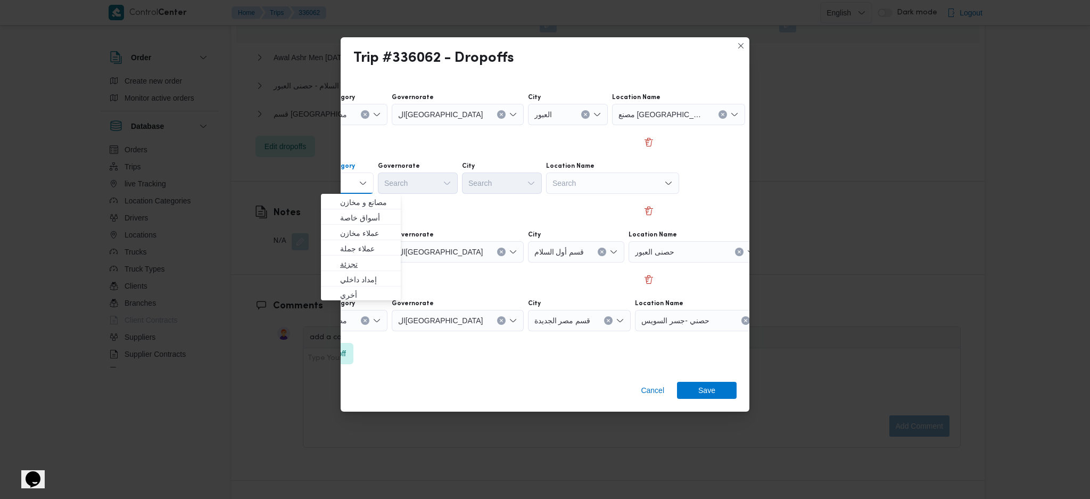
scroll to position [81, 54]
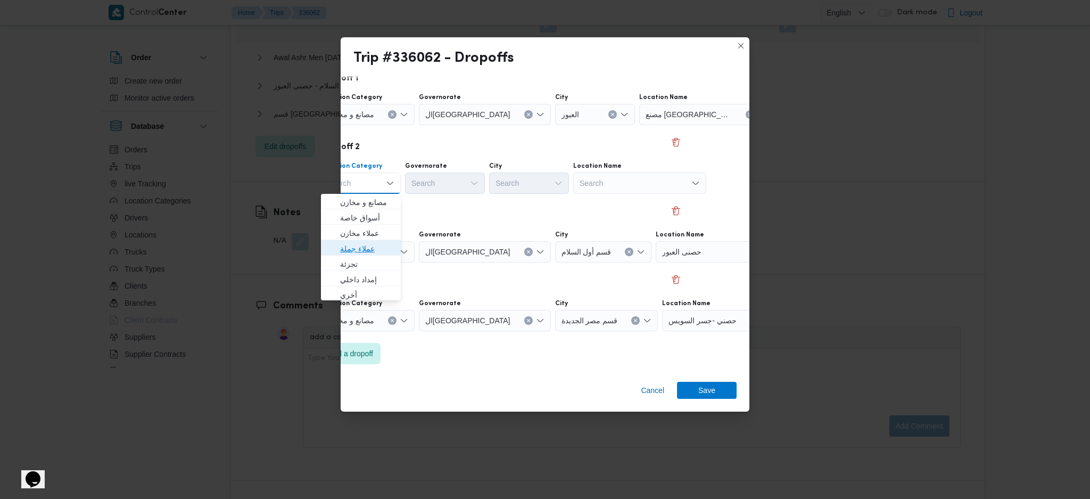
click at [368, 250] on span "عملاء جملة" at bounding box center [367, 248] width 54 height 13
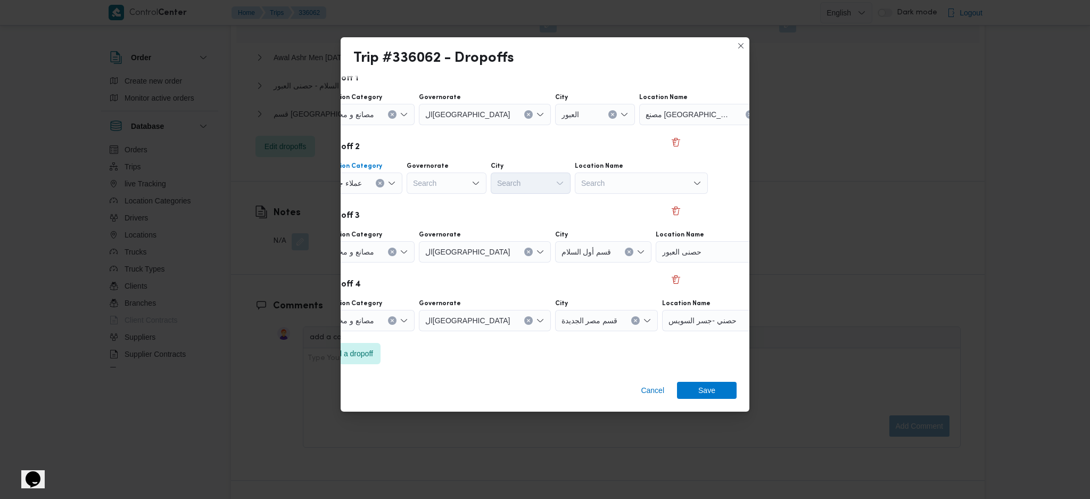
scroll to position [81, 0]
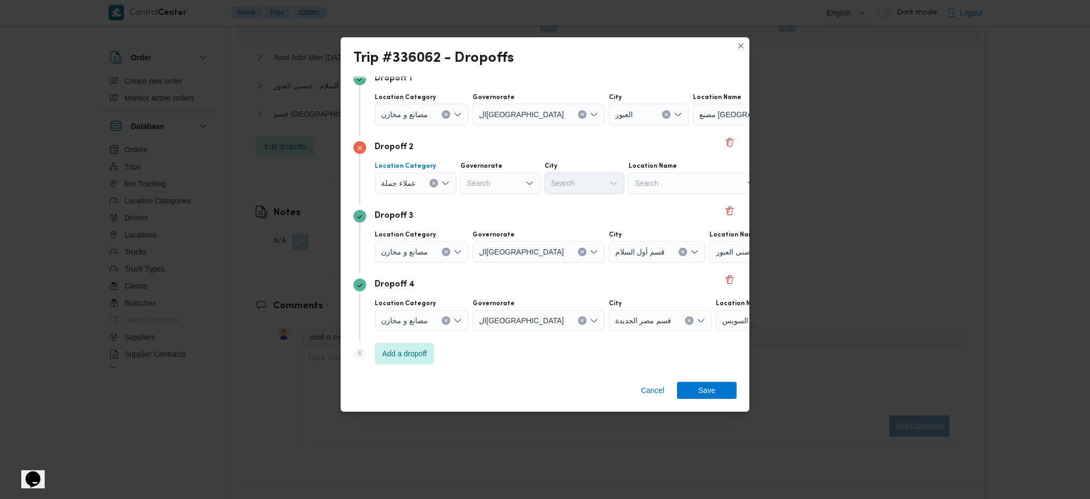
click at [514, 177] on div "Search" at bounding box center [500, 182] width 80 height 21
type input "قا"
drag, startPoint x: 470, startPoint y: 205, endPoint x: 541, endPoint y: 195, distance: 72.0
click at [470, 205] on icon "button" at bounding box center [469, 202] width 9 height 9
click at [597, 187] on div "Search" at bounding box center [637, 182] width 80 height 21
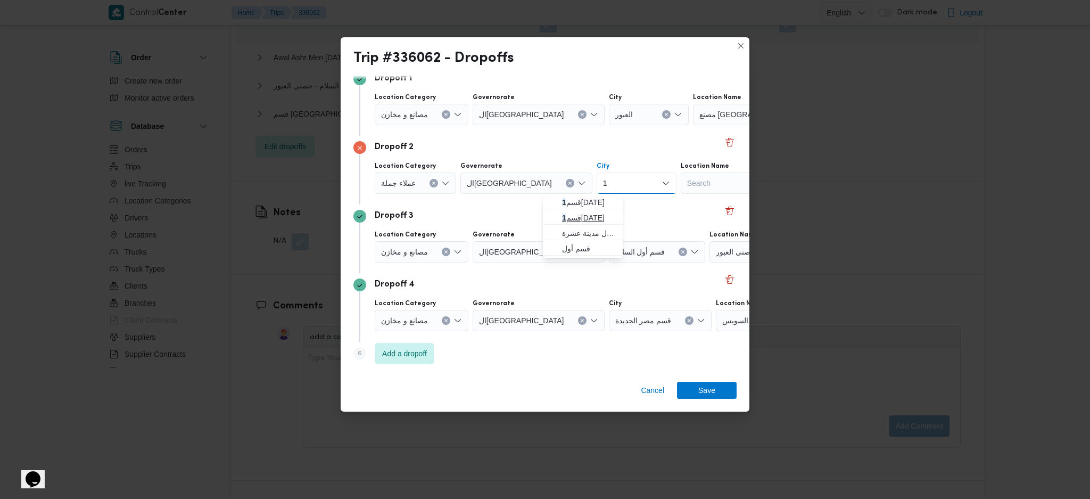
type input "1"
click at [547, 212] on span "قسم 1 [DATE]" at bounding box center [582, 217] width 71 height 17
click at [708, 388] on span "Save" at bounding box center [706, 389] width 17 height 17
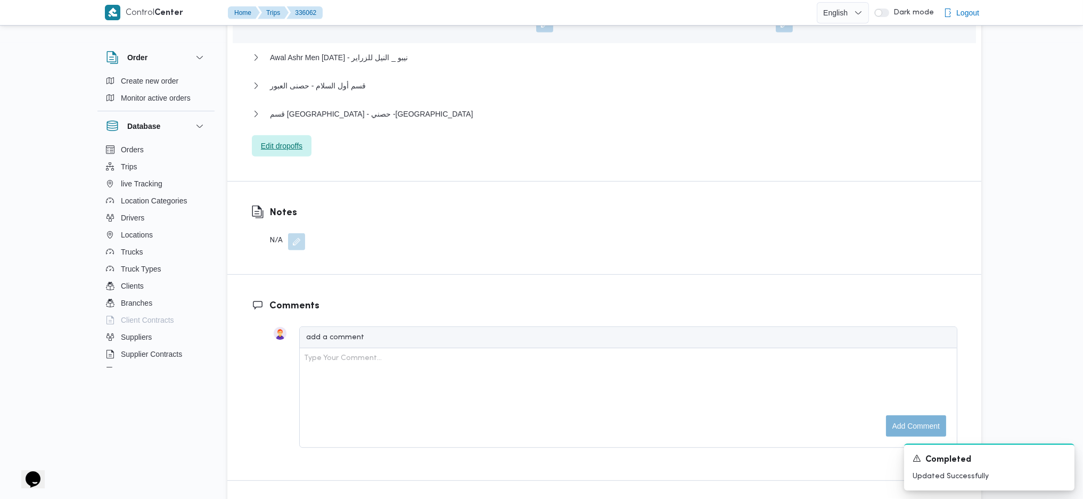
click at [306, 135] on span "Edit dropoffs" at bounding box center [282, 145] width 60 height 21
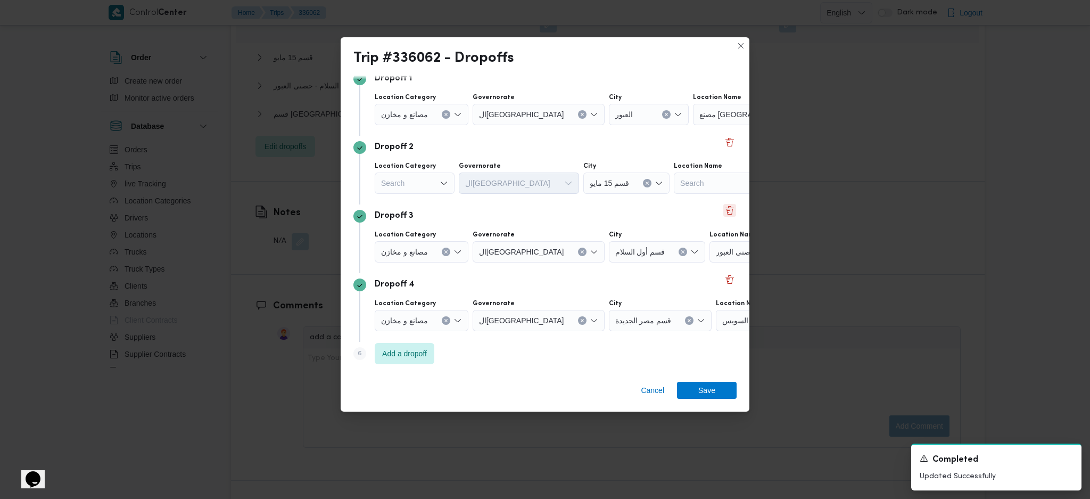
click at [727, 214] on button "Delete" at bounding box center [729, 210] width 13 height 13
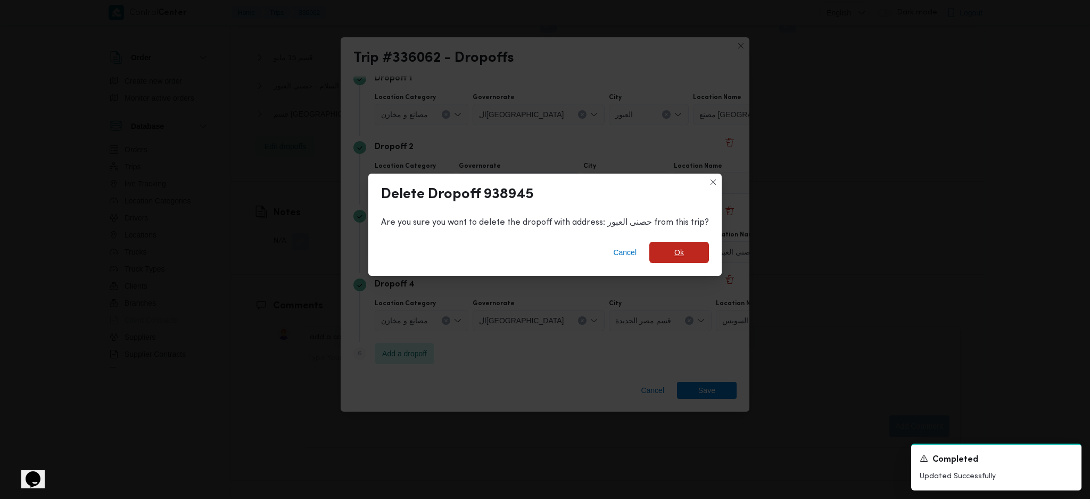
drag, startPoint x: 665, startPoint y: 257, endPoint x: 680, endPoint y: 255, distance: 14.9
click at [667, 257] on span "Ok" at bounding box center [679, 252] width 60 height 21
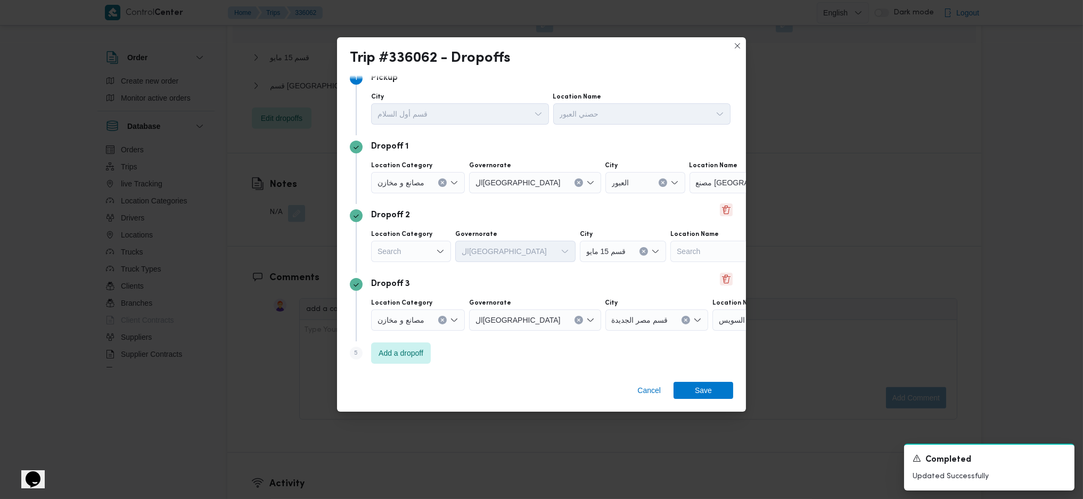
scroll to position [13, 0]
click at [722, 289] on div "Dropoff 3" at bounding box center [541, 284] width 383 height 13
click at [721, 282] on button "Delete" at bounding box center [726, 278] width 13 height 13
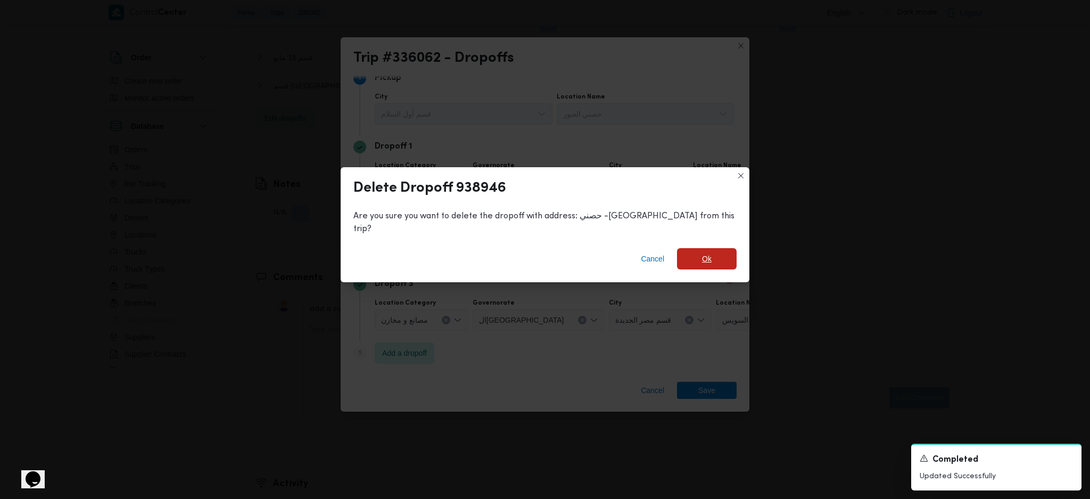
click at [702, 254] on span "Ok" at bounding box center [707, 258] width 10 height 13
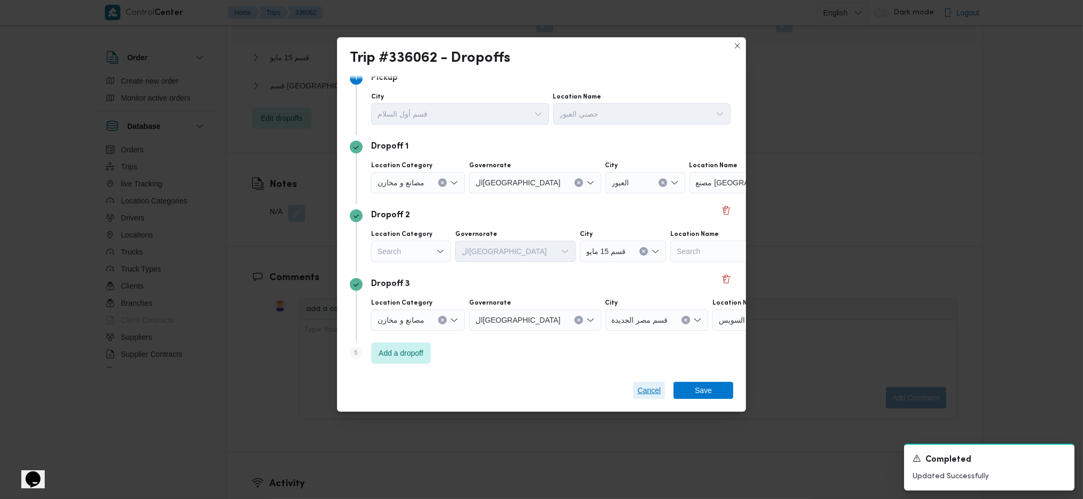
click at [644, 385] on div "Trip #336062 - Dropoffs Step 1 1 Pickup City قسم أول السلام Location Name حصني …" at bounding box center [541, 249] width 1083 height 499
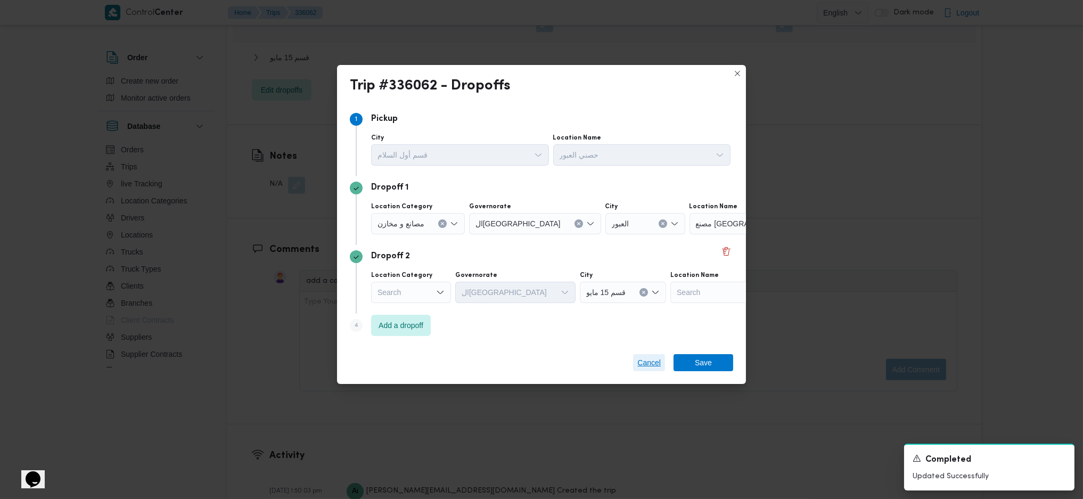
click at [646, 363] on span "Cancel" at bounding box center [648, 362] width 23 height 13
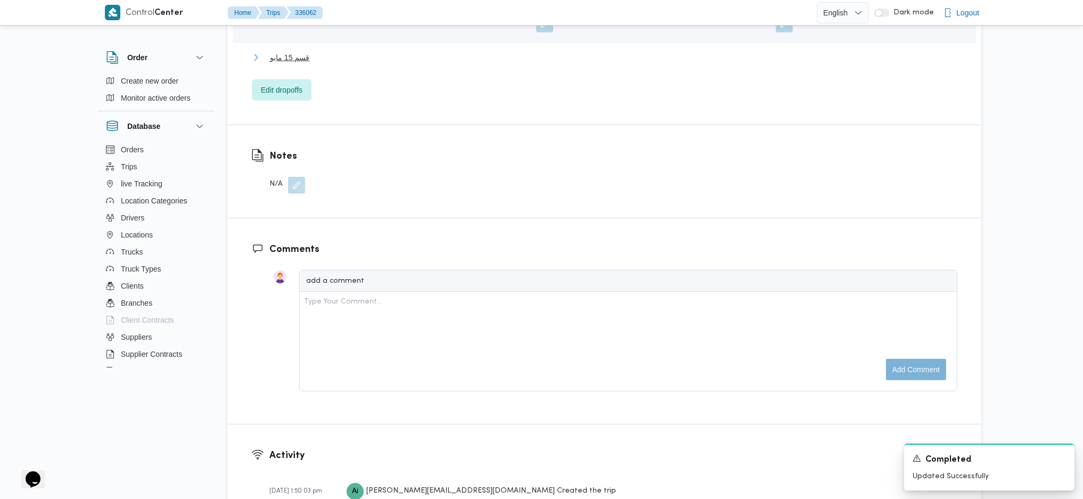
click at [292, 51] on span "قسم 15 مايو" at bounding box center [289, 57] width 39 height 13
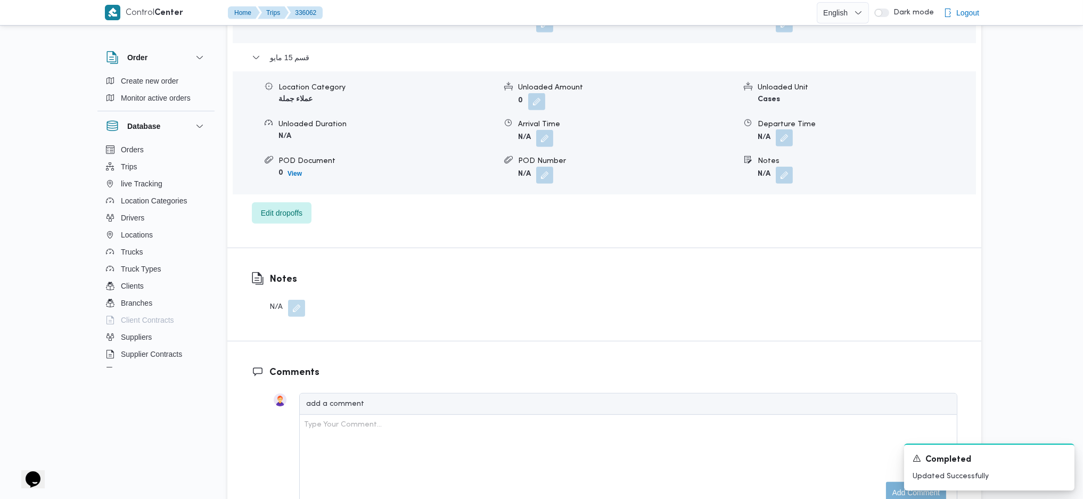
drag, startPoint x: 787, startPoint y: 115, endPoint x: 783, endPoint y: 127, distance: 12.7
click at [787, 129] on button "button" at bounding box center [784, 137] width 17 height 17
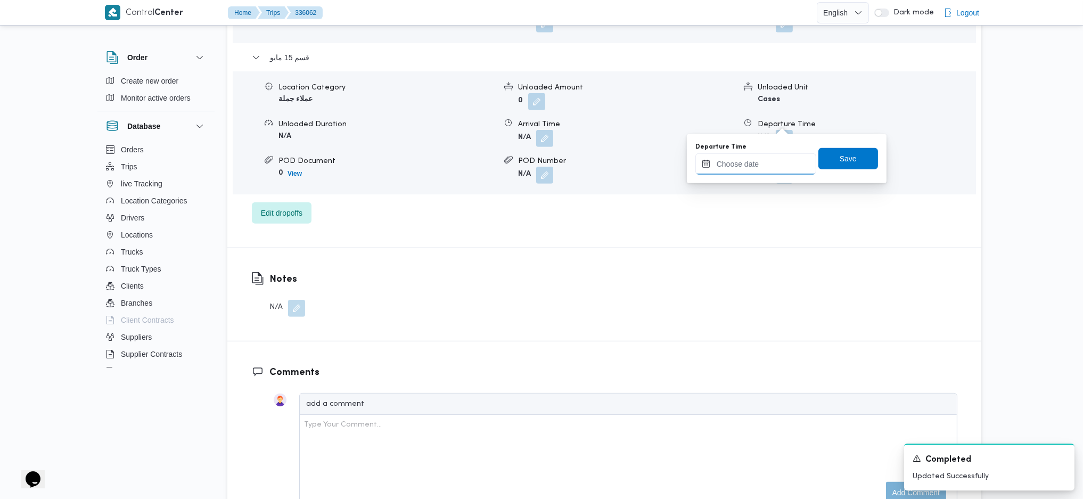
click at [763, 163] on input "Departure Time" at bounding box center [755, 163] width 121 height 21
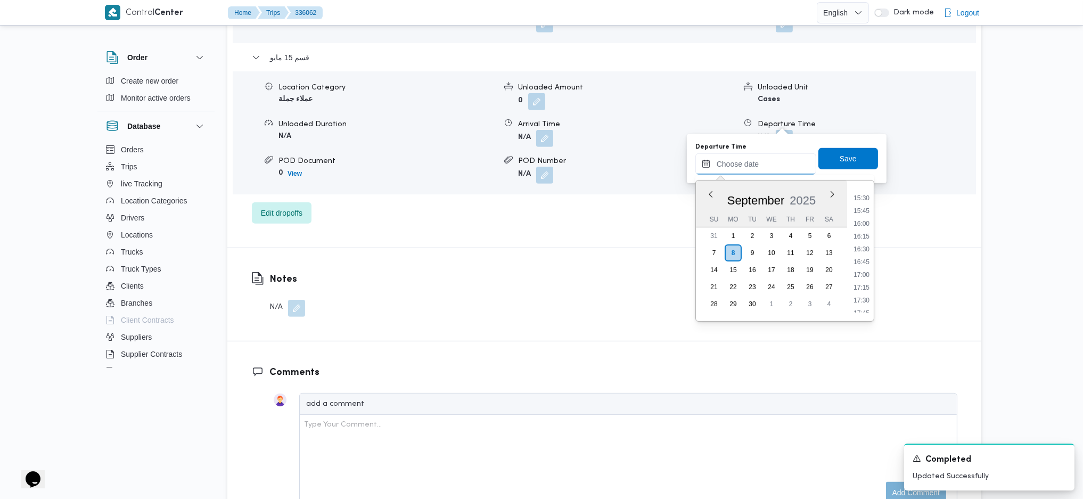
scroll to position [766, 0]
click at [856, 243] on li "16:00" at bounding box center [861, 245] width 24 height 11
type input "[DATE] 16:00"
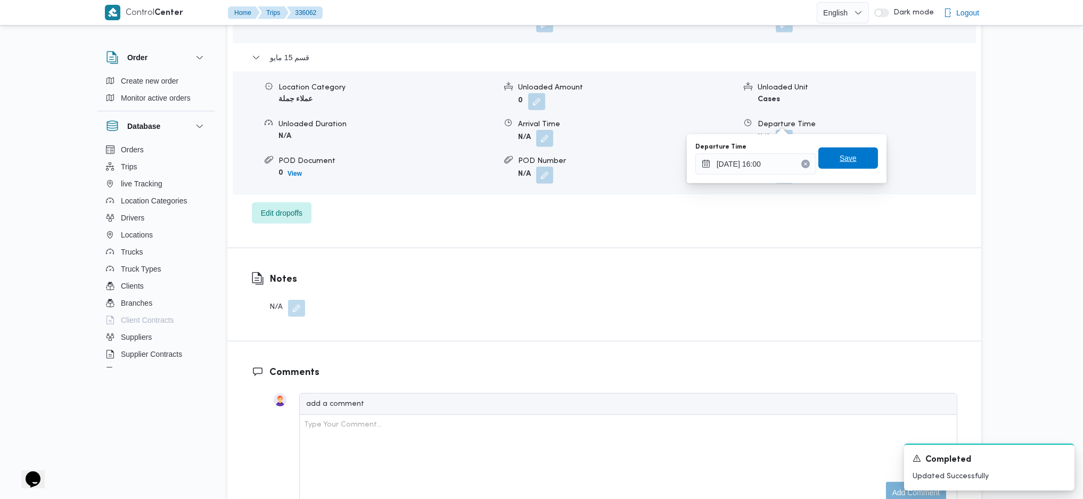
click at [840, 165] on span "Save" at bounding box center [848, 157] width 60 height 21
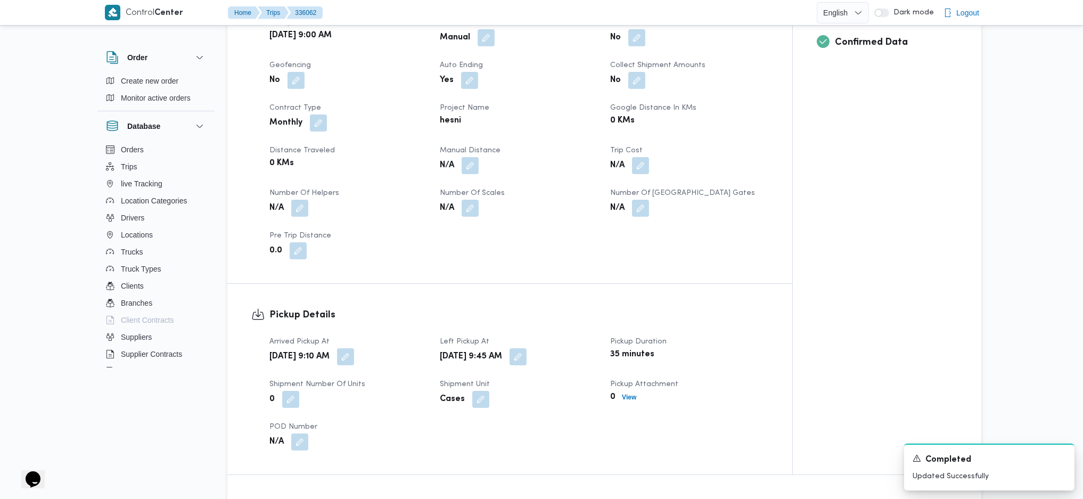
scroll to position [354, 0]
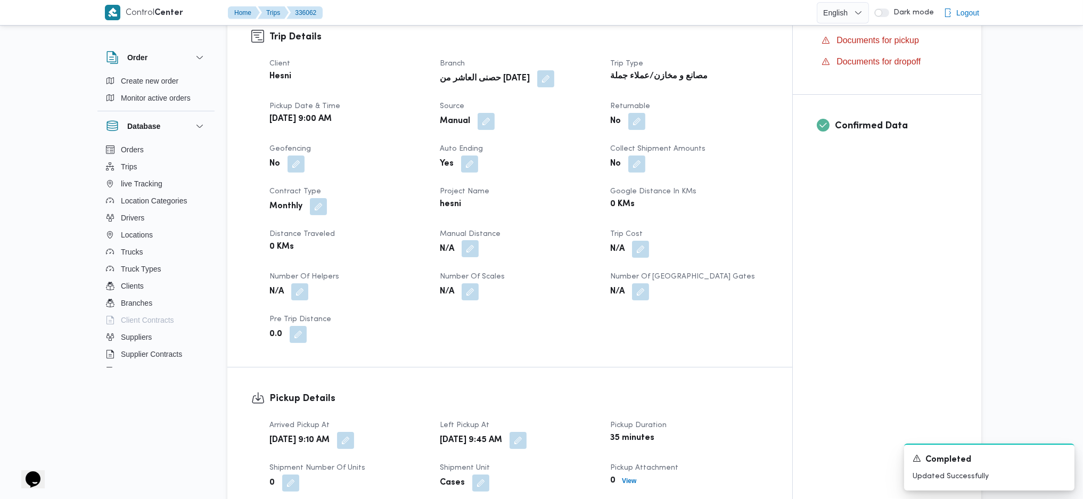
click at [467, 240] on button "button" at bounding box center [469, 248] width 17 height 17
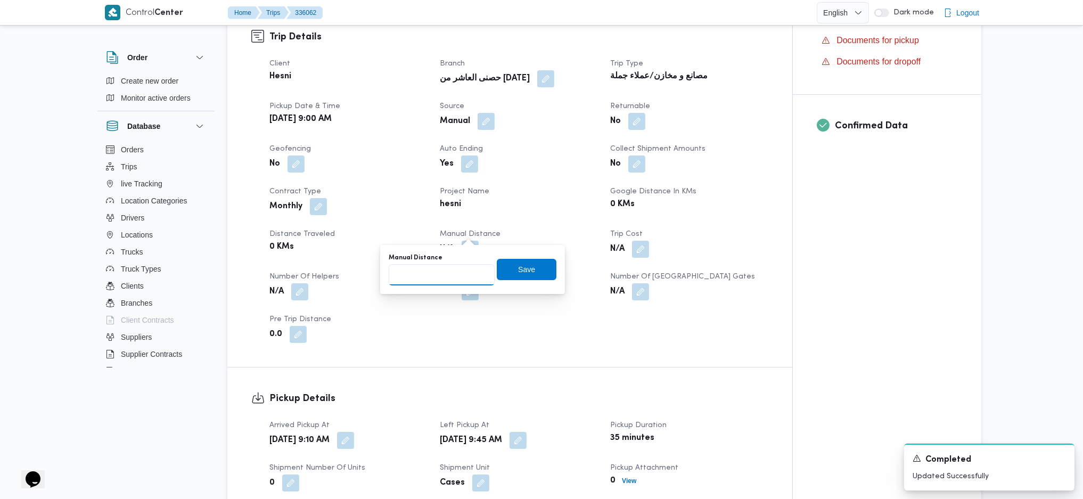
click at [450, 276] on input "Manual Distance" at bounding box center [442, 274] width 106 height 21
type input "125"
click at [522, 268] on span "Save" at bounding box center [526, 269] width 17 height 13
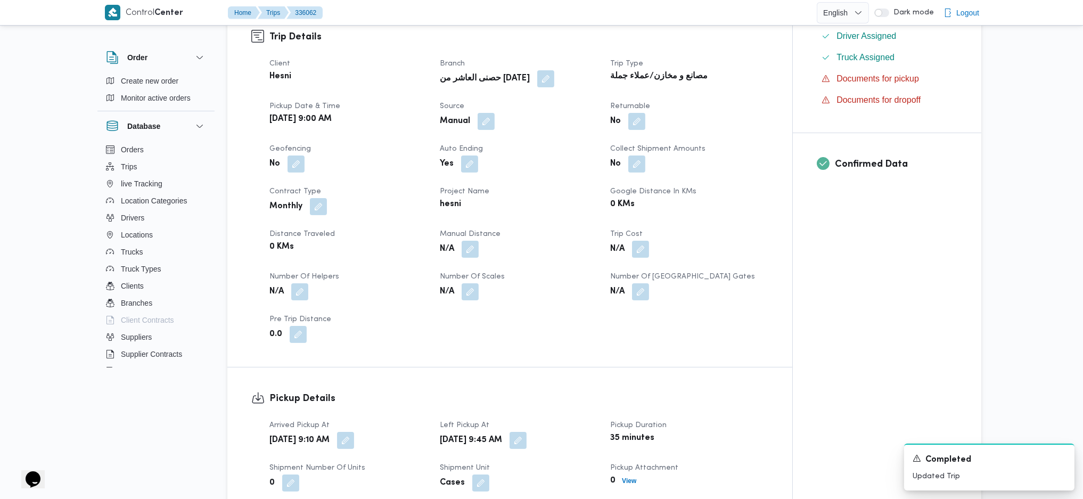
scroll to position [0, 0]
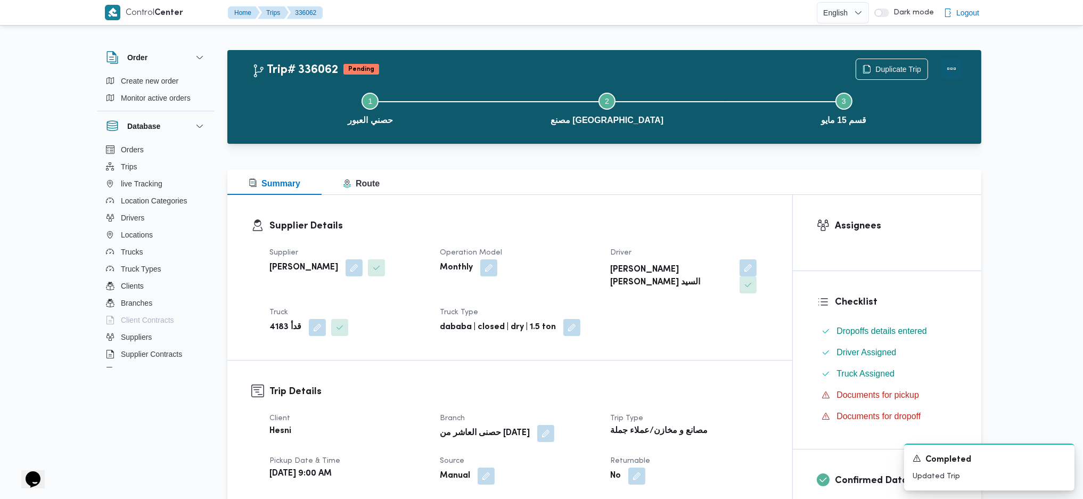
click at [961, 65] on button "Actions" at bounding box center [951, 68] width 21 height 21
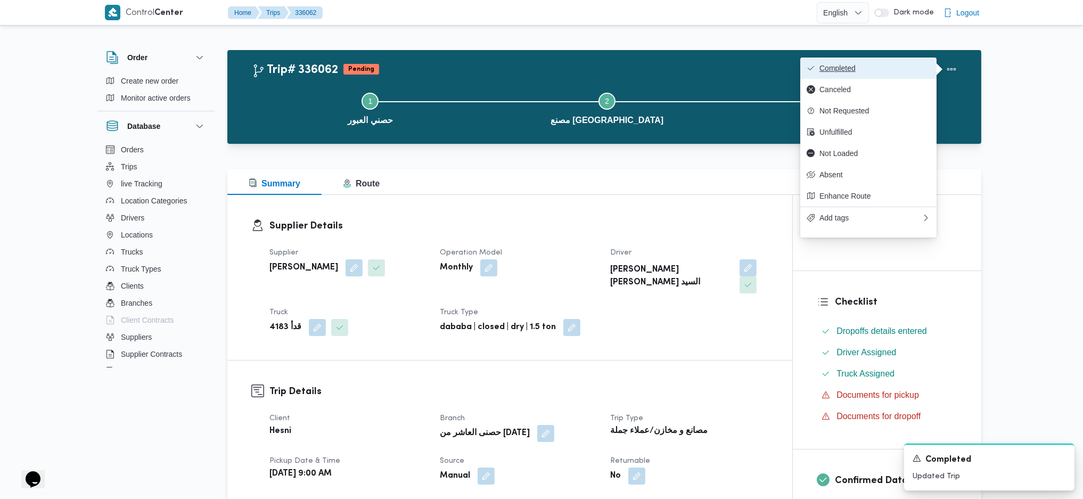
click at [915, 65] on span "Completed" at bounding box center [874, 68] width 111 height 9
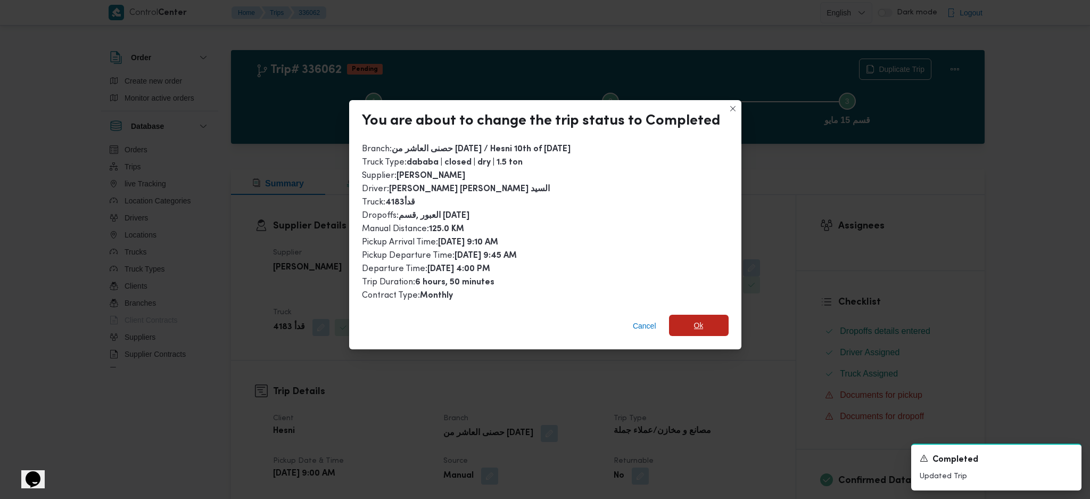
click at [713, 331] on span "Ok" at bounding box center [699, 325] width 60 height 21
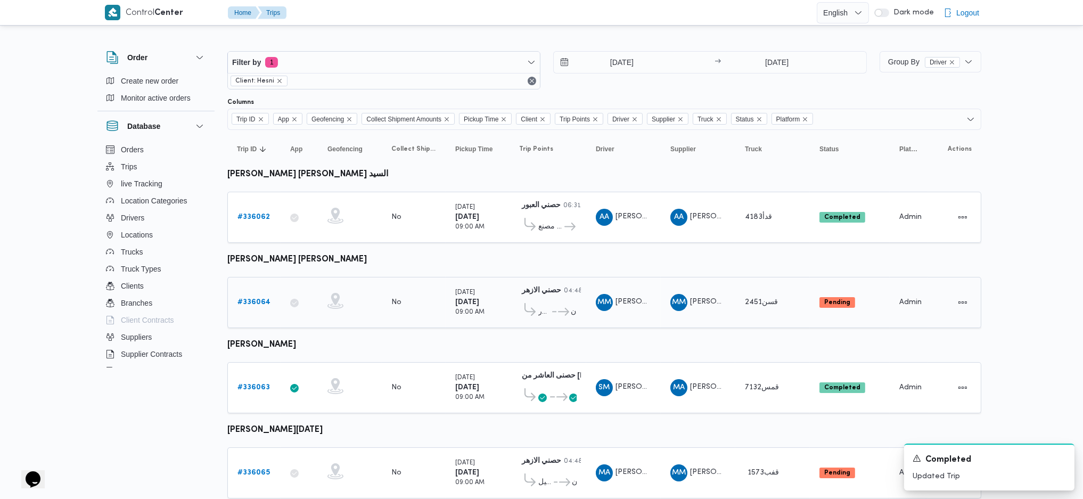
click at [250, 292] on div "# 336064" at bounding box center [254, 302] width 42 height 21
click at [250, 299] on b "# 336064" at bounding box center [253, 302] width 33 height 7
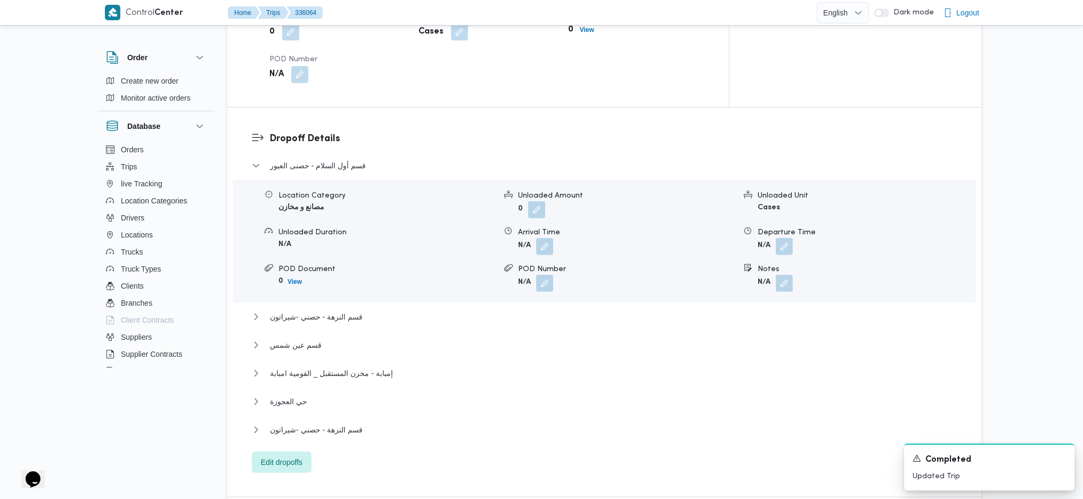
scroll to position [993, 0]
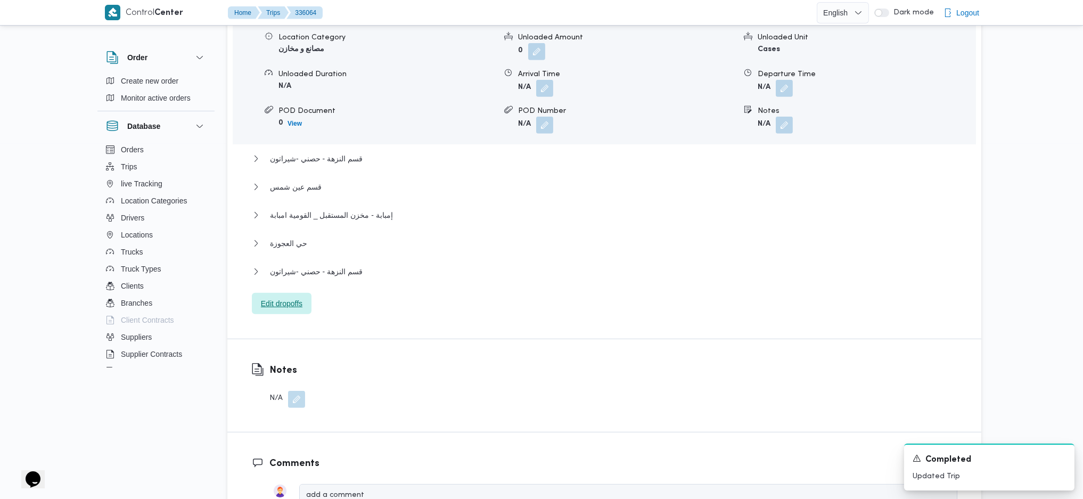
click at [294, 297] on span "Edit dropoffs" at bounding box center [282, 303] width 42 height 13
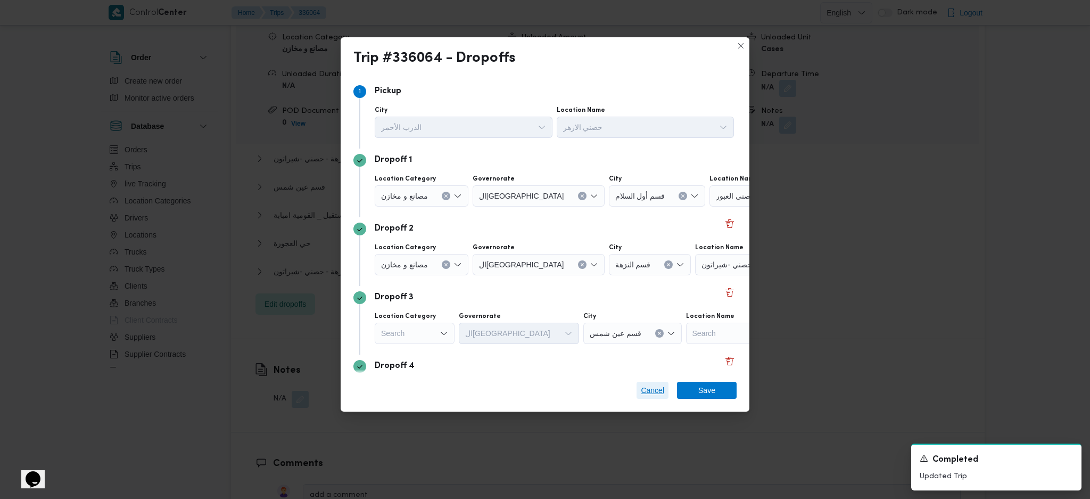
click at [648, 387] on span "Cancel" at bounding box center [652, 390] width 23 height 13
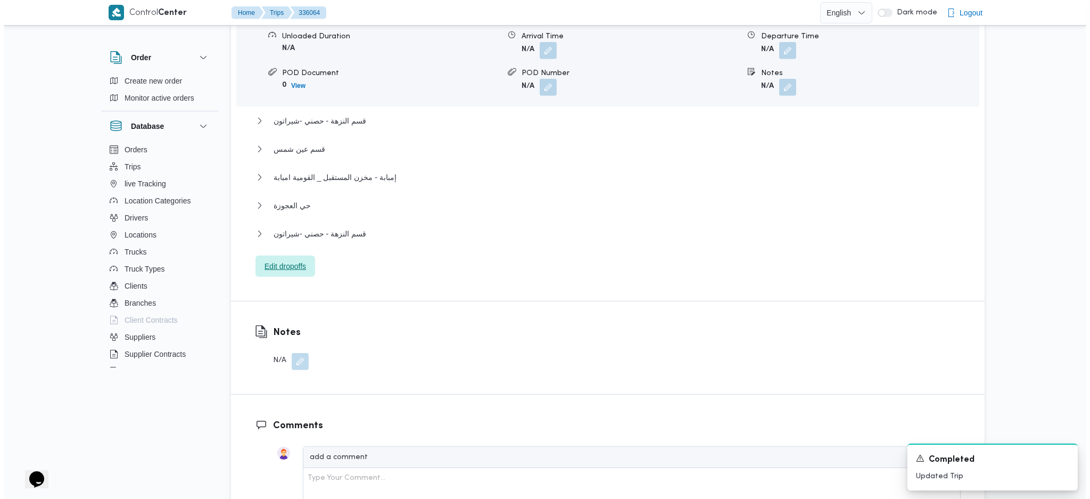
scroll to position [922, 0]
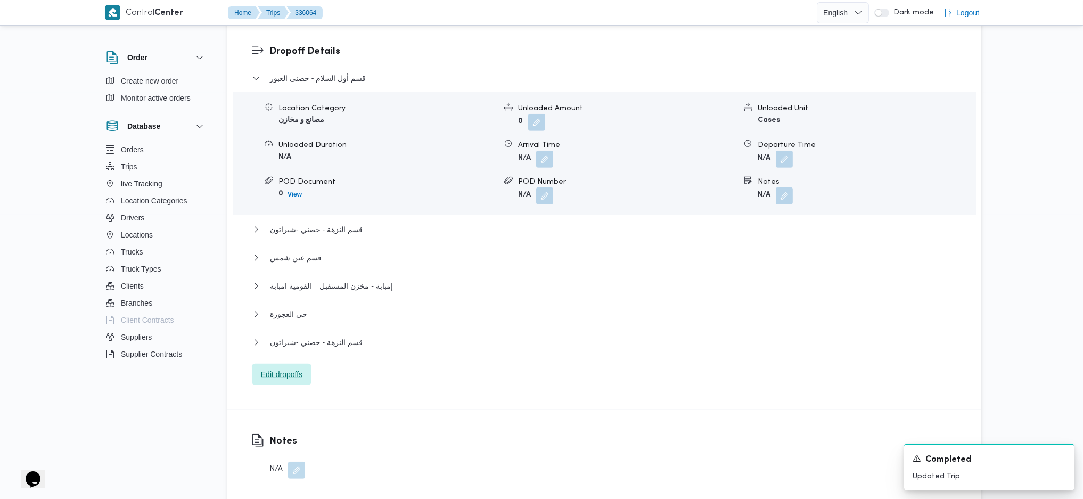
click at [301, 368] on span "Edit dropoffs" at bounding box center [282, 374] width 42 height 13
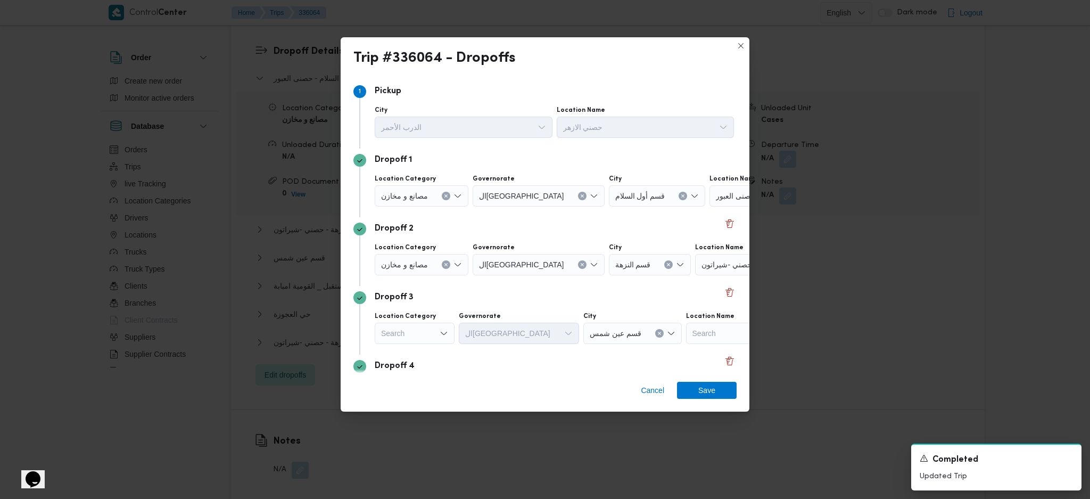
click at [711, 201] on div "حصنى العبور" at bounding box center [776, 195] width 133 height 21
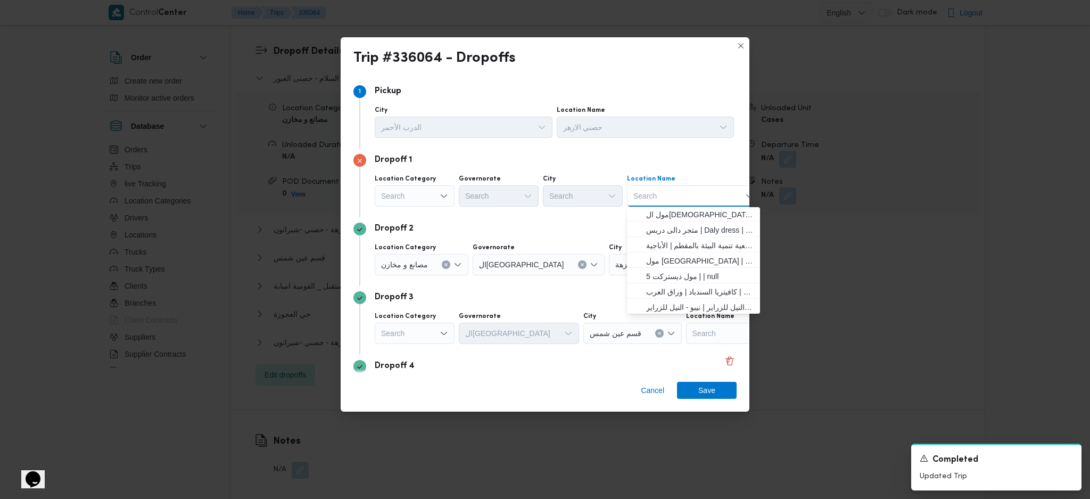
scroll to position [281, 0]
click at [672, 282] on span "مخزن المستقبل _ القومية امبابة | كافيتريا السندباد | وراق العرب" at bounding box center [693, 289] width 125 height 17
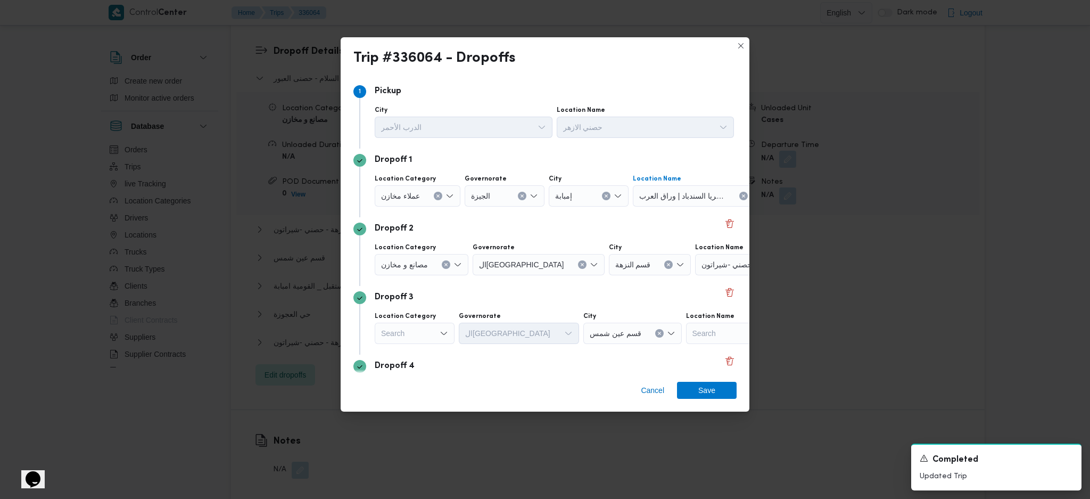
click at [756, 267] on input "Location Name" at bounding box center [756, 264] width 1 height 13
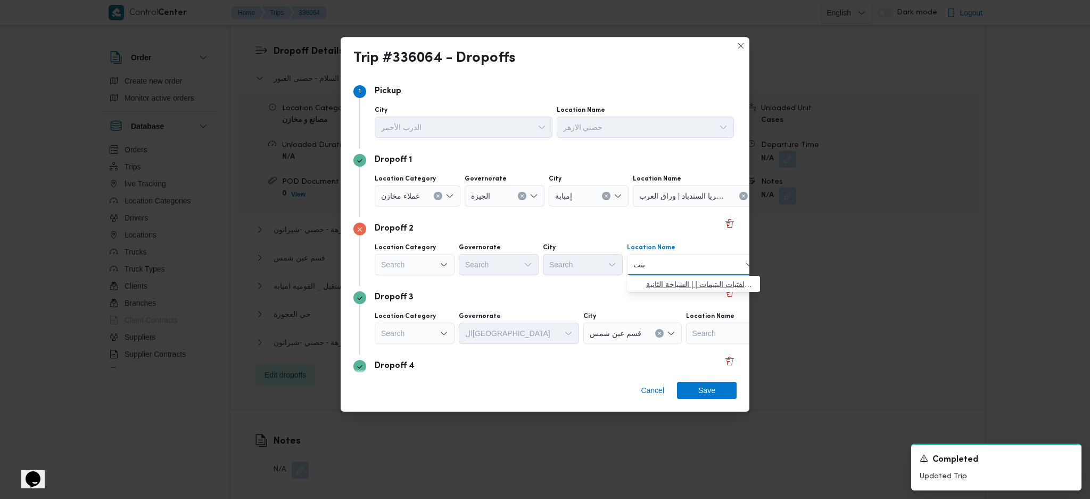
type input "بنت"
click at [658, 282] on span "جمعية ا بنت ى لرعاية الفتيات اليتيمات | | الشياخة الثانية" at bounding box center [700, 284] width 108 height 13
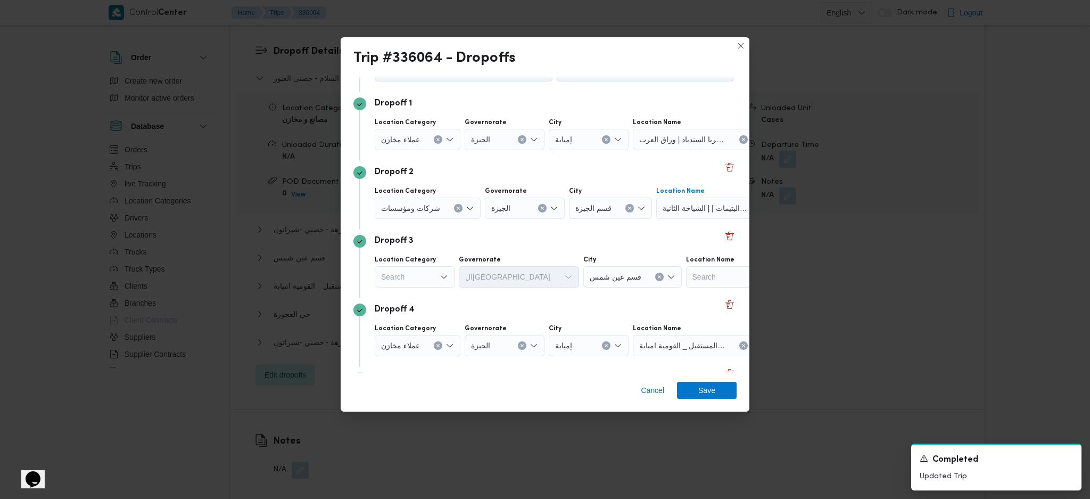
scroll to position [142, 0]
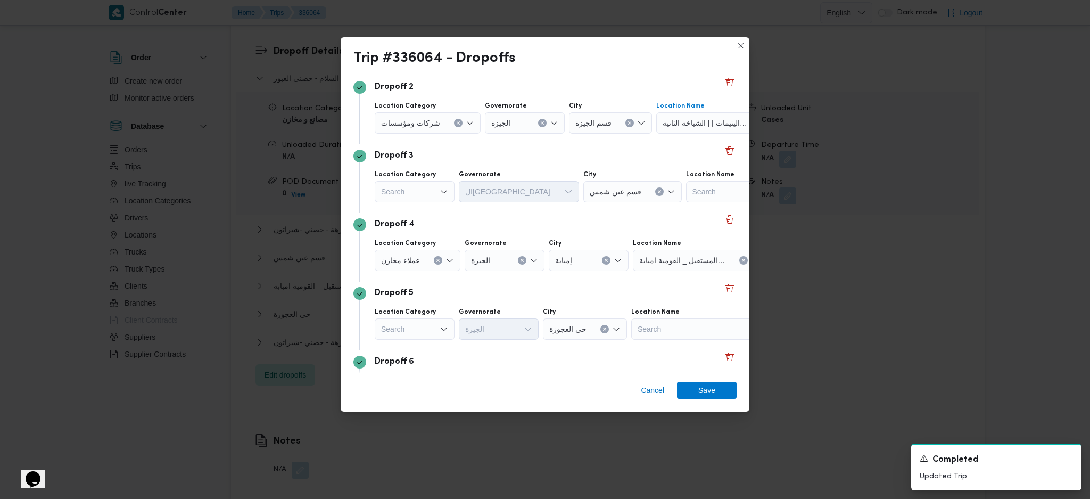
click at [449, 193] on div "Search" at bounding box center [415, 191] width 80 height 21
click at [427, 252] on span "عملاء جملة" at bounding box center [421, 257] width 54 height 13
click at [484, 199] on div "Search" at bounding box center [500, 191] width 80 height 21
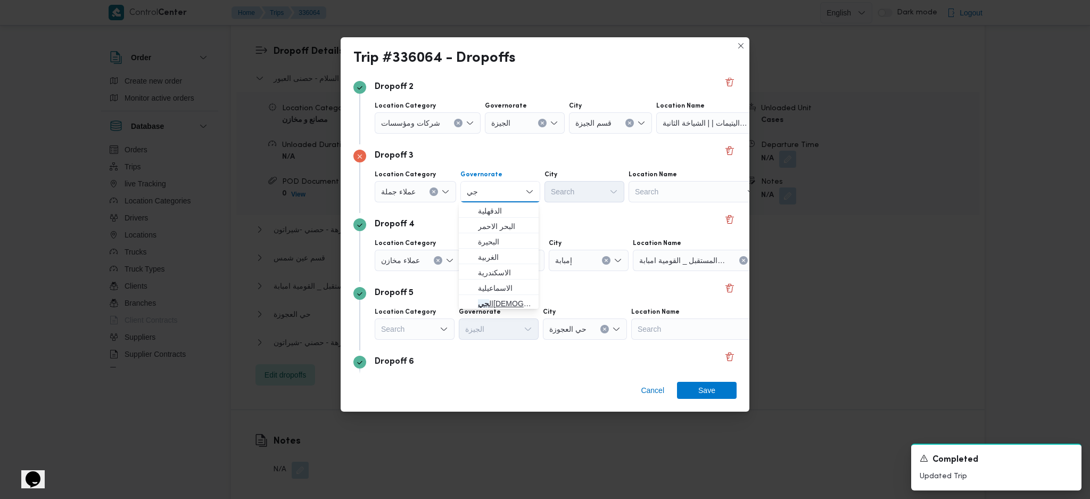
type input "جي"
click at [486, 301] on mark "جي" at bounding box center [483, 303] width 11 height 9
click at [581, 188] on div "Search" at bounding box center [585, 191] width 80 height 21
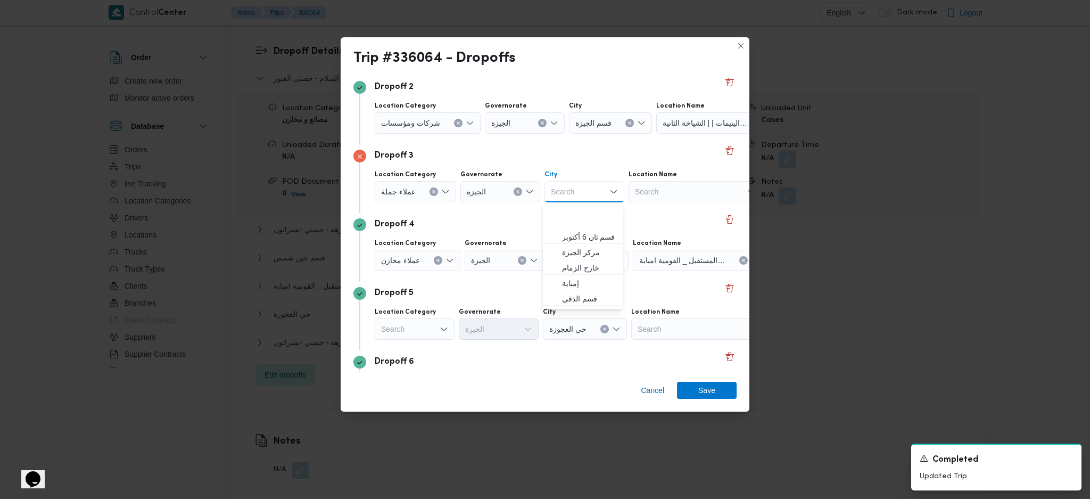
scroll to position [279, 0]
click at [591, 289] on span "حي العجوزة" at bounding box center [589, 287] width 54 height 13
click at [674, 259] on span "مخزن المستقبل _ القومية امبابة" at bounding box center [682, 260] width 86 height 12
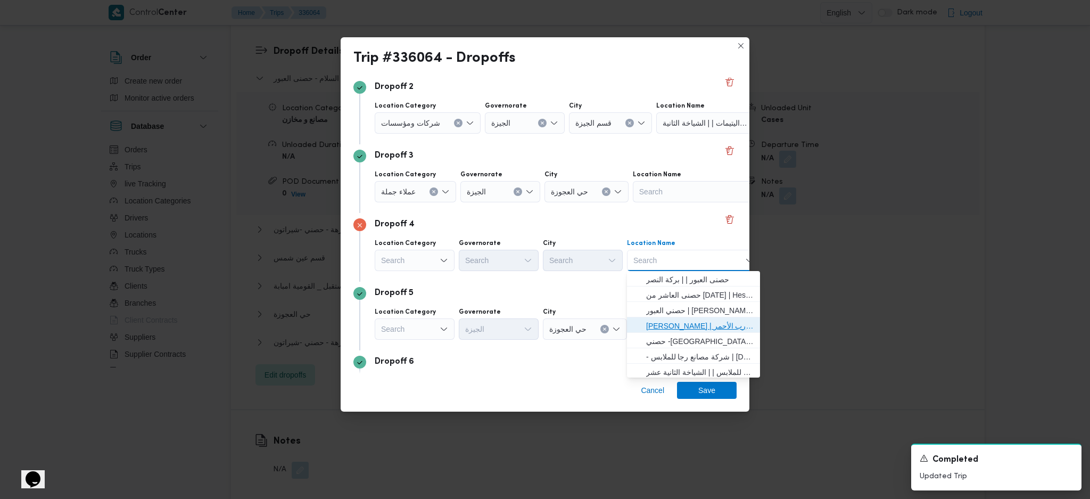
click at [692, 326] on span "[PERSON_NAME] | سوق الازهر كل انواع القماش السواريه | الدرب الأحمر" at bounding box center [700, 325] width 108 height 13
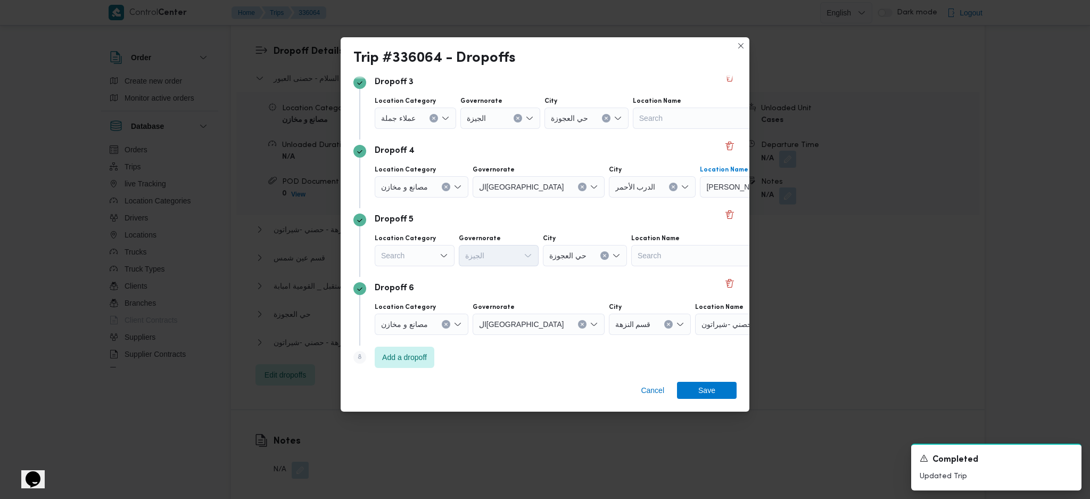
scroll to position [219, 0]
click at [448, 316] on button "Clear input" at bounding box center [446, 320] width 9 height 9
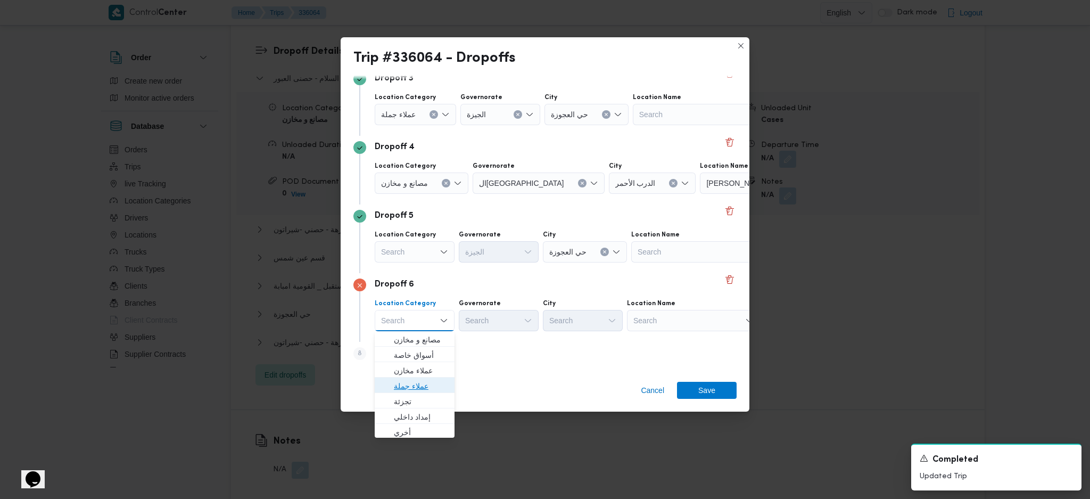
click at [430, 380] on span "عملاء جملة" at bounding box center [421, 386] width 54 height 13
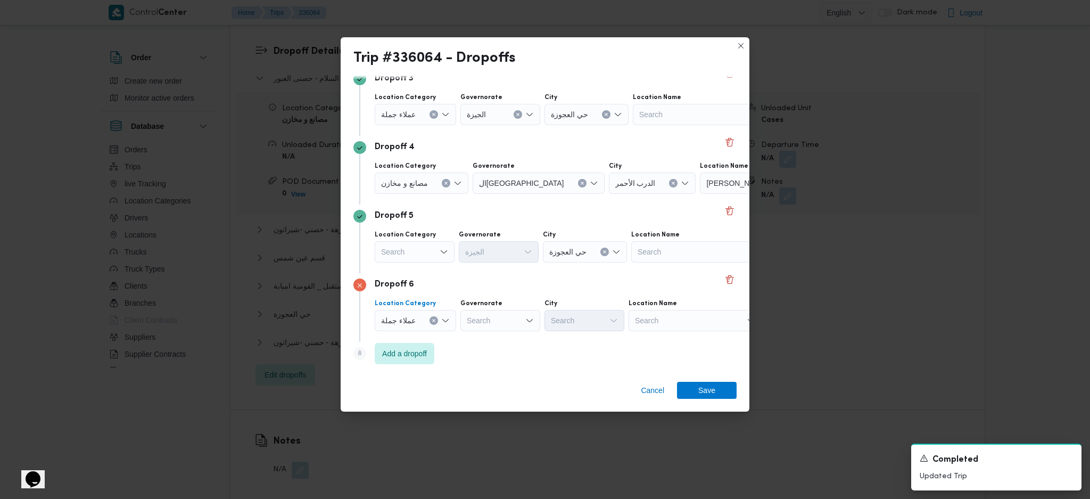
click at [497, 317] on div "Search" at bounding box center [500, 320] width 80 height 21
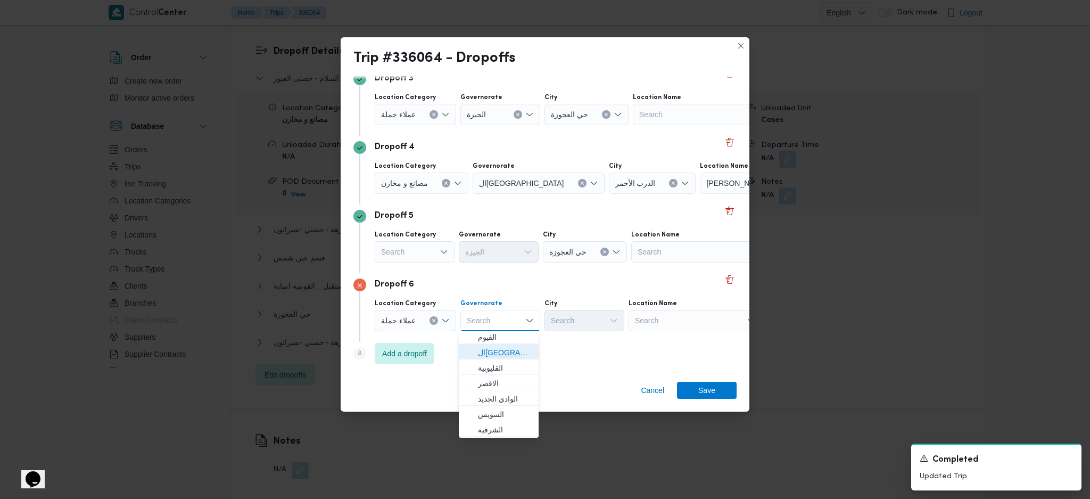
click at [497, 347] on span "ال[GEOGRAPHIC_DATA]" at bounding box center [505, 352] width 54 height 13
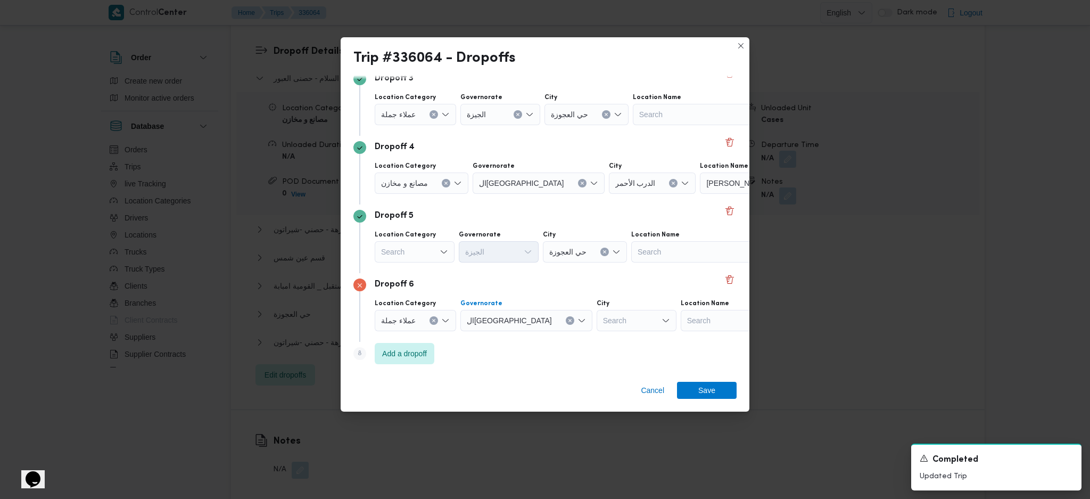
click at [597, 323] on div "Search" at bounding box center [637, 320] width 80 height 21
type input "نا"
drag, startPoint x: 552, startPoint y: 348, endPoint x: 559, endPoint y: 352, distance: 8.3
click at [548, 344] on span "منشأة نا صر" at bounding box center [582, 339] width 71 height 17
click at [716, 384] on span "Save" at bounding box center [707, 389] width 60 height 17
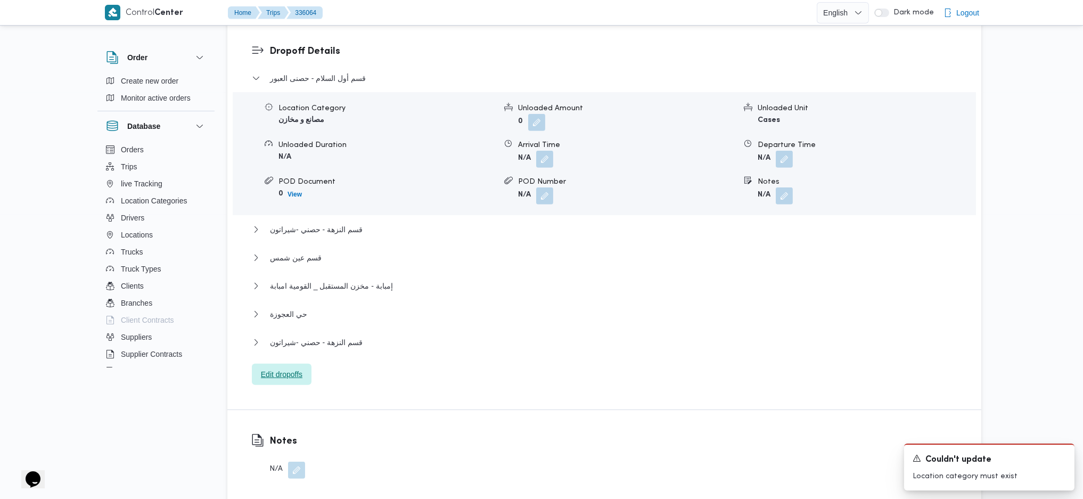
click at [288, 364] on span "Edit dropoffs" at bounding box center [282, 374] width 60 height 21
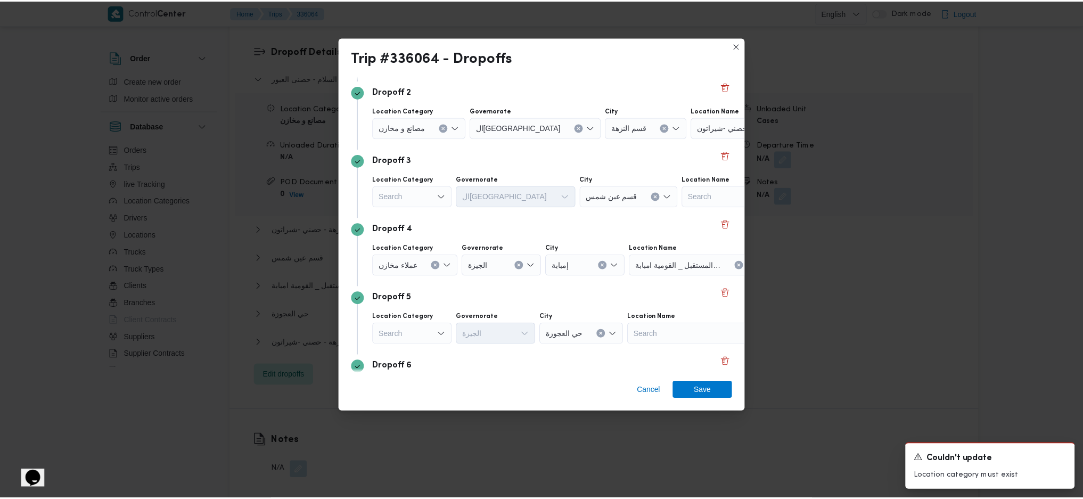
scroll to position [219, 0]
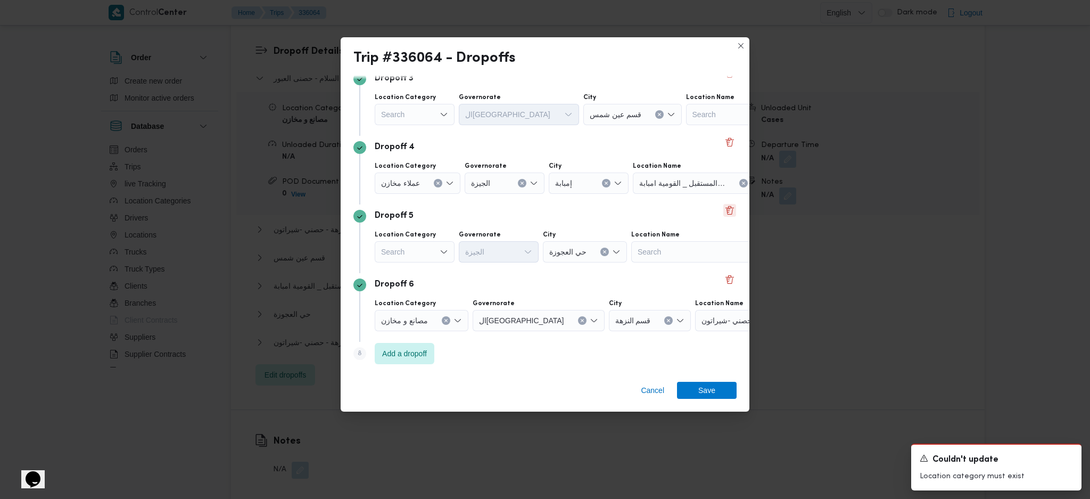
click at [723, 211] on button "Delete" at bounding box center [729, 210] width 13 height 13
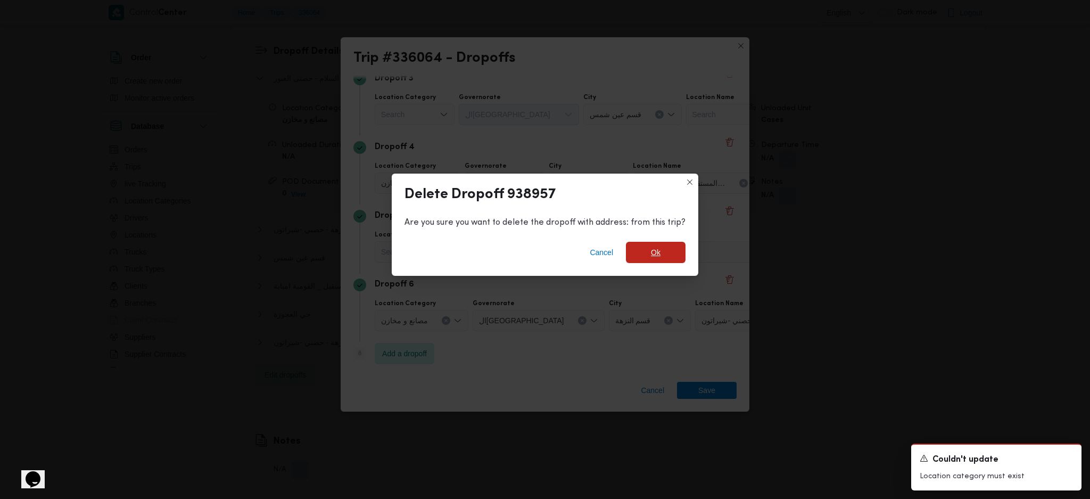
click at [662, 253] on span "Ok" at bounding box center [656, 252] width 60 height 21
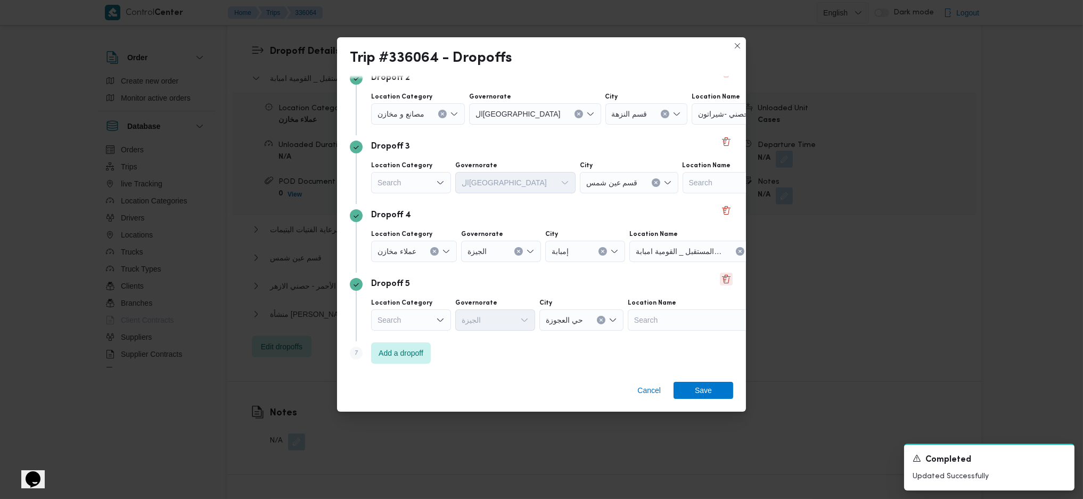
scroll to position [150, 0]
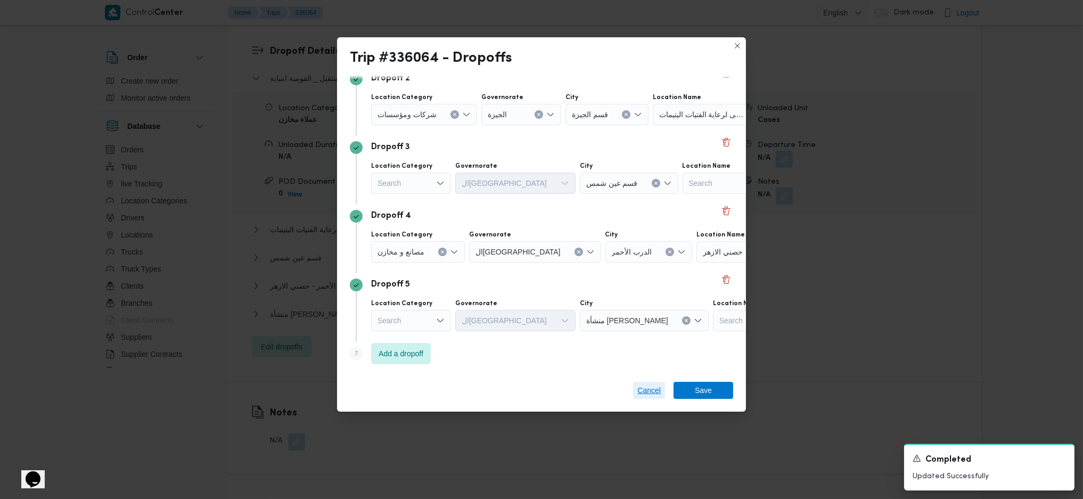
click at [641, 395] on span "Cancel" at bounding box center [648, 390] width 23 height 13
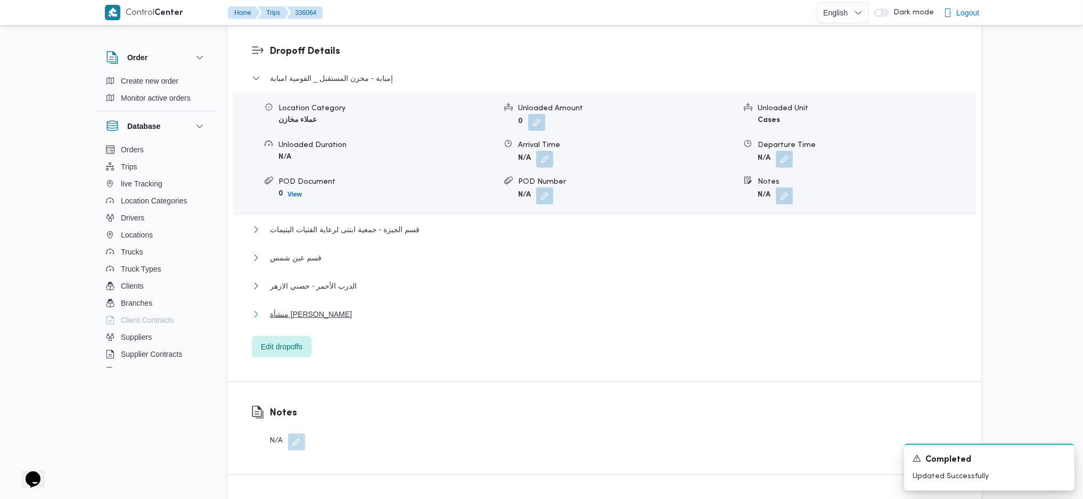
click at [316, 308] on button "منشأة [PERSON_NAME]" at bounding box center [604, 314] width 705 height 13
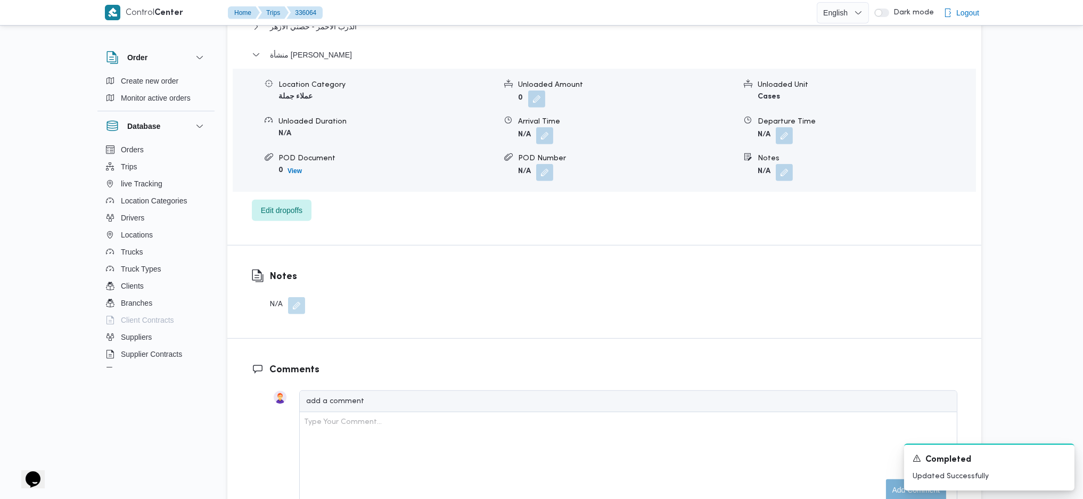
scroll to position [1219, 0]
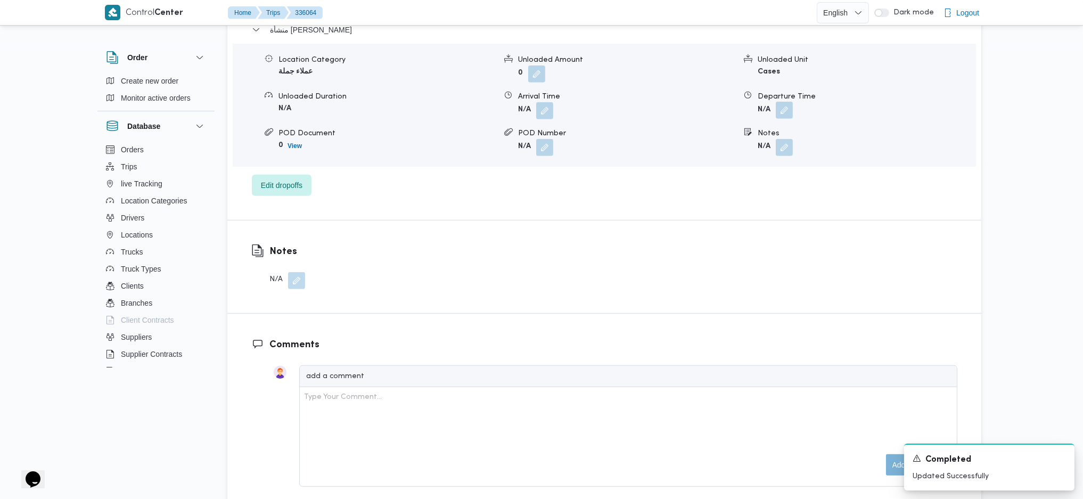
drag, startPoint x: 793, startPoint y: 62, endPoint x: 788, endPoint y: 69, distance: 8.0
click at [789, 102] on button "button" at bounding box center [784, 110] width 17 height 17
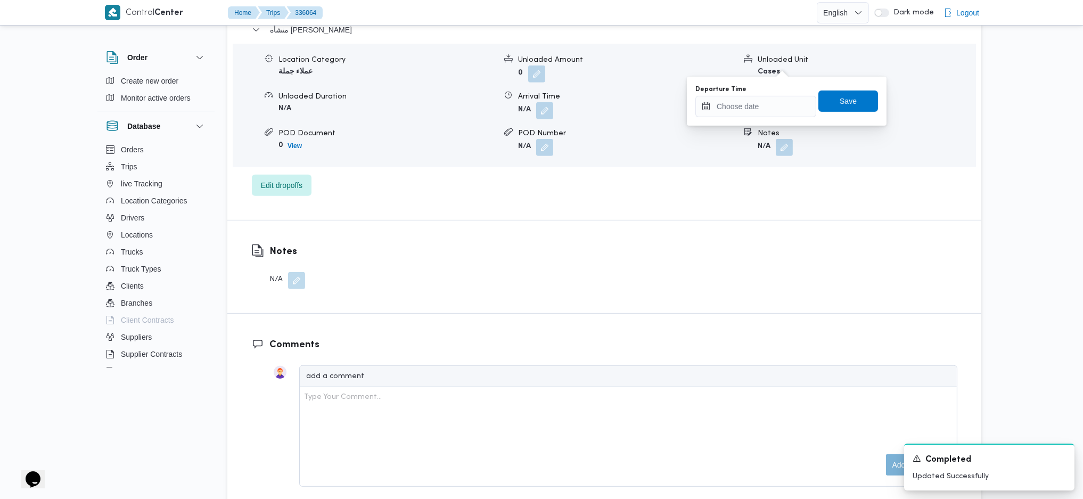
click at [768, 122] on div "You are in a dialog. To close this dialog, hit escape. Departure Time Save" at bounding box center [787, 101] width 200 height 49
click at [780, 111] on input "Departure Time" at bounding box center [755, 106] width 121 height 21
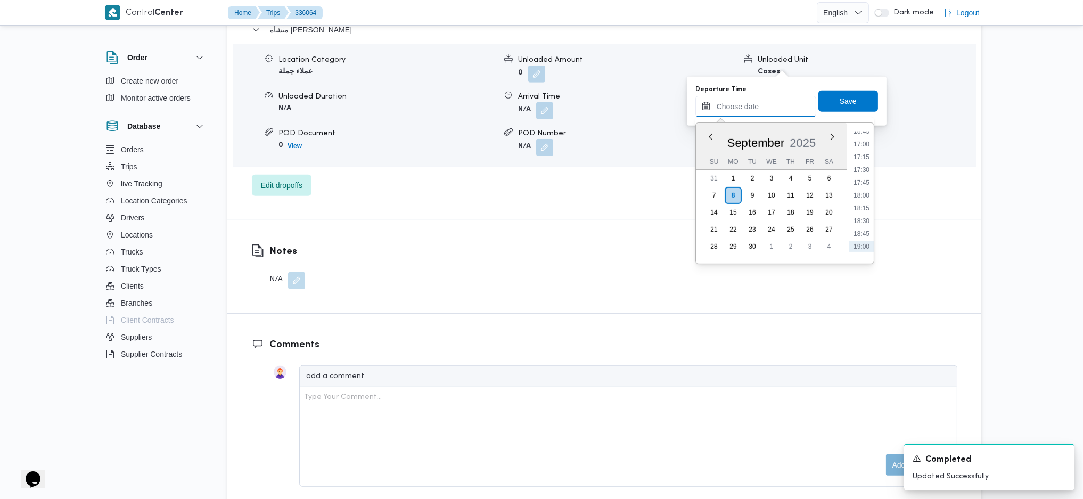
scroll to position [837, 0]
click at [860, 194] on li "17:30" at bounding box center [861, 193] width 24 height 11
type input "[DATE] 17:30"
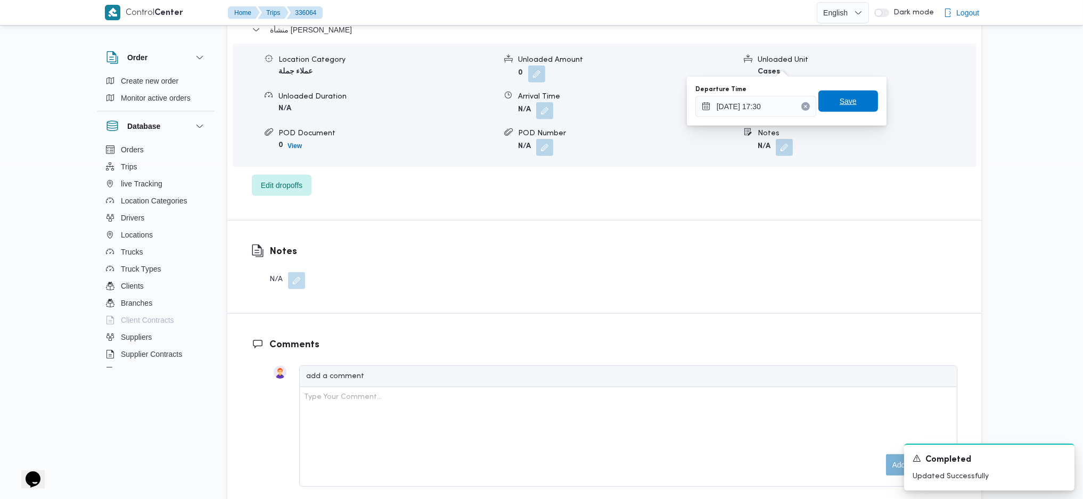
click at [842, 102] on span "Save" at bounding box center [847, 101] width 17 height 13
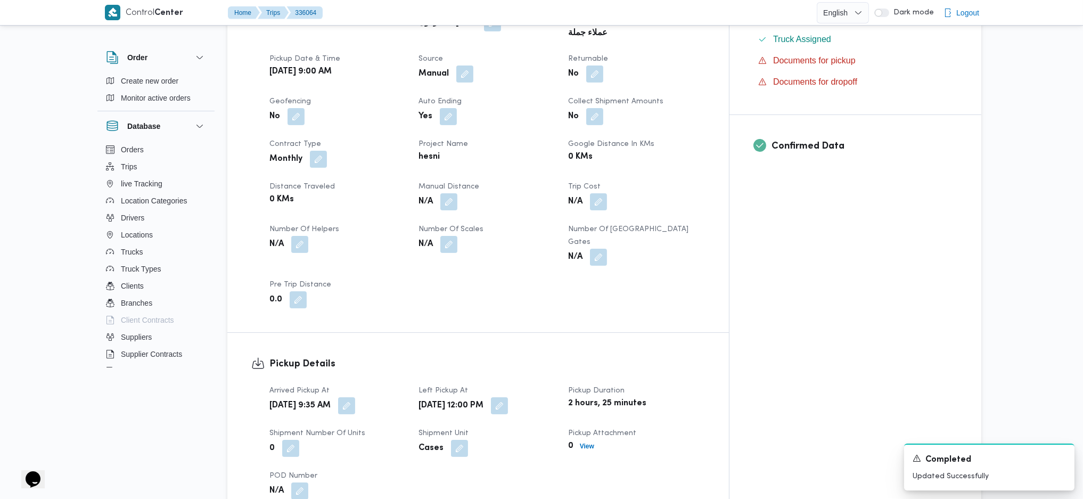
scroll to position [296, 0]
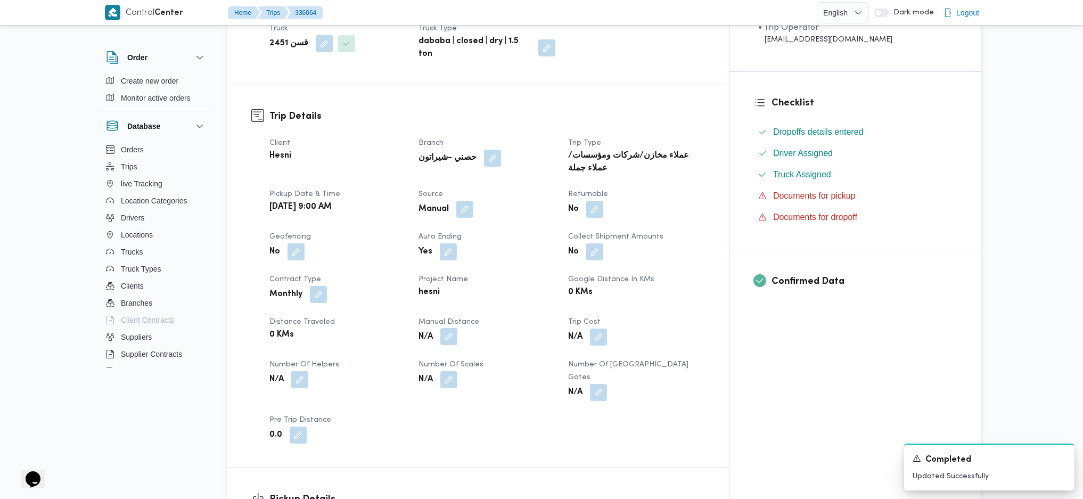
click at [457, 328] on button "button" at bounding box center [448, 336] width 17 height 17
click at [441, 345] on input "Manual Distance" at bounding box center [442, 345] width 106 height 21
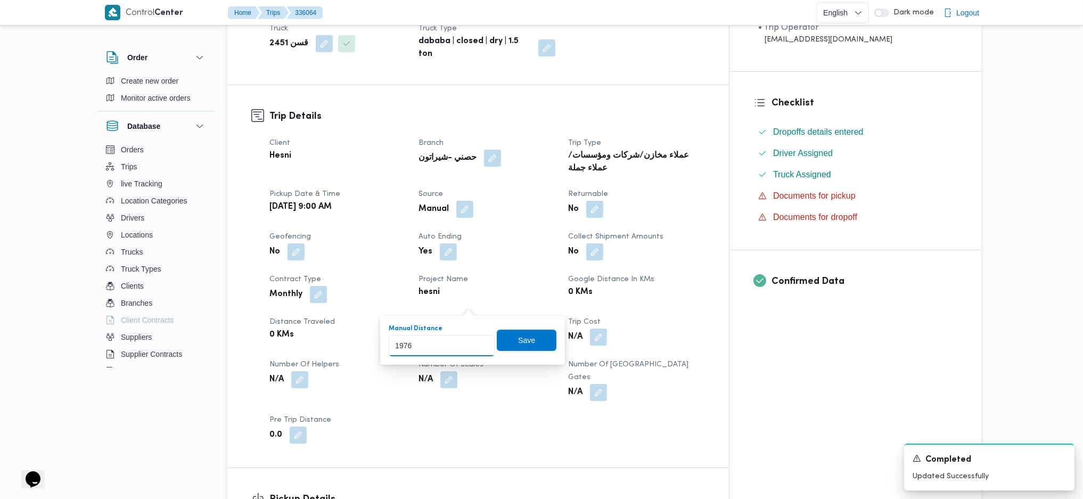
type input "1976"
click button "Save" at bounding box center [527, 339] width 60 height 21
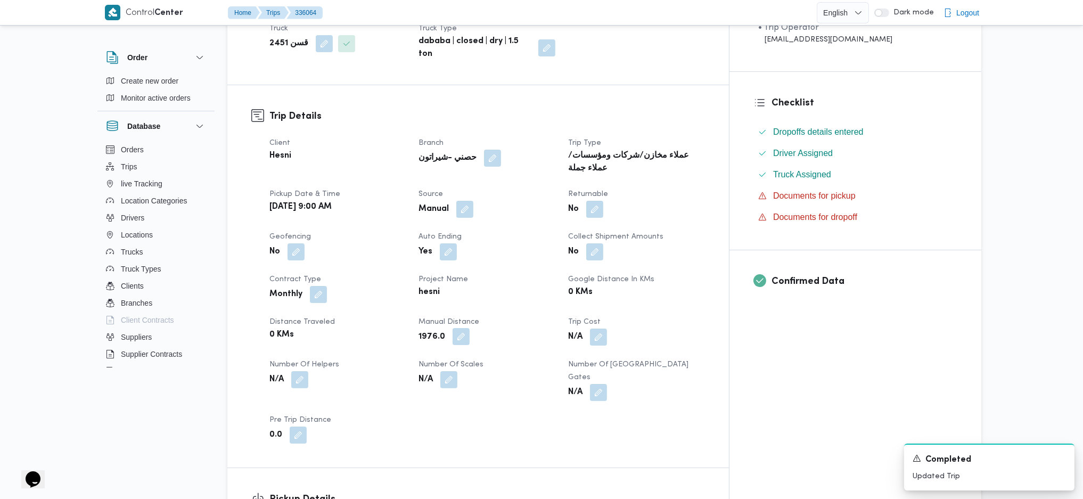
click at [469, 328] on button "button" at bounding box center [460, 336] width 17 height 17
click at [458, 346] on input "1976.0" at bounding box center [452, 345] width 106 height 21
type input "197"
click button "Save" at bounding box center [537, 339] width 60 height 21
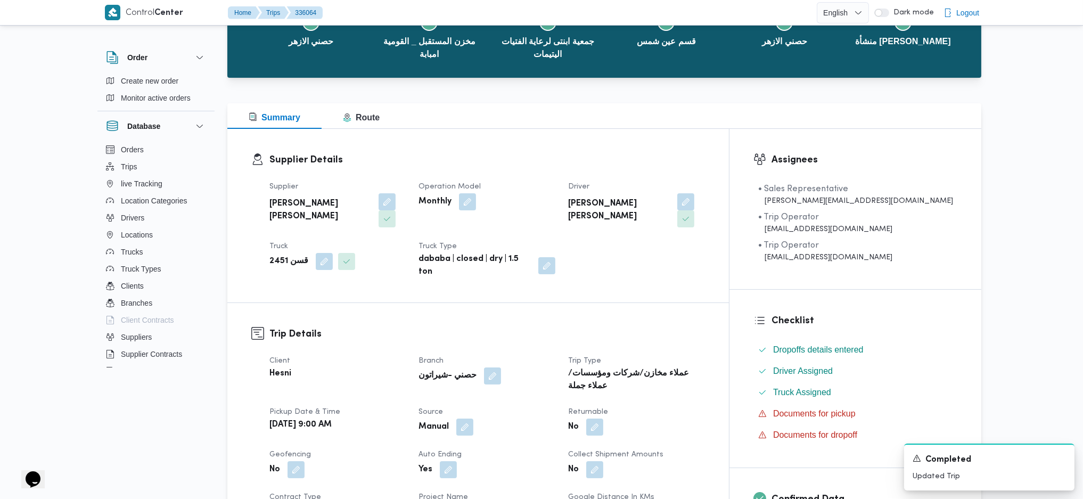
scroll to position [0, 0]
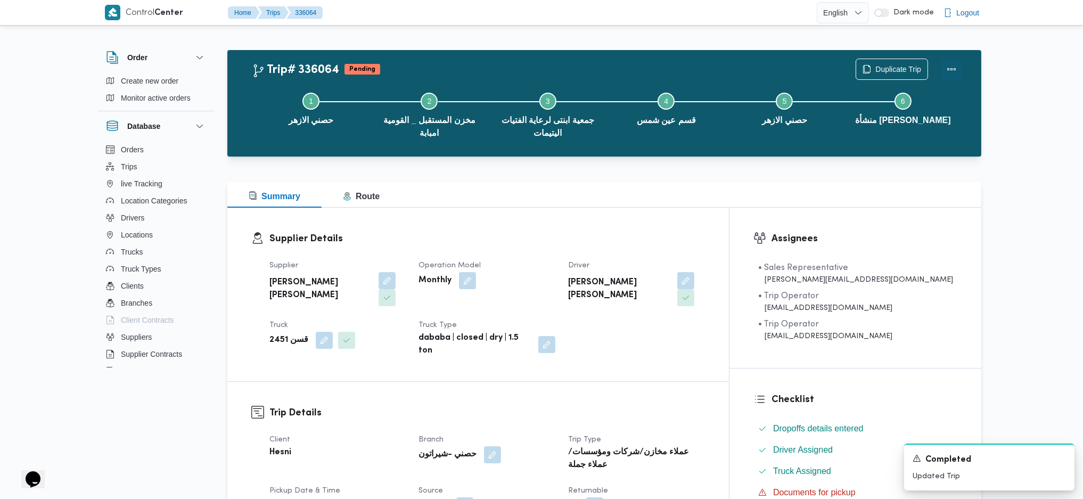
drag, startPoint x: 948, startPoint y: 64, endPoint x: 933, endPoint y: 64, distance: 15.4
click at [947, 64] on button "Actions" at bounding box center [951, 69] width 21 height 21
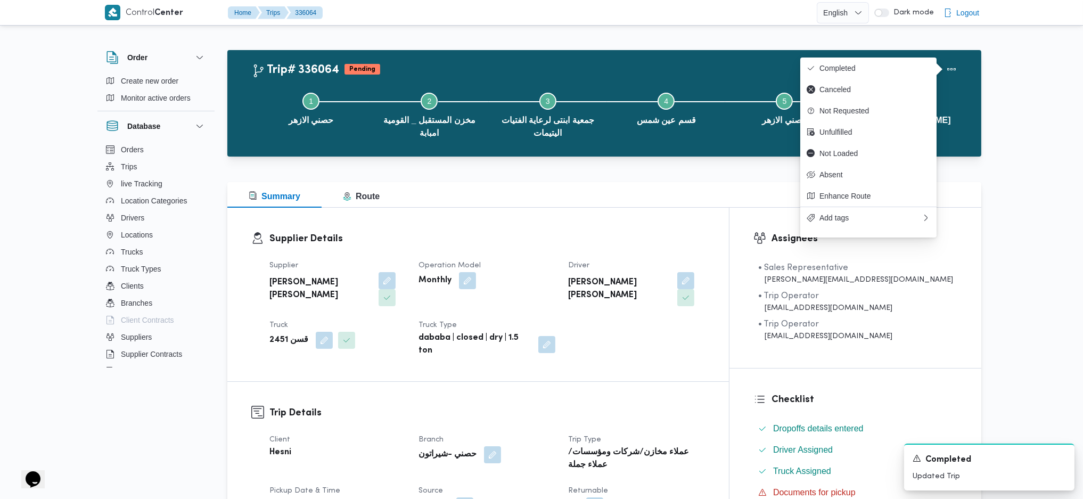
click at [878, 66] on span "Completed" at bounding box center [874, 68] width 111 height 9
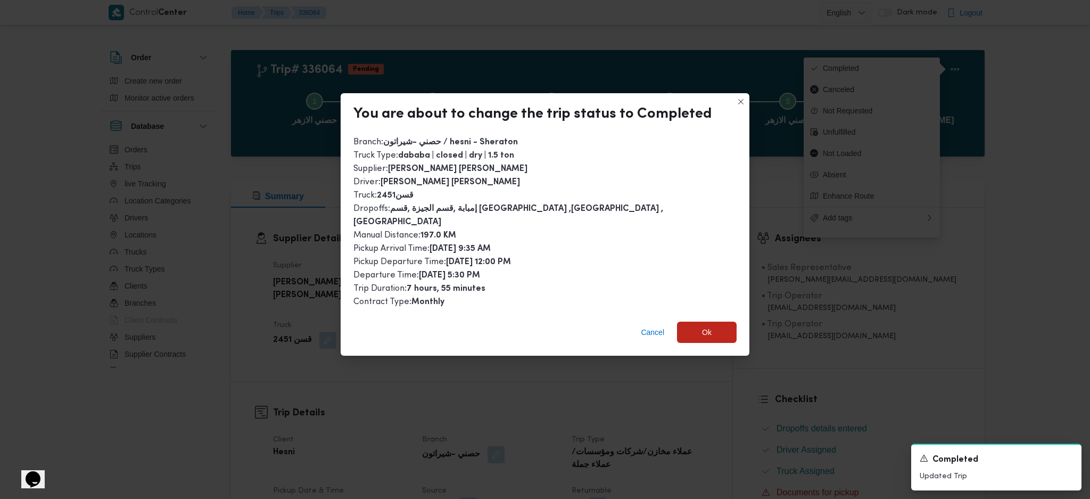
click at [680, 363] on div "You are about to change the trip status to Completed Branch : حصني -شيراتون / h…" at bounding box center [545, 249] width 1090 height 499
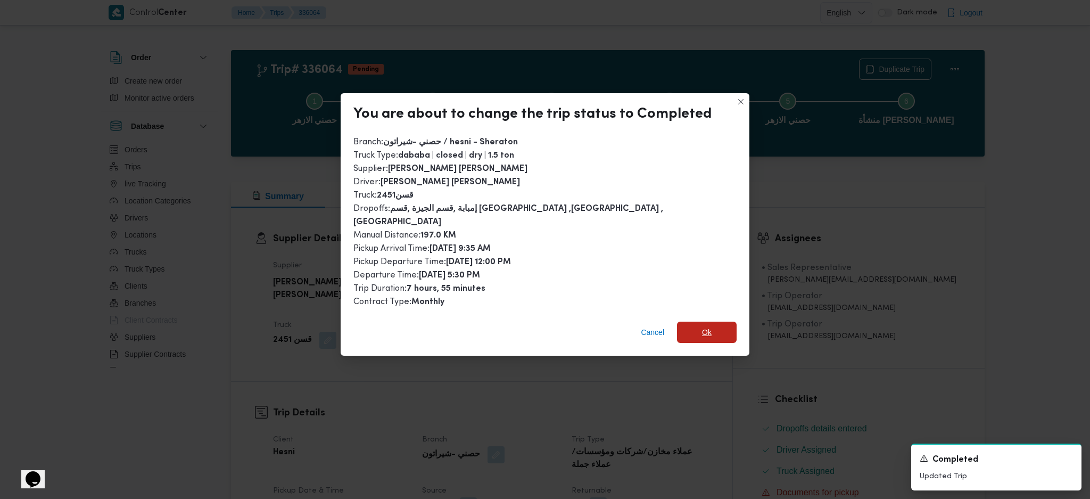
drag, startPoint x: 687, startPoint y: 331, endPoint x: 730, endPoint y: 414, distance: 94.0
click at [688, 331] on span "Ok" at bounding box center [707, 331] width 60 height 21
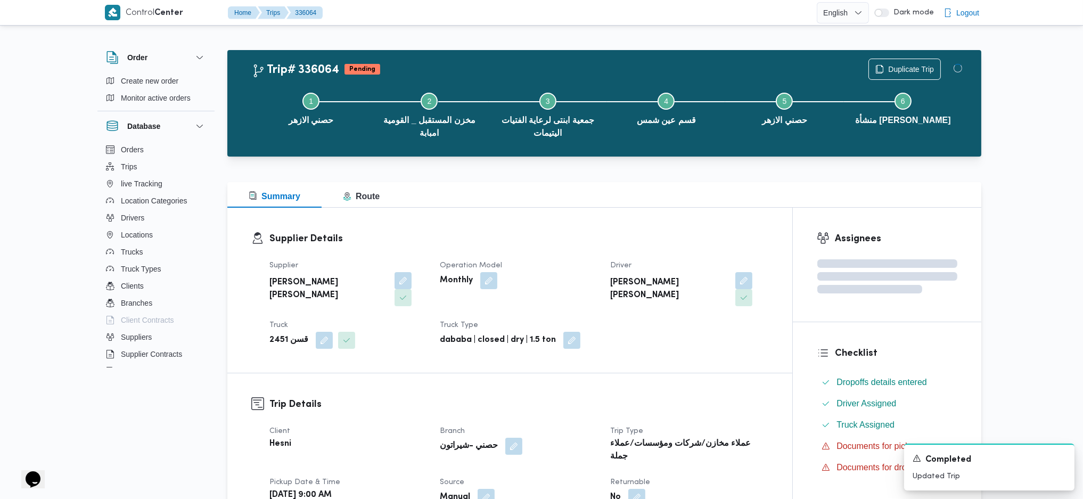
click at [730, 425] on dt "Trip Type" at bounding box center [689, 431] width 158 height 13
click at [627, 245] on h3 "Supplier Details" at bounding box center [518, 239] width 499 height 14
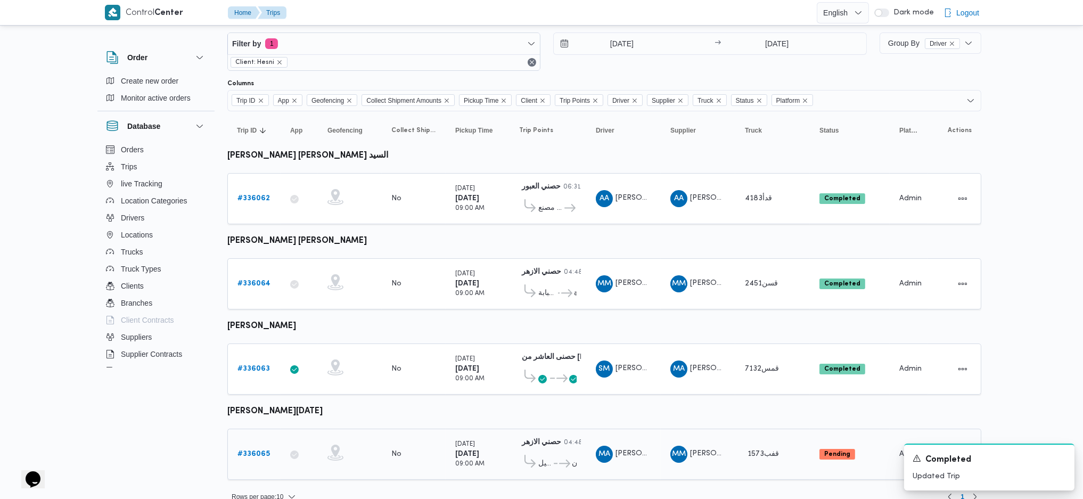
scroll to position [28, 0]
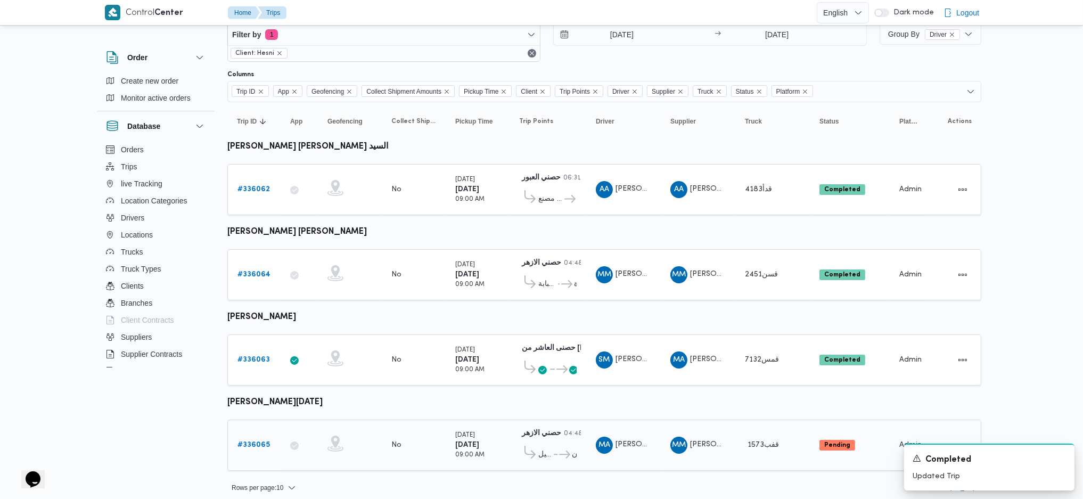
click at [253, 441] on b "# 336065" at bounding box center [253, 444] width 32 height 7
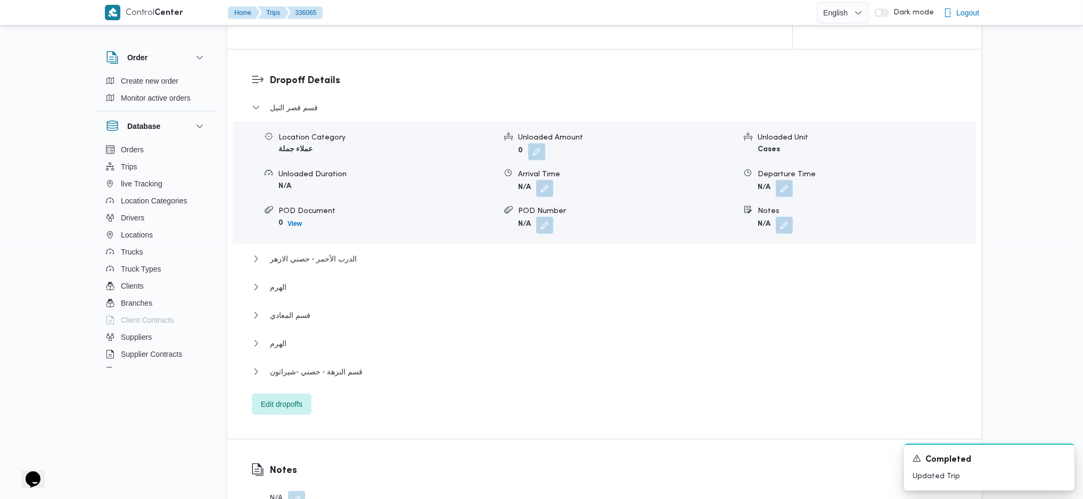
scroll to position [922, 0]
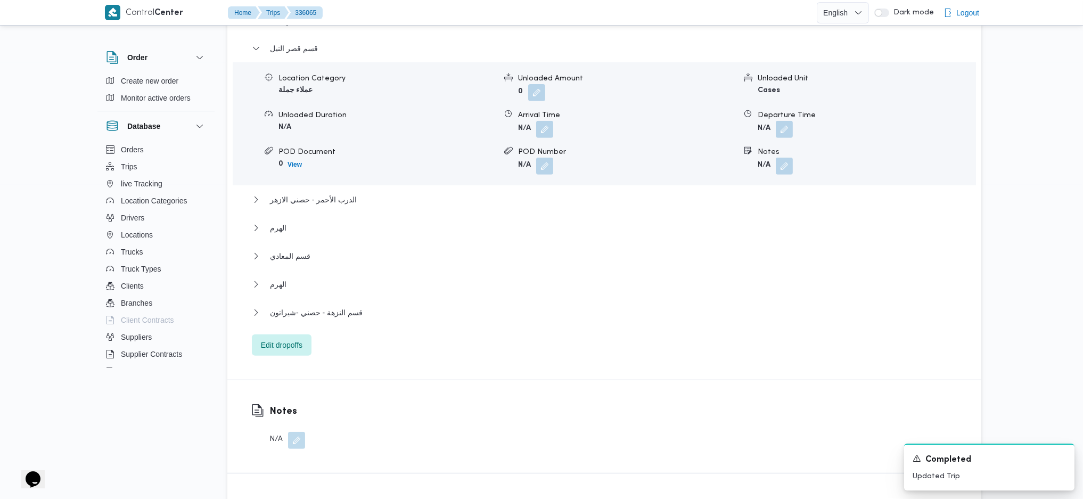
click at [269, 314] on div "قسم [GEOGRAPHIC_DATA] Location Category عملاء جملة Unloaded Amount 0 Unloaded U…" at bounding box center [604, 199] width 705 height 314
click at [279, 339] on div "Dropoff Details قسم [GEOGRAPHIC_DATA] Location Category عملاء جملة Unloaded Amo…" at bounding box center [604, 184] width 754 height 389
click at [286, 338] on span "Edit dropoffs" at bounding box center [282, 344] width 42 height 13
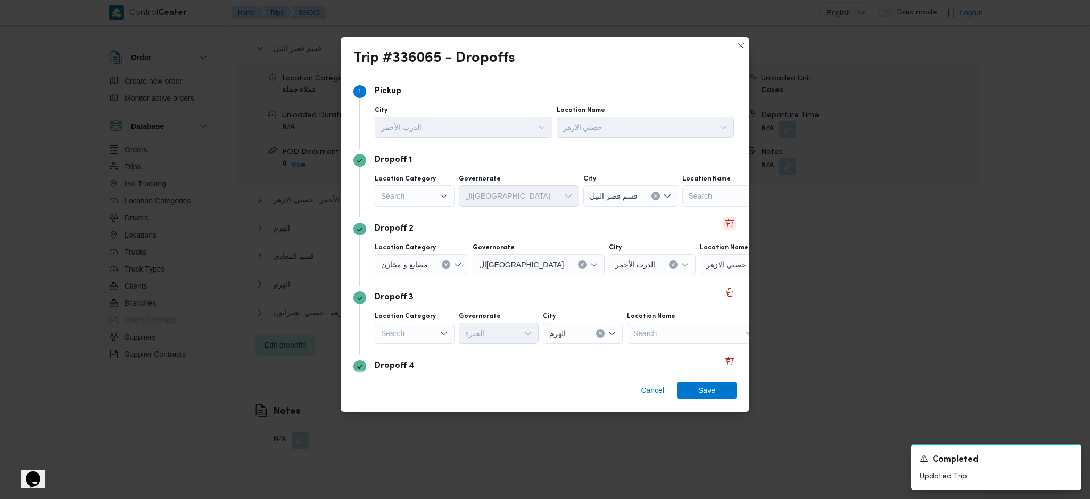
click at [726, 220] on button "Delete" at bounding box center [729, 223] width 13 height 13
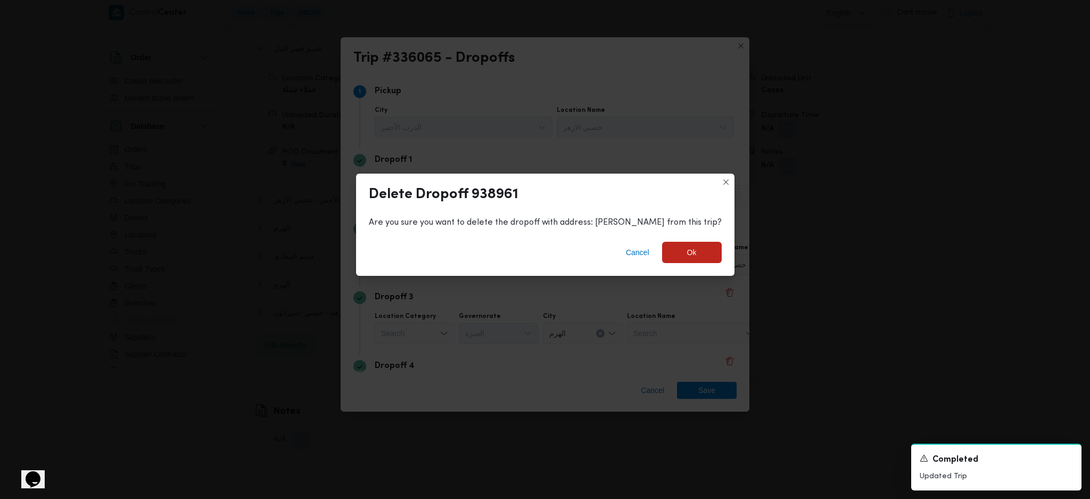
click at [681, 262] on div "Cancel Ok" at bounding box center [545, 254] width 378 height 43
click at [670, 257] on span "Ok" at bounding box center [692, 251] width 60 height 21
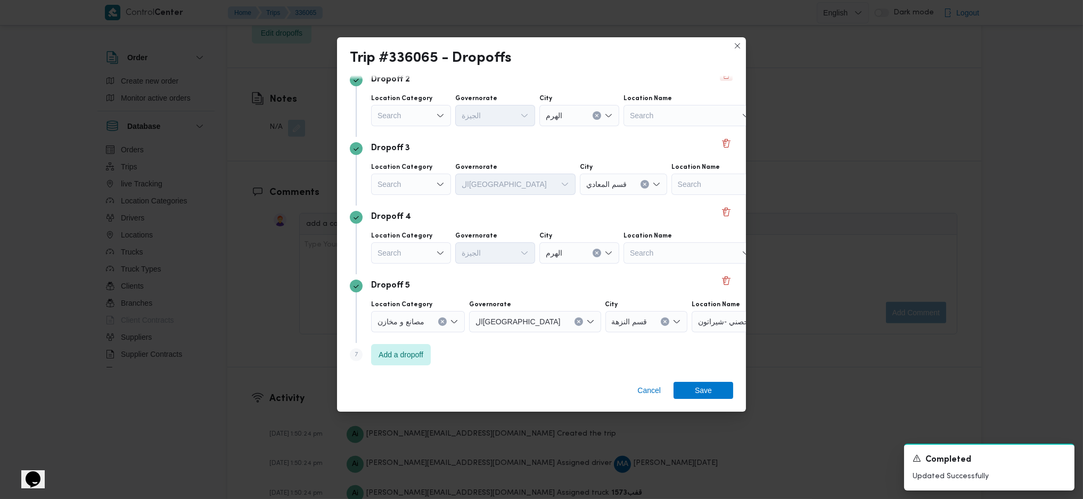
scroll to position [150, 0]
click at [720, 212] on button "Delete" at bounding box center [726, 210] width 13 height 13
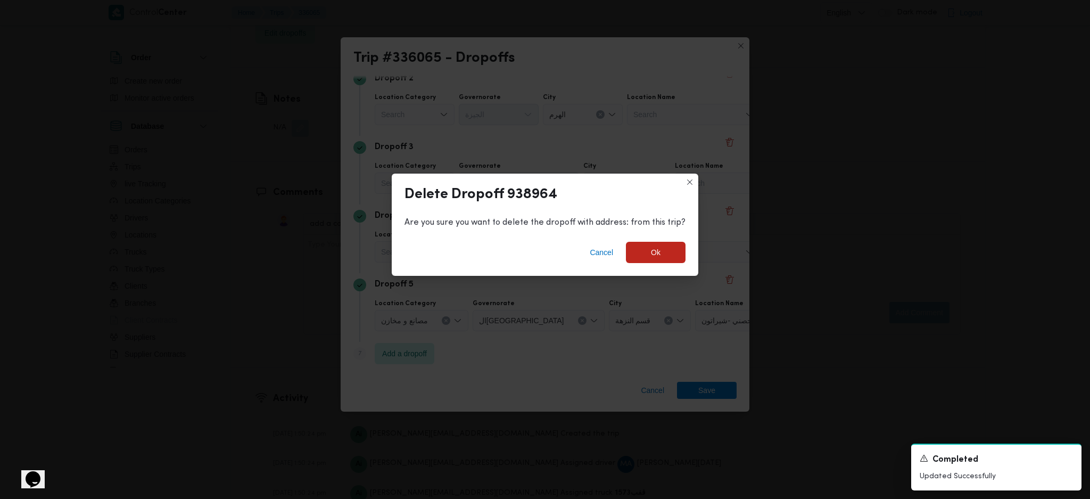
click at [654, 263] on div "Cancel Ok" at bounding box center [545, 254] width 307 height 43
click at [654, 248] on span "Ok" at bounding box center [656, 252] width 10 height 13
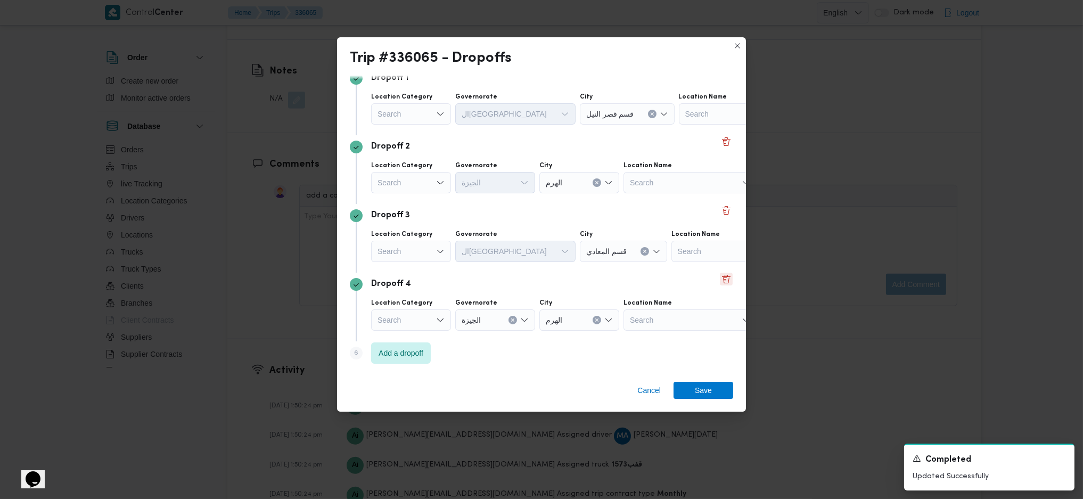
scroll to position [0, 0]
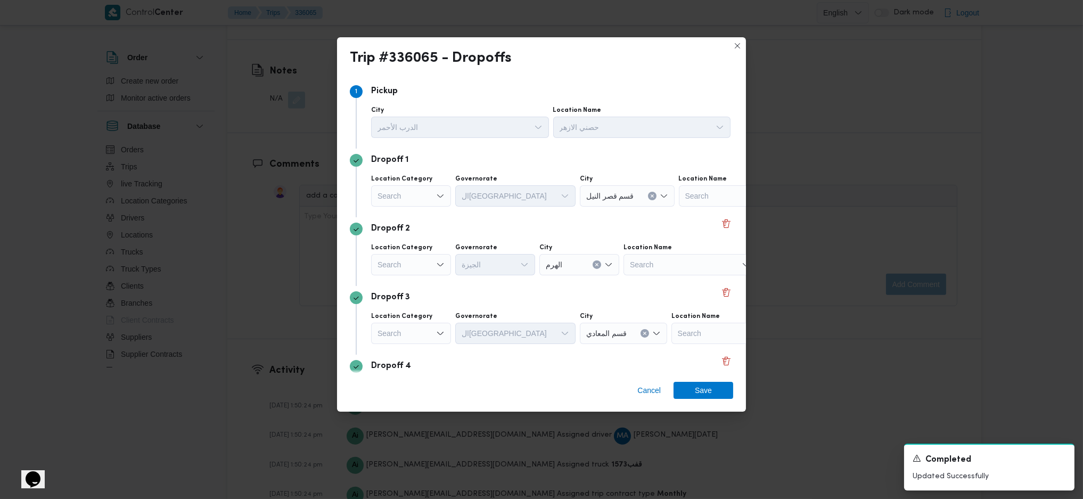
click at [423, 191] on div "Search" at bounding box center [411, 195] width 80 height 21
click at [405, 219] on span "مصانع و مخازن" at bounding box center [417, 215] width 54 height 13
click at [659, 198] on div "Search" at bounding box center [703, 195] width 133 height 21
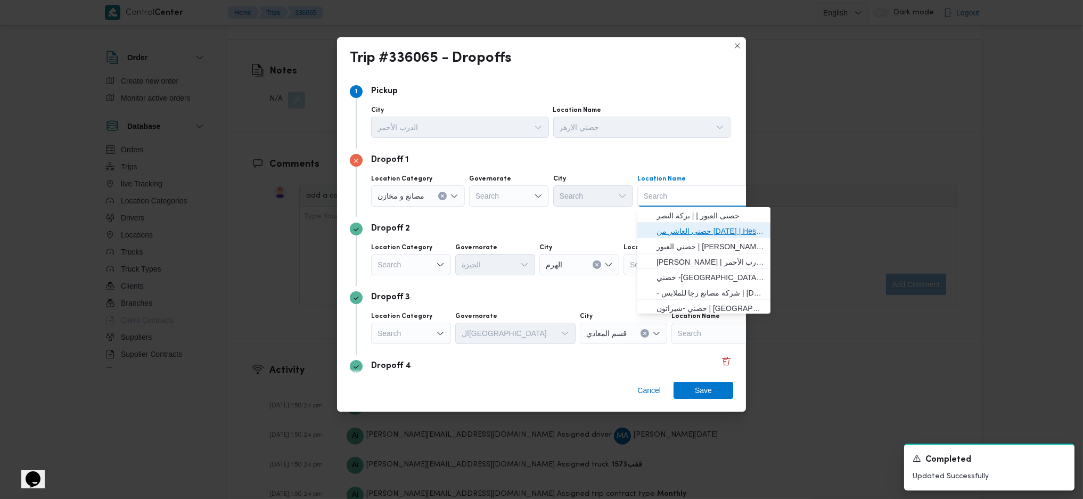
click at [651, 227] on icon "button" at bounding box center [648, 231] width 9 height 9
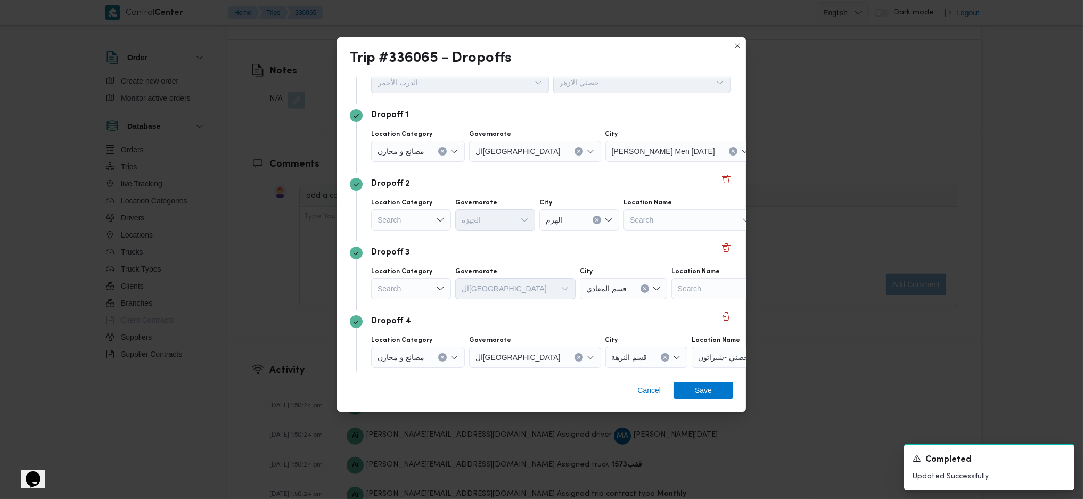
scroll to position [81, 0]
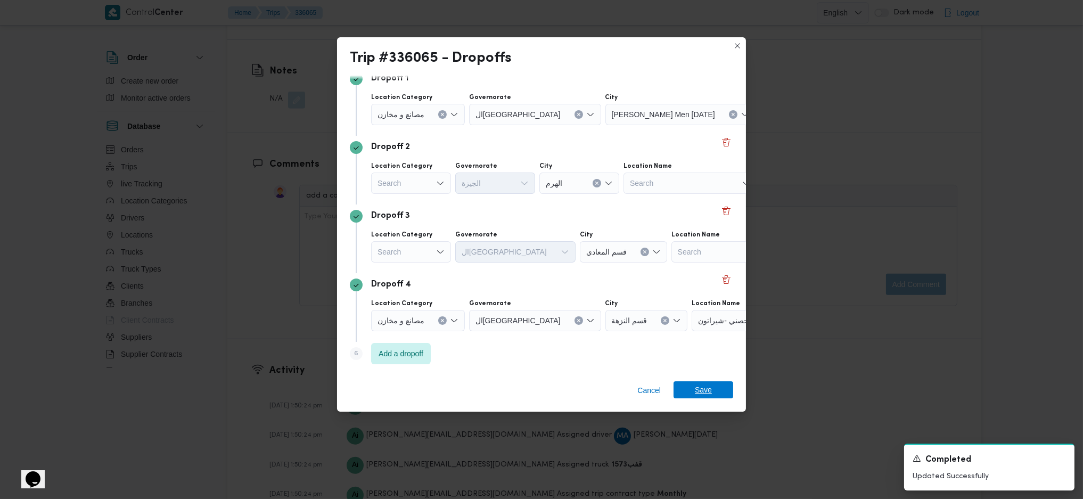
click at [699, 398] on span "Save" at bounding box center [703, 389] width 17 height 17
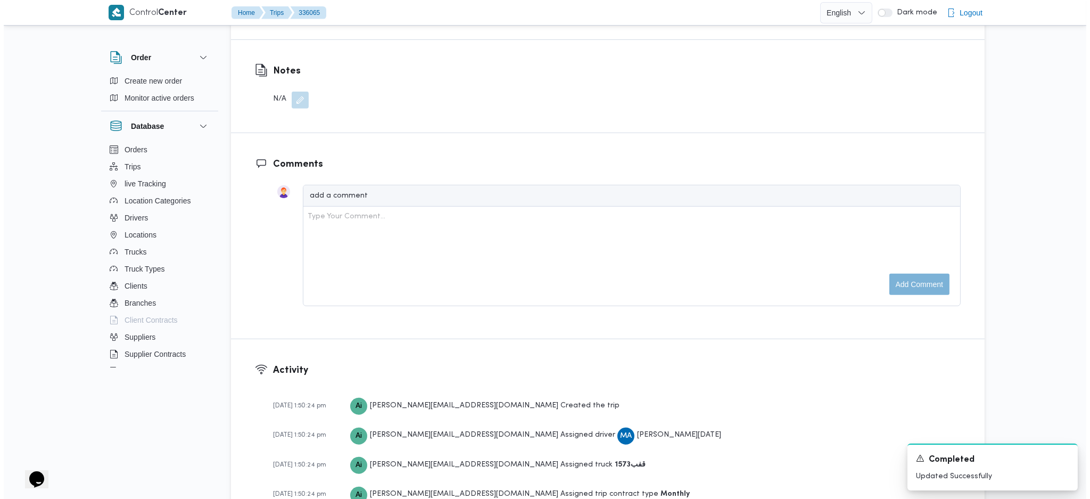
scroll to position [944, 0]
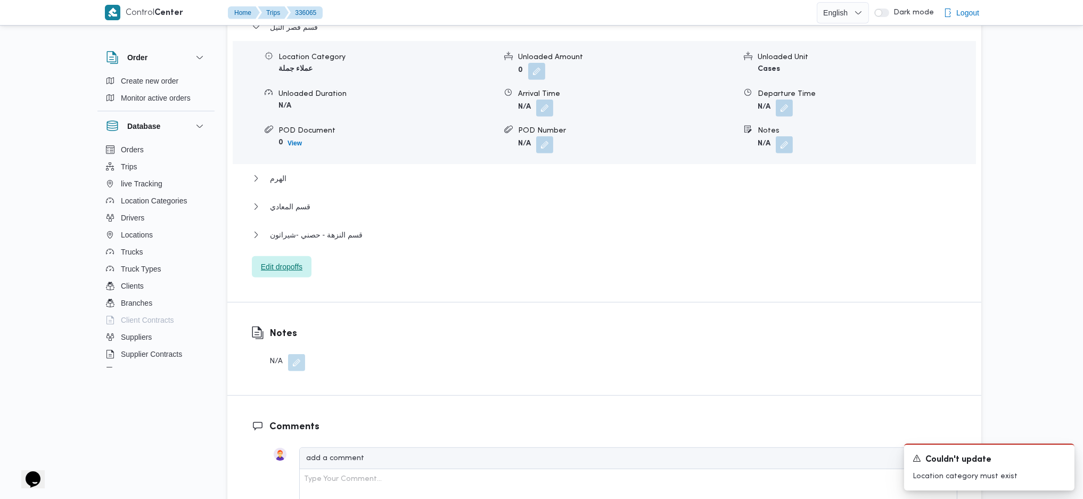
click at [273, 256] on span "Edit dropoffs" at bounding box center [282, 266] width 60 height 21
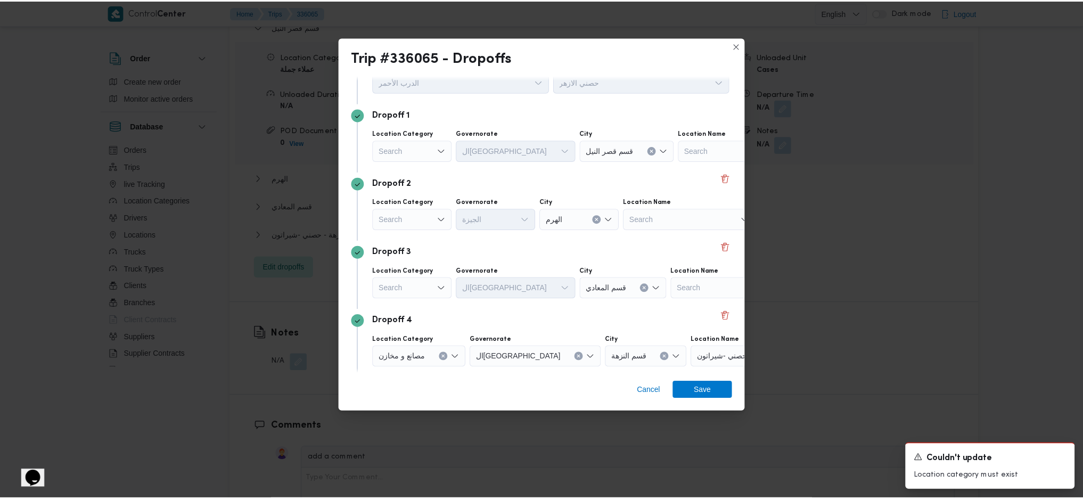
scroll to position [81, 0]
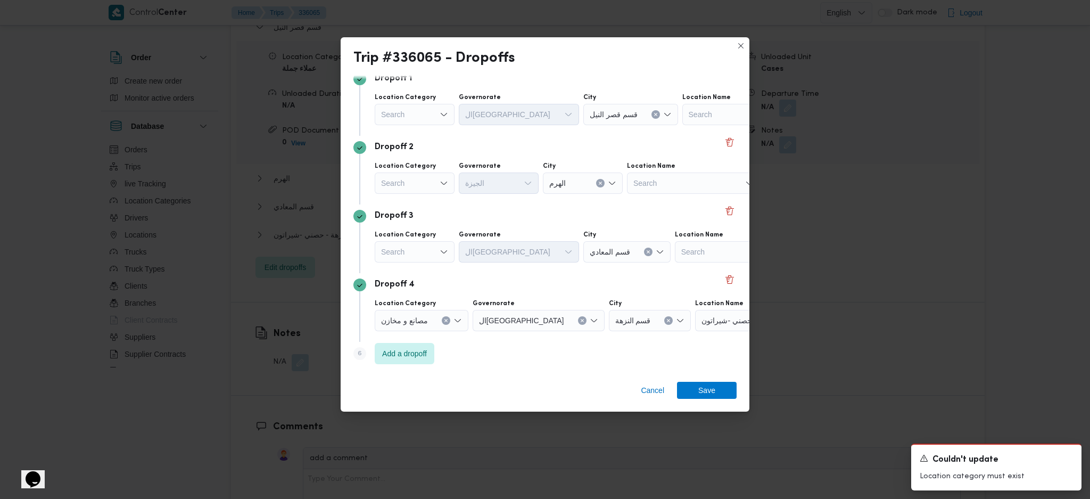
click at [712, 212] on div "Dropoff 3" at bounding box center [544, 216] width 383 height 13
click at [723, 208] on button "Delete" at bounding box center [729, 210] width 13 height 13
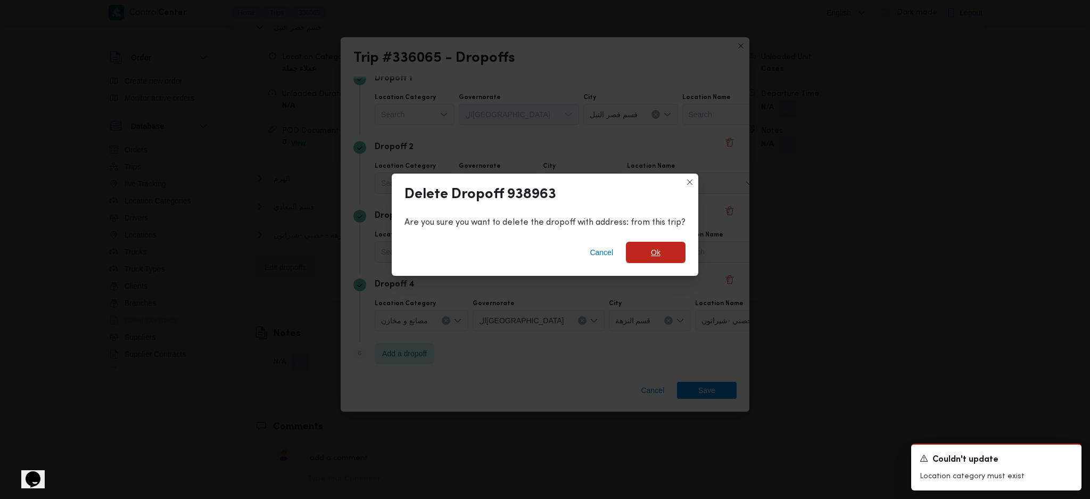
click at [653, 252] on span "Ok" at bounding box center [656, 252] width 60 height 21
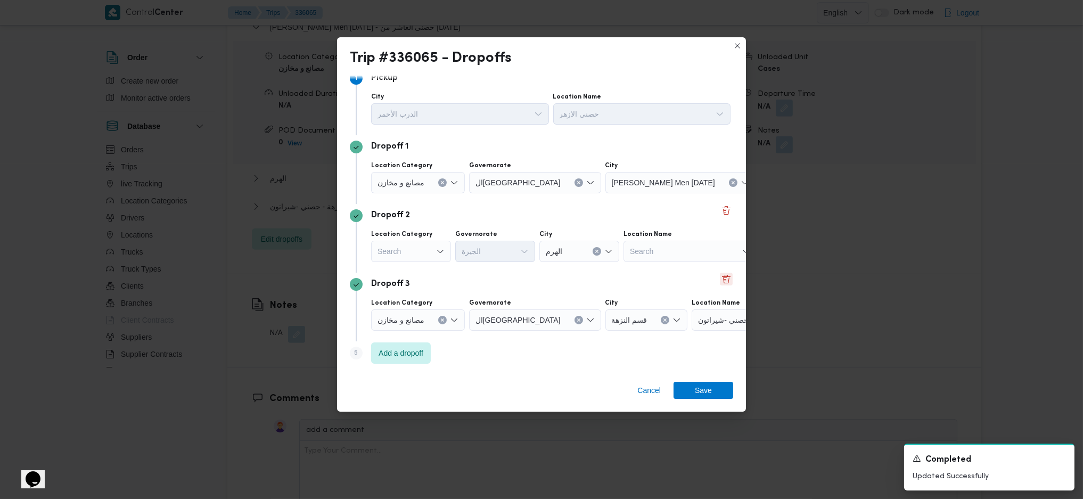
scroll to position [13, 0]
click at [441, 323] on button "Clear input" at bounding box center [442, 320] width 9 height 9
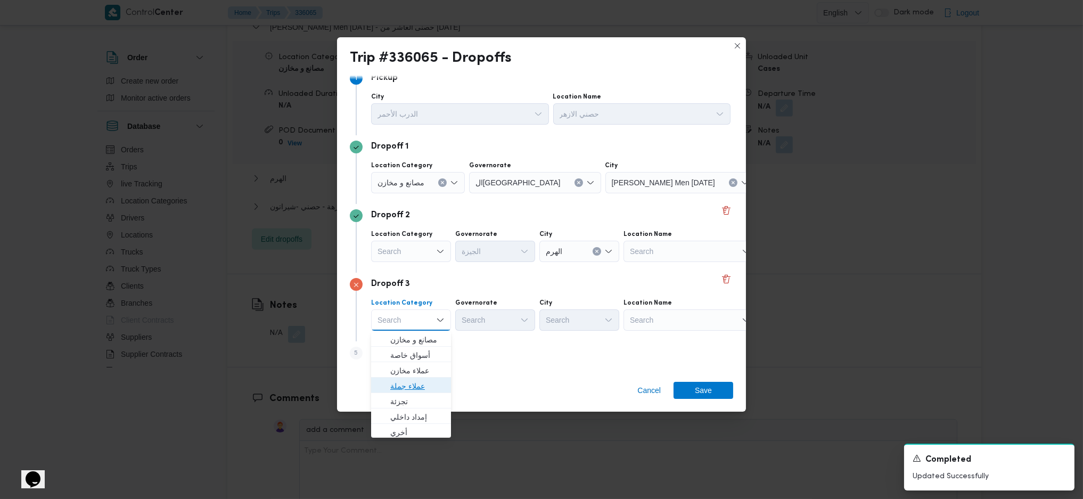
click at [413, 386] on span "عملاء جملة" at bounding box center [417, 386] width 54 height 13
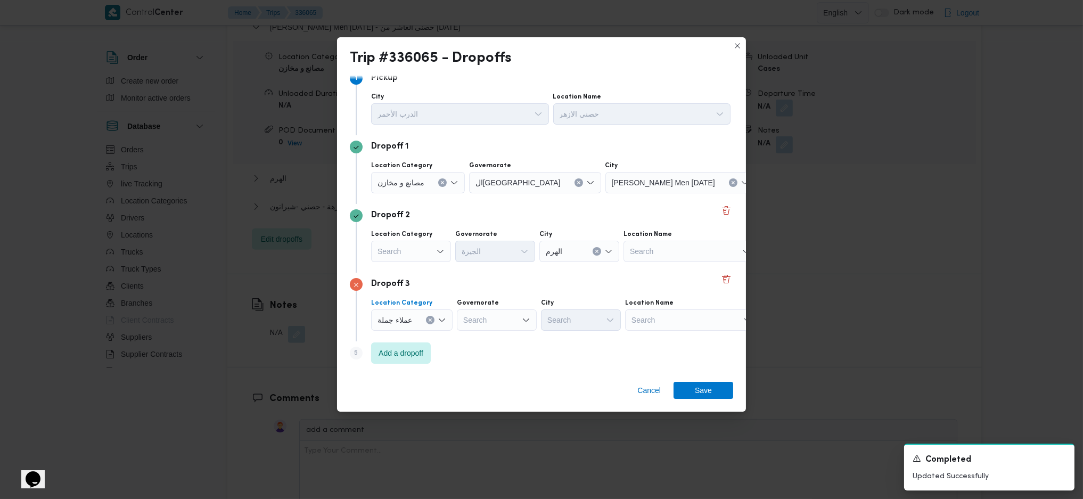
click at [513, 312] on div "Search" at bounding box center [497, 319] width 80 height 21
click at [478, 316] on div "Search Combo box. Selected. Combo box input. Search. Type some text or, to disp…" at bounding box center [497, 319] width 80 height 21
type input "قاه"
click at [479, 334] on span "ال قاه رة" at bounding box center [501, 339] width 54 height 13
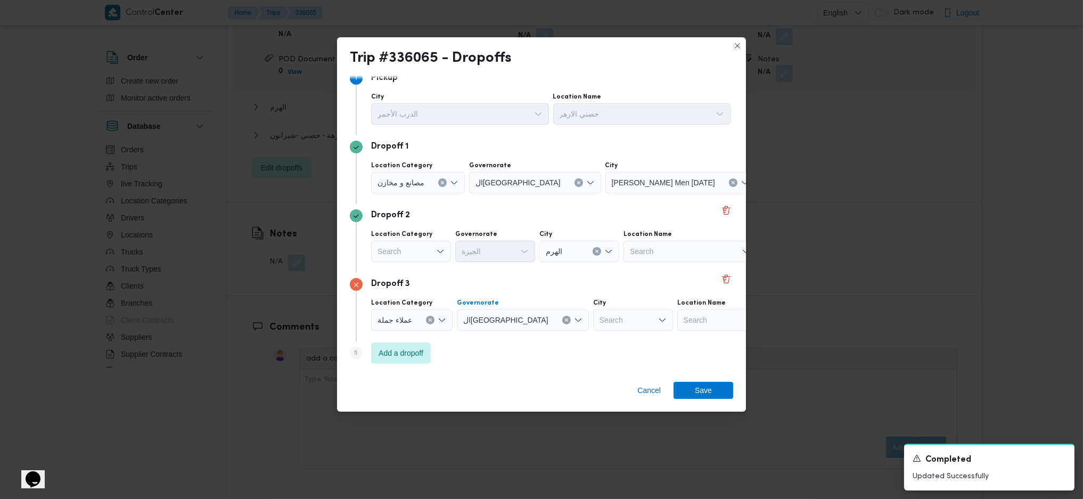
click at [593, 317] on div "Search" at bounding box center [633, 319] width 80 height 21
type input "عين"
click at [552, 338] on icon "button" at bounding box center [550, 339] width 9 height 9
click at [712, 389] on span "Save" at bounding box center [703, 389] width 60 height 17
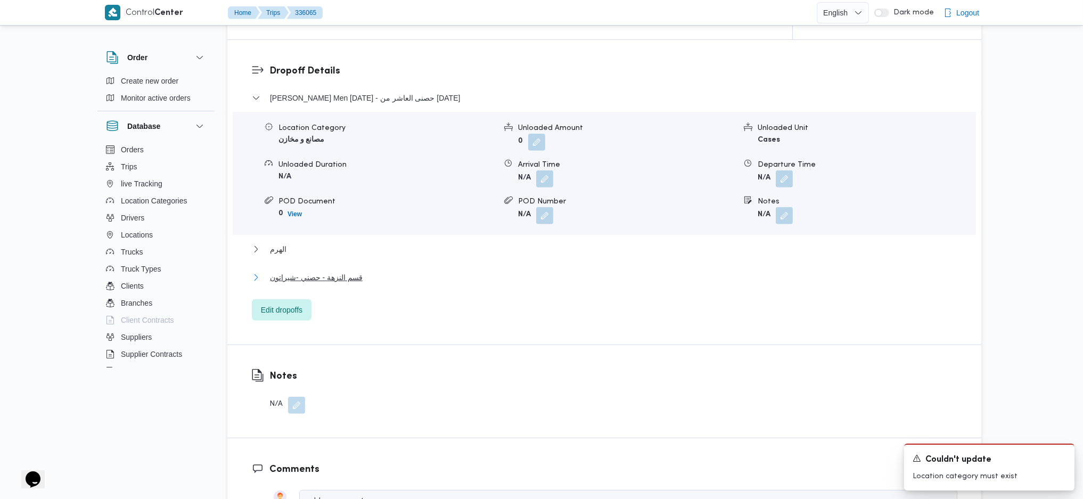
drag, startPoint x: 358, startPoint y: 258, endPoint x: 435, endPoint y: 286, distance: 82.0
click at [357, 271] on span "قسم النزهة - حصني -شيراتون" at bounding box center [316, 277] width 93 height 13
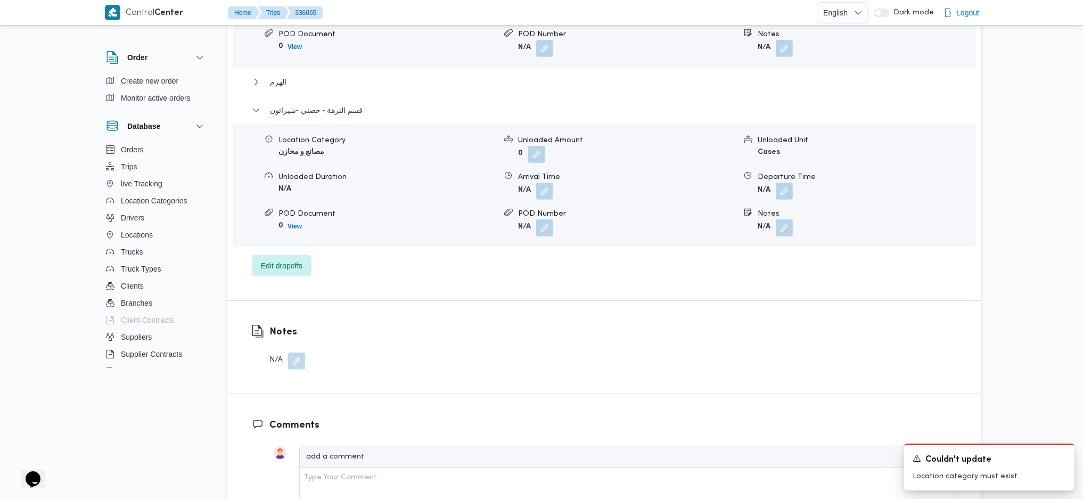
scroll to position [1086, 0]
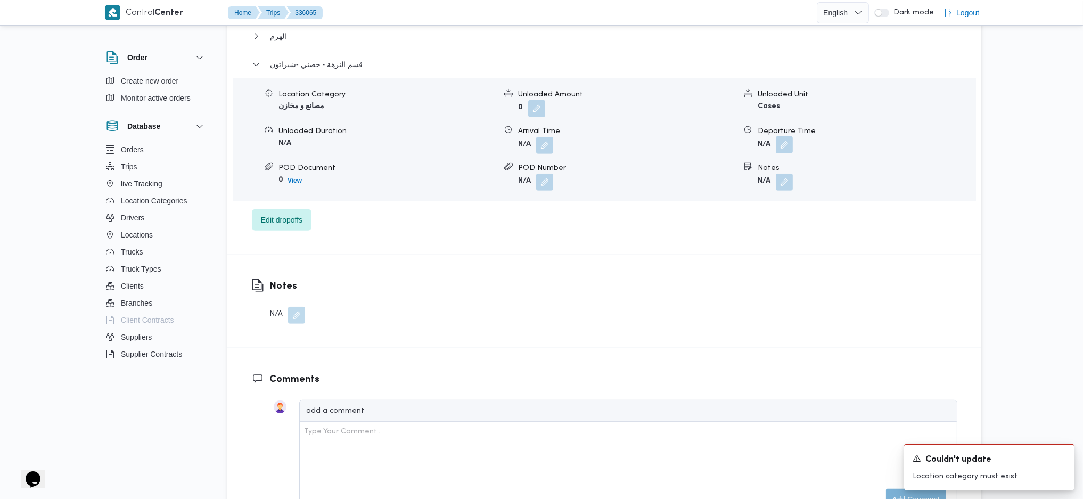
click at [780, 136] on button "button" at bounding box center [784, 144] width 17 height 17
click at [760, 158] on div "Departure Time" at bounding box center [755, 166] width 121 height 32
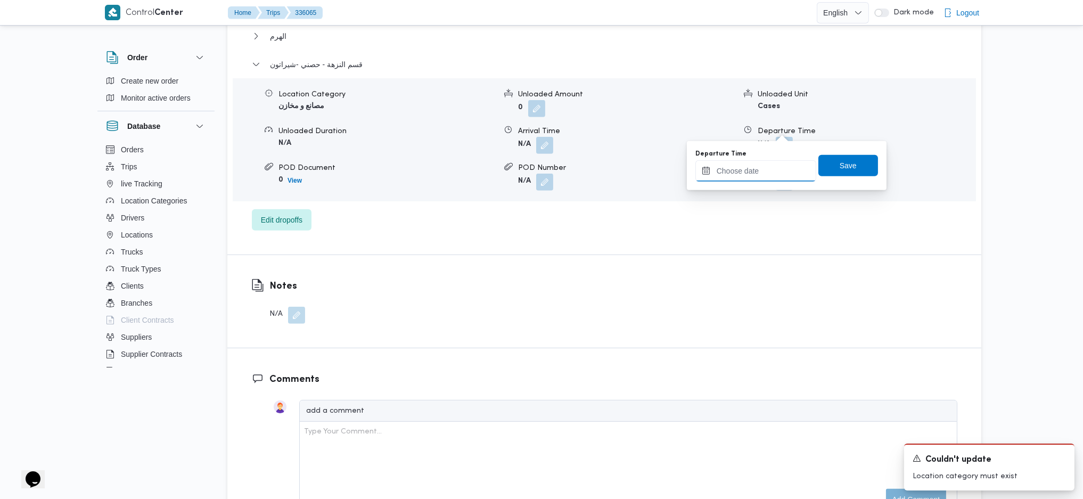
click at [770, 171] on input "Departure Time" at bounding box center [755, 170] width 121 height 21
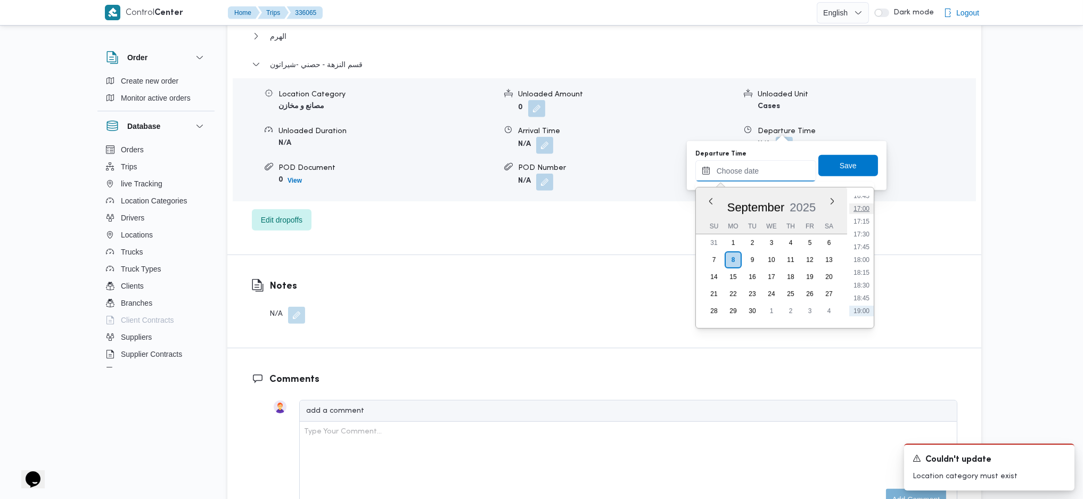
scroll to position [837, 0]
click at [857, 229] on li "17:00" at bounding box center [861, 232] width 24 height 11
type input "[DATE] 17:00"
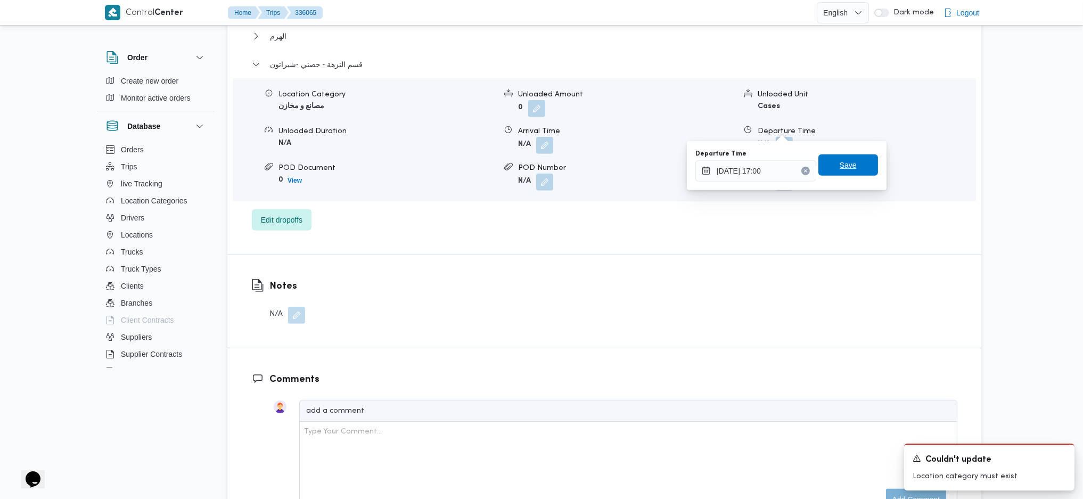
click at [839, 160] on span "Save" at bounding box center [847, 165] width 17 height 13
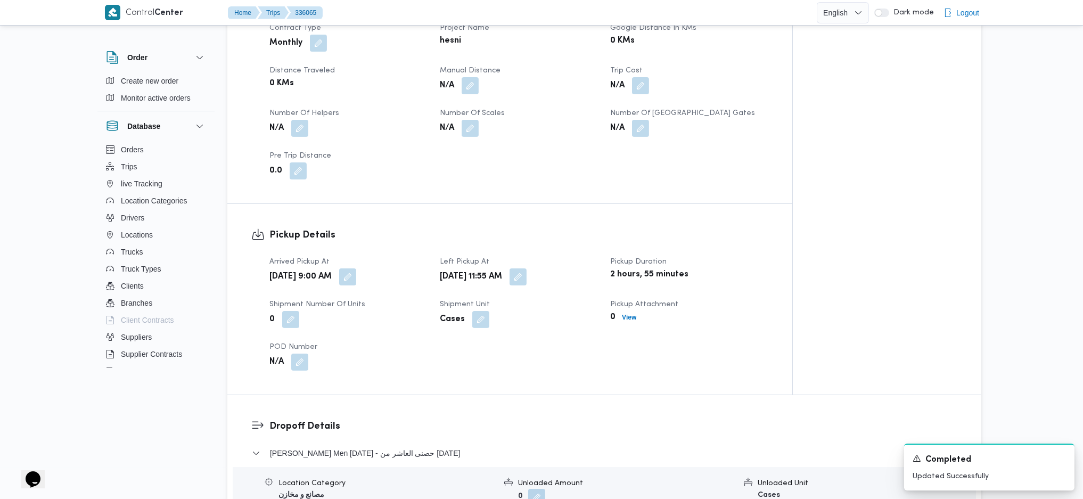
scroll to position [376, 0]
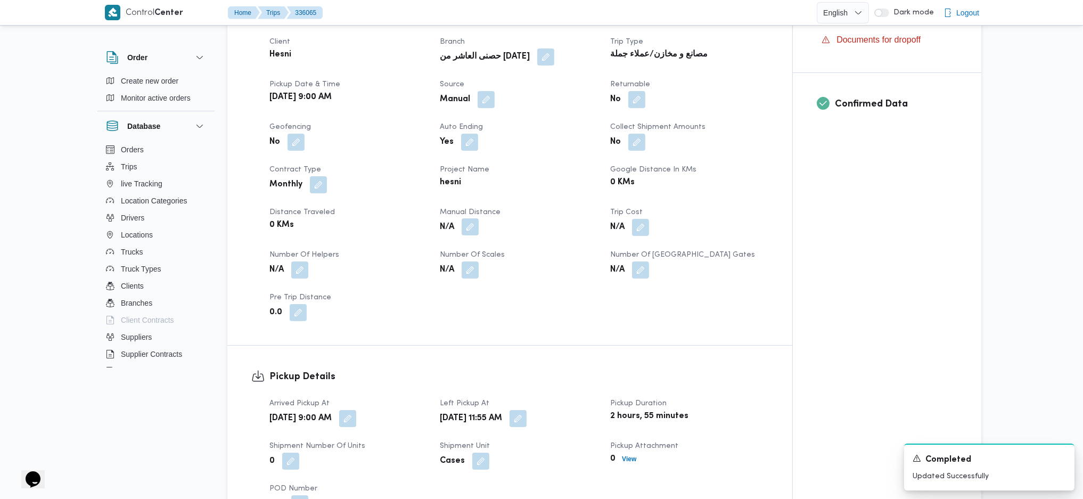
click at [471, 218] on button "button" at bounding box center [469, 226] width 17 height 17
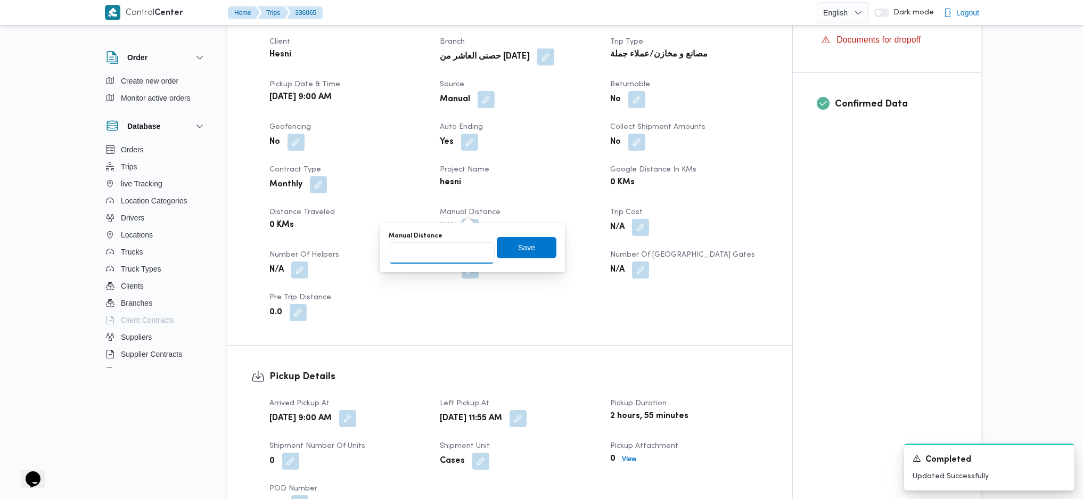
click at [440, 254] on input "Manual Distance" at bounding box center [442, 252] width 106 height 21
type input "231"
click at [544, 238] on span "Save" at bounding box center [527, 246] width 60 height 21
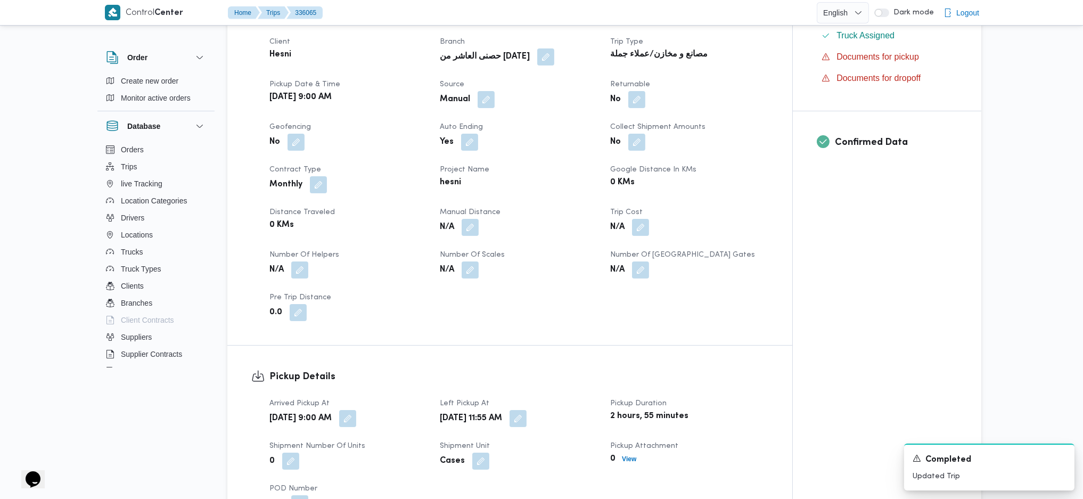
scroll to position [0, 0]
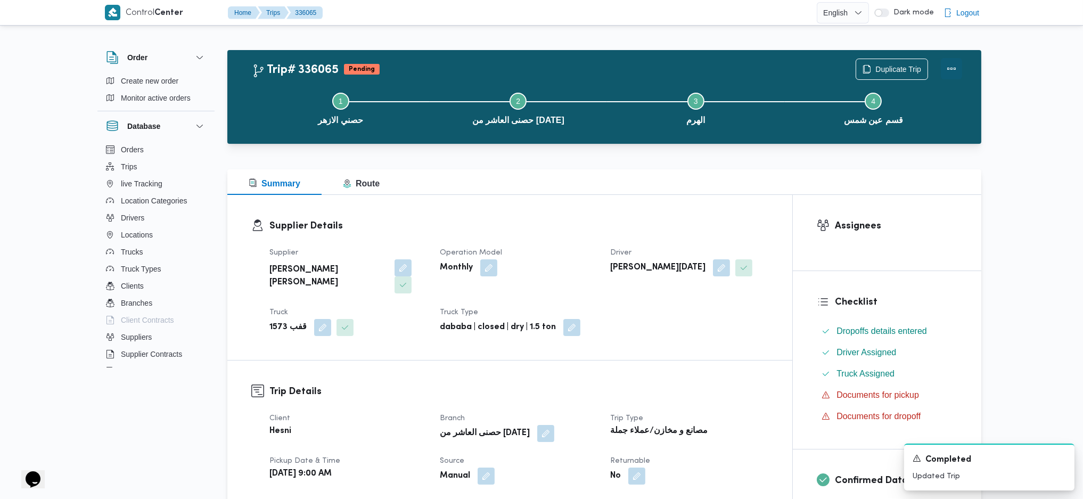
click at [951, 69] on button "Actions" at bounding box center [951, 68] width 21 height 21
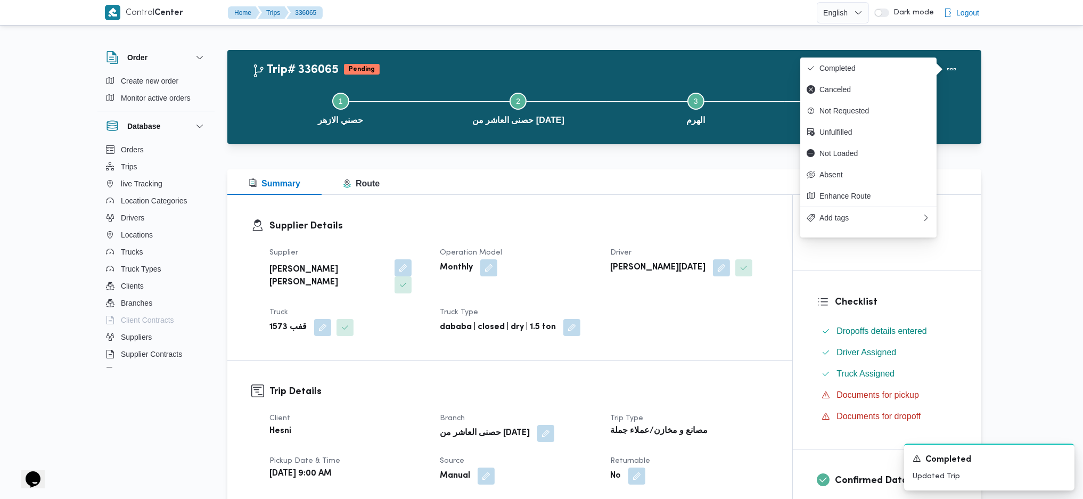
click at [908, 64] on span "Completed" at bounding box center [874, 68] width 111 height 9
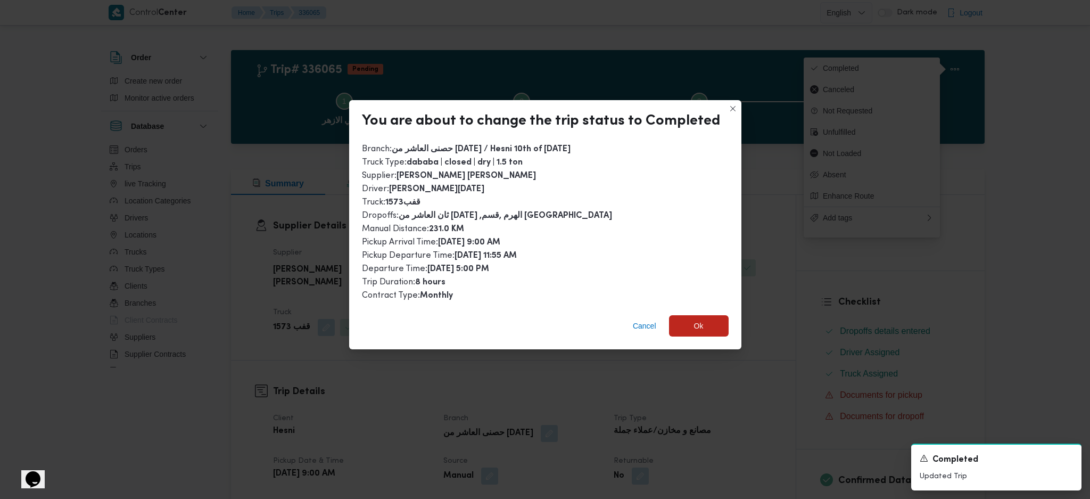
click at [685, 350] on div "You are about to change the trip status to Completed Branch : حصنى العاشر من [D…" at bounding box center [545, 249] width 1090 height 499
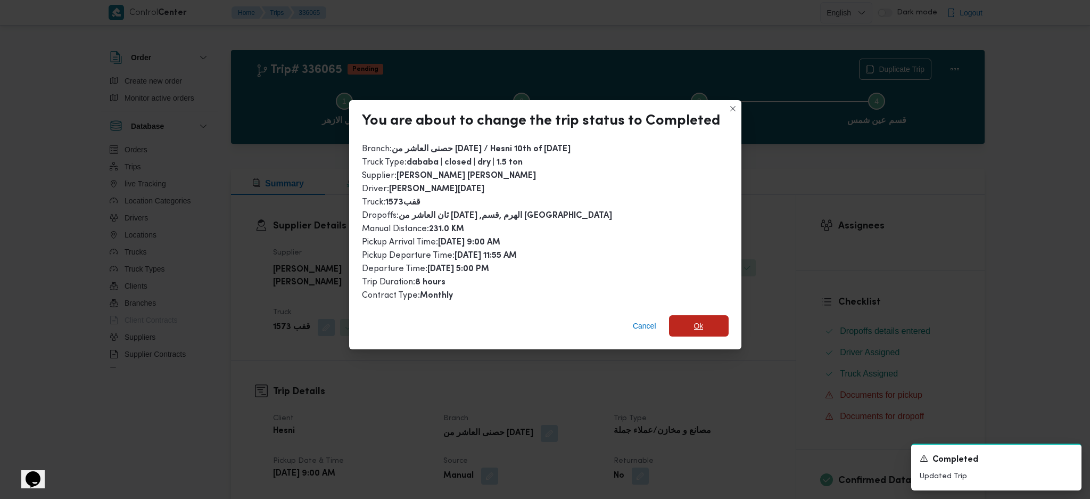
click at [710, 319] on span "Ok" at bounding box center [699, 325] width 60 height 21
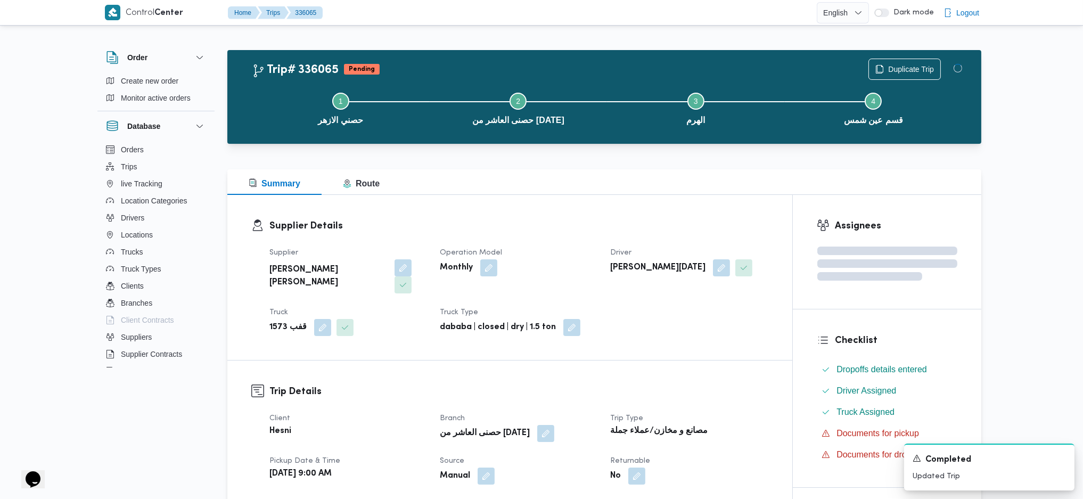
click at [722, 384] on h3 "Trip Details" at bounding box center [518, 391] width 499 height 14
click at [527, 161] on div at bounding box center [604, 162] width 754 height 13
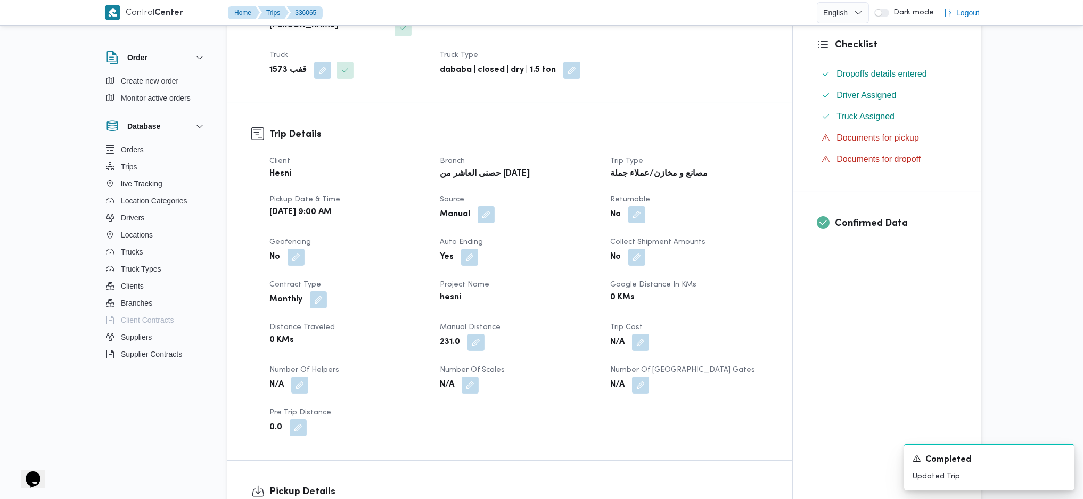
scroll to position [426, 0]
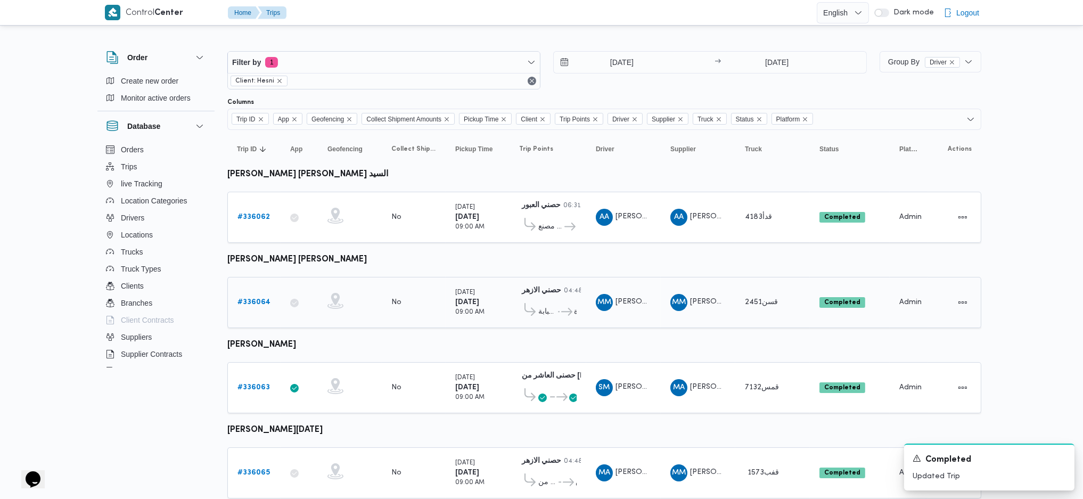
click at [262, 302] on b "# 336064" at bounding box center [253, 302] width 33 height 7
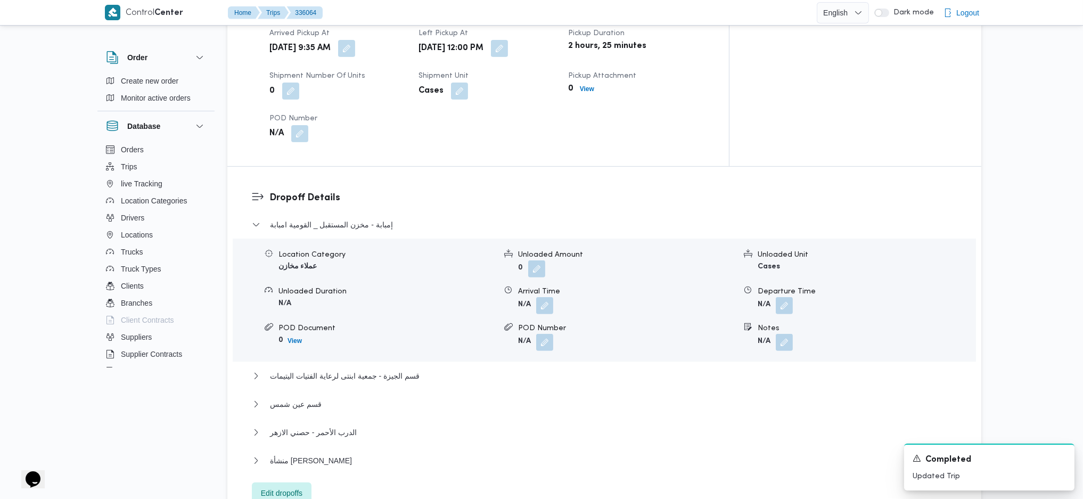
scroll to position [993, 0]
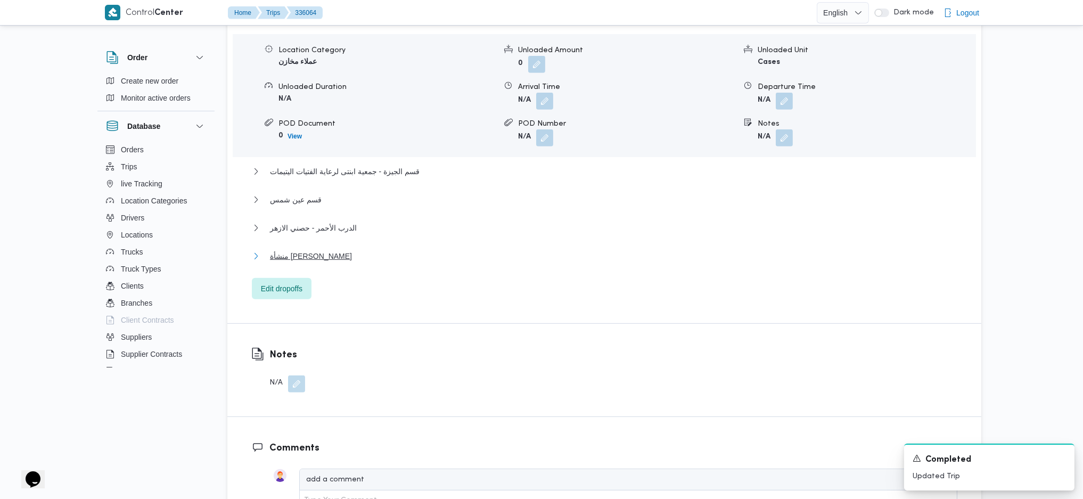
click at [295, 250] on span "منشأة [PERSON_NAME]" at bounding box center [311, 256] width 82 height 13
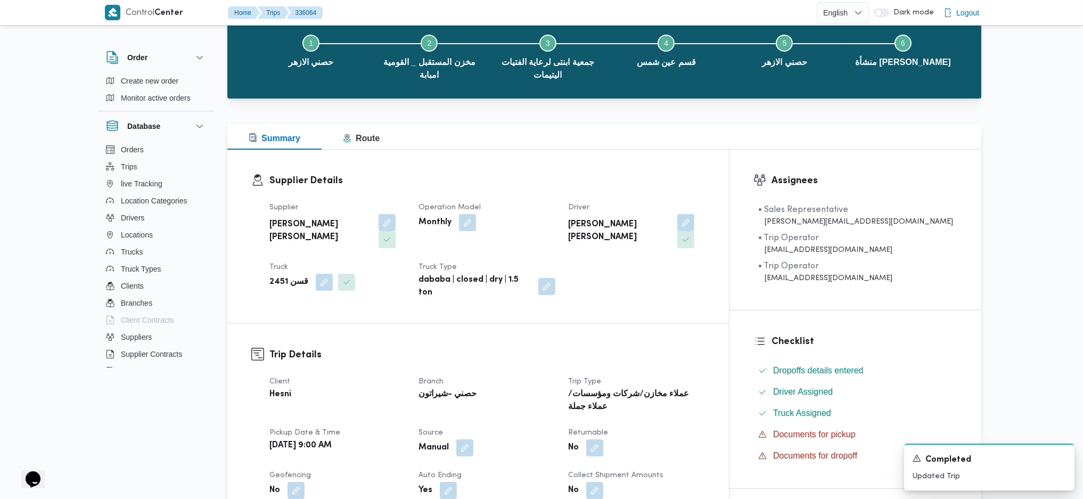
scroll to position [0, 0]
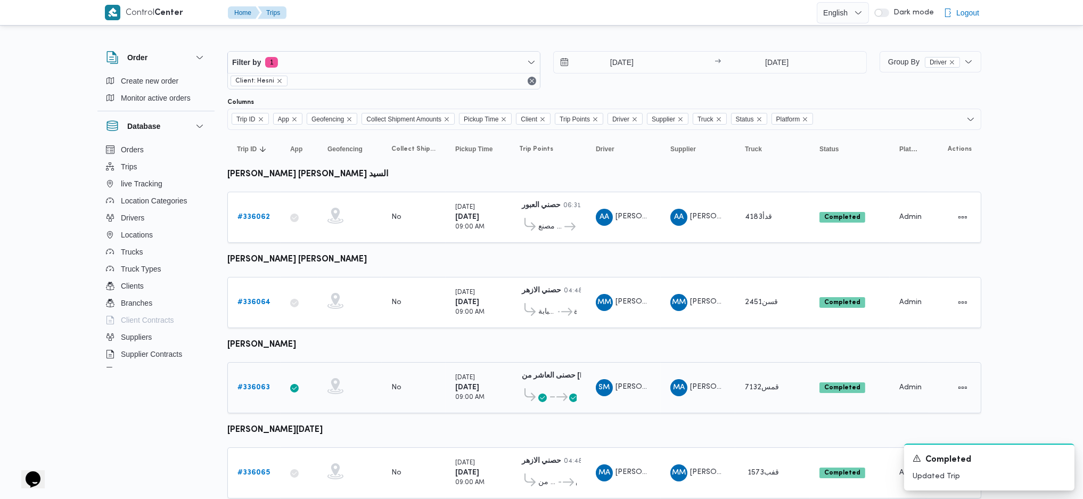
click at [248, 386] on b "# 336063" at bounding box center [253, 387] width 32 height 7
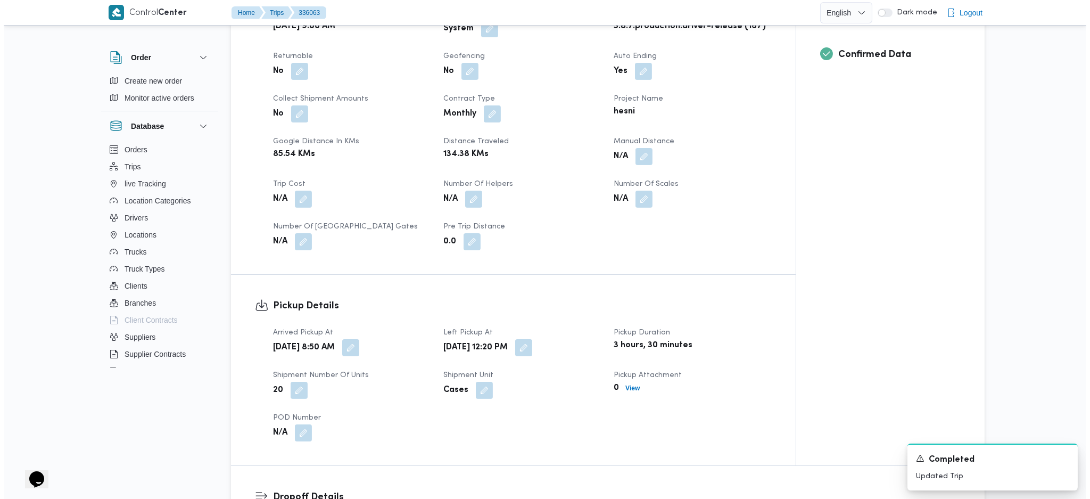
scroll to position [780, 0]
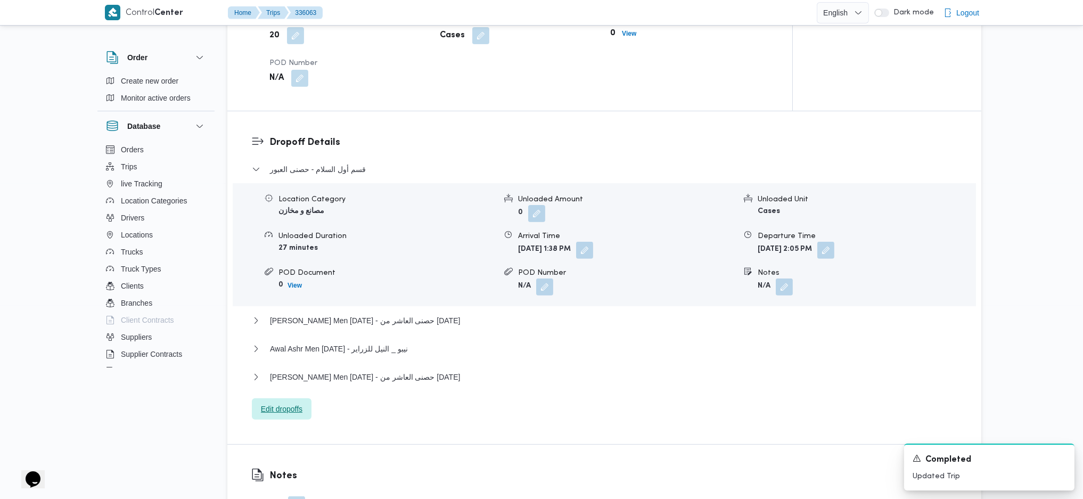
click at [285, 405] on span "Edit dropoffs" at bounding box center [282, 408] width 42 height 13
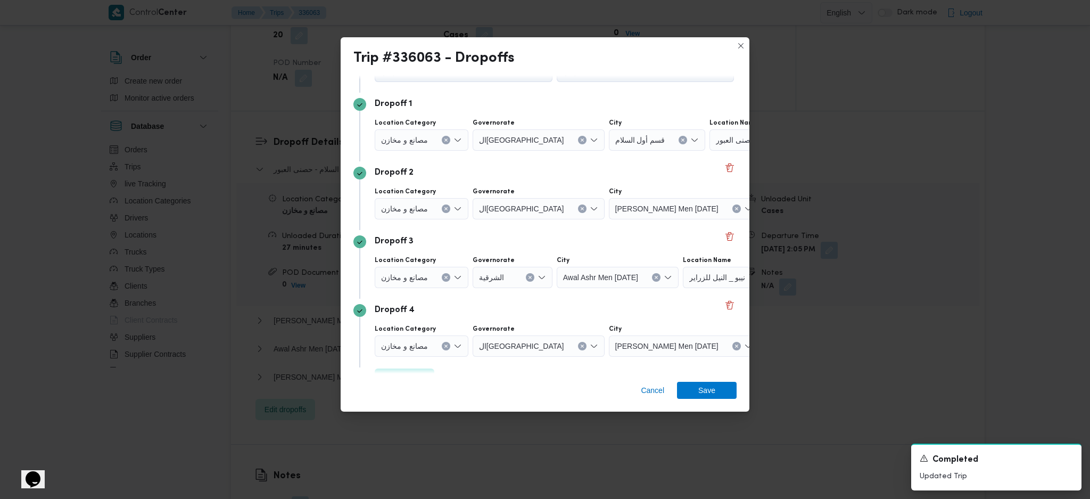
scroll to position [81, 0]
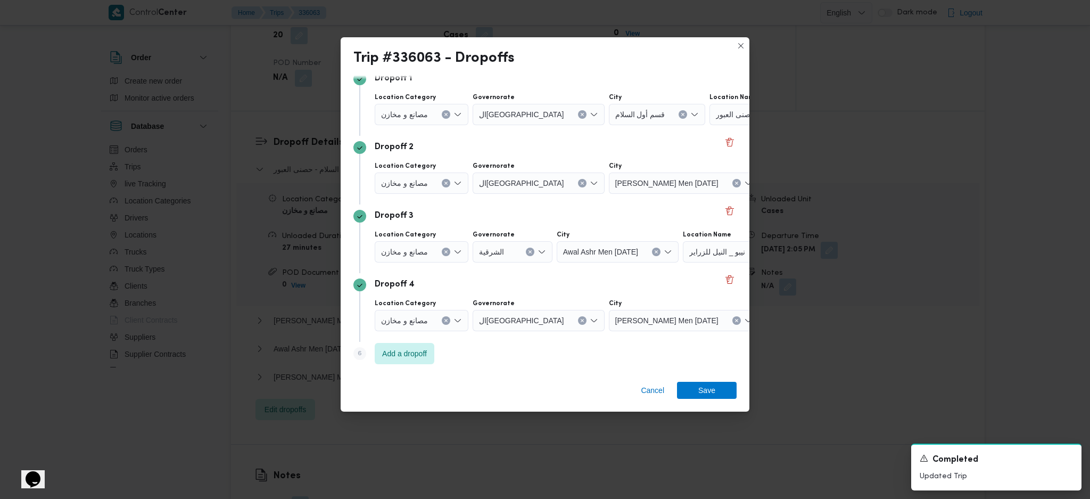
click at [770, 321] on span "حصنى العاشر من [DATE]" at bounding box center [810, 320] width 80 height 12
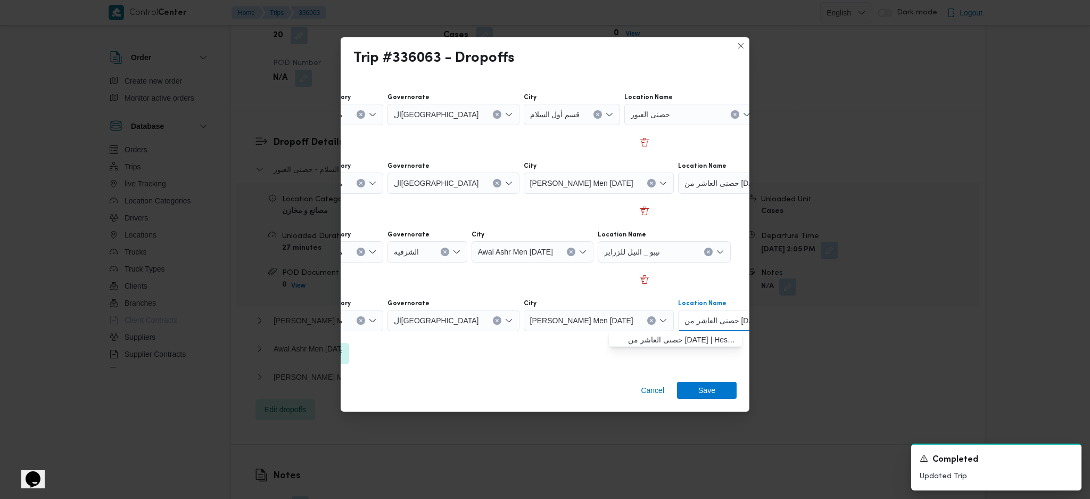
click at [511, 375] on div "Cancel Save" at bounding box center [545, 392] width 409 height 38
click at [348, 354] on span "Add a dropoff" at bounding box center [320, 352] width 60 height 21
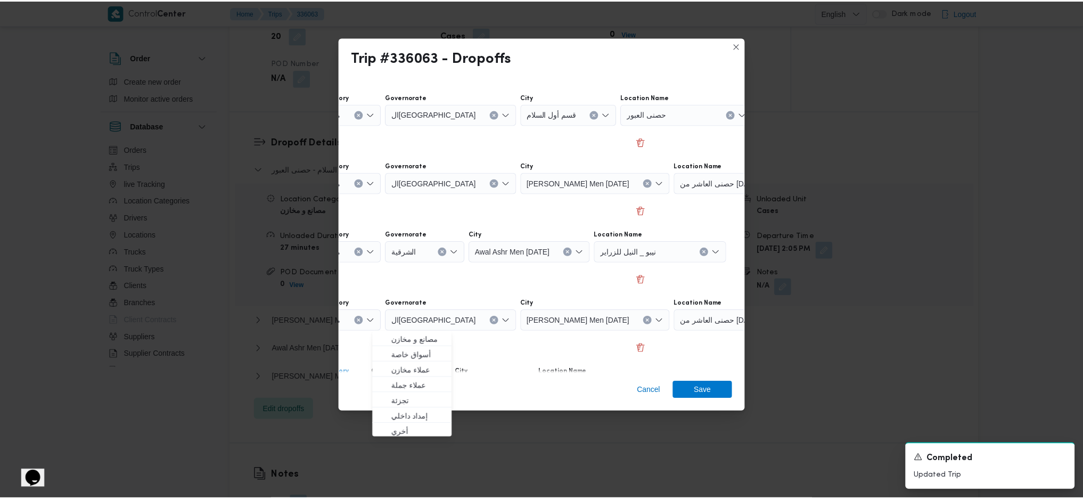
scroll to position [150, 0]
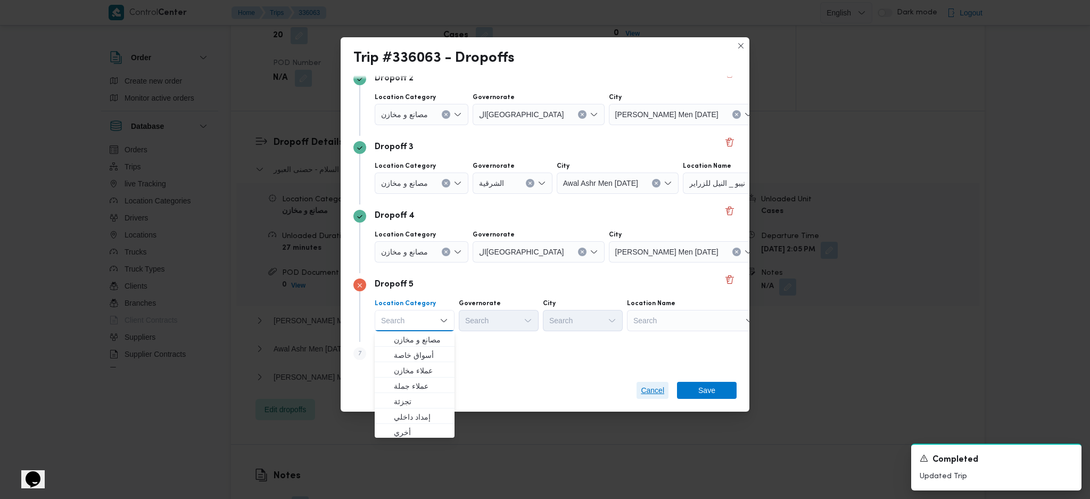
click at [651, 396] on span "Cancel" at bounding box center [652, 390] width 23 height 13
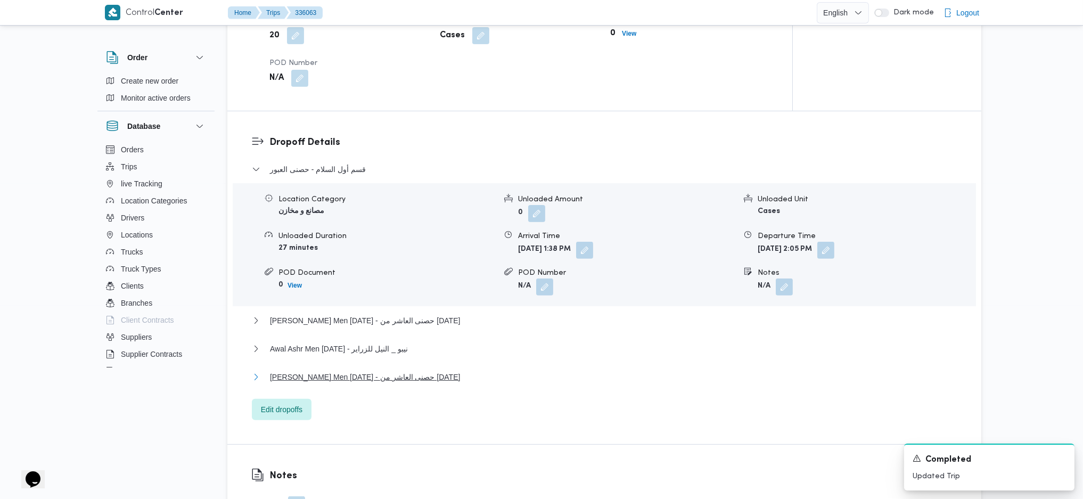
click at [310, 382] on span "[PERSON_NAME] Men [DATE] - حصنى العاشر من [DATE]" at bounding box center [365, 376] width 190 height 13
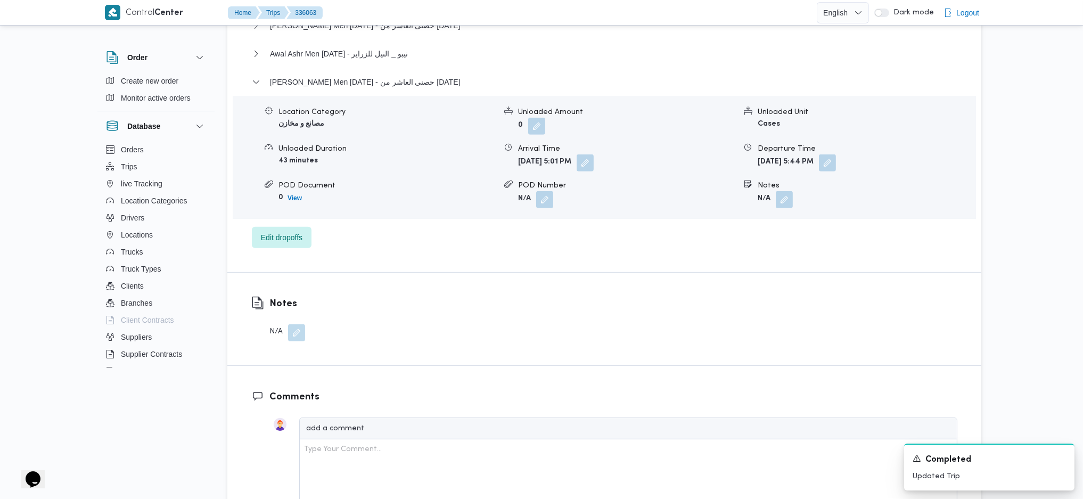
scroll to position [1135, 0]
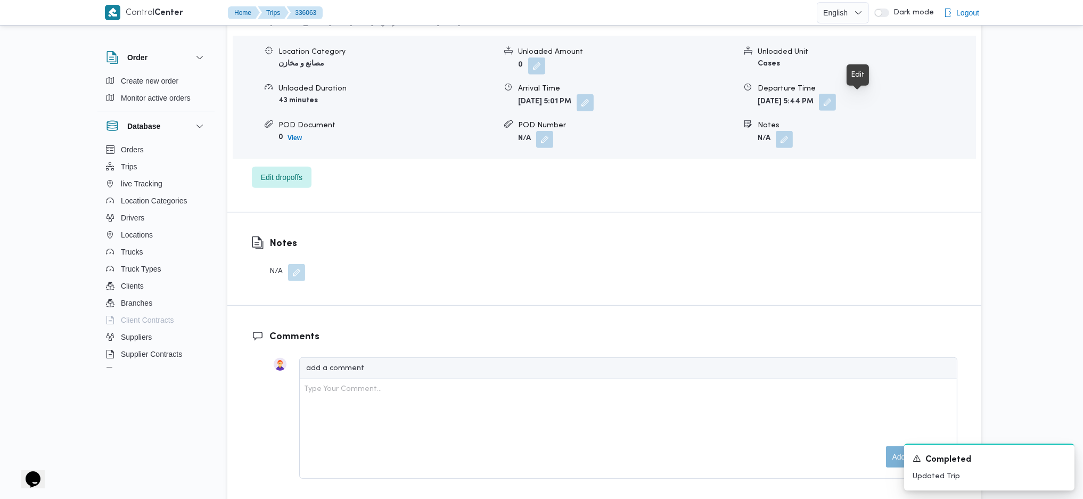
click at [836, 98] on button "button" at bounding box center [827, 102] width 17 height 17
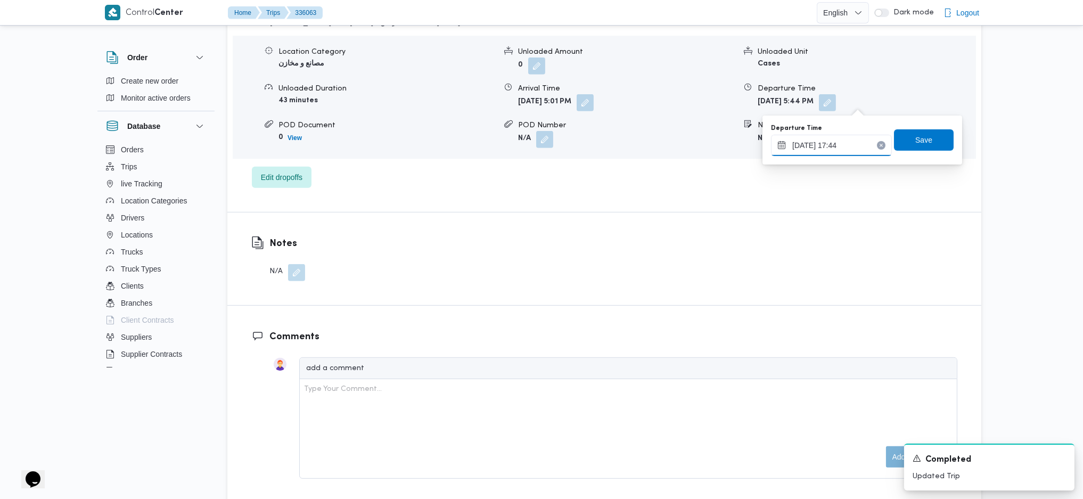
click at [837, 142] on input "[DATE] 17:44" at bounding box center [831, 145] width 121 height 21
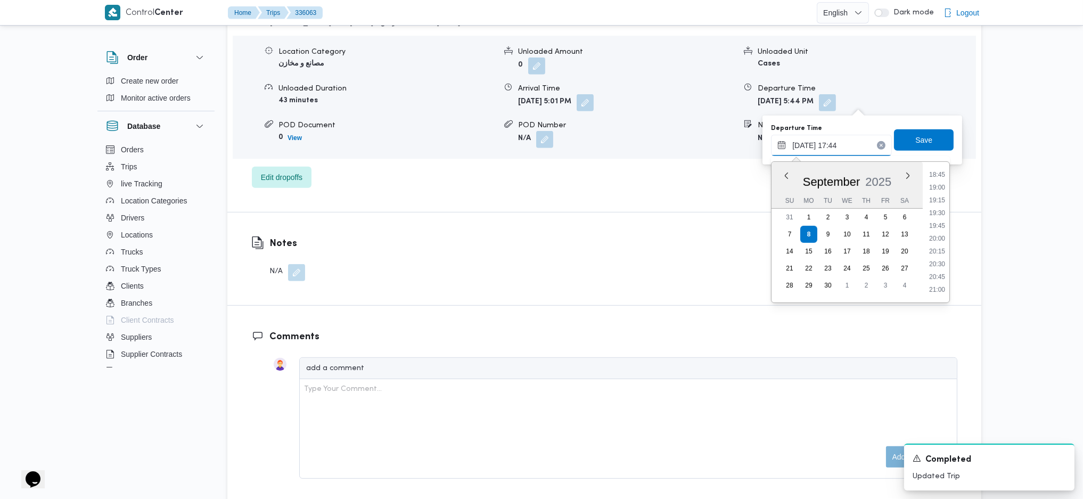
scroll to position [973, 0]
click at [938, 188] on li "19:15" at bounding box center [937, 186] width 24 height 11
type input "[DATE] 19:15"
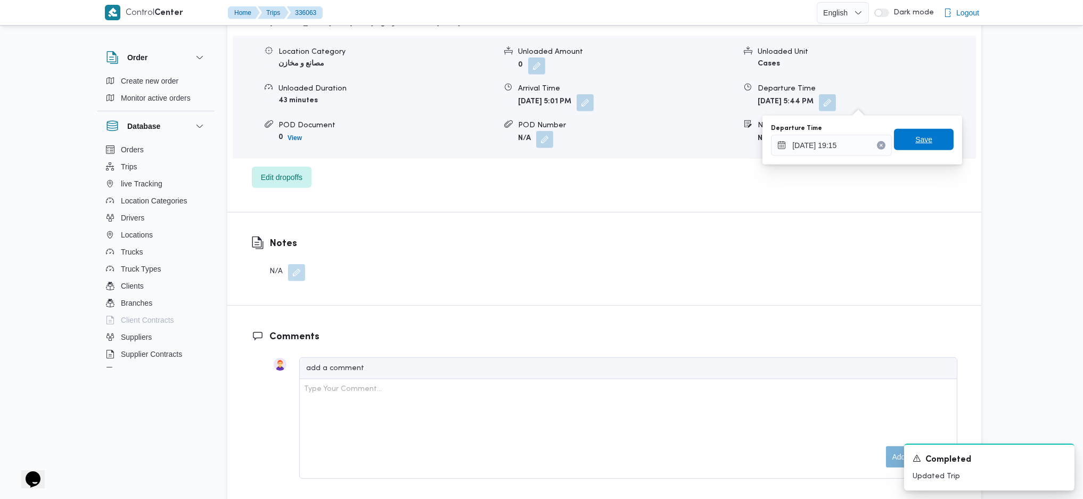
click at [915, 145] on span "Save" at bounding box center [923, 139] width 17 height 13
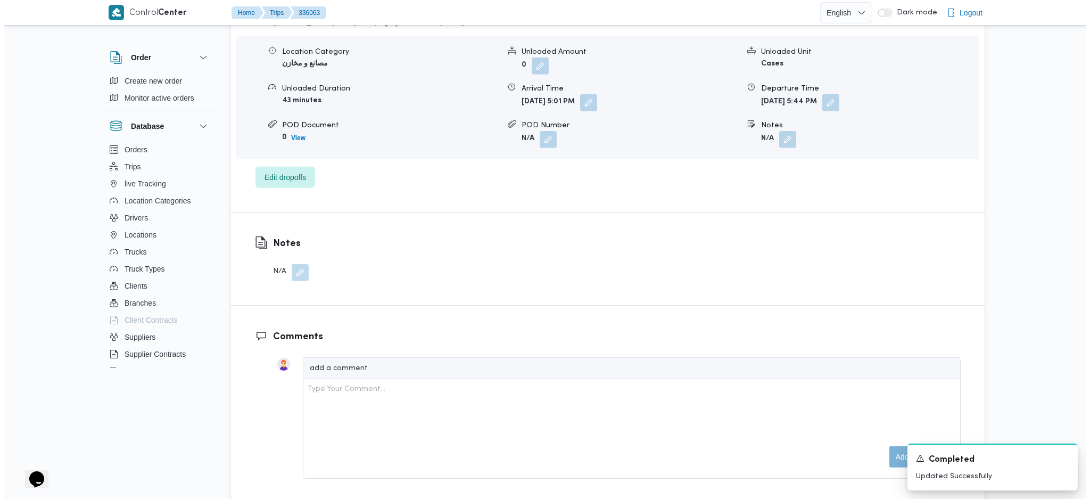
scroll to position [922, 0]
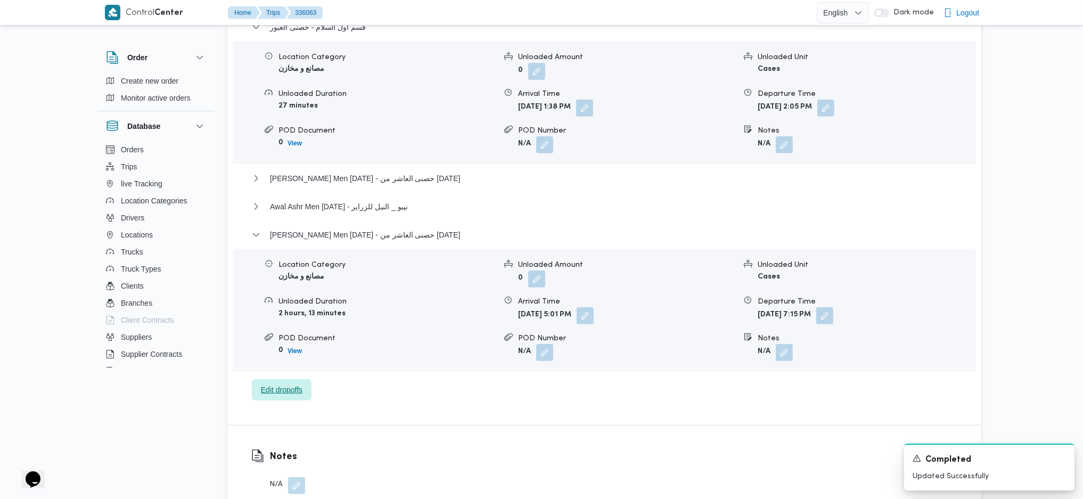
click at [299, 390] on span "Edit dropoffs" at bounding box center [282, 389] width 42 height 13
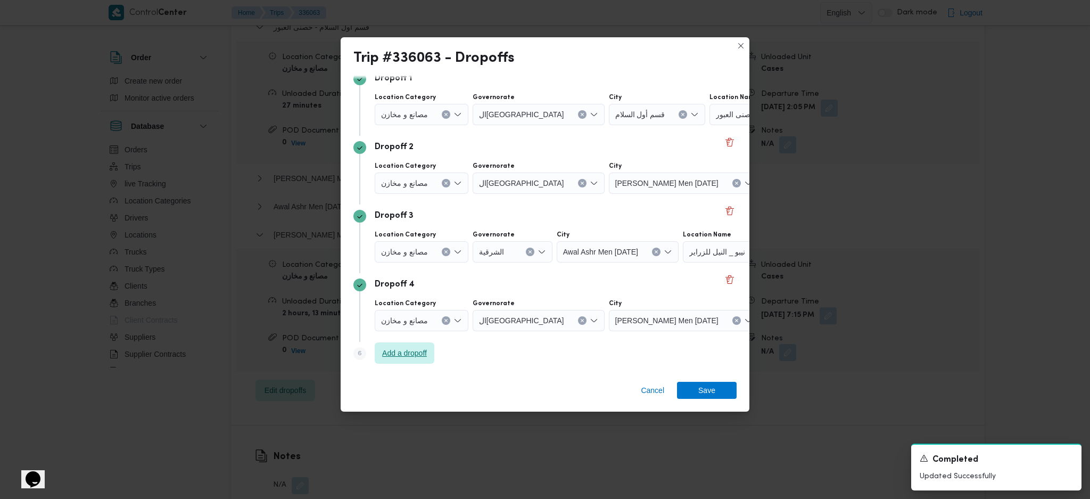
click at [404, 353] on span "Add a dropoff" at bounding box center [404, 353] width 45 height 13
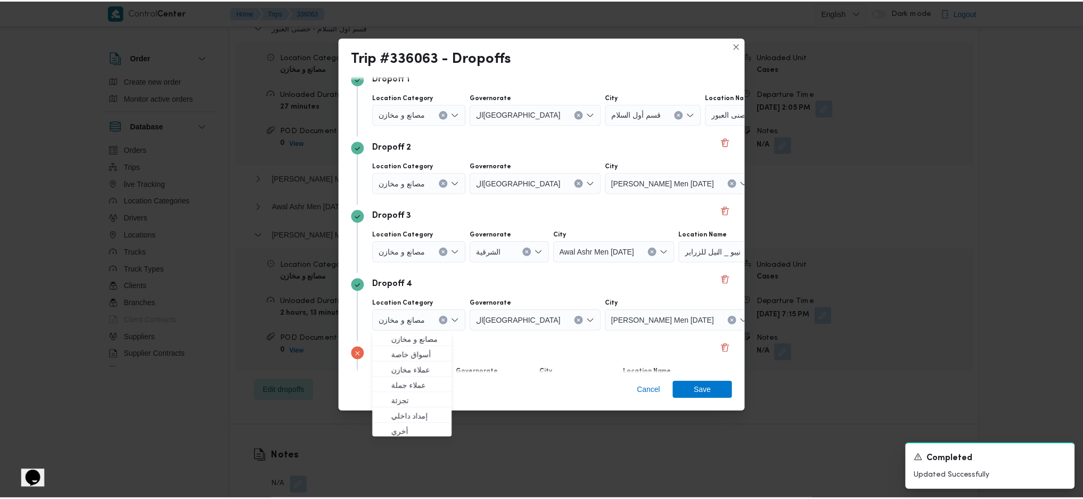
scroll to position [150, 0]
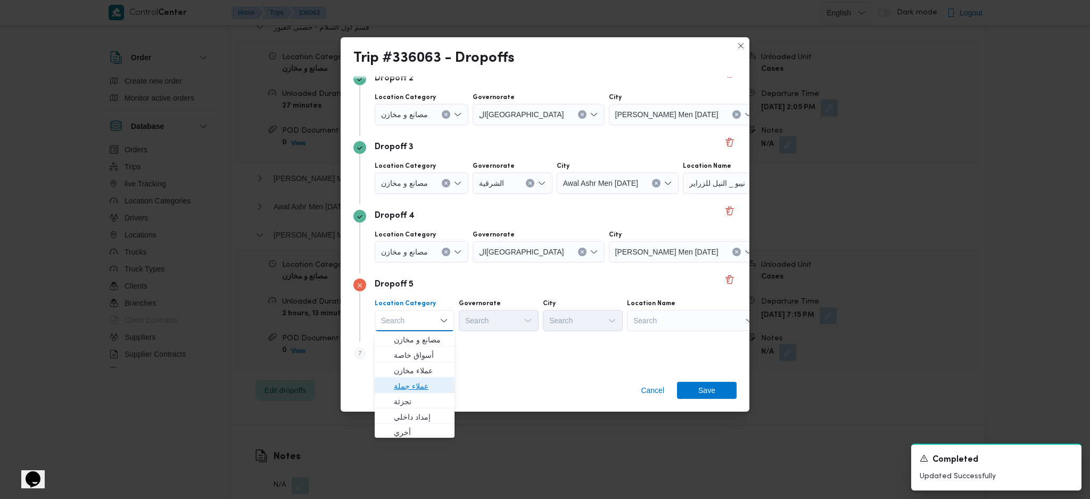
click at [423, 386] on span "عملاء جملة" at bounding box center [421, 386] width 54 height 13
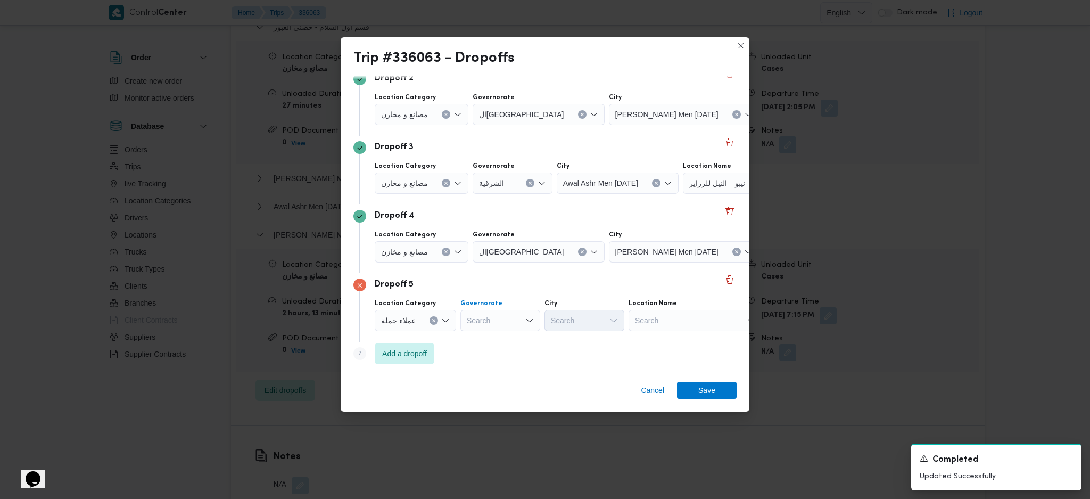
click at [486, 323] on div "Search" at bounding box center [500, 320] width 80 height 21
type input "قل"
click at [490, 344] on span "ال قل يوبية" at bounding box center [505, 339] width 54 height 13
click at [597, 325] on div "Search" at bounding box center [585, 320] width 80 height 21
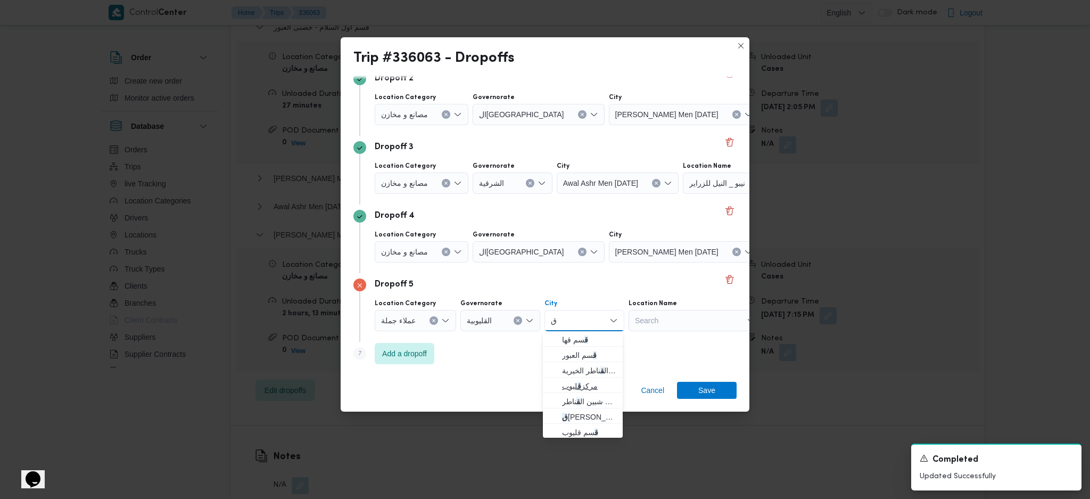
type input "ق"
click at [587, 382] on span "مركز ق ليوب" at bounding box center [589, 386] width 54 height 13
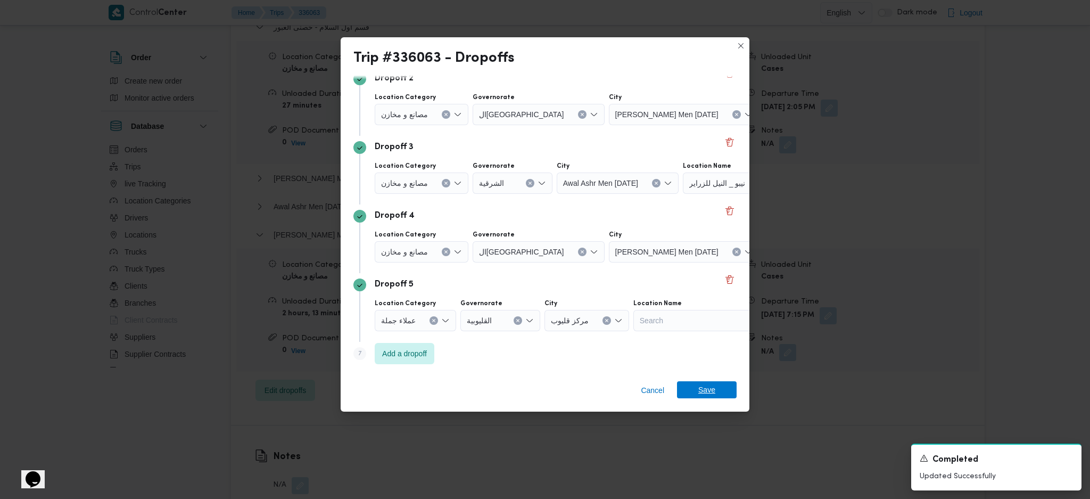
click at [699, 394] on span "Save" at bounding box center [706, 389] width 17 height 17
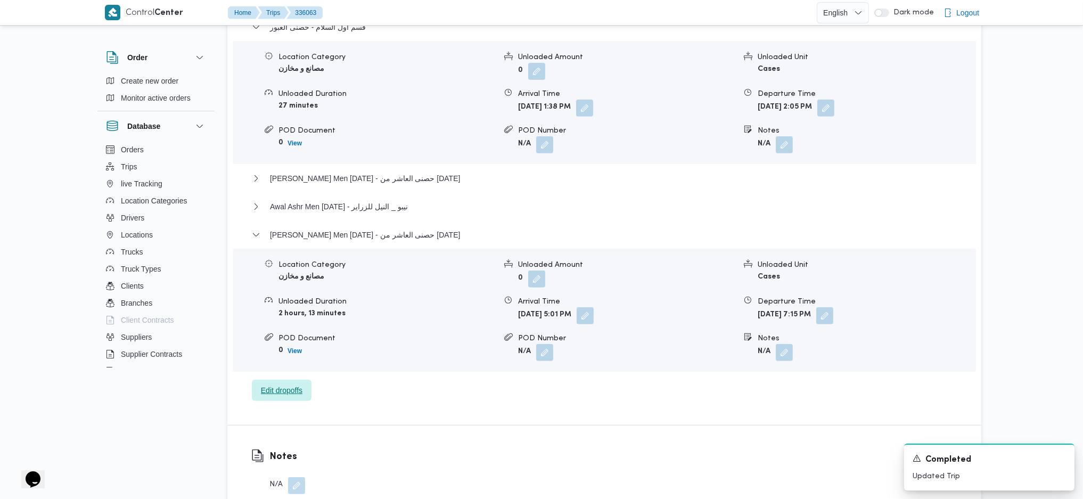
scroll to position [1135, 0]
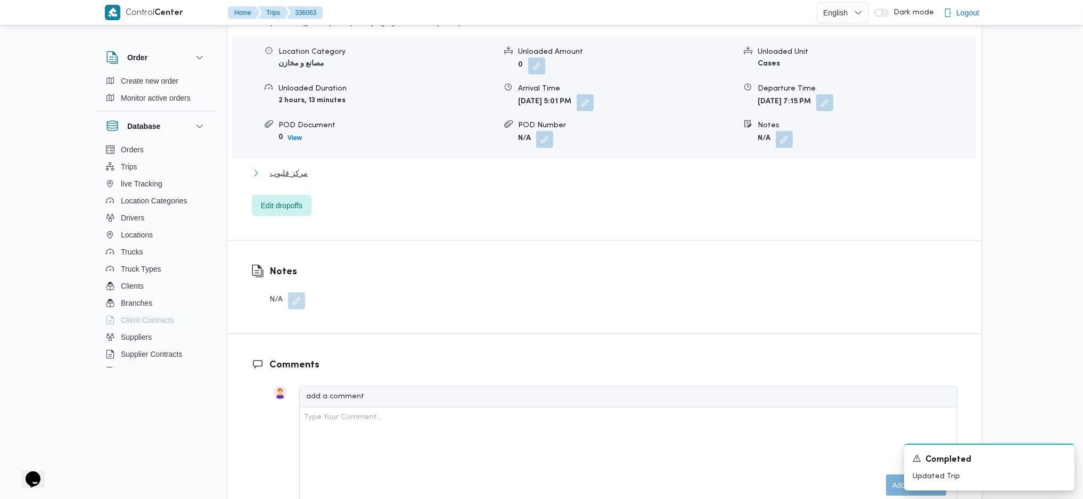
click at [309, 173] on button "مركز قليوب" at bounding box center [604, 173] width 705 height 13
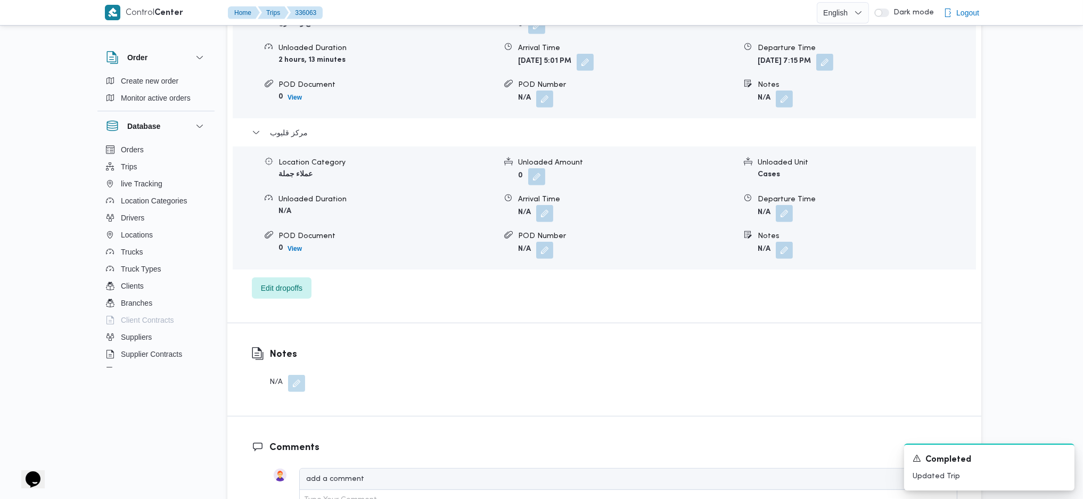
scroll to position [1206, 0]
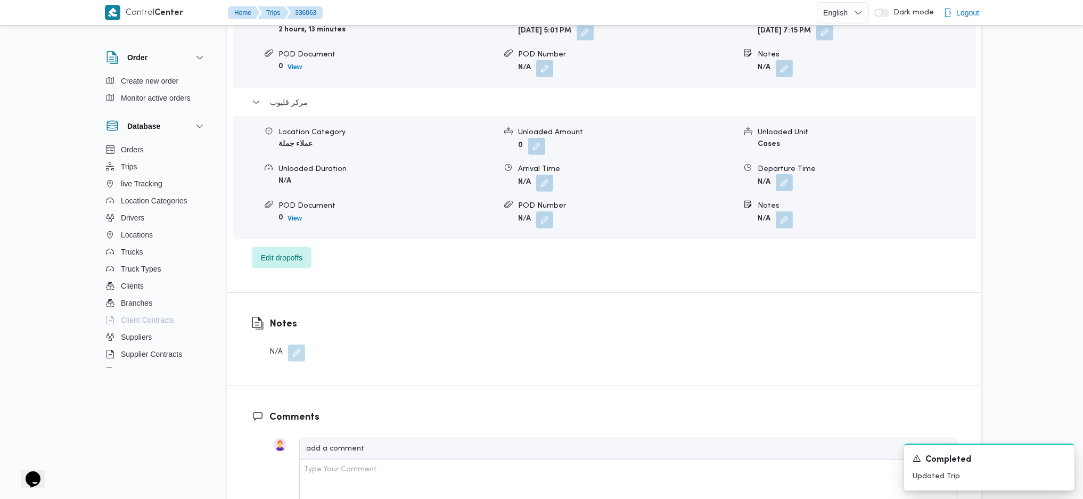
click at [780, 182] on button "button" at bounding box center [784, 182] width 17 height 17
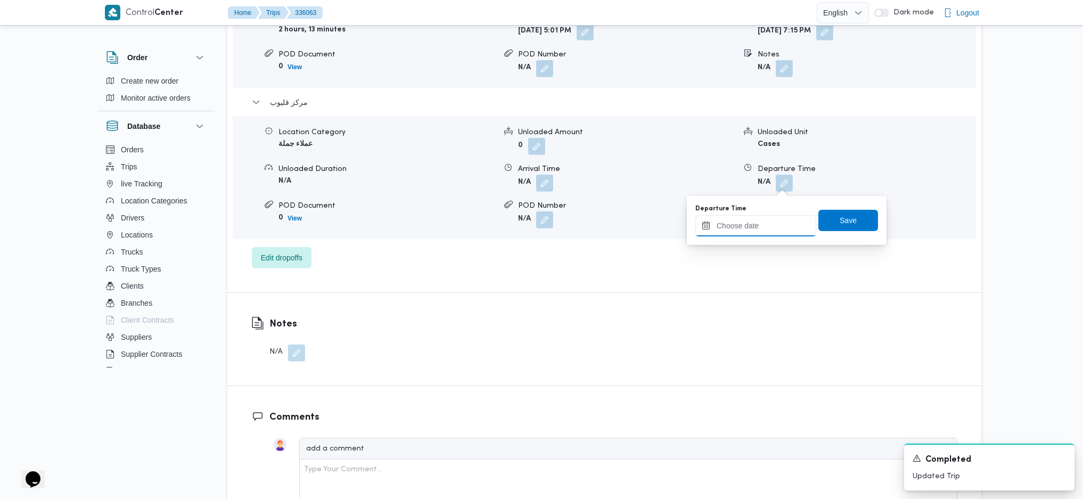
click at [765, 224] on input "Departure Time" at bounding box center [755, 225] width 121 height 21
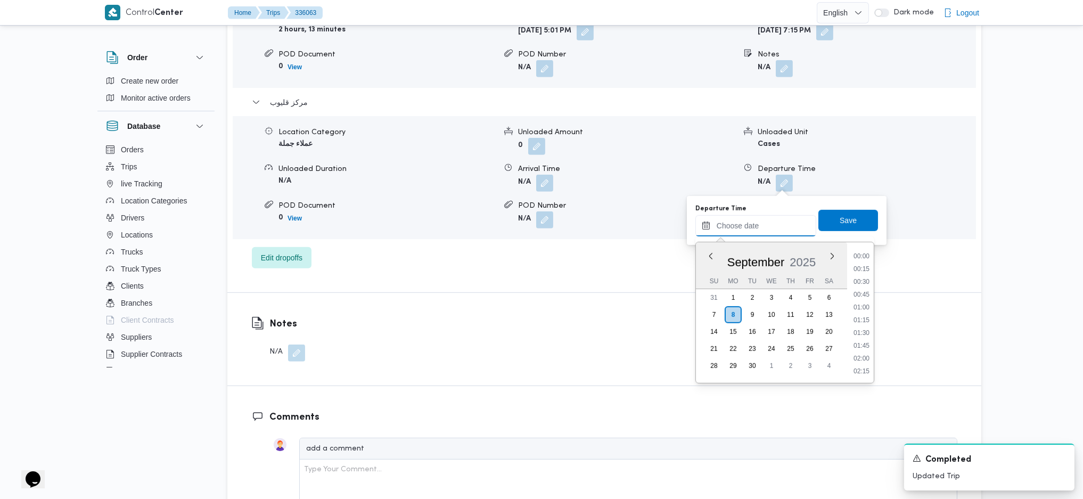
scroll to position [908, 0]
click at [862, 328] on li "19:15" at bounding box center [861, 331] width 24 height 11
type input "[DATE] 19:15"
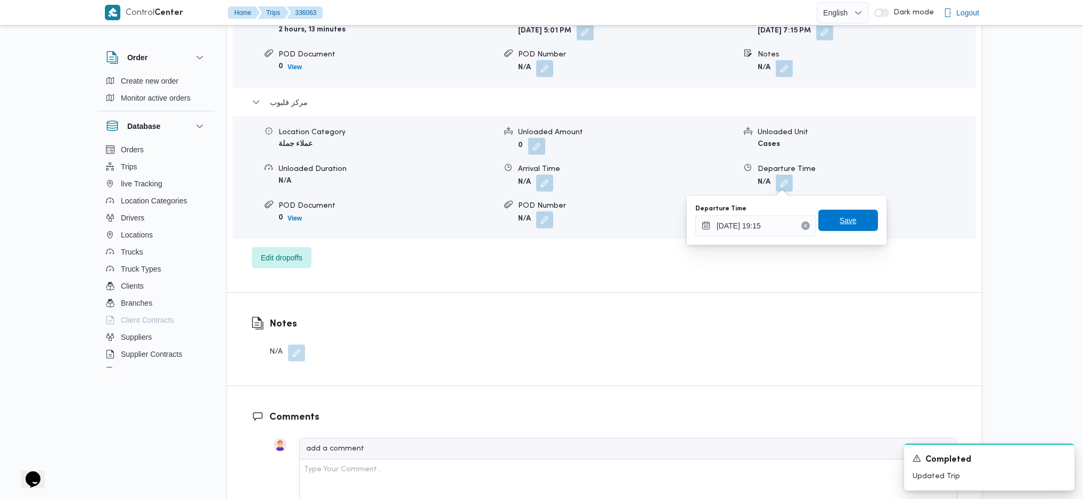
click at [839, 218] on span "Save" at bounding box center [847, 220] width 17 height 13
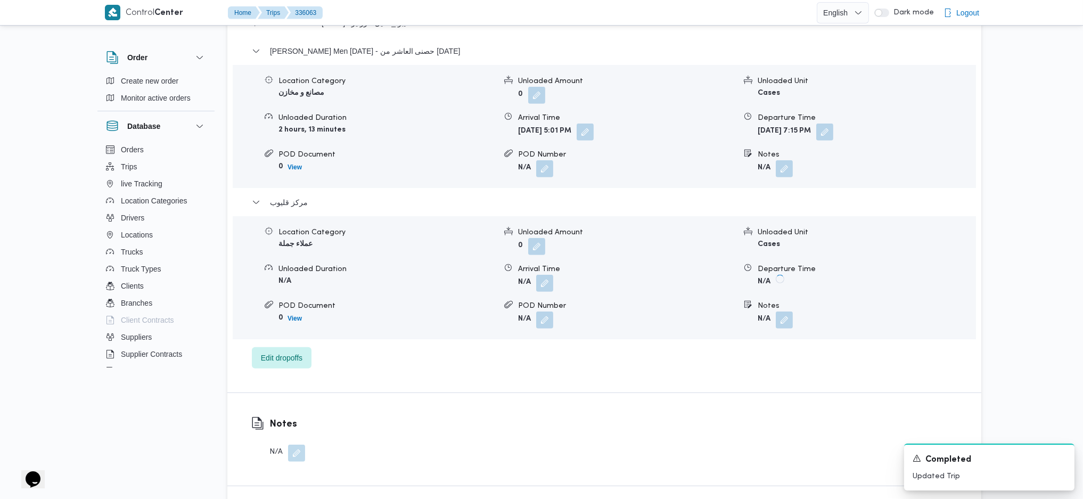
scroll to position [1065, 0]
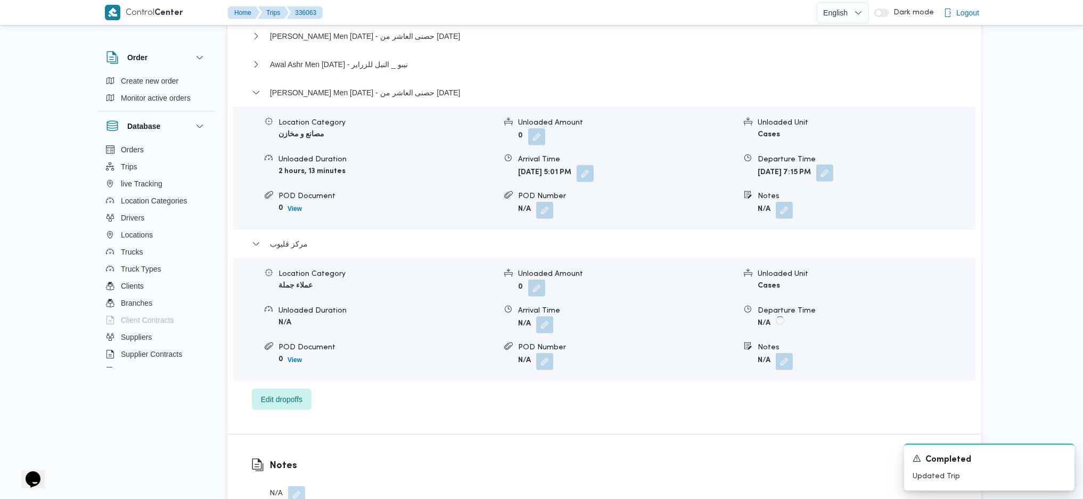
click at [833, 174] on button "button" at bounding box center [824, 172] width 17 height 17
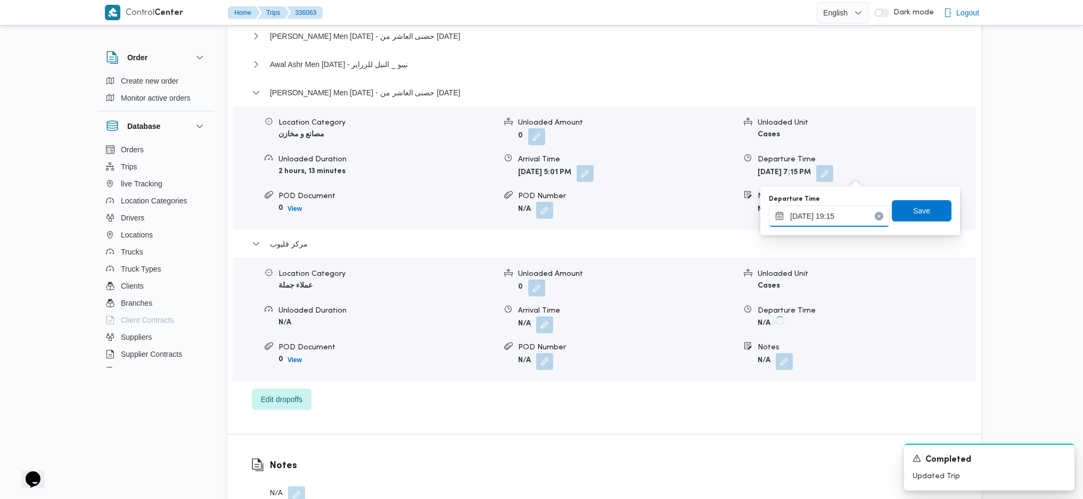
click at [824, 221] on input "[DATE] 19:15" at bounding box center [829, 215] width 121 height 21
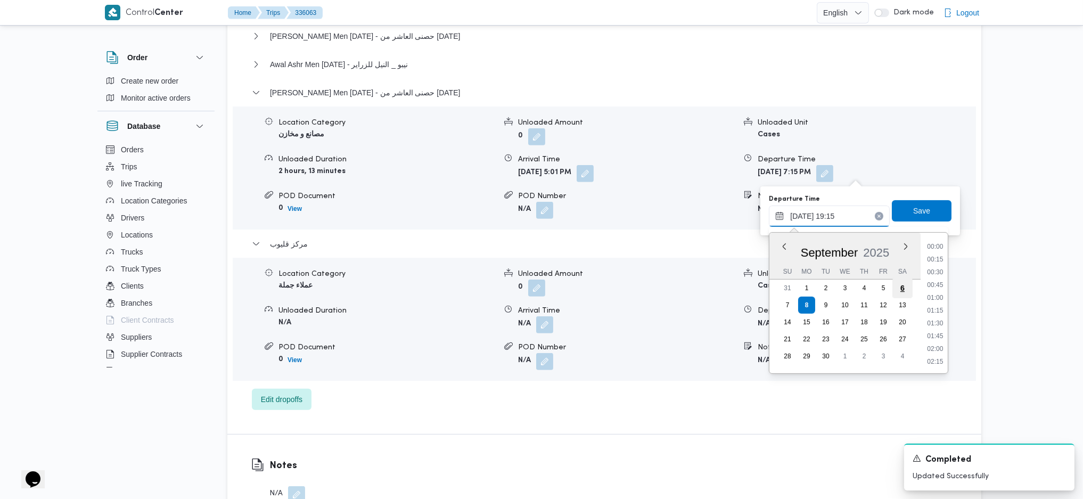
scroll to position [920, 0]
click at [938, 284] on li "18:45" at bounding box center [935, 284] width 24 height 11
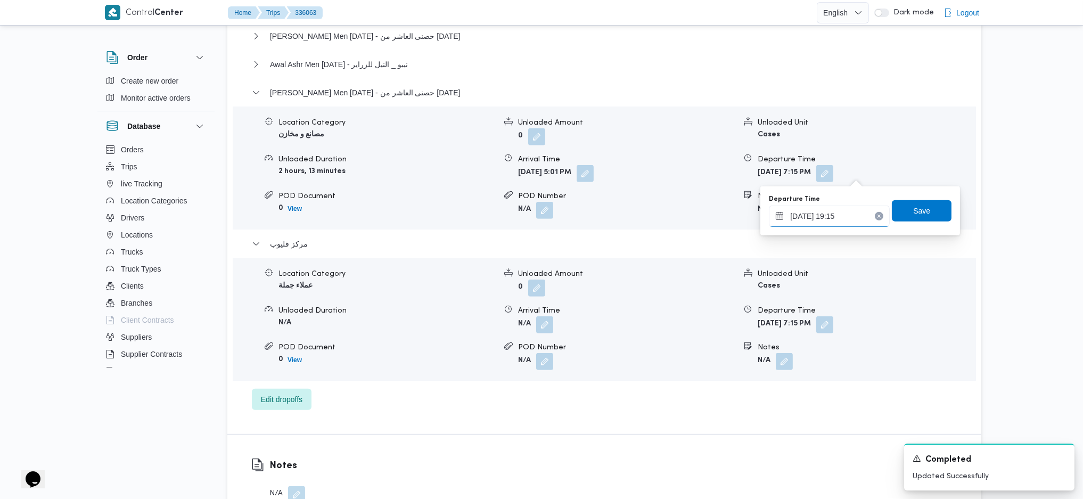
click at [821, 219] on input "[DATE] 19:15" at bounding box center [829, 215] width 121 height 21
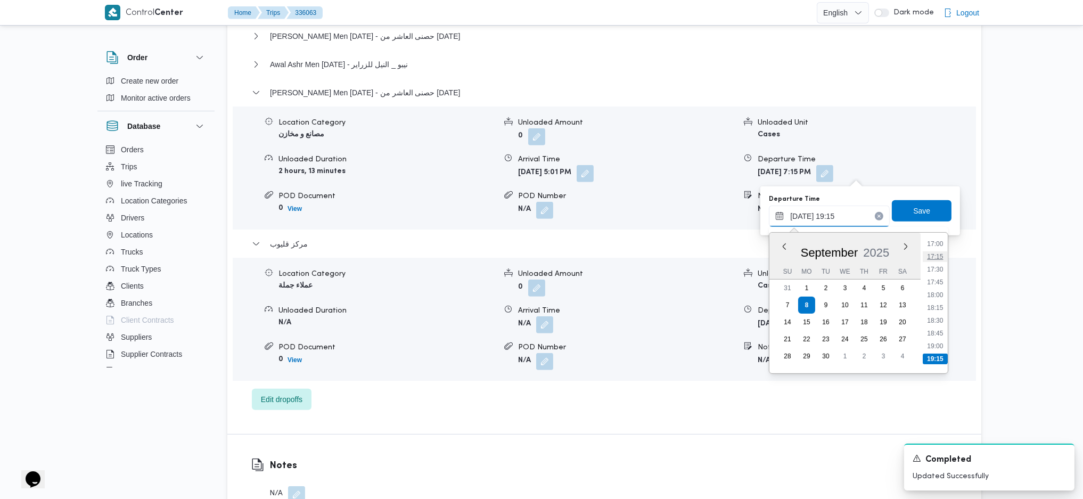
scroll to position [849, 0]
click at [938, 282] on li "17:15" at bounding box center [935, 279] width 24 height 11
type input "[DATE] 17:15"
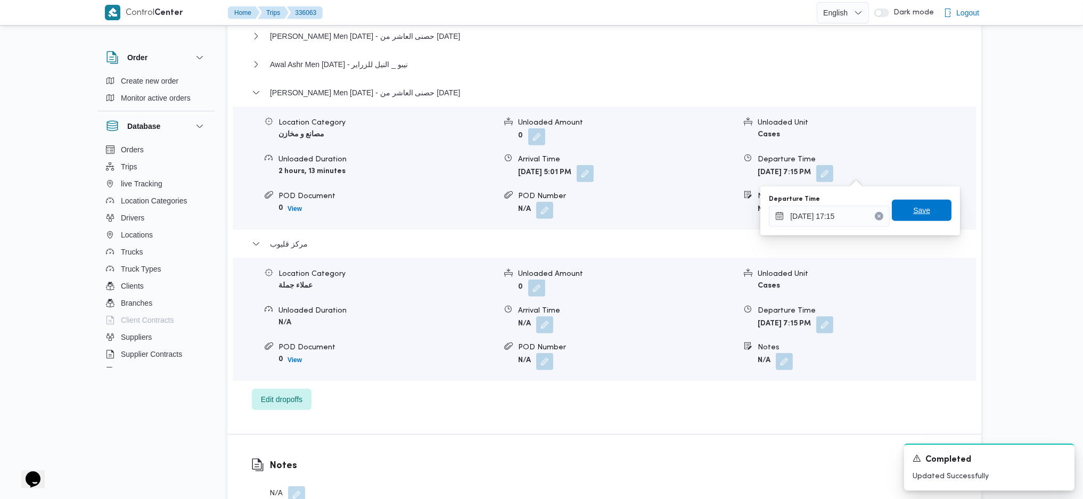
click at [922, 216] on span "Save" at bounding box center [922, 210] width 60 height 21
click at [832, 174] on button "button" at bounding box center [823, 172] width 17 height 17
click at [816, 242] on button "مركز قليوب" at bounding box center [604, 243] width 705 height 13
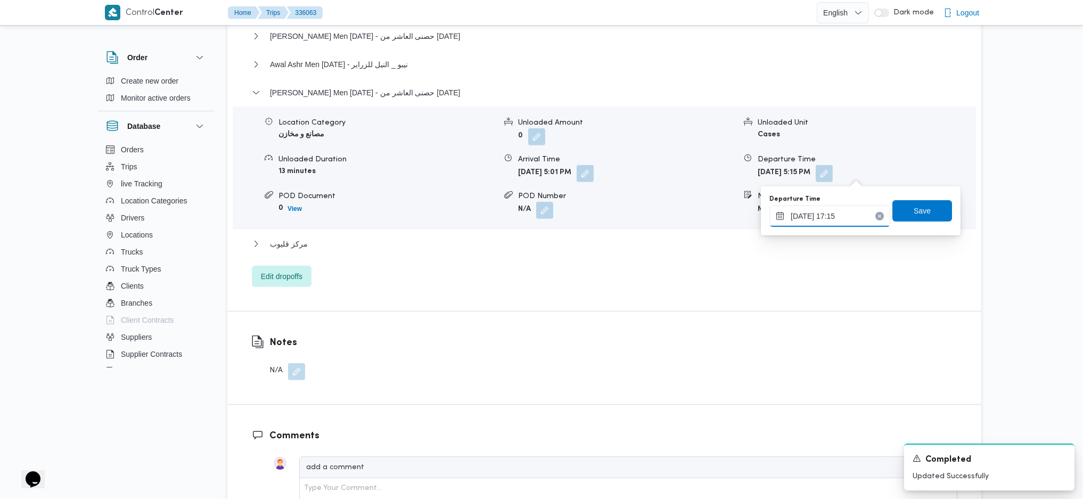
click at [824, 222] on input "[DATE] 17:15" at bounding box center [829, 215] width 121 height 21
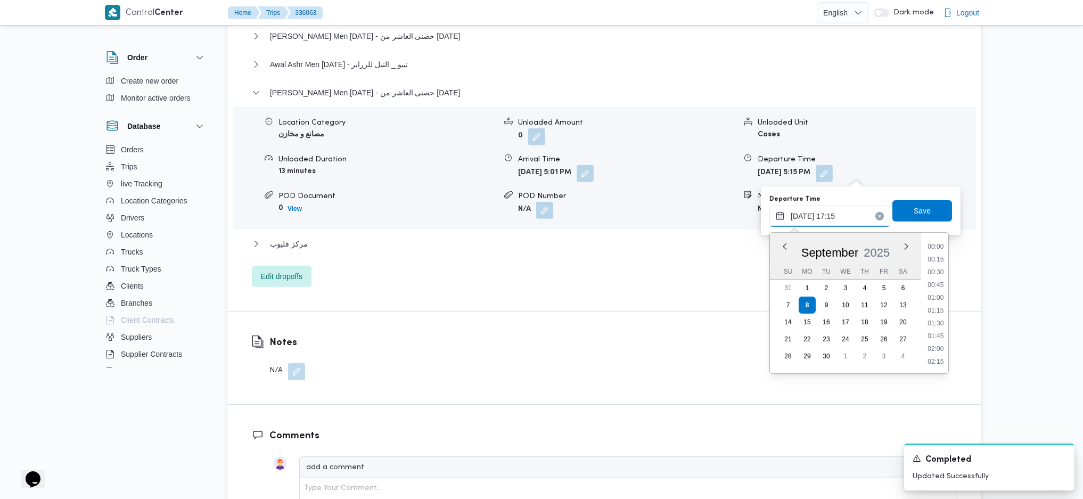
scroll to position [818, 0]
click at [937, 347] on li "18:00" at bounding box center [935, 348] width 24 height 11
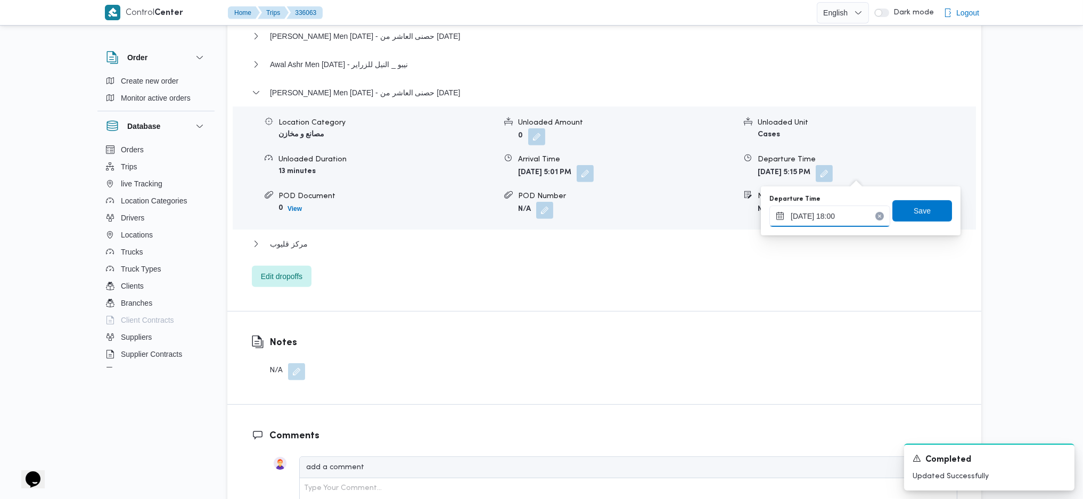
type input "[DATE] 18:00"
click at [934, 216] on span "Save" at bounding box center [922, 210] width 60 height 21
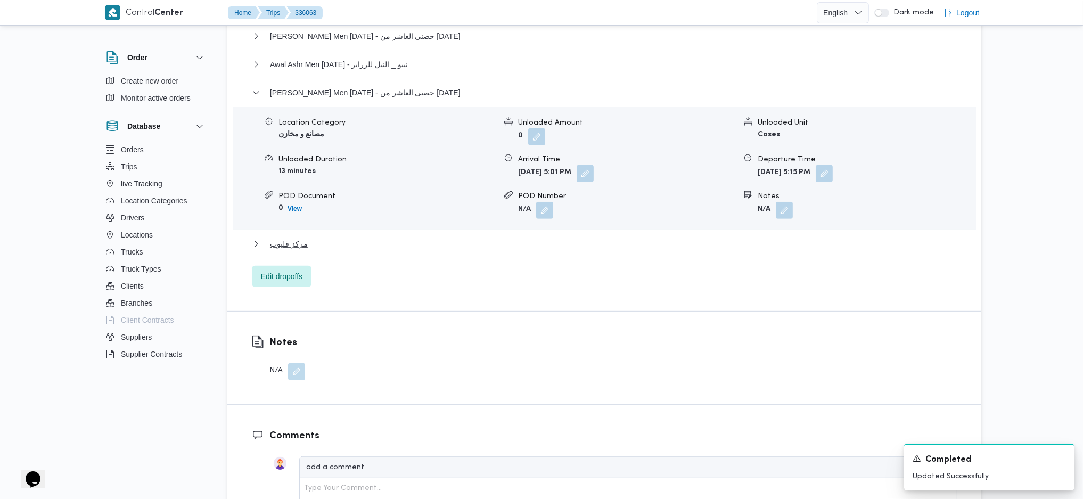
click at [364, 248] on div "مركز قليوب" at bounding box center [604, 247] width 705 height 20
click at [365, 244] on button "مركز قليوب" at bounding box center [604, 243] width 705 height 13
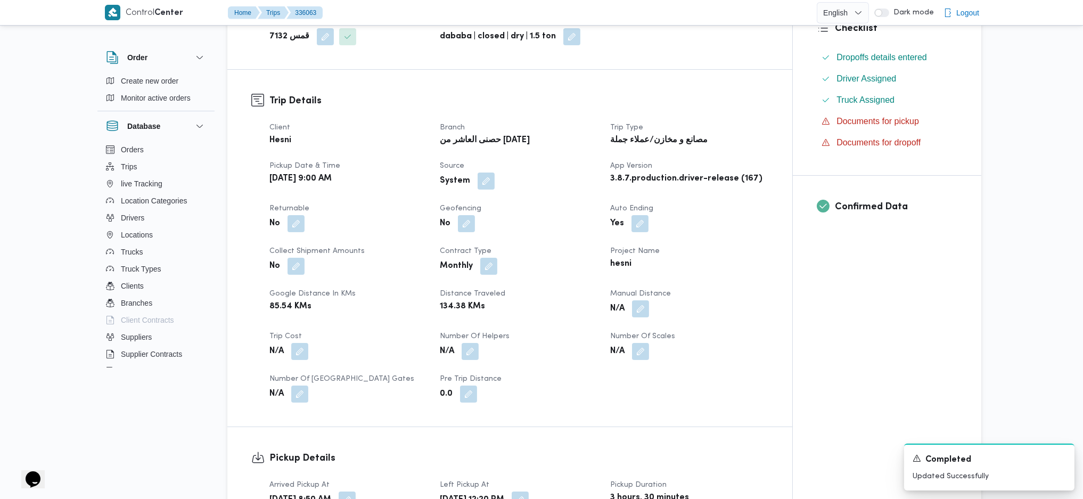
scroll to position [354, 0]
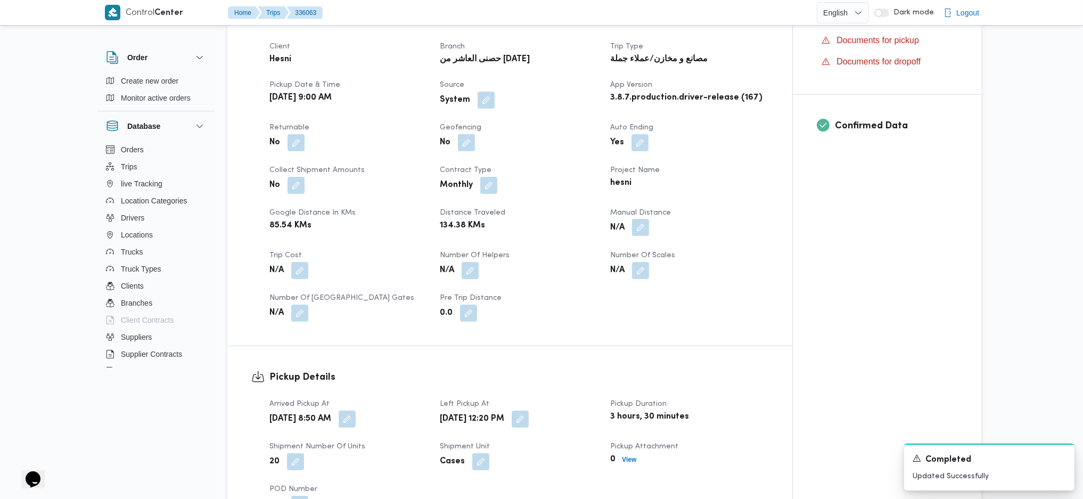
click at [642, 234] on button "button" at bounding box center [640, 227] width 17 height 17
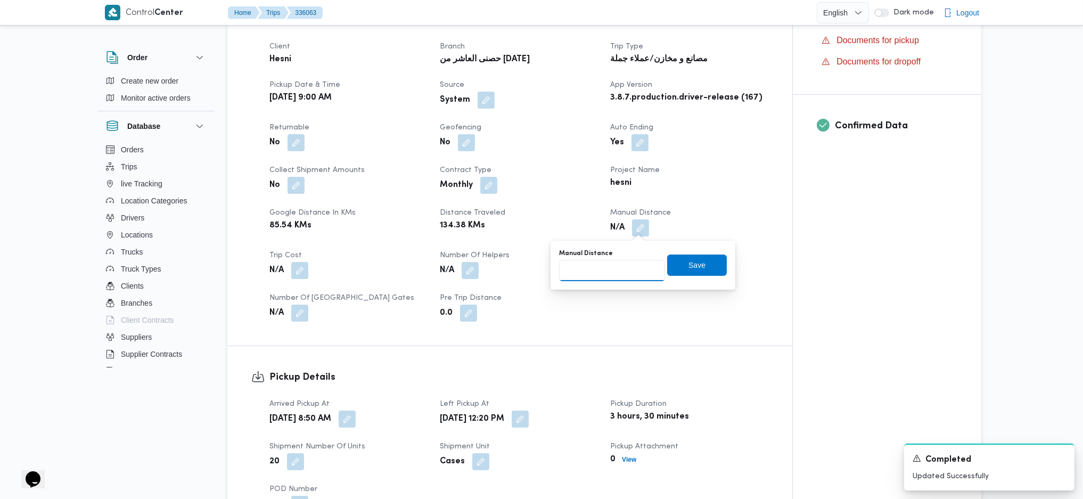
click at [615, 269] on input "Manual Distance" at bounding box center [612, 270] width 106 height 21
type input "255"
click button "Save" at bounding box center [697, 264] width 60 height 21
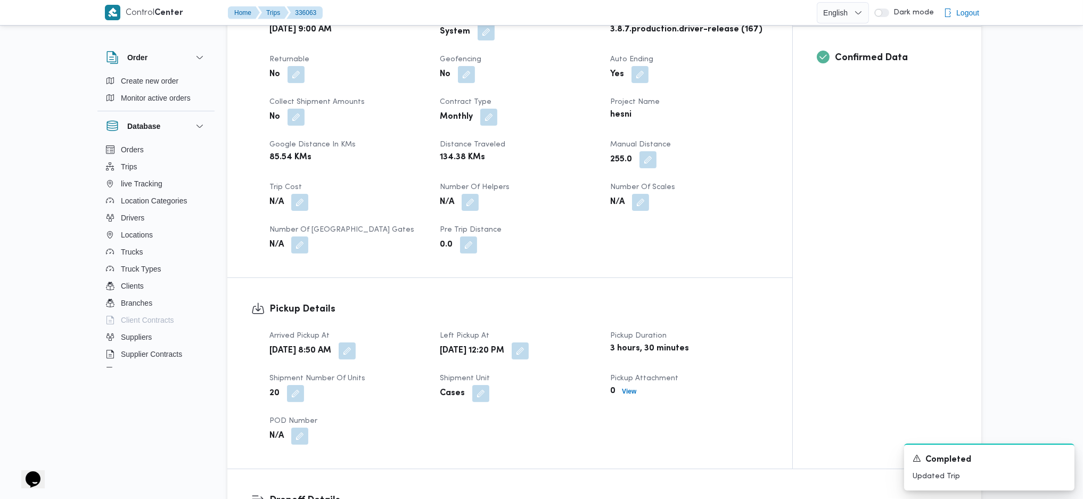
scroll to position [420, 0]
click at [356, 353] on button "button" at bounding box center [347, 352] width 17 height 17
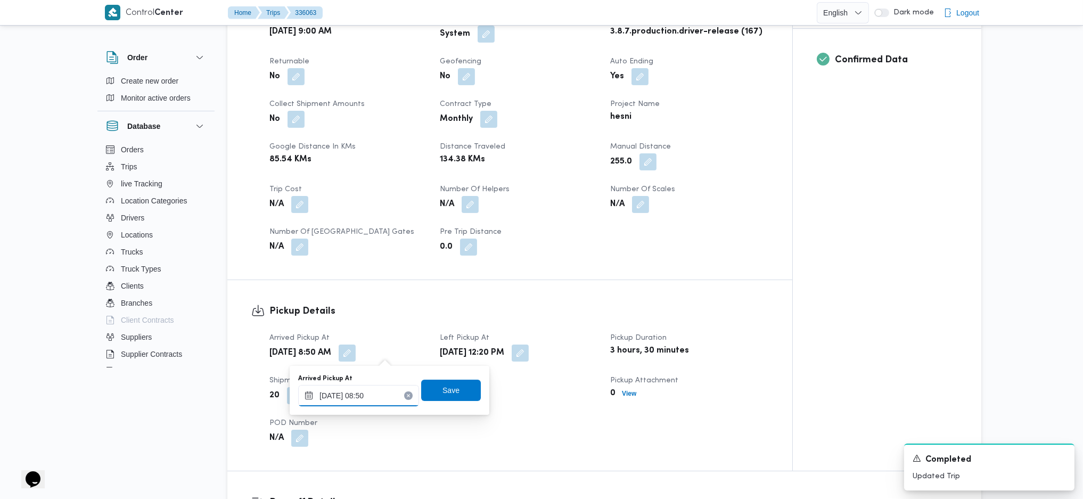
click at [365, 393] on input "[DATE] 08:50" at bounding box center [358, 395] width 121 height 21
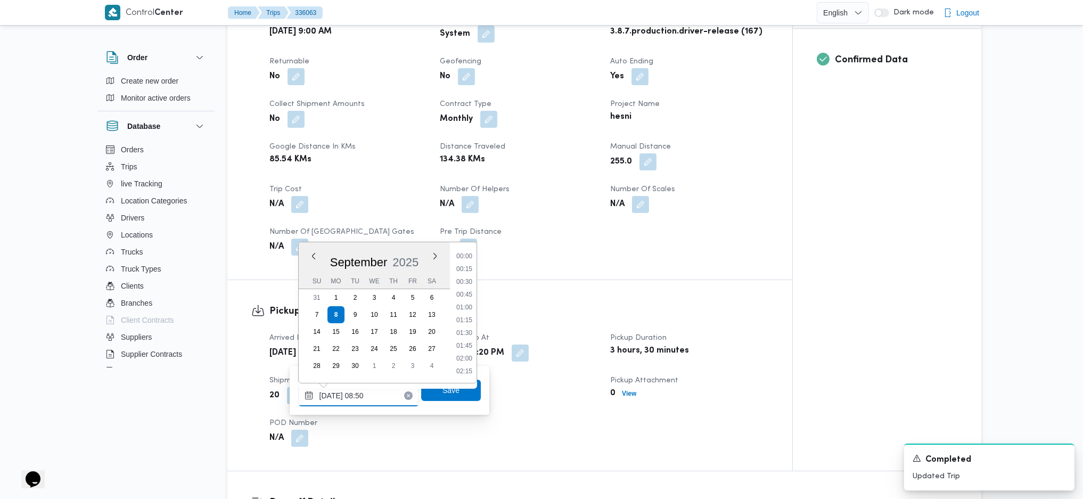
scroll to position [384, 0]
click at [466, 307] on li "08:30" at bounding box center [464, 306] width 24 height 11
type input "[DATE] 08:30"
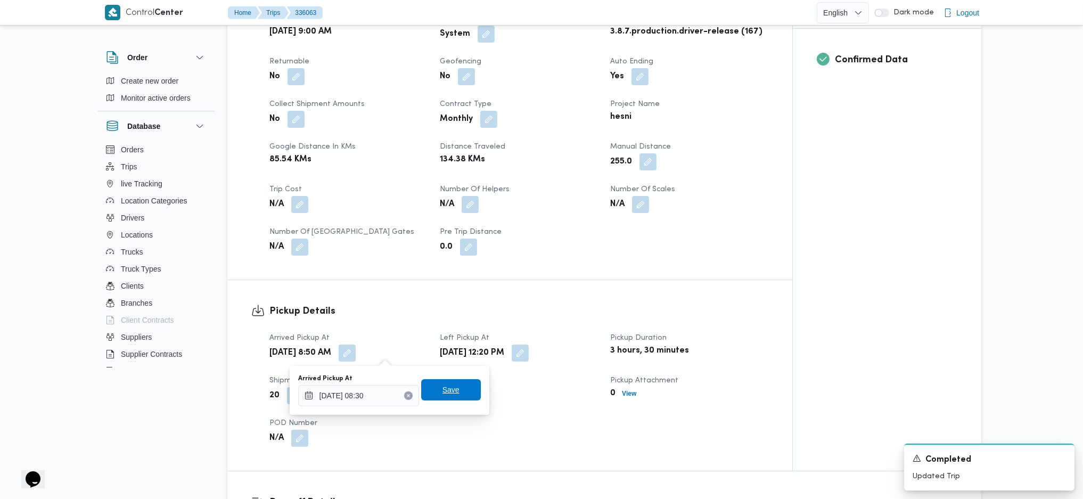
click at [443, 394] on span "Save" at bounding box center [450, 389] width 17 height 13
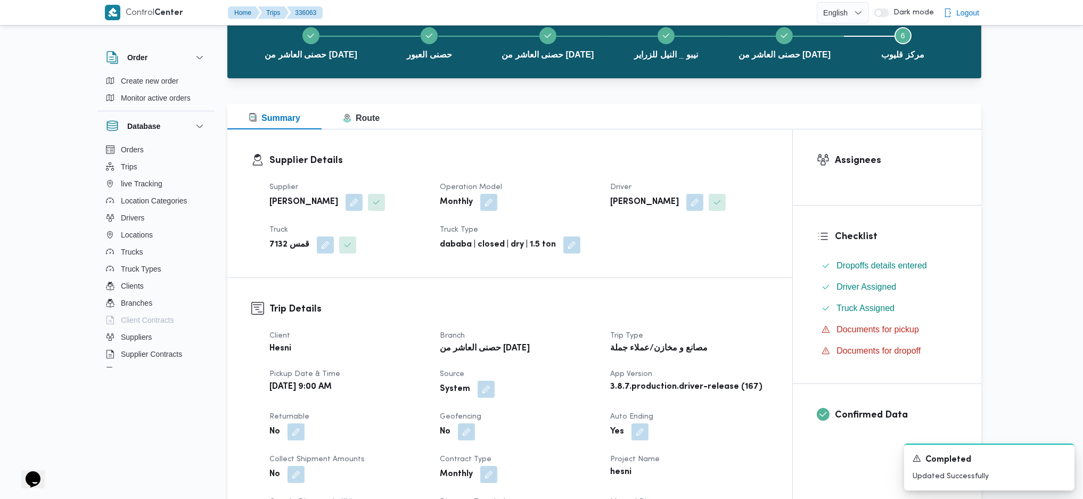
scroll to position [563, 0]
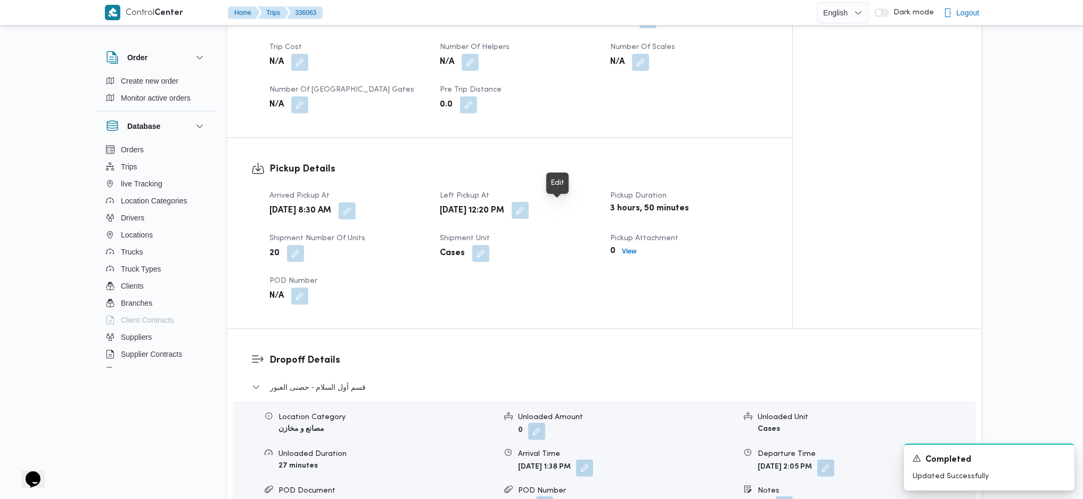
click at [529, 214] on button "button" at bounding box center [520, 210] width 17 height 17
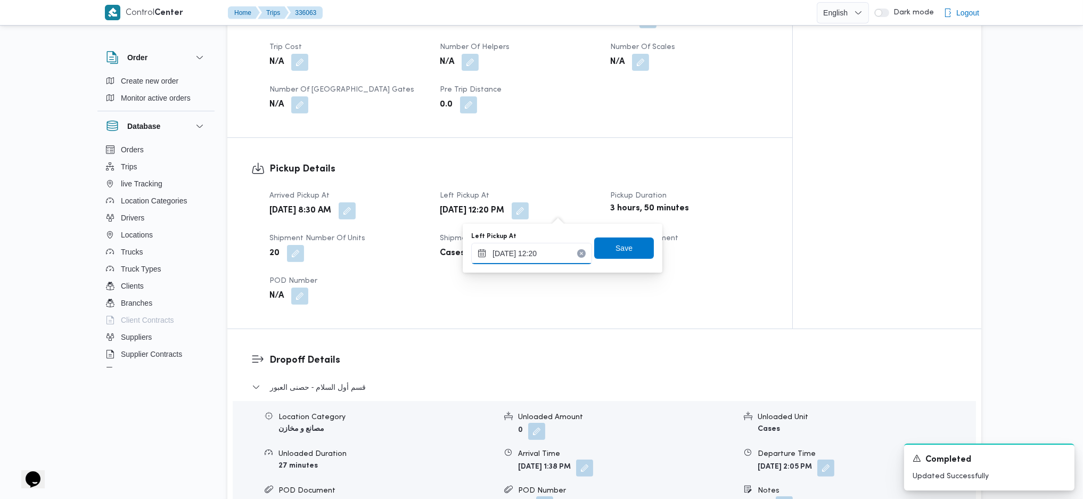
click at [518, 245] on input "[DATE] 12:20" at bounding box center [531, 253] width 121 height 21
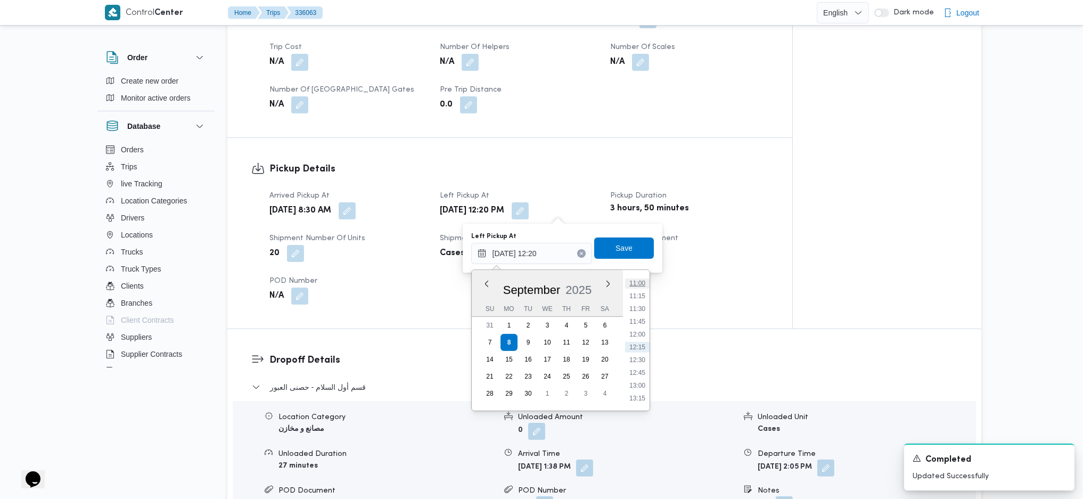
click at [635, 285] on li "11:00" at bounding box center [637, 283] width 24 height 11
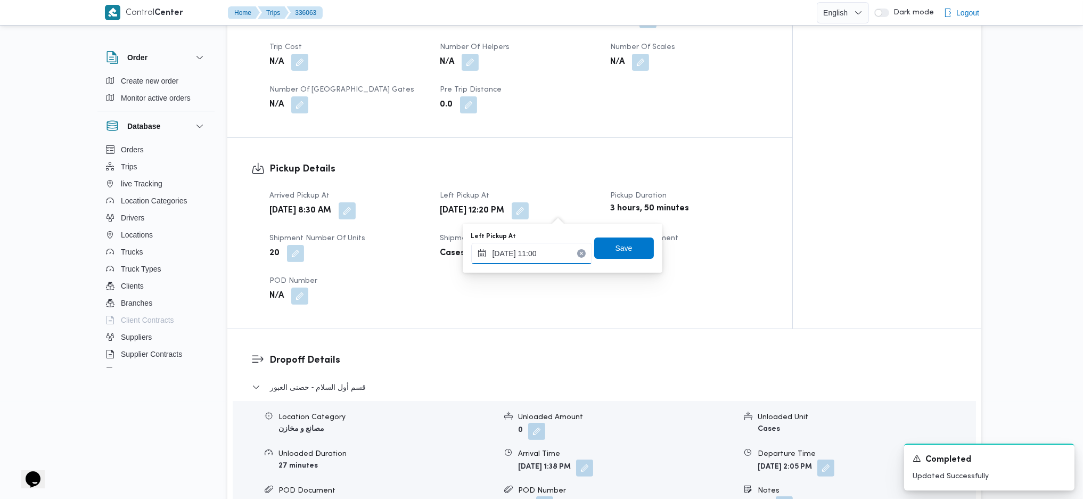
click at [535, 252] on input "[DATE] 11:00" at bounding box center [531, 253] width 121 height 21
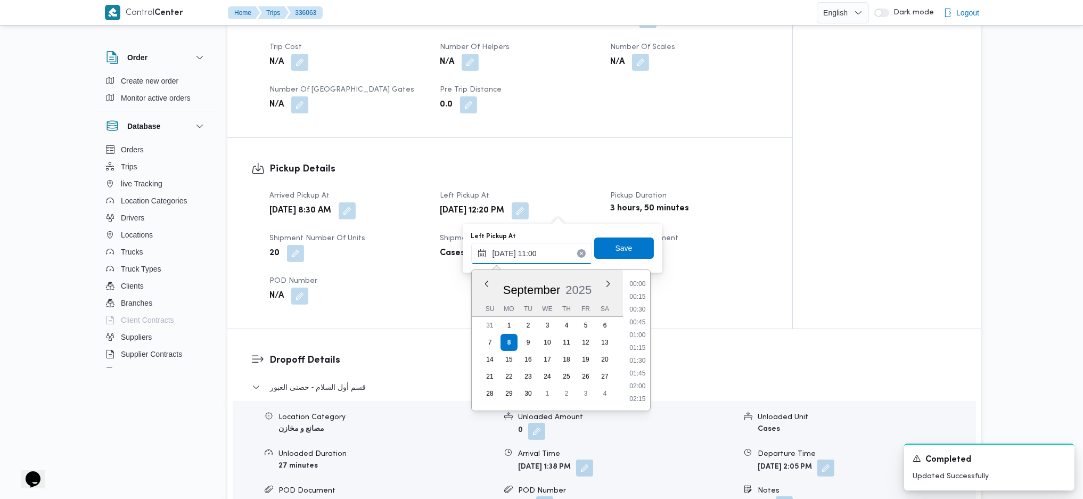
scroll to position [499, 0]
click at [636, 293] on li "10:00" at bounding box center [637, 296] width 24 height 11
type input "[DATE] 10:00"
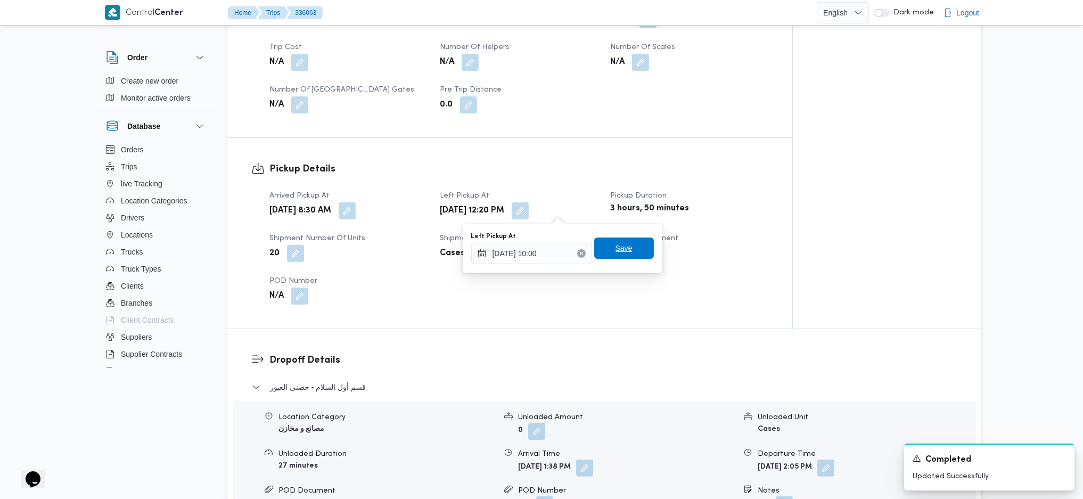
click at [615, 246] on span "Save" at bounding box center [623, 248] width 17 height 13
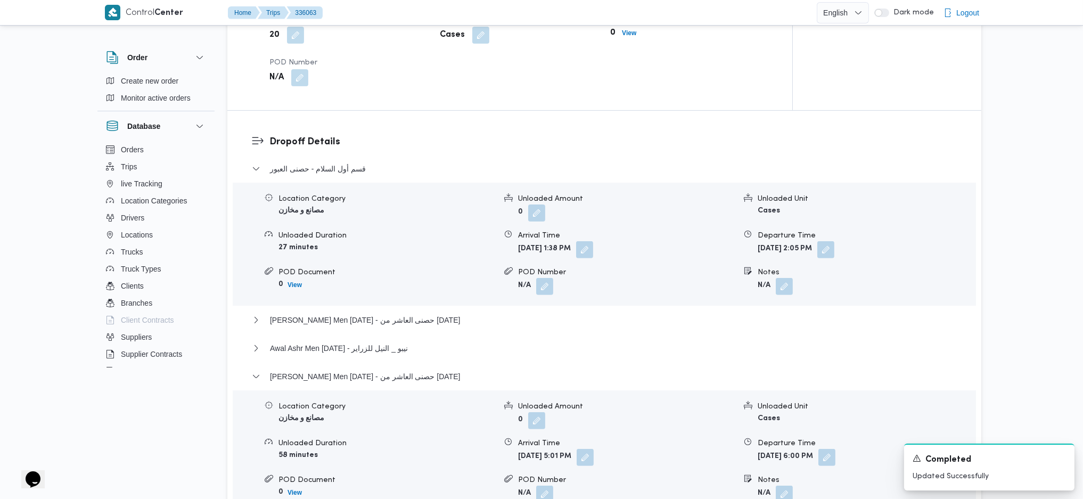
scroll to position [846, 0]
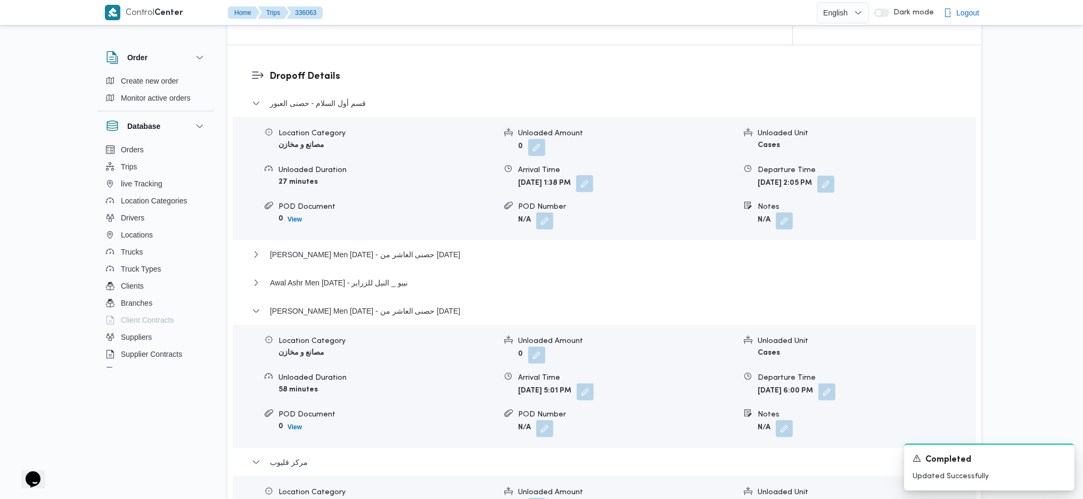
click at [593, 189] on button "button" at bounding box center [584, 183] width 17 height 17
click at [598, 245] on div "قسم أول السلام - حصنى العبور Location Category مصانع و مخازن Unloaded Amount 0 …" at bounding box center [604, 362] width 705 height 531
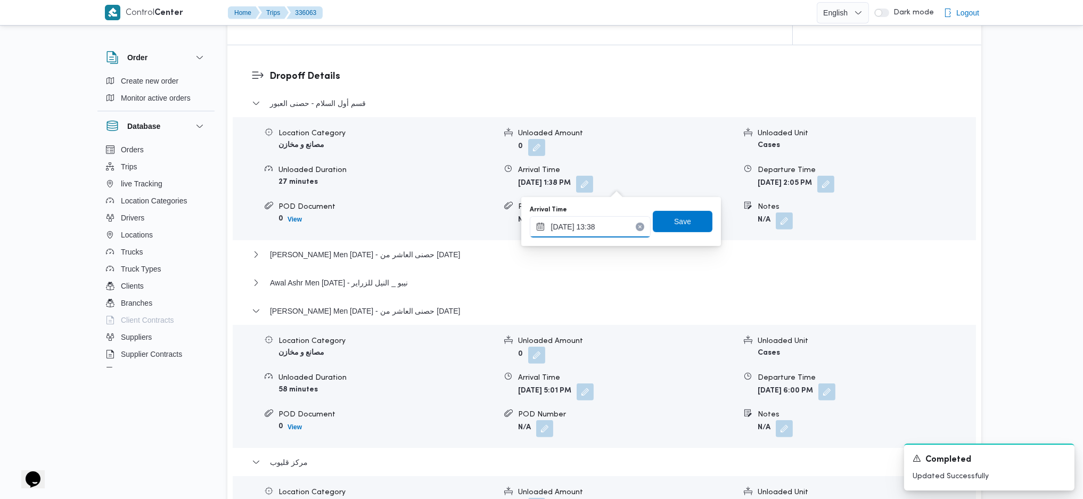
click at [606, 227] on input "[DATE] 13:38" at bounding box center [590, 226] width 121 height 21
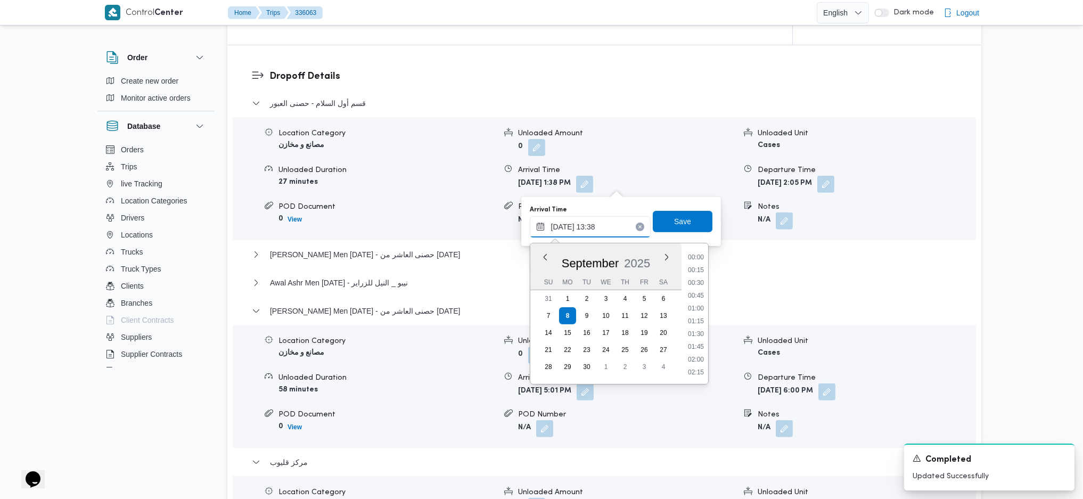
scroll to position [626, 0]
click at [694, 250] on div "Time 00:00 00:15 00:30 00:45 01:00 01:15 01:30 01:45 02:00 02:15 02:30 02:45 03…" at bounding box center [694, 313] width 27 height 141
click at [690, 262] on ul "00:00 00:15 00:30 00:45 01:00 01:15 01:30 01:45 02:00 02:15 02:30 02:45 03:00 0…" at bounding box center [695, 313] width 24 height 123
click at [691, 260] on li "12:15" at bounding box center [695, 256] width 24 height 11
type input "[DATE] 12:15"
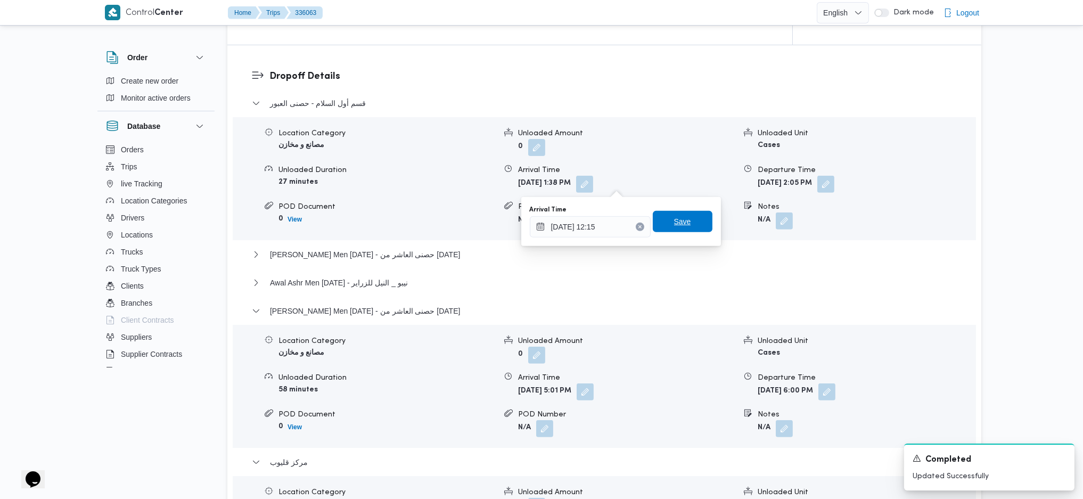
click at [682, 219] on span "Save" at bounding box center [683, 221] width 60 height 21
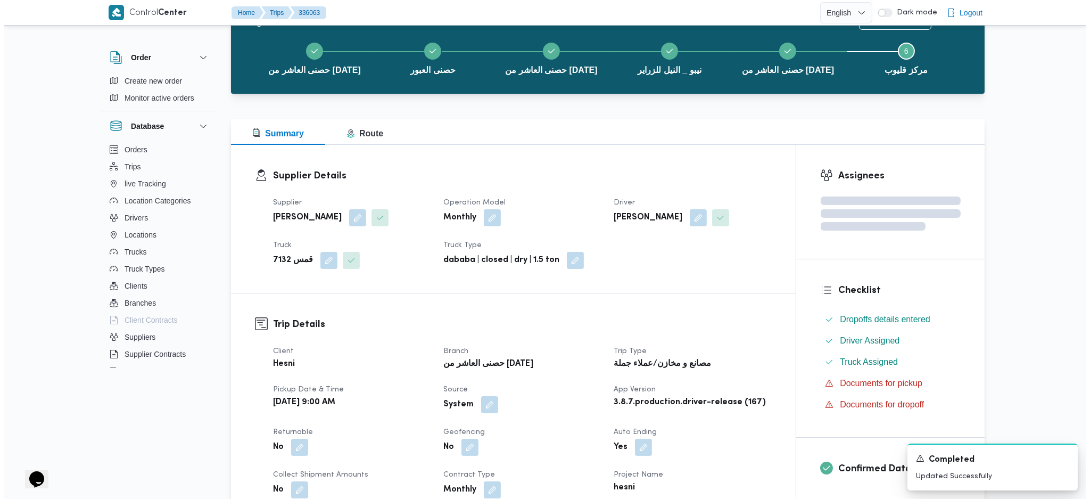
scroll to position [0, 0]
